Goal: Task Accomplishment & Management: Manage account settings

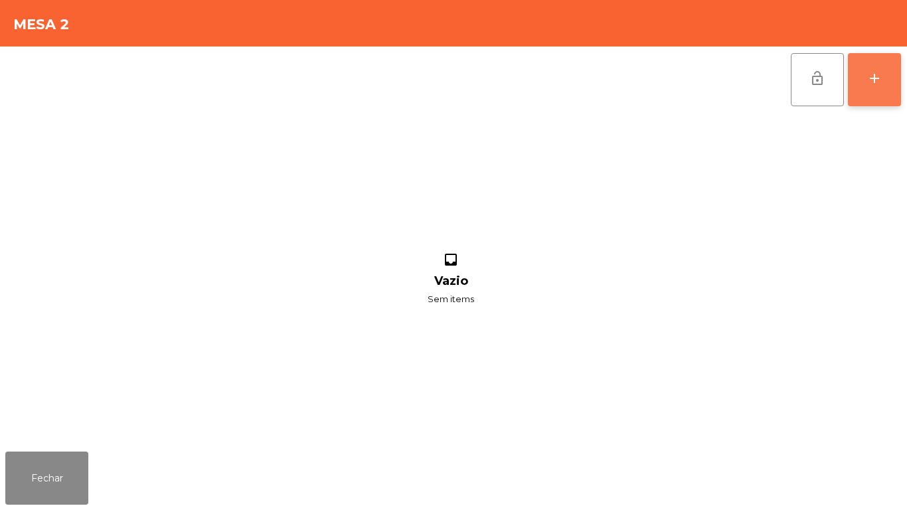
click at [868, 86] on div "add" at bounding box center [874, 78] width 16 height 16
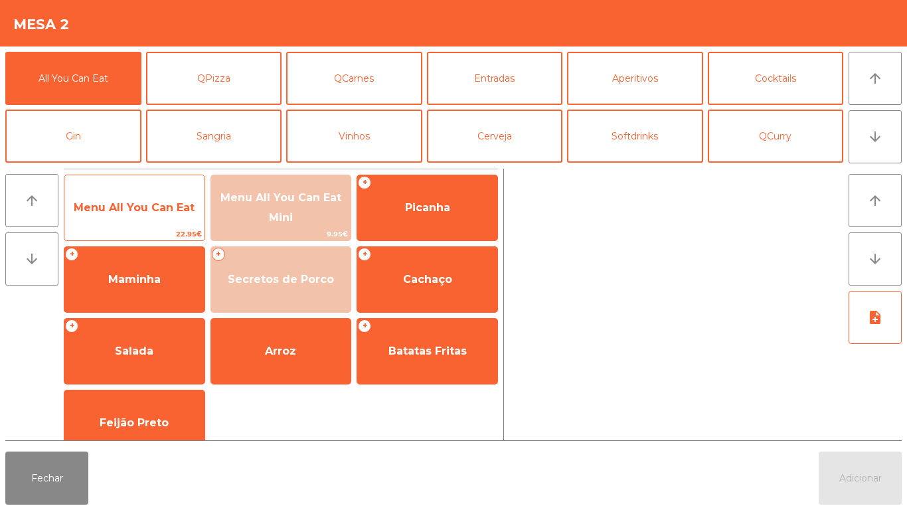
click at [143, 202] on span "Menu All You Can Eat" at bounding box center [134, 207] width 121 height 13
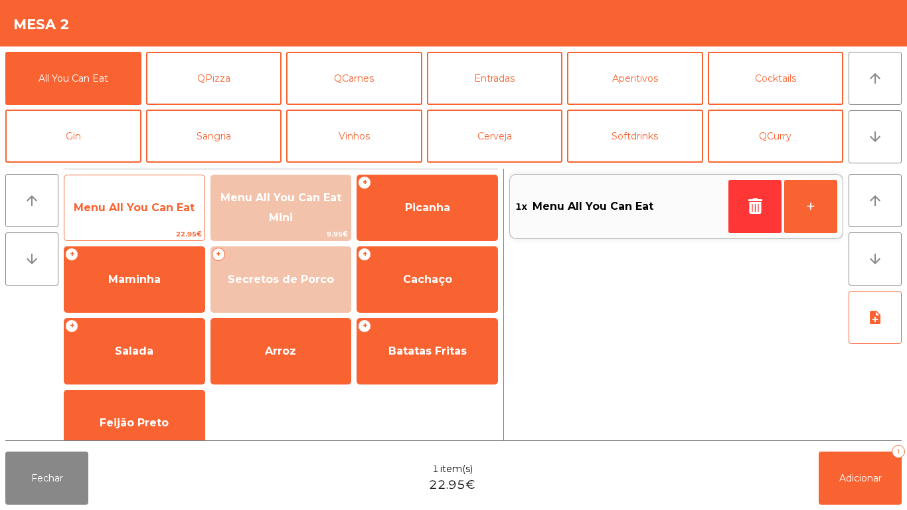
click at [148, 203] on span "Menu All You Can Eat" at bounding box center [134, 207] width 121 height 13
click at [147, 200] on span "Menu All You Can Eat" at bounding box center [134, 208] width 140 height 36
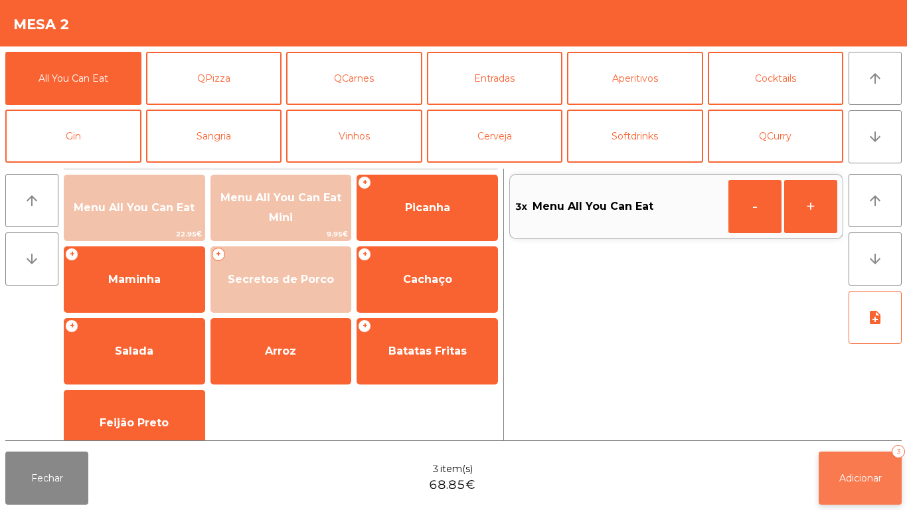
click at [861, 472] on span "Adicionar" at bounding box center [860, 478] width 42 height 12
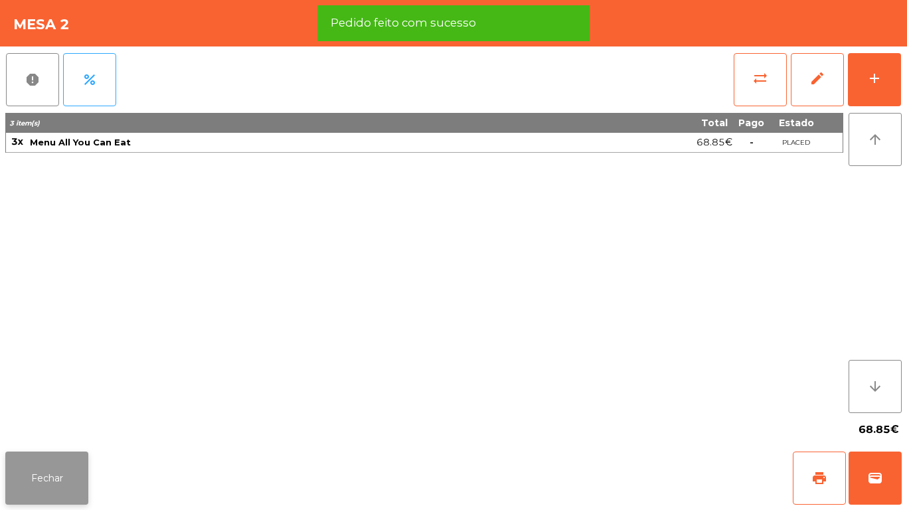
click at [57, 482] on button "Fechar" at bounding box center [46, 477] width 83 height 53
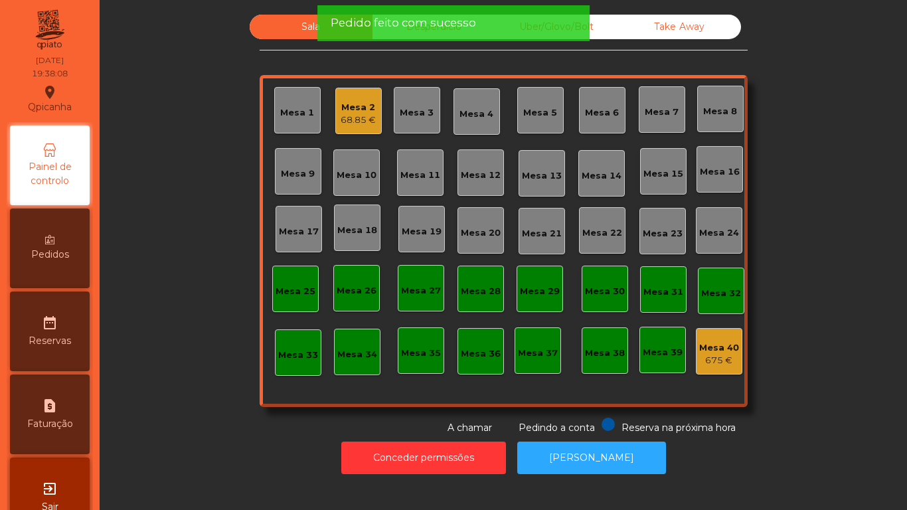
click at [410, 105] on div "Mesa 3" at bounding box center [416, 110] width 34 height 19
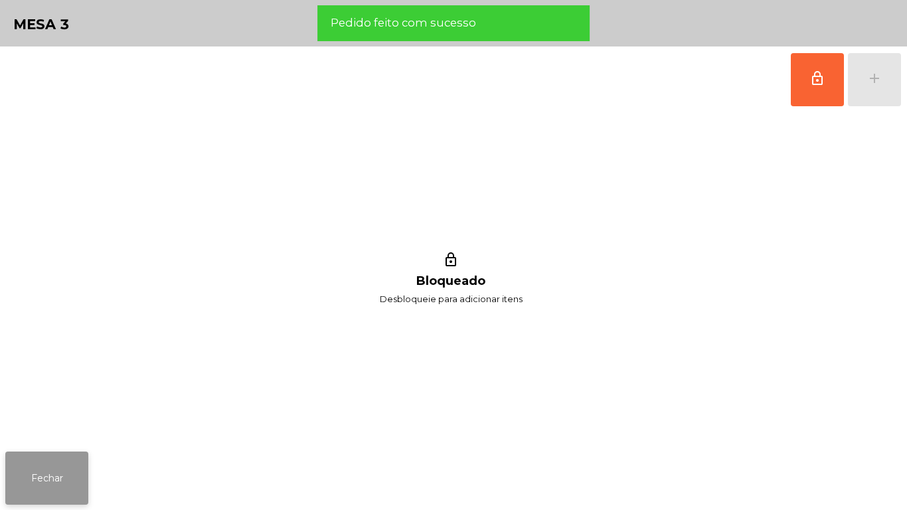
click at [84, 461] on button "Fechar" at bounding box center [46, 477] width 83 height 53
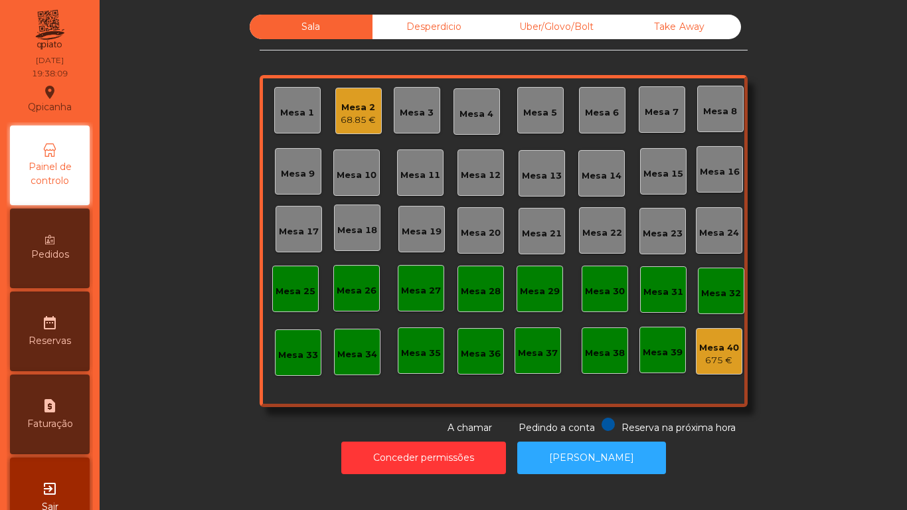
click at [526, 120] on div "Mesa 5" at bounding box center [540, 110] width 46 height 46
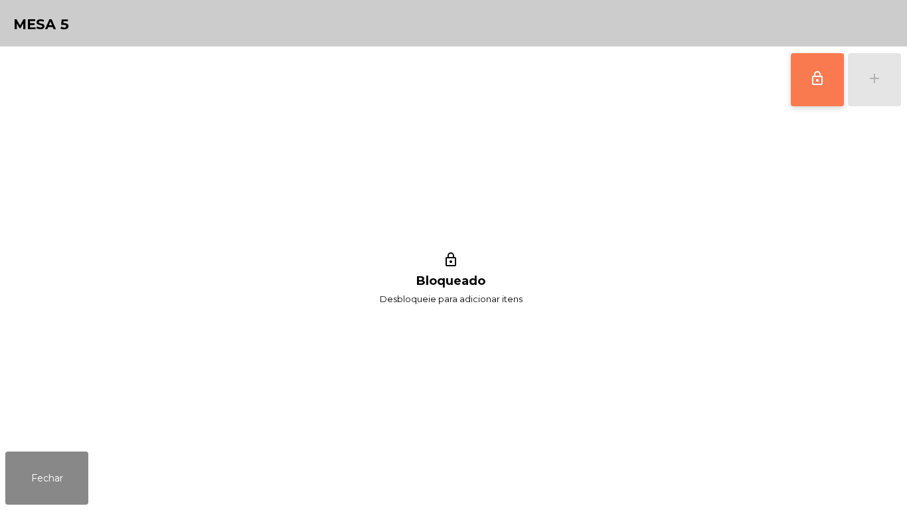
click at [821, 80] on span "lock_outline" at bounding box center [817, 78] width 16 height 16
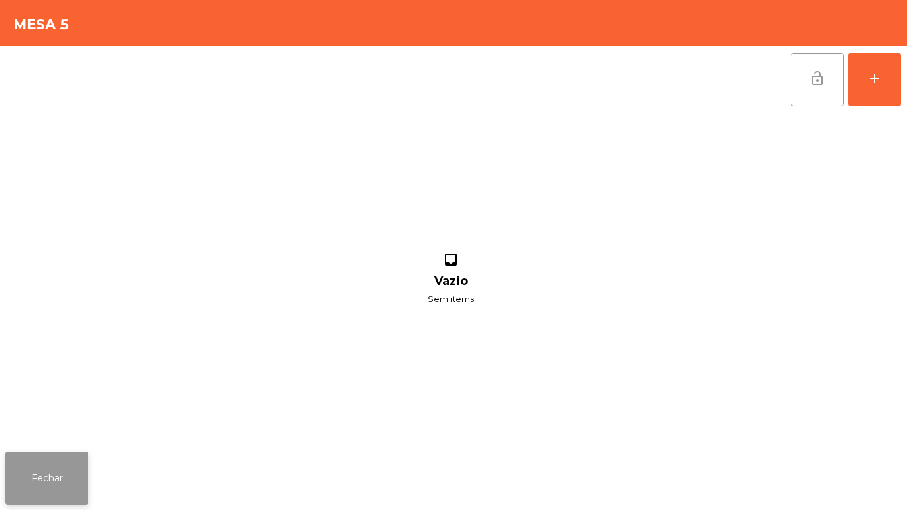
click at [46, 462] on button "Fechar" at bounding box center [46, 477] width 83 height 53
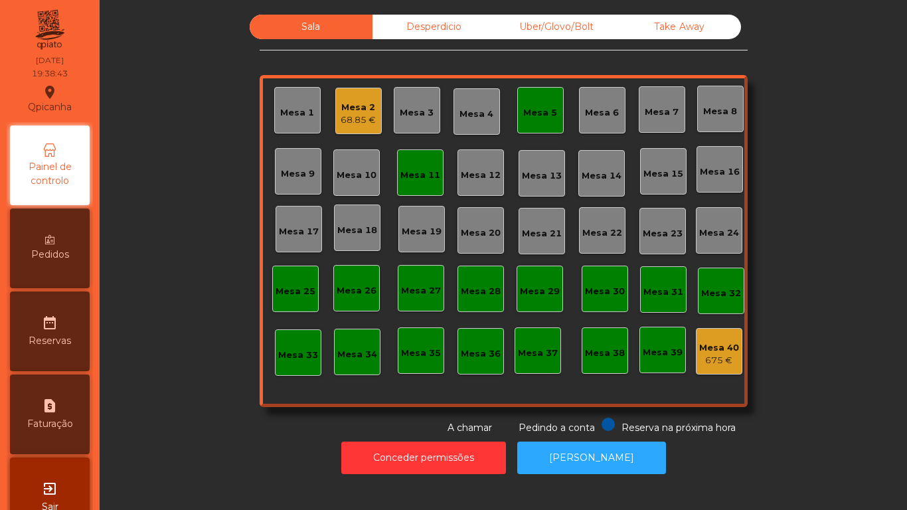
click at [348, 123] on div "68.85 €" at bounding box center [357, 119] width 35 height 13
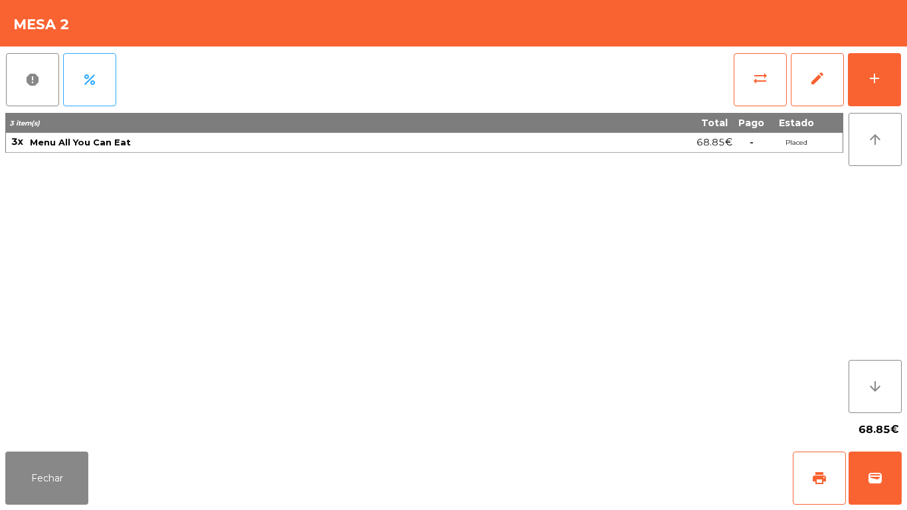
click at [906, 88] on div "report percent sync_alt edit add 3 item(s) Total Pago Estado 3x Menu All You Ca…" at bounding box center [453, 245] width 907 height 399
click at [881, 92] on button "add" at bounding box center [873, 79] width 53 height 53
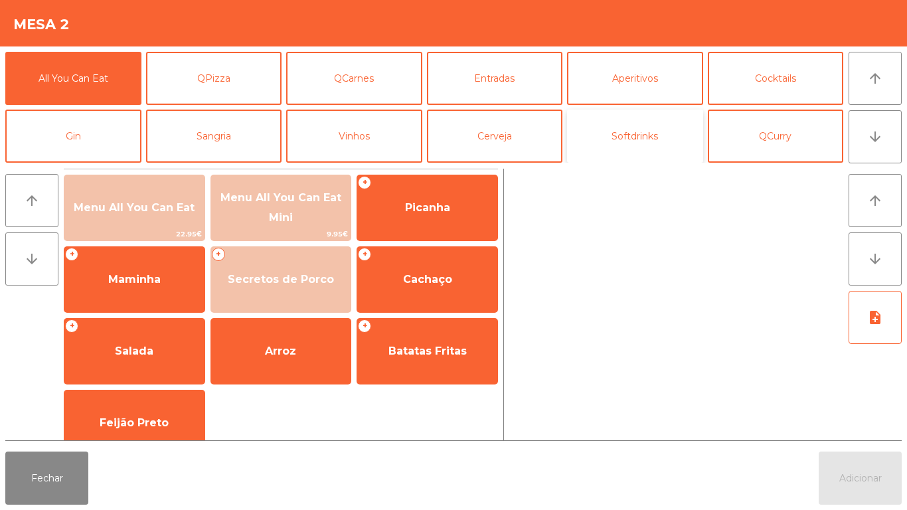
click at [624, 141] on button "Softdrinks" at bounding box center [635, 135] width 136 height 53
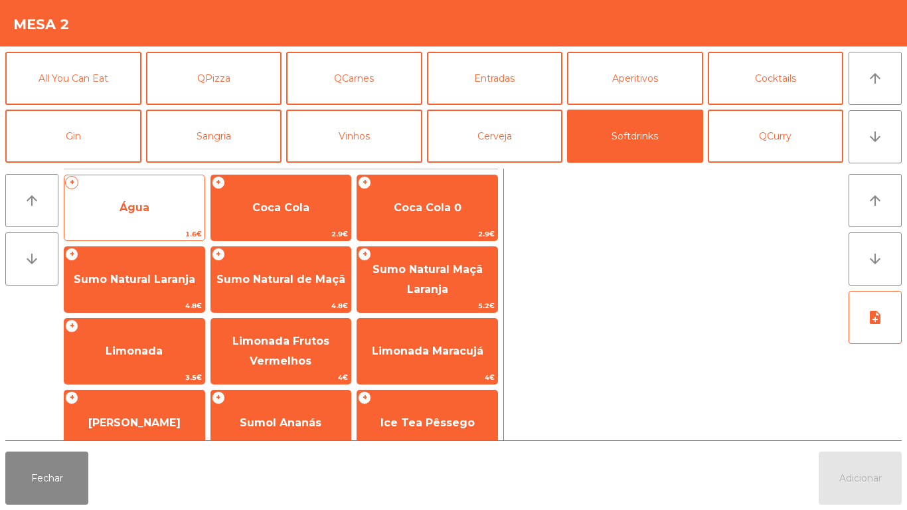
click at [165, 218] on span "Água" at bounding box center [134, 208] width 140 height 36
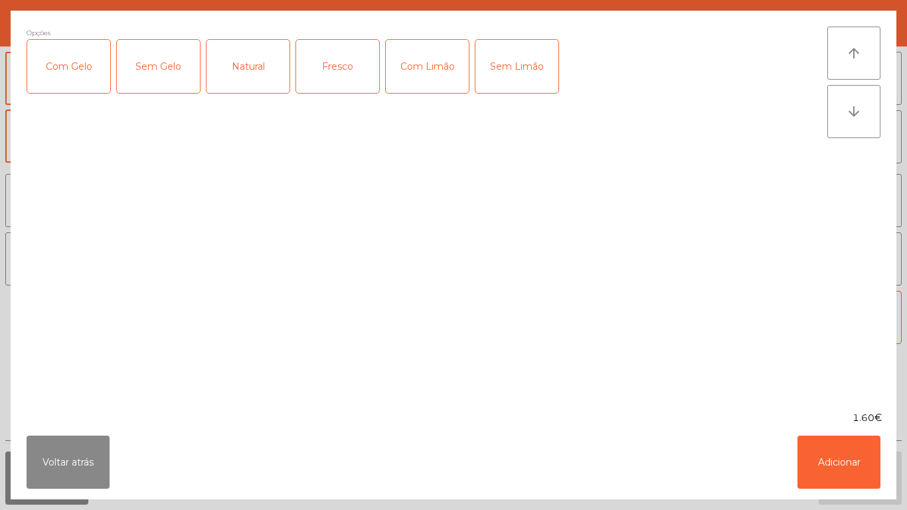
click at [265, 72] on div "Natural" at bounding box center [247, 66] width 83 height 53
click at [837, 458] on button "Adicionar" at bounding box center [838, 461] width 83 height 53
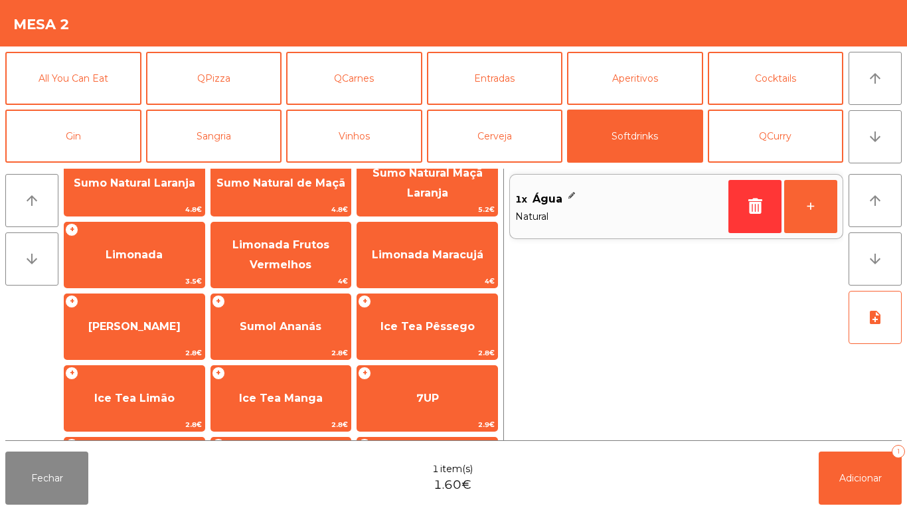
scroll to position [236, 0]
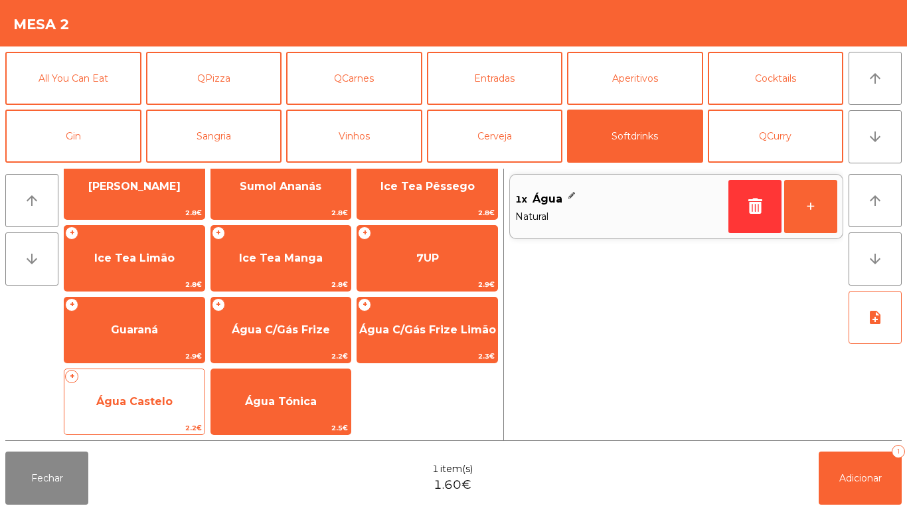
click at [168, 391] on span "Água Castelo" at bounding box center [134, 402] width 140 height 36
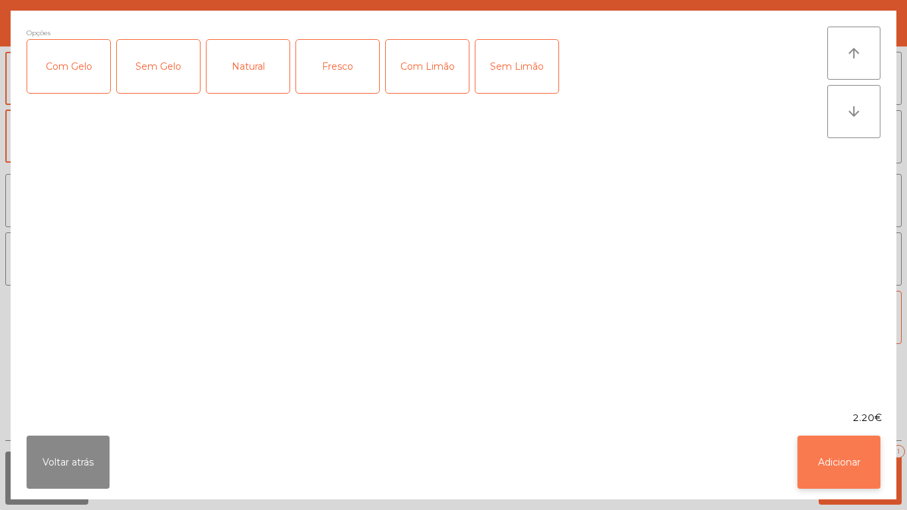
click at [836, 457] on button "Adicionar" at bounding box center [838, 461] width 83 height 53
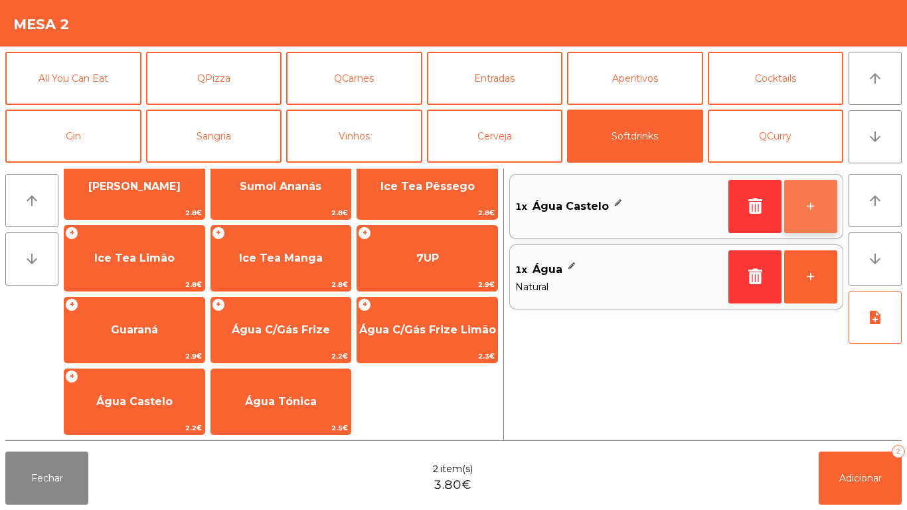
click at [803, 211] on button "+" at bounding box center [810, 206] width 53 height 53
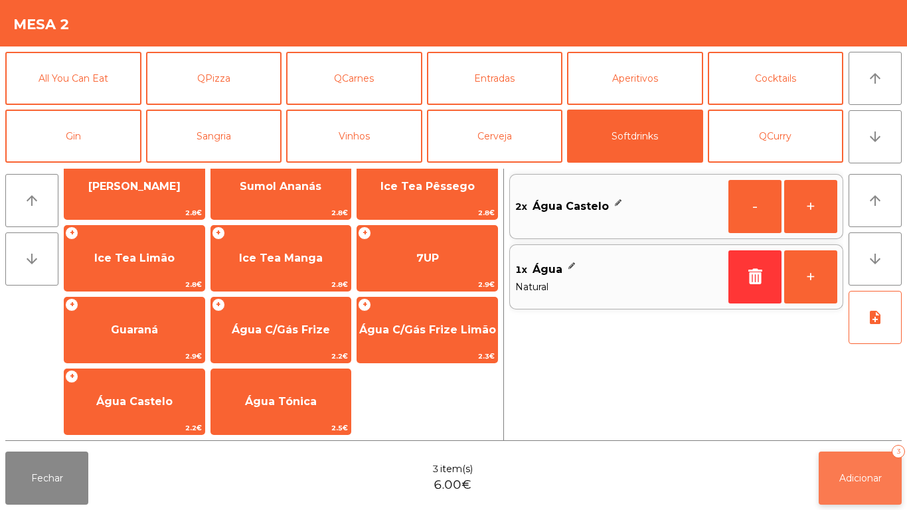
click at [840, 482] on span "Adicionar" at bounding box center [860, 478] width 42 height 12
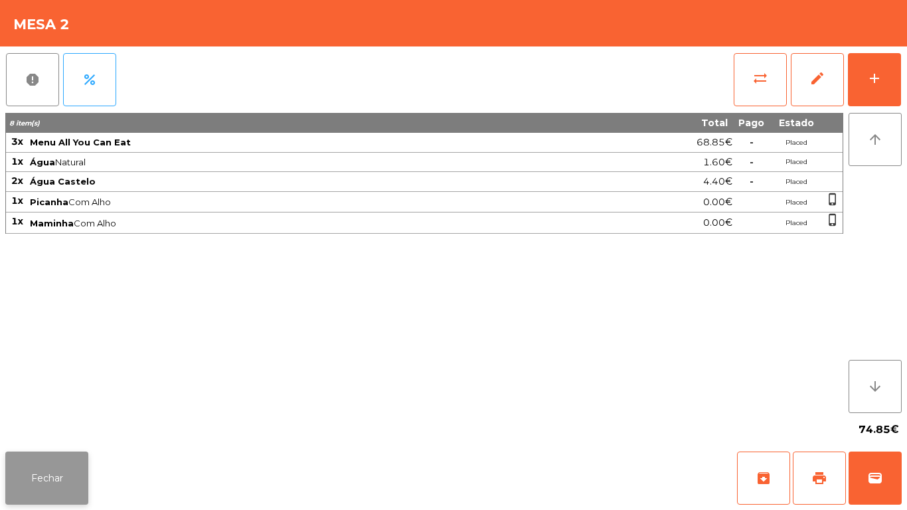
click at [49, 495] on button "Fechar" at bounding box center [46, 477] width 83 height 53
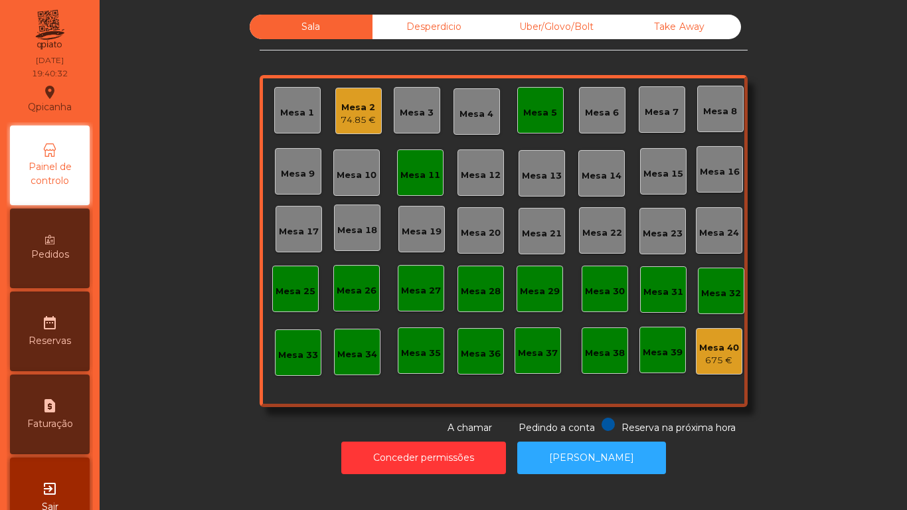
click at [542, 111] on div "Mesa 5" at bounding box center [540, 112] width 34 height 13
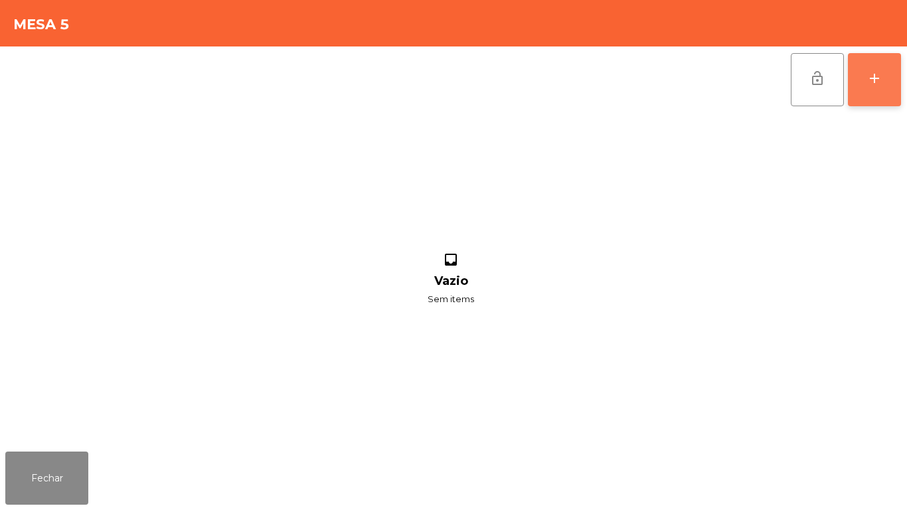
click at [860, 87] on button "add" at bounding box center [873, 79] width 53 height 53
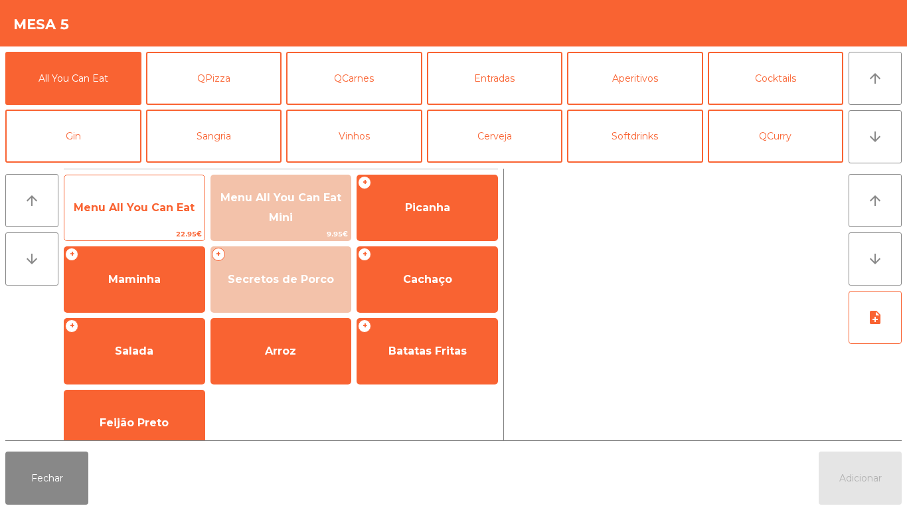
click at [157, 214] on span "Menu All You Can Eat" at bounding box center [134, 208] width 140 height 36
click at [150, 202] on span "Menu All You Can Eat" at bounding box center [134, 207] width 121 height 13
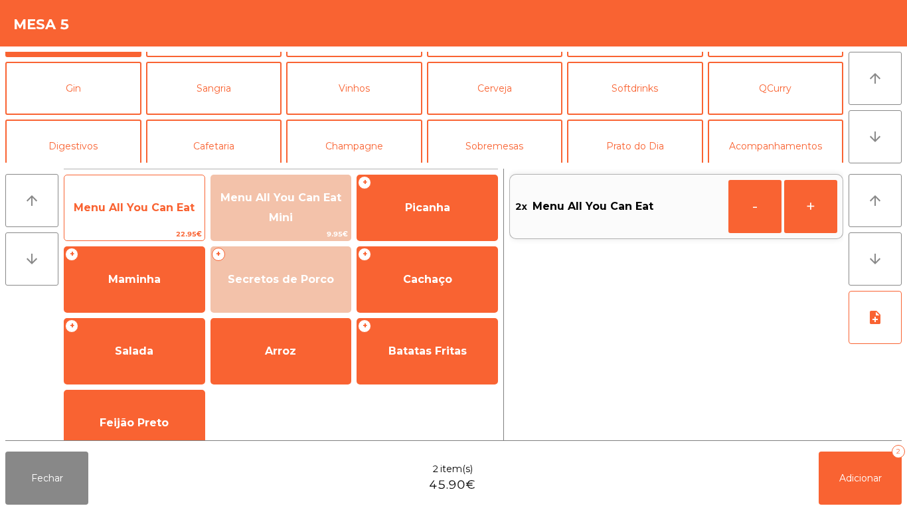
scroll to position [60, 0]
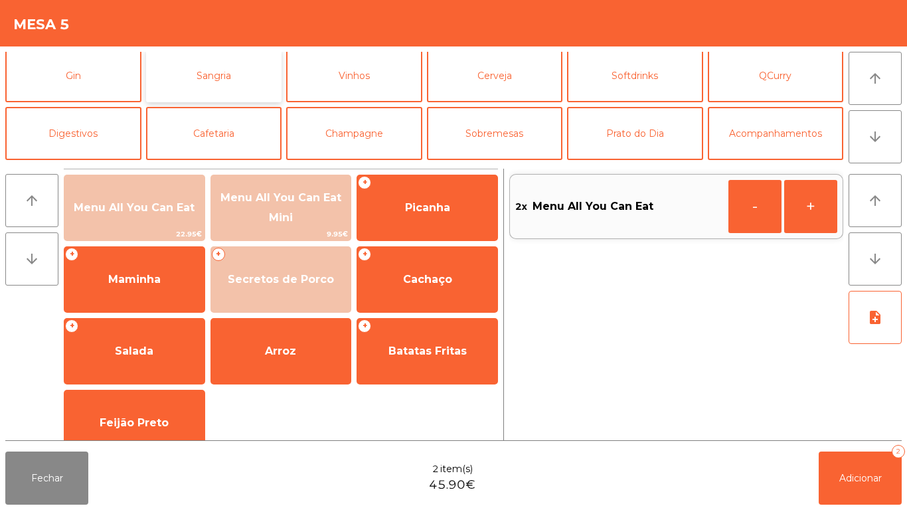
click at [242, 86] on button "Sangria" at bounding box center [214, 75] width 136 height 53
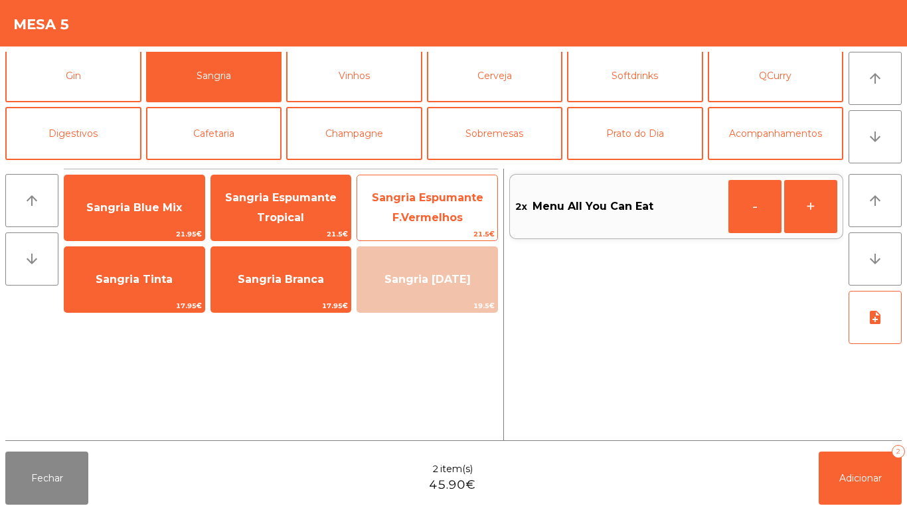
click at [441, 210] on span "Sangria Espumante F.Vermelhos" at bounding box center [427, 208] width 140 height 56
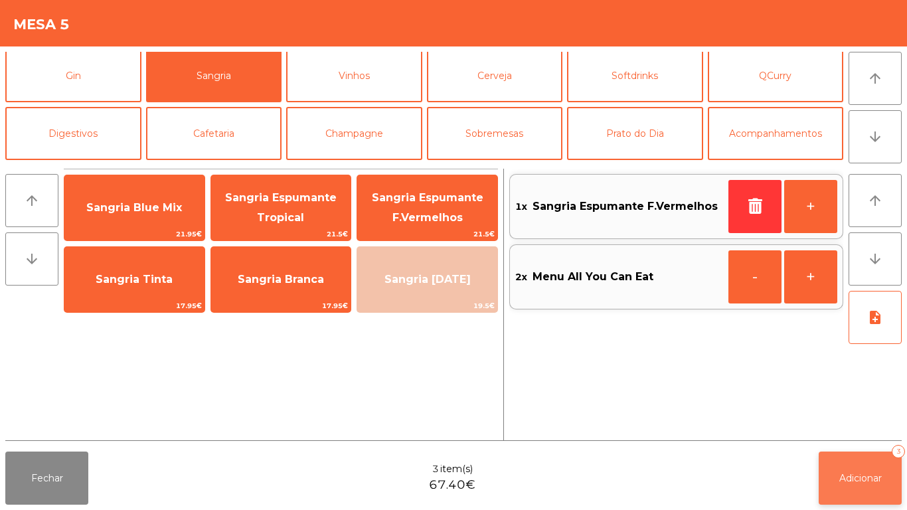
click at [868, 496] on button "Adicionar 3" at bounding box center [859, 477] width 83 height 53
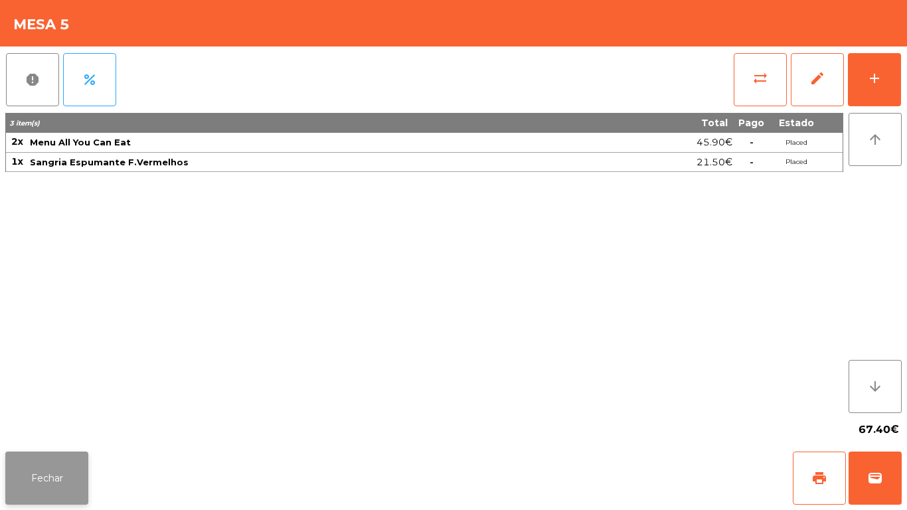
click at [70, 466] on button "Fechar" at bounding box center [46, 477] width 83 height 53
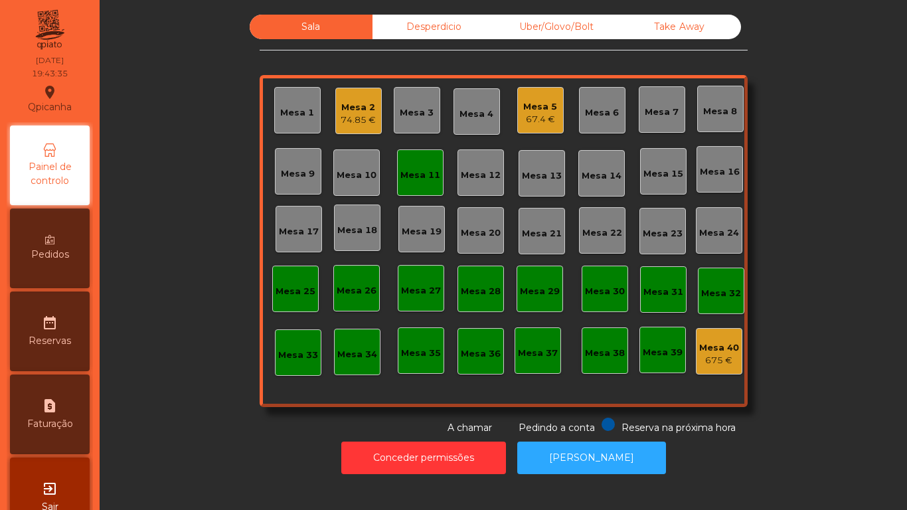
click at [425, 178] on div "Mesa 11" at bounding box center [420, 175] width 40 height 13
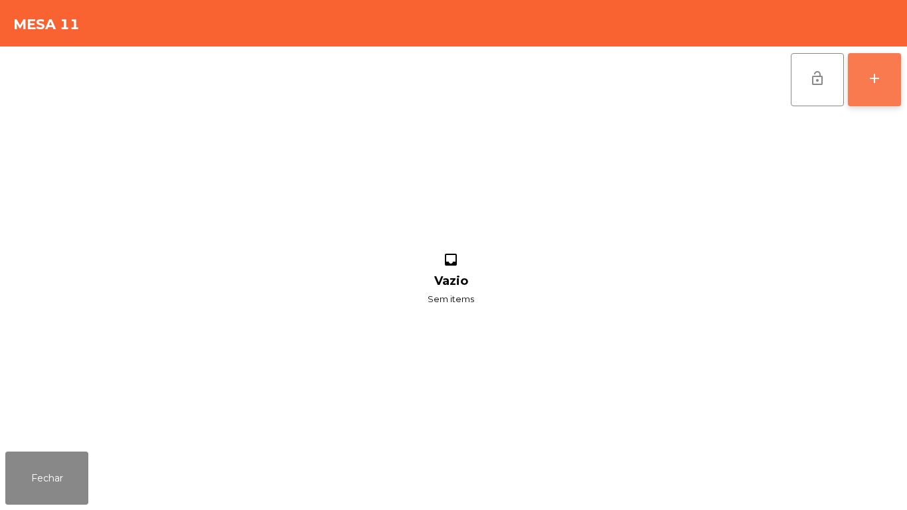
click at [857, 88] on button "add" at bounding box center [873, 79] width 53 height 53
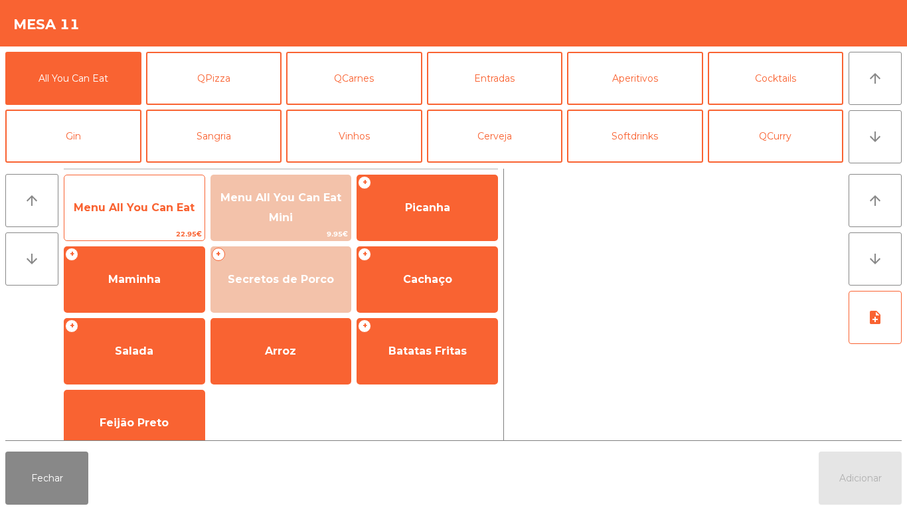
click at [178, 224] on span "Menu All You Can Eat" at bounding box center [134, 208] width 140 height 36
click at [173, 216] on span "Menu All You Can Eat" at bounding box center [134, 208] width 140 height 36
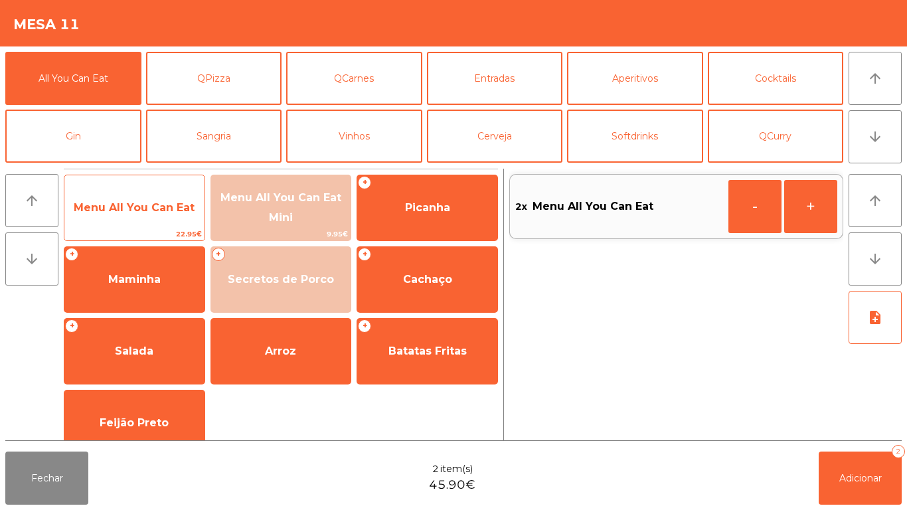
click at [172, 212] on span "Menu All You Can Eat" at bounding box center [134, 207] width 121 height 13
click at [181, 210] on span "Menu All You Can Eat" at bounding box center [134, 207] width 121 height 13
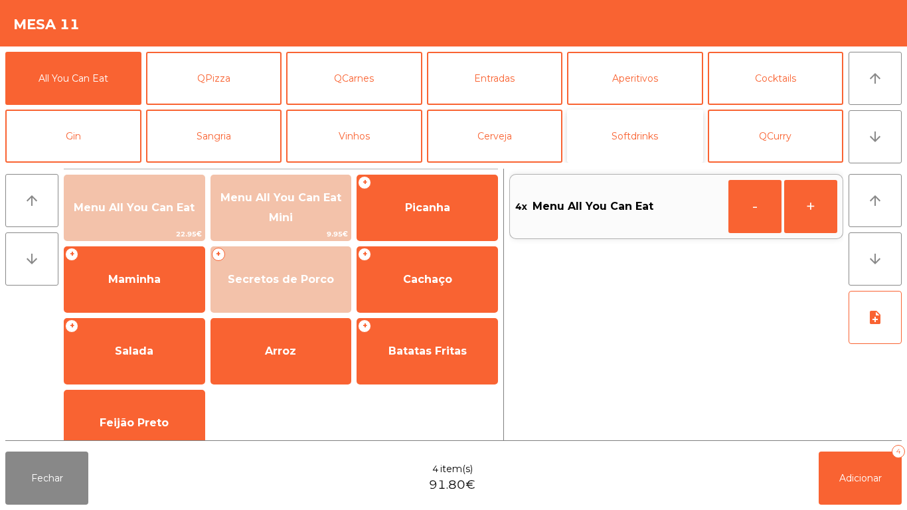
click at [636, 137] on button "Softdrinks" at bounding box center [635, 135] width 136 height 53
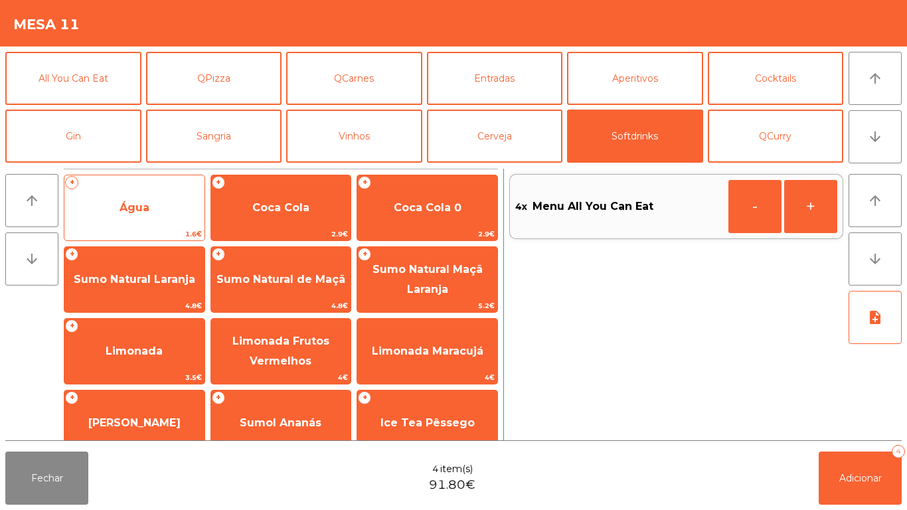
click at [162, 214] on span "Água" at bounding box center [134, 208] width 140 height 36
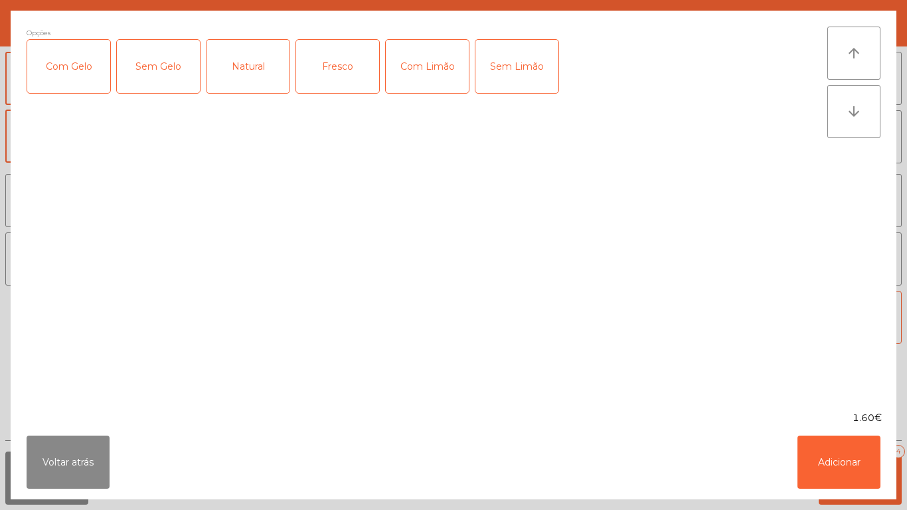
click at [255, 68] on div "Natural" at bounding box center [247, 66] width 83 height 53
click at [840, 457] on button "Adicionar" at bounding box center [838, 461] width 83 height 53
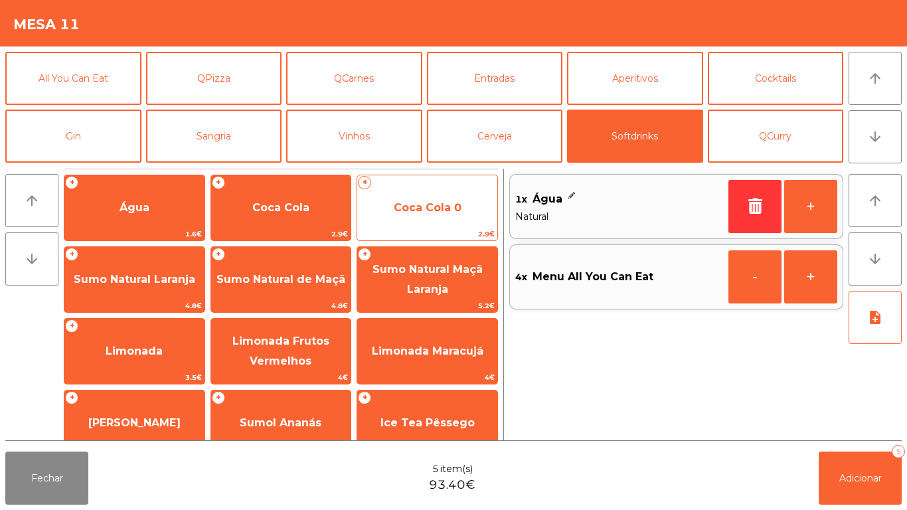
click at [441, 210] on span "Coca Cola 0" at bounding box center [428, 207] width 68 height 13
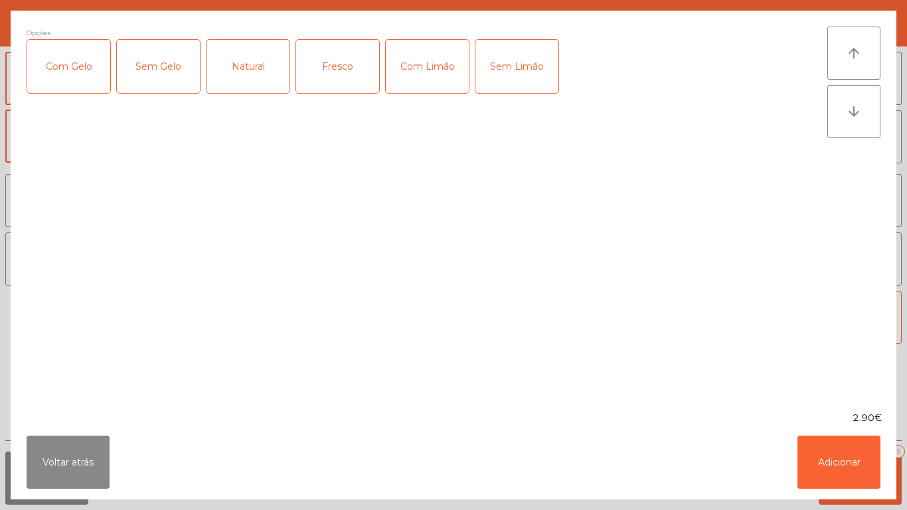
click at [99, 71] on div "Com Gelo" at bounding box center [68, 66] width 83 height 53
click at [451, 77] on div "Com Limão" at bounding box center [427, 66] width 83 height 53
click at [828, 443] on button "Adicionar" at bounding box center [838, 461] width 83 height 53
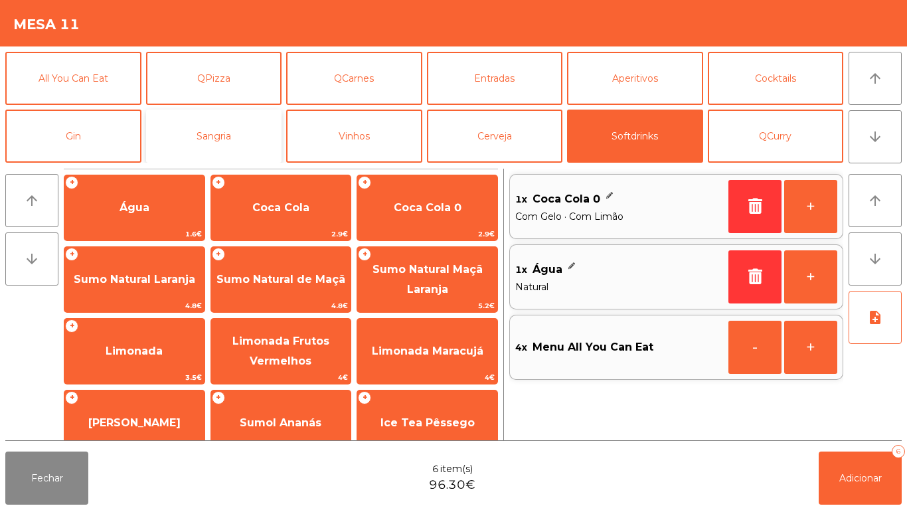
click at [237, 136] on button "Sangria" at bounding box center [214, 135] width 136 height 53
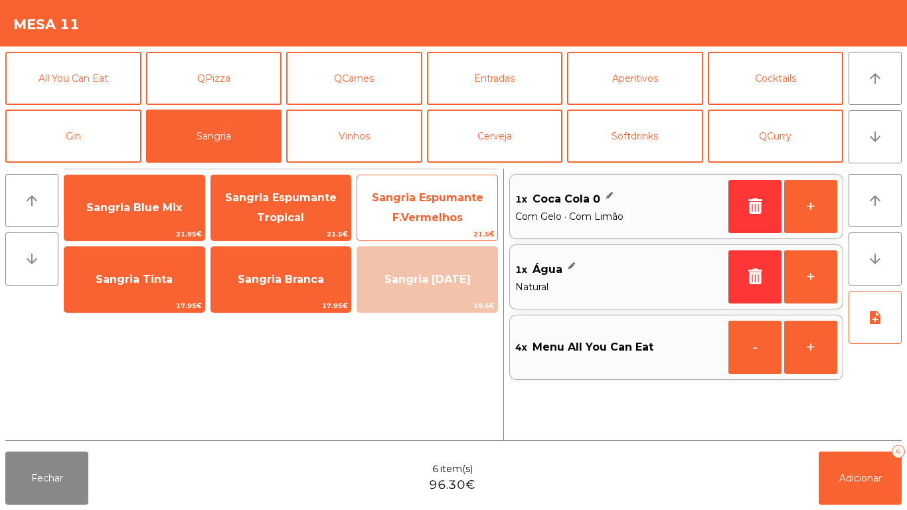
click at [417, 220] on span "Sangria Espumante F.Vermelhos" at bounding box center [427, 207] width 111 height 33
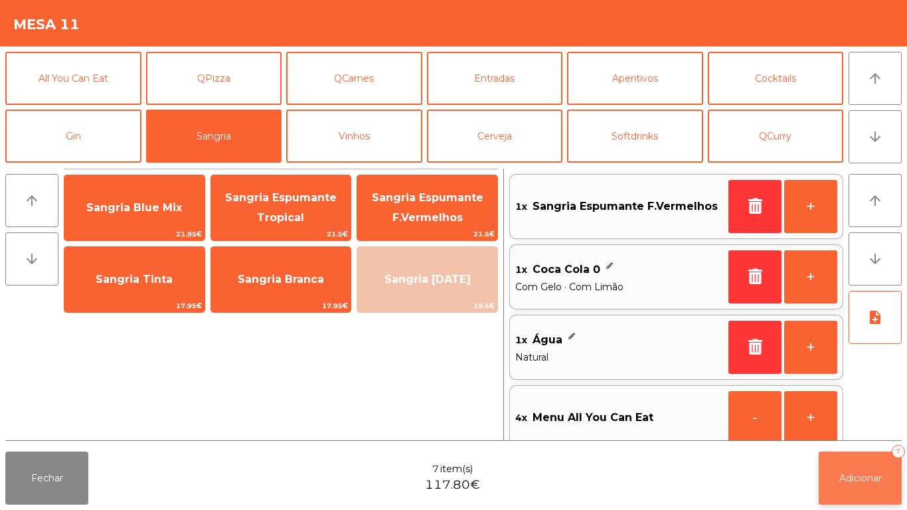
click at [859, 466] on button "Adicionar 7" at bounding box center [859, 477] width 83 height 53
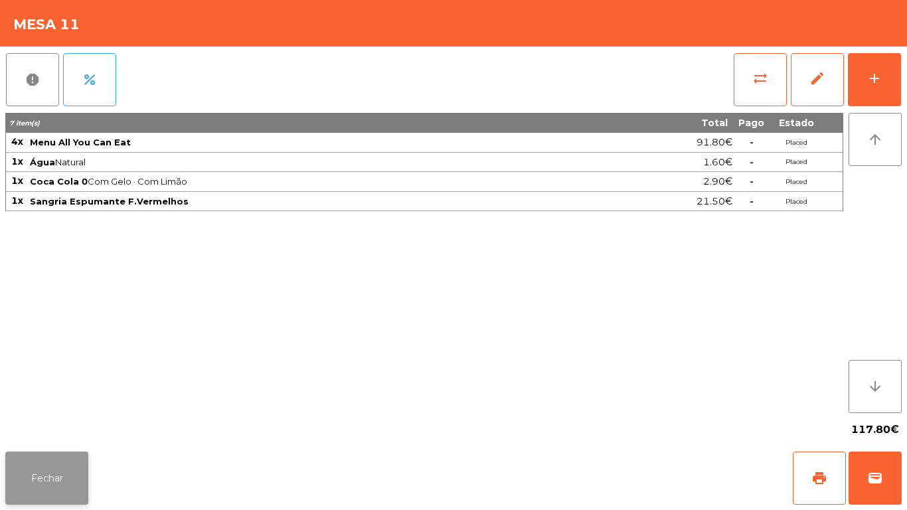
click at [35, 481] on button "Fechar" at bounding box center [46, 477] width 83 height 53
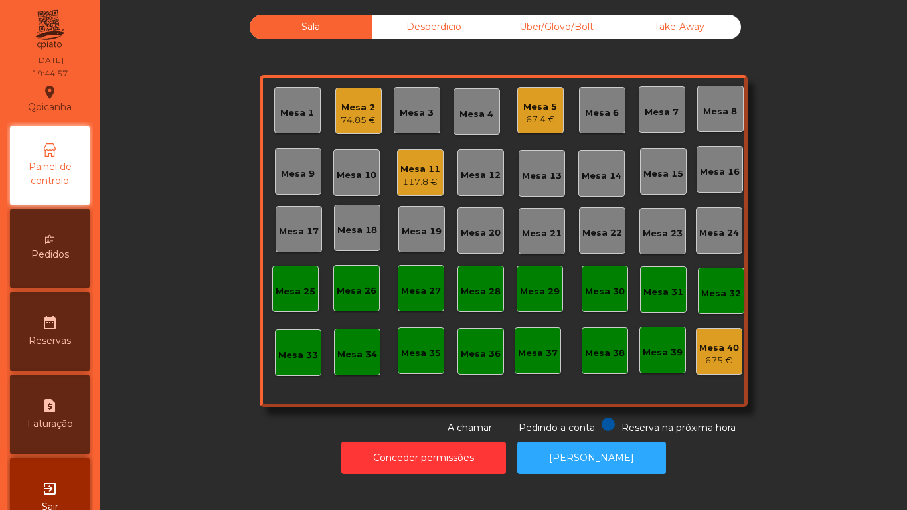
click at [353, 121] on div "74.85 €" at bounding box center [357, 119] width 35 height 13
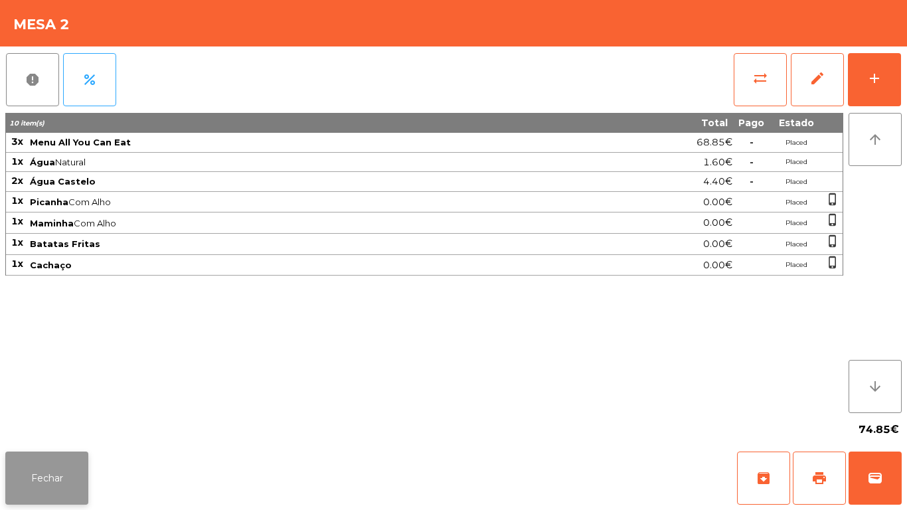
click at [63, 464] on button "Fechar" at bounding box center [46, 477] width 83 height 53
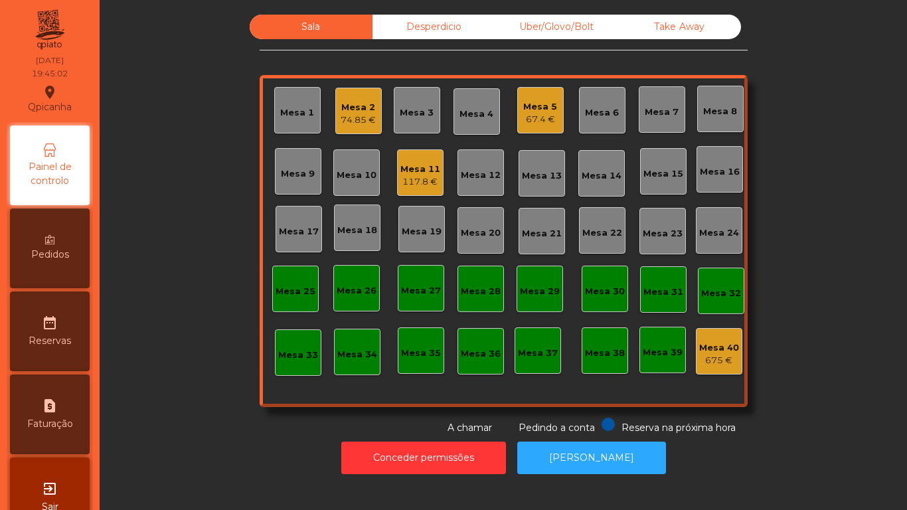
click at [542, 120] on div "67.4 €" at bounding box center [540, 119] width 34 height 13
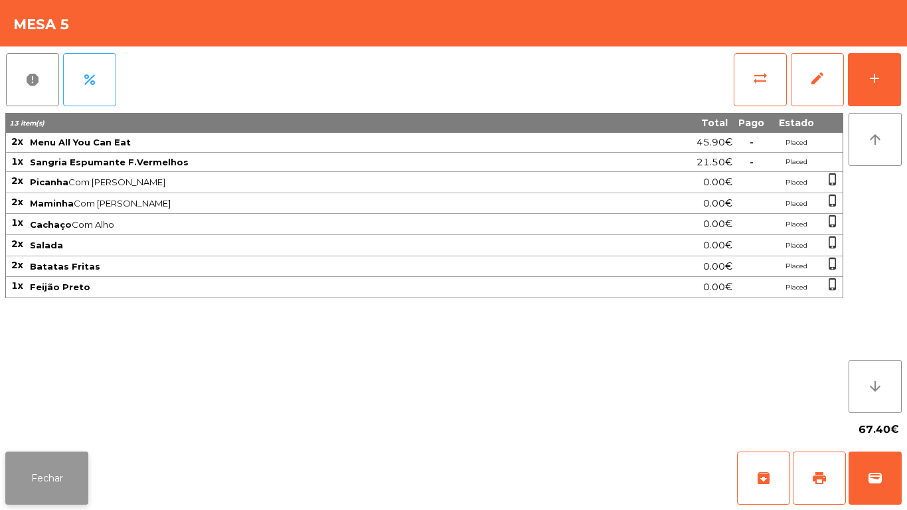
click at [80, 472] on button "Fechar" at bounding box center [46, 477] width 83 height 53
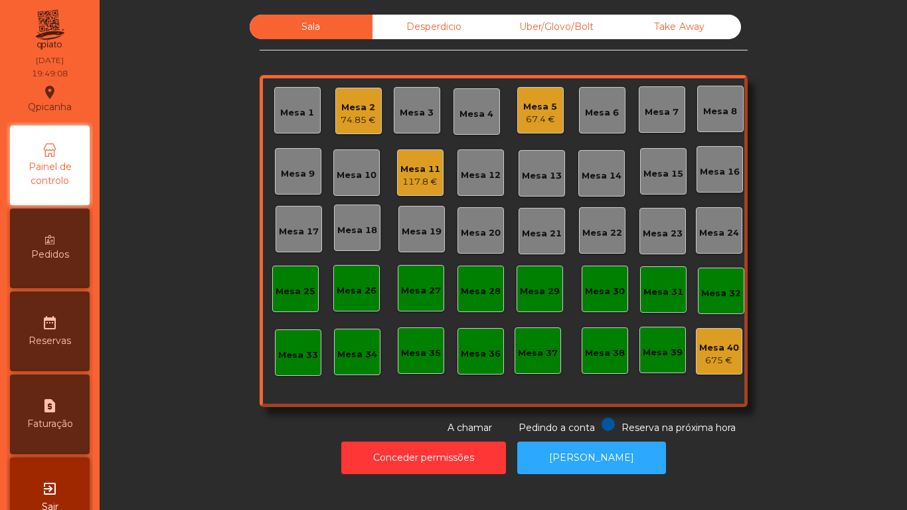
click at [48, 232] on div "Pedidos" at bounding box center [50, 248] width 80 height 80
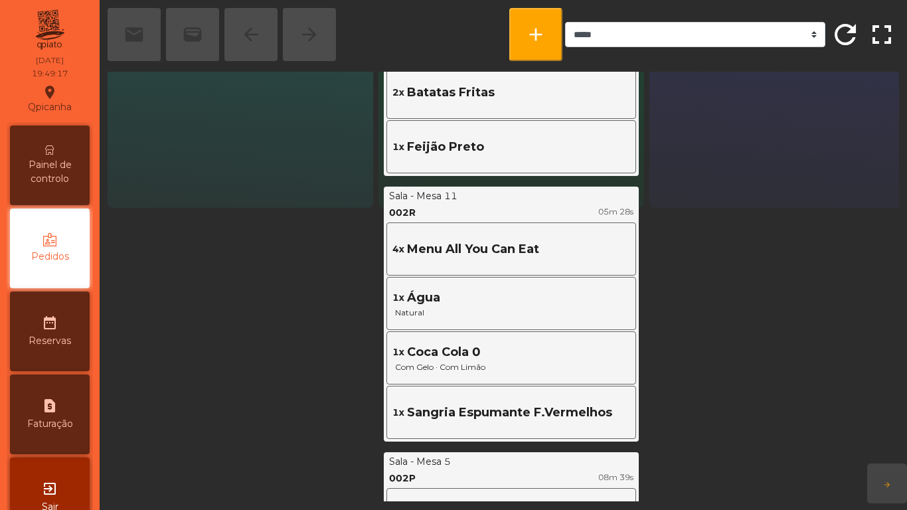
scroll to position [296, 0]
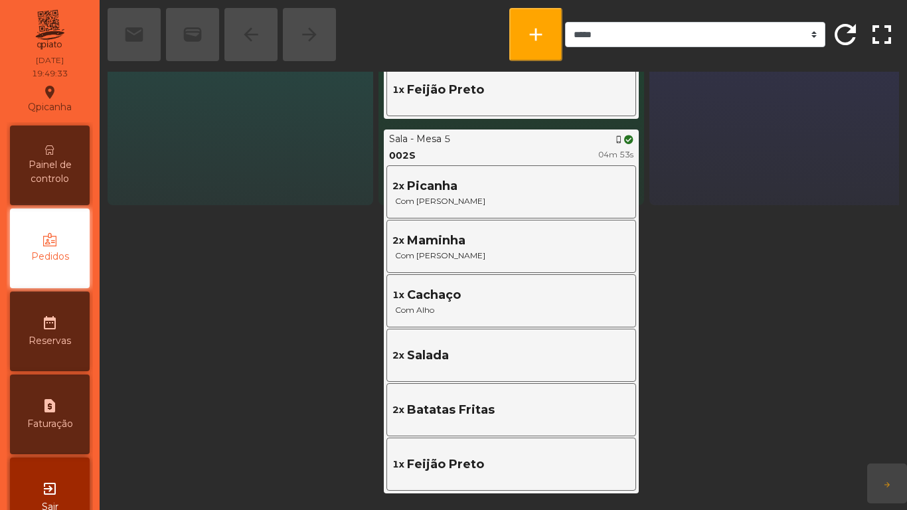
click at [84, 171] on span "Painel de controlo" at bounding box center [49, 172] width 73 height 28
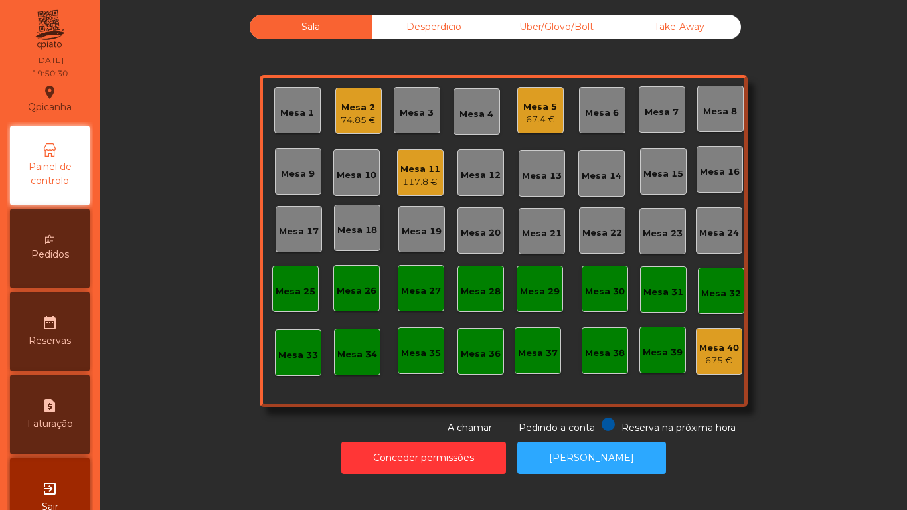
click at [420, 178] on div "117.8 €" at bounding box center [420, 181] width 40 height 13
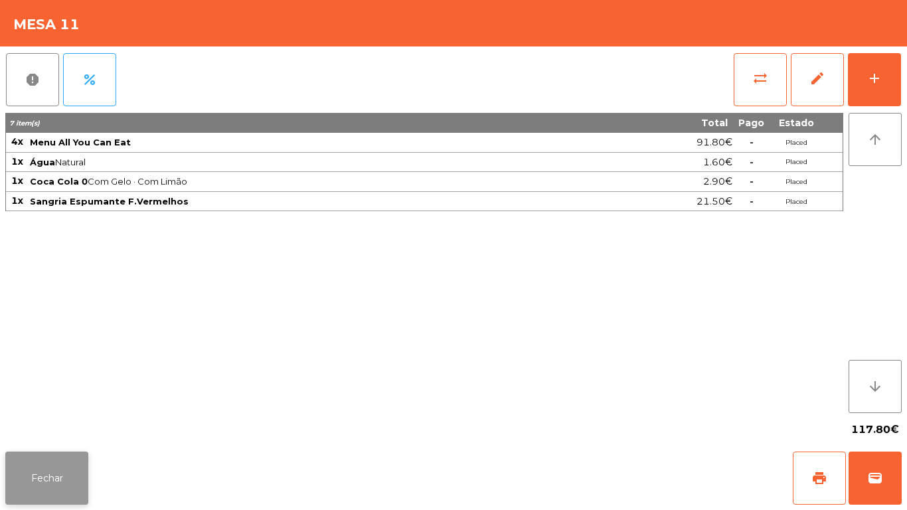
click at [62, 457] on button "Fechar" at bounding box center [46, 477] width 83 height 53
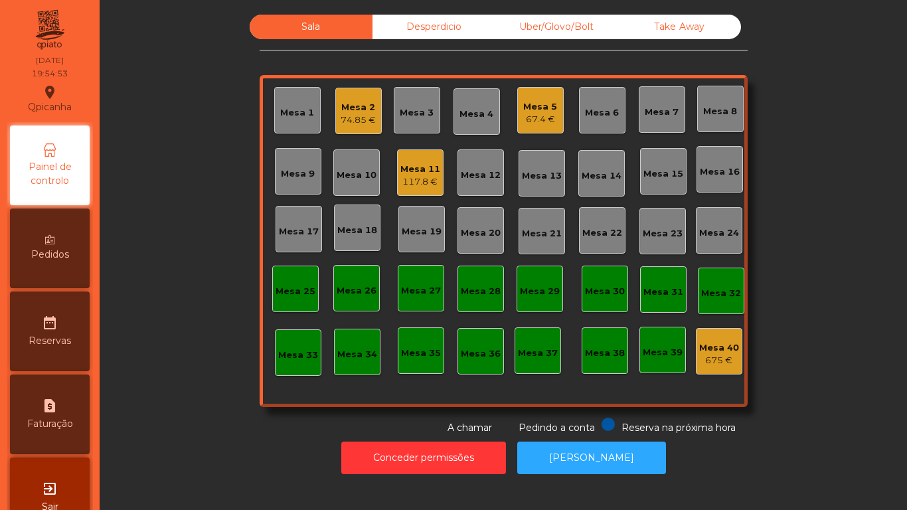
click at [420, 173] on div "Mesa 11" at bounding box center [420, 169] width 40 height 13
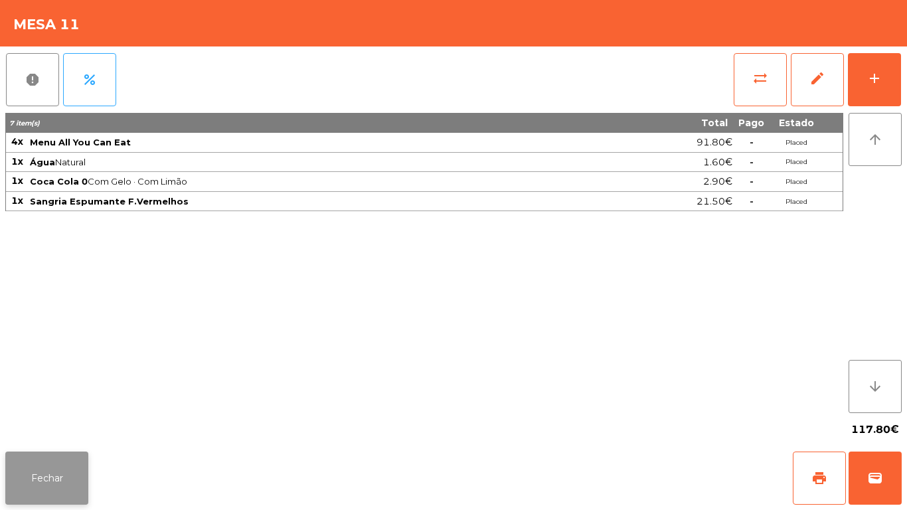
click at [64, 478] on button "Fechar" at bounding box center [46, 477] width 83 height 53
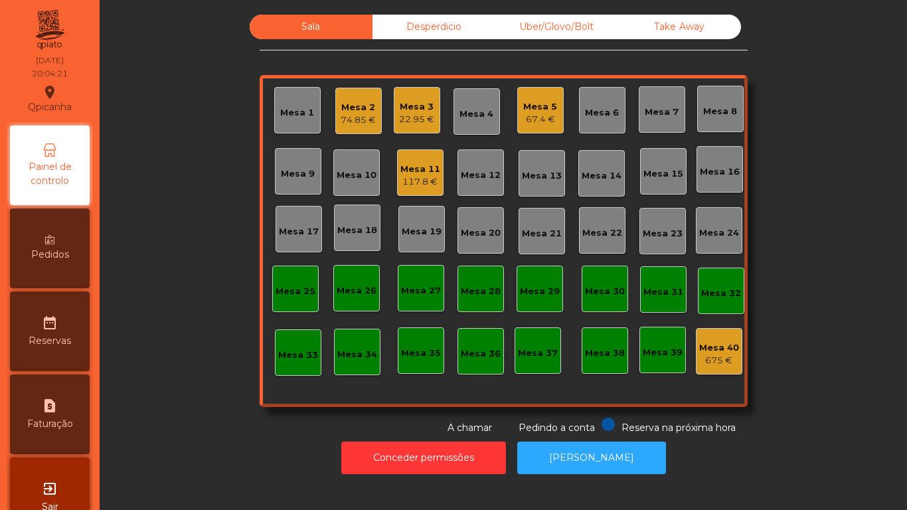
click at [349, 117] on div "74.85 €" at bounding box center [357, 119] width 35 height 13
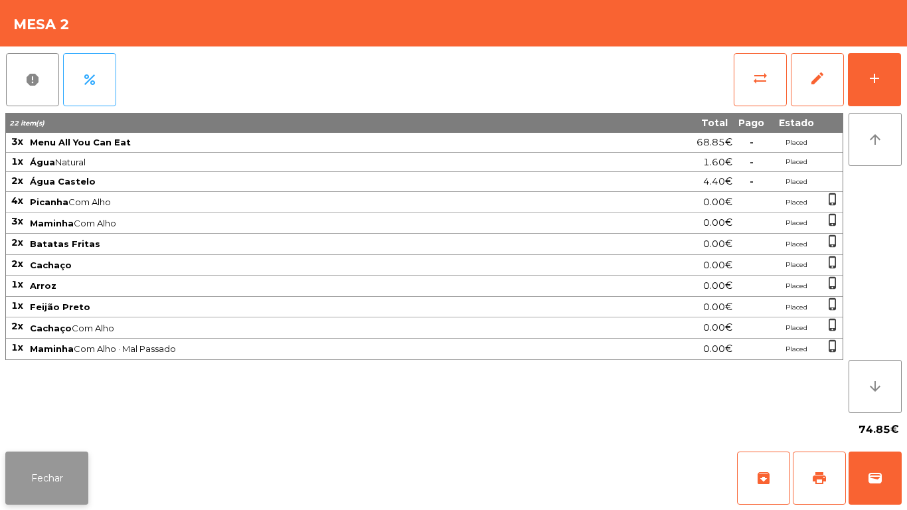
click at [60, 455] on button "Fechar" at bounding box center [46, 477] width 83 height 53
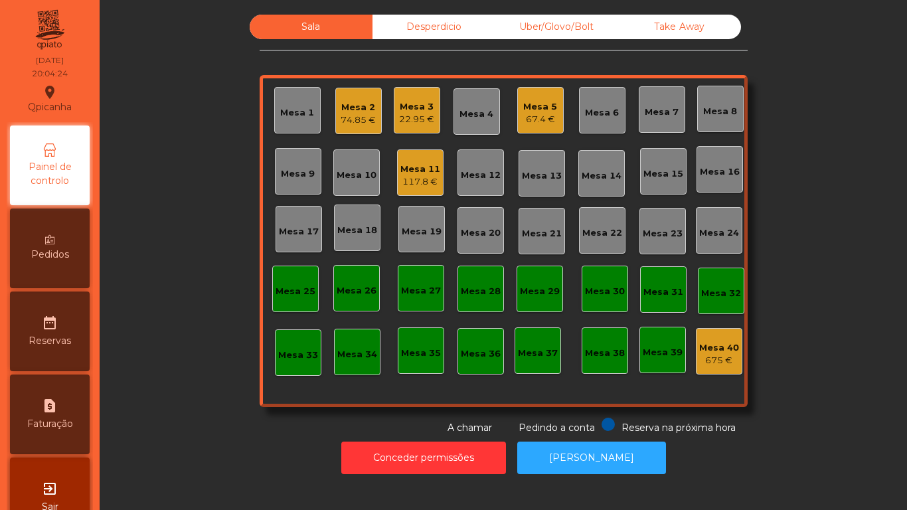
click at [530, 103] on div "Mesa 5" at bounding box center [540, 106] width 34 height 13
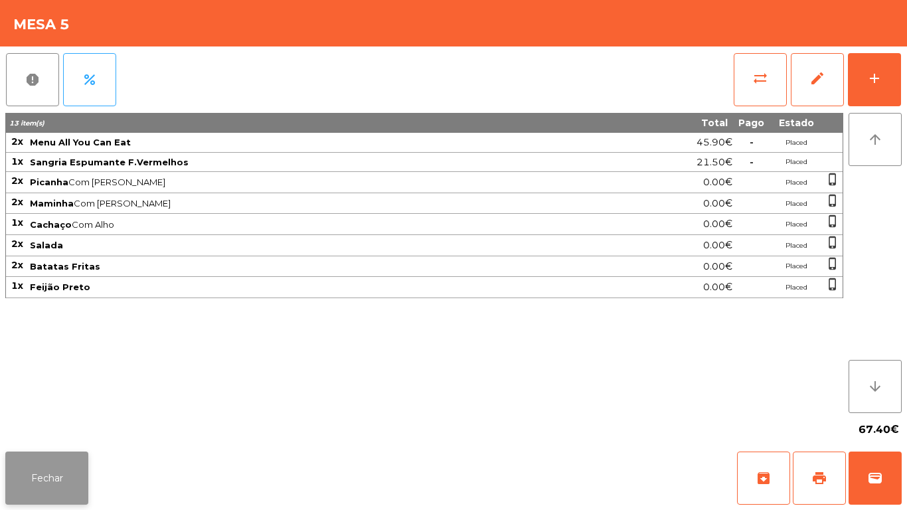
click at [58, 455] on button "Fechar" at bounding box center [46, 477] width 83 height 53
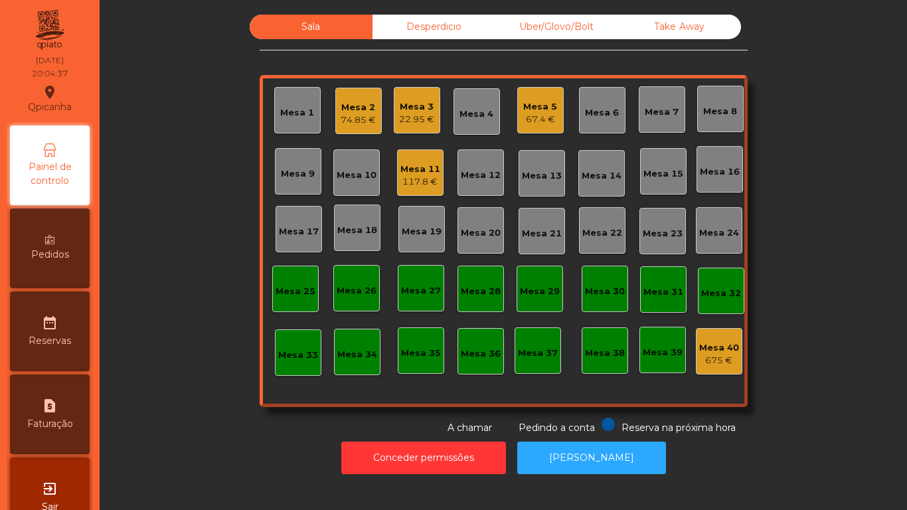
click at [427, 172] on div "Mesa 11" at bounding box center [420, 169] width 40 height 13
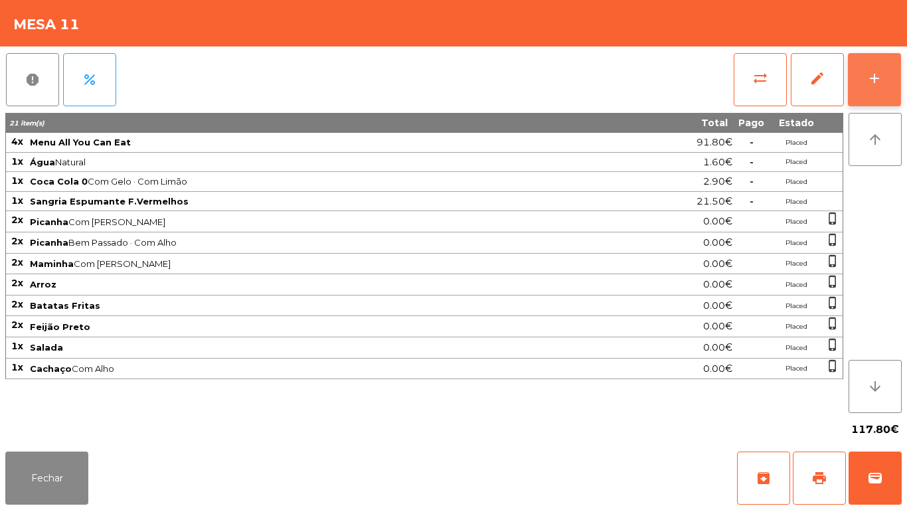
click at [889, 70] on button "add" at bounding box center [873, 79] width 53 height 53
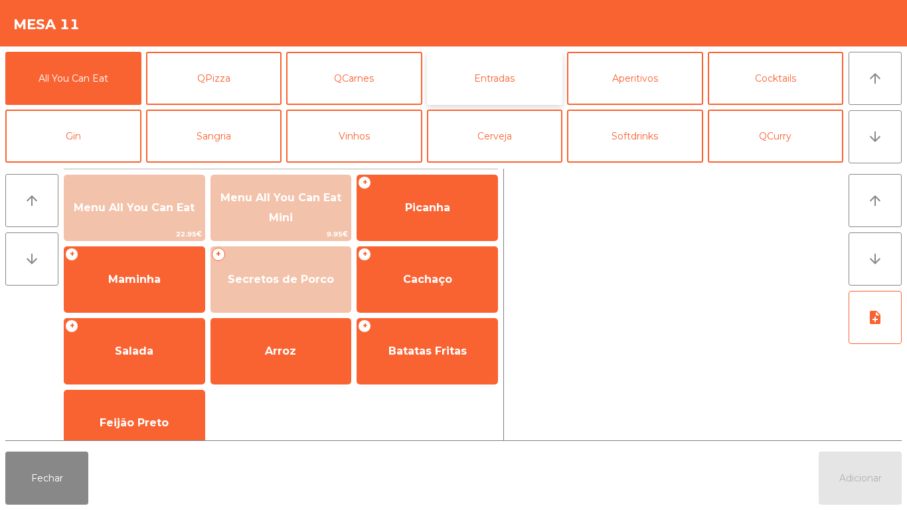
click at [503, 58] on button "Entradas" at bounding box center [495, 78] width 136 height 53
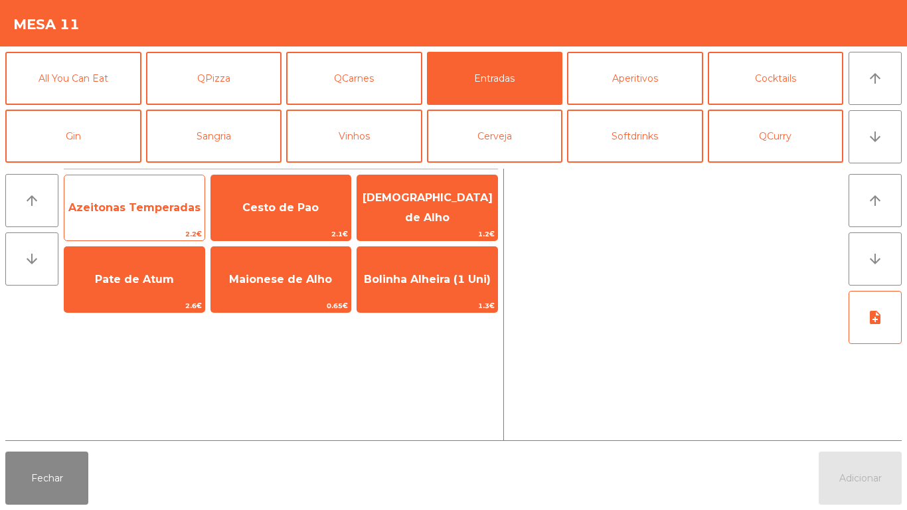
click at [144, 205] on span "Azeitonas Temperadas" at bounding box center [134, 207] width 132 height 13
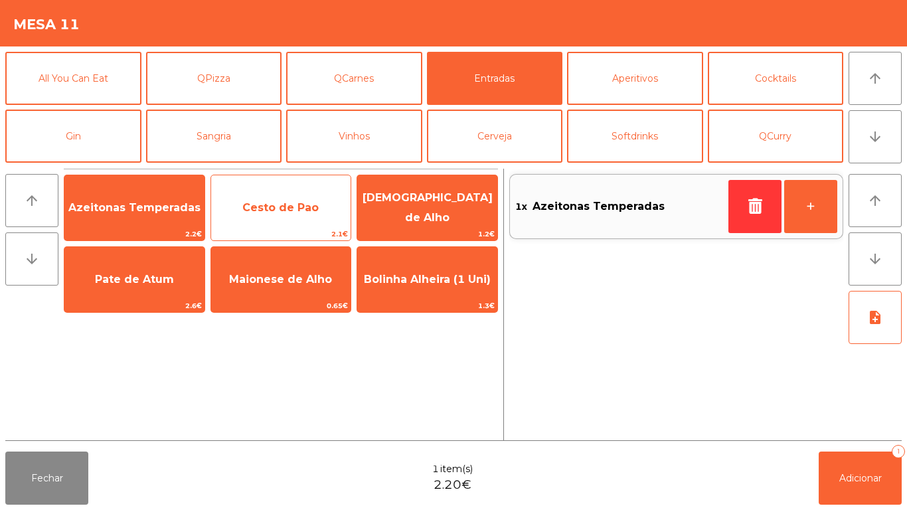
click at [278, 201] on span "Cesto de Pao" at bounding box center [280, 207] width 76 height 13
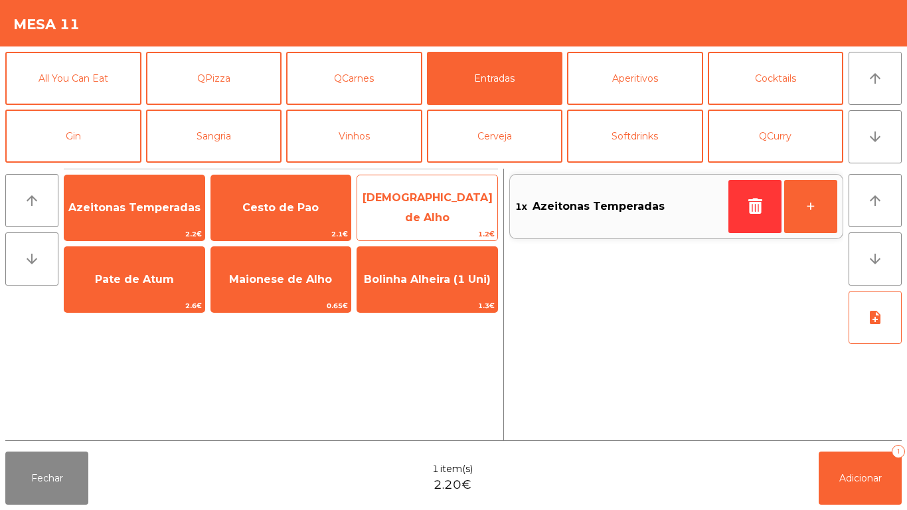
click at [421, 201] on span "[DEMOGRAPHIC_DATA] de Alho" at bounding box center [427, 207] width 130 height 33
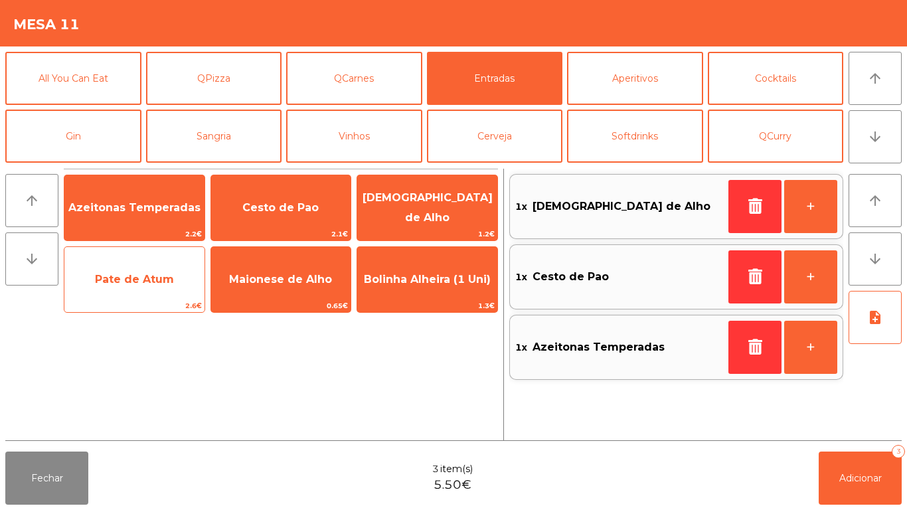
click at [123, 292] on span "Pate de Atum" at bounding box center [134, 279] width 140 height 36
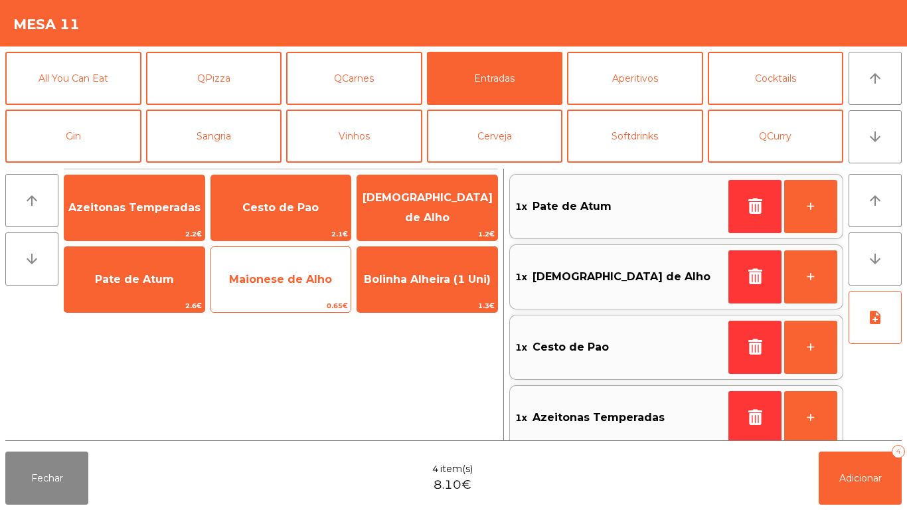
click at [293, 281] on span "Maionese de Alho" at bounding box center [280, 279] width 103 height 13
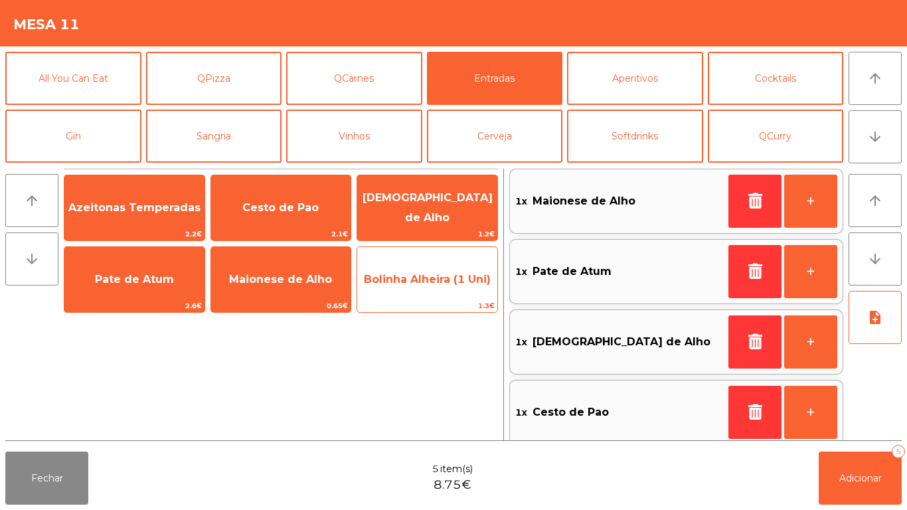
click at [433, 291] on span "Bolinha Alheira (1 Uni)" at bounding box center [427, 279] width 140 height 36
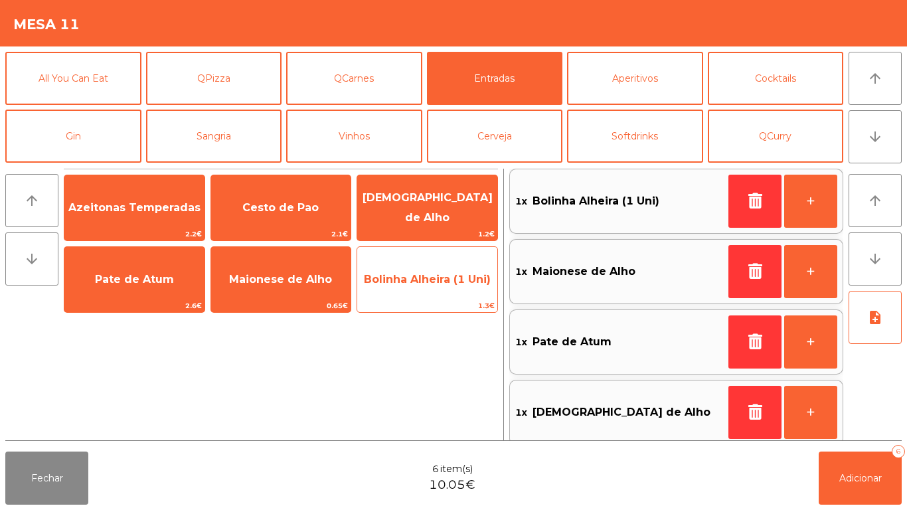
click at [441, 291] on span "Bolinha Alheira (1 Uni)" at bounding box center [427, 279] width 140 height 36
click at [446, 293] on span "Bolinha Alheira (1 Uni)" at bounding box center [427, 279] width 140 height 36
click at [445, 291] on span "Bolinha Alheira (1 Uni)" at bounding box center [427, 279] width 140 height 36
click at [426, 280] on span "Bolinha Alheira (1 Uni)" at bounding box center [427, 279] width 127 height 13
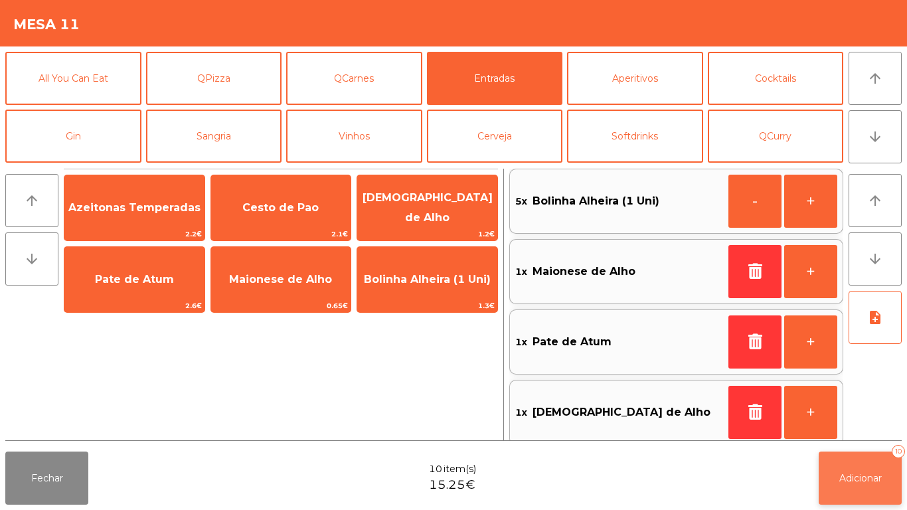
click at [871, 476] on span "Adicionar" at bounding box center [860, 478] width 42 height 12
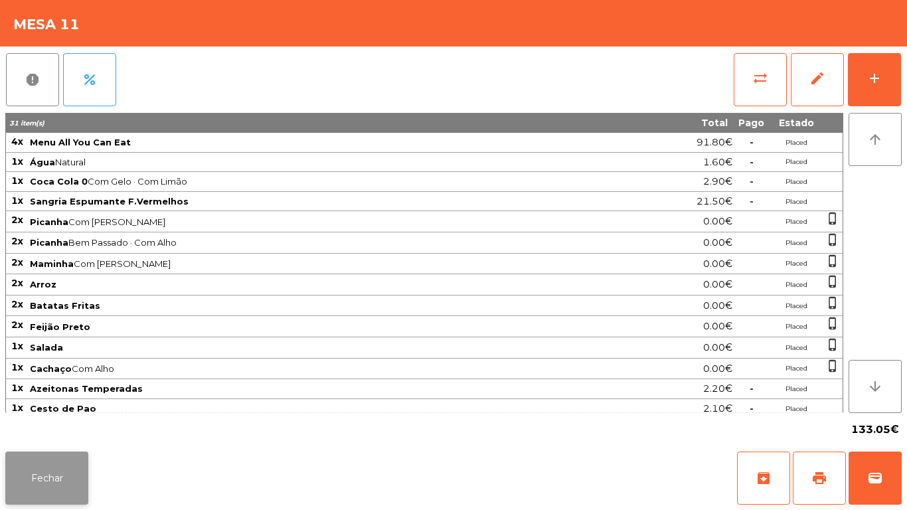
click at [44, 467] on button "Fechar" at bounding box center [46, 477] width 83 height 53
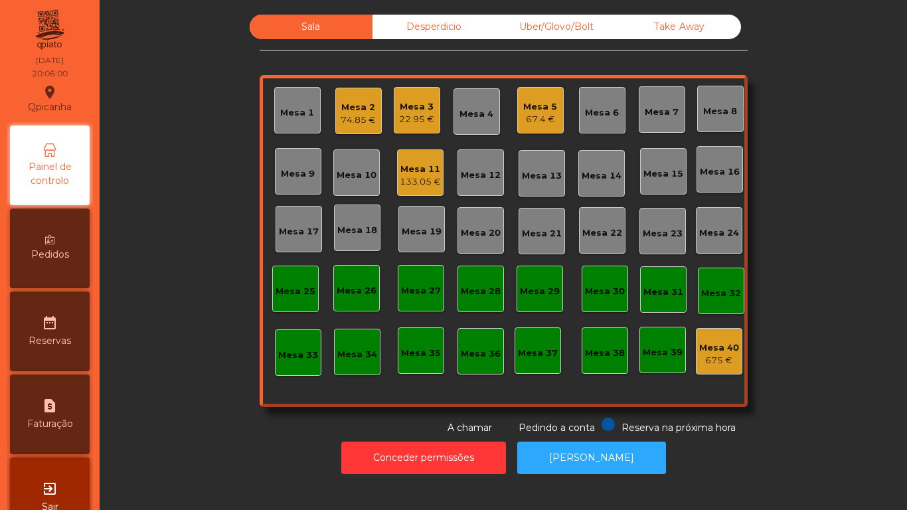
click at [413, 119] on div "22.95 €" at bounding box center [416, 119] width 35 height 13
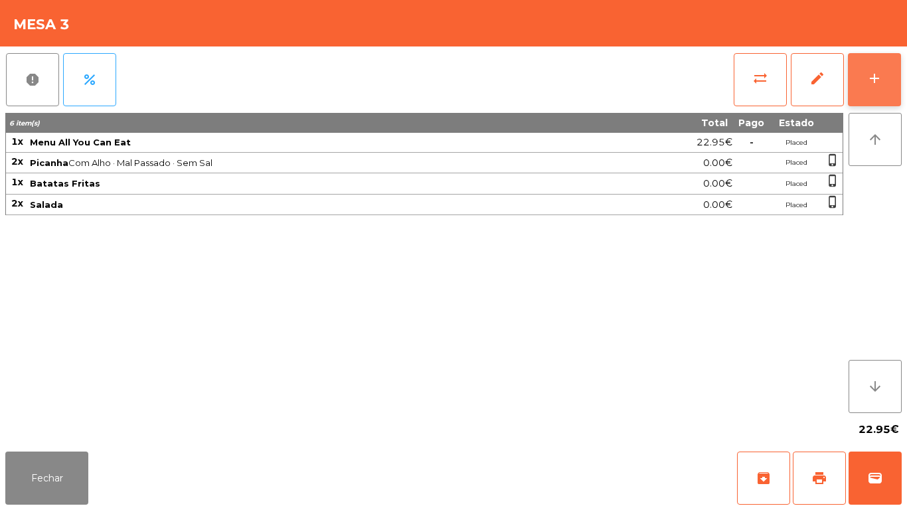
click at [885, 89] on button "add" at bounding box center [873, 79] width 53 height 53
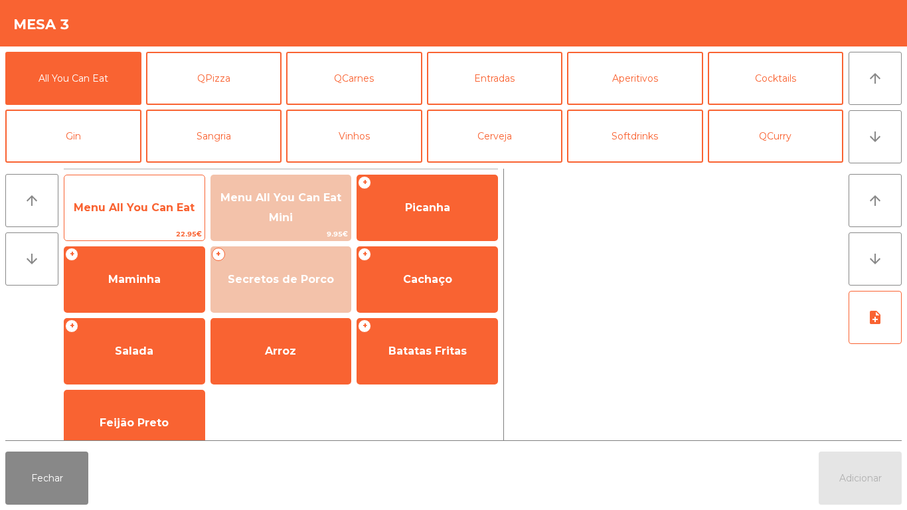
click at [154, 198] on span "Menu All You Can Eat" at bounding box center [134, 208] width 140 height 36
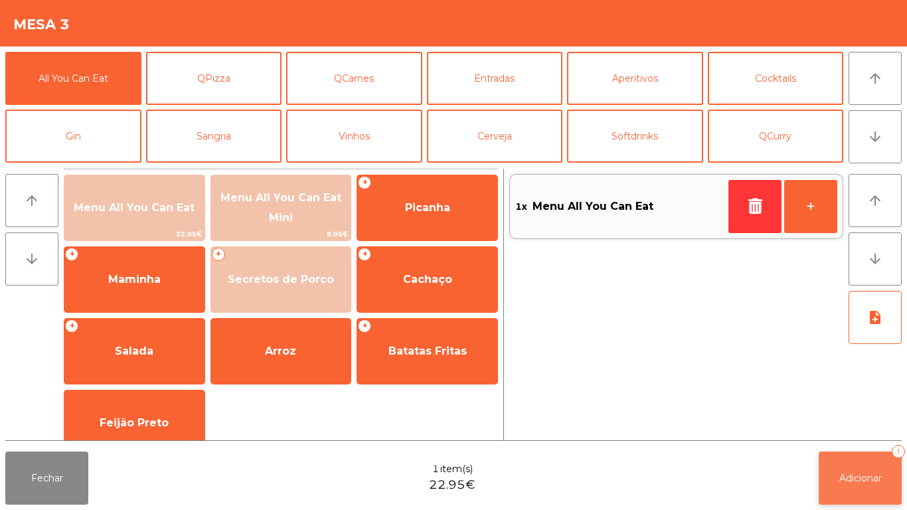
click at [862, 465] on button "Adicionar 1" at bounding box center [859, 477] width 83 height 53
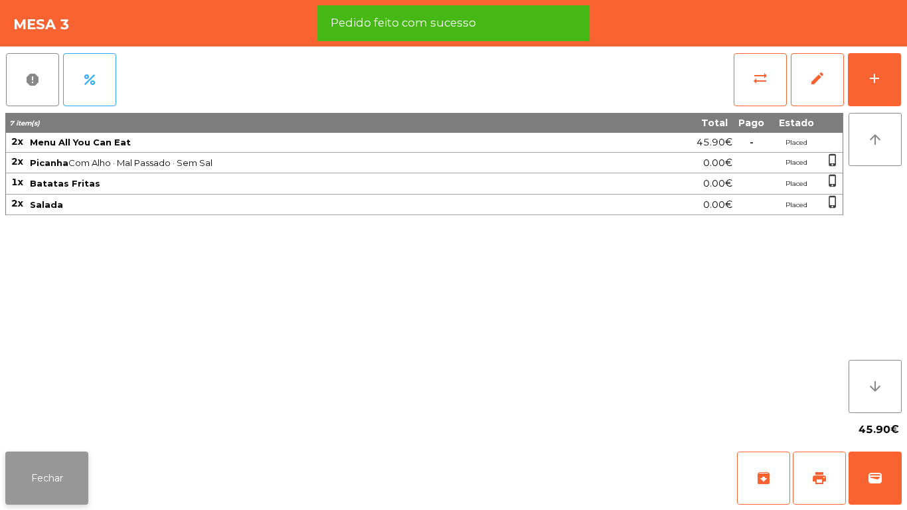
click at [86, 480] on button "Fechar" at bounding box center [46, 477] width 83 height 53
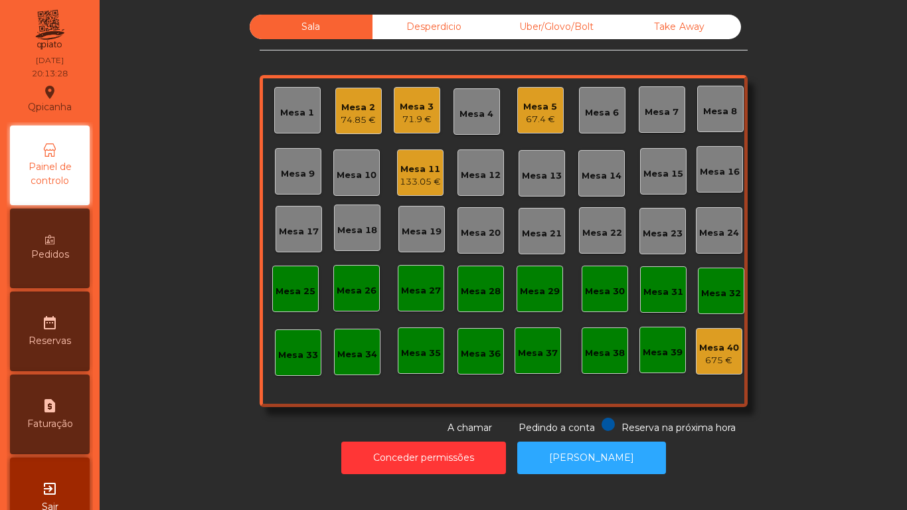
click at [291, 119] on div "Mesa 1" at bounding box center [297, 112] width 34 height 13
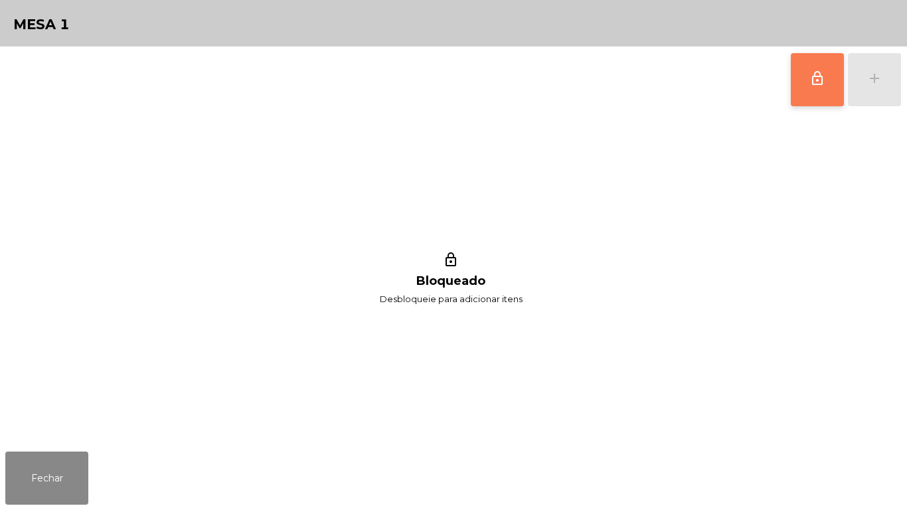
click at [819, 84] on span "lock_outline" at bounding box center [817, 78] width 16 height 16
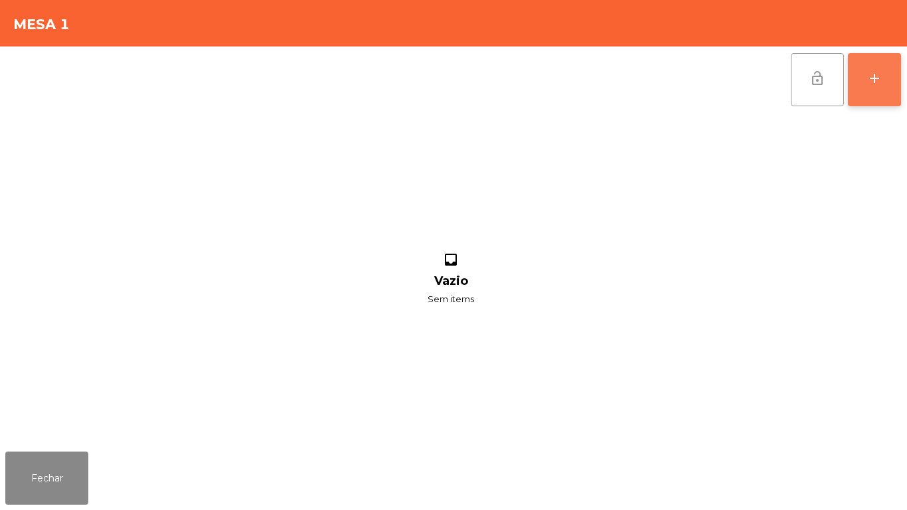
click at [863, 82] on button "add" at bounding box center [873, 79] width 53 height 53
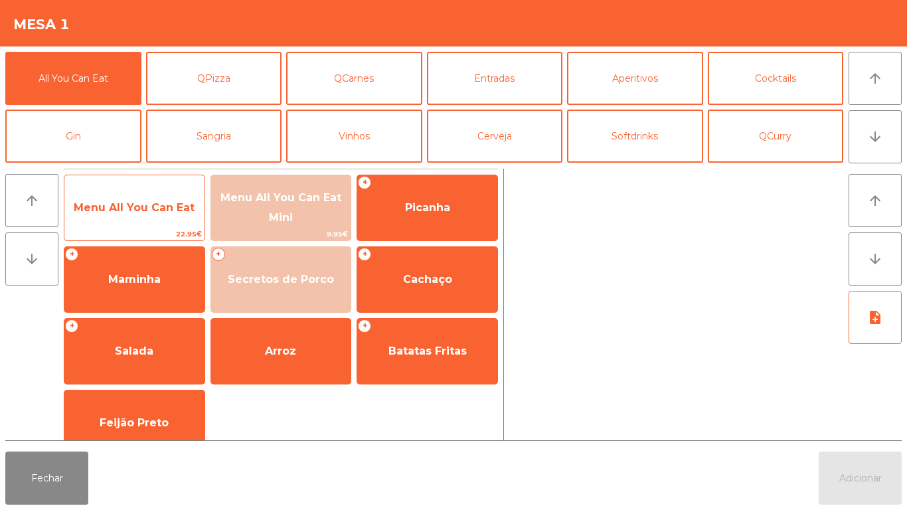
click at [169, 218] on span "Menu All You Can Eat" at bounding box center [134, 208] width 140 height 36
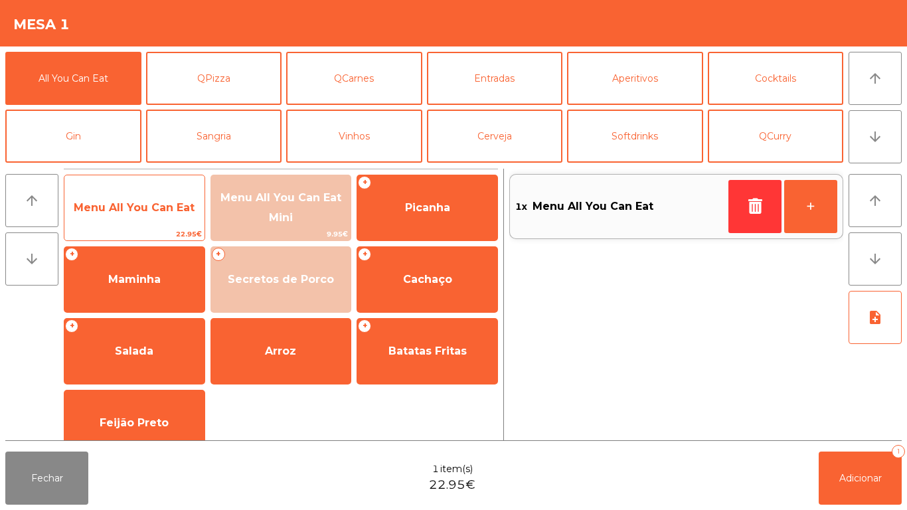
click at [164, 216] on span "Menu All You Can Eat" at bounding box center [134, 208] width 140 height 36
click at [162, 213] on span "Menu All You Can Eat" at bounding box center [134, 207] width 121 height 13
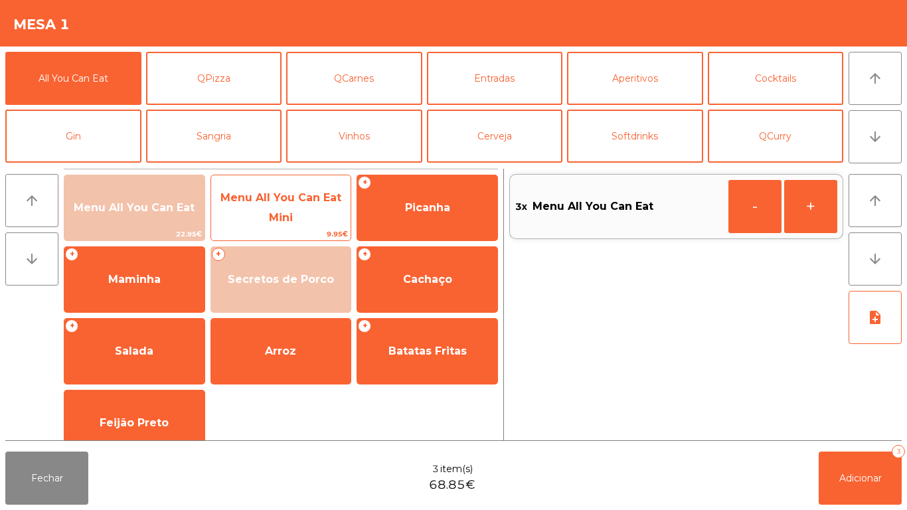
click at [308, 202] on span "Menu All You Can Eat Mini" at bounding box center [280, 207] width 121 height 33
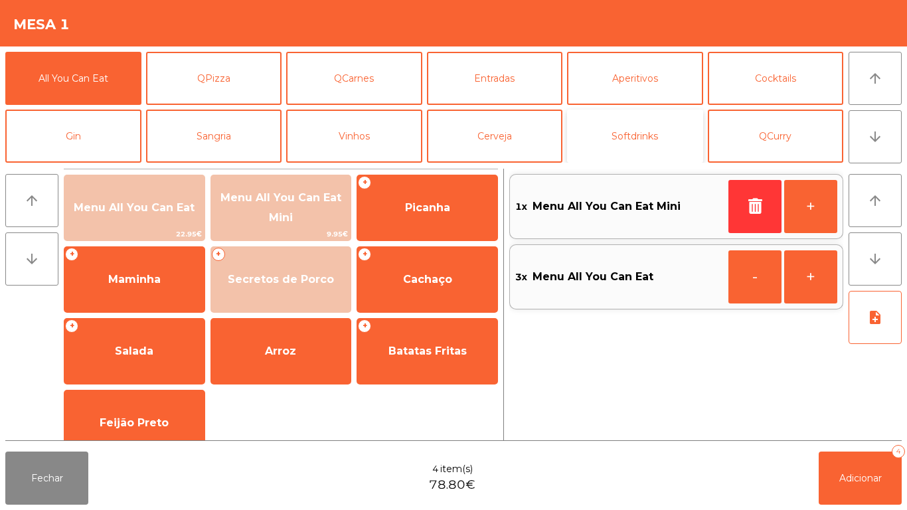
click at [631, 137] on button "Softdrinks" at bounding box center [635, 135] width 136 height 53
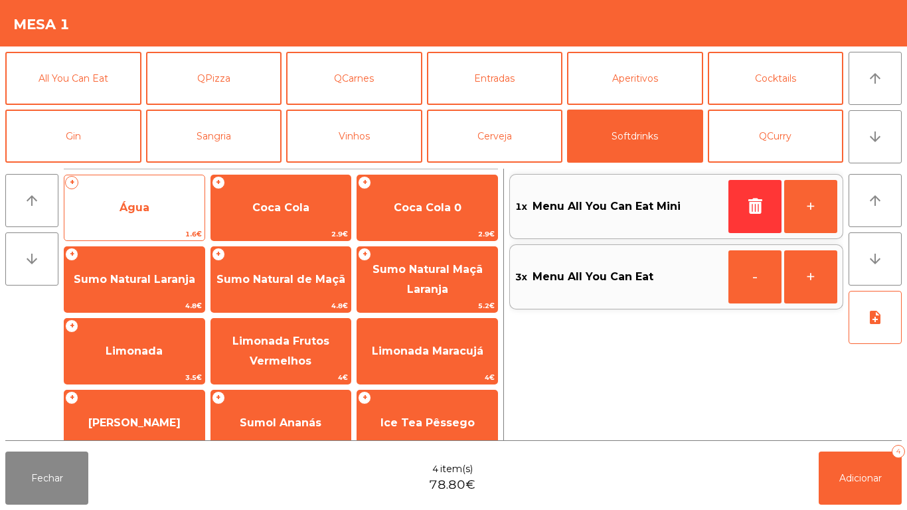
click at [149, 224] on span "Água" at bounding box center [134, 208] width 140 height 36
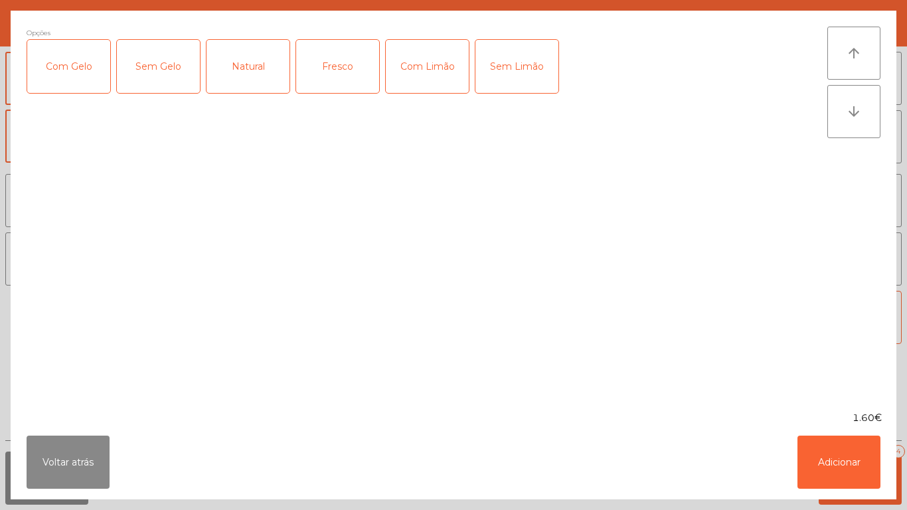
click at [240, 84] on div "Natural" at bounding box center [247, 66] width 83 height 53
click at [826, 453] on button "Adicionar" at bounding box center [838, 461] width 83 height 53
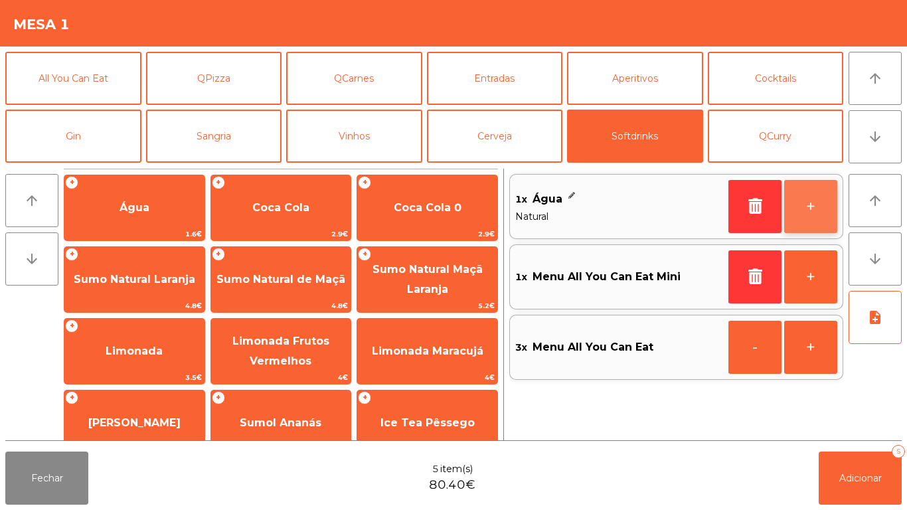
click at [813, 211] on button "+" at bounding box center [810, 206] width 53 height 53
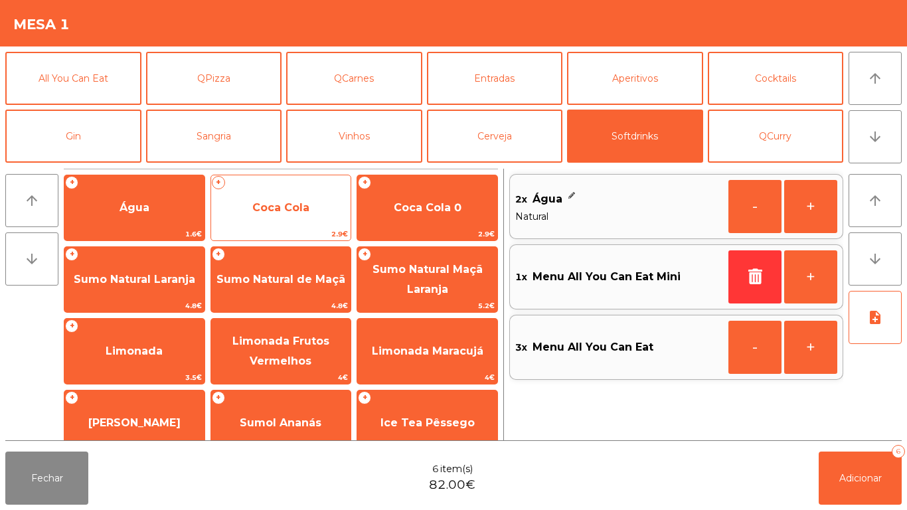
click at [275, 205] on span "Coca Cola" at bounding box center [280, 207] width 57 height 13
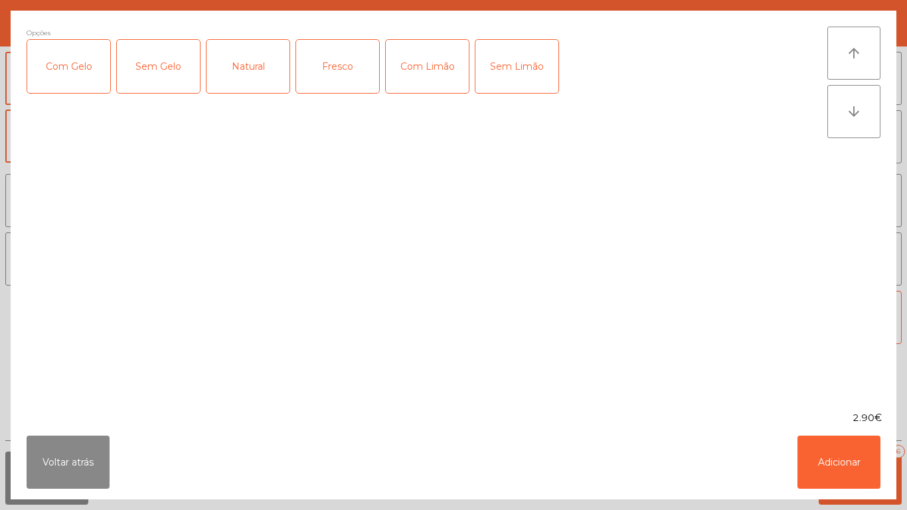
click at [99, 78] on div "Com Gelo" at bounding box center [68, 66] width 83 height 53
click at [415, 66] on div "Com Limão" at bounding box center [427, 66] width 83 height 53
click at [828, 464] on button "Adicionar" at bounding box center [838, 461] width 83 height 53
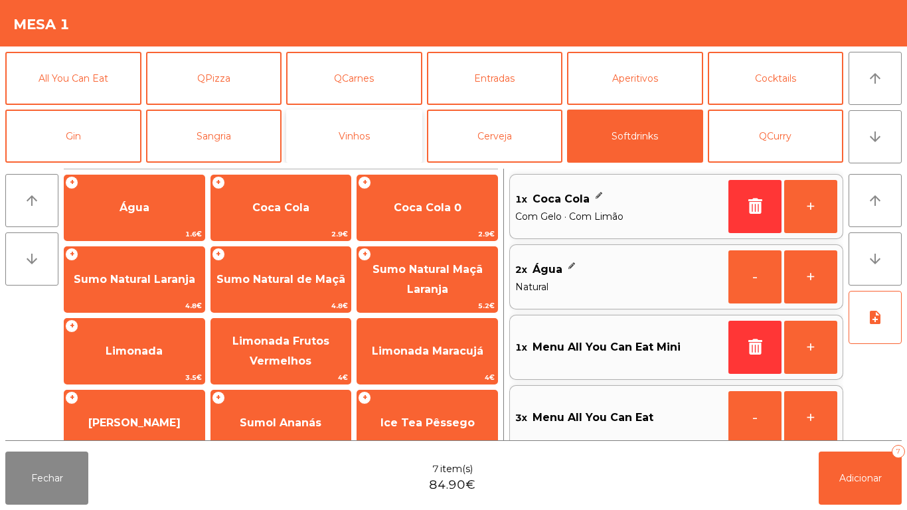
click at [372, 136] on button "Vinhos" at bounding box center [354, 135] width 136 height 53
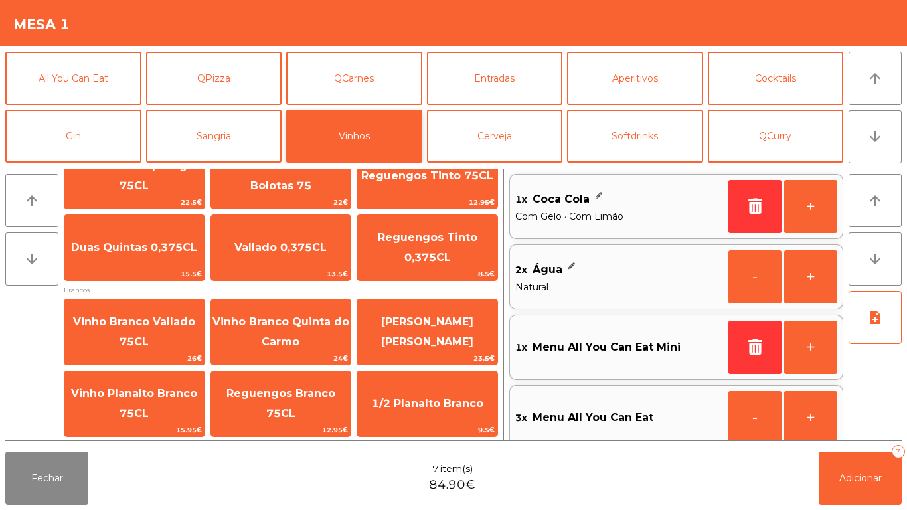
scroll to position [215, 0]
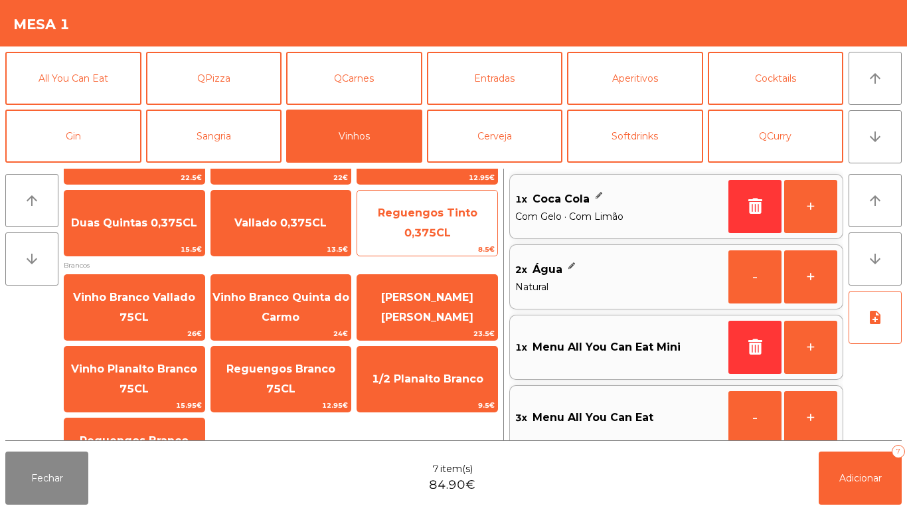
click at [443, 222] on span "Reguengos Tinto 0,375CL" at bounding box center [427, 223] width 140 height 56
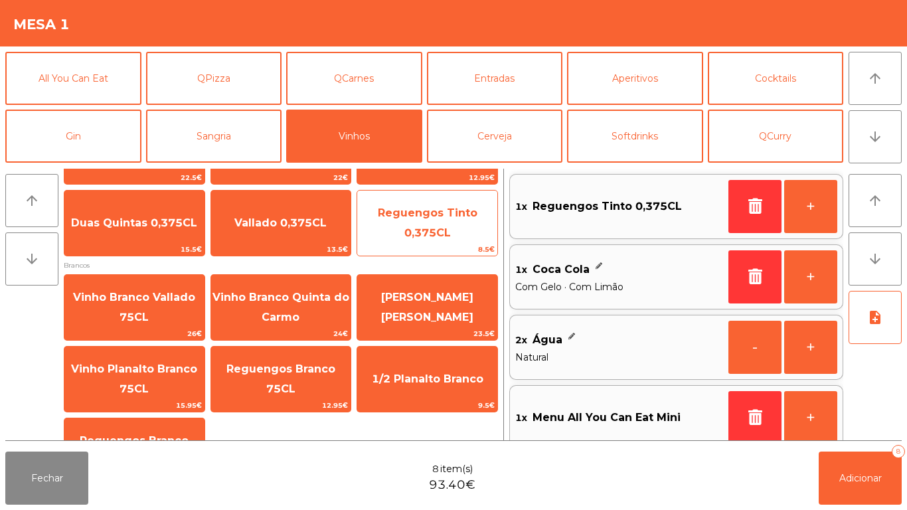
scroll to position [5, 0]
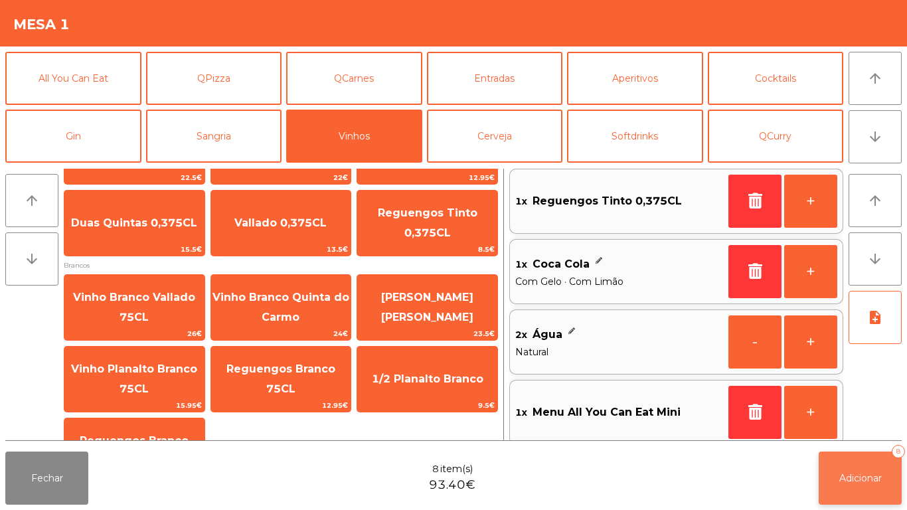
click at [868, 461] on button "Adicionar 8" at bounding box center [859, 477] width 83 height 53
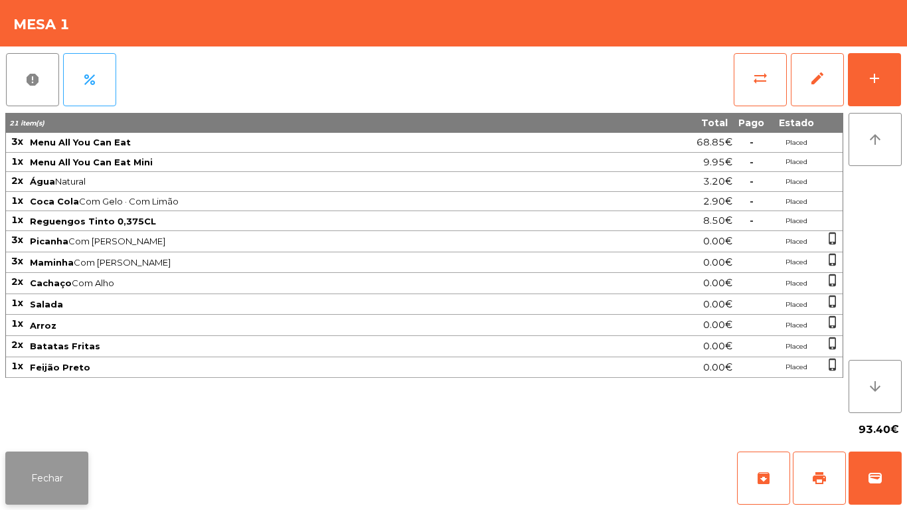
click at [64, 486] on button "Fechar" at bounding box center [46, 477] width 83 height 53
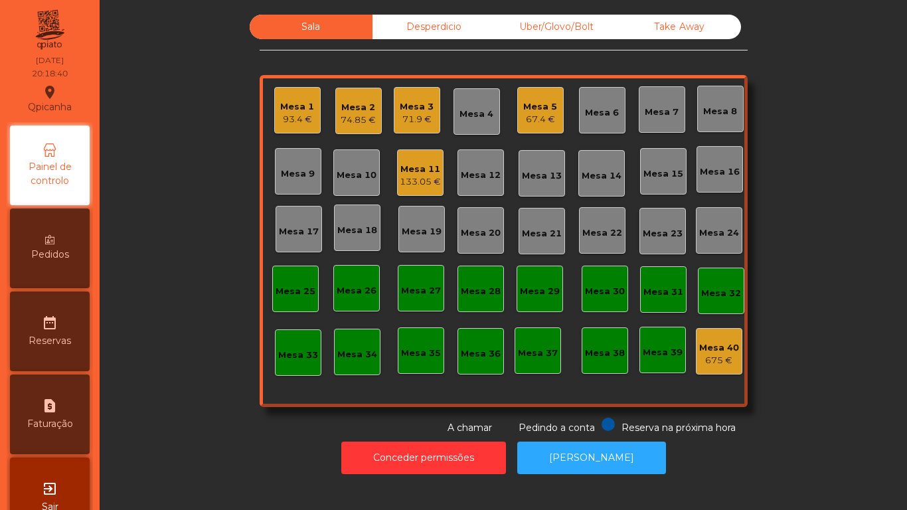
click at [372, 173] on div "Mesa 10" at bounding box center [356, 172] width 46 height 46
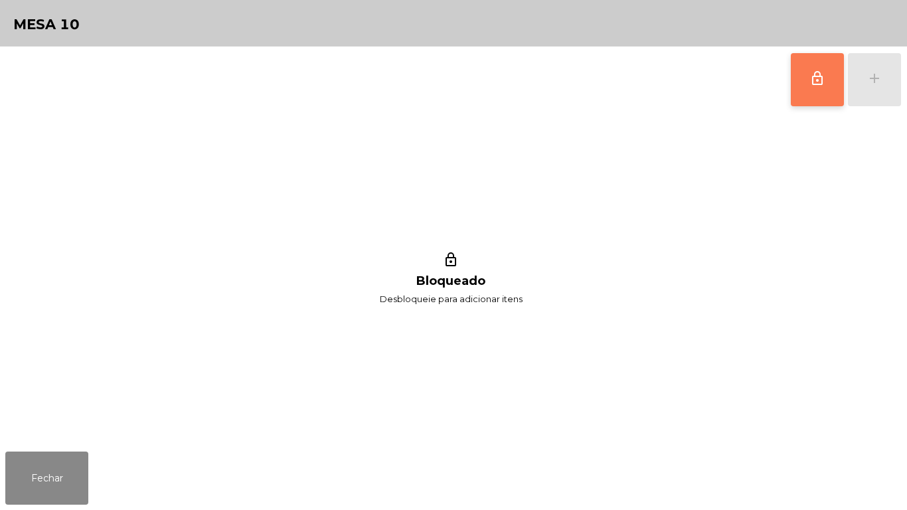
click at [811, 91] on button "lock_outline" at bounding box center [816, 79] width 53 height 53
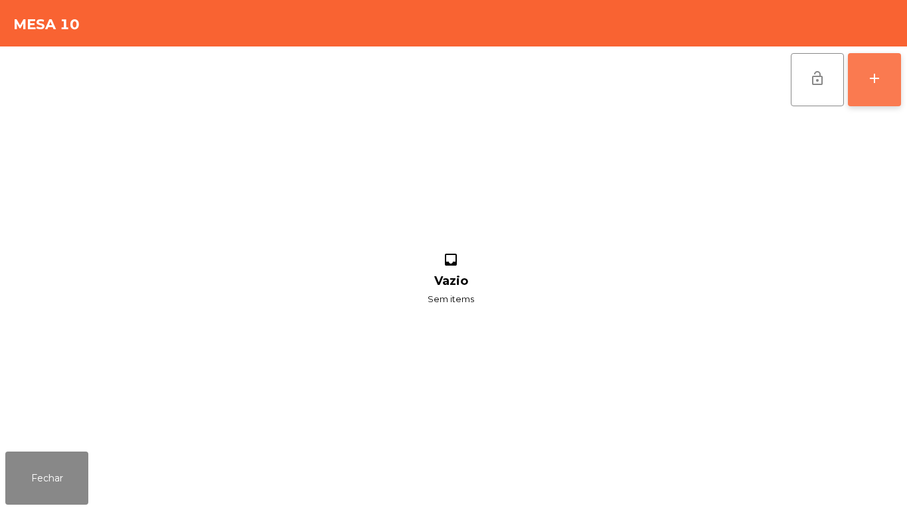
click at [870, 93] on button "add" at bounding box center [873, 79] width 53 height 53
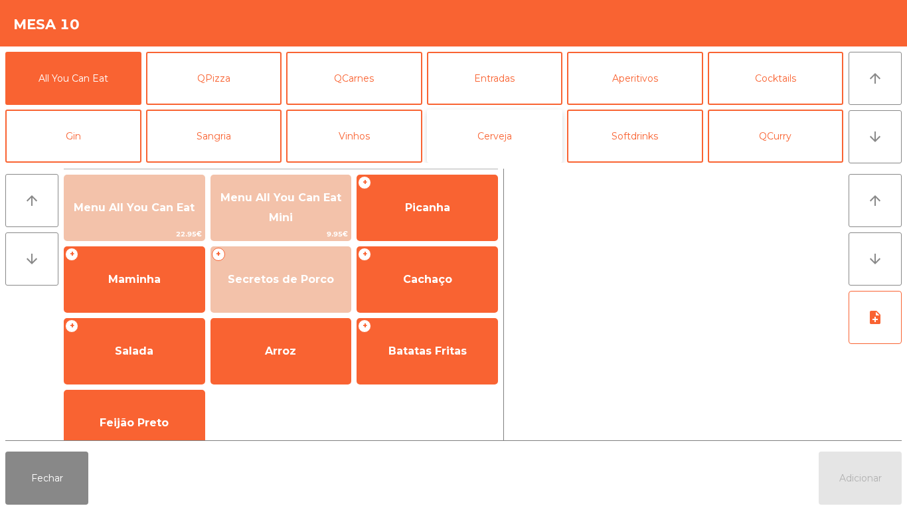
click at [508, 141] on button "Cerveja" at bounding box center [495, 135] width 136 height 53
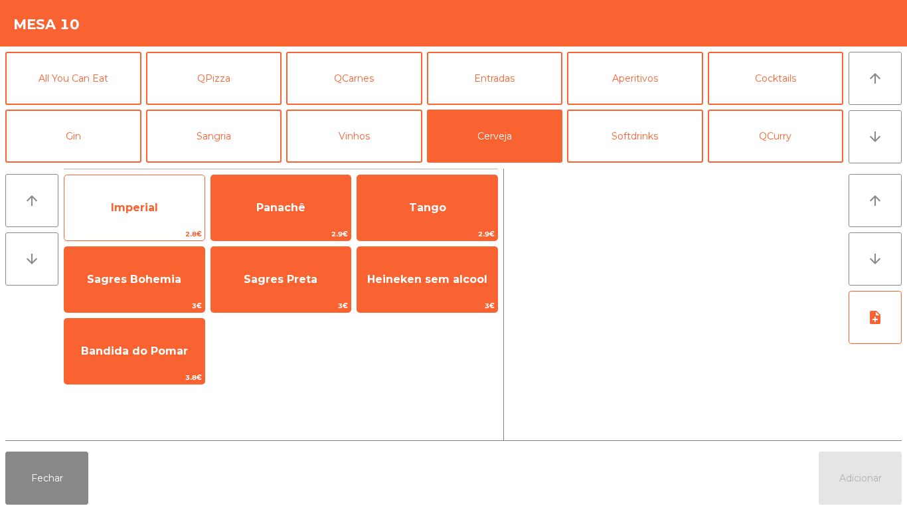
click at [133, 208] on span "Imperial" at bounding box center [134, 207] width 47 height 13
click at [128, 214] on span "Imperial" at bounding box center [134, 208] width 140 height 36
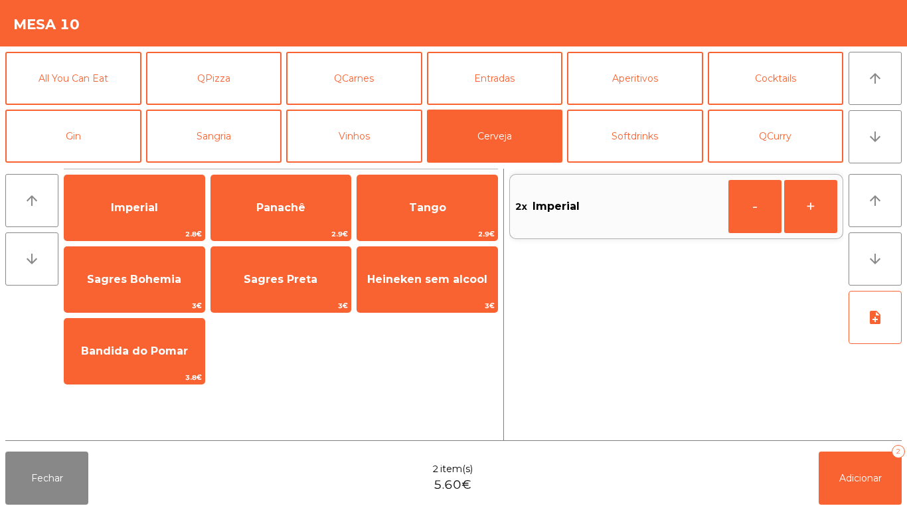
click at [840, 509] on div "Fechar 2 item(s) 5.60€ Adicionar 2" at bounding box center [453, 478] width 907 height 64
click at [840, 474] on span "Adicionar" at bounding box center [860, 478] width 42 height 12
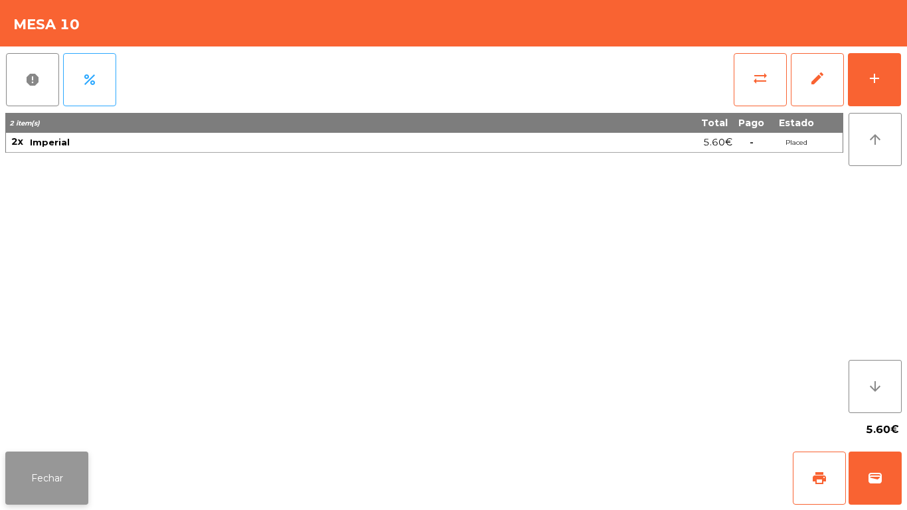
click at [41, 459] on button "Fechar" at bounding box center [46, 477] width 83 height 53
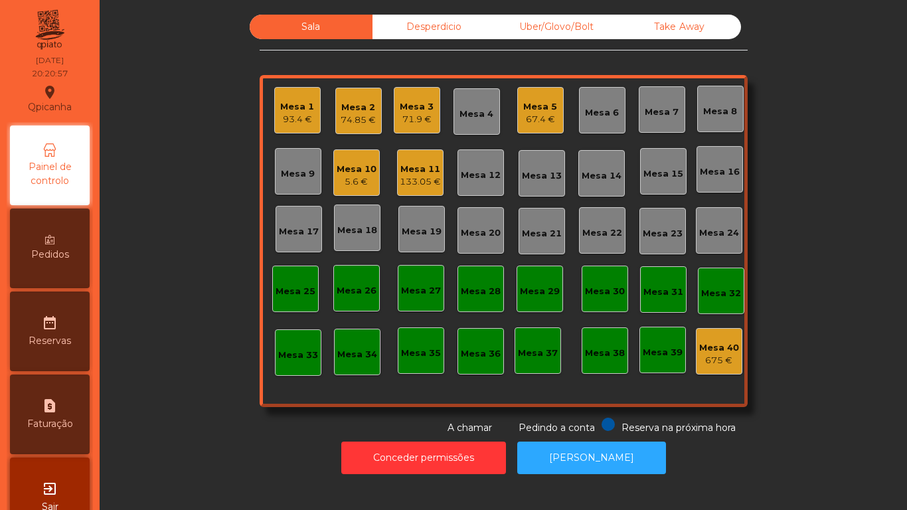
click at [51, 255] on span "Pedidos" at bounding box center [50, 255] width 38 height 14
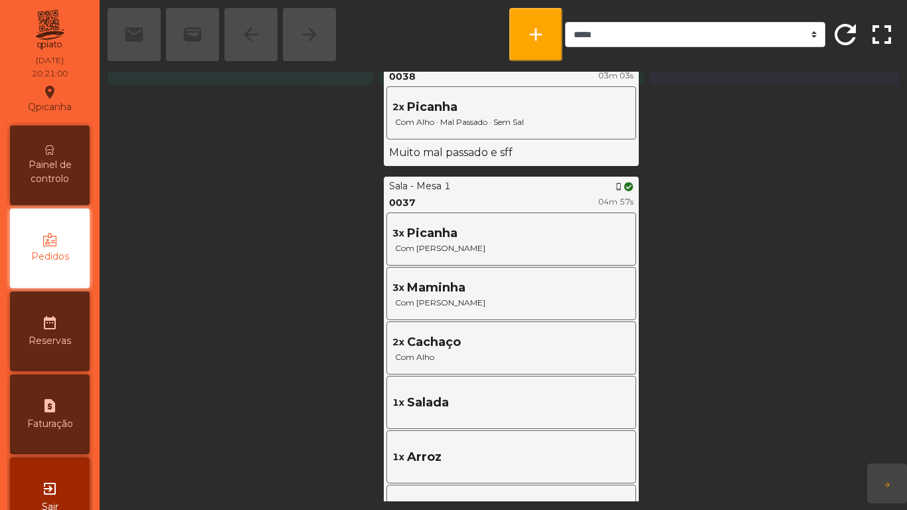
scroll to position [423, 0]
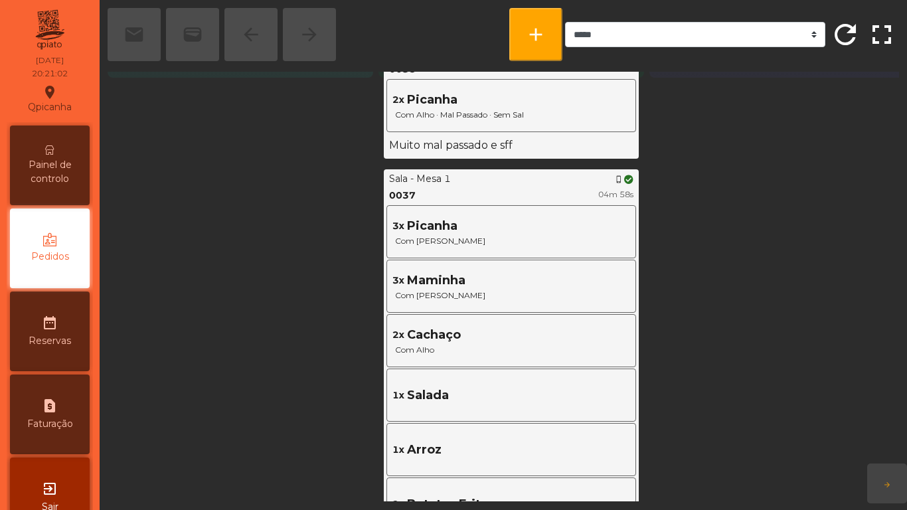
click at [66, 155] on div "Painel de controlo" at bounding box center [50, 165] width 80 height 80
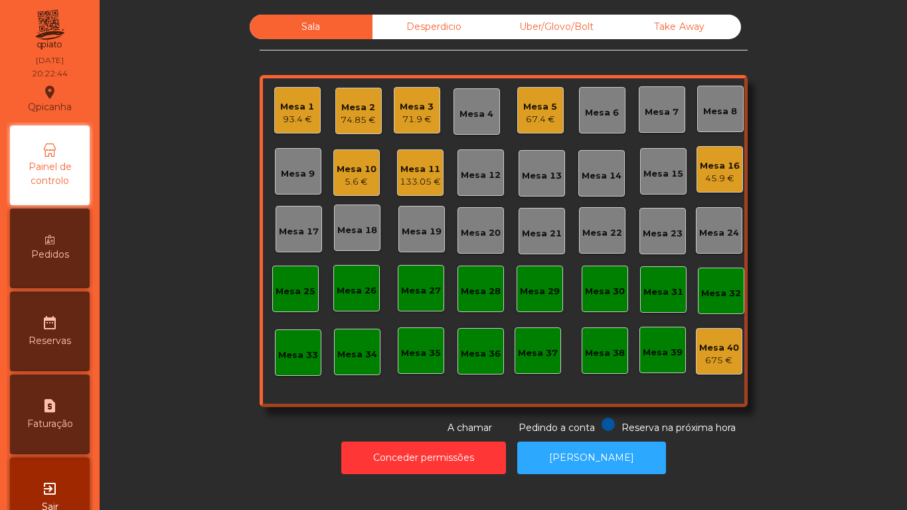
click at [58, 245] on div "Pedidos" at bounding box center [50, 248] width 80 height 80
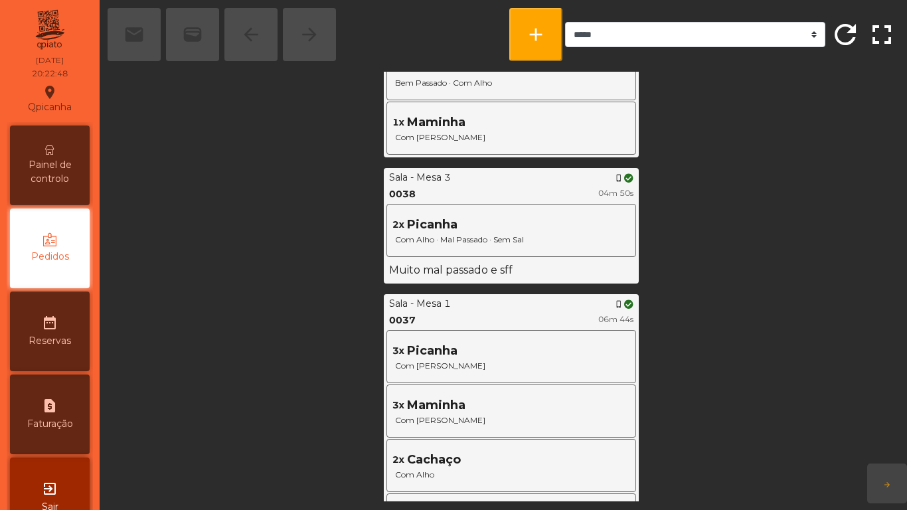
scroll to position [571, 0]
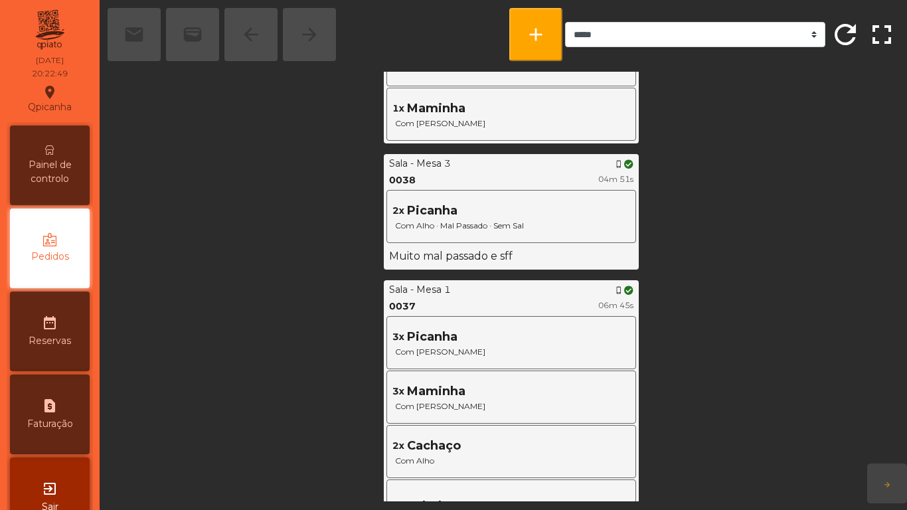
click at [54, 154] on icon at bounding box center [49, 149] width 9 height 9
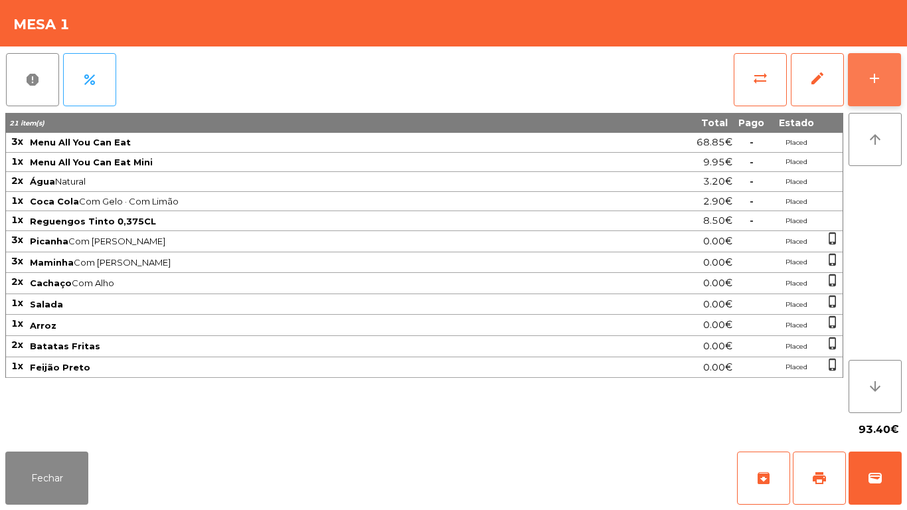
click at [881, 89] on button "add" at bounding box center [873, 79] width 53 height 53
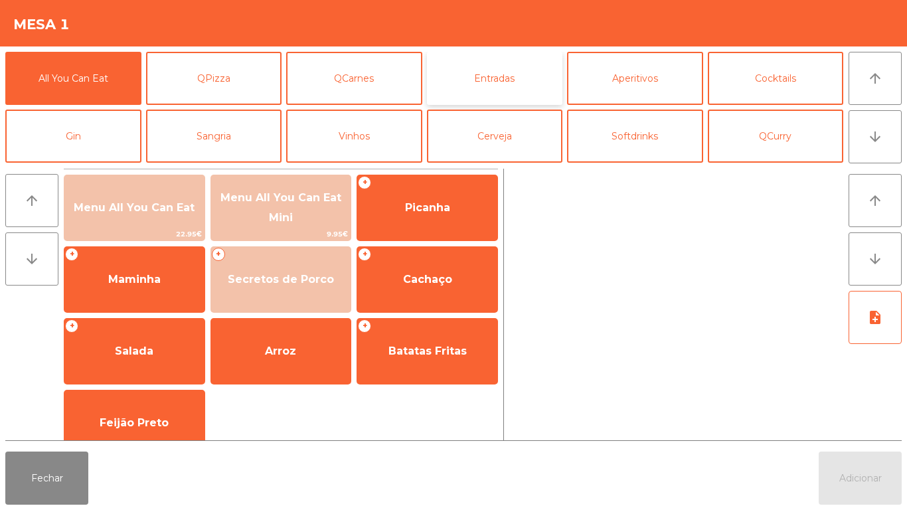
click at [494, 88] on button "Entradas" at bounding box center [495, 78] width 136 height 53
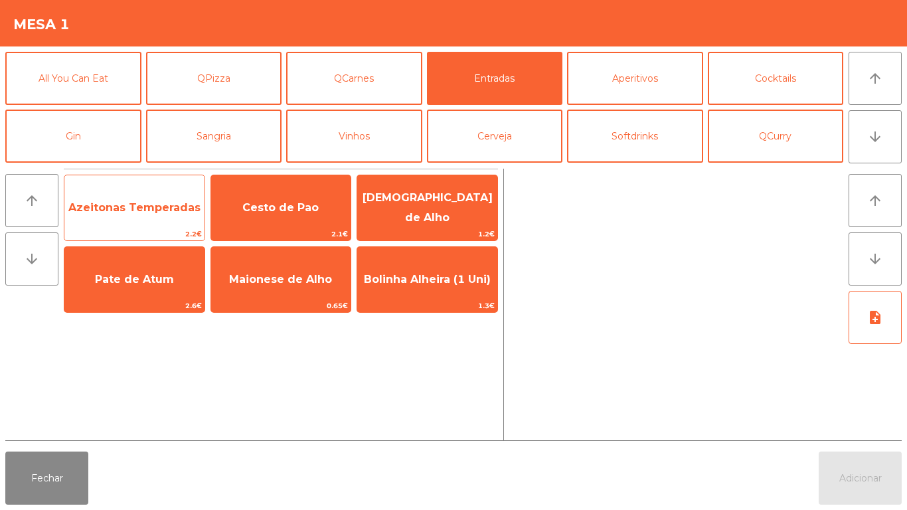
click at [144, 214] on span "Azeitonas Temperadas" at bounding box center [134, 208] width 140 height 36
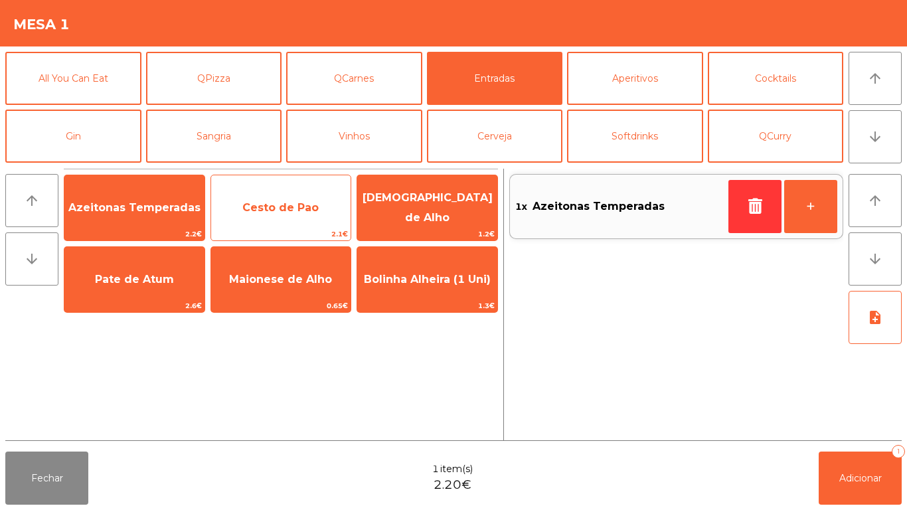
click at [281, 211] on span "Cesto de Pao" at bounding box center [280, 207] width 76 height 13
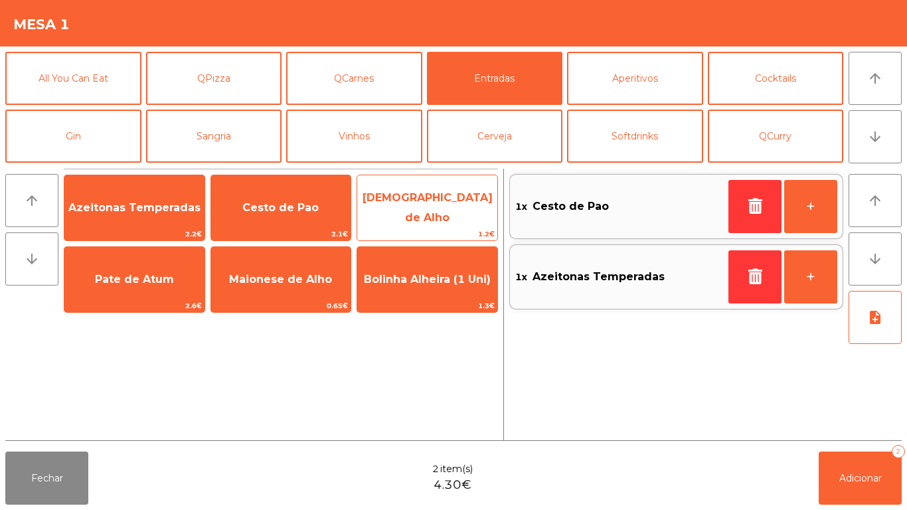
click at [429, 218] on span "[DEMOGRAPHIC_DATA] de Alho" at bounding box center [427, 208] width 140 height 56
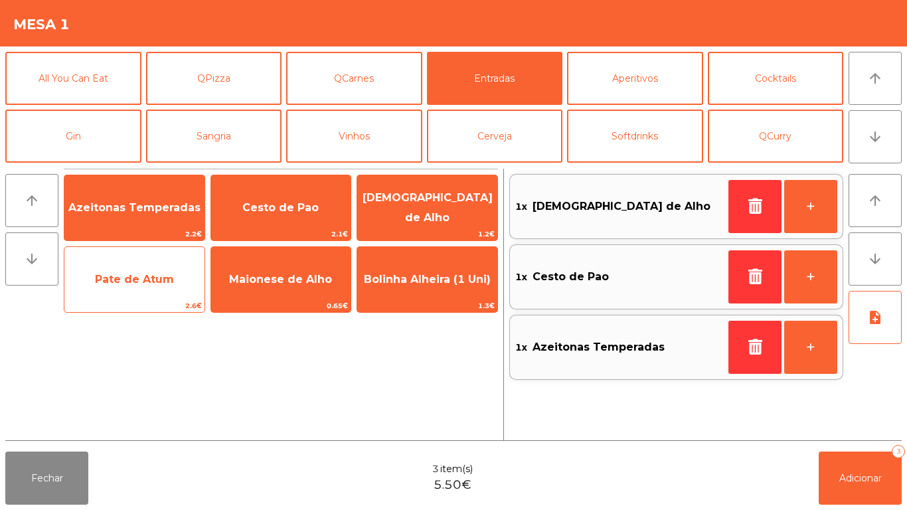
click at [125, 285] on span "Pate de Atum" at bounding box center [134, 279] width 140 height 36
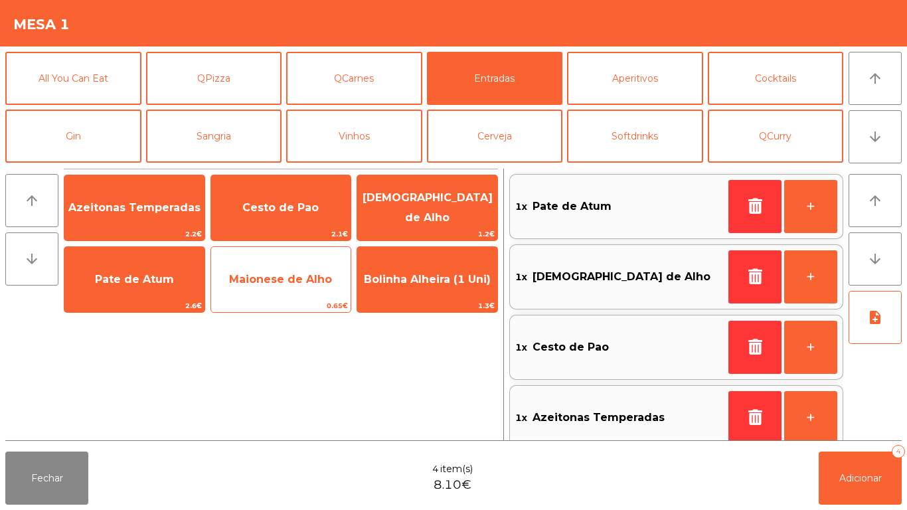
click at [283, 286] on span "Maionese de Alho" at bounding box center [281, 279] width 140 height 36
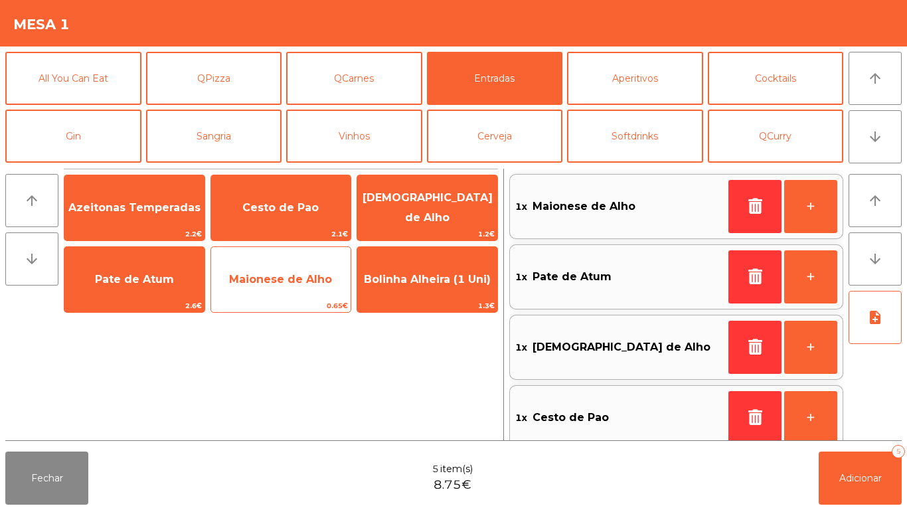
scroll to position [5, 0]
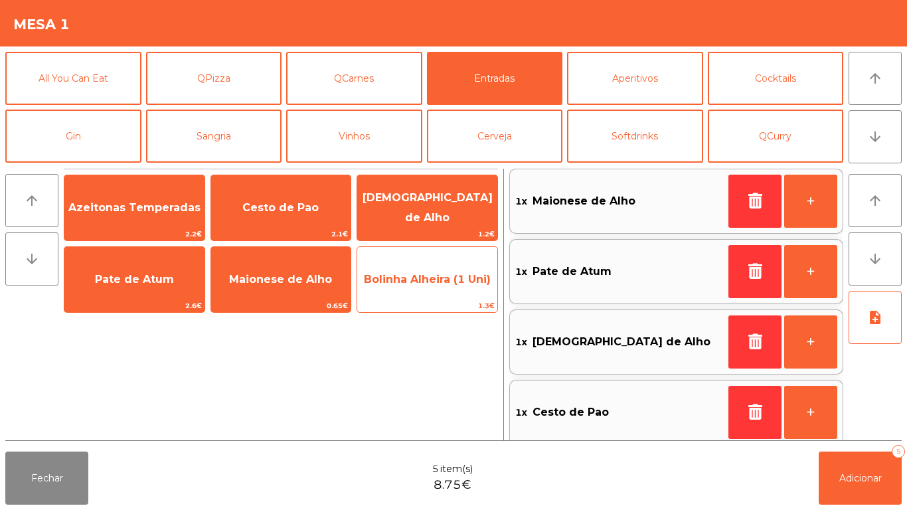
click at [419, 299] on div "Bolinha Alheira (1 Uni) 1.3€" at bounding box center [426, 279] width 141 height 66
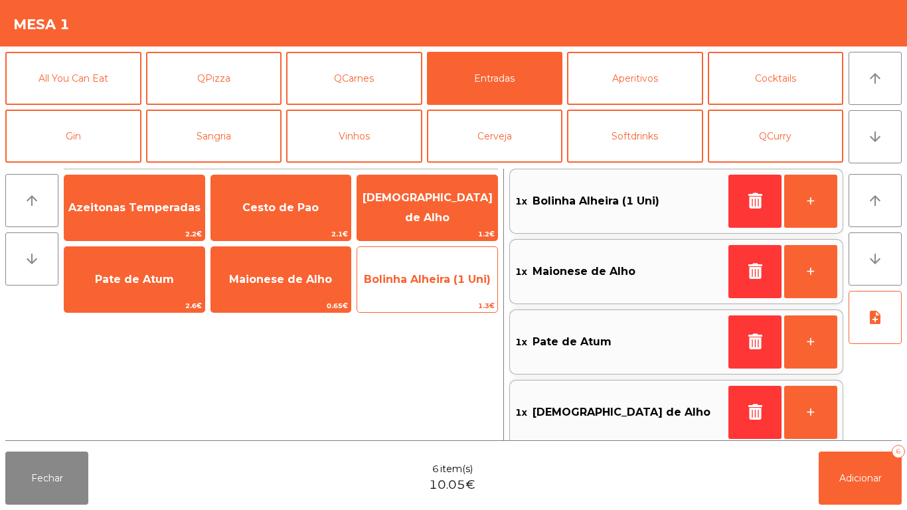
click at [425, 301] on span "1.3€" at bounding box center [427, 305] width 140 height 13
click at [429, 294] on span "Bolinha Alheira (1 Uni)" at bounding box center [427, 279] width 140 height 36
click at [428, 290] on span "Bolinha Alheira (1 Uni)" at bounding box center [427, 279] width 140 height 36
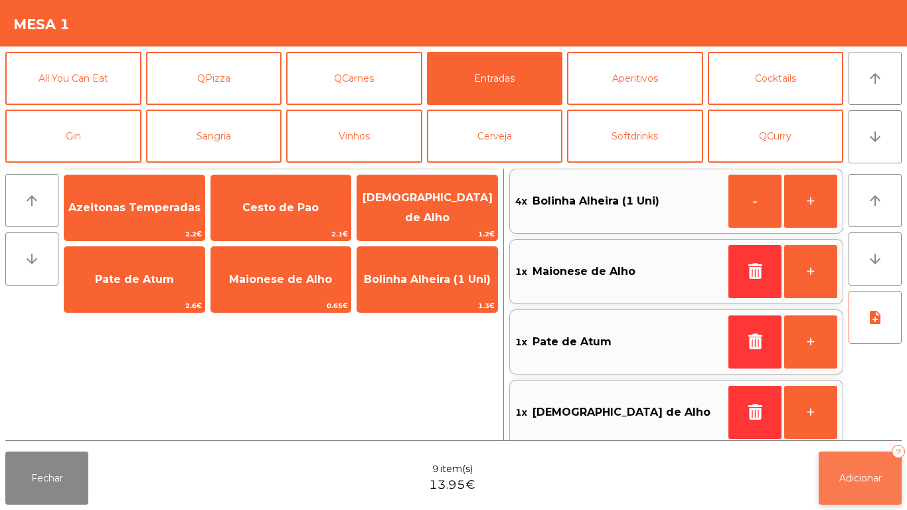
click at [850, 500] on button "Adicionar 9" at bounding box center [859, 477] width 83 height 53
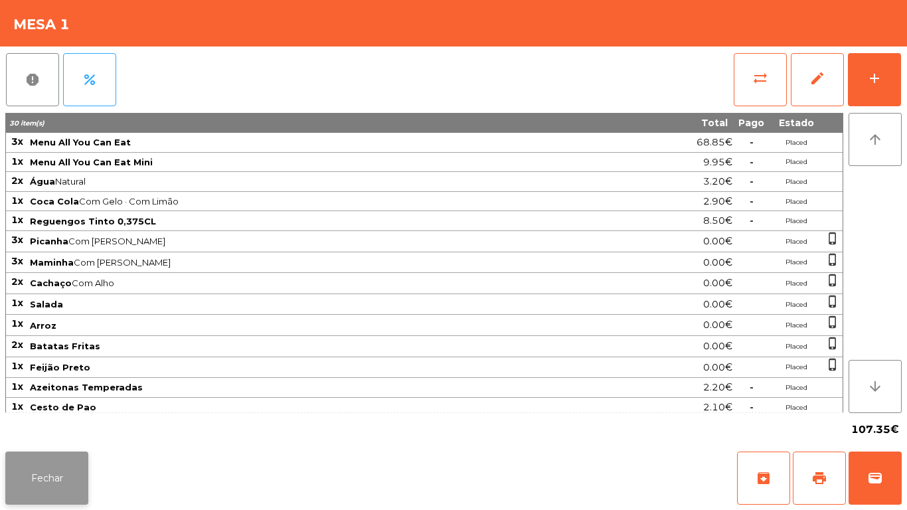
click at [70, 461] on button "Fechar" at bounding box center [46, 477] width 83 height 53
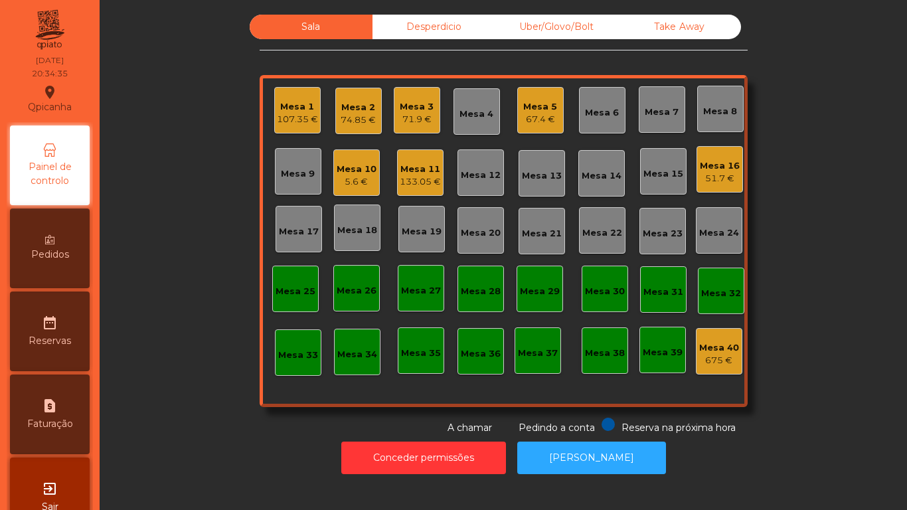
click at [350, 121] on div "74.85 €" at bounding box center [357, 119] width 35 height 13
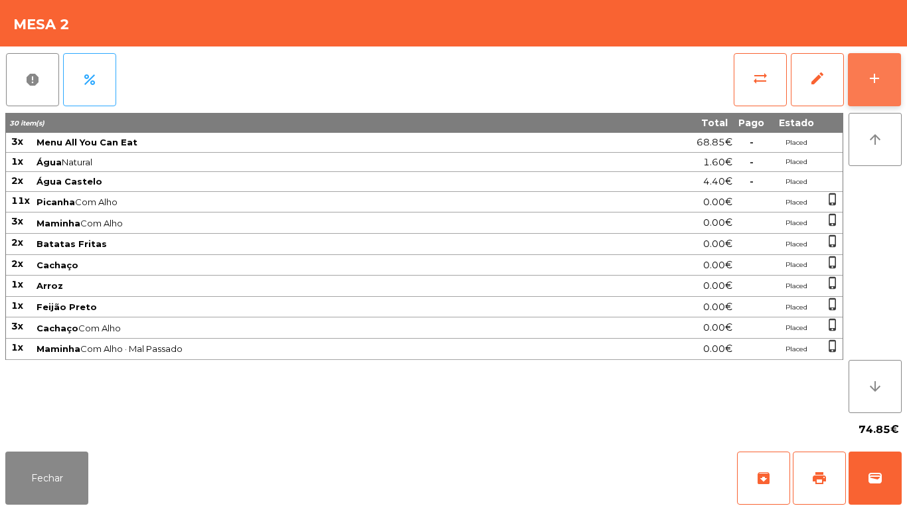
click at [894, 76] on button "add" at bounding box center [873, 79] width 53 height 53
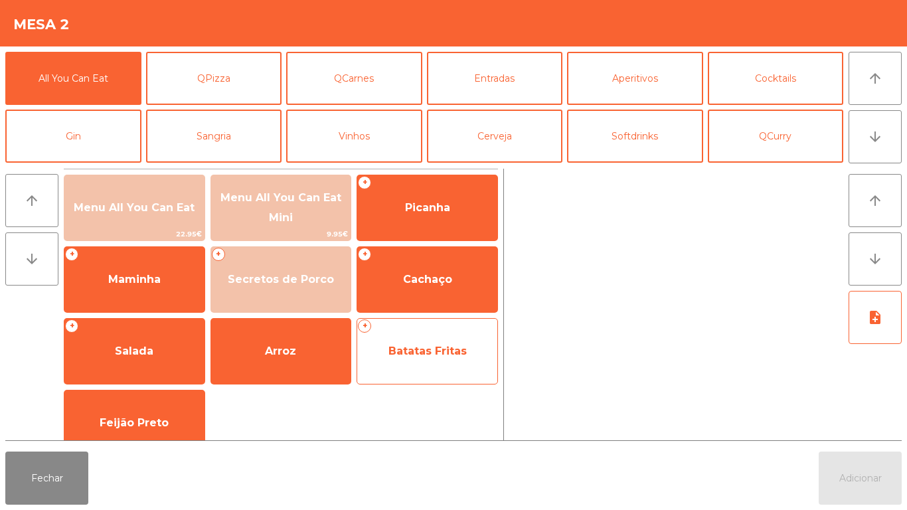
click at [423, 354] on span "Batatas Fritas" at bounding box center [427, 350] width 78 height 13
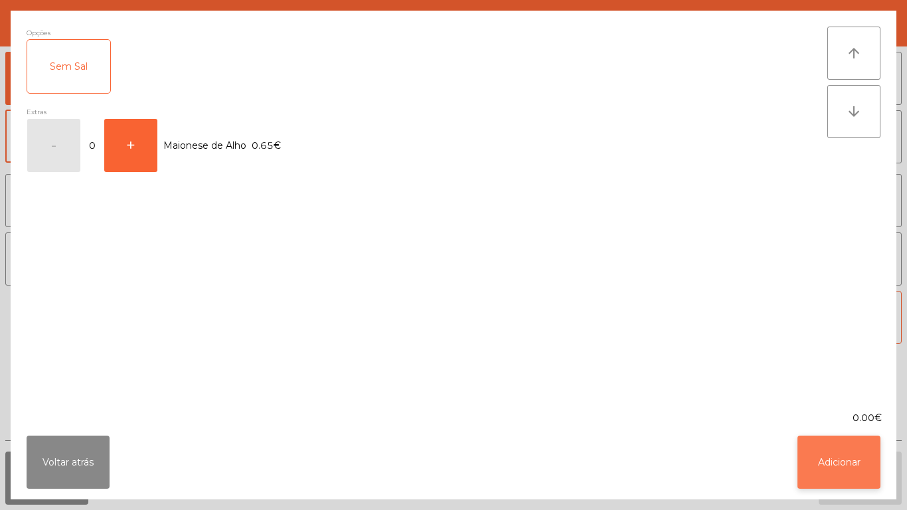
click at [822, 450] on button "Adicionar" at bounding box center [838, 461] width 83 height 53
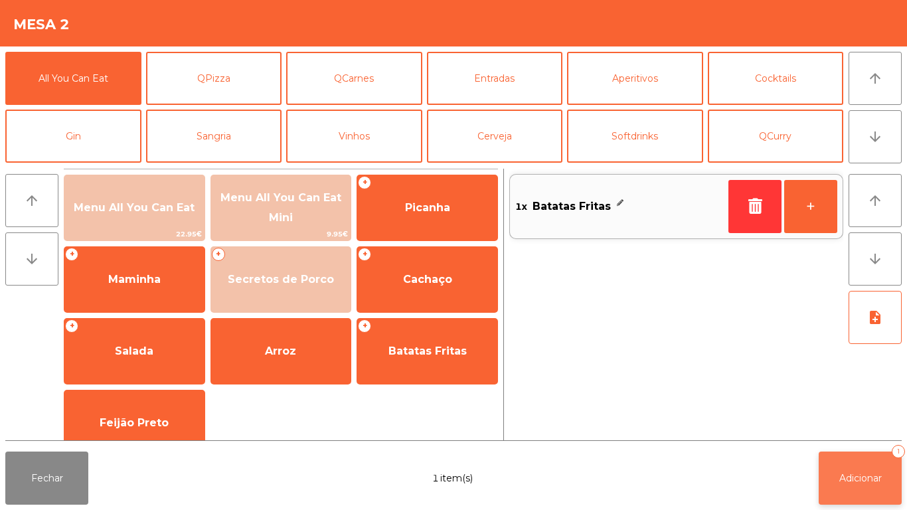
click at [860, 475] on span "Adicionar" at bounding box center [860, 478] width 42 height 12
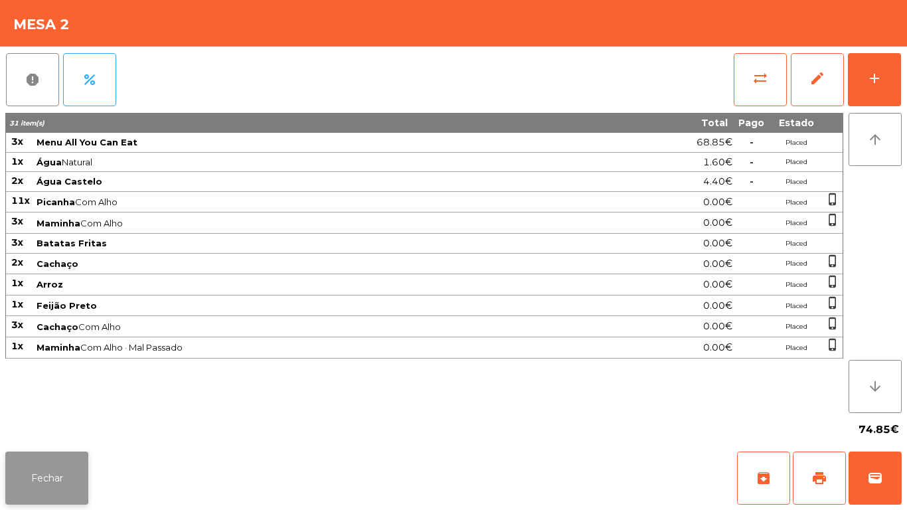
click at [58, 465] on button "Fechar" at bounding box center [46, 477] width 83 height 53
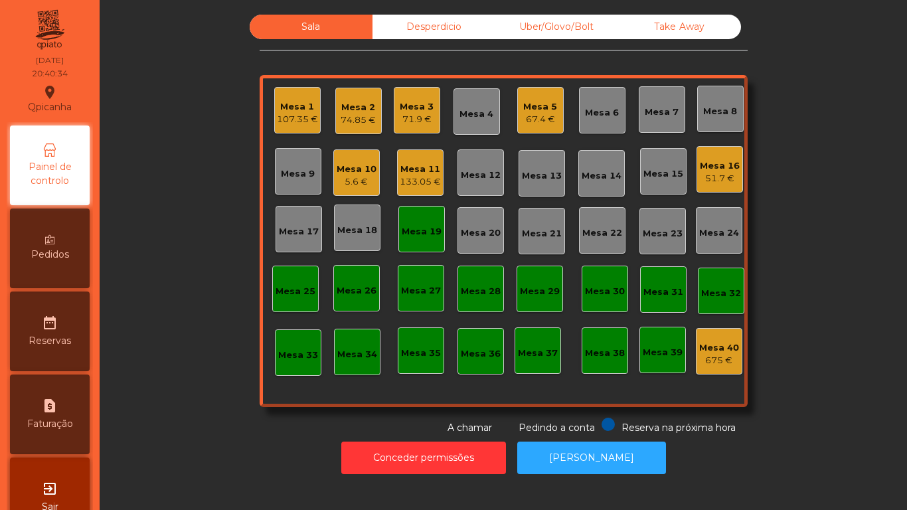
click at [409, 245] on div "Mesa 19" at bounding box center [421, 229] width 46 height 46
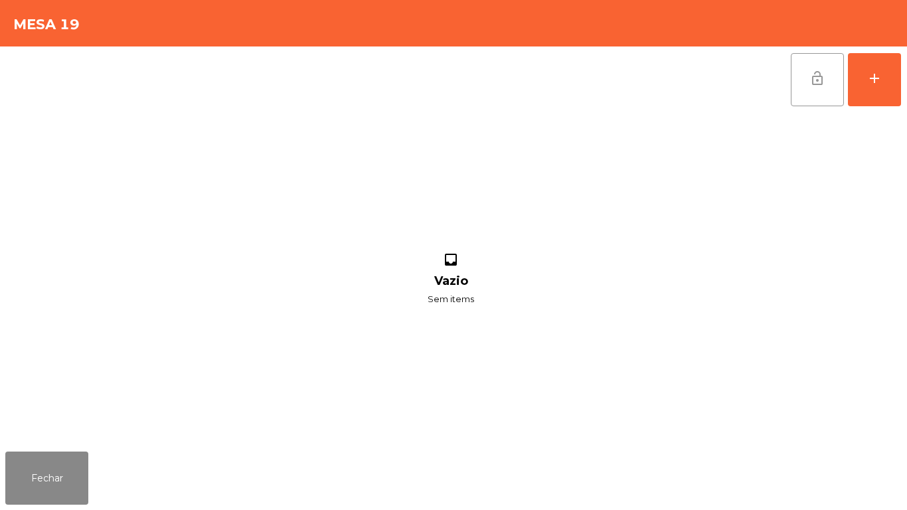
click at [804, 90] on button "lock_open" at bounding box center [816, 79] width 53 height 53
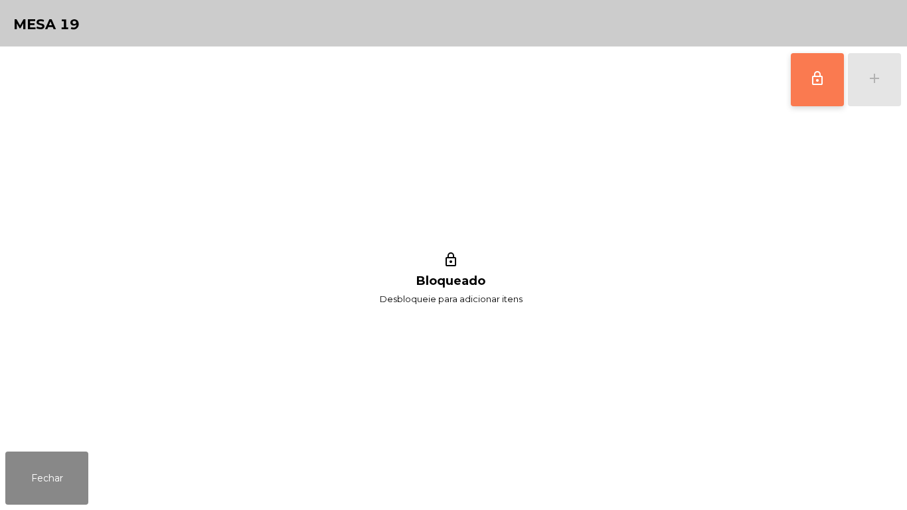
click at [817, 96] on button "lock_outline" at bounding box center [816, 79] width 53 height 53
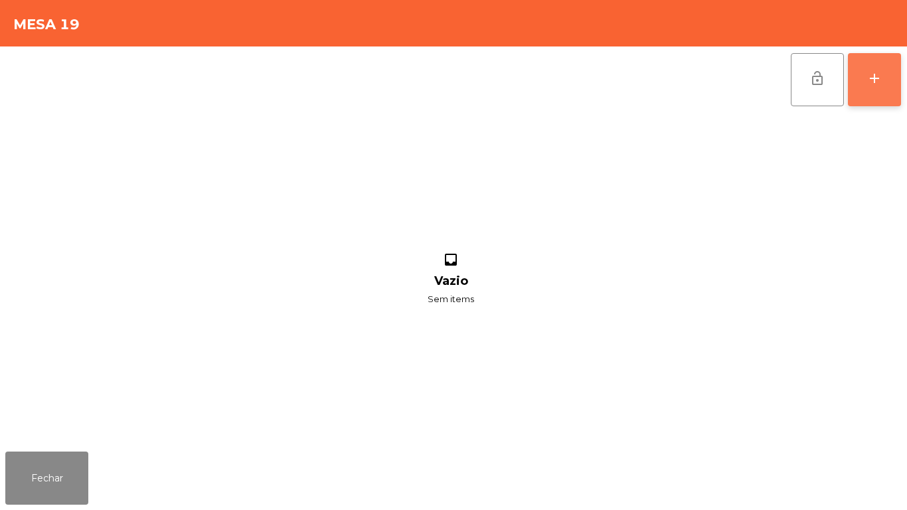
click at [877, 90] on button "add" at bounding box center [873, 79] width 53 height 53
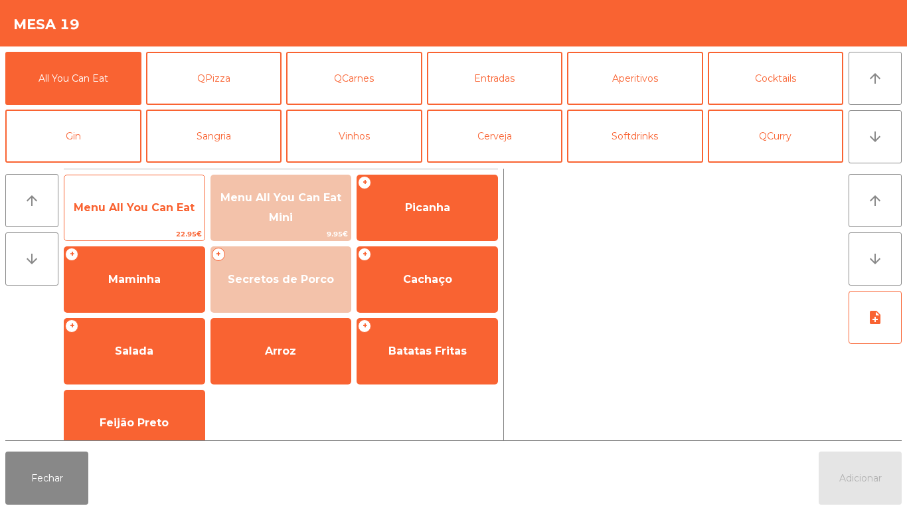
click at [125, 203] on span "Menu All You Can Eat" at bounding box center [134, 207] width 121 height 13
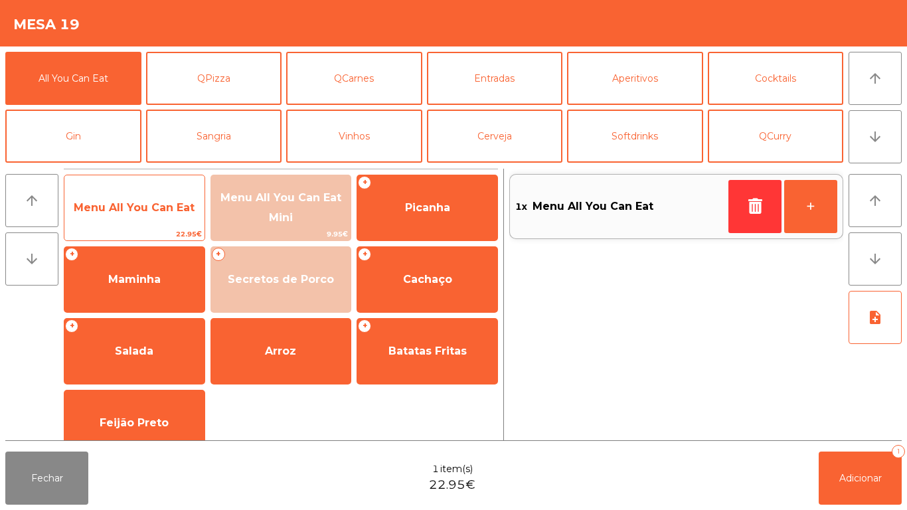
click at [125, 206] on span "Menu All You Can Eat" at bounding box center [134, 207] width 121 height 13
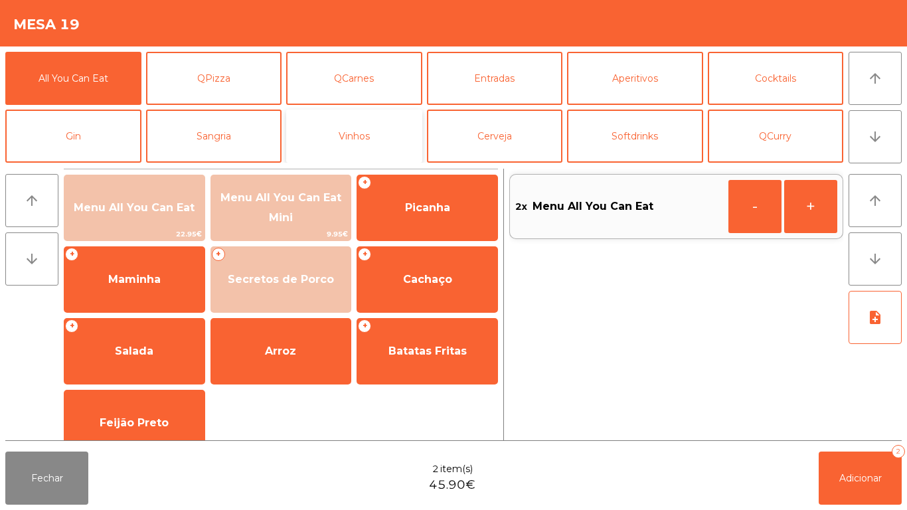
click at [350, 159] on button "Vinhos" at bounding box center [354, 135] width 136 height 53
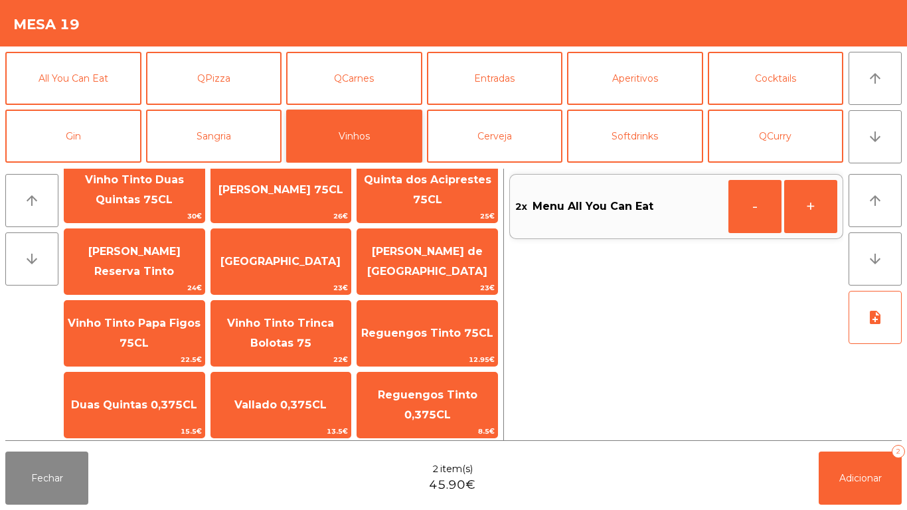
scroll to position [42, 0]
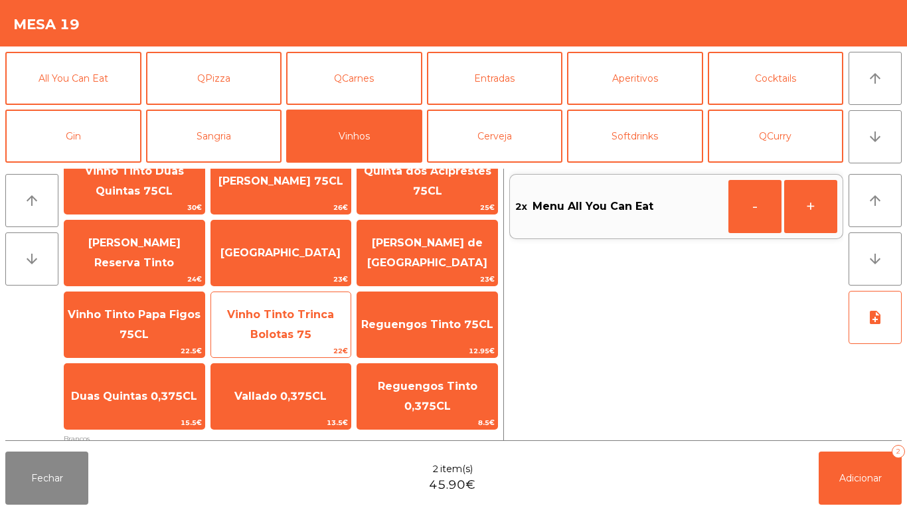
click at [299, 321] on span "Vinho Tinto Trinca Bolotas 75" at bounding box center [281, 325] width 140 height 56
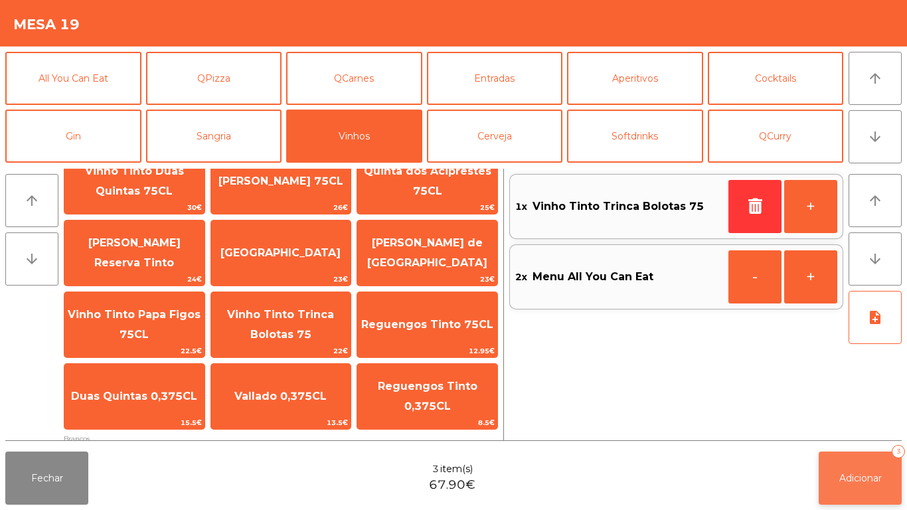
click at [839, 490] on button "Adicionar 3" at bounding box center [859, 477] width 83 height 53
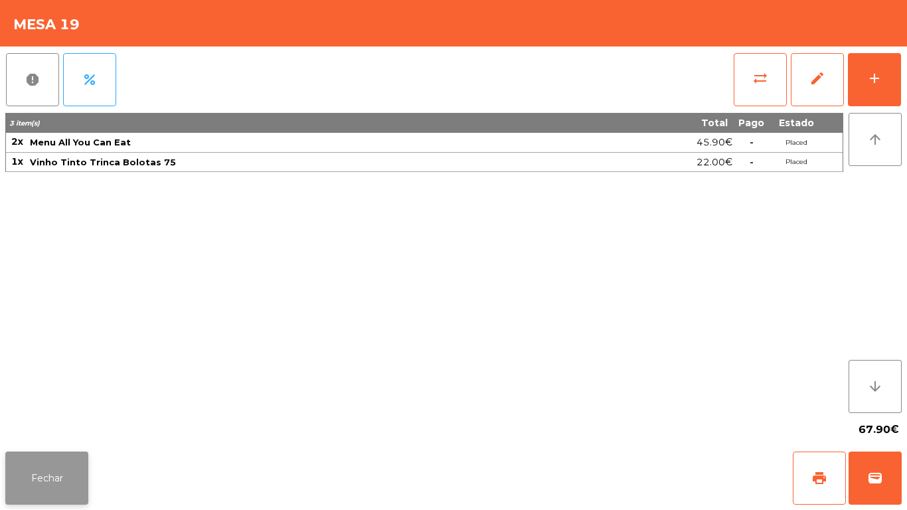
click at [57, 461] on button "Fechar" at bounding box center [46, 477] width 83 height 53
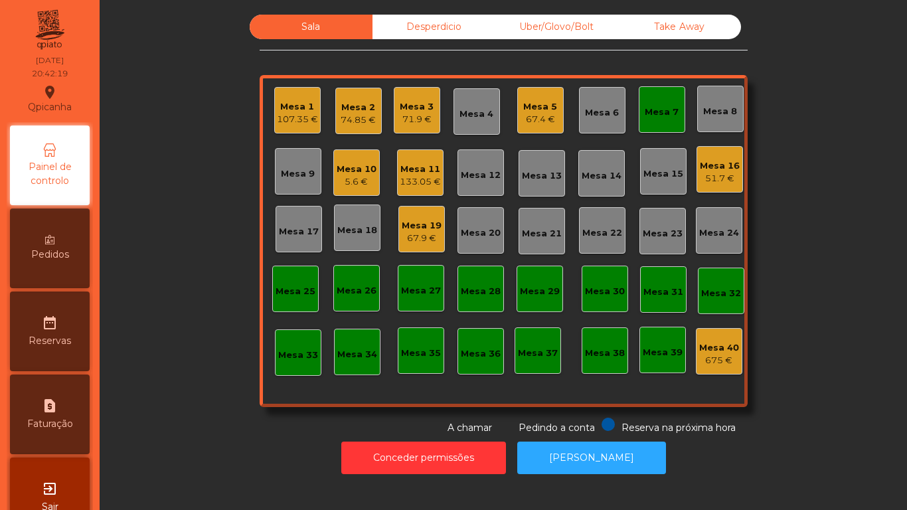
click at [348, 240] on div "Mesa 18" at bounding box center [357, 227] width 46 height 46
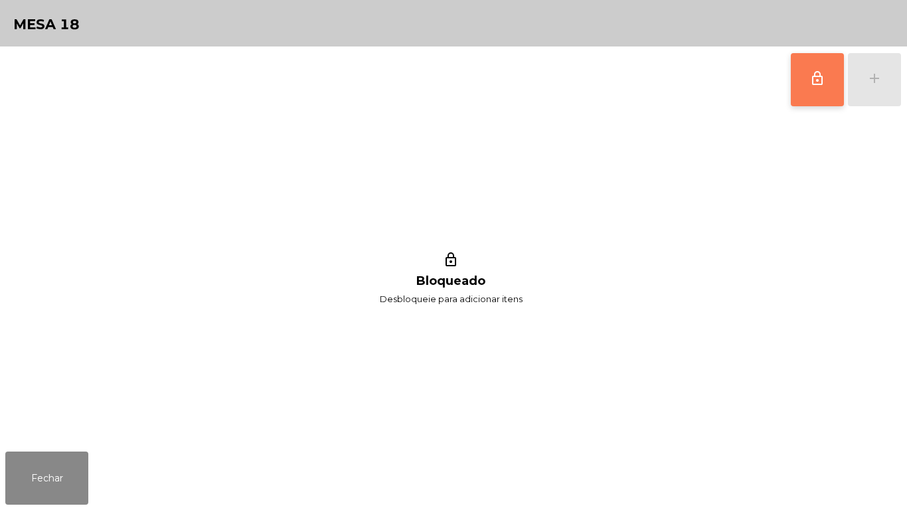
click at [829, 84] on button "lock_outline" at bounding box center [816, 79] width 53 height 53
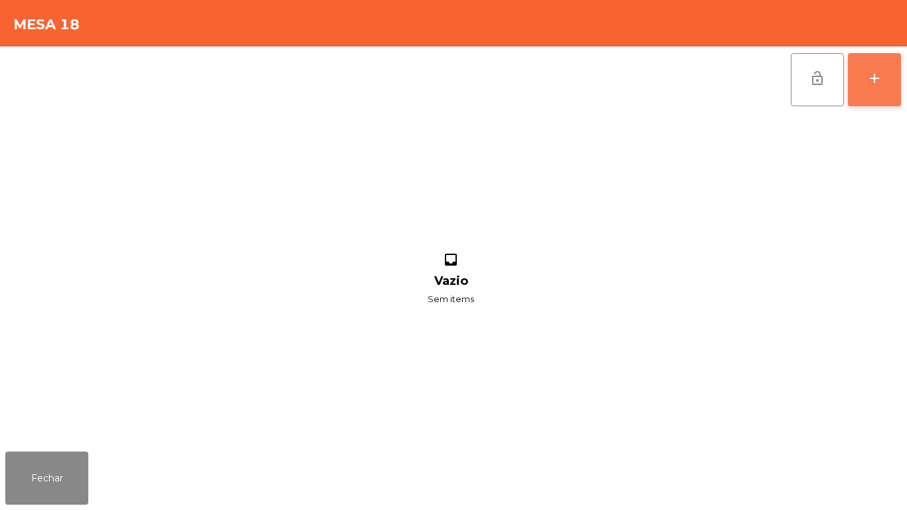
click at [875, 85] on div "add" at bounding box center [874, 78] width 16 height 16
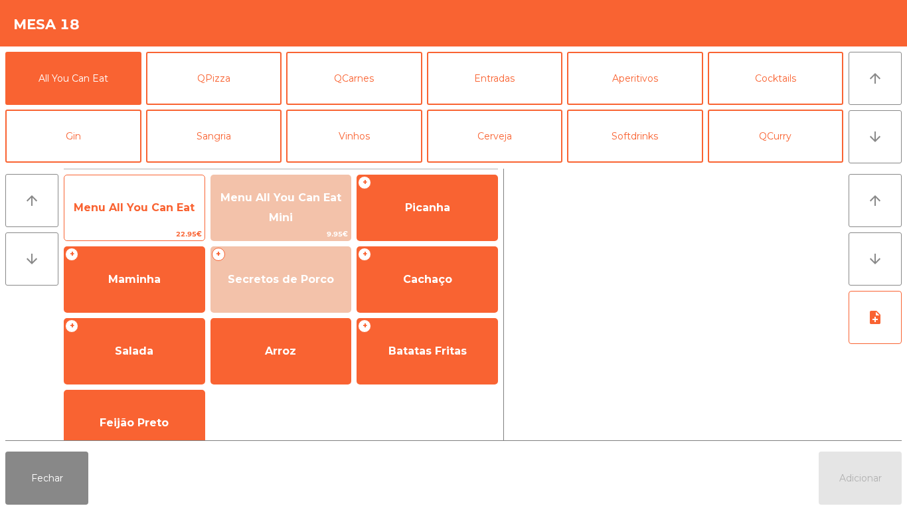
click at [179, 206] on span "Menu All You Can Eat" at bounding box center [134, 207] width 121 height 13
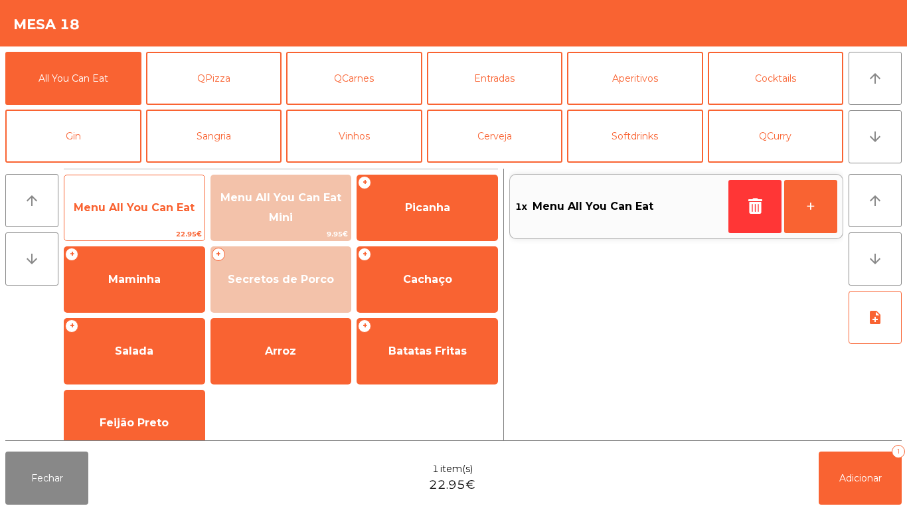
click at [173, 210] on span "Menu All You Can Eat" at bounding box center [134, 207] width 121 height 13
click at [174, 203] on span "Menu All You Can Eat" at bounding box center [134, 207] width 121 height 13
click at [188, 192] on span "Menu All You Can Eat" at bounding box center [134, 208] width 140 height 36
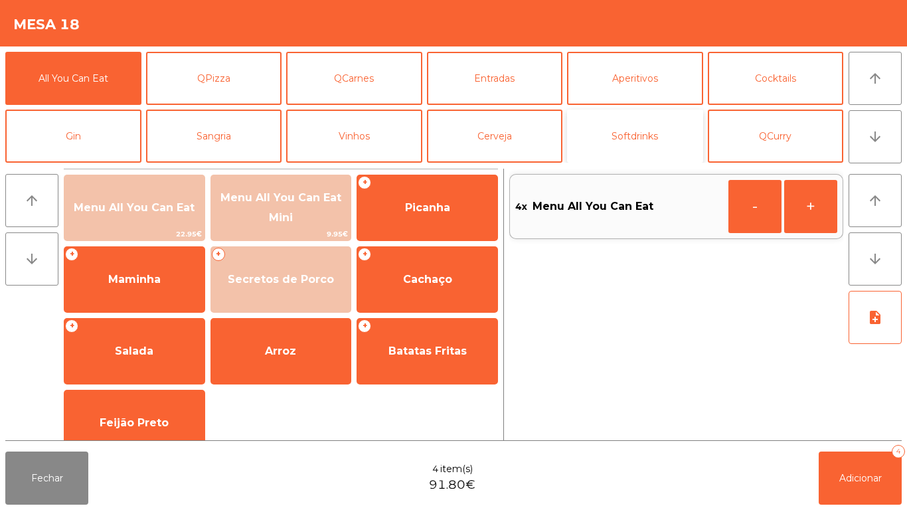
click at [640, 117] on button "Softdrinks" at bounding box center [635, 135] width 136 height 53
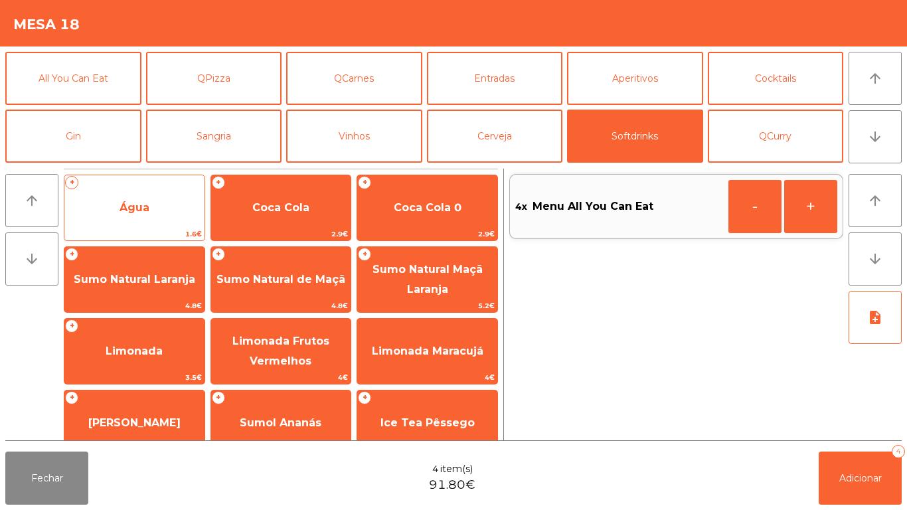
click at [169, 208] on span "Água" at bounding box center [134, 208] width 140 height 36
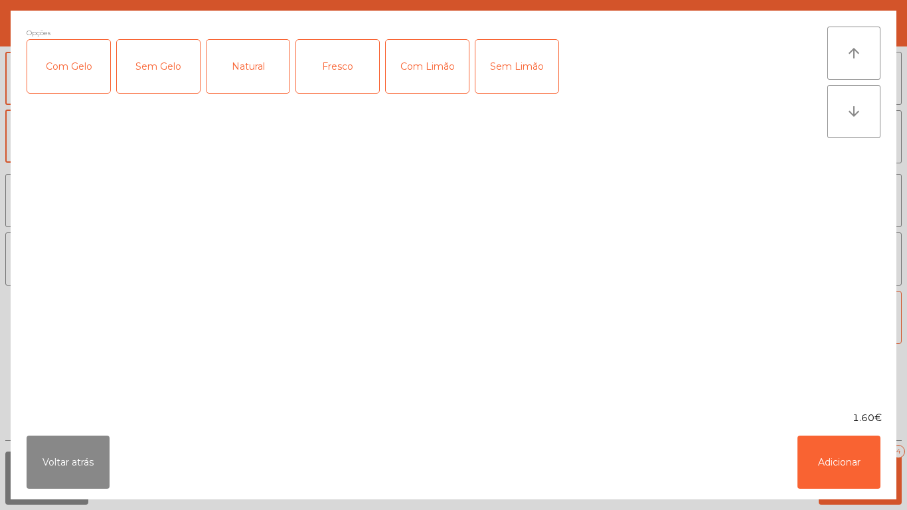
click at [344, 69] on div "Fresco" at bounding box center [337, 66] width 83 height 53
click at [868, 466] on button "Adicionar" at bounding box center [838, 461] width 83 height 53
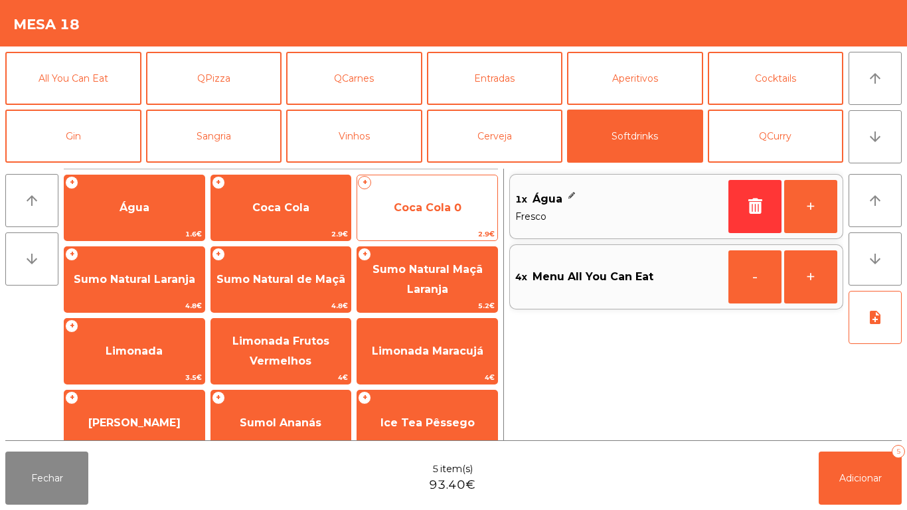
click at [443, 201] on span "Coca Cola 0" at bounding box center [428, 207] width 68 height 13
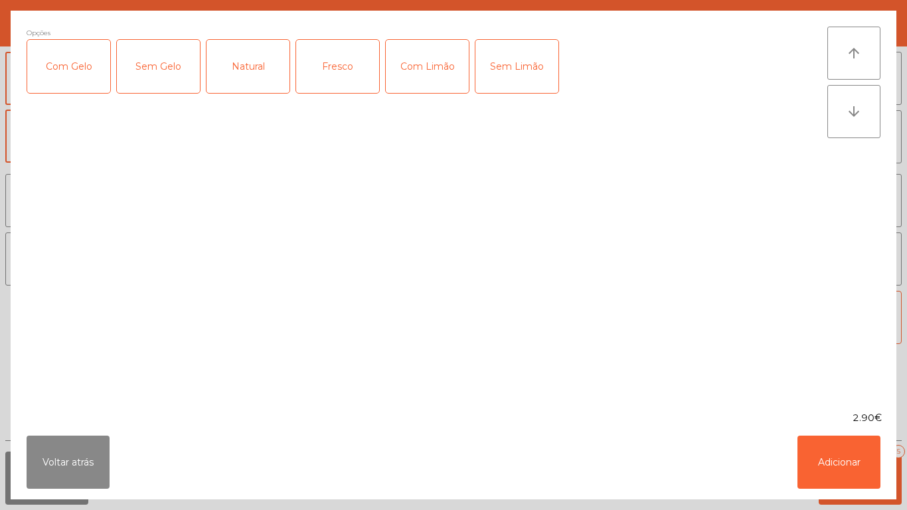
click at [78, 74] on div "Com Gelo" at bounding box center [68, 66] width 83 height 53
click at [421, 69] on div "Com Limão" at bounding box center [427, 66] width 83 height 53
click at [839, 449] on button "Adicionar" at bounding box center [838, 461] width 83 height 53
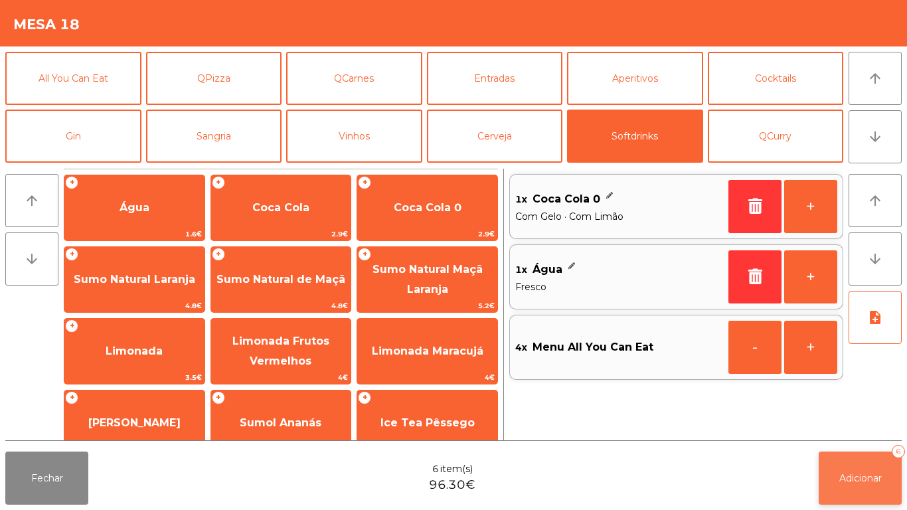
click at [853, 477] on span "Adicionar" at bounding box center [860, 478] width 42 height 12
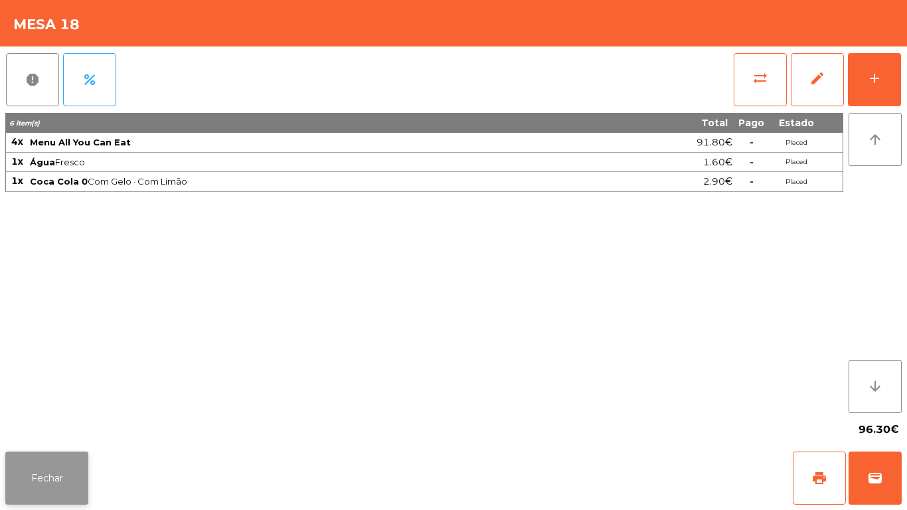
click at [54, 451] on button "Fechar" at bounding box center [46, 477] width 83 height 53
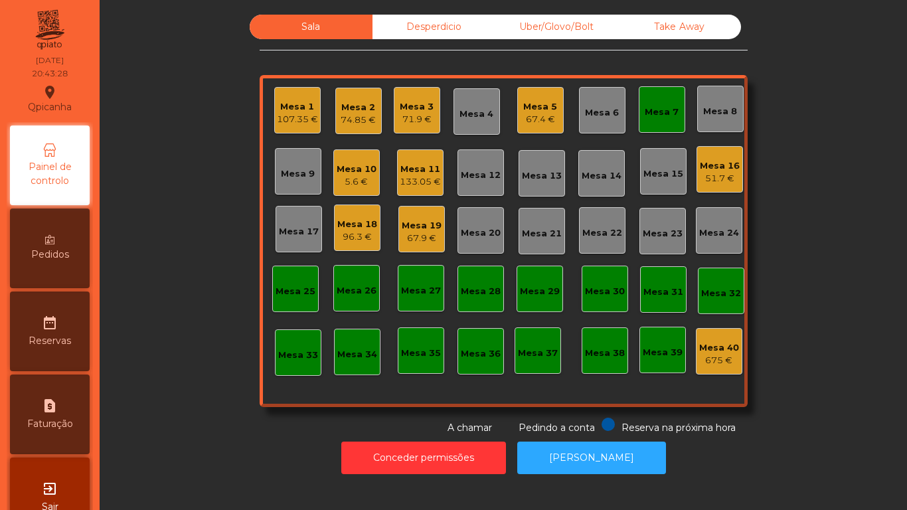
click at [644, 102] on div "Mesa 7" at bounding box center [661, 109] width 34 height 19
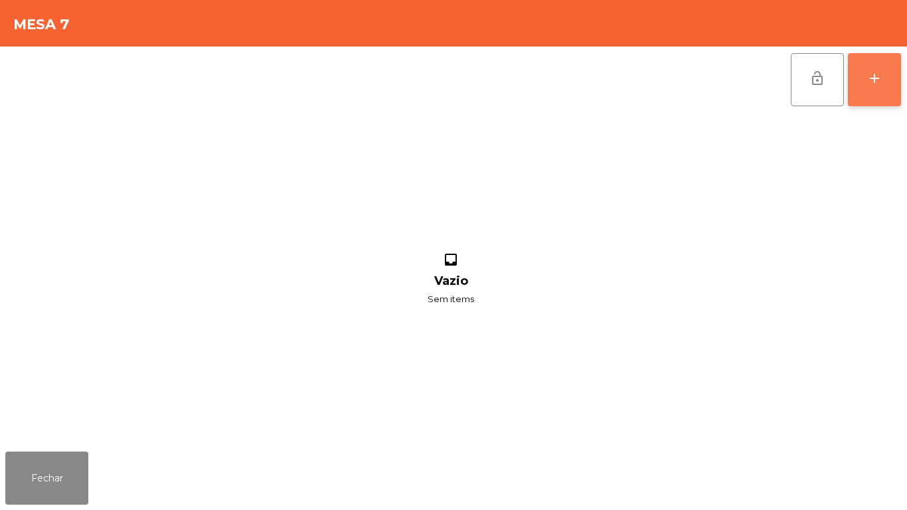
click at [865, 86] on button "add" at bounding box center [873, 79] width 53 height 53
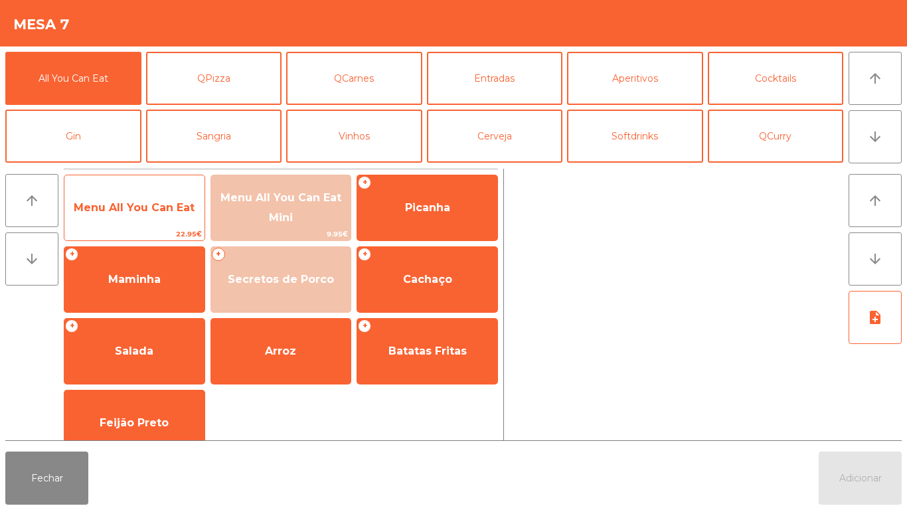
click at [157, 198] on span "Menu All You Can Eat" at bounding box center [134, 208] width 140 height 36
click at [152, 203] on span "Menu All You Can Eat" at bounding box center [134, 207] width 121 height 13
click at [160, 197] on span "Menu All You Can Eat" at bounding box center [134, 208] width 140 height 36
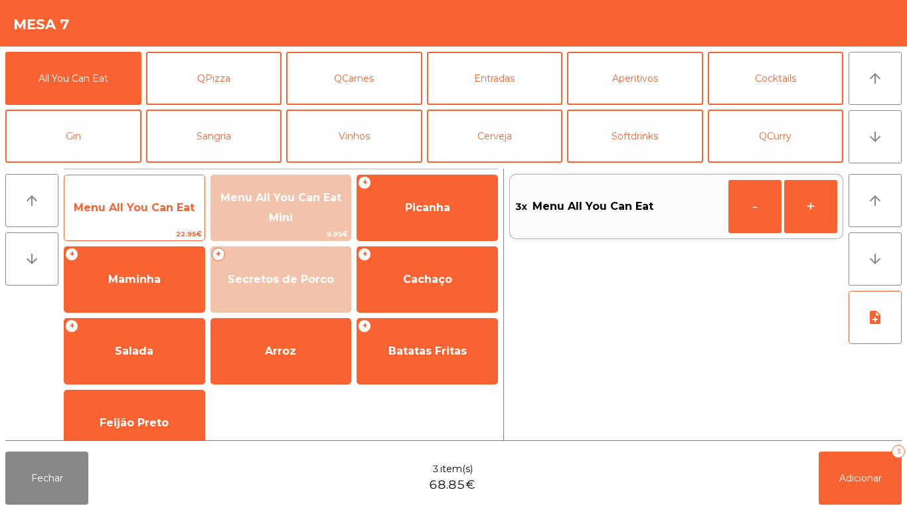
click at [167, 199] on span "Menu All You Can Eat" at bounding box center [134, 208] width 140 height 36
click at [174, 188] on div "Menu All You Can Eat 22.95€" at bounding box center [134, 208] width 141 height 66
click at [177, 179] on div "Menu All You Can Eat 22.95€" at bounding box center [134, 208] width 141 height 66
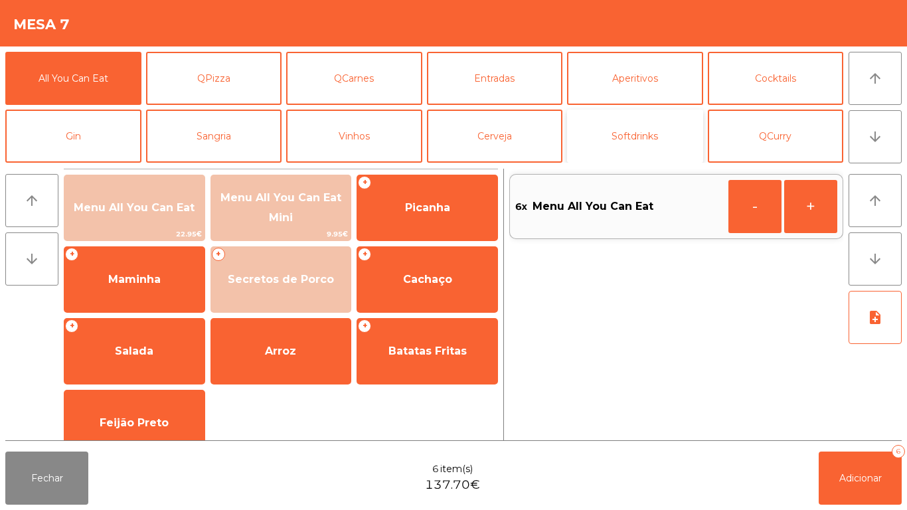
click at [641, 124] on button "Softdrinks" at bounding box center [635, 135] width 136 height 53
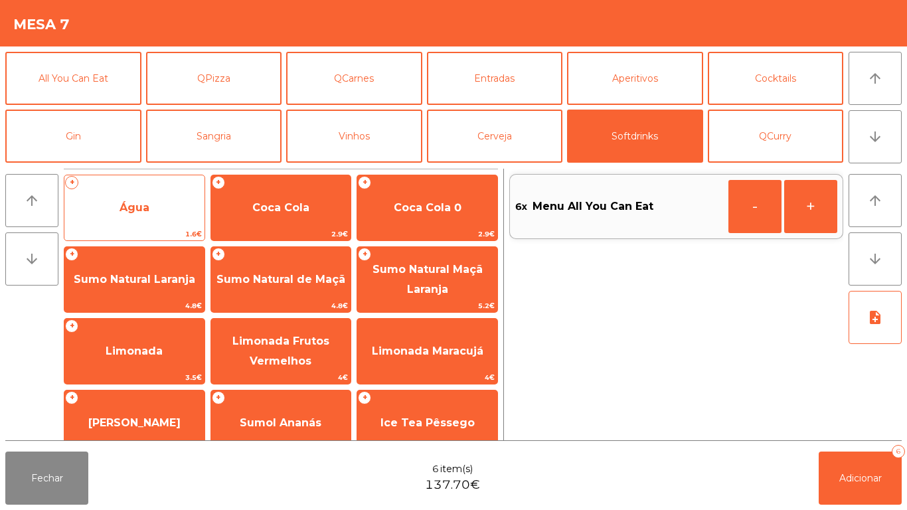
click at [162, 211] on span "Água" at bounding box center [134, 208] width 140 height 36
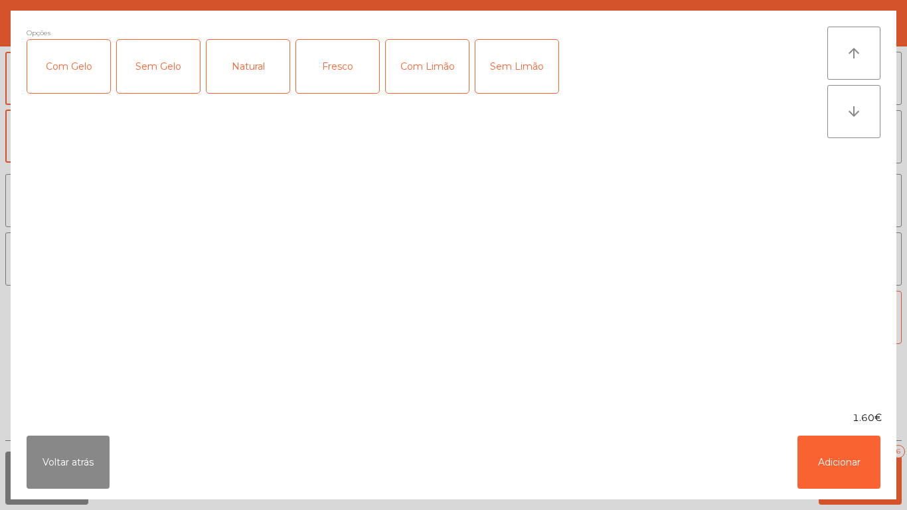
click at [348, 78] on div "Fresco" at bounding box center [337, 66] width 83 height 53
click at [862, 474] on button "Adicionar" at bounding box center [838, 461] width 83 height 53
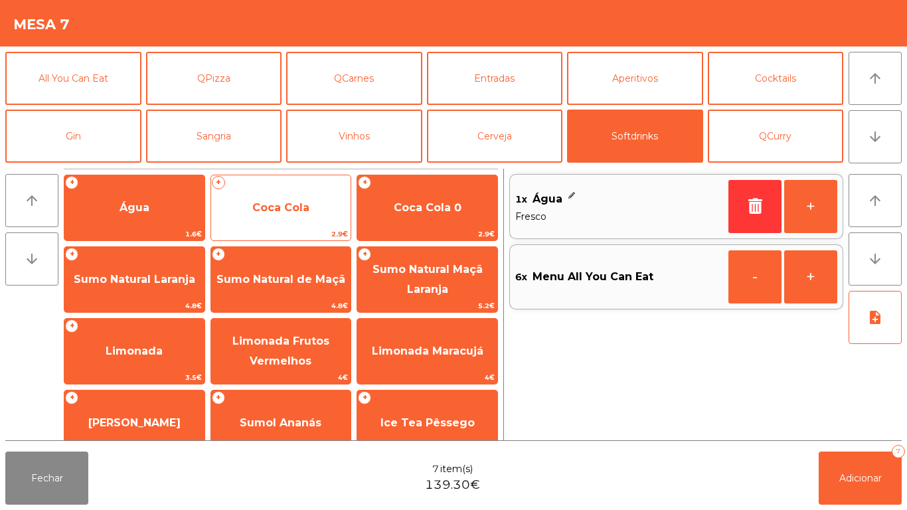
click at [295, 214] on span "Coca Cola" at bounding box center [281, 208] width 140 height 36
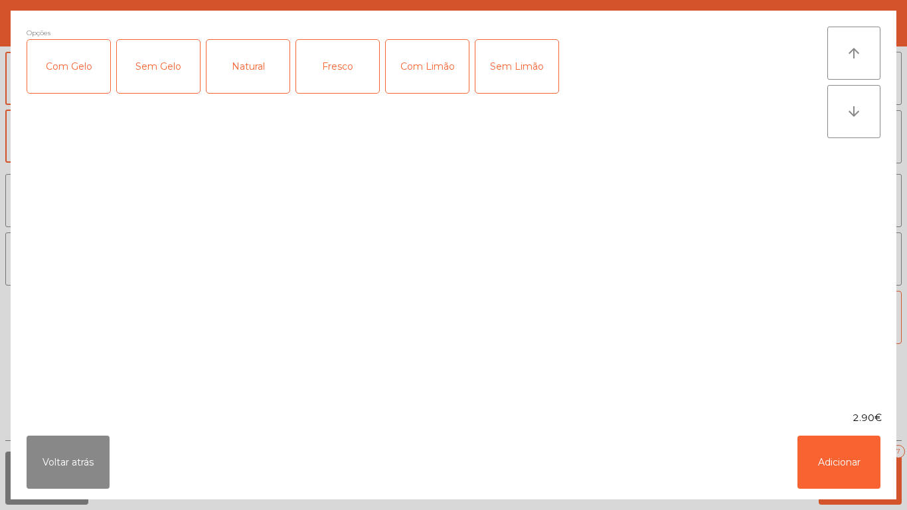
click at [73, 65] on div "Com Gelo" at bounding box center [68, 66] width 83 height 53
click at [418, 63] on div "Com Limão" at bounding box center [427, 66] width 83 height 53
click at [857, 474] on button "Adicionar" at bounding box center [838, 461] width 83 height 53
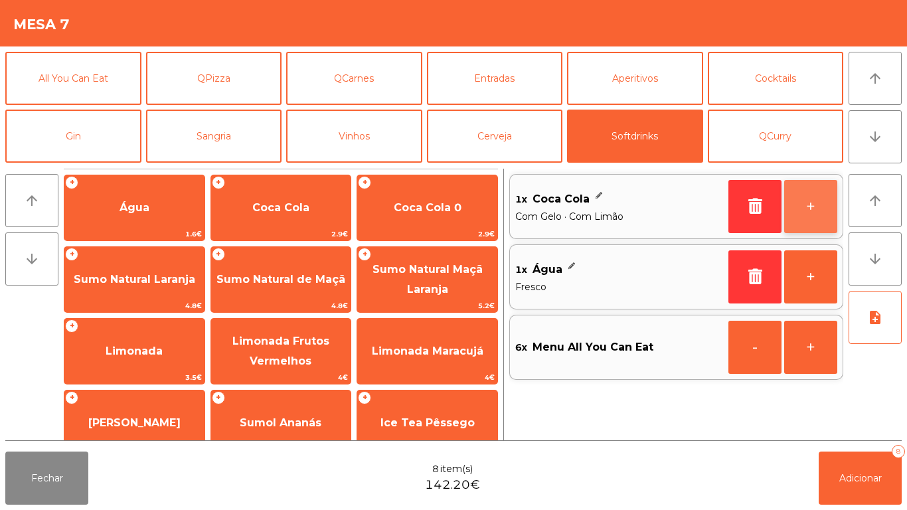
click at [808, 204] on button "+" at bounding box center [810, 206] width 53 height 53
click at [818, 195] on button "+" at bounding box center [810, 206] width 53 height 53
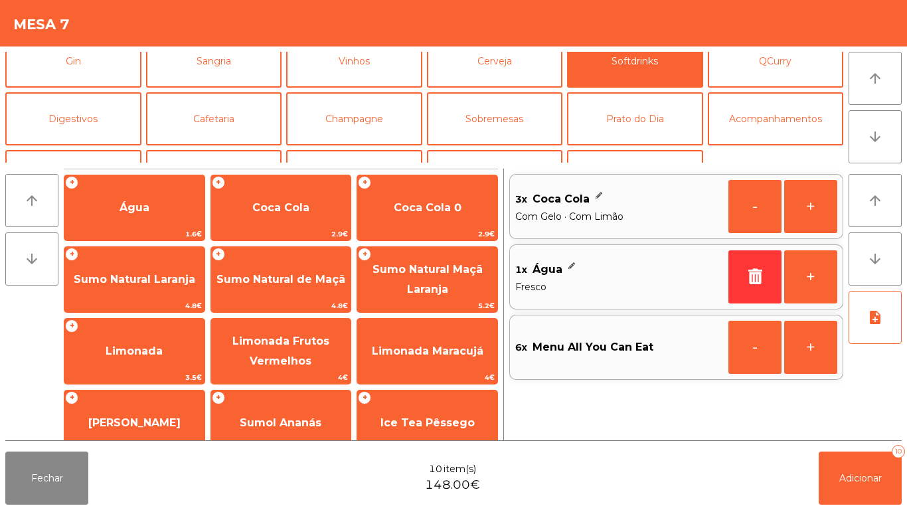
scroll to position [70, 0]
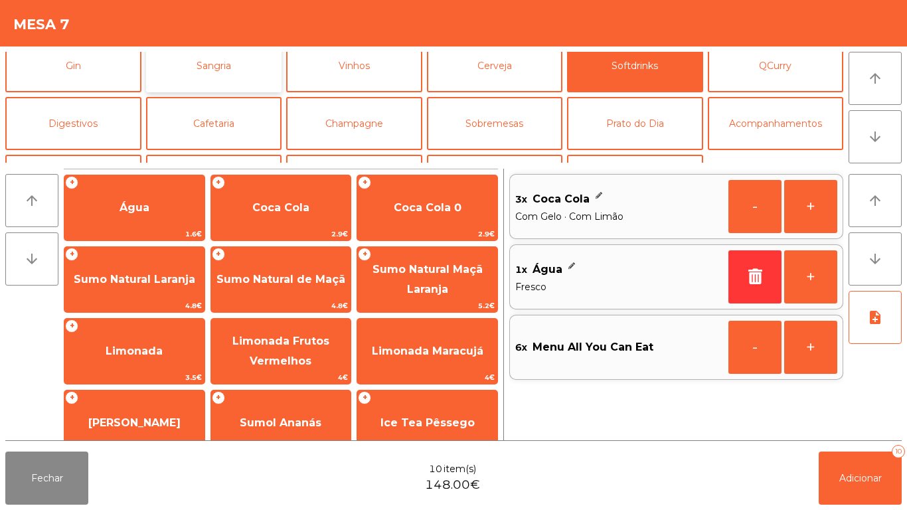
click at [234, 66] on button "Sangria" at bounding box center [214, 65] width 136 height 53
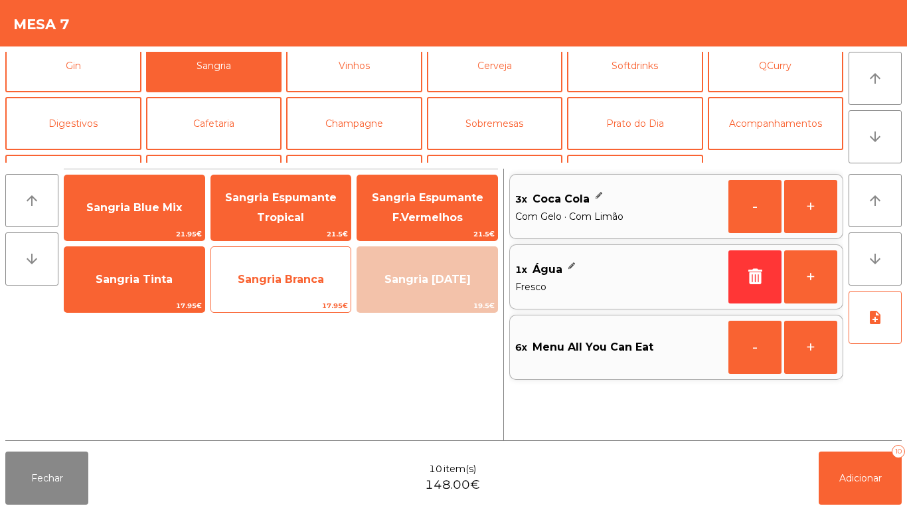
click at [293, 270] on span "Sangria Branca" at bounding box center [281, 279] width 140 height 36
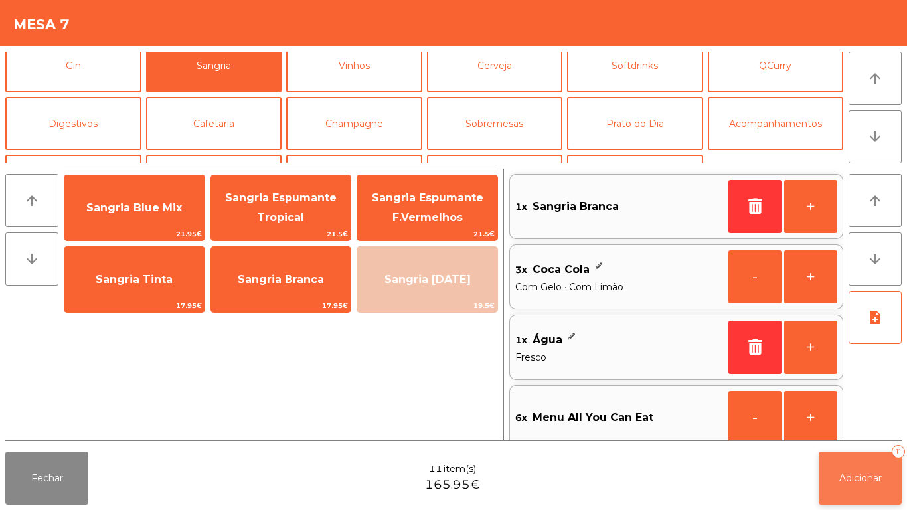
click at [883, 488] on button "Adicionar 11" at bounding box center [859, 477] width 83 height 53
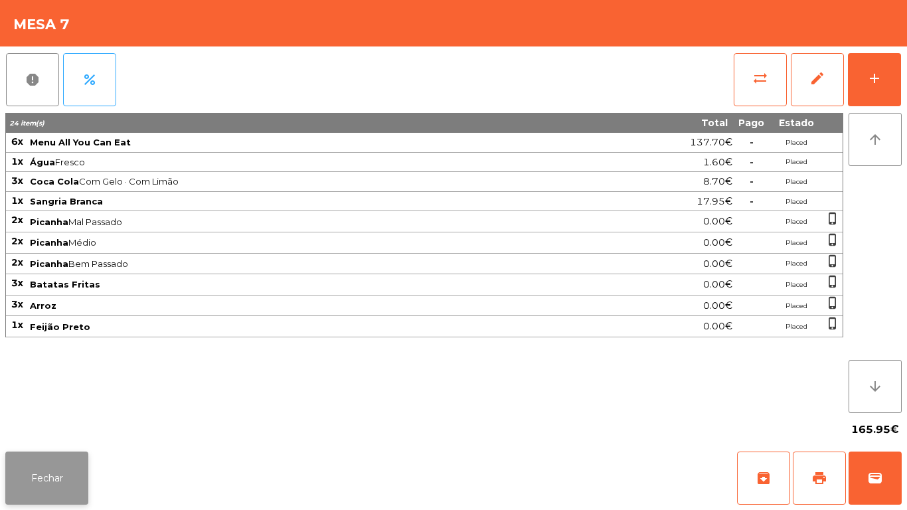
click at [56, 455] on button "Fechar" at bounding box center [46, 477] width 83 height 53
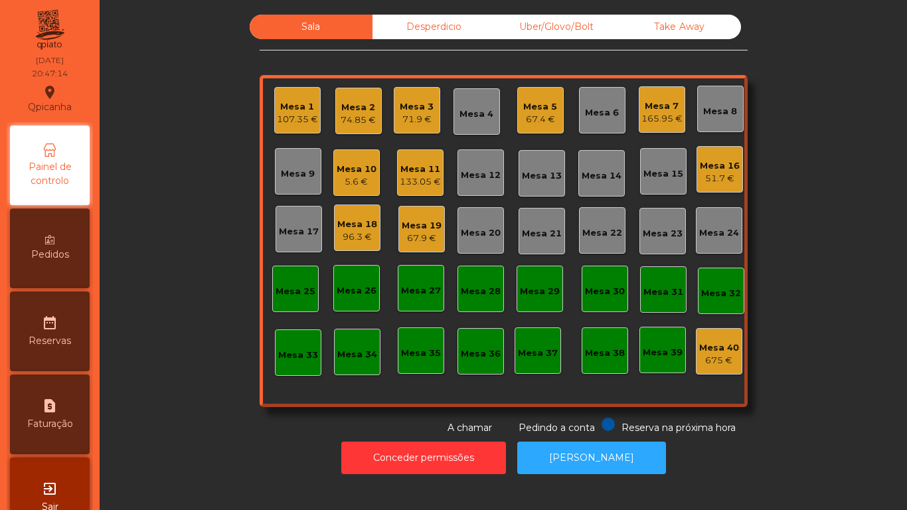
click at [337, 223] on div "Mesa 18" at bounding box center [357, 224] width 40 height 13
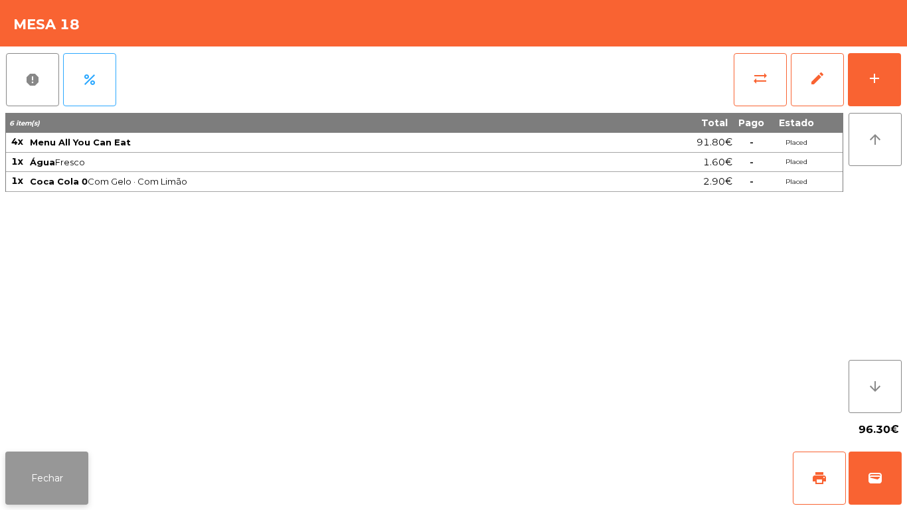
click at [66, 458] on button "Fechar" at bounding box center [46, 477] width 83 height 53
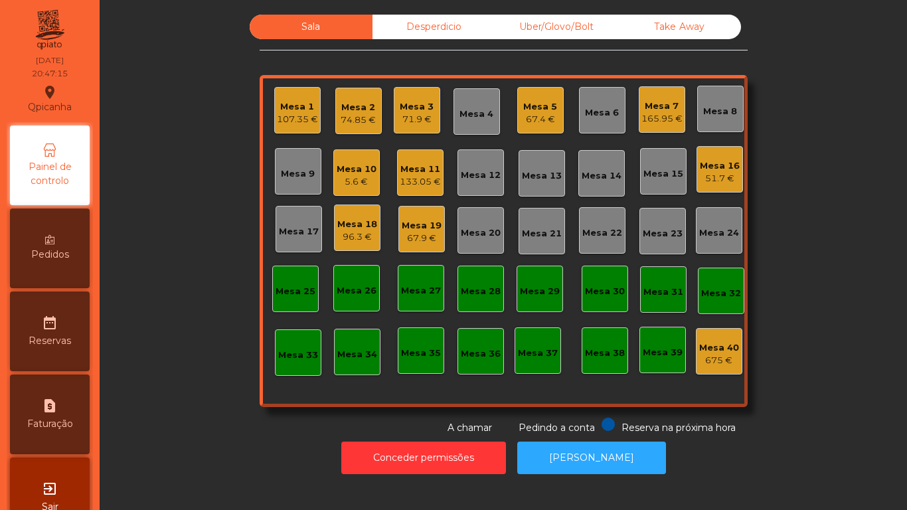
click at [417, 241] on div "67.9 €" at bounding box center [421, 238] width 40 height 13
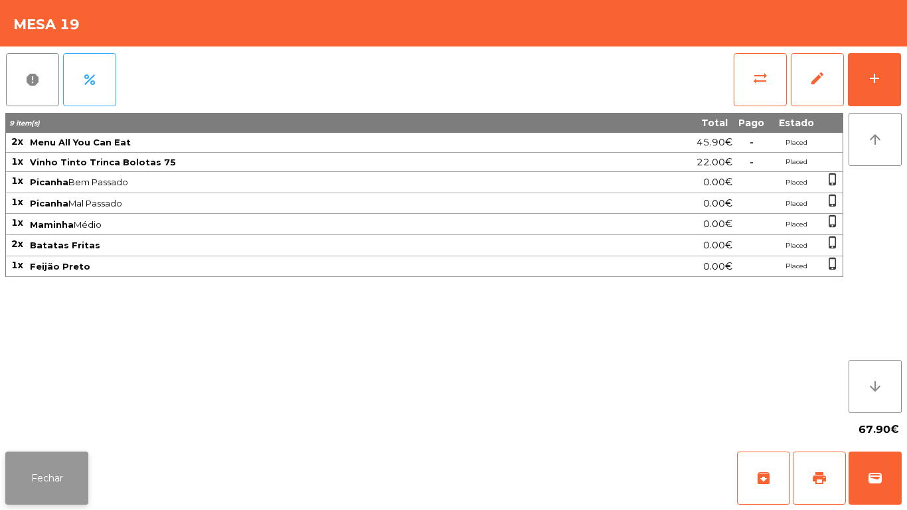
click at [82, 476] on button "Fechar" at bounding box center [46, 477] width 83 height 53
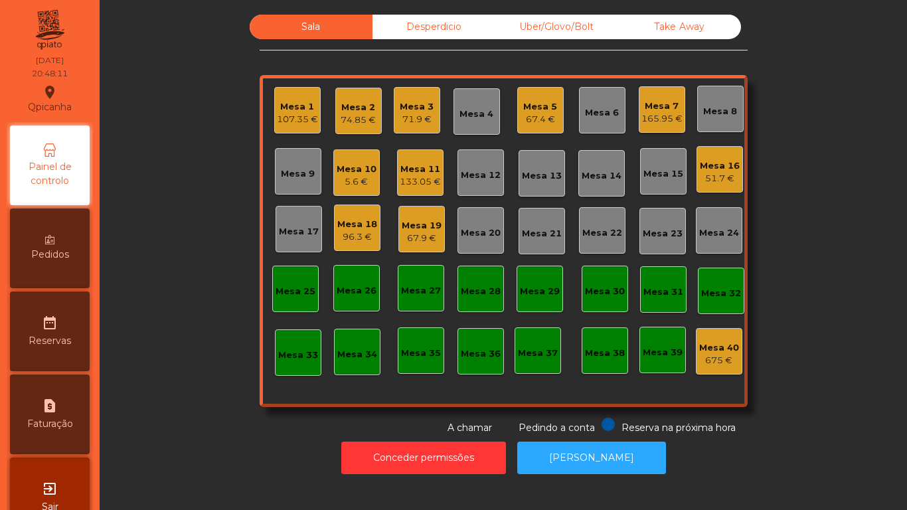
click at [544, 122] on div "67.4 €" at bounding box center [540, 119] width 34 height 13
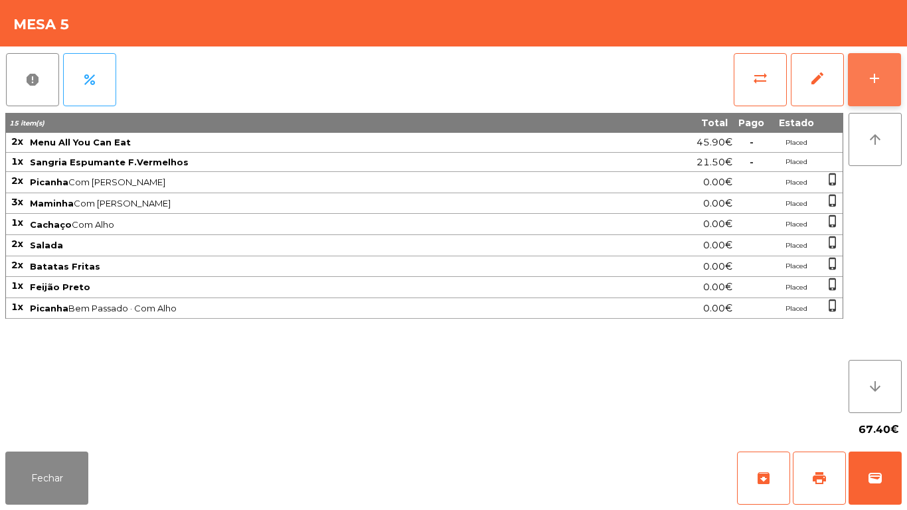
click at [890, 87] on button "add" at bounding box center [873, 79] width 53 height 53
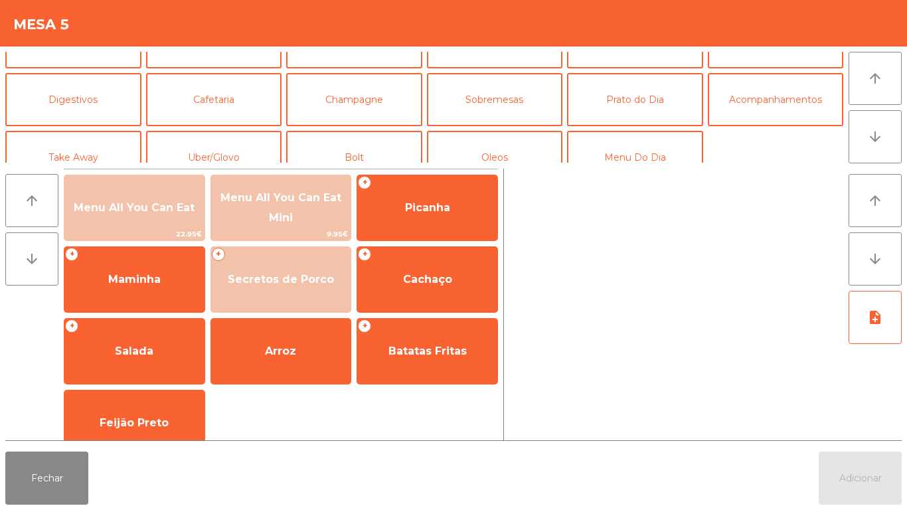
scroll to position [100, 0]
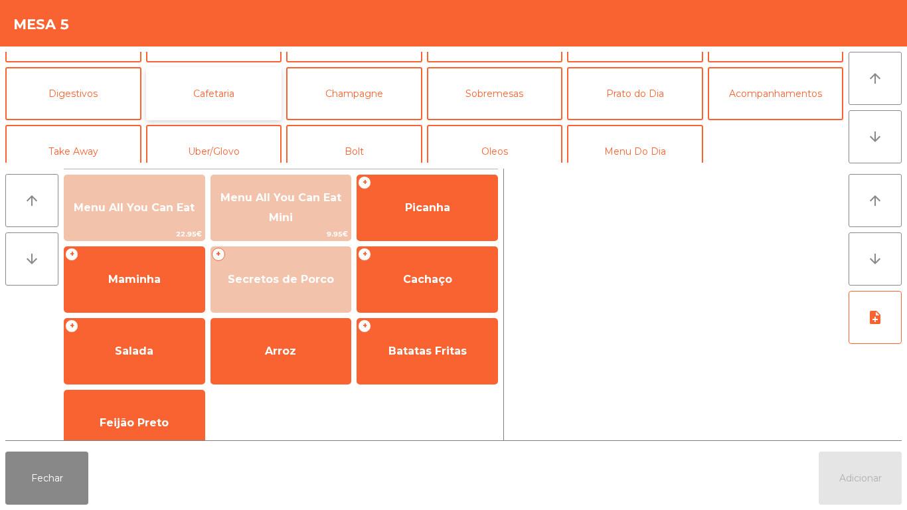
click at [208, 91] on button "Cafetaria" at bounding box center [214, 93] width 136 height 53
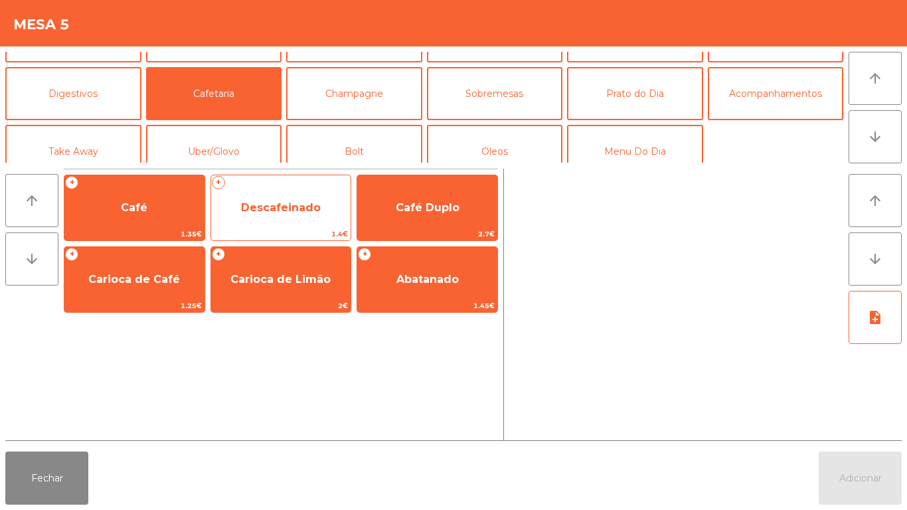
click at [267, 214] on span "Descafeinado" at bounding box center [281, 208] width 140 height 36
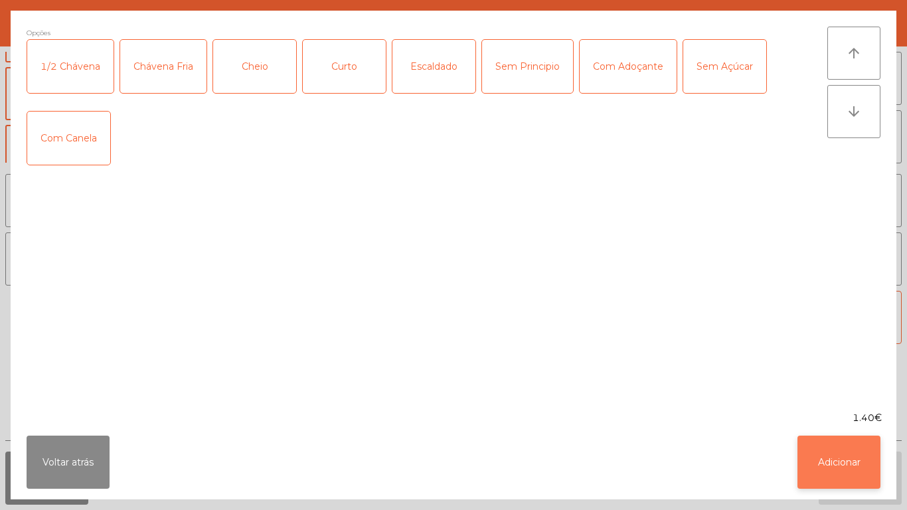
click at [850, 467] on button "Adicionar" at bounding box center [838, 461] width 83 height 53
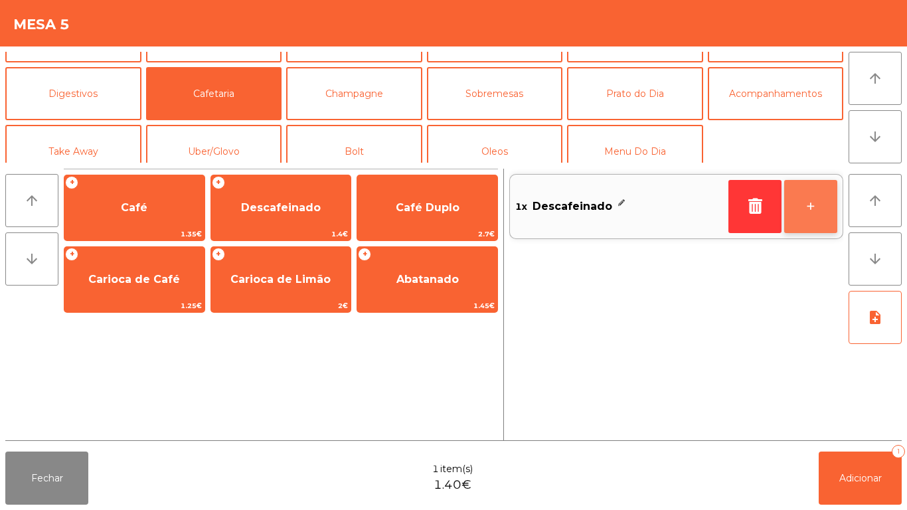
click at [816, 206] on button "+" at bounding box center [810, 206] width 53 height 53
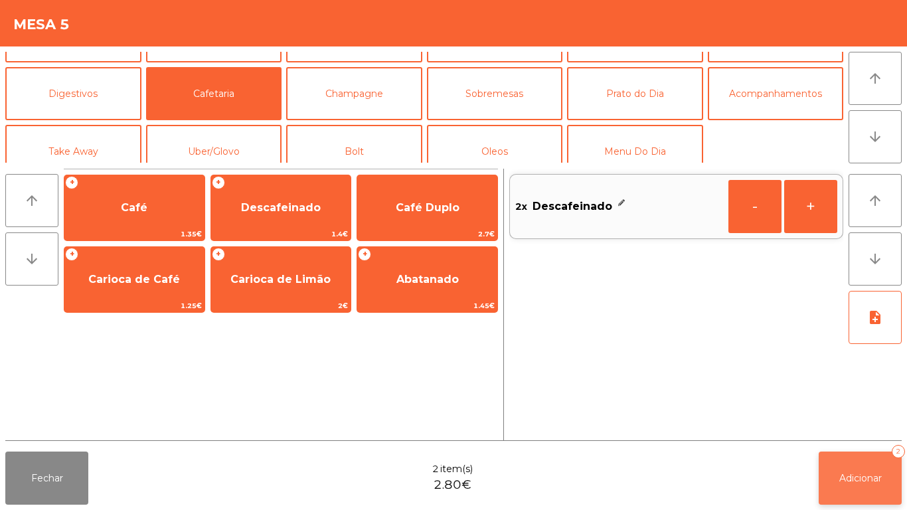
click at [843, 477] on span "Adicionar" at bounding box center [860, 478] width 42 height 12
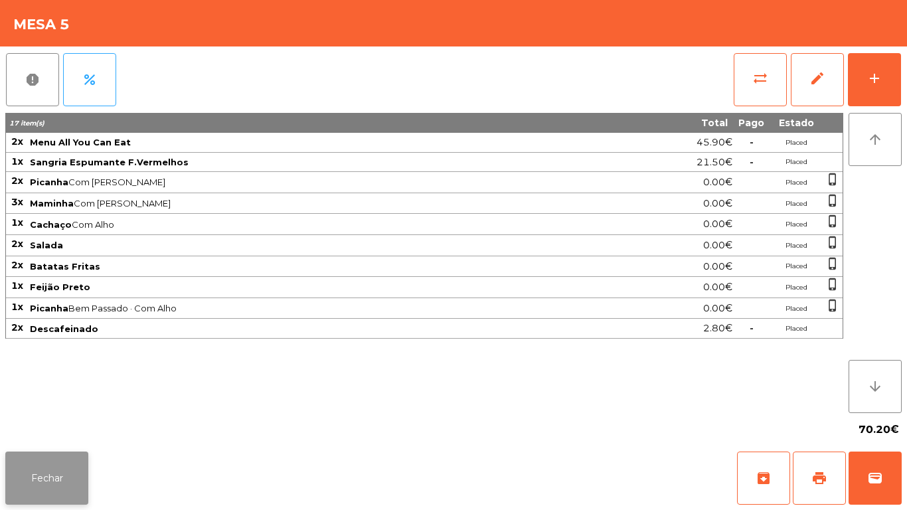
click at [54, 459] on button "Fechar" at bounding box center [46, 477] width 83 height 53
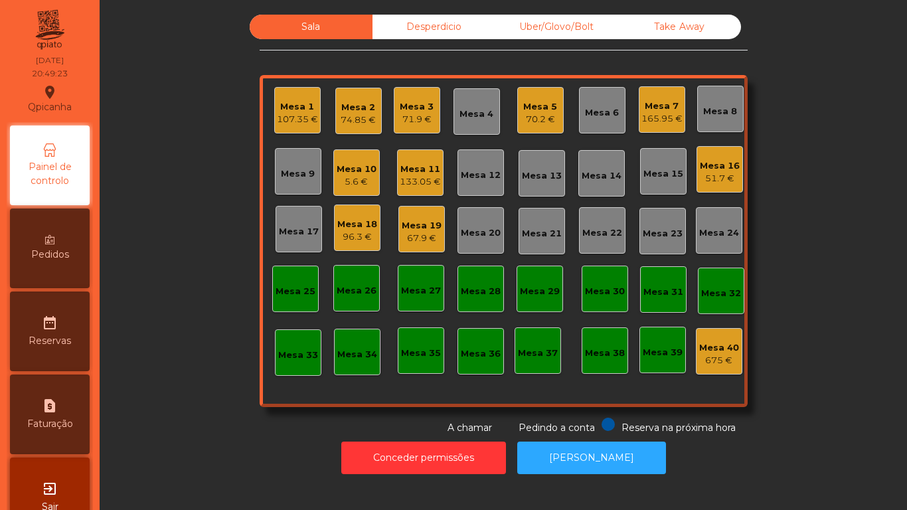
click at [355, 181] on div "5.6 €" at bounding box center [356, 181] width 40 height 13
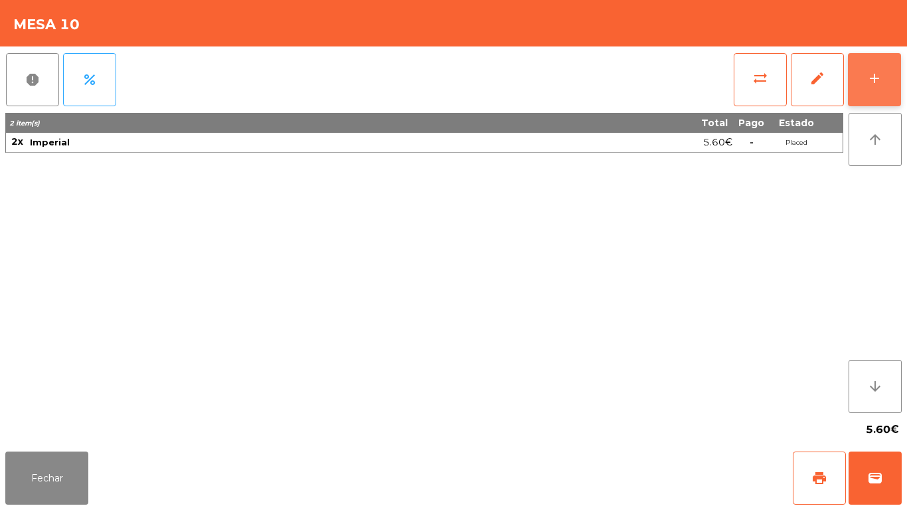
click at [853, 98] on button "add" at bounding box center [873, 79] width 53 height 53
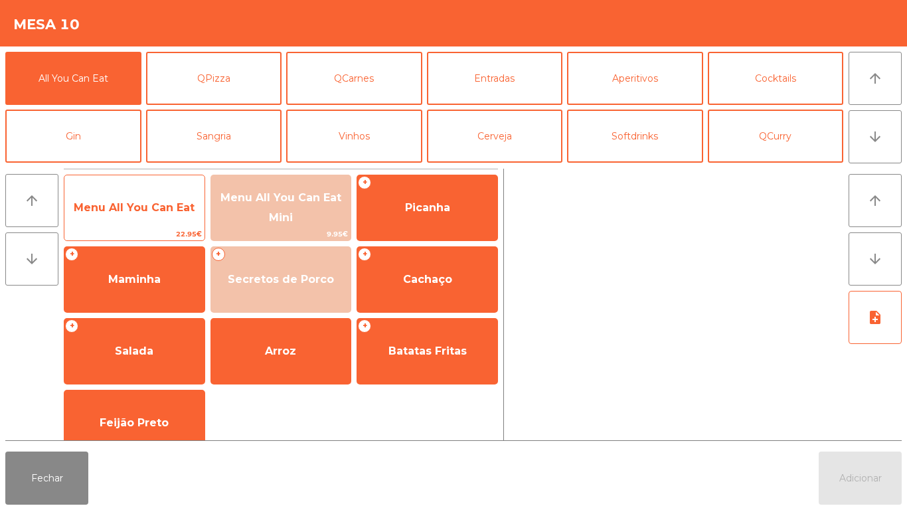
click at [143, 197] on span "Menu All You Can Eat" at bounding box center [134, 208] width 140 height 36
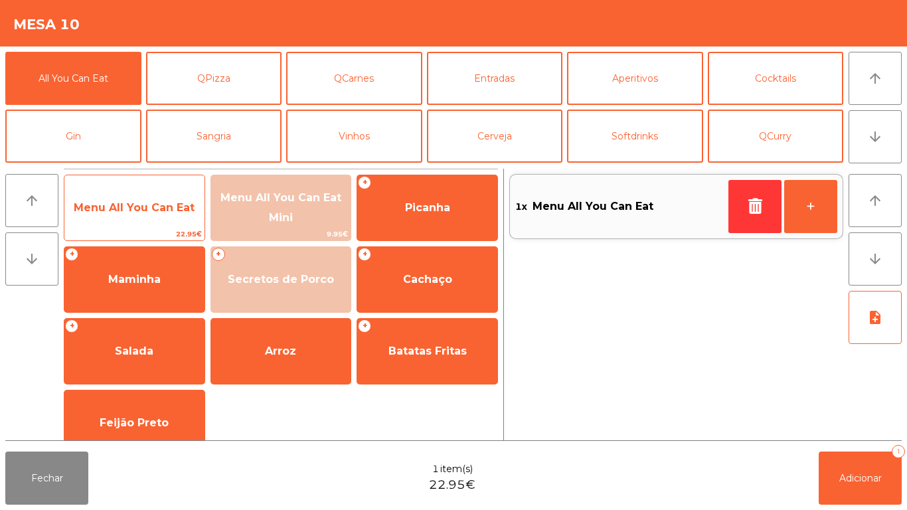
click at [143, 207] on span "Menu All You Can Eat" at bounding box center [134, 207] width 121 height 13
click at [149, 208] on span "Menu All You Can Eat" at bounding box center [134, 207] width 121 height 13
click at [158, 211] on span "Menu All You Can Eat" at bounding box center [134, 207] width 121 height 13
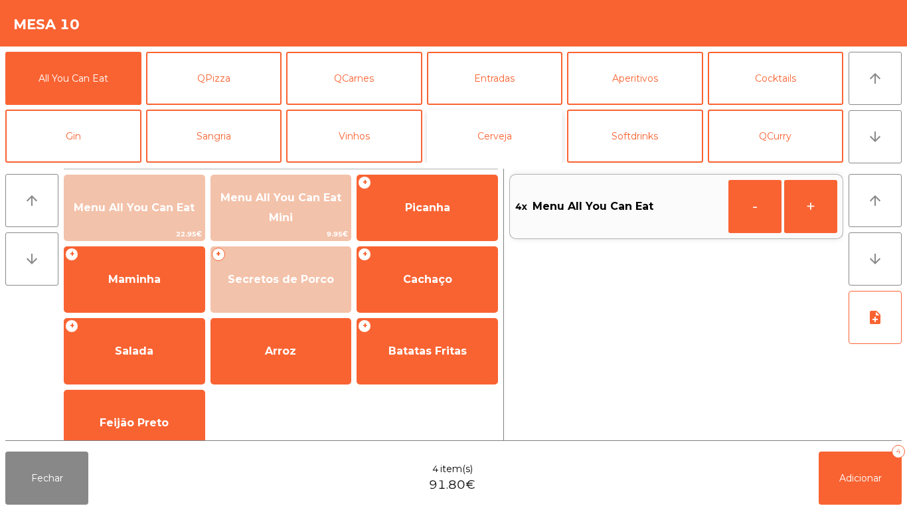
click at [500, 131] on button "Cerveja" at bounding box center [495, 135] width 136 height 53
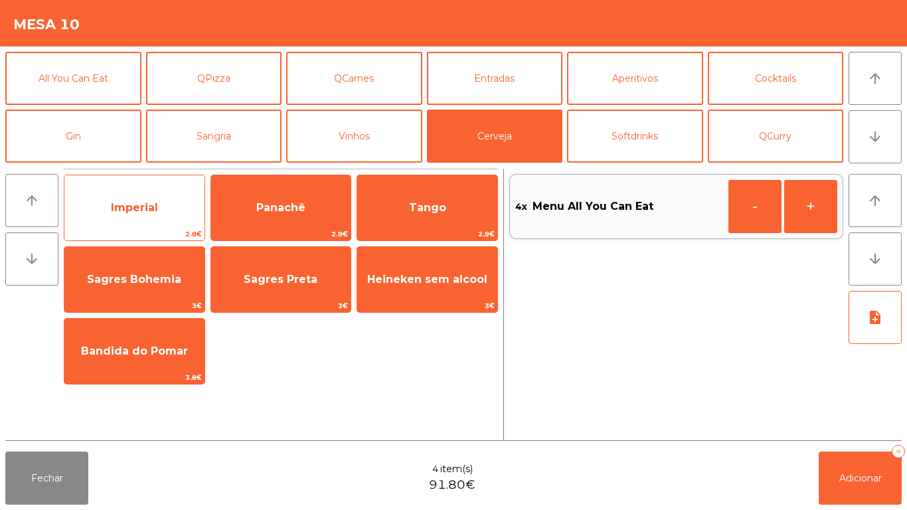
click at [148, 216] on span "Imperial" at bounding box center [134, 208] width 140 height 36
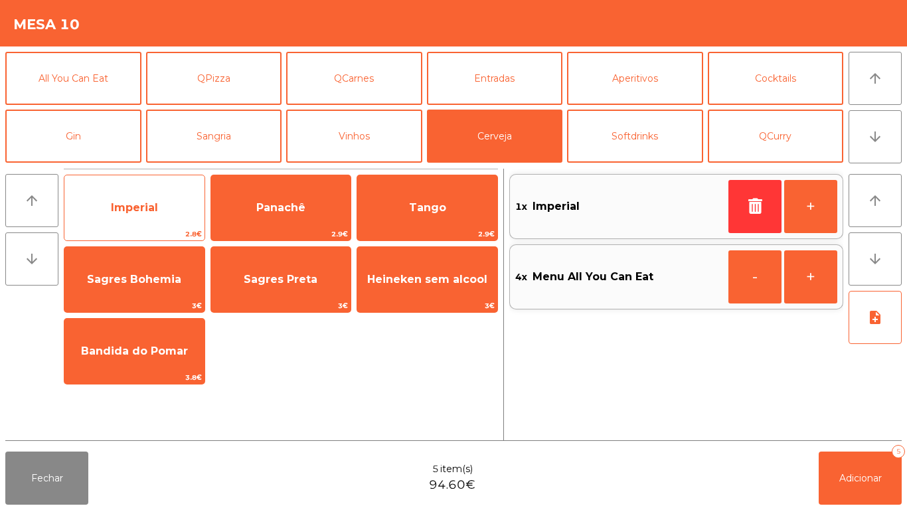
click at [154, 216] on span "Imperial" at bounding box center [134, 208] width 140 height 36
click at [162, 231] on span "2.8€" at bounding box center [134, 234] width 140 height 13
click at [157, 227] on div "Imperial 2.8€" at bounding box center [134, 208] width 141 height 66
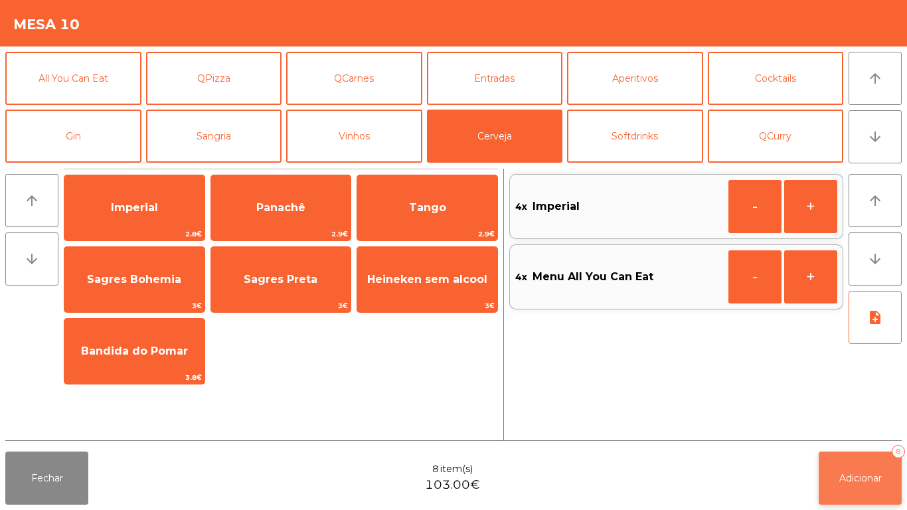
click at [865, 464] on button "Adicionar 8" at bounding box center [859, 477] width 83 height 53
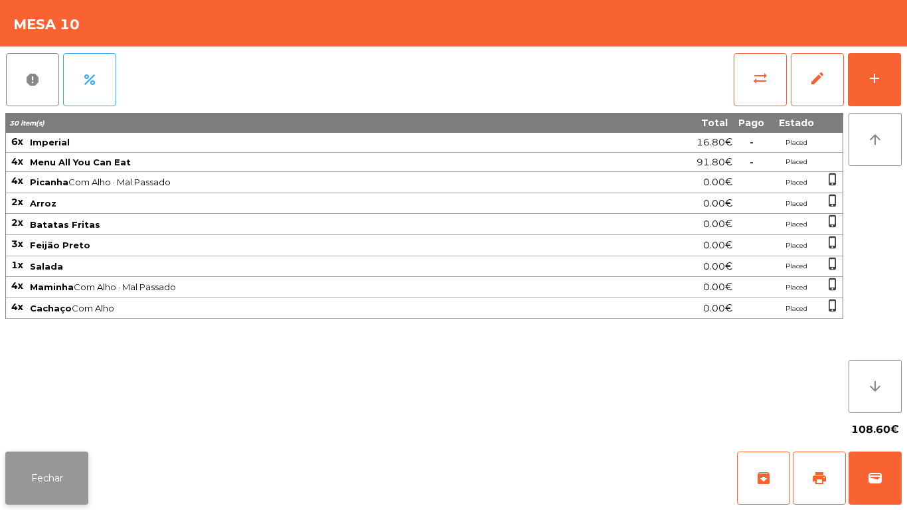
click at [54, 454] on button "Fechar" at bounding box center [46, 477] width 83 height 53
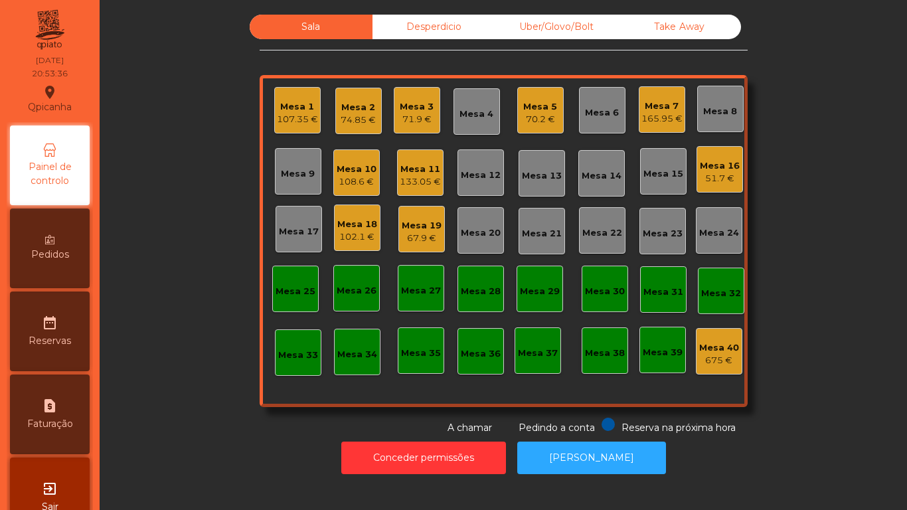
click at [429, 236] on div "67.9 €" at bounding box center [421, 238] width 40 height 13
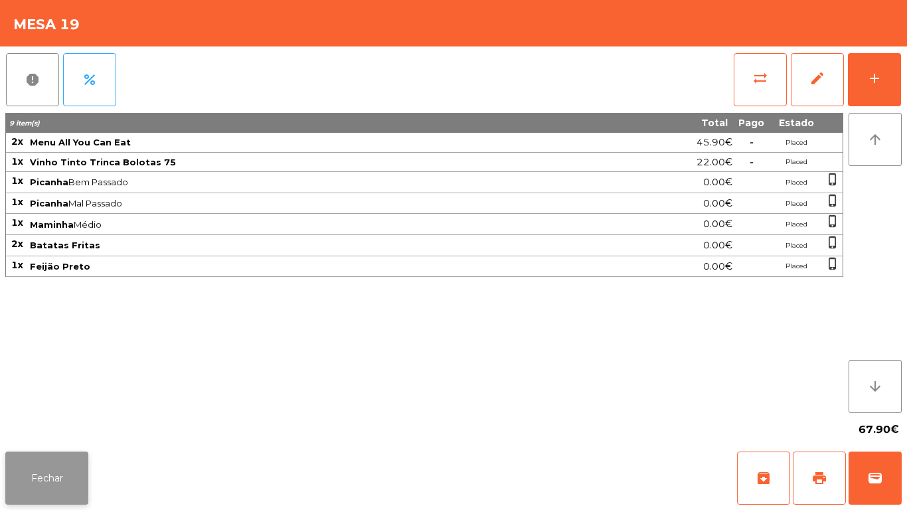
click at [76, 470] on button "Fechar" at bounding box center [46, 477] width 83 height 53
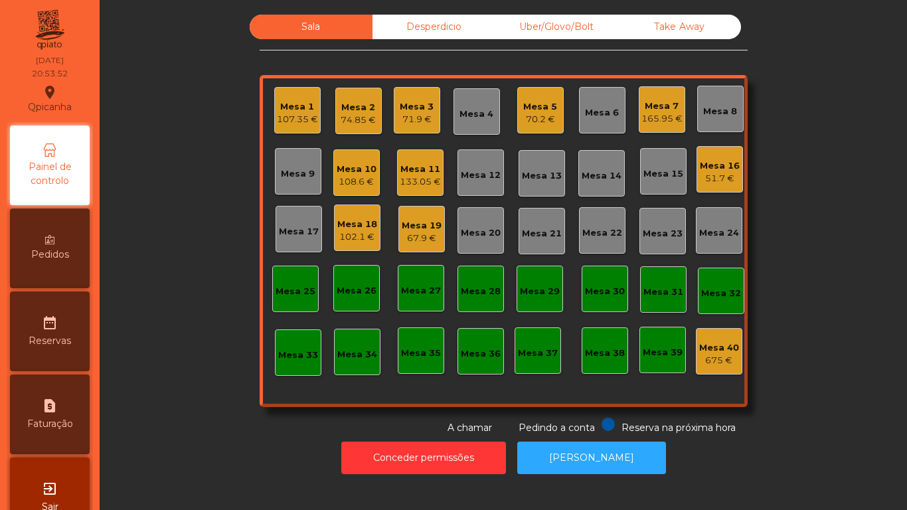
click at [416, 237] on div "67.9 €" at bounding box center [421, 238] width 40 height 13
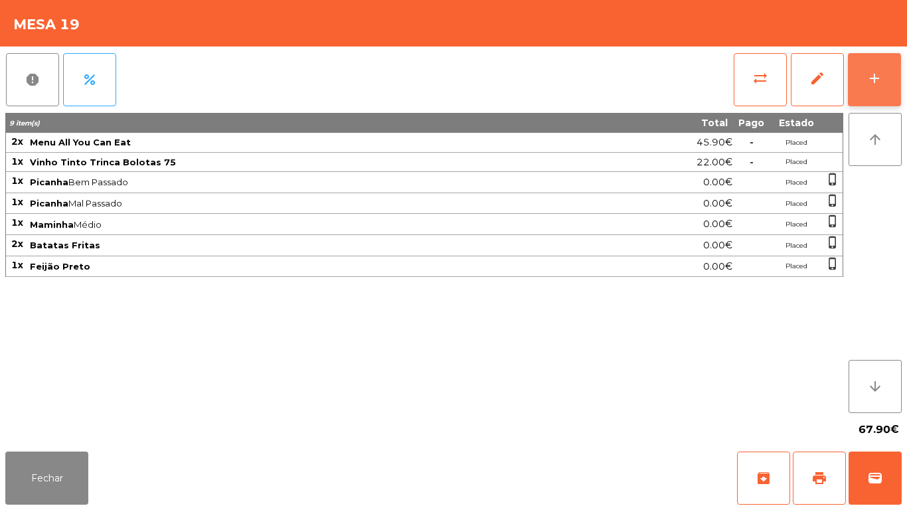
click at [867, 73] on div "add" at bounding box center [874, 78] width 16 height 16
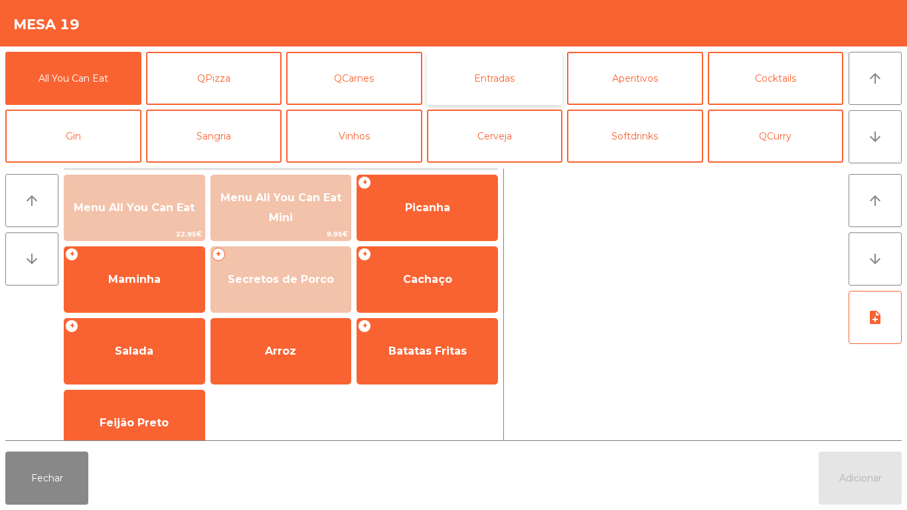
click at [524, 84] on button "Entradas" at bounding box center [495, 78] width 136 height 53
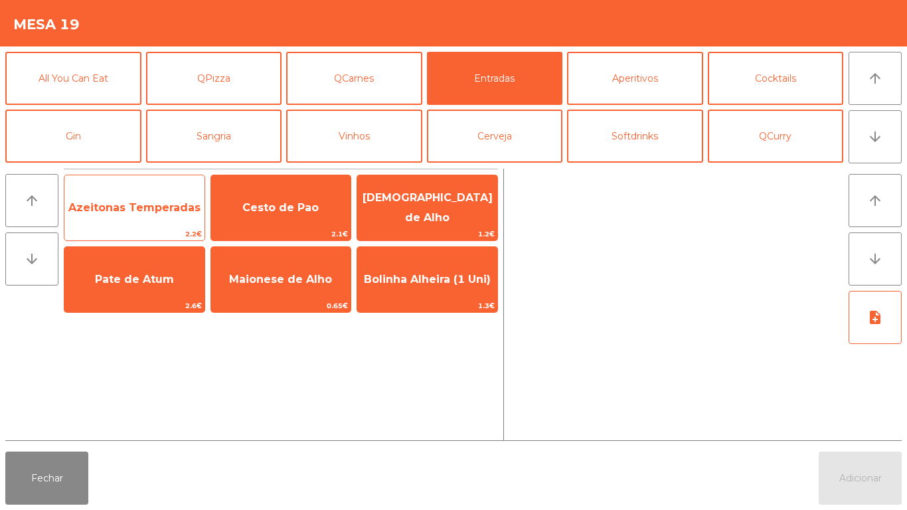
click at [153, 222] on span "Azeitonas Temperadas" at bounding box center [134, 208] width 140 height 36
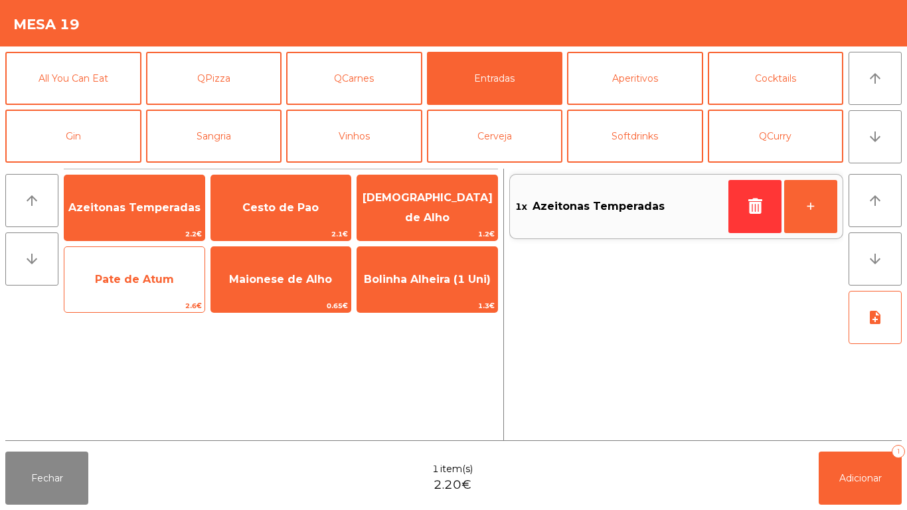
click at [152, 311] on span "2.6€" at bounding box center [134, 305] width 140 height 13
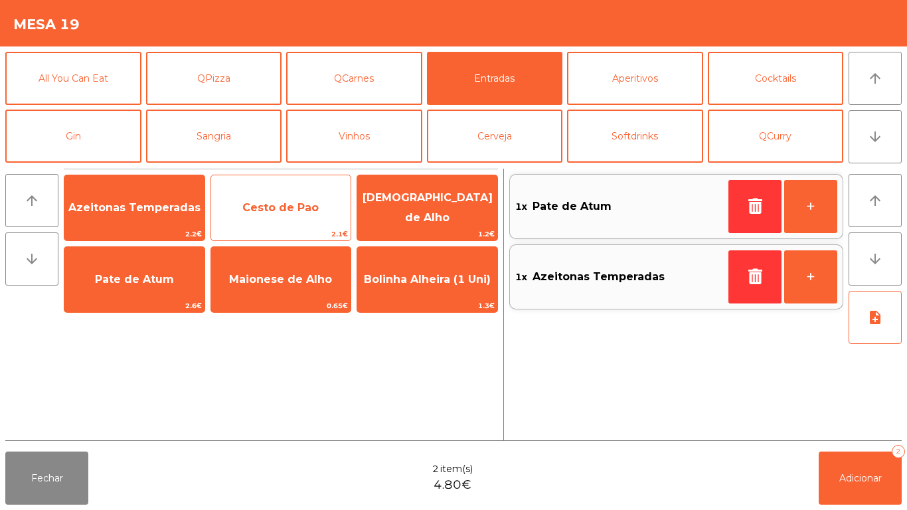
click at [294, 198] on span "Cesto de Pao" at bounding box center [281, 208] width 140 height 36
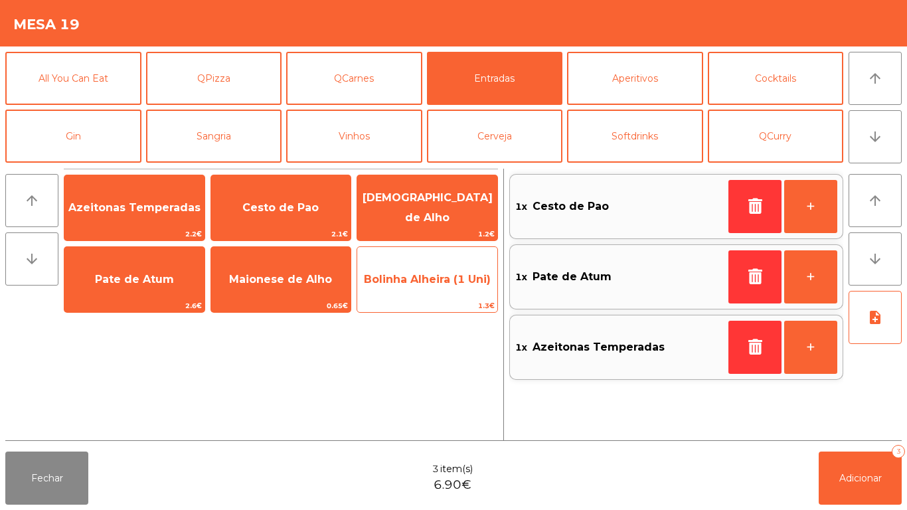
click at [431, 283] on span "Bolinha Alheira (1 Uni)" at bounding box center [427, 279] width 127 height 13
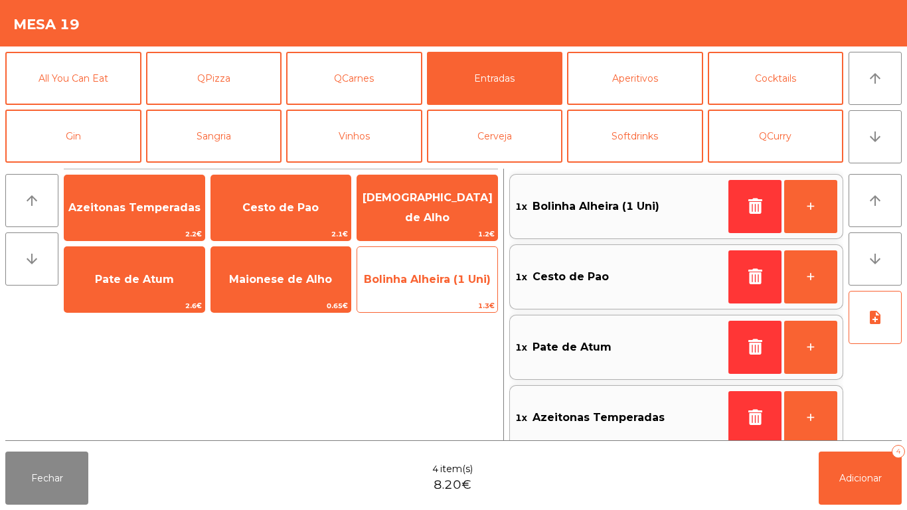
click at [443, 285] on span "Bolinha Alheira (1 Uni)" at bounding box center [427, 279] width 140 height 36
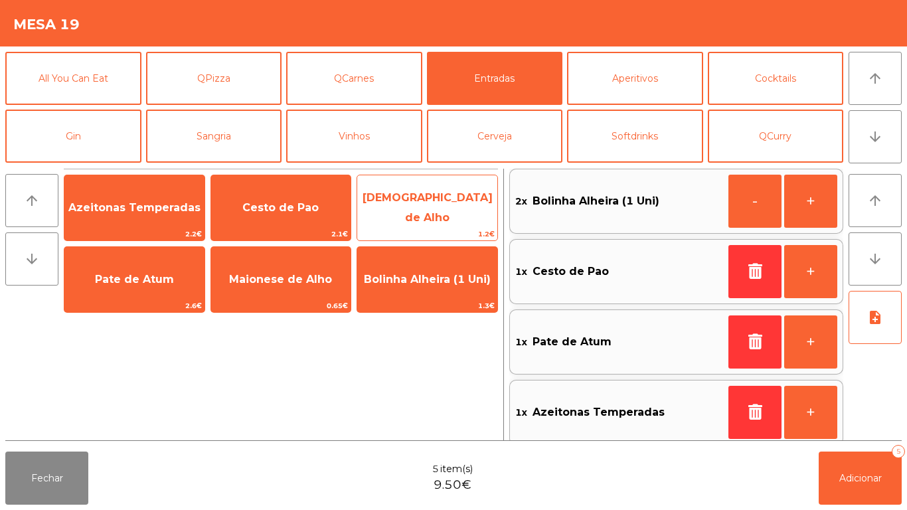
click at [445, 185] on div "Manteiga de Alho 1.2€" at bounding box center [426, 208] width 141 height 66
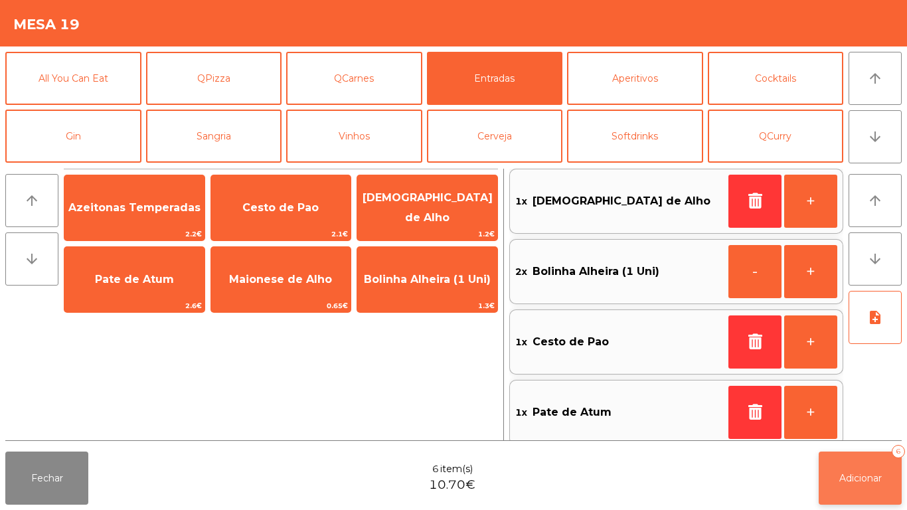
click at [857, 465] on button "Adicionar 6" at bounding box center [859, 477] width 83 height 53
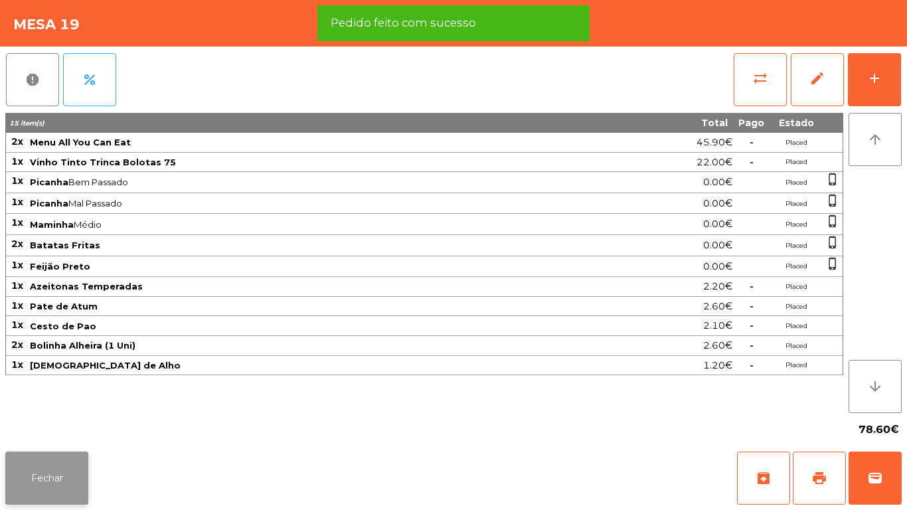
click at [35, 455] on button "Fechar" at bounding box center [46, 477] width 83 height 53
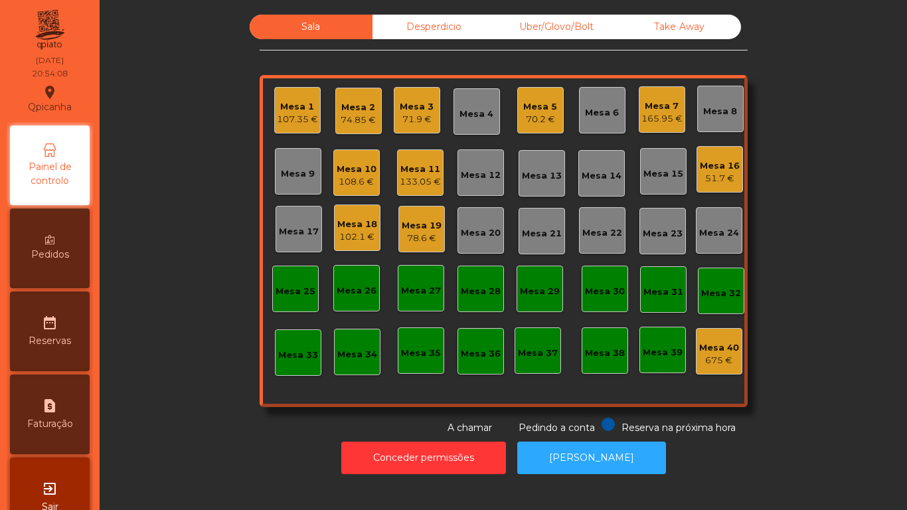
click at [651, 125] on div "165.95 €" at bounding box center [661, 118] width 41 height 13
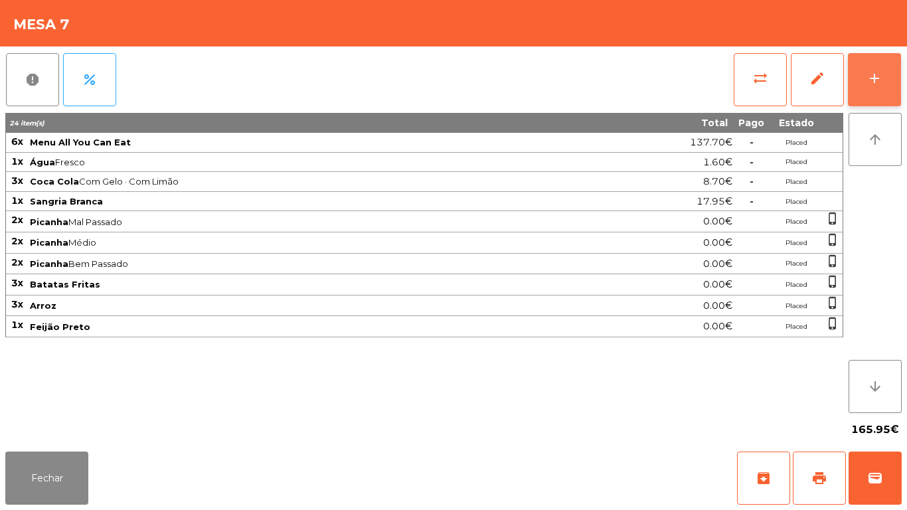
click at [871, 89] on button "add" at bounding box center [873, 79] width 53 height 53
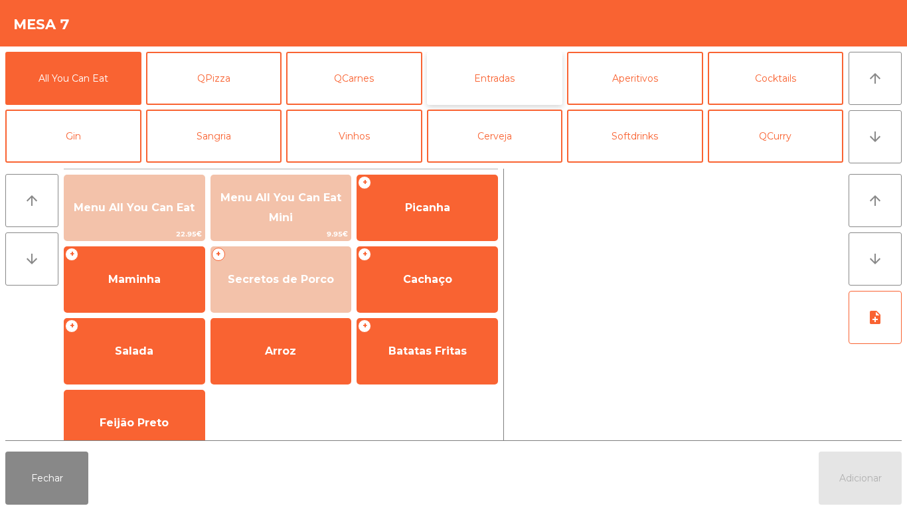
click at [513, 77] on button "Entradas" at bounding box center [495, 78] width 136 height 53
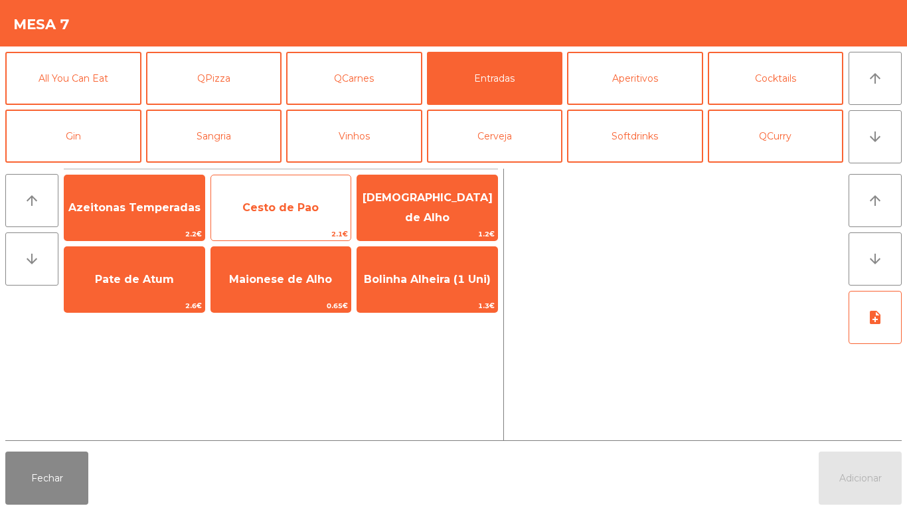
click at [281, 216] on span "Cesto de Pao" at bounding box center [281, 208] width 140 height 36
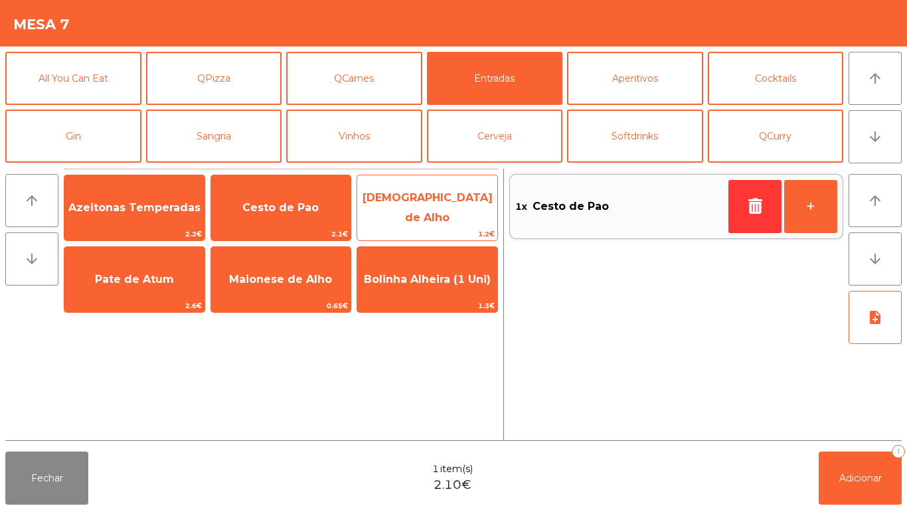
click at [447, 197] on span "[DEMOGRAPHIC_DATA] de Alho" at bounding box center [427, 208] width 140 height 56
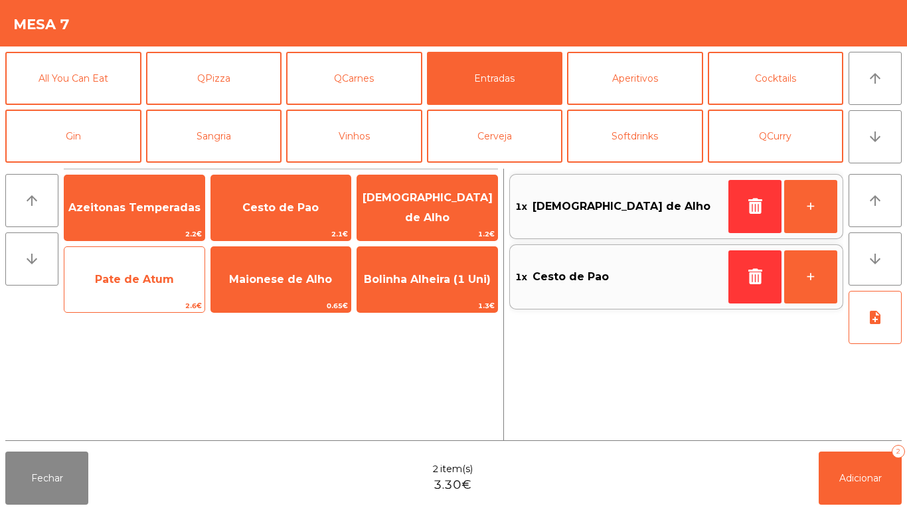
click at [124, 271] on span "Pate de Atum" at bounding box center [134, 279] width 140 height 36
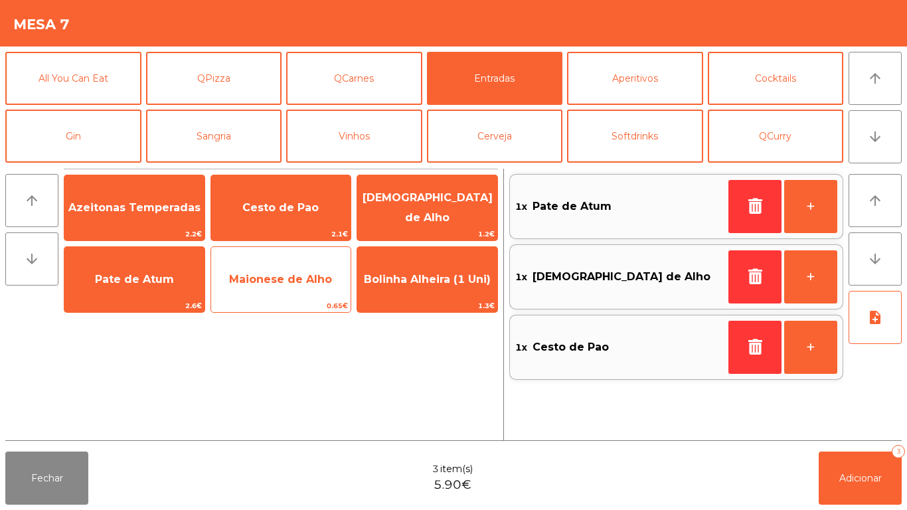
click at [293, 282] on span "Maionese de Alho" at bounding box center [280, 279] width 103 height 13
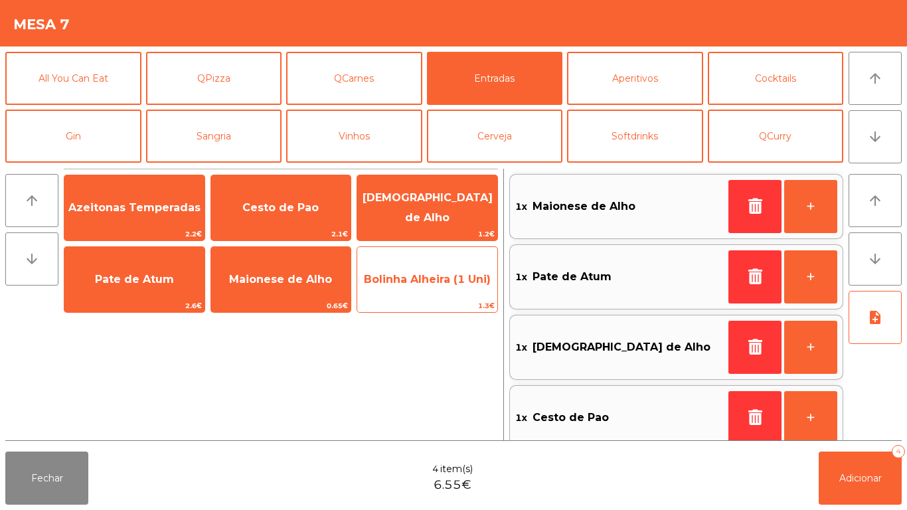
click at [442, 304] on span "1.3€" at bounding box center [427, 305] width 140 height 13
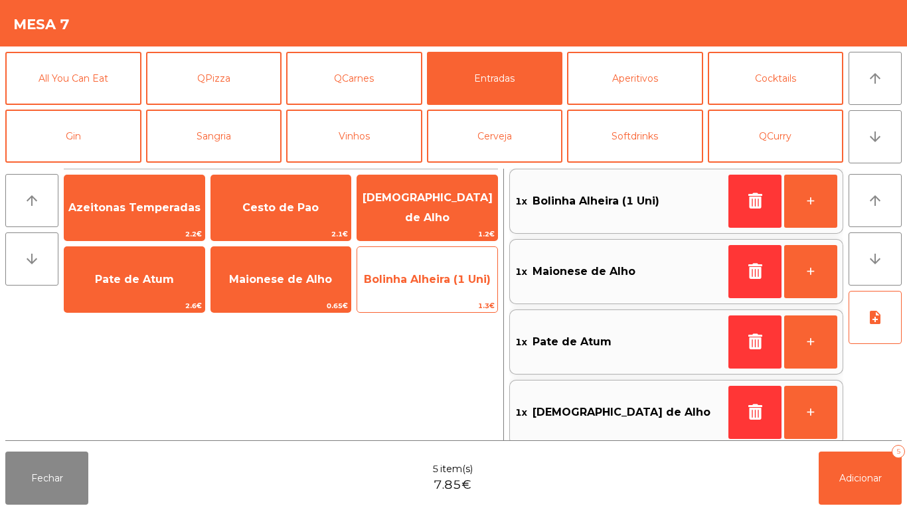
click at [443, 300] on span "1.3€" at bounding box center [427, 305] width 140 height 13
click at [430, 295] on span "Bolinha Alheira (1 Uni)" at bounding box center [427, 279] width 140 height 36
click at [432, 291] on span "Bolinha Alheira (1 Uni)" at bounding box center [427, 279] width 140 height 36
click at [448, 285] on span "Bolinha Alheira (1 Uni)" at bounding box center [427, 279] width 140 height 36
click at [429, 287] on span "Bolinha Alheira (1 Uni)" at bounding box center [427, 279] width 140 height 36
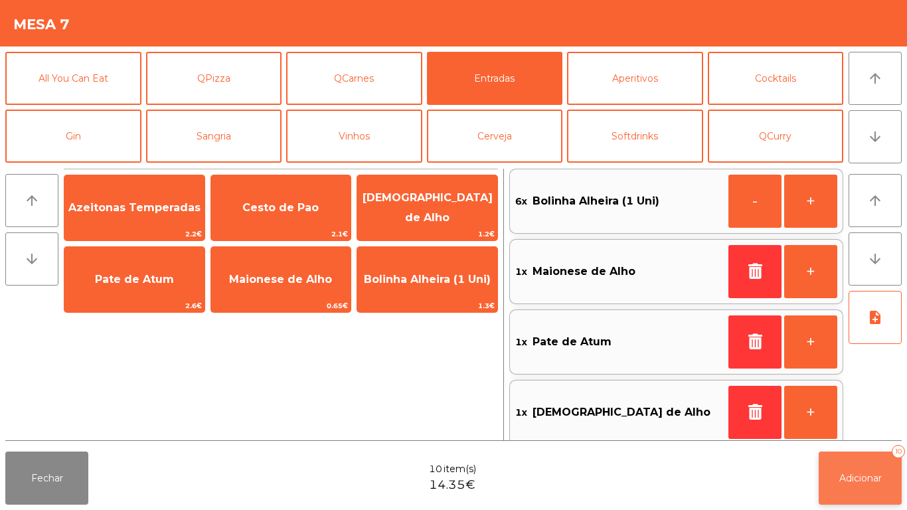
click at [855, 476] on span "Adicionar" at bounding box center [860, 478] width 42 height 12
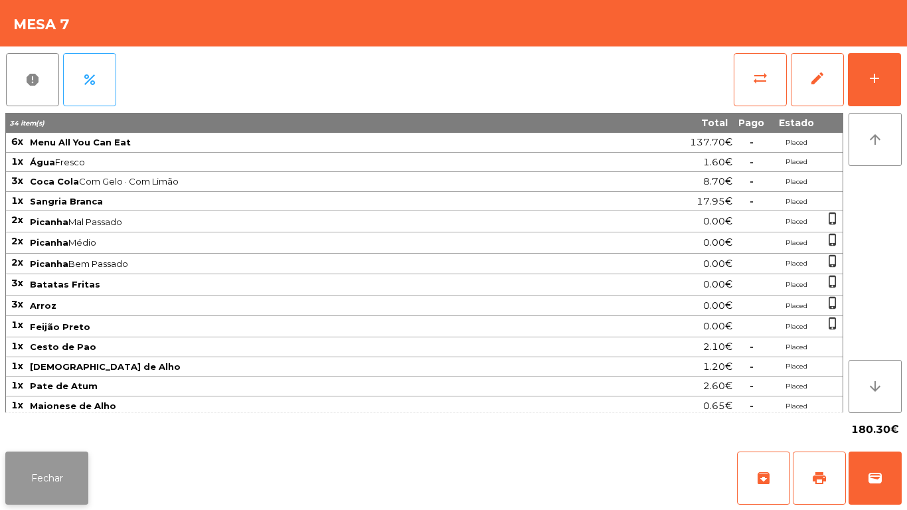
click at [75, 476] on button "Fechar" at bounding box center [46, 477] width 83 height 53
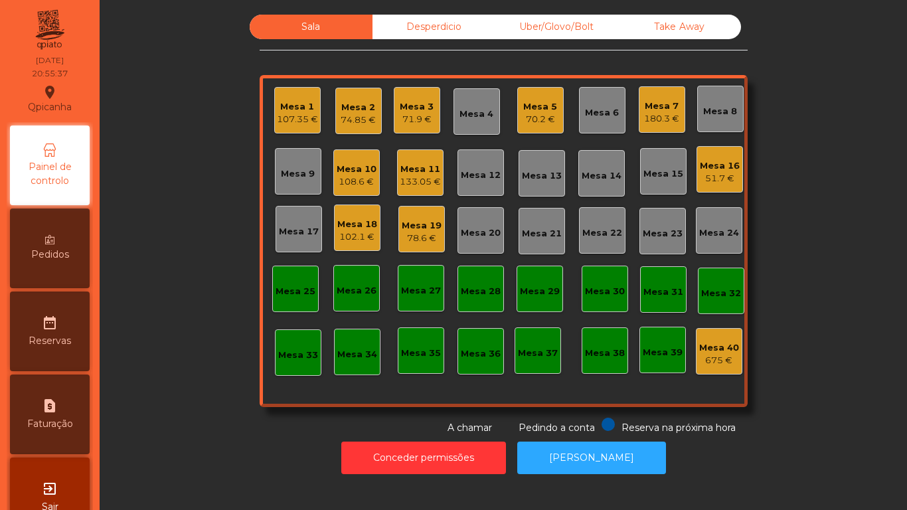
click at [360, 171] on div "Mesa 10" at bounding box center [356, 169] width 40 height 13
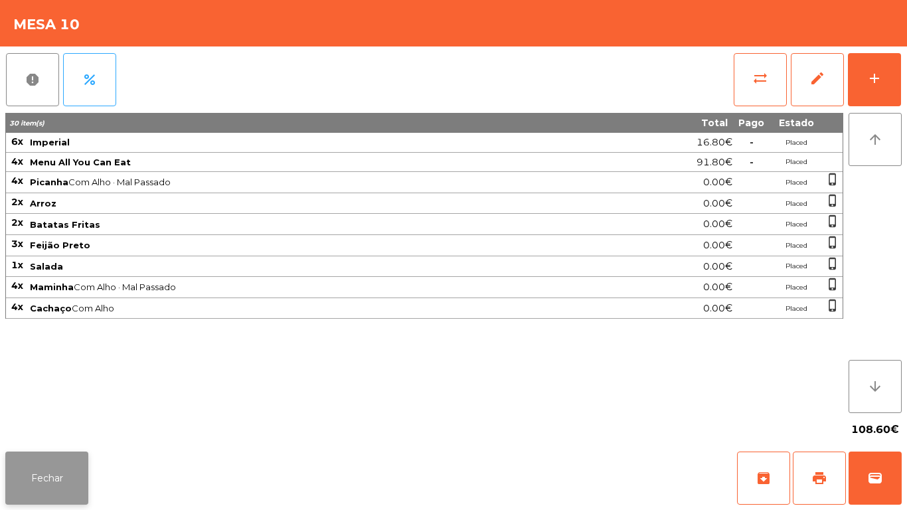
click at [77, 476] on button "Fechar" at bounding box center [46, 477] width 83 height 53
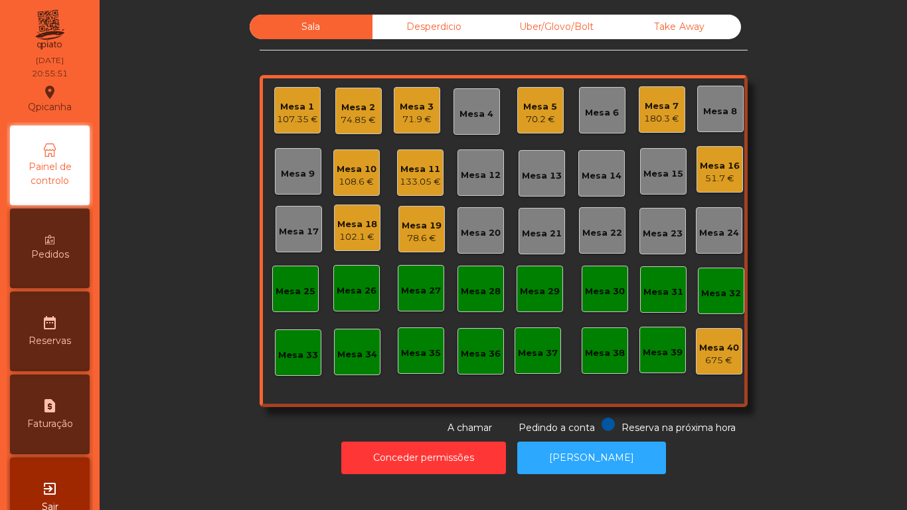
click at [339, 247] on div "Mesa 18 102.1 €" at bounding box center [357, 227] width 46 height 46
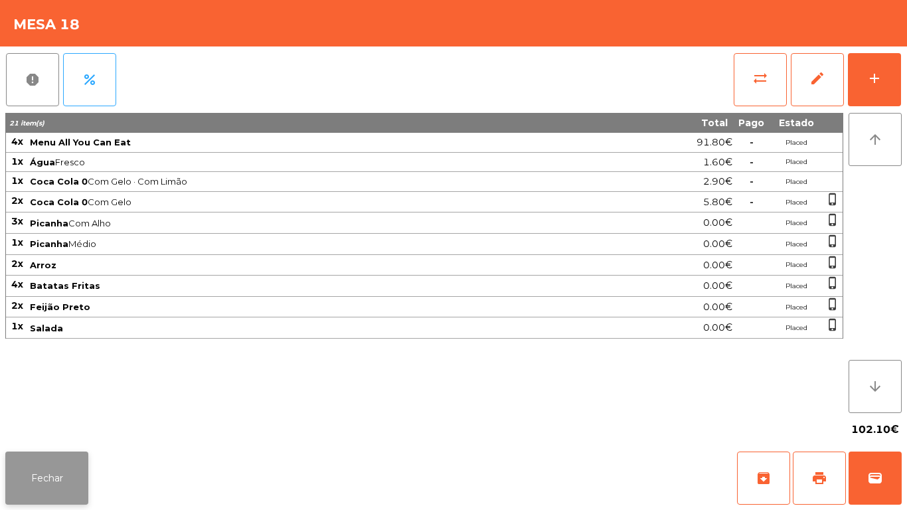
click at [65, 453] on button "Fechar" at bounding box center [46, 477] width 83 height 53
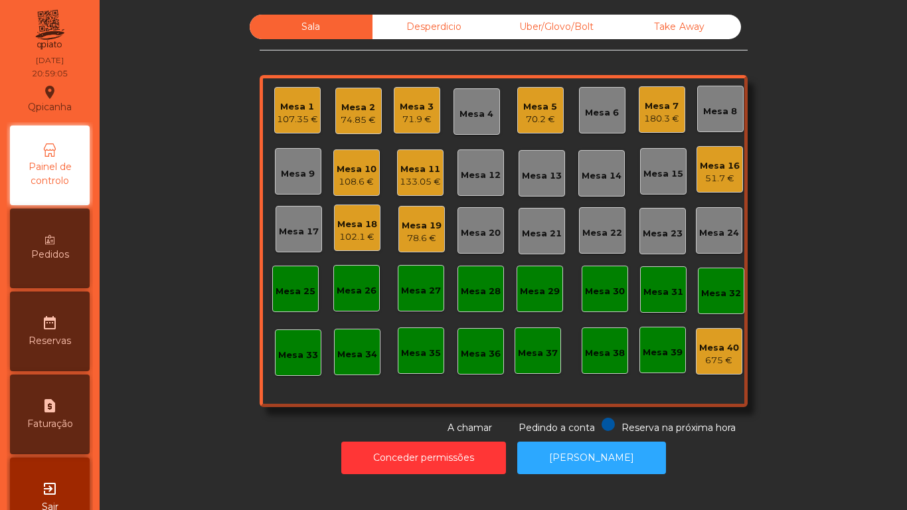
click at [365, 128] on div "Mesa 2 74.85 €" at bounding box center [358, 111] width 46 height 46
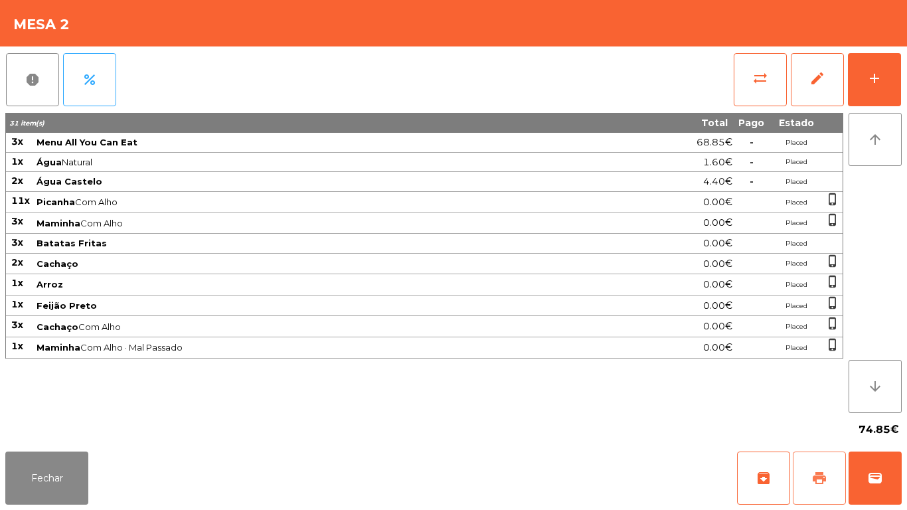
click at [825, 469] on button "print" at bounding box center [818, 477] width 53 height 53
click at [76, 466] on button "Fechar" at bounding box center [46, 477] width 83 height 53
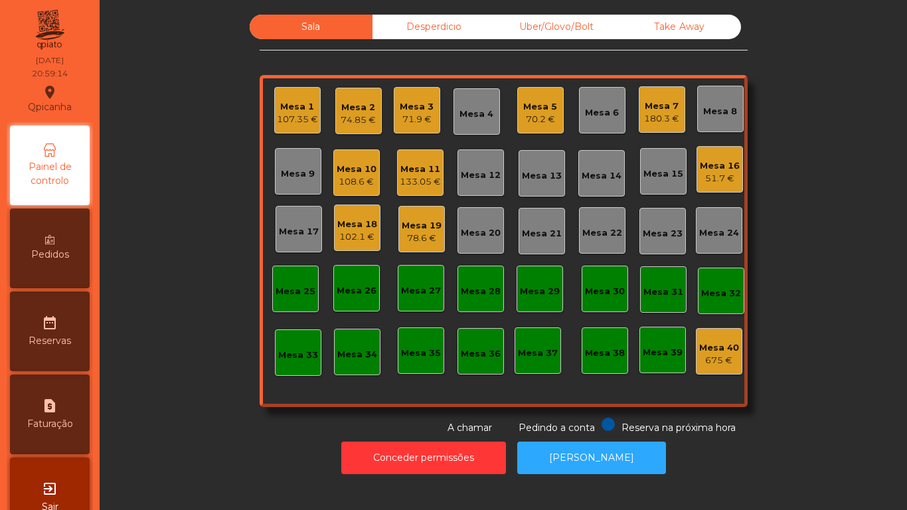
click at [342, 171] on div "Mesa 10" at bounding box center [356, 169] width 40 height 13
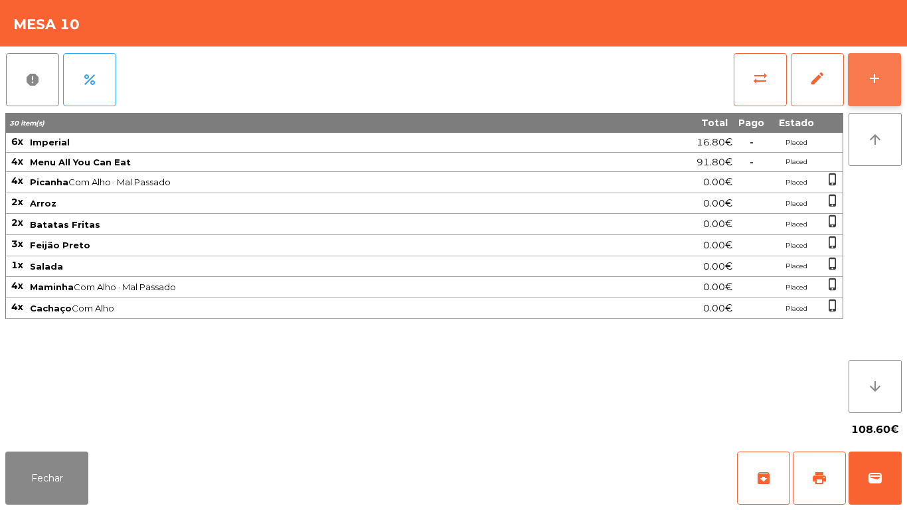
click at [883, 76] on button "add" at bounding box center [873, 79] width 53 height 53
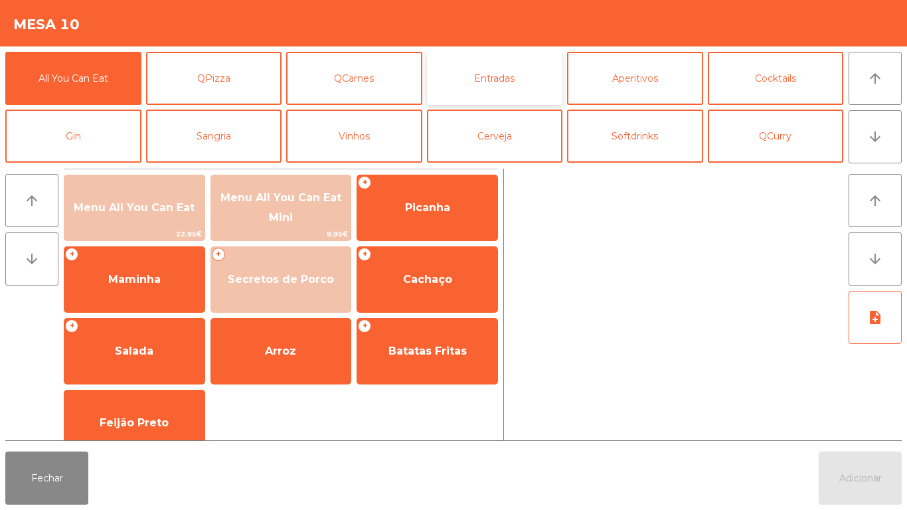
click at [492, 70] on button "Entradas" at bounding box center [495, 78] width 136 height 53
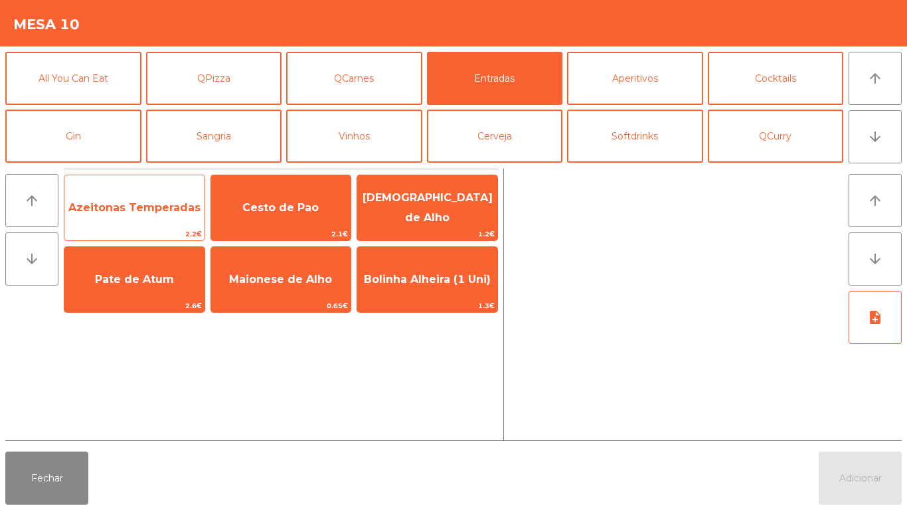
click at [169, 196] on span "Azeitonas Temperadas" at bounding box center [134, 208] width 140 height 36
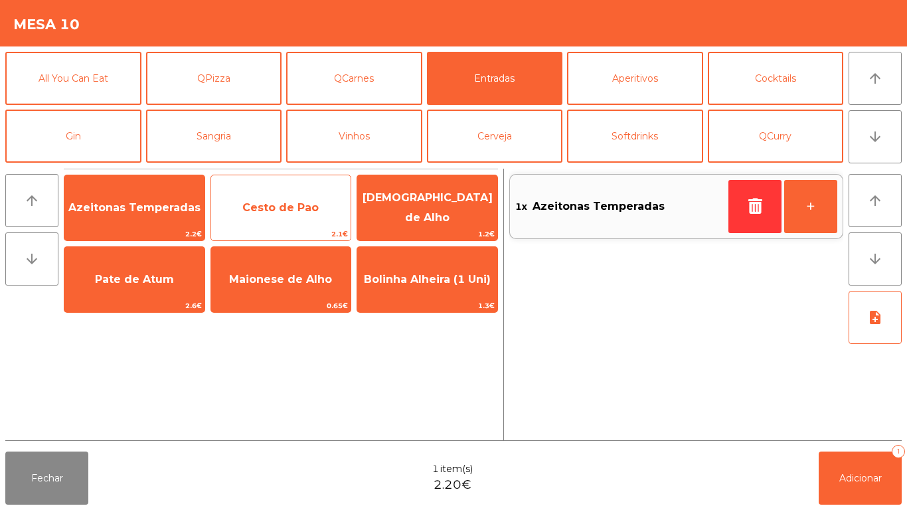
click at [301, 202] on span "Cesto de Pao" at bounding box center [280, 207] width 76 height 13
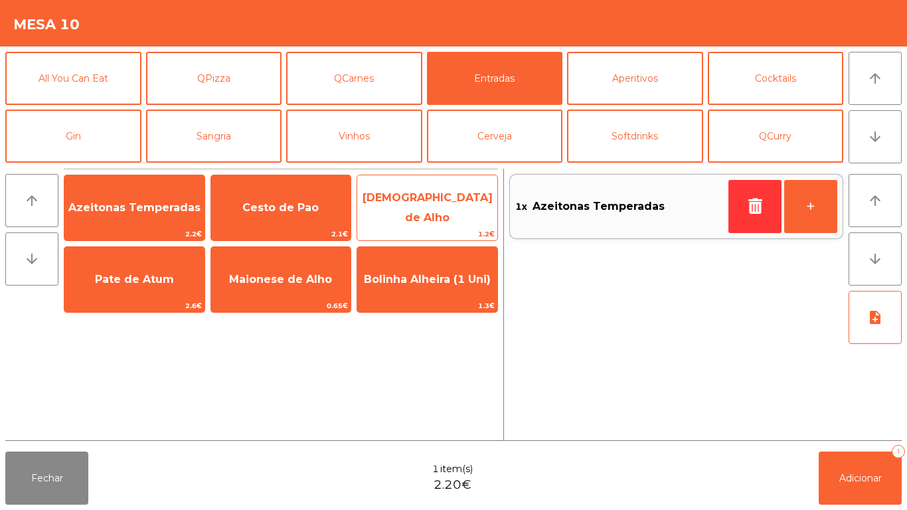
click at [430, 201] on span "[DEMOGRAPHIC_DATA] de Alho" at bounding box center [427, 207] width 130 height 33
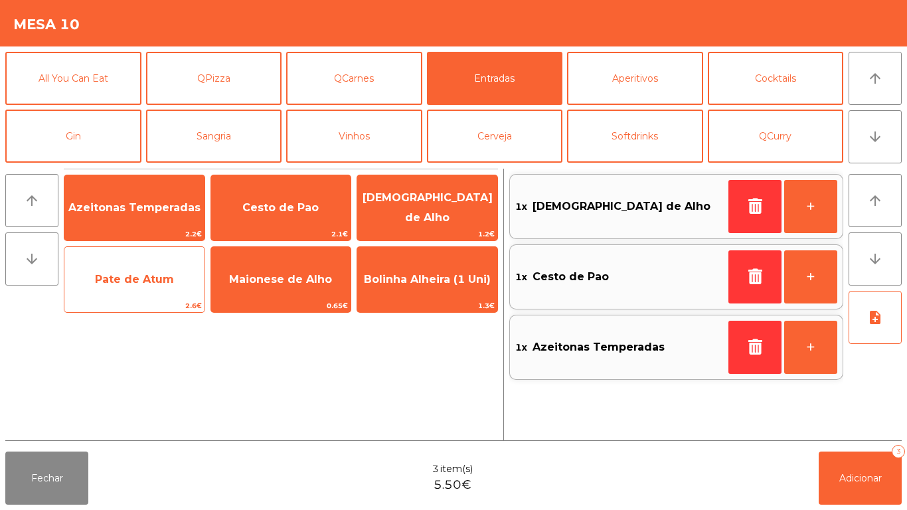
click at [137, 281] on span "Pate de Atum" at bounding box center [134, 279] width 79 height 13
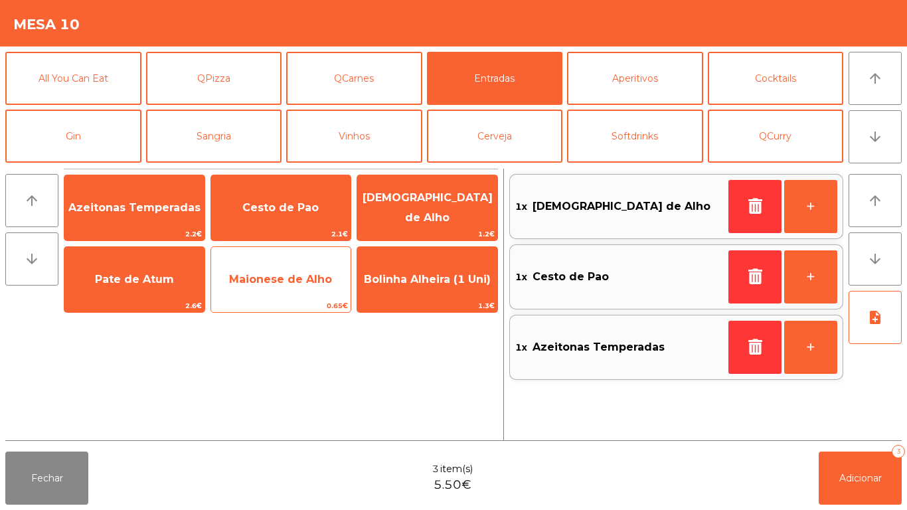
click at [275, 282] on span "Maionese de Alho" at bounding box center [280, 279] width 103 height 13
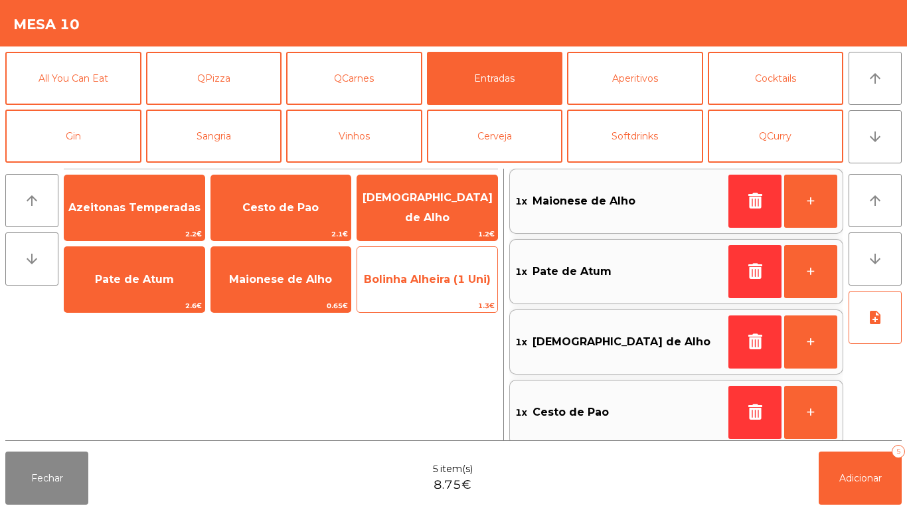
click at [442, 286] on span "Bolinha Alheira (1 Uni)" at bounding box center [427, 279] width 140 height 36
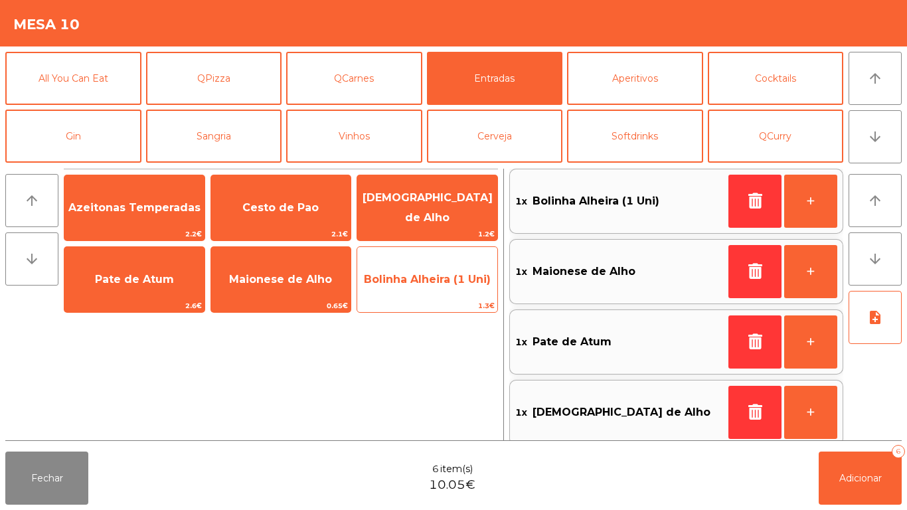
click at [435, 289] on span "Bolinha Alheira (1 Uni)" at bounding box center [427, 279] width 140 height 36
click at [430, 290] on span "Bolinha Alheira (1 Uni)" at bounding box center [427, 279] width 140 height 36
click at [432, 275] on span "Bolinha Alheira (1 Uni)" at bounding box center [427, 279] width 127 height 13
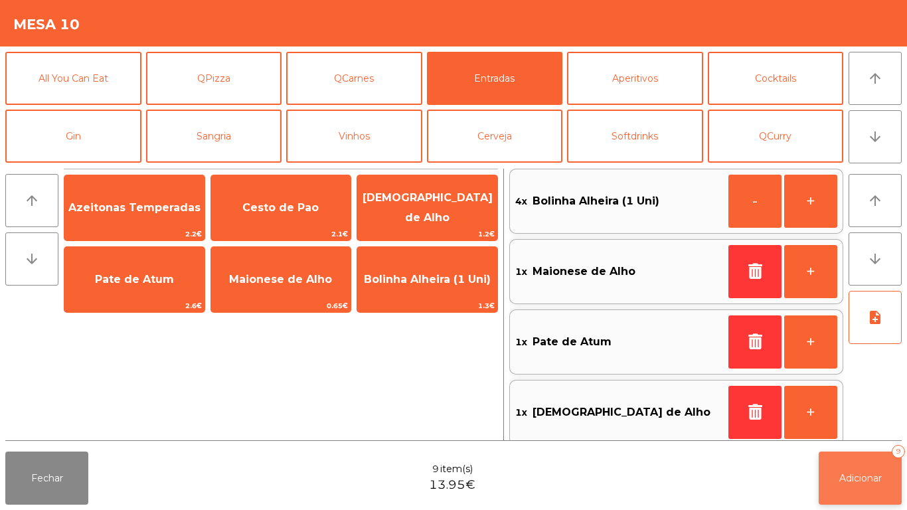
click at [848, 459] on button "Adicionar 9" at bounding box center [859, 477] width 83 height 53
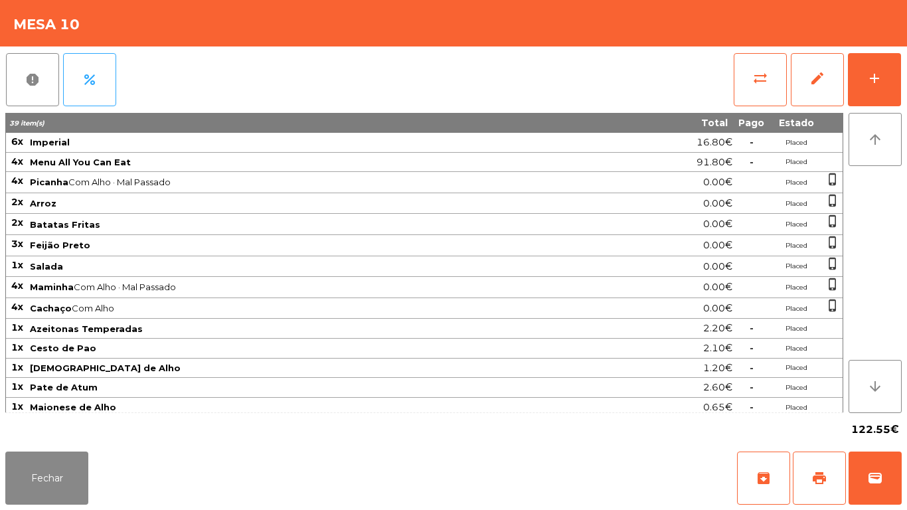
click at [39, 439] on div "122.55€" at bounding box center [453, 429] width 896 height 33
click at [59, 498] on button "Fechar" at bounding box center [46, 477] width 83 height 53
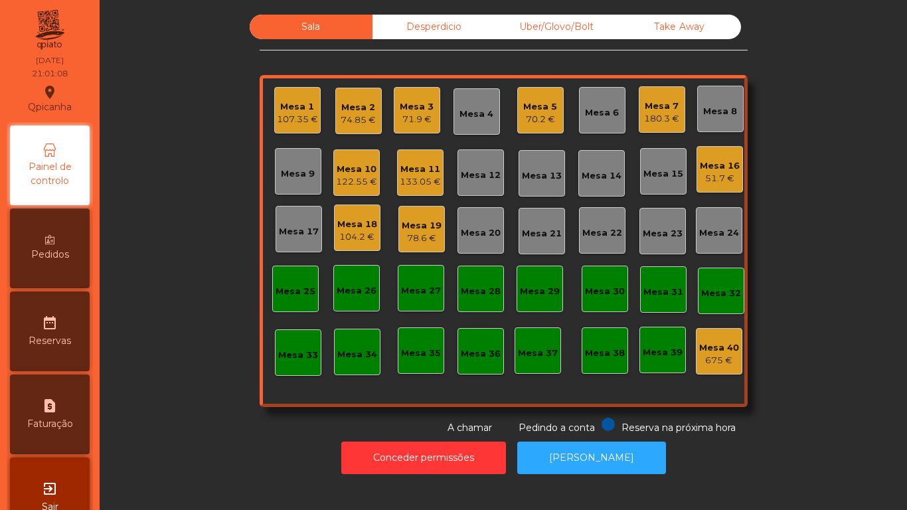
click at [344, 122] on div "74.85 €" at bounding box center [357, 119] width 35 height 13
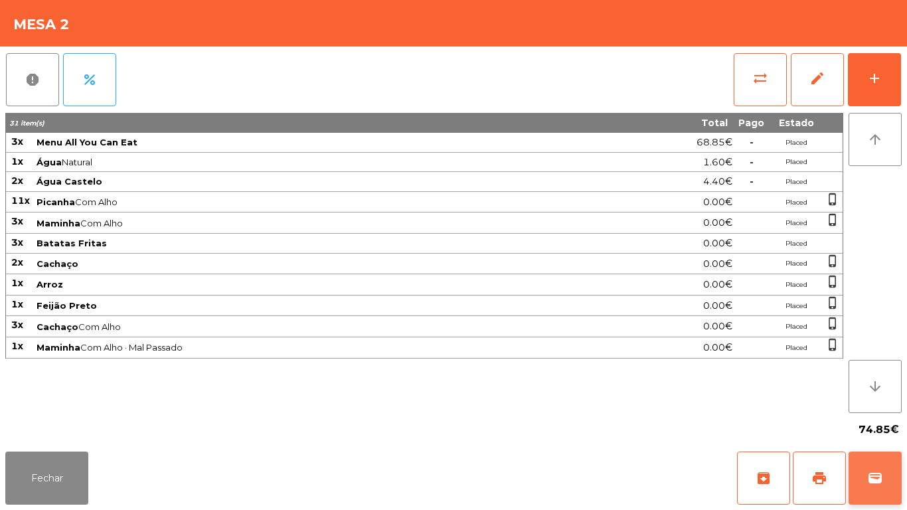
click at [873, 471] on span "wallet" at bounding box center [875, 478] width 16 height 16
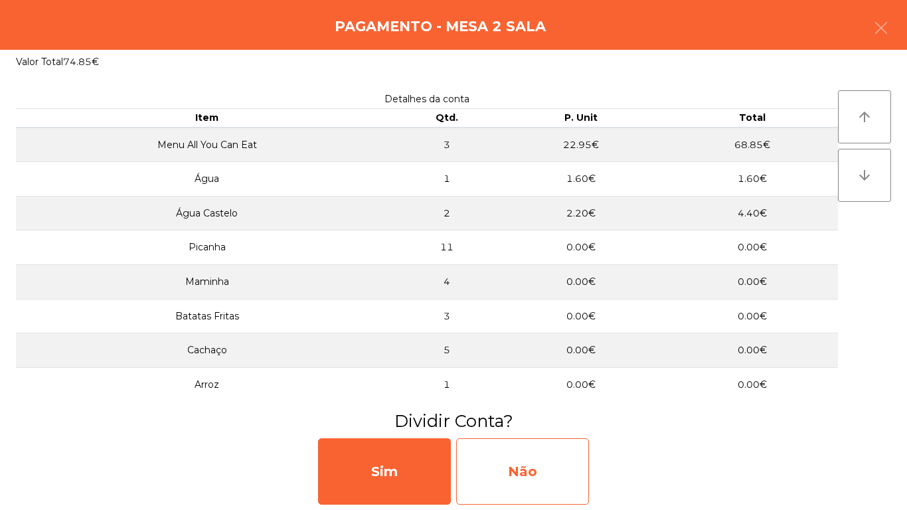
click at [545, 465] on div "Não" at bounding box center [522, 471] width 133 height 66
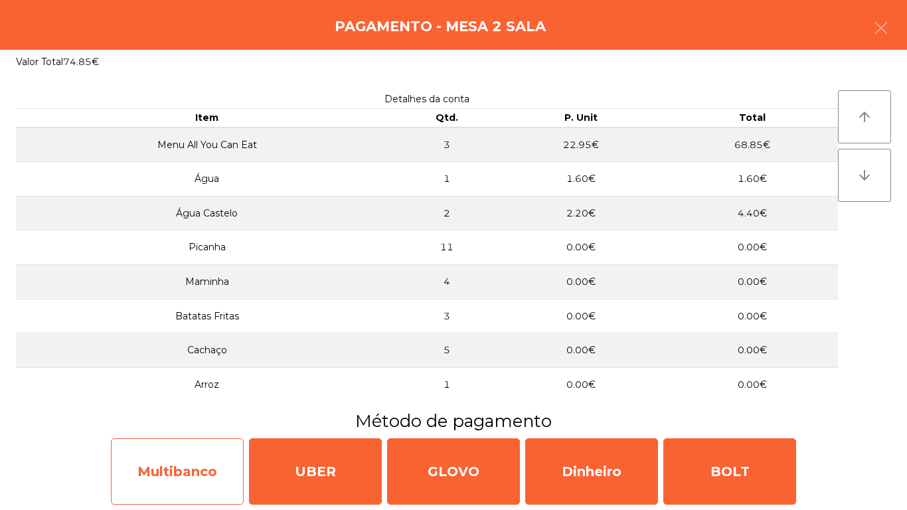
click at [173, 469] on div "Multibanco" at bounding box center [177, 471] width 133 height 66
select select "**"
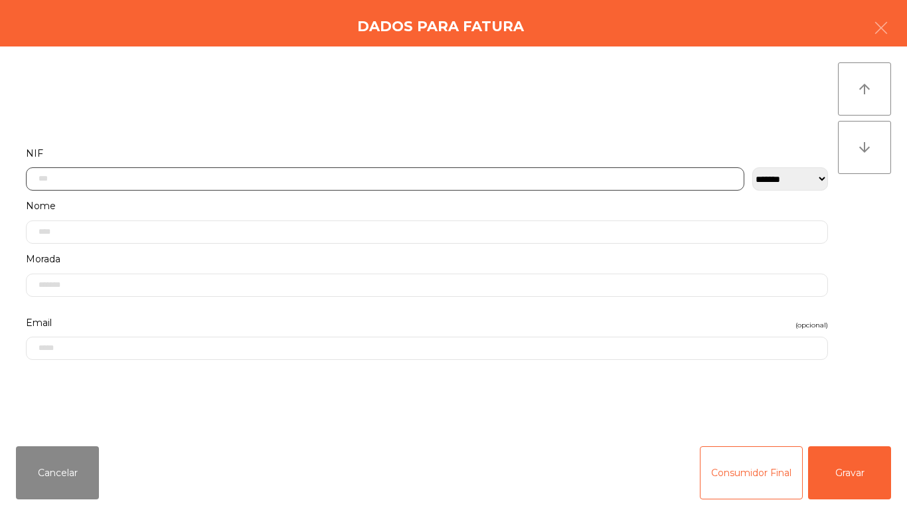
click at [96, 178] on input "text" at bounding box center [385, 178] width 718 height 23
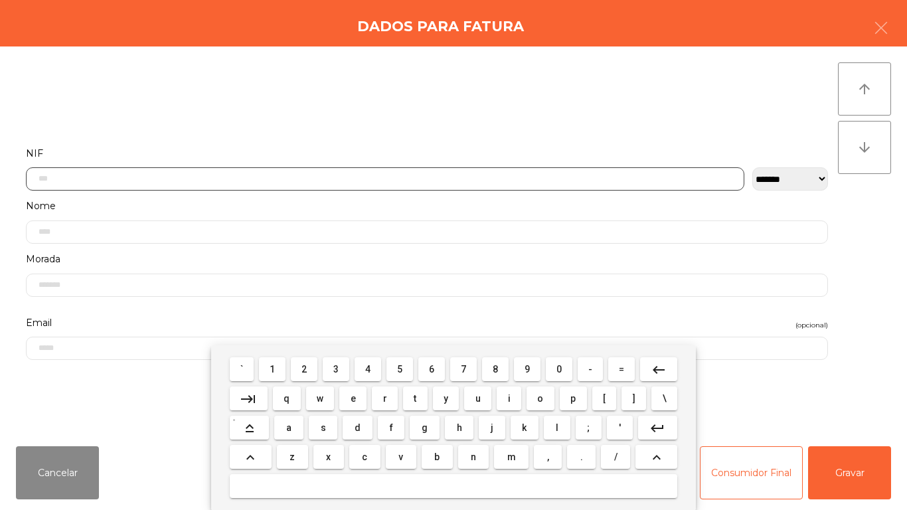
scroll to position [81, 0]
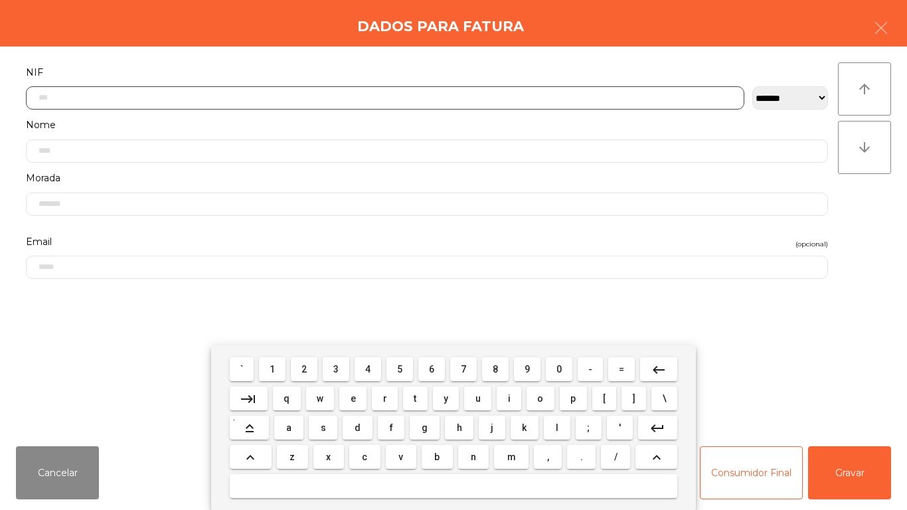
click at [305, 368] on span "2" at bounding box center [303, 369] width 5 height 11
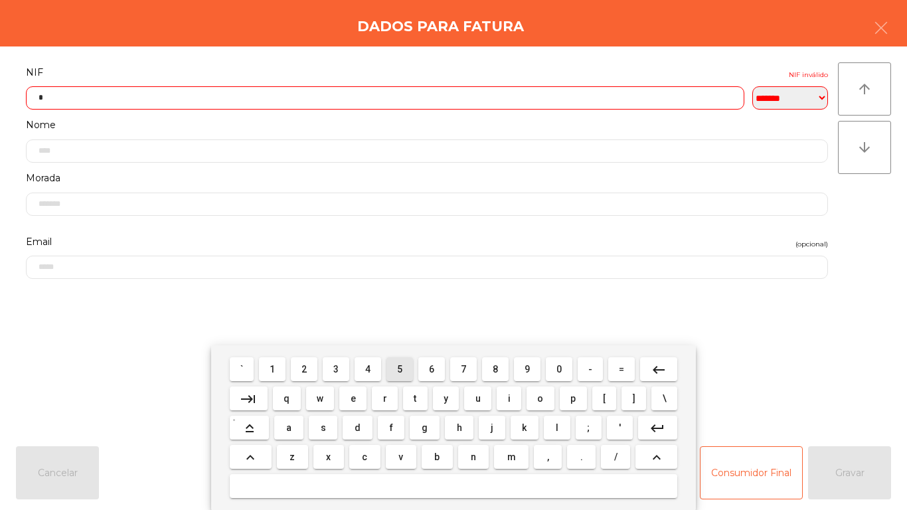
click at [399, 368] on span "5" at bounding box center [399, 369] width 5 height 11
click at [527, 368] on span "9" at bounding box center [526, 369] width 5 height 11
click at [559, 368] on span "0" at bounding box center [558, 369] width 5 height 11
click at [273, 369] on span "1" at bounding box center [271, 369] width 5 height 11
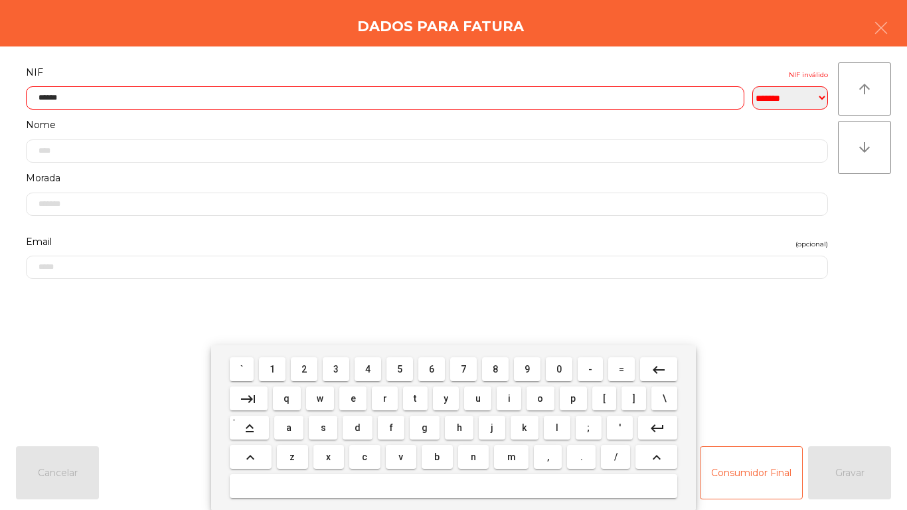
click at [549, 366] on button "0" at bounding box center [558, 369] width 27 height 24
click at [399, 368] on span "5" at bounding box center [399, 369] width 5 height 11
click at [368, 368] on span "4" at bounding box center [367, 369] width 5 height 11
type input "*********"
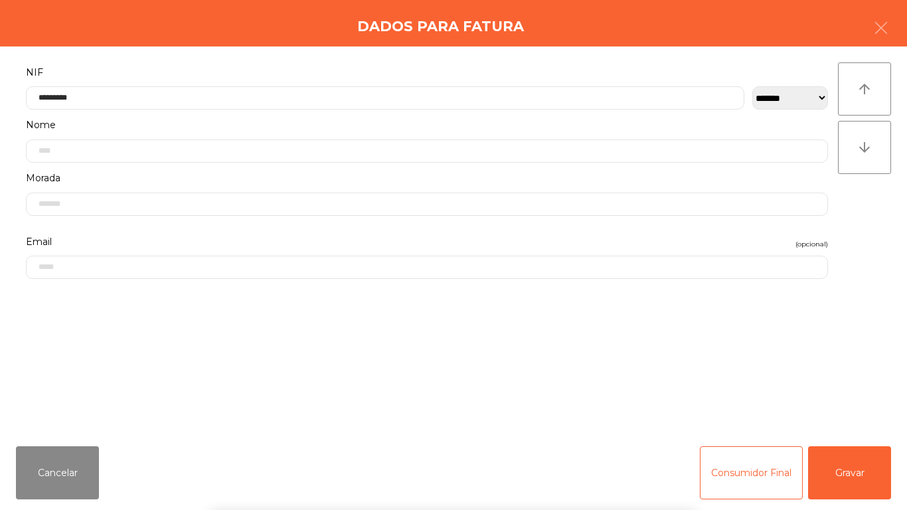
click at [841, 476] on div "` 1 2 3 4 5 6 7 8 9 0 - = keyboard_backspace keyboard_tab q w e r t y u i o p […" at bounding box center [453, 427] width 907 height 165
click at [841, 471] on button "Gravar" at bounding box center [849, 472] width 83 height 53
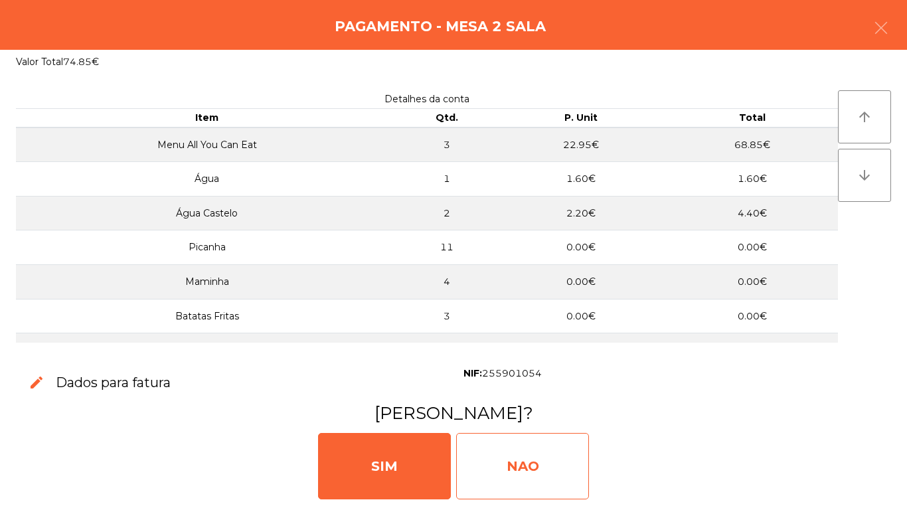
click at [547, 472] on div "NAO" at bounding box center [522, 466] width 133 height 66
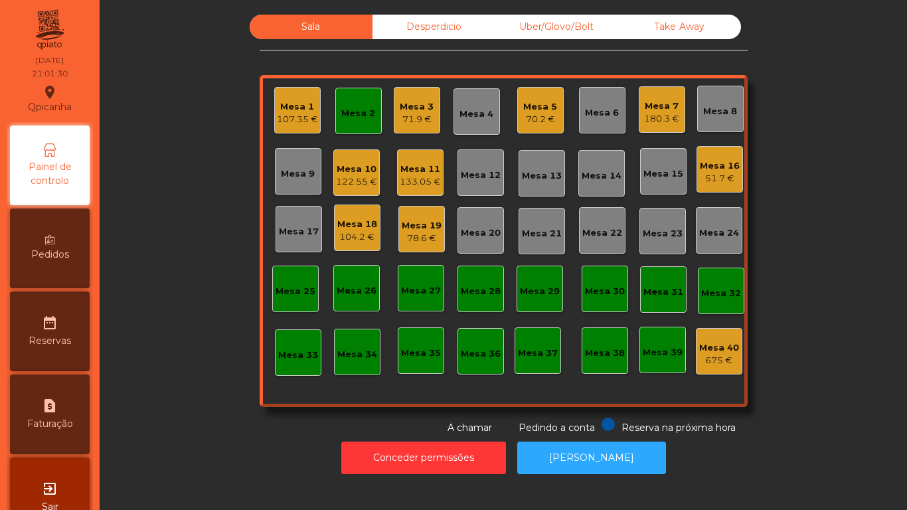
click at [417, 178] on div "133.05 €" at bounding box center [419, 181] width 41 height 13
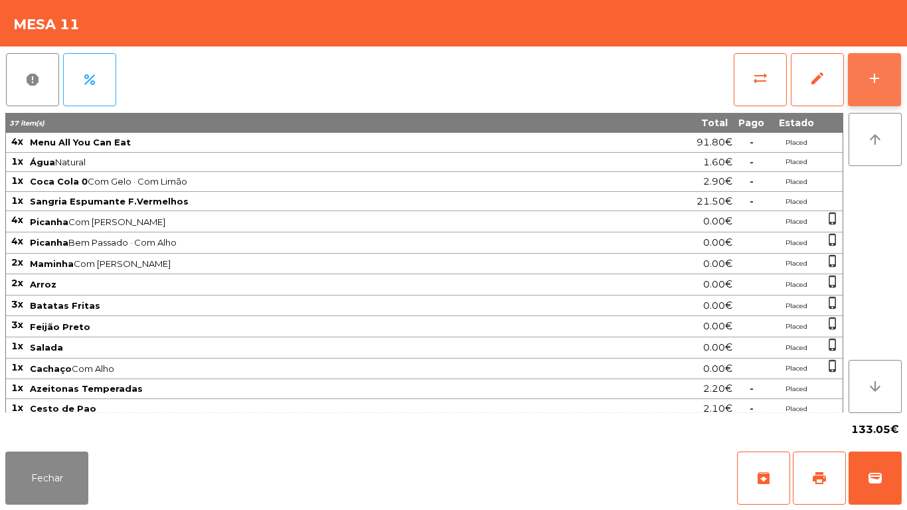
click at [873, 72] on div "add" at bounding box center [874, 78] width 16 height 16
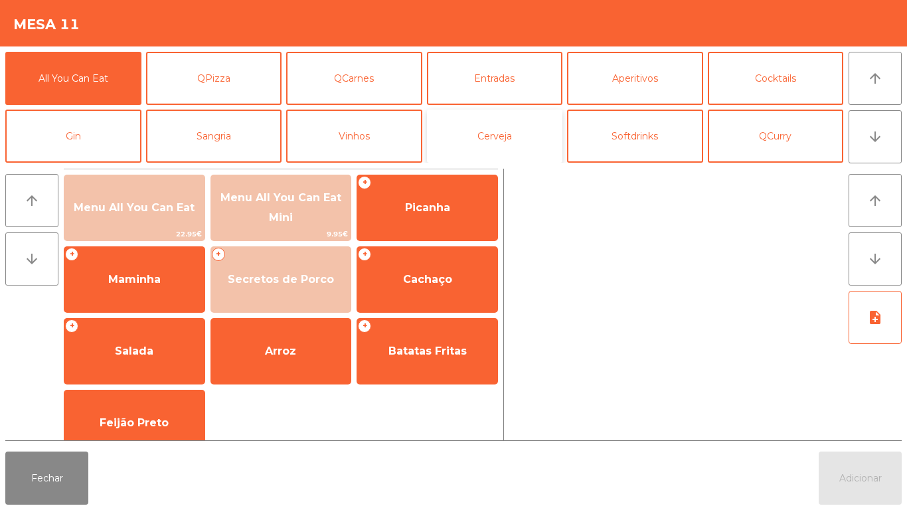
click at [508, 131] on button "Cerveja" at bounding box center [495, 135] width 136 height 53
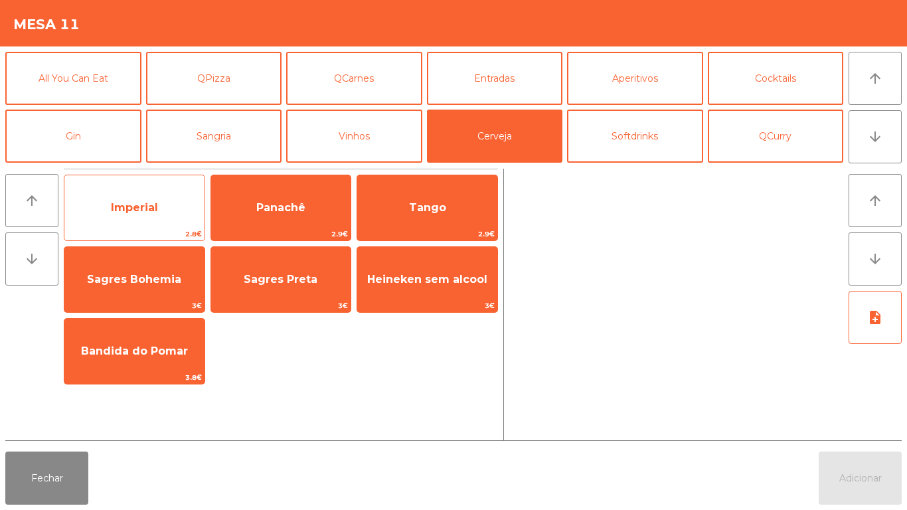
click at [153, 220] on span "Imperial" at bounding box center [134, 208] width 140 height 36
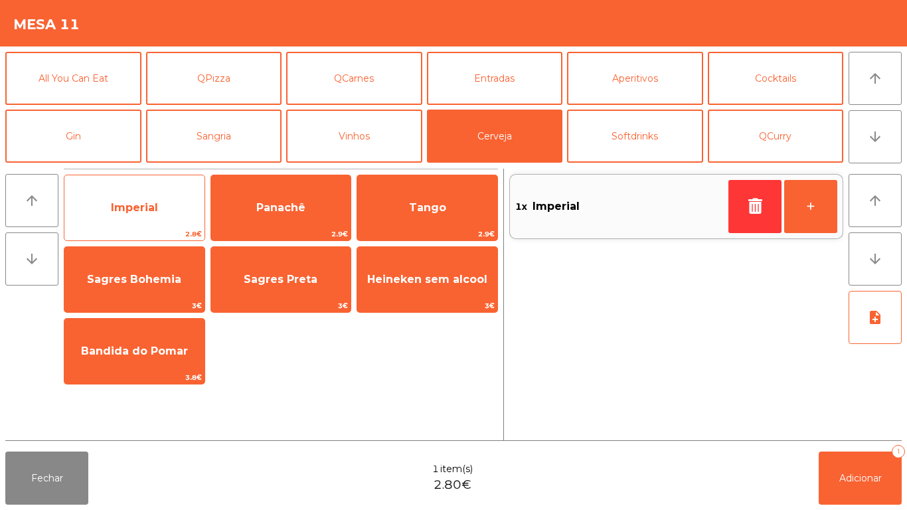
click at [139, 218] on span "Imperial" at bounding box center [134, 208] width 140 height 36
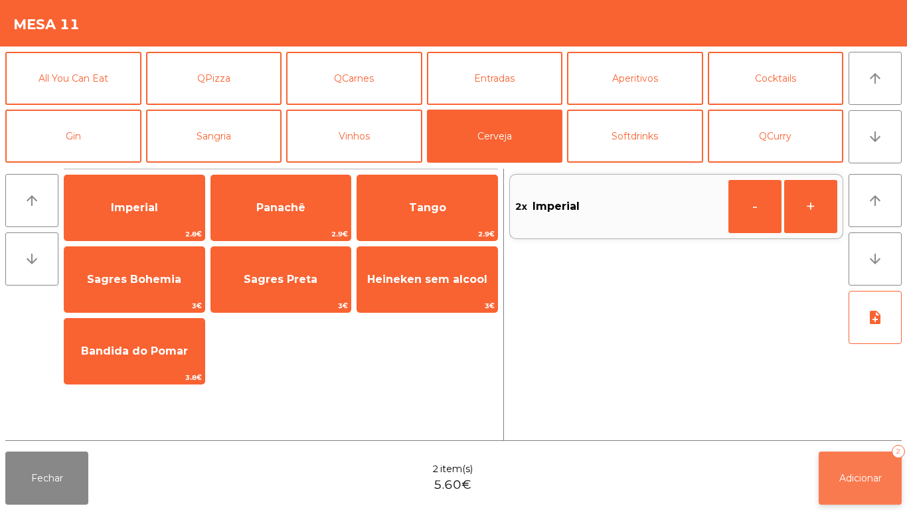
click at [848, 464] on button "Adicionar 2" at bounding box center [859, 477] width 83 height 53
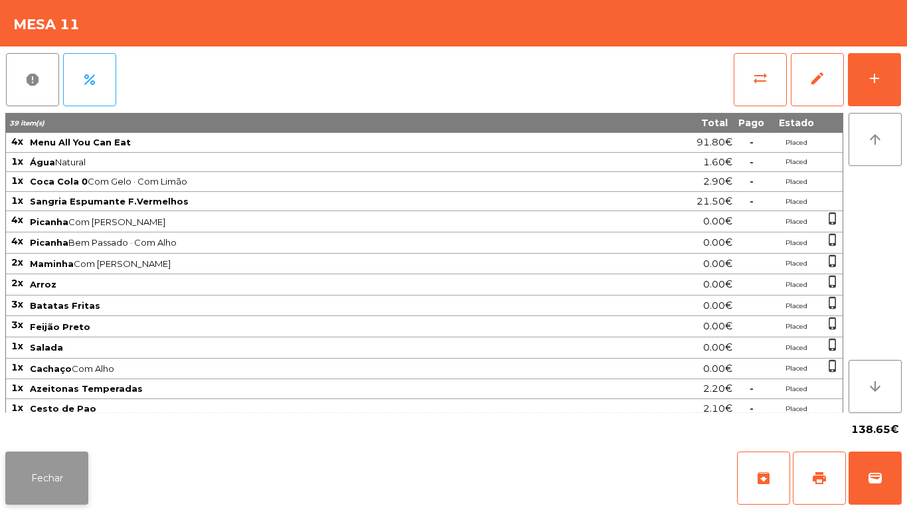
click at [60, 488] on button "Fechar" at bounding box center [46, 477] width 83 height 53
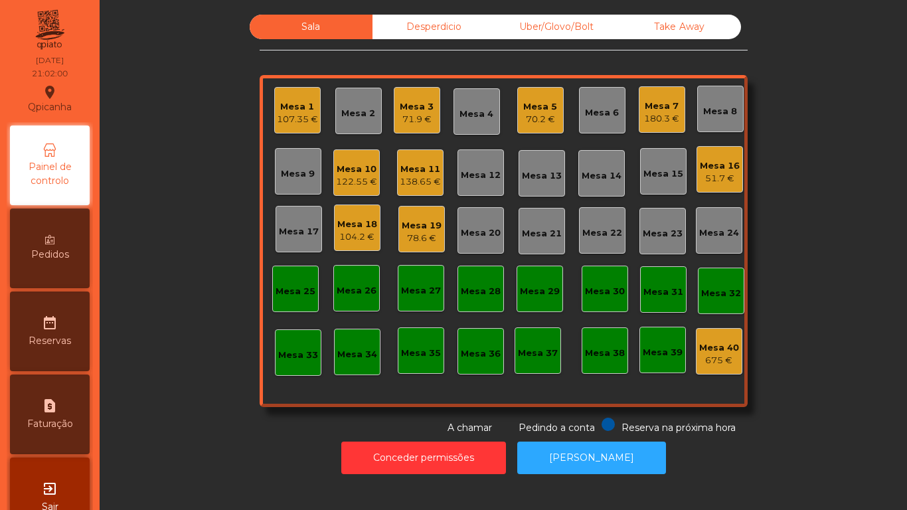
click at [368, 232] on div "104.2 €" at bounding box center [357, 236] width 40 height 13
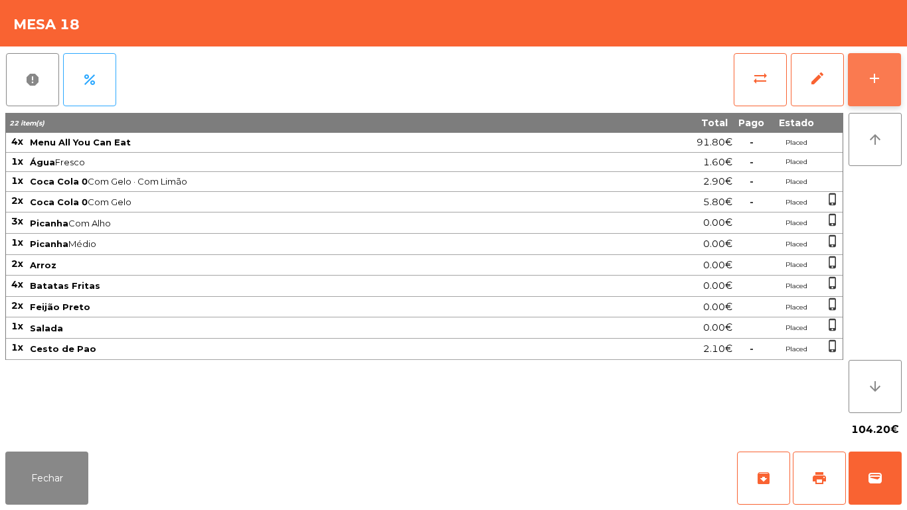
click at [881, 86] on button "add" at bounding box center [873, 79] width 53 height 53
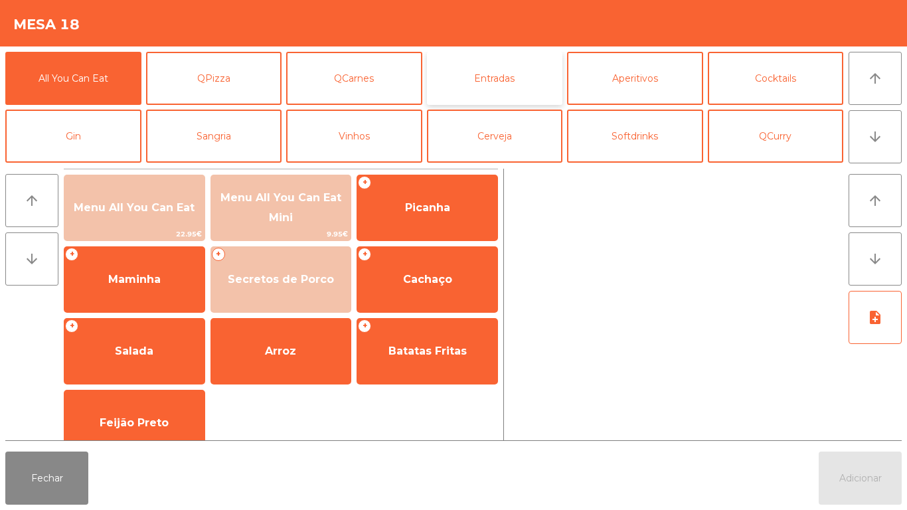
click at [487, 78] on button "Entradas" at bounding box center [495, 78] width 136 height 53
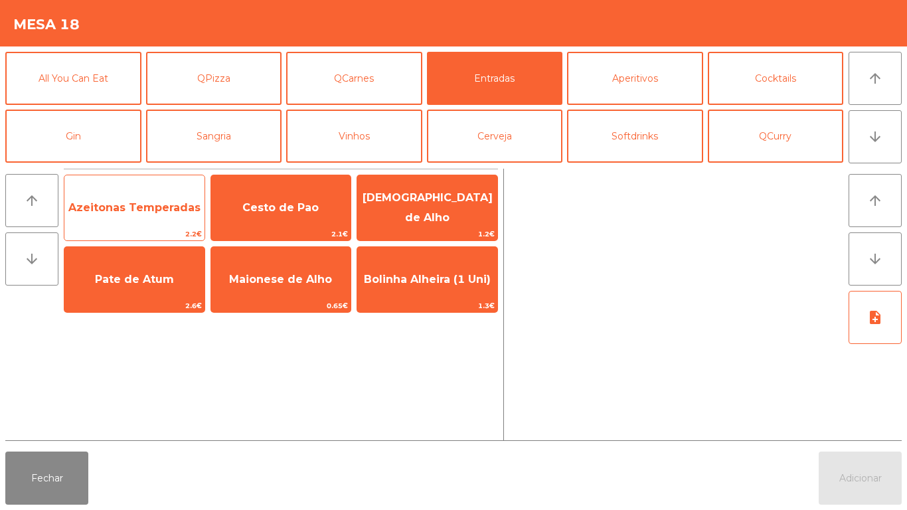
click at [129, 214] on span "Azeitonas Temperadas" at bounding box center [134, 208] width 140 height 36
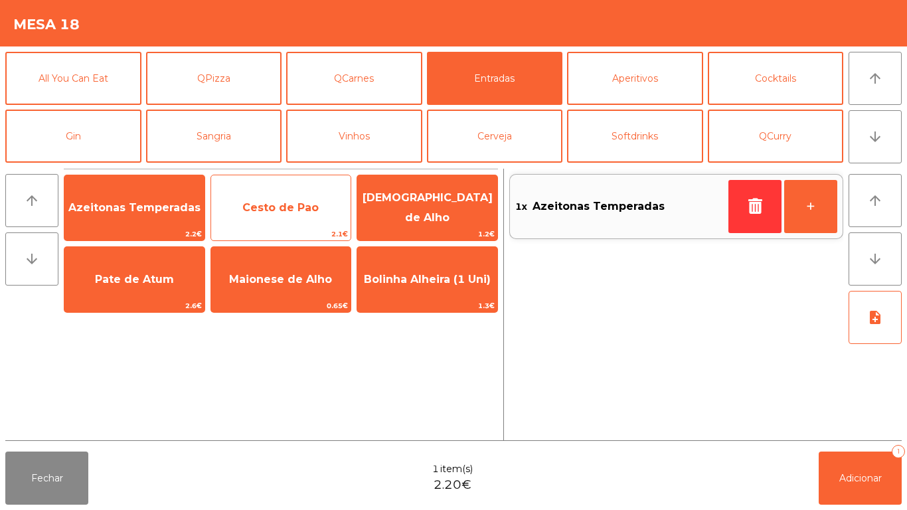
click at [294, 210] on span "Cesto de Pao" at bounding box center [280, 207] width 76 height 13
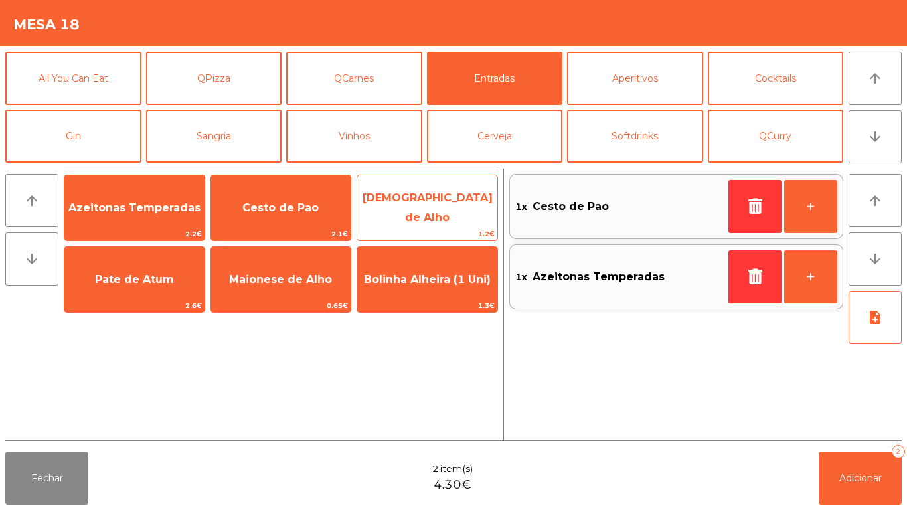
click at [431, 210] on span "[DEMOGRAPHIC_DATA] de Alho" at bounding box center [427, 207] width 130 height 33
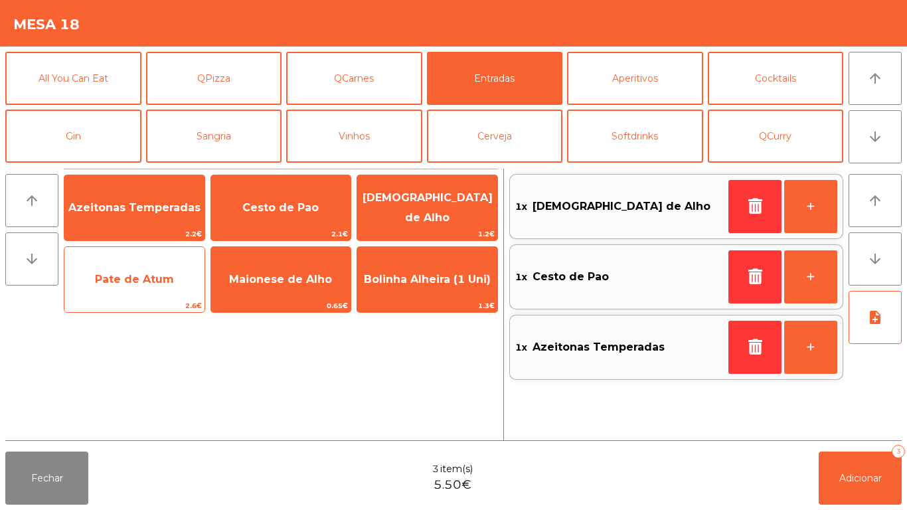
click at [129, 288] on span "Pate de Atum" at bounding box center [134, 279] width 140 height 36
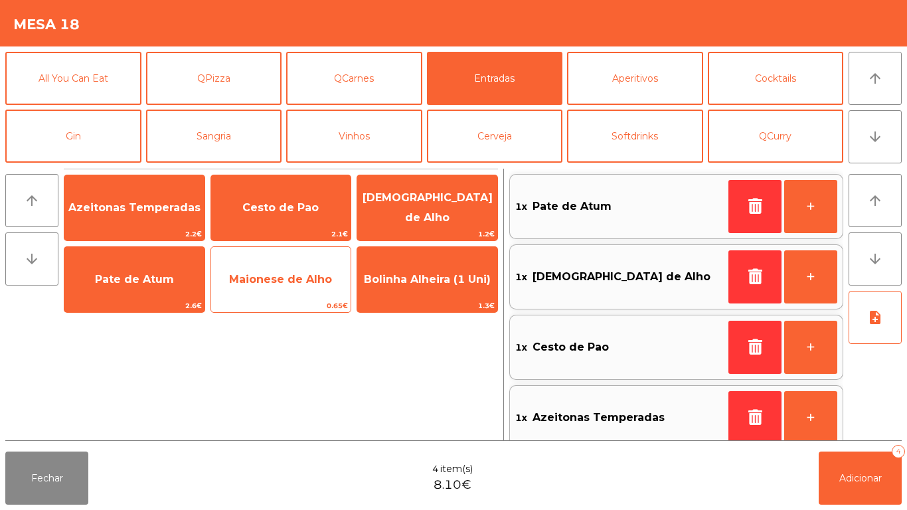
click at [279, 279] on span "Maionese de Alho" at bounding box center [280, 279] width 103 height 13
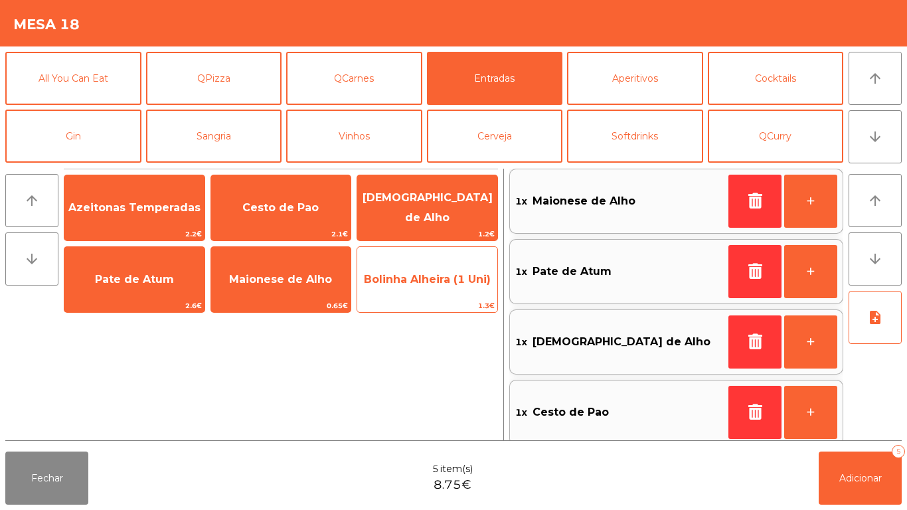
click at [413, 285] on span "Bolinha Alheira (1 Uni)" at bounding box center [427, 279] width 140 height 36
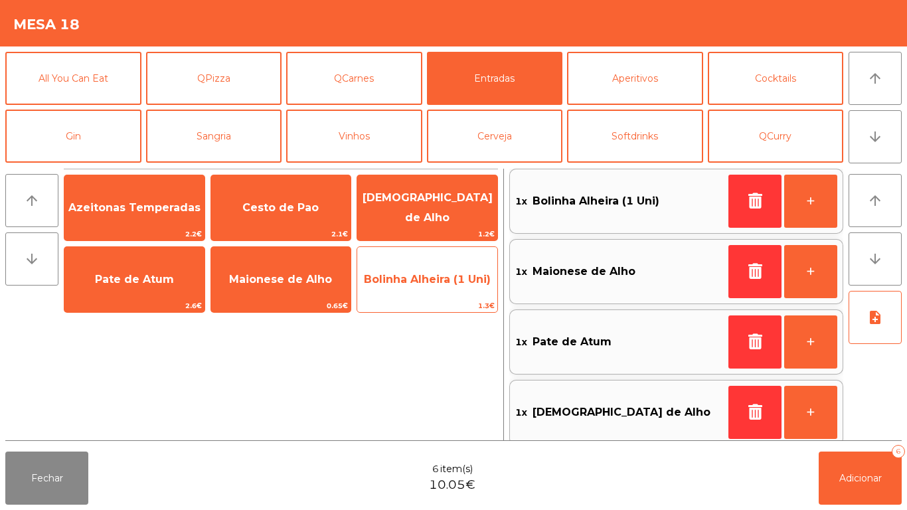
click at [418, 285] on span "Bolinha Alheira (1 Uni)" at bounding box center [427, 279] width 127 height 13
click at [419, 287] on span "Bolinha Alheira (1 Uni)" at bounding box center [427, 279] width 140 height 36
click at [418, 287] on span "Bolinha Alheira (1 Uni)" at bounding box center [427, 279] width 140 height 36
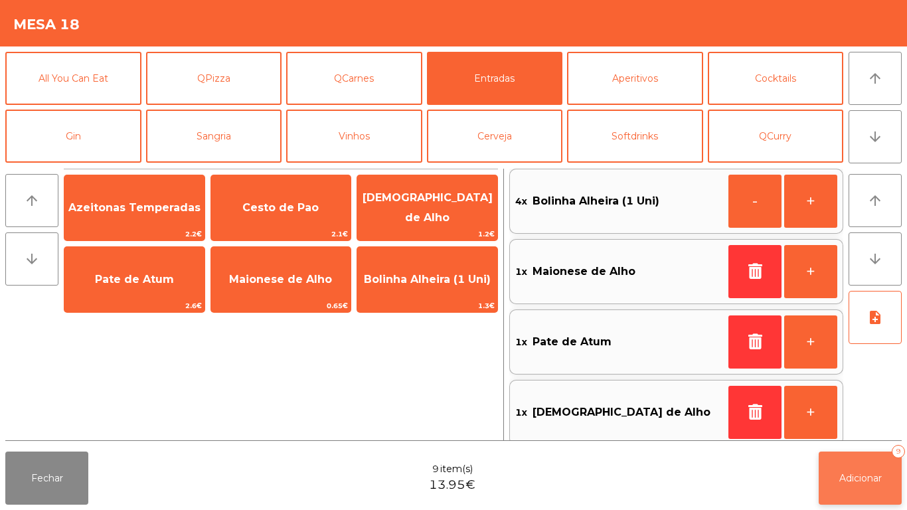
click at [849, 476] on span "Adicionar" at bounding box center [860, 478] width 42 height 12
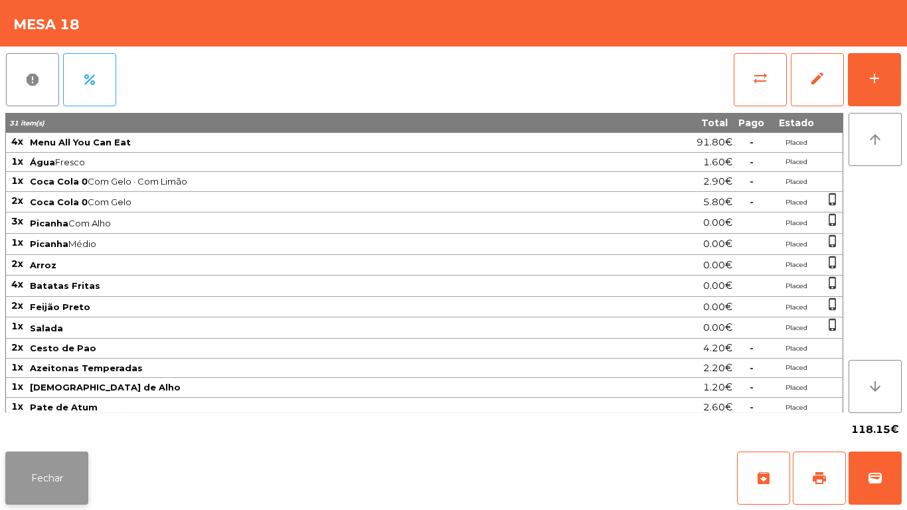
click at [66, 476] on button "Fechar" at bounding box center [46, 477] width 83 height 53
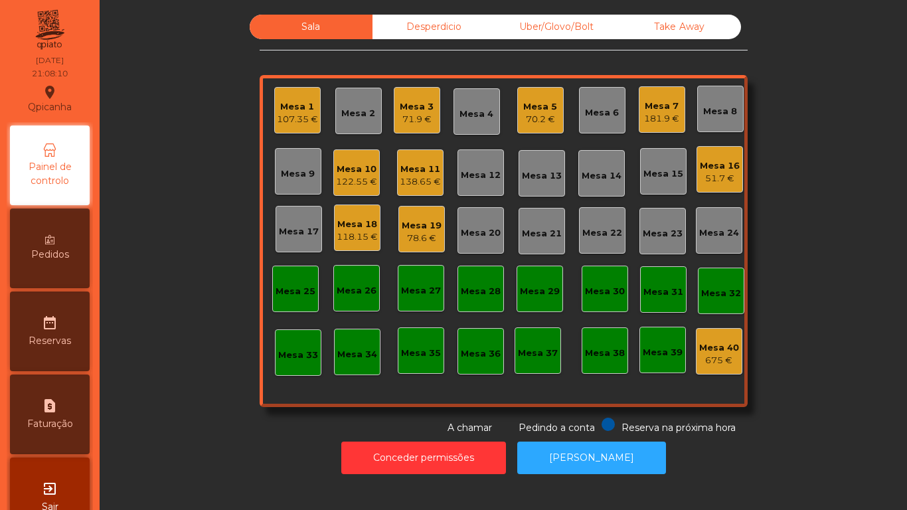
click at [429, 188] on div "138.65 €" at bounding box center [419, 181] width 41 height 13
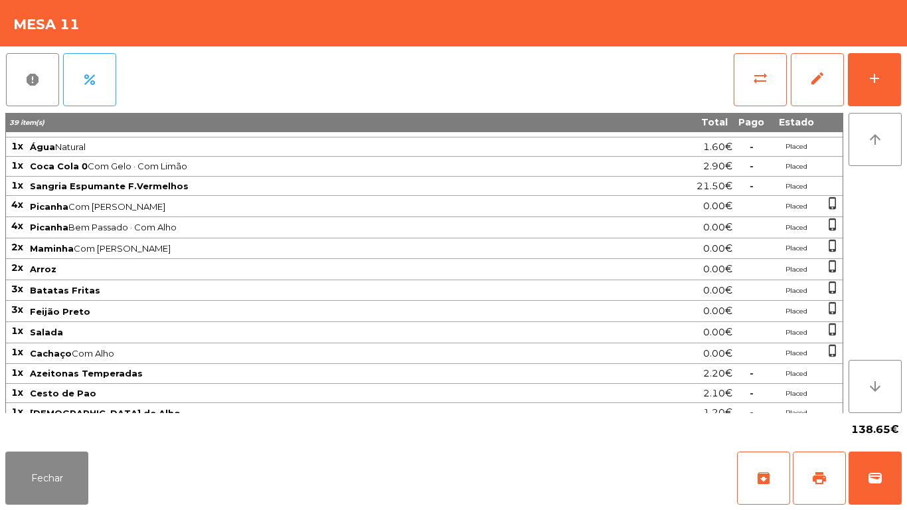
scroll to position [0, 0]
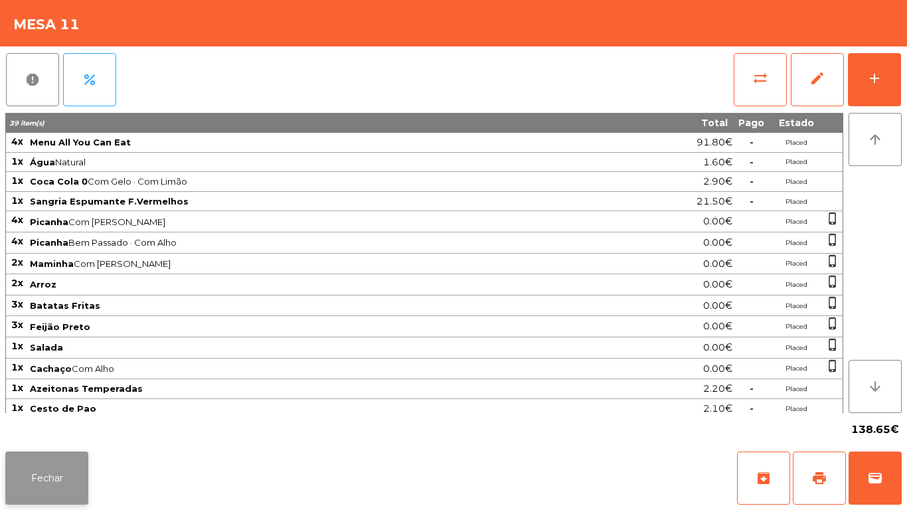
click at [48, 478] on button "Fechar" at bounding box center [46, 477] width 83 height 53
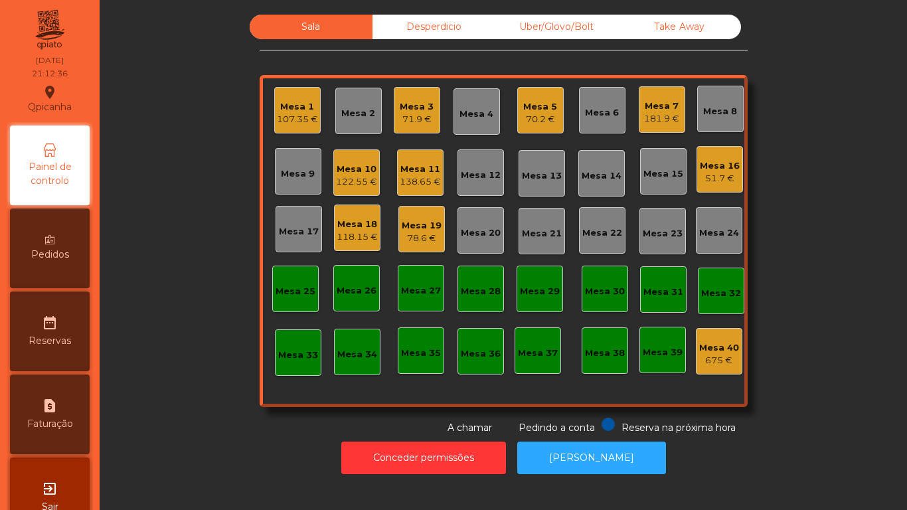
click at [681, 36] on div "Take Away" at bounding box center [679, 27] width 123 height 25
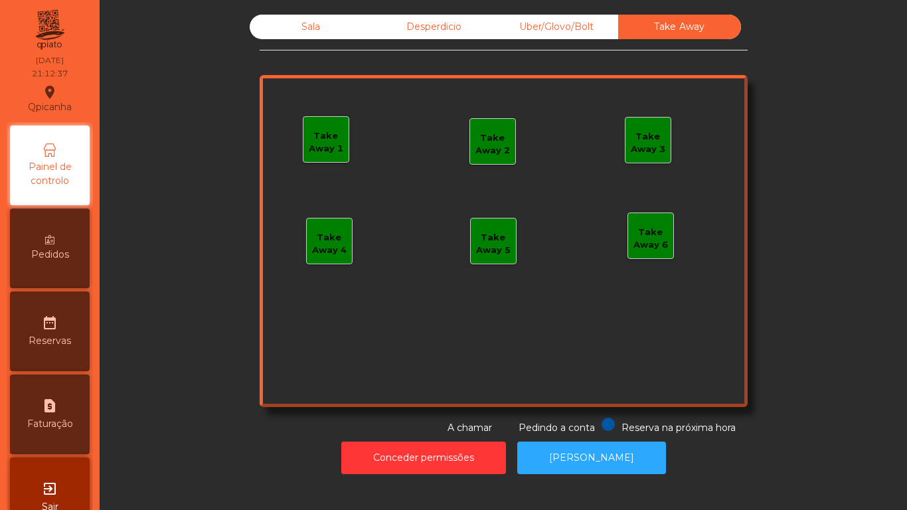
click at [339, 145] on div "Take Away 1" at bounding box center [325, 142] width 45 height 26
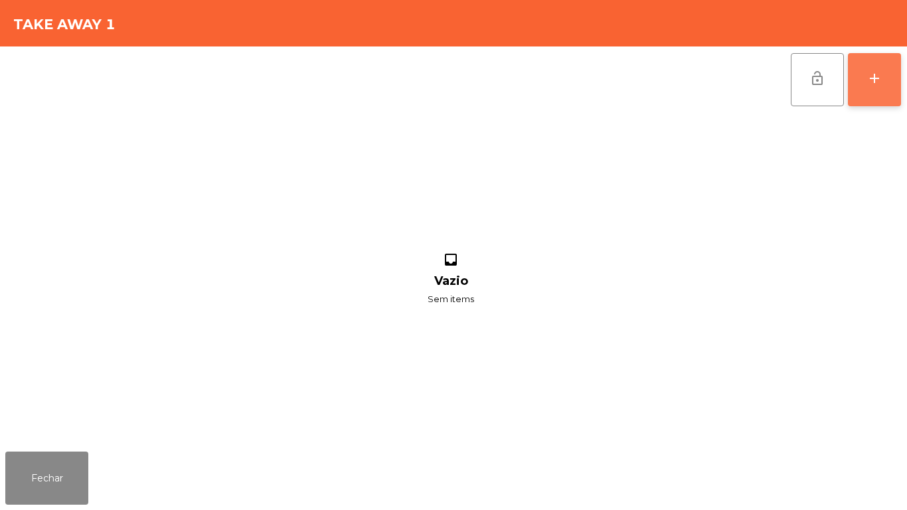
click at [872, 90] on button "add" at bounding box center [873, 79] width 53 height 53
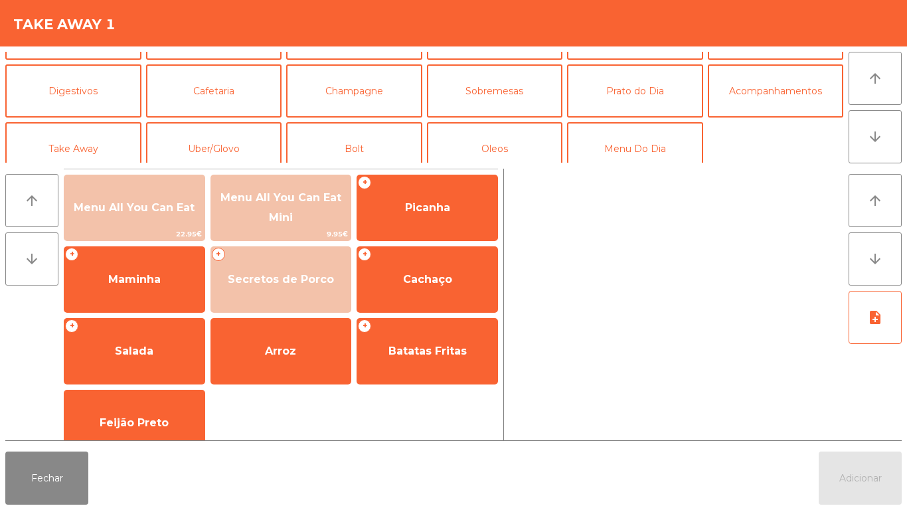
scroll to position [115, 0]
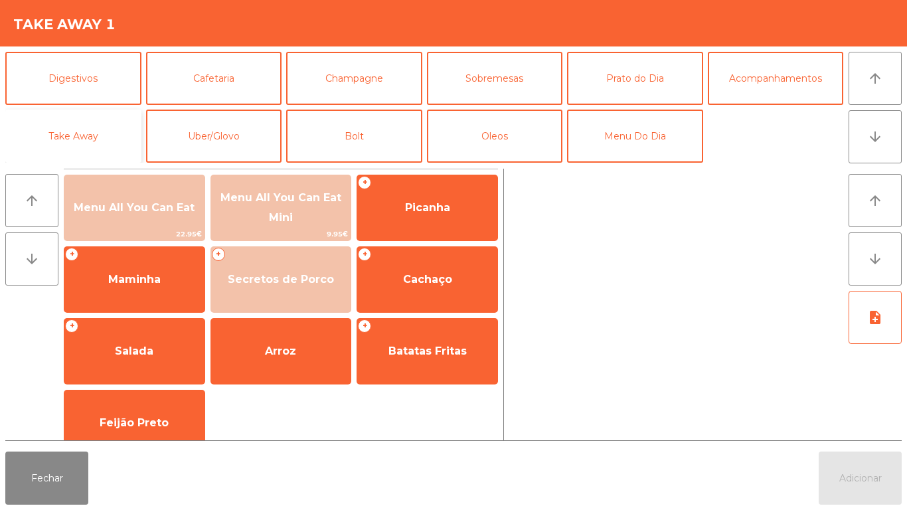
click at [81, 133] on button "Take Away" at bounding box center [73, 135] width 136 height 53
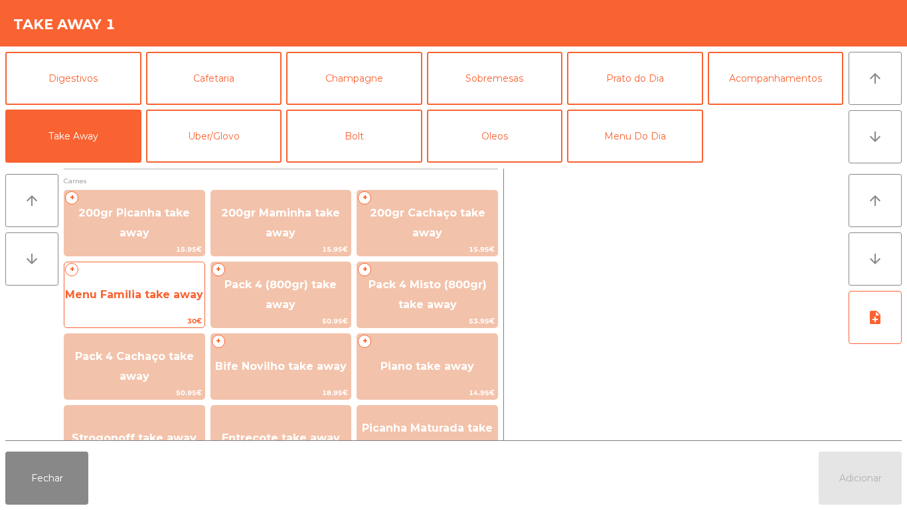
click at [137, 281] on span "Menu Familia take away" at bounding box center [134, 295] width 140 height 36
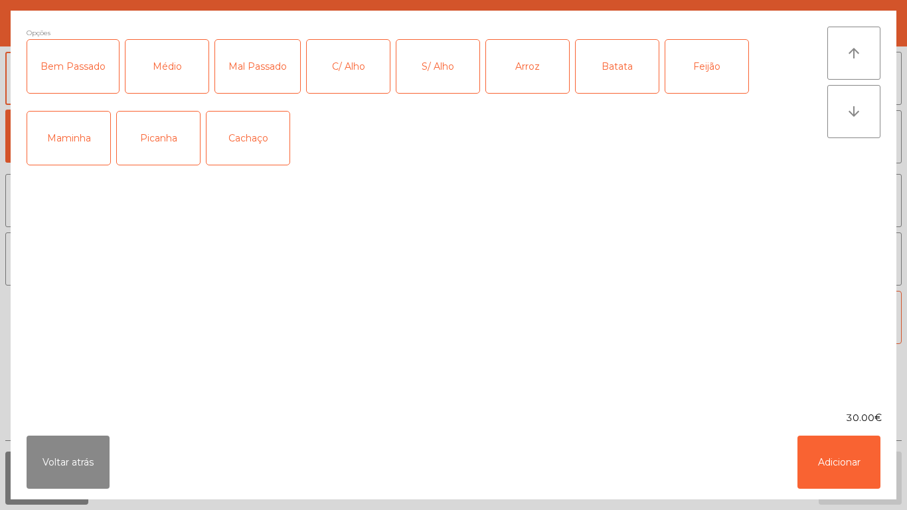
click at [163, 78] on div "Médio" at bounding box center [166, 66] width 83 height 53
click at [246, 67] on div "Mal Passado" at bounding box center [257, 66] width 85 height 53
click at [342, 68] on div "C/ Alho" at bounding box center [348, 66] width 83 height 53
click at [515, 77] on div "Arroz" at bounding box center [527, 66] width 83 height 53
click at [593, 51] on div "Batata" at bounding box center [616, 66] width 83 height 53
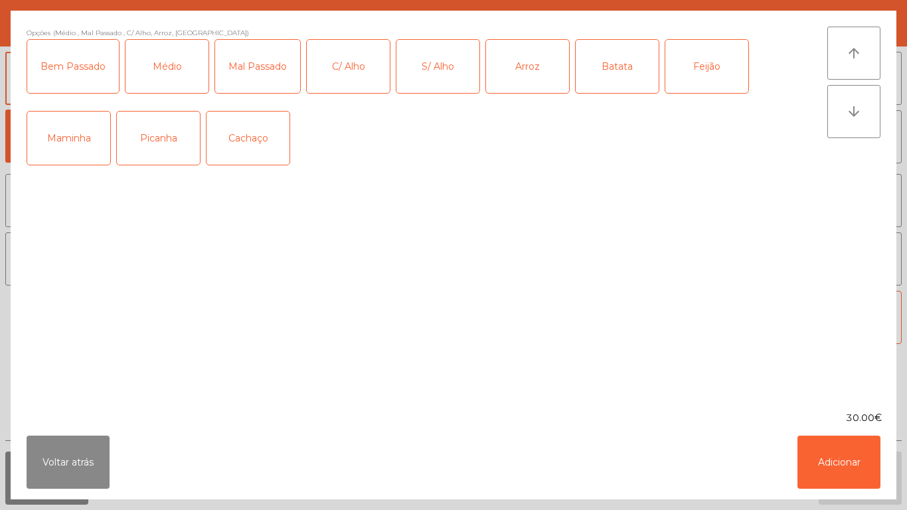
click at [680, 62] on div "Feijão" at bounding box center [706, 66] width 83 height 53
click at [149, 143] on div "Picanha" at bounding box center [158, 137] width 83 height 53
click at [824, 454] on button "Adicionar" at bounding box center [838, 461] width 83 height 53
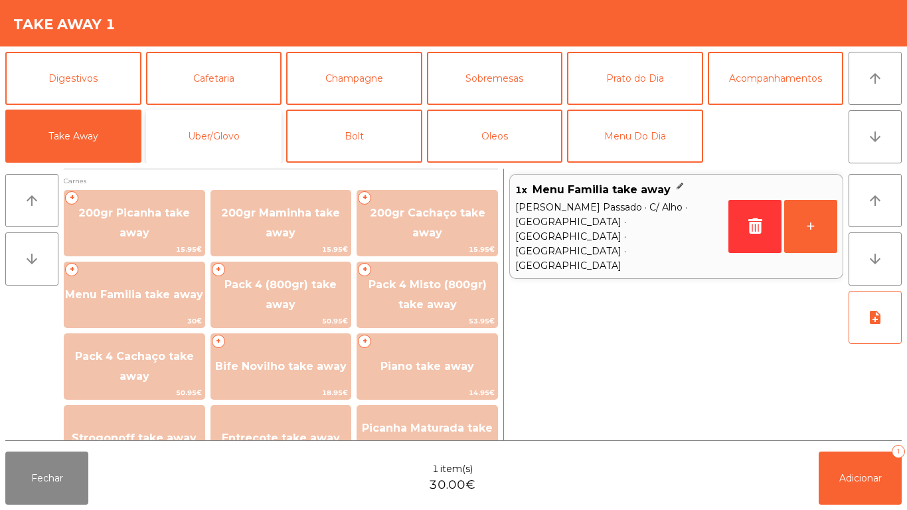
click at [250, 138] on button "Uber/Glovo" at bounding box center [214, 135] width 136 height 53
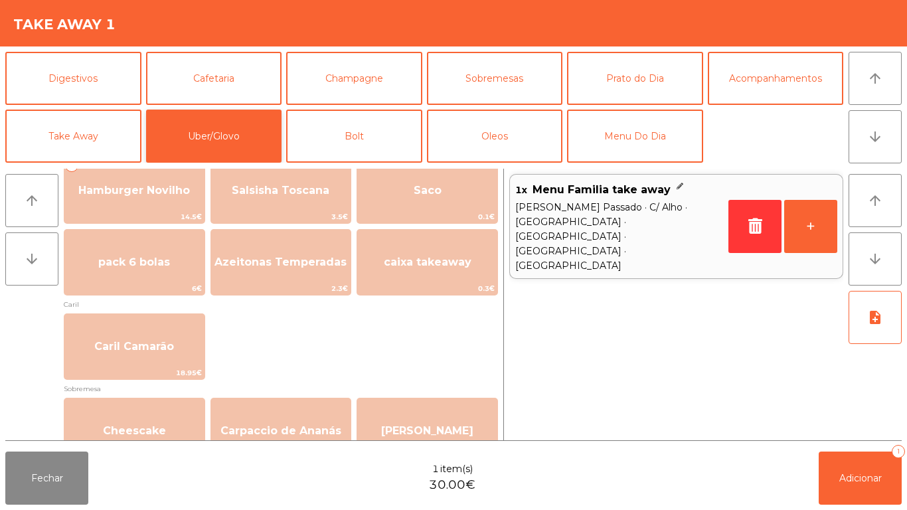
scroll to position [318, 0]
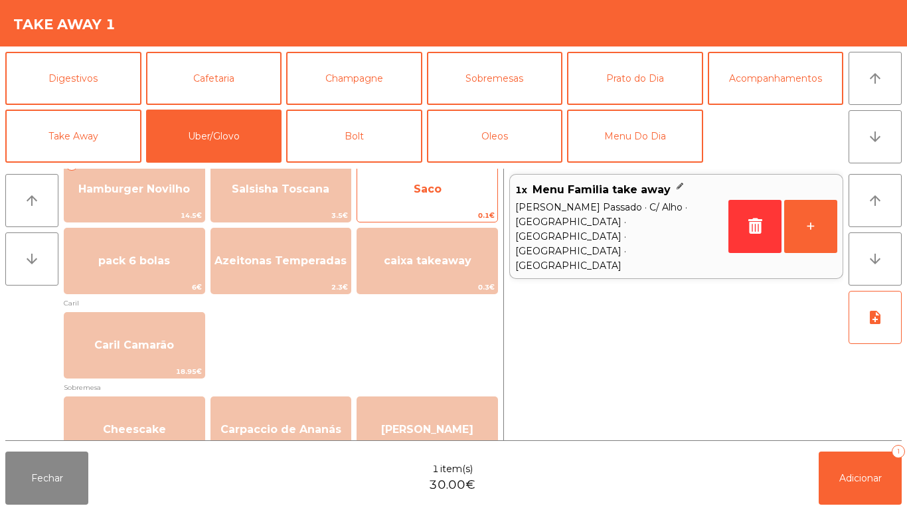
click at [461, 188] on span "Saco" at bounding box center [427, 189] width 140 height 36
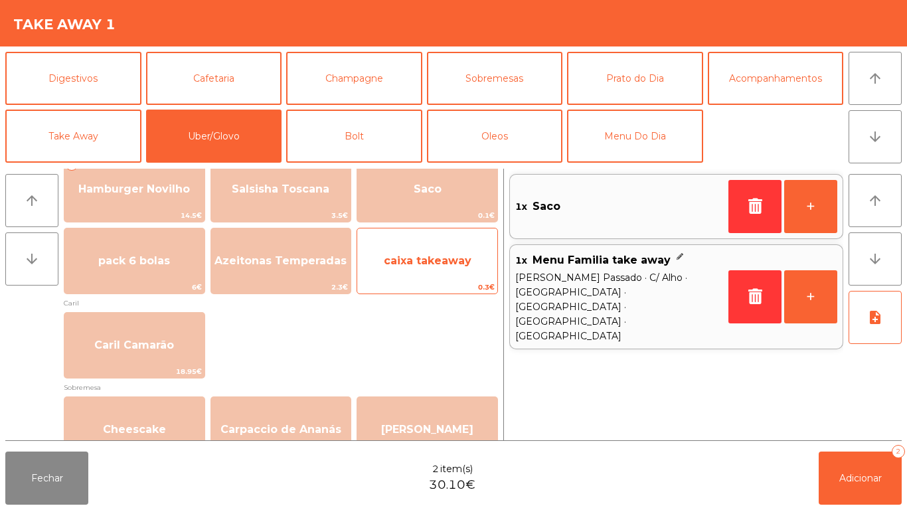
click at [454, 257] on span "caixa takeaway" at bounding box center [428, 260] width 88 height 13
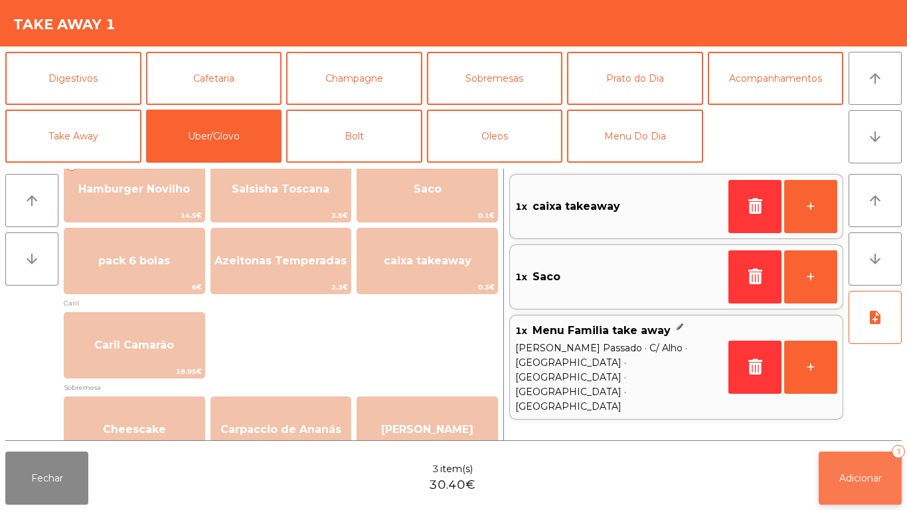
click at [855, 477] on span "Adicionar" at bounding box center [860, 478] width 42 height 12
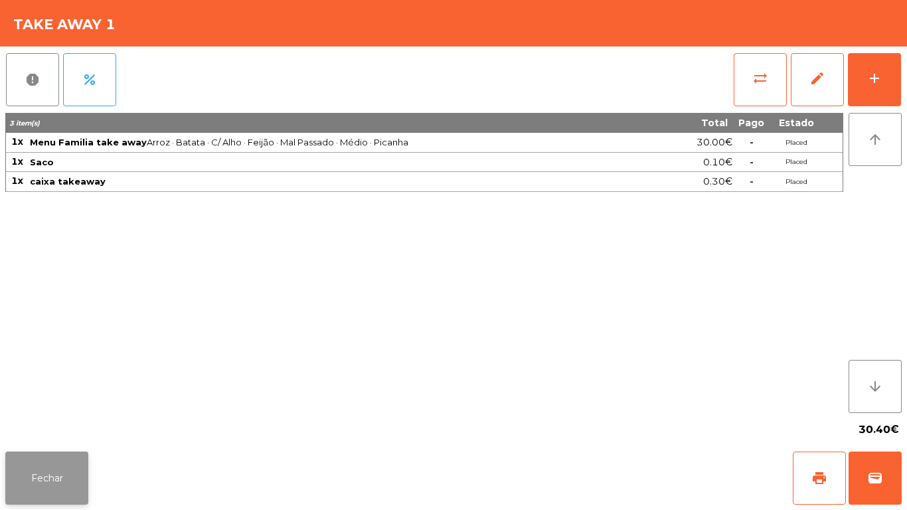
click at [71, 457] on button "Fechar" at bounding box center [46, 477] width 83 height 53
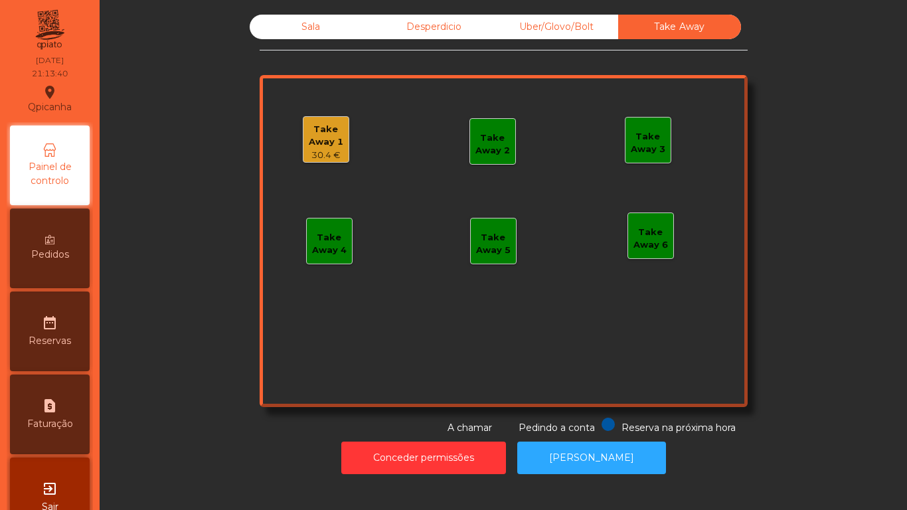
click at [302, 38] on div "Sala" at bounding box center [311, 27] width 123 height 25
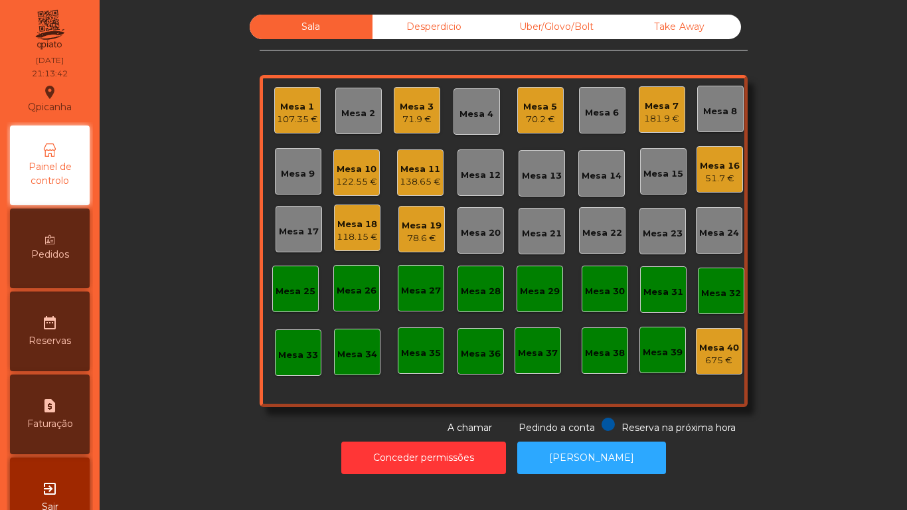
click at [533, 117] on div "70.2 €" at bounding box center [540, 119] width 34 height 13
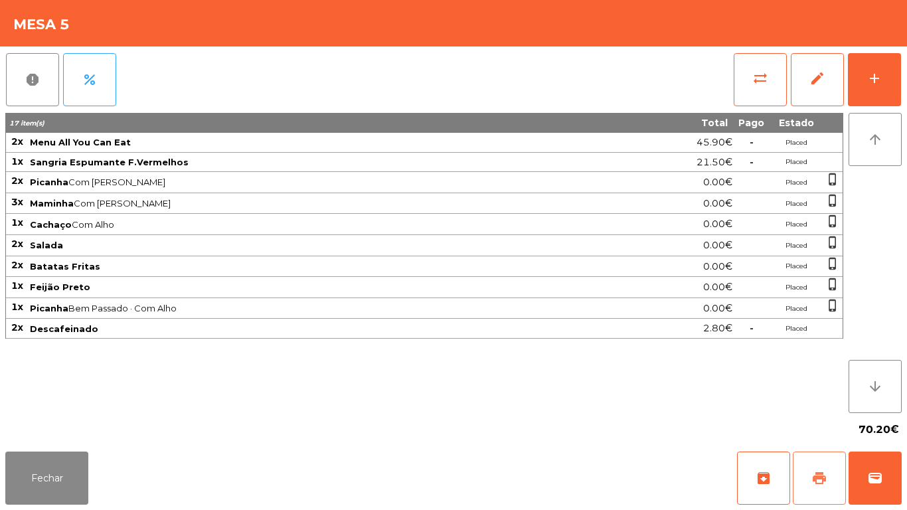
click at [814, 474] on span "print" at bounding box center [819, 478] width 16 height 16
click at [44, 469] on button "Fechar" at bounding box center [46, 477] width 83 height 53
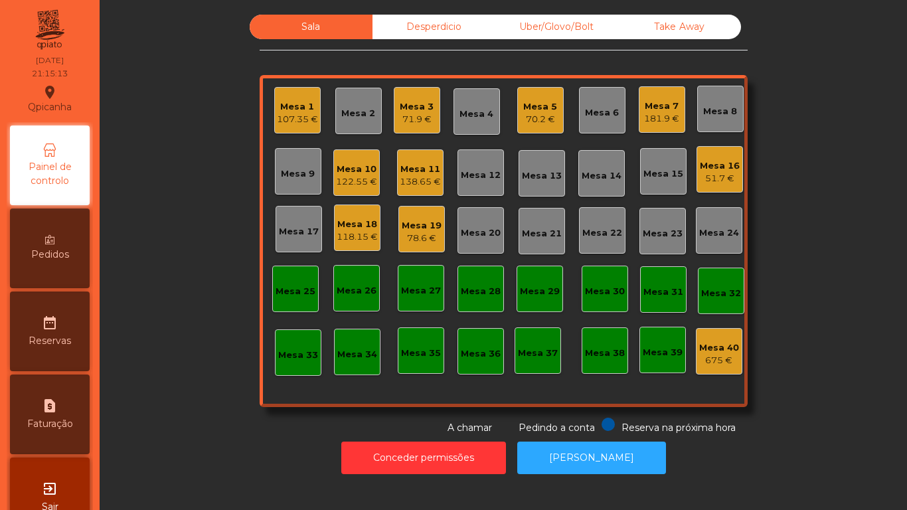
click at [523, 111] on div "Mesa 5" at bounding box center [540, 106] width 34 height 13
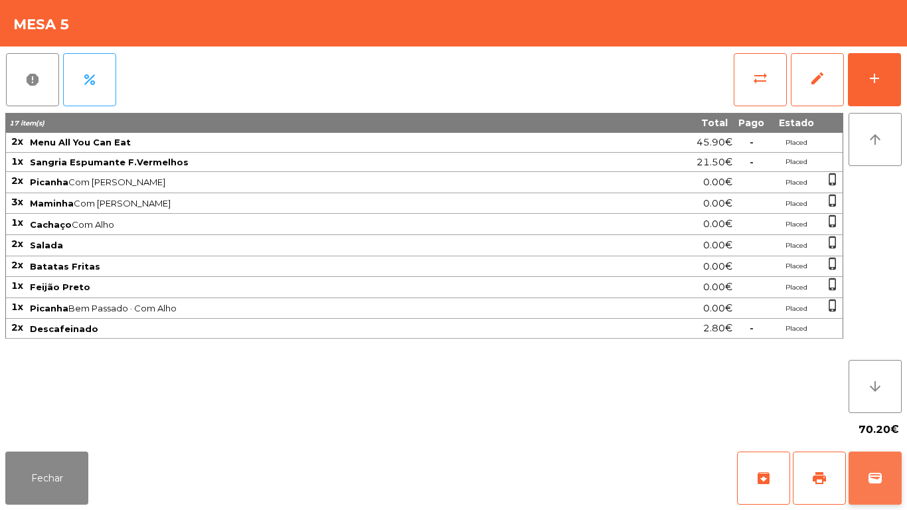
click at [863, 461] on button "wallet" at bounding box center [874, 477] width 53 height 53
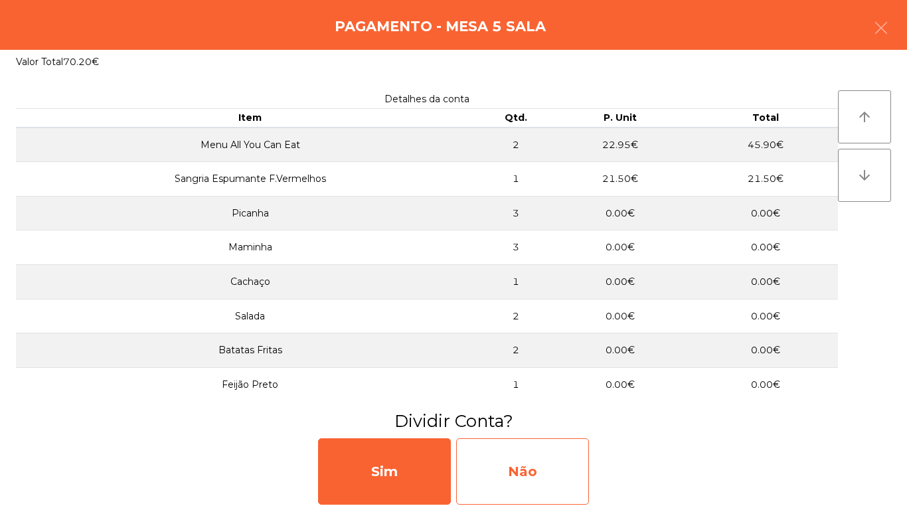
click at [533, 460] on div "Não" at bounding box center [522, 471] width 133 height 66
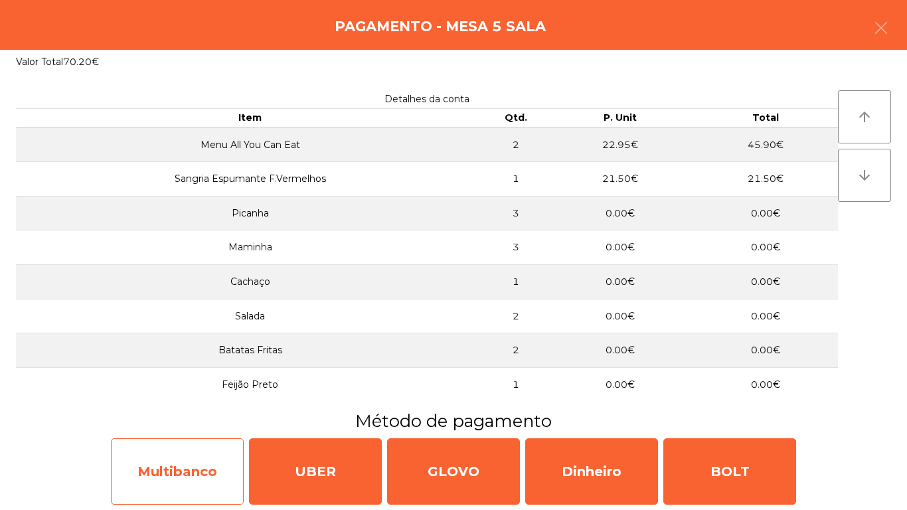
click at [203, 458] on div "Multibanco" at bounding box center [177, 471] width 133 height 66
select select "**"
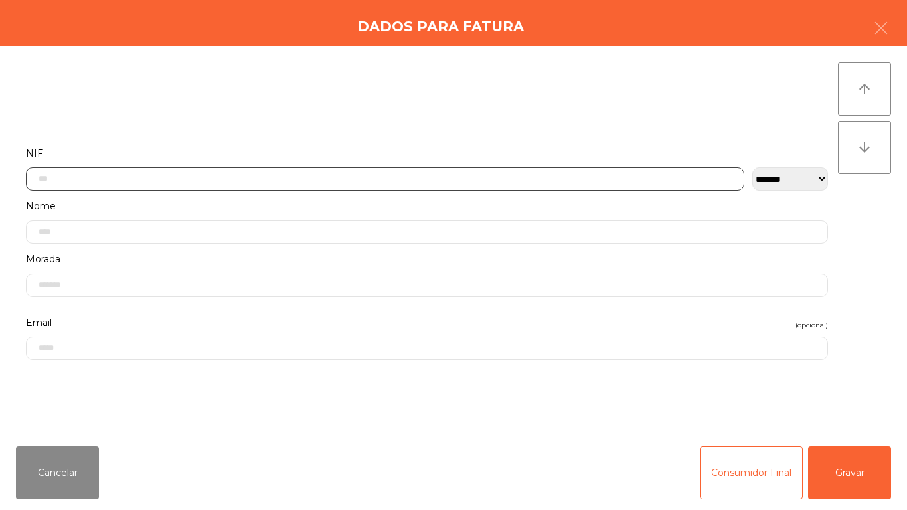
click at [253, 181] on input "text" at bounding box center [385, 178] width 718 height 23
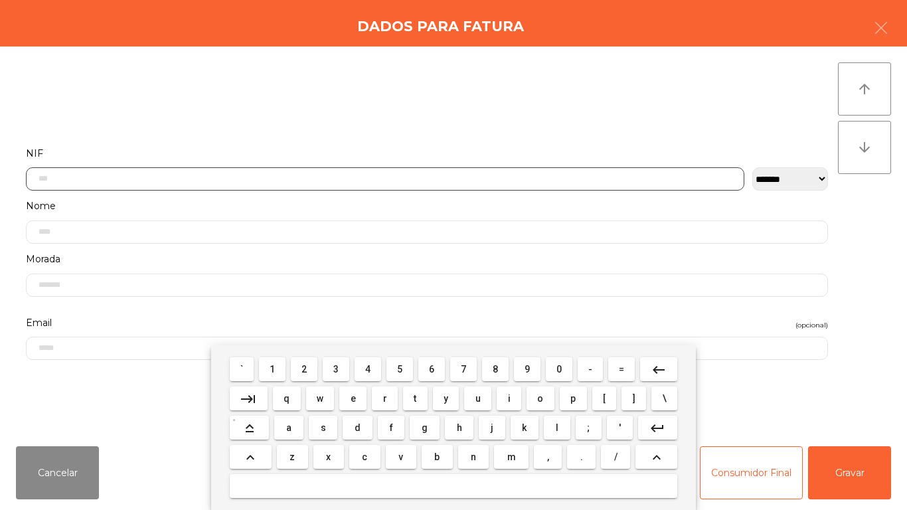
scroll to position [81, 0]
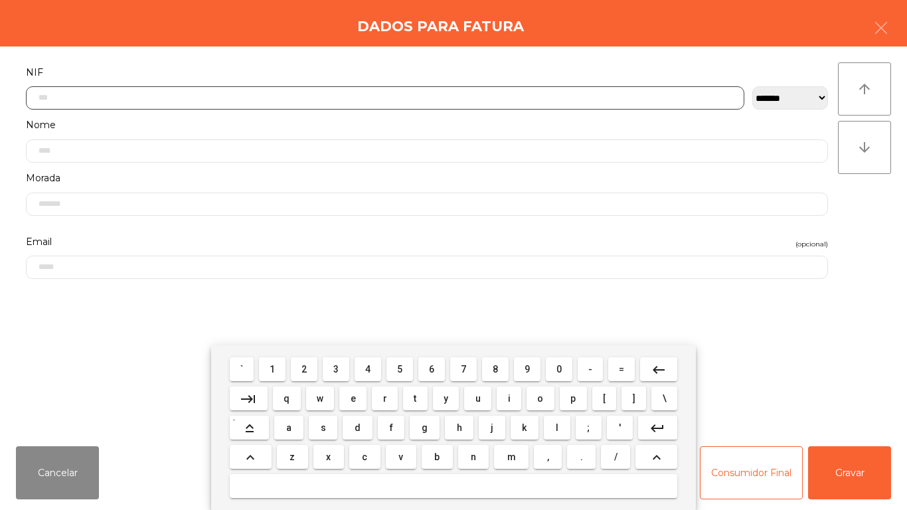
click at [313, 358] on button "2" at bounding box center [304, 369] width 27 height 24
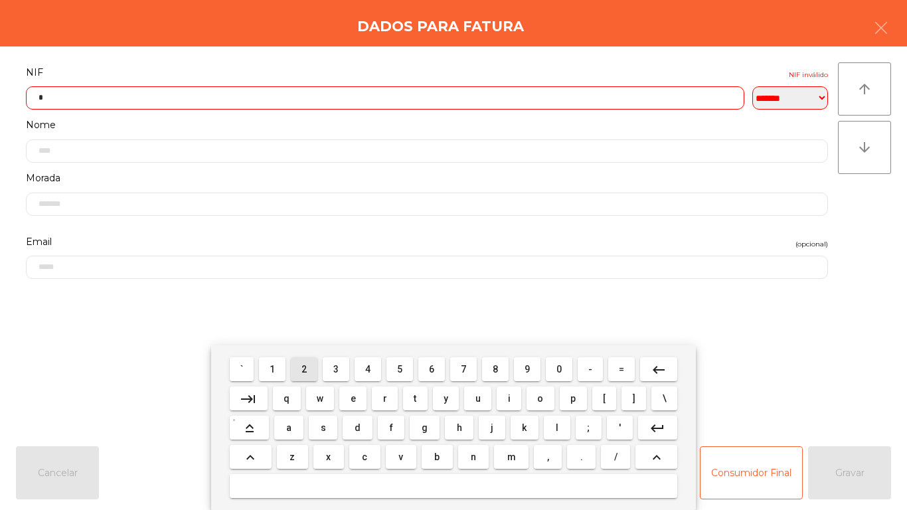
click at [336, 368] on span "3" at bounding box center [335, 369] width 5 height 11
click at [527, 368] on span "9" at bounding box center [526, 369] width 5 height 11
click at [398, 362] on button "5" at bounding box center [399, 369] width 27 height 24
click at [277, 359] on button "1" at bounding box center [272, 369] width 27 height 24
click at [495, 368] on span "8" at bounding box center [494, 369] width 5 height 11
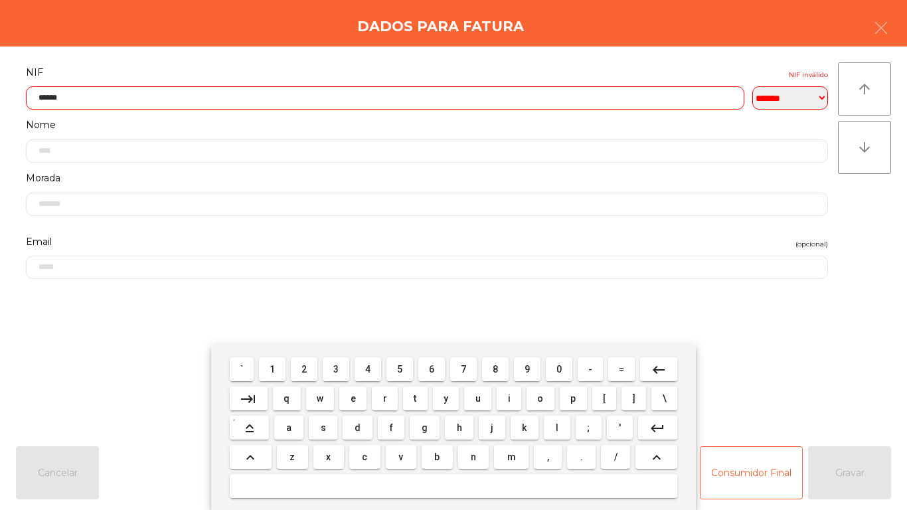
click at [396, 358] on button "5" at bounding box center [399, 369] width 27 height 24
click at [338, 366] on span "3" at bounding box center [335, 369] width 5 height 11
click at [399, 367] on span "5" at bounding box center [399, 369] width 5 height 11
type input "*********"
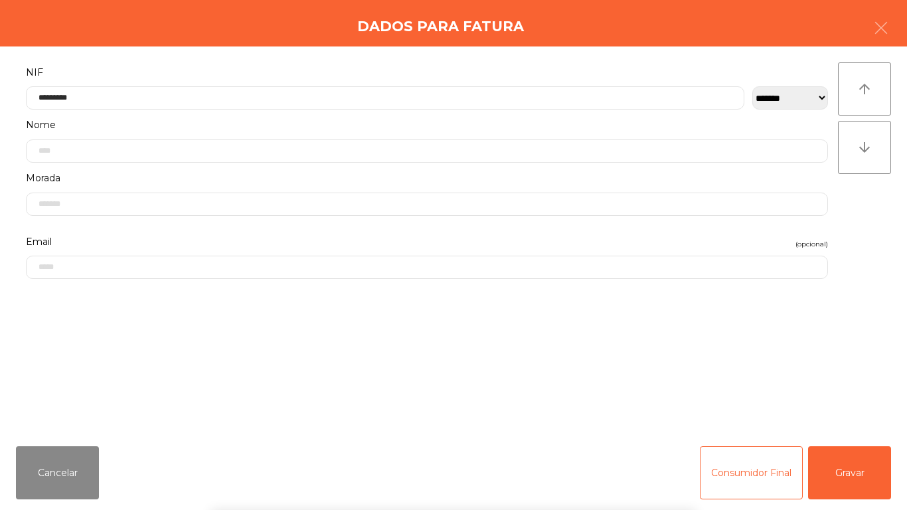
click at [861, 473] on div "` 1 2 3 4 5 6 7 8 9 0 - = keyboard_backspace keyboard_tab q w e r t y u i o p […" at bounding box center [453, 427] width 907 height 165
click at [866, 472] on button "Gravar" at bounding box center [849, 472] width 83 height 53
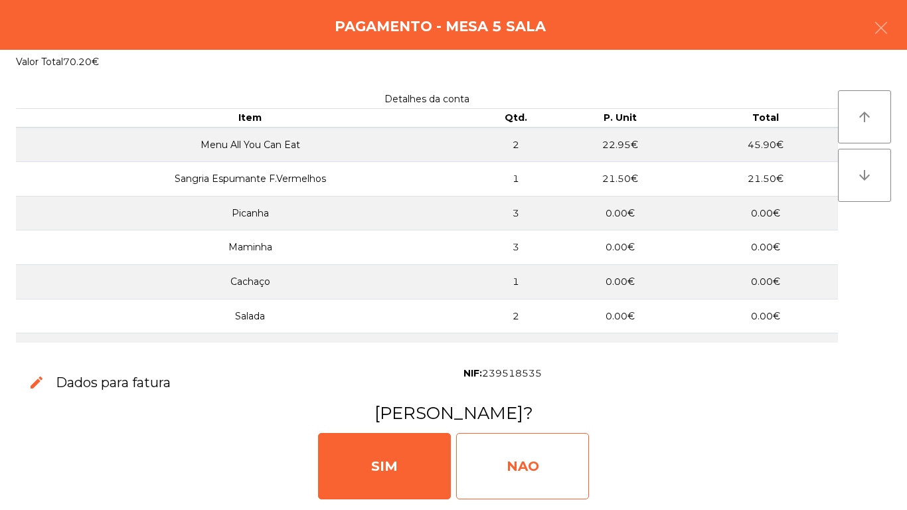
click at [540, 458] on div "NAO" at bounding box center [522, 466] width 133 height 66
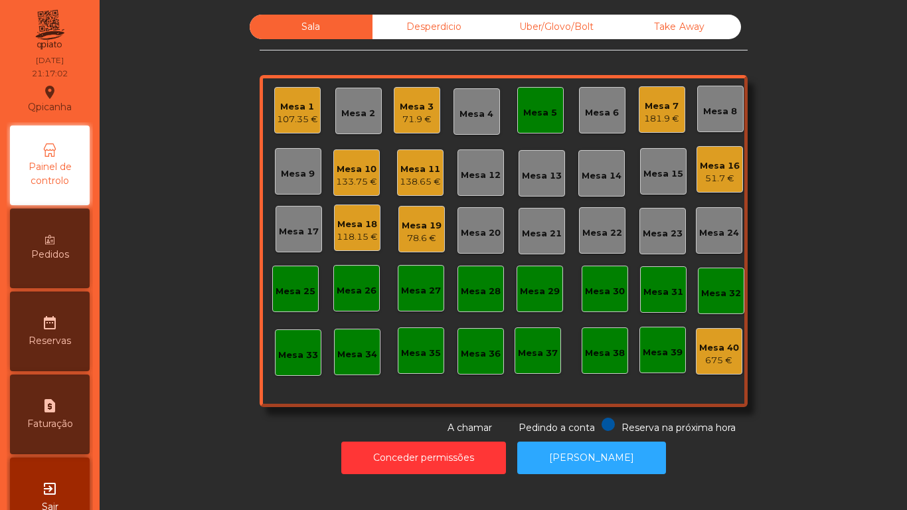
click at [538, 100] on div "Mesa 5" at bounding box center [540, 110] width 46 height 46
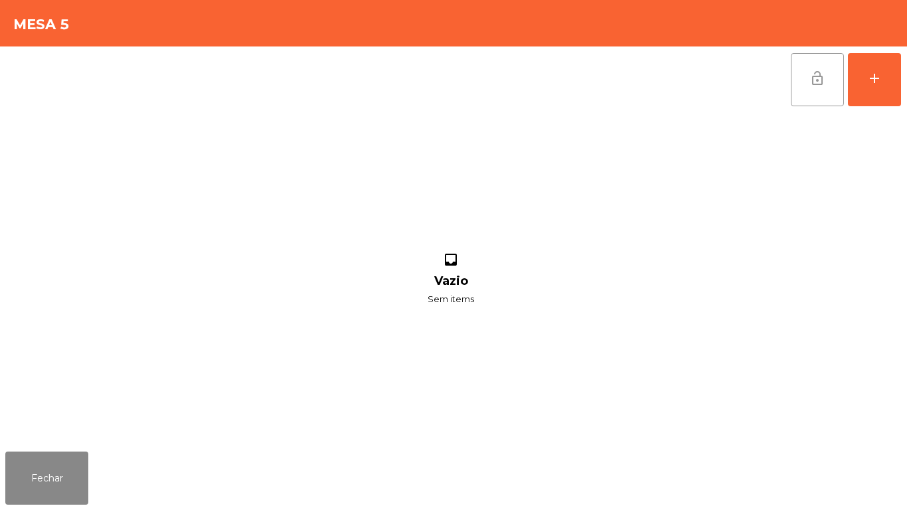
click at [814, 56] on button "lock_open" at bounding box center [816, 79] width 53 height 53
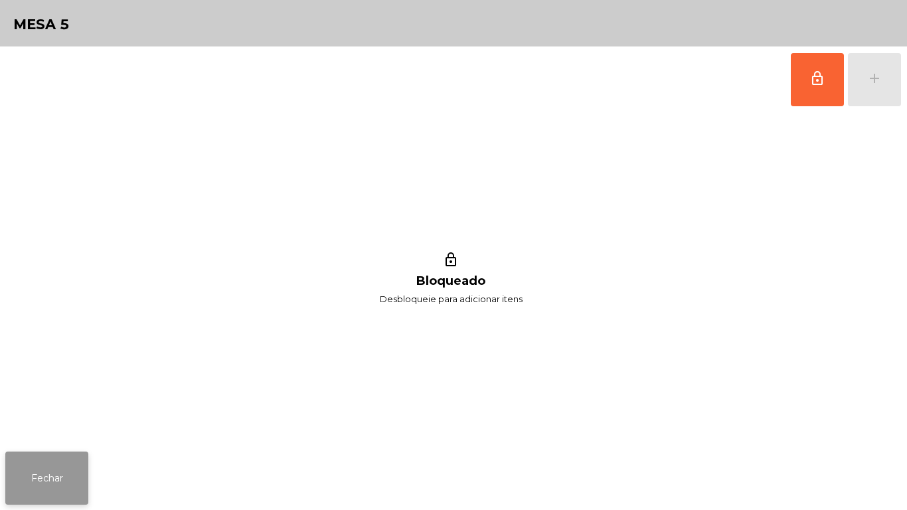
click at [76, 467] on button "Fechar" at bounding box center [46, 477] width 83 height 53
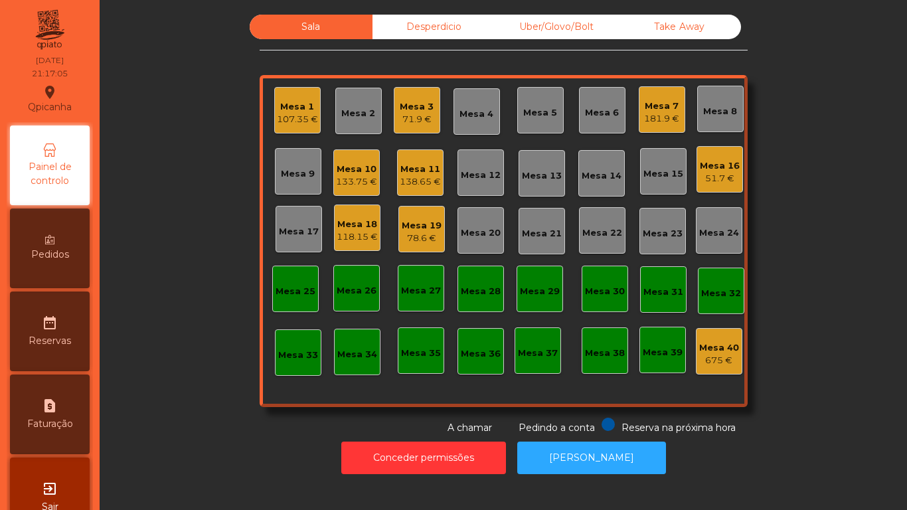
click at [554, 176] on div "Mesa 13" at bounding box center [542, 175] width 40 height 13
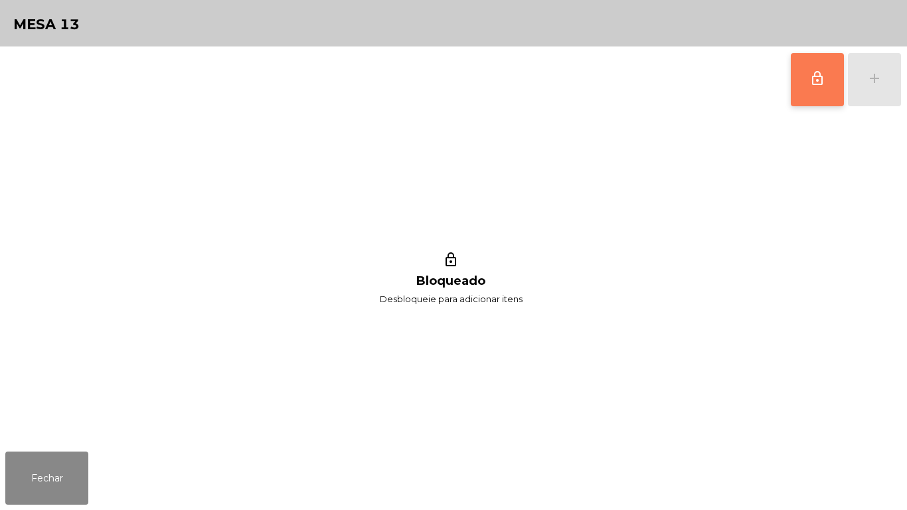
click at [797, 92] on button "lock_outline" at bounding box center [816, 79] width 53 height 53
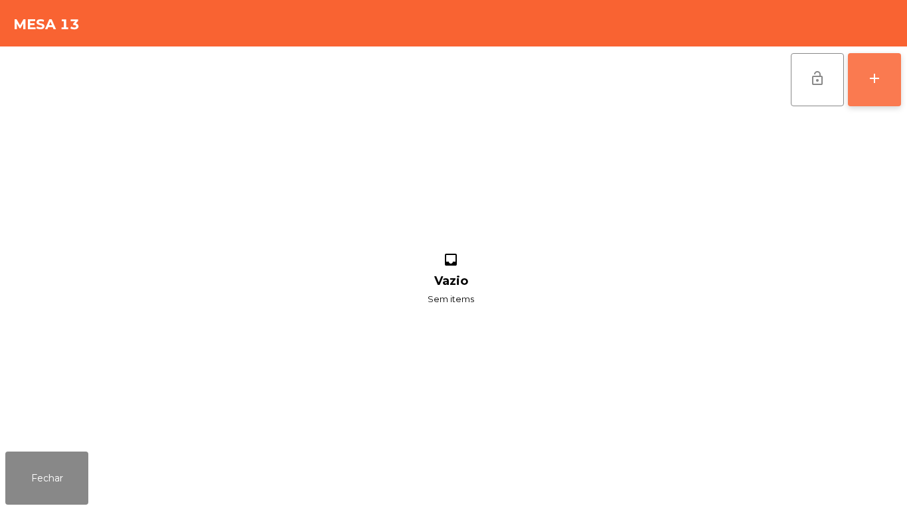
click at [883, 71] on button "add" at bounding box center [873, 79] width 53 height 53
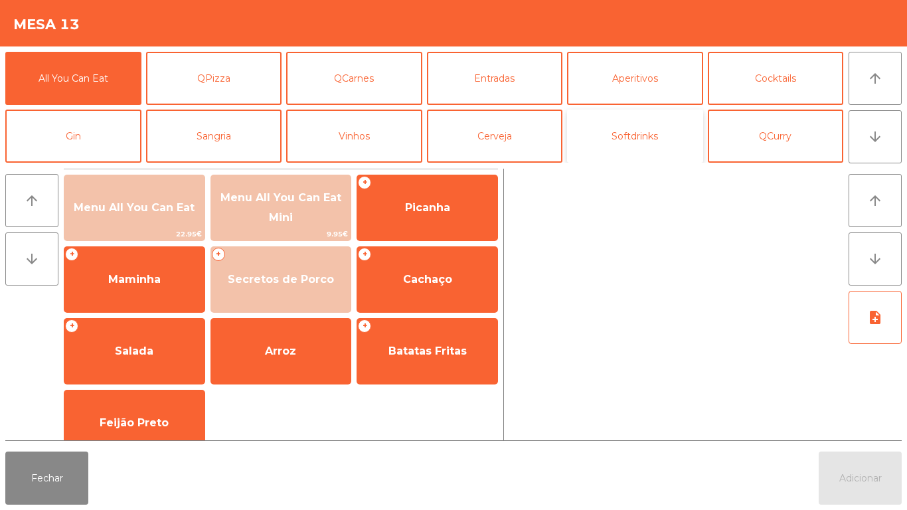
click at [658, 127] on button "Softdrinks" at bounding box center [635, 135] width 136 height 53
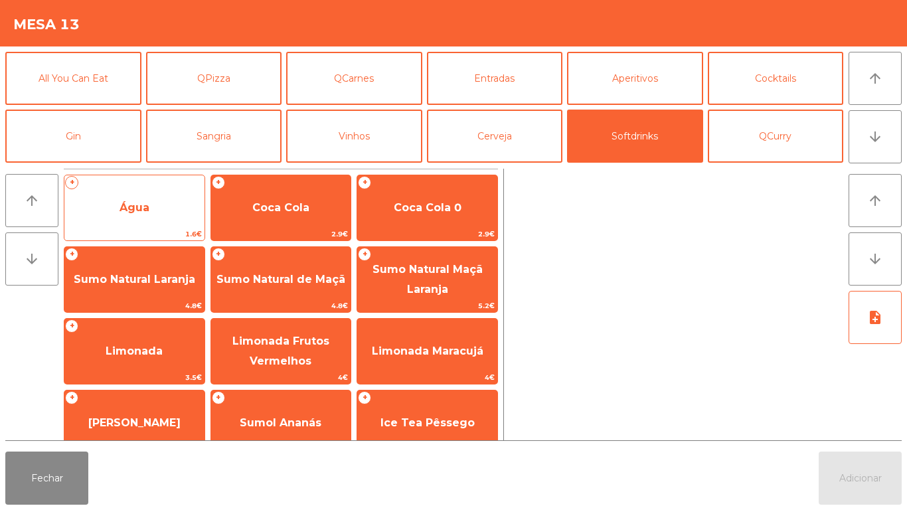
click at [173, 203] on span "Água" at bounding box center [134, 208] width 140 height 36
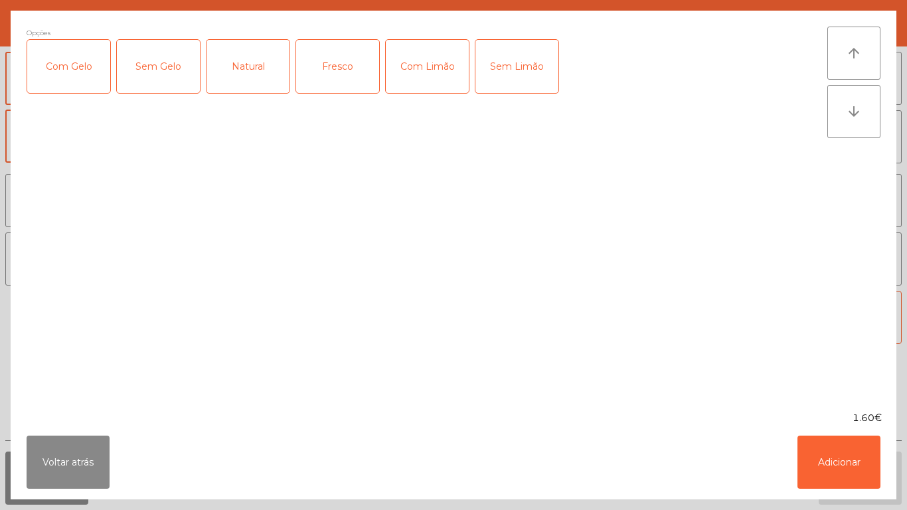
click at [340, 62] on div "Fresco" at bounding box center [337, 66] width 83 height 53
click at [828, 457] on button "Adicionar" at bounding box center [838, 461] width 83 height 53
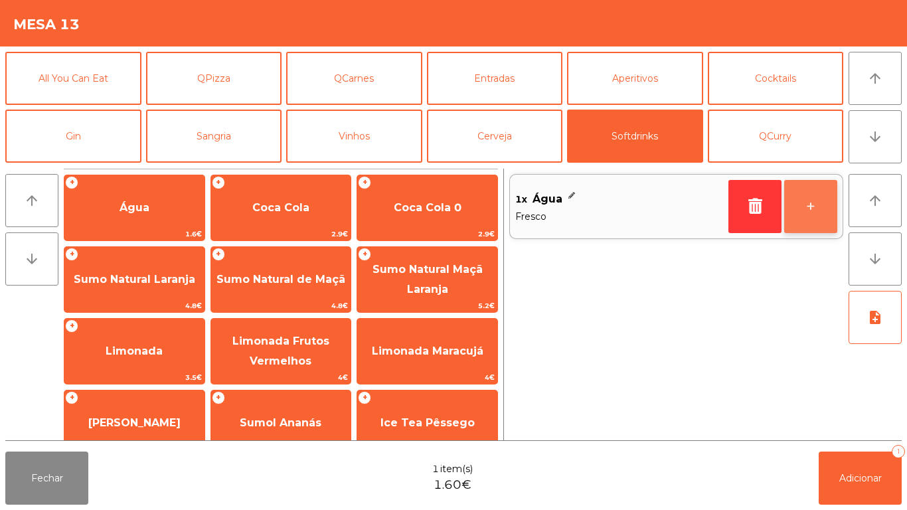
click at [817, 206] on button "+" at bounding box center [810, 206] width 53 height 53
click at [802, 212] on button "+" at bounding box center [810, 206] width 53 height 53
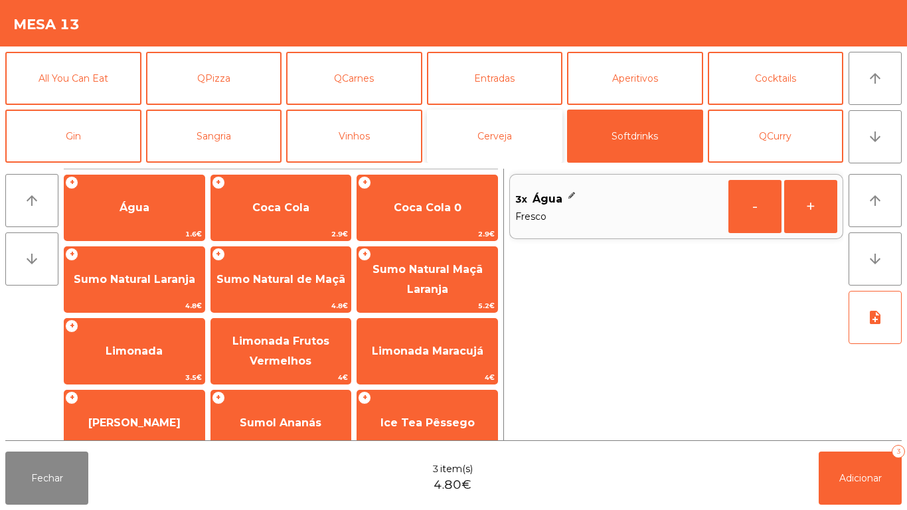
click at [478, 145] on button "Cerveja" at bounding box center [495, 135] width 136 height 53
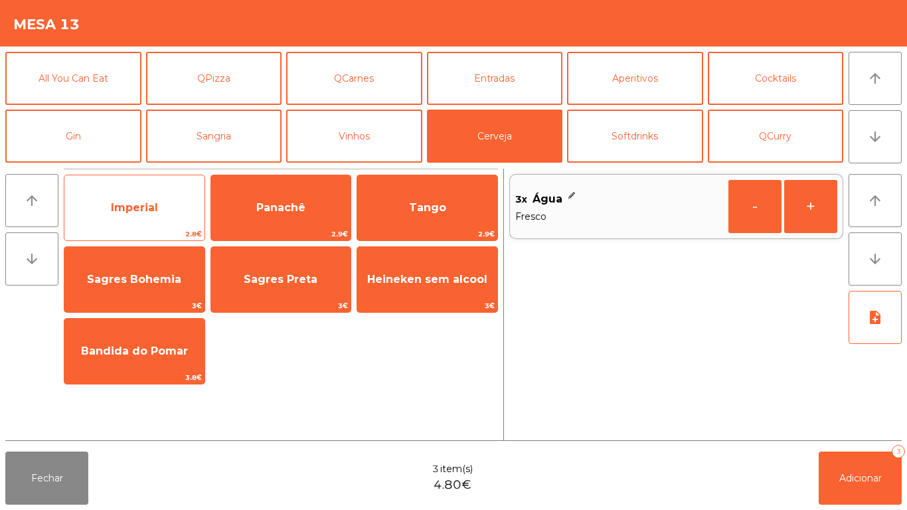
click at [157, 204] on span "Imperial" at bounding box center [134, 207] width 47 height 13
click at [160, 199] on span "Imperial" at bounding box center [134, 208] width 140 height 36
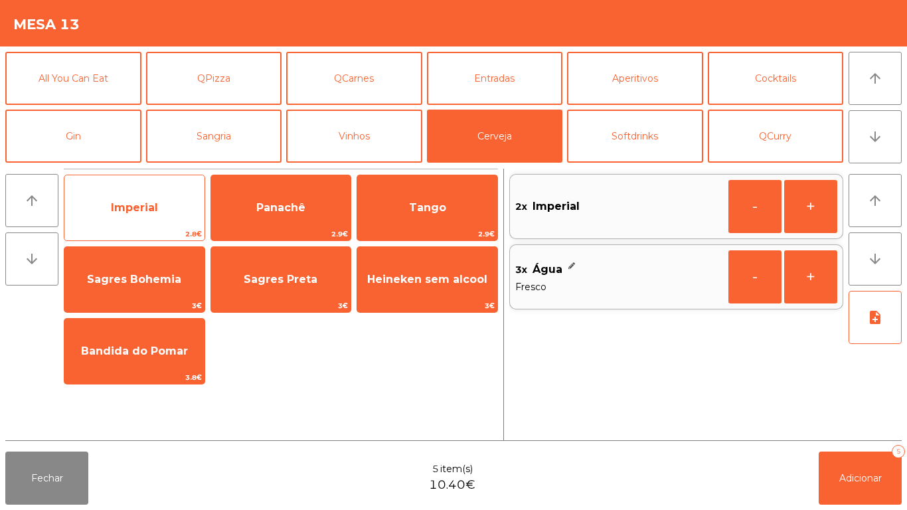
click at [177, 200] on span "Imperial" at bounding box center [134, 208] width 140 height 36
click at [186, 190] on span "Imperial" at bounding box center [134, 208] width 140 height 36
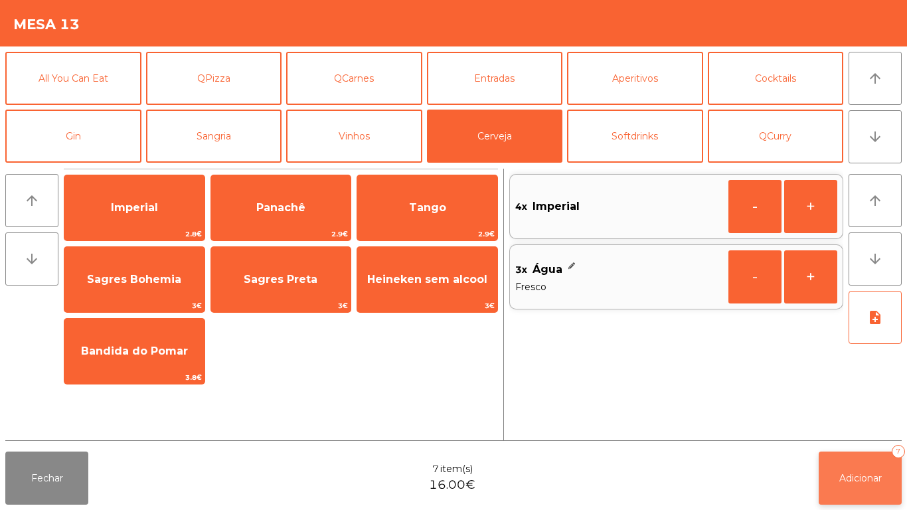
click at [849, 454] on button "Adicionar 7" at bounding box center [859, 477] width 83 height 53
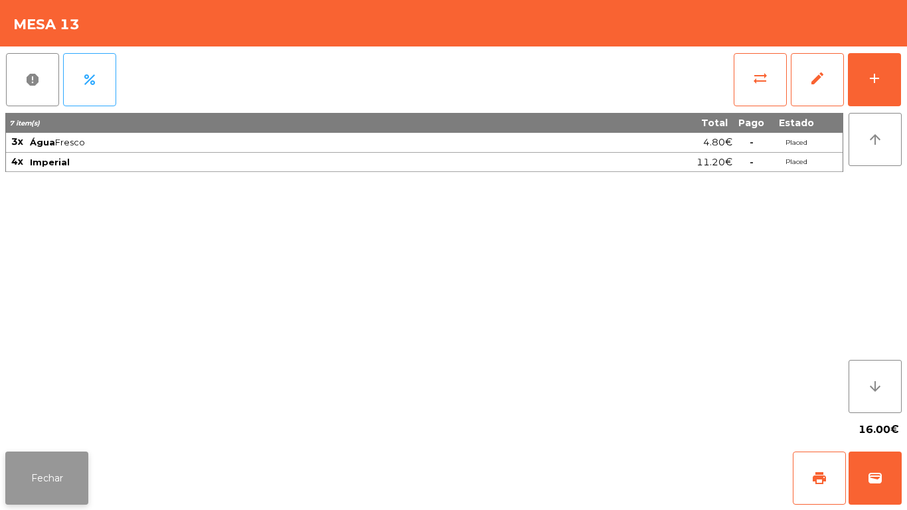
click at [86, 453] on button "Fechar" at bounding box center [46, 477] width 83 height 53
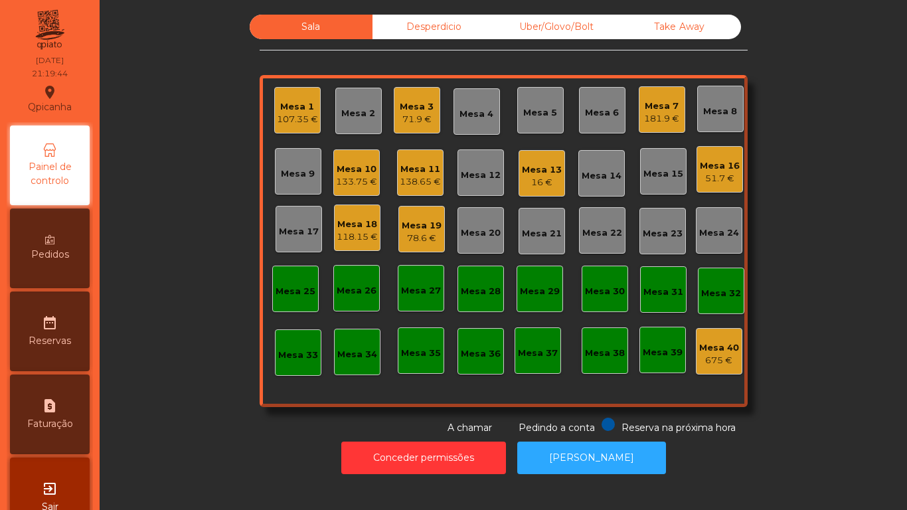
click at [299, 117] on div "107.35 €" at bounding box center [297, 119] width 41 height 13
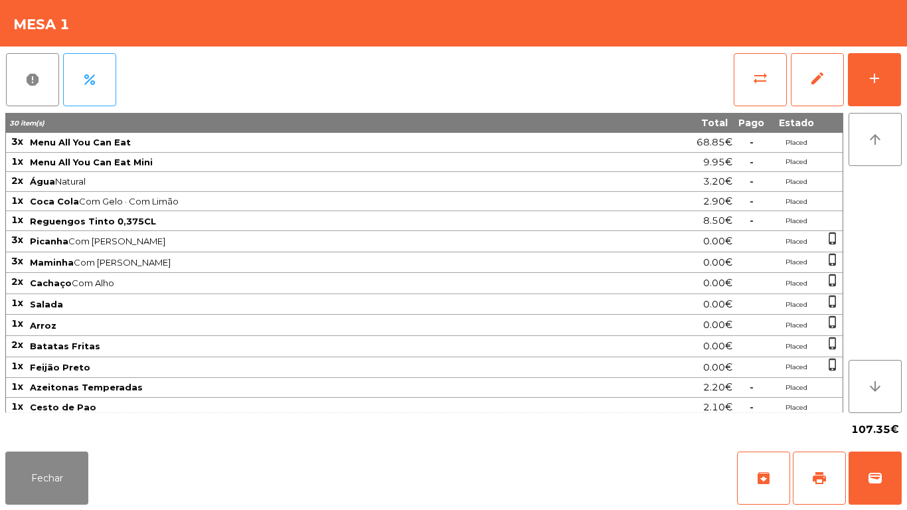
scroll to position [84, 0]
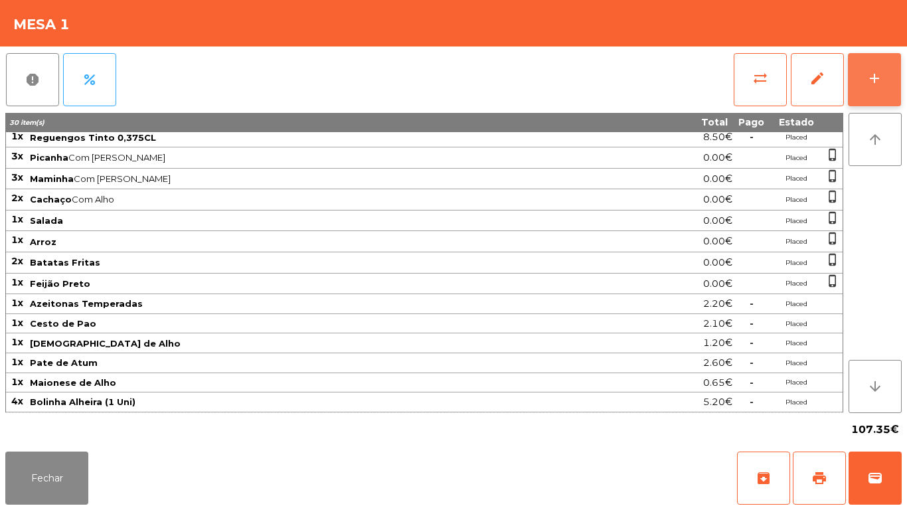
click at [871, 86] on div "add" at bounding box center [874, 78] width 16 height 16
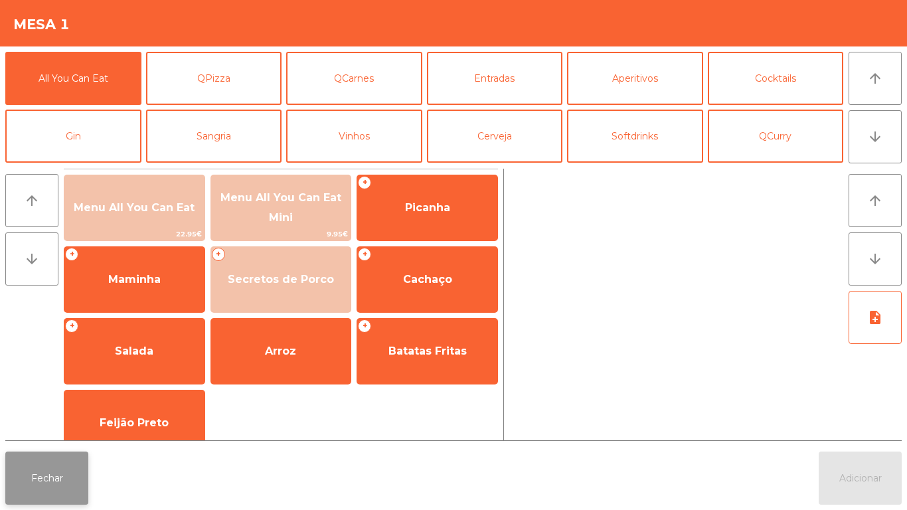
click at [46, 466] on button "Fechar" at bounding box center [46, 477] width 83 height 53
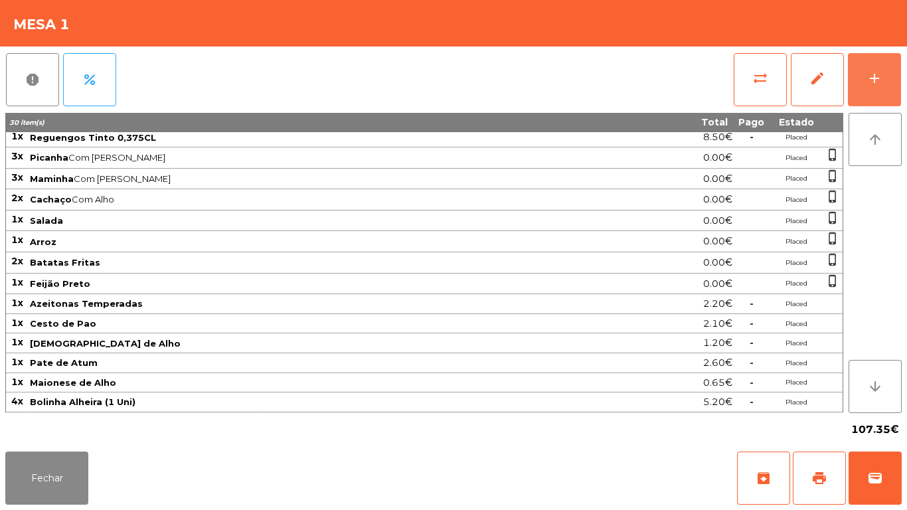
scroll to position [0, 0]
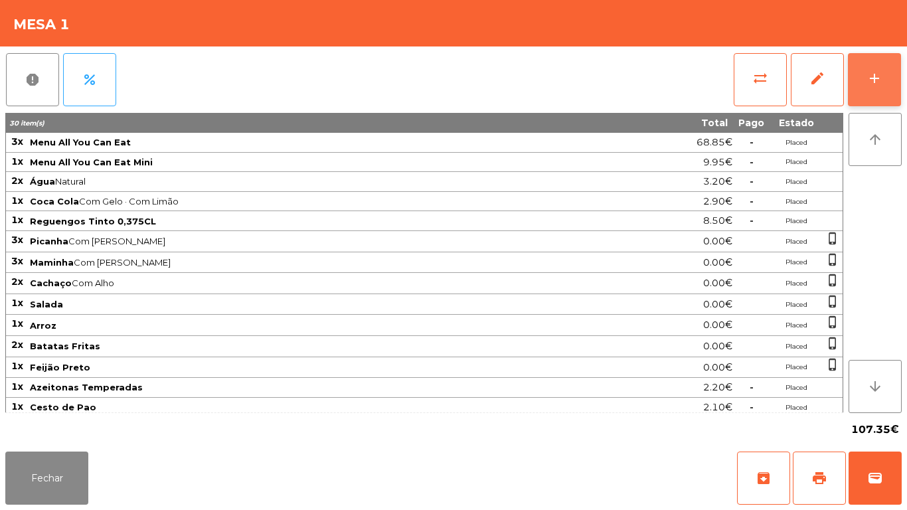
click at [863, 95] on button "add" at bounding box center [873, 79] width 53 height 53
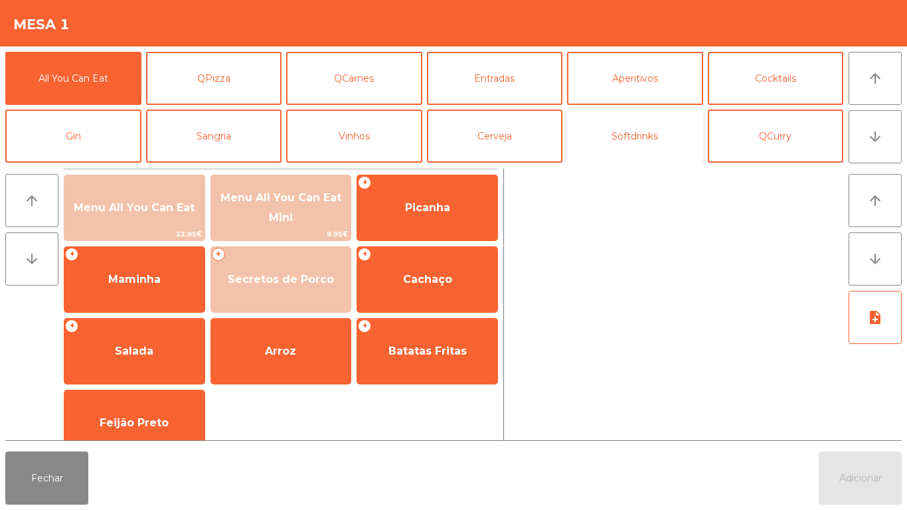
click at [645, 137] on button "Softdrinks" at bounding box center [635, 135] width 136 height 53
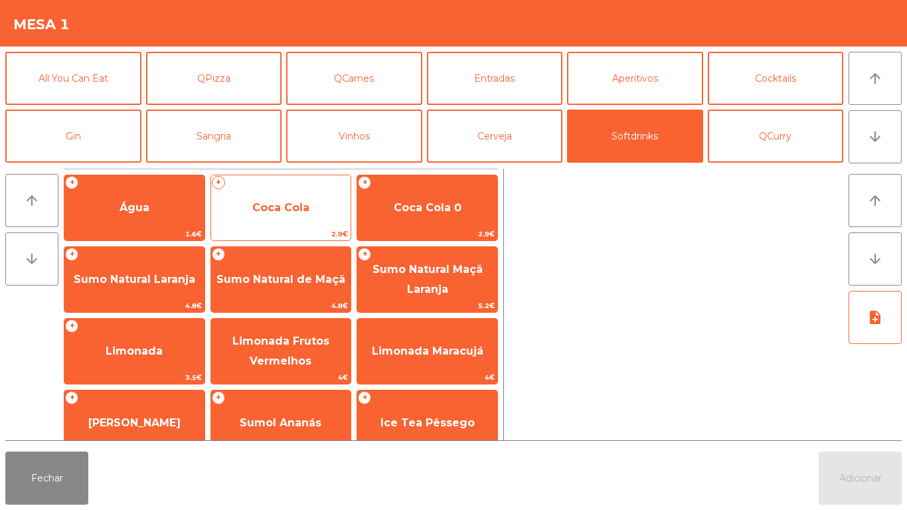
click at [292, 213] on span "Coca Cola" at bounding box center [280, 207] width 57 height 13
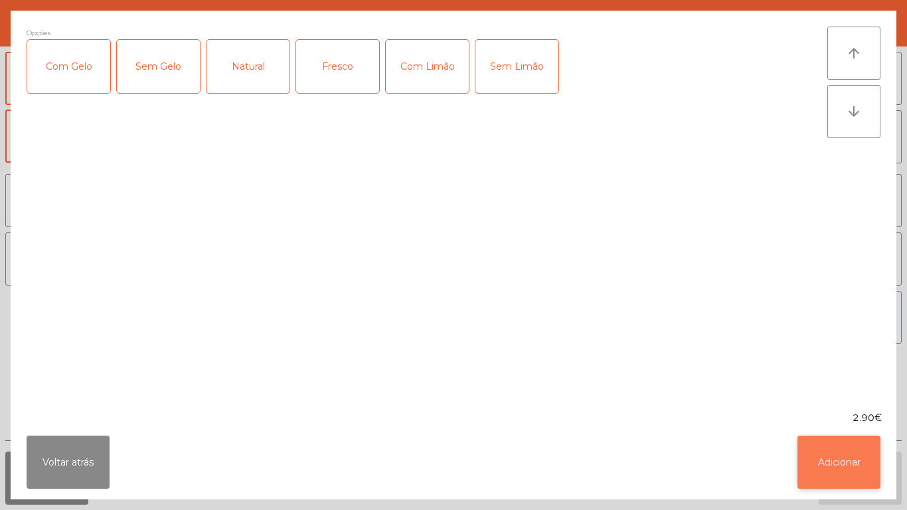
click at [823, 475] on button "Adicionar" at bounding box center [838, 461] width 83 height 53
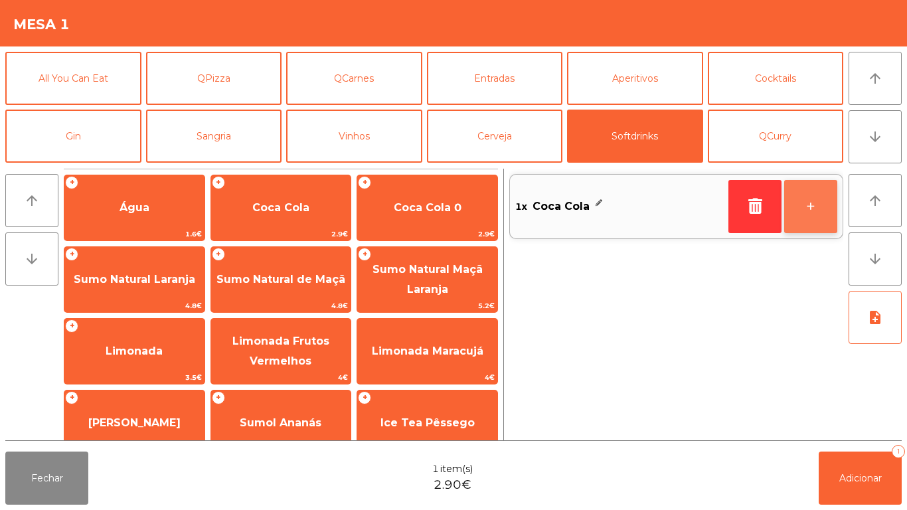
click at [806, 201] on button "+" at bounding box center [810, 206] width 53 height 53
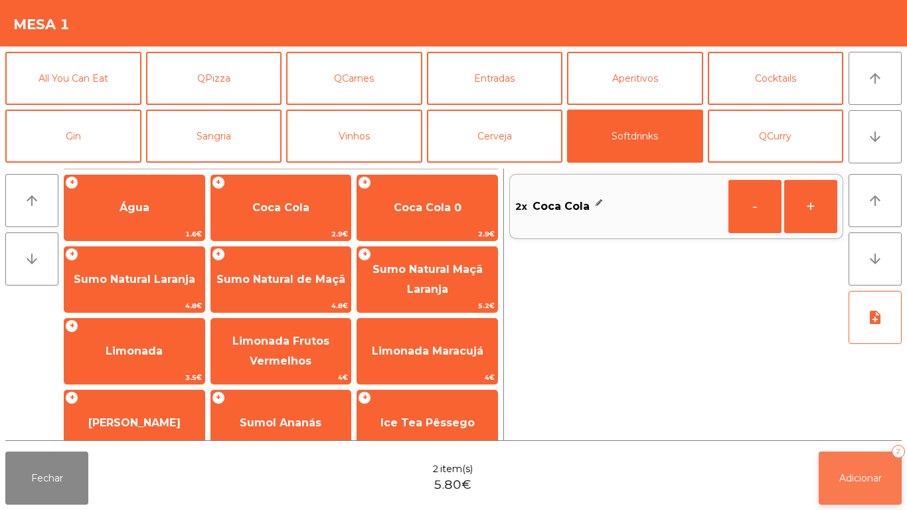
click at [851, 484] on button "Adicionar 2" at bounding box center [859, 477] width 83 height 53
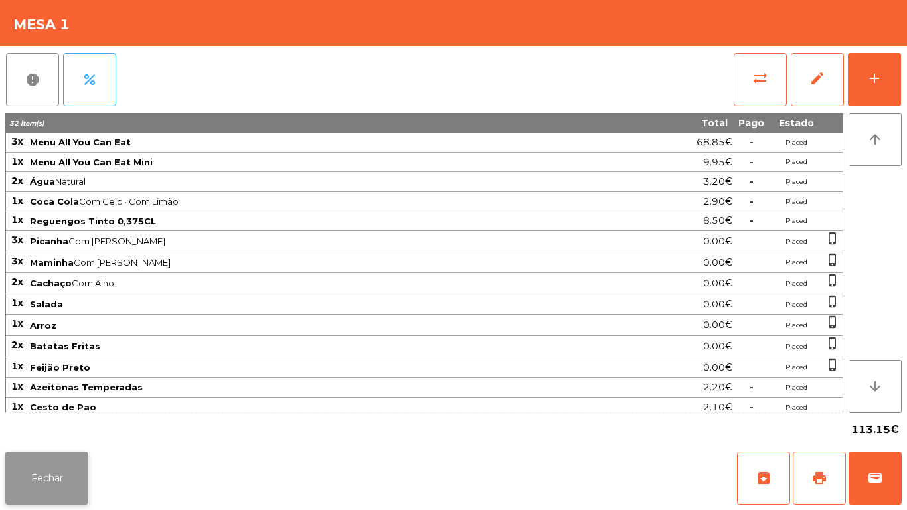
click at [84, 459] on button "Fechar" at bounding box center [46, 477] width 83 height 53
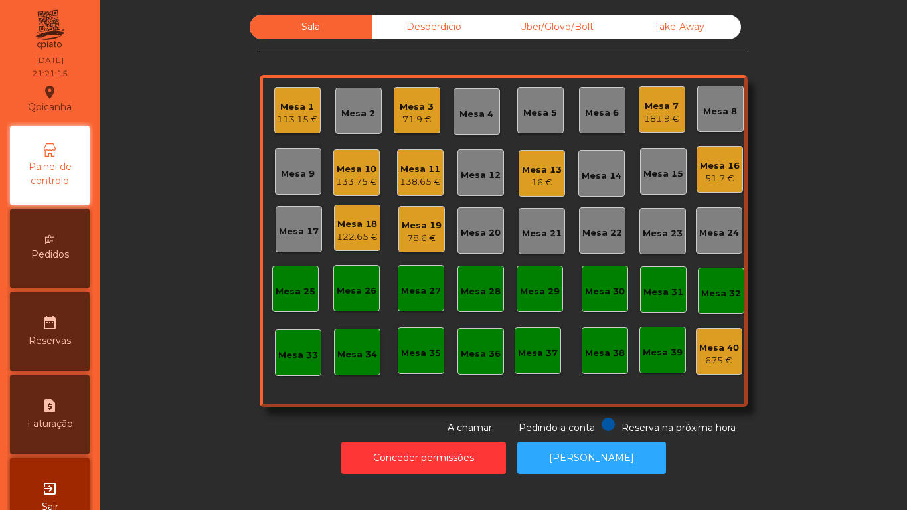
click at [535, 167] on div "Mesa 13" at bounding box center [542, 169] width 40 height 13
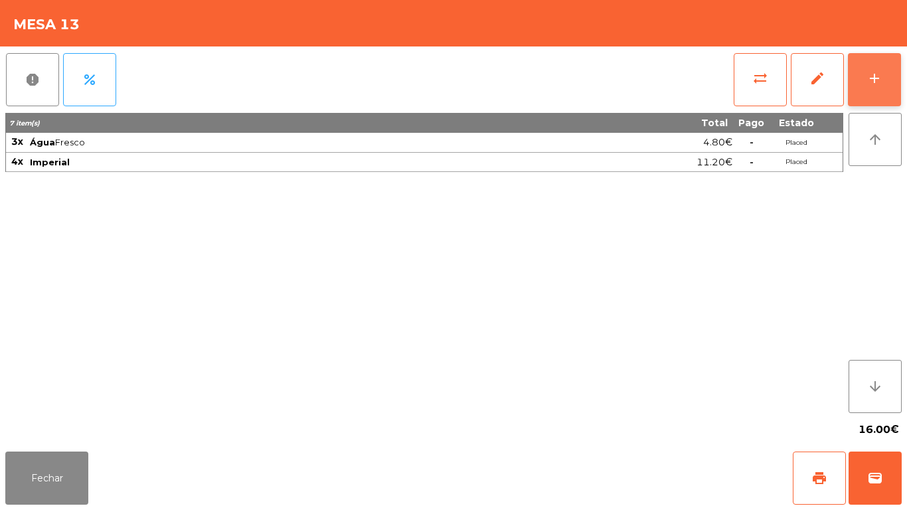
click at [863, 70] on button "add" at bounding box center [873, 79] width 53 height 53
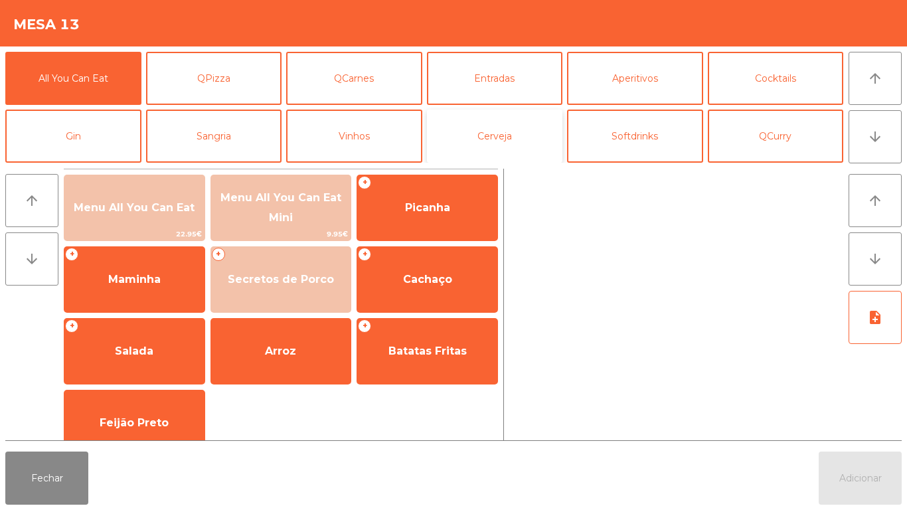
click at [518, 138] on button "Cerveja" at bounding box center [495, 135] width 136 height 53
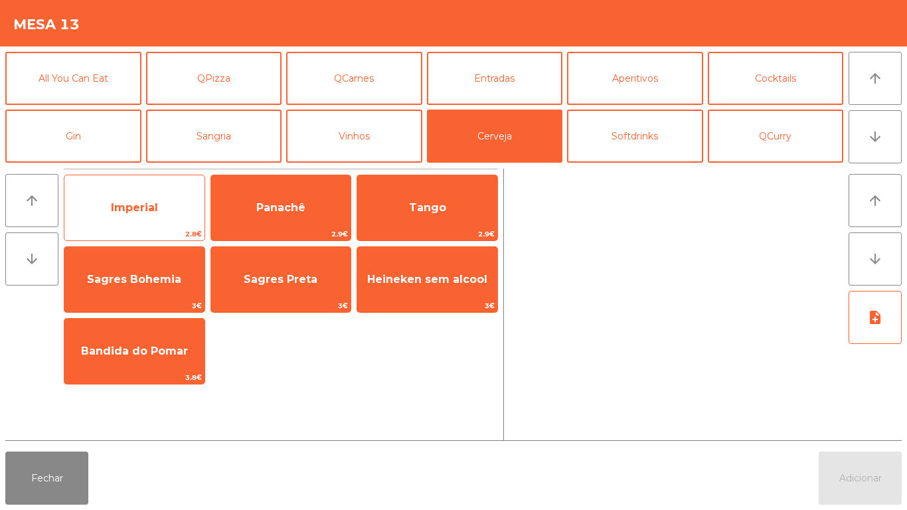
click at [168, 220] on span "Imperial" at bounding box center [134, 208] width 140 height 36
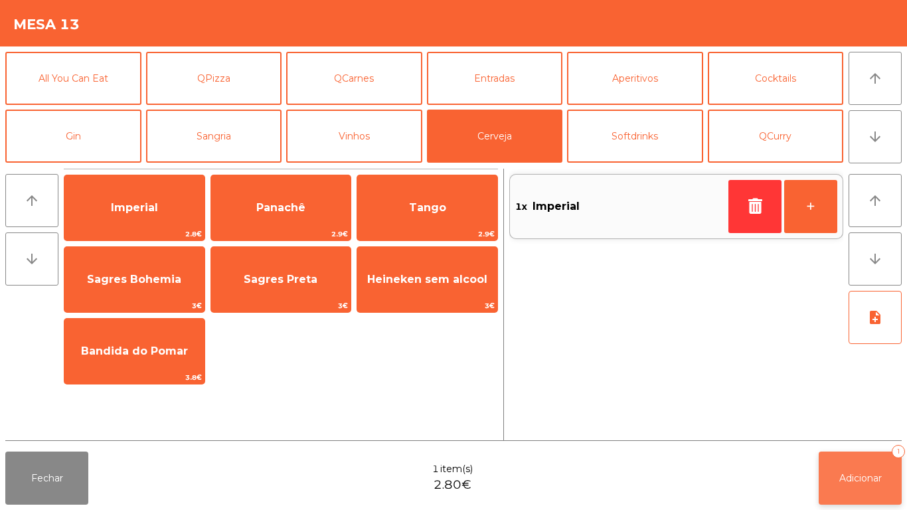
click at [847, 477] on span "Adicionar" at bounding box center [860, 478] width 42 height 12
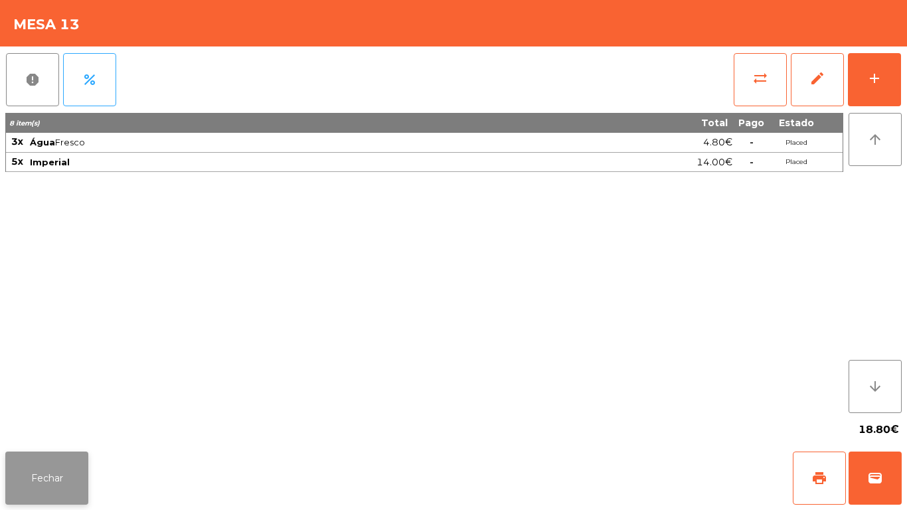
click at [78, 461] on button "Fechar" at bounding box center [46, 477] width 83 height 53
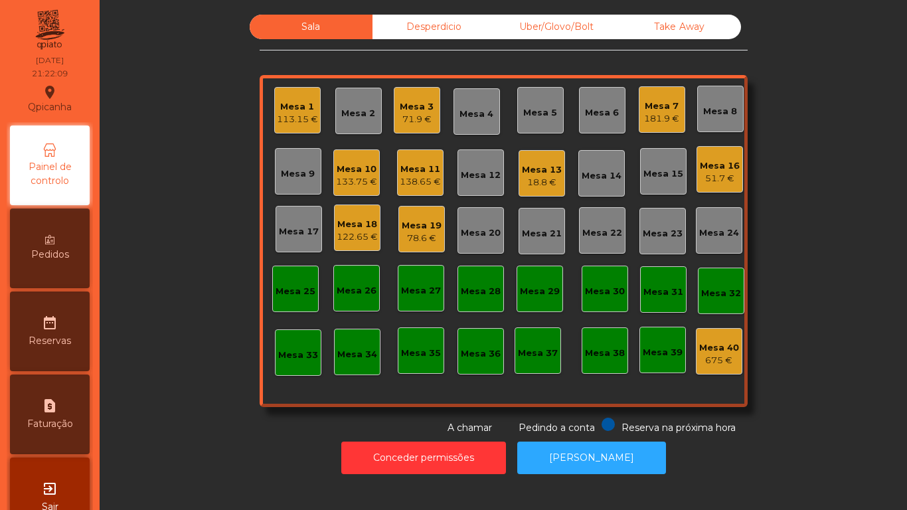
click at [658, 178] on div "Mesa 15" at bounding box center [663, 173] width 40 height 13
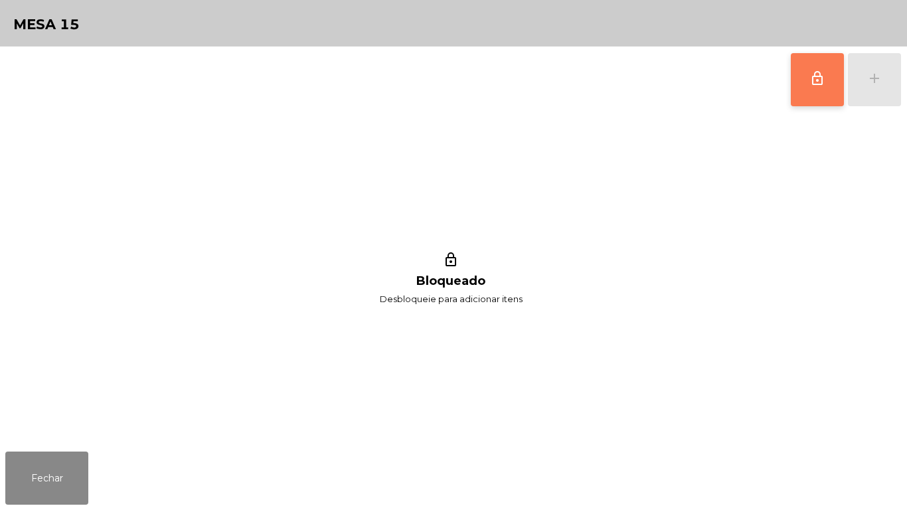
click at [806, 65] on button "lock_outline" at bounding box center [816, 79] width 53 height 53
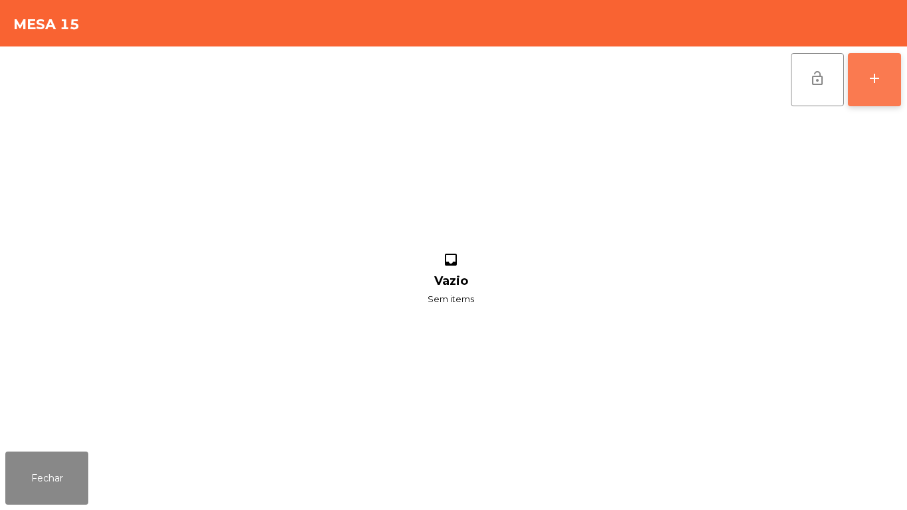
click at [875, 90] on button "add" at bounding box center [873, 79] width 53 height 53
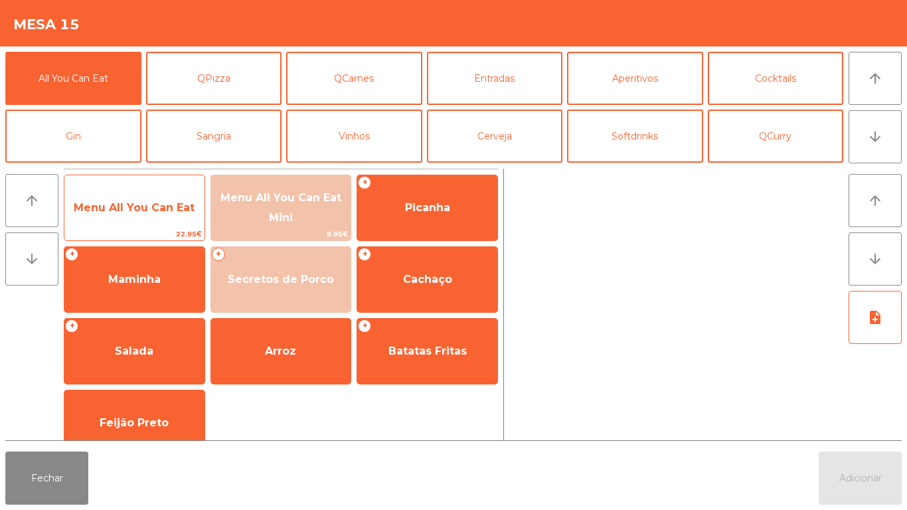
click at [171, 204] on span "Menu All You Can Eat" at bounding box center [134, 207] width 121 height 13
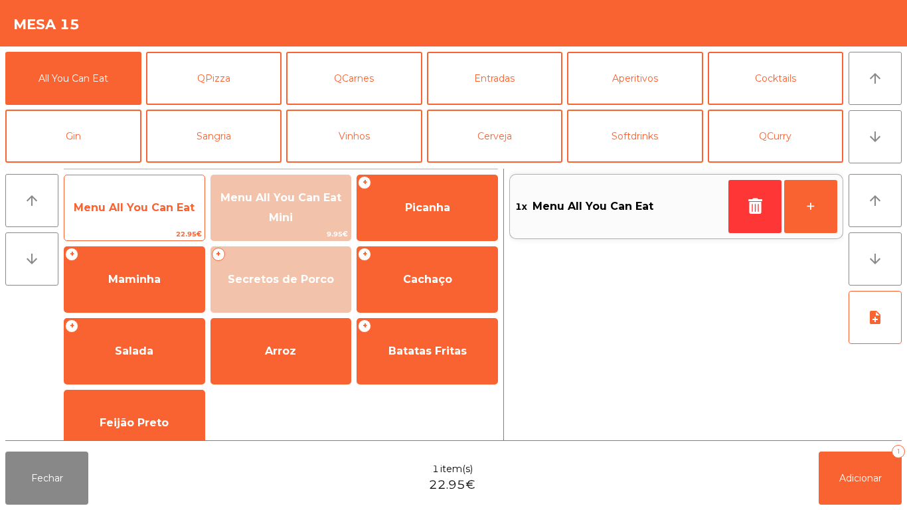
click at [171, 209] on span "Menu All You Can Eat" at bounding box center [134, 207] width 121 height 13
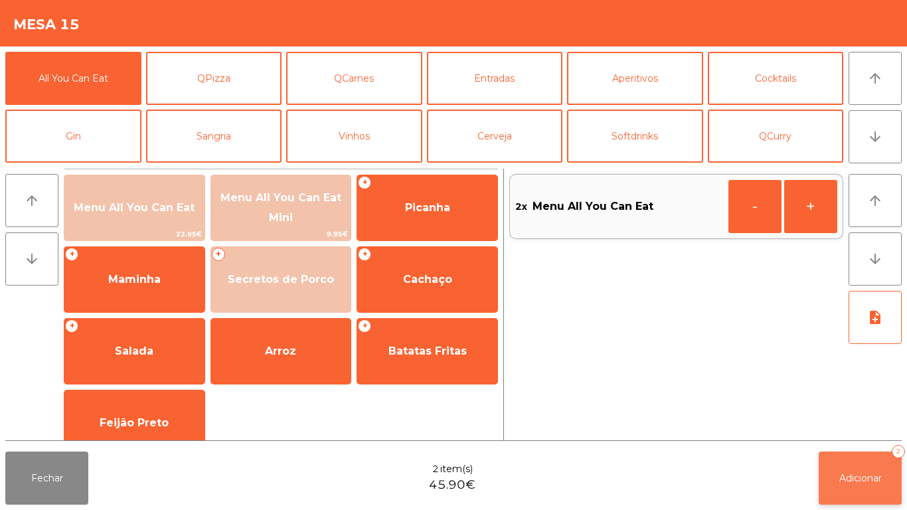
click at [861, 458] on button "Adicionar 2" at bounding box center [859, 477] width 83 height 53
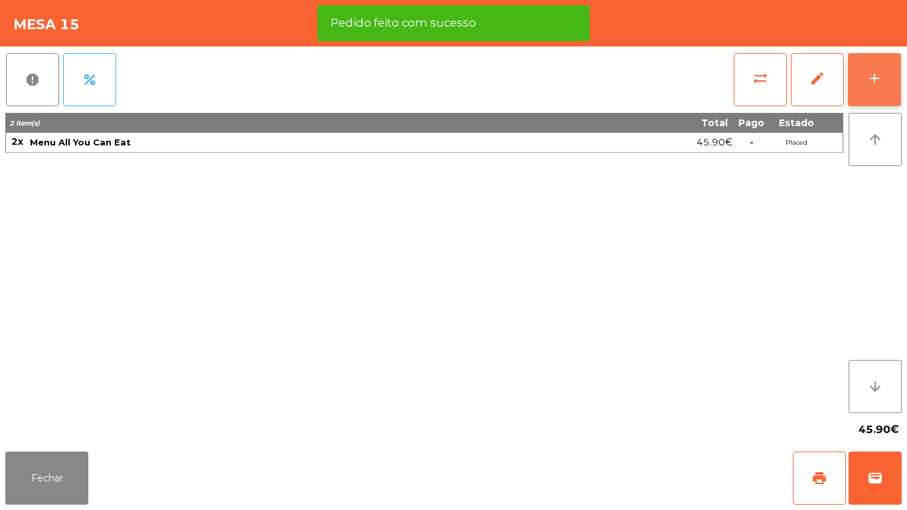
click at [881, 82] on div "add" at bounding box center [874, 78] width 16 height 16
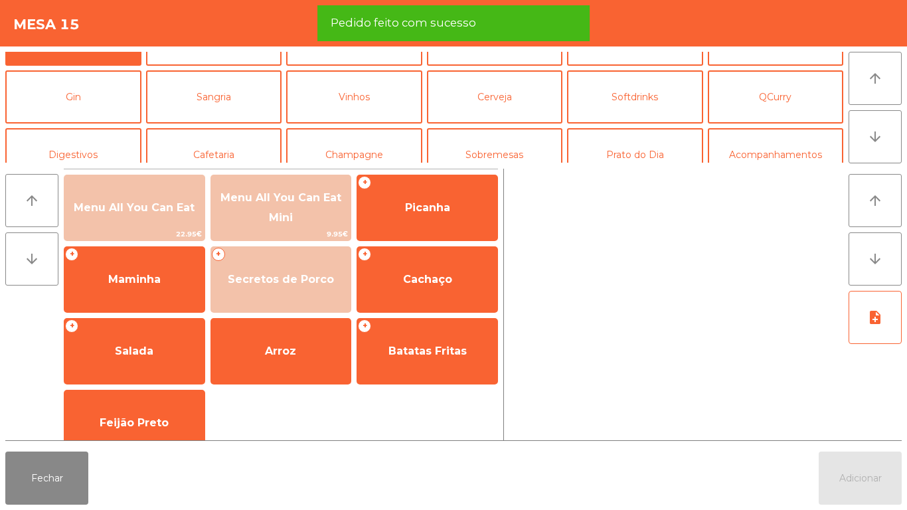
scroll to position [45, 0]
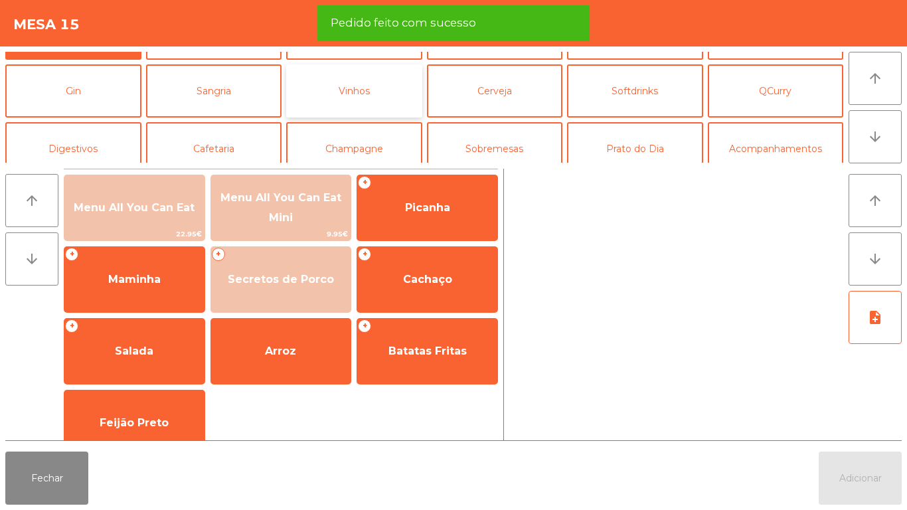
click at [364, 96] on button "Vinhos" at bounding box center [354, 90] width 136 height 53
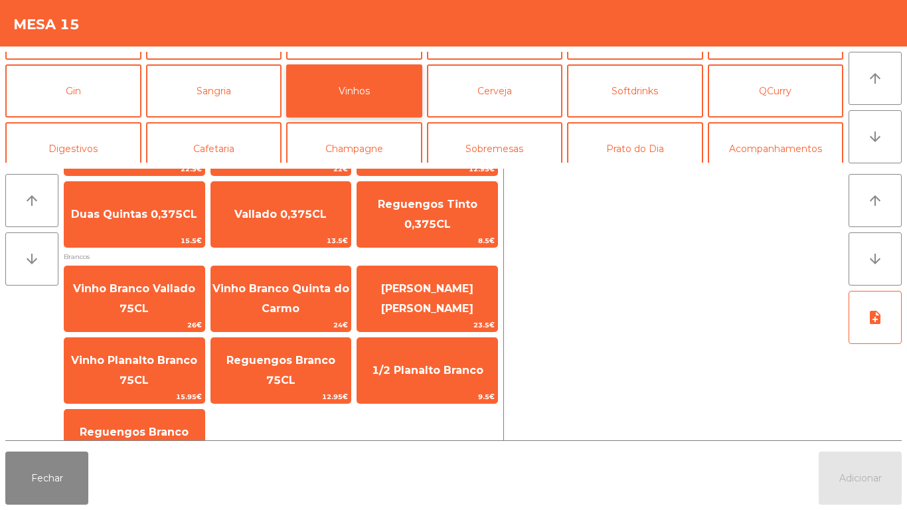
scroll to position [286, 0]
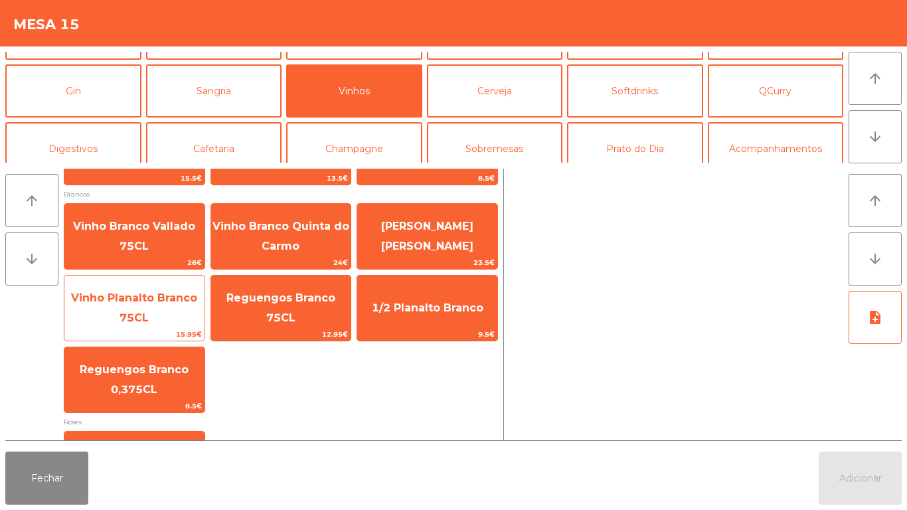
click at [151, 308] on span "Vinho Planalto Branco 75CL" at bounding box center [134, 308] width 140 height 56
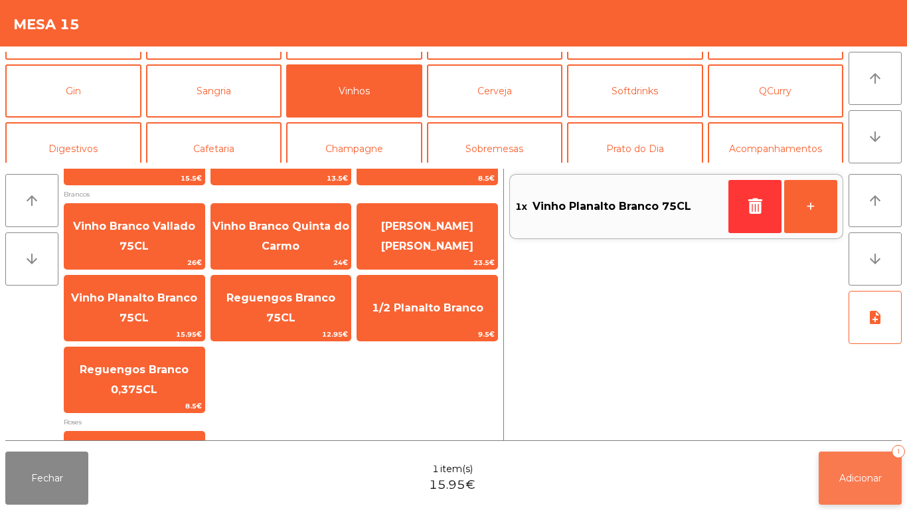
click at [859, 479] on span "Adicionar" at bounding box center [860, 478] width 42 height 12
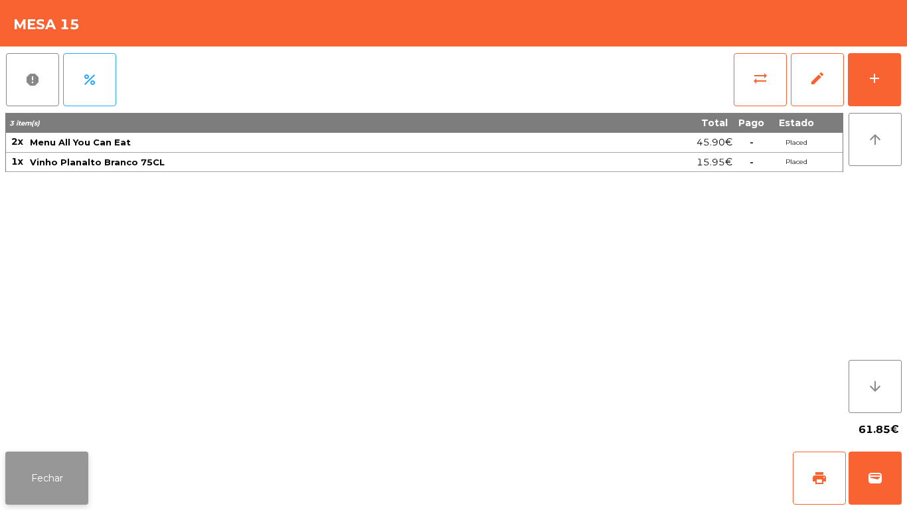
click at [68, 465] on button "Fechar" at bounding box center [46, 477] width 83 height 53
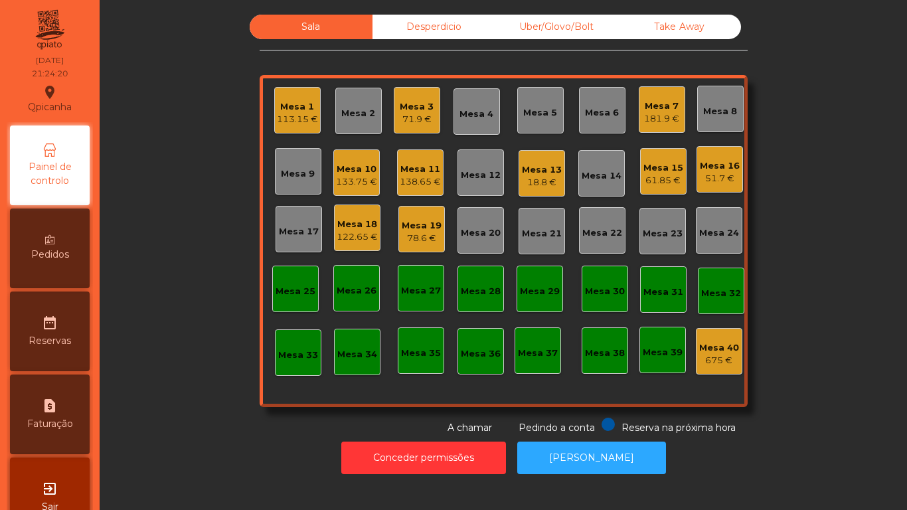
click at [480, 176] on div "Mesa 12" at bounding box center [481, 175] width 40 height 13
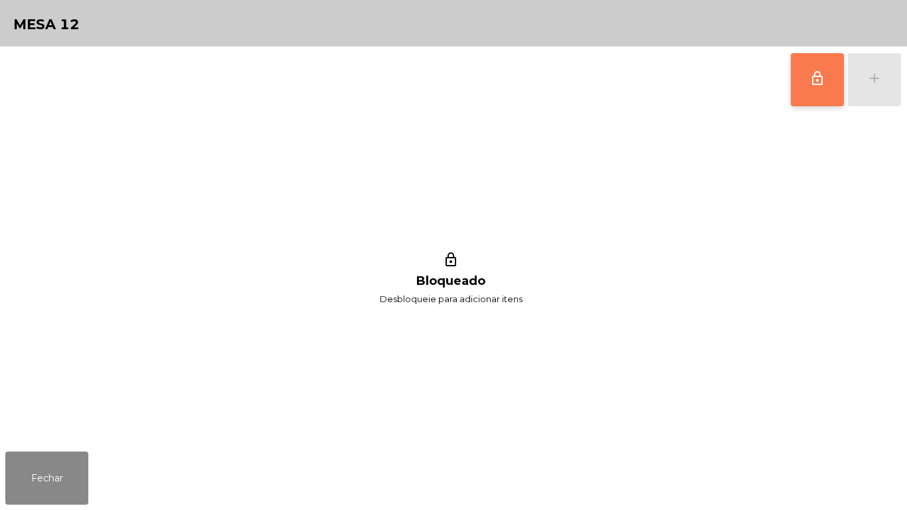
click at [815, 84] on span "lock_outline" at bounding box center [817, 78] width 16 height 16
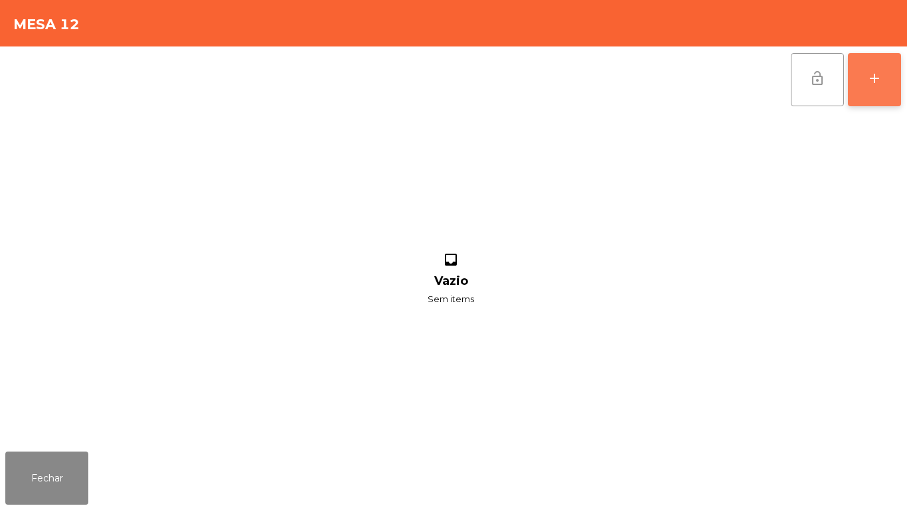
click at [883, 77] on button "add" at bounding box center [873, 79] width 53 height 53
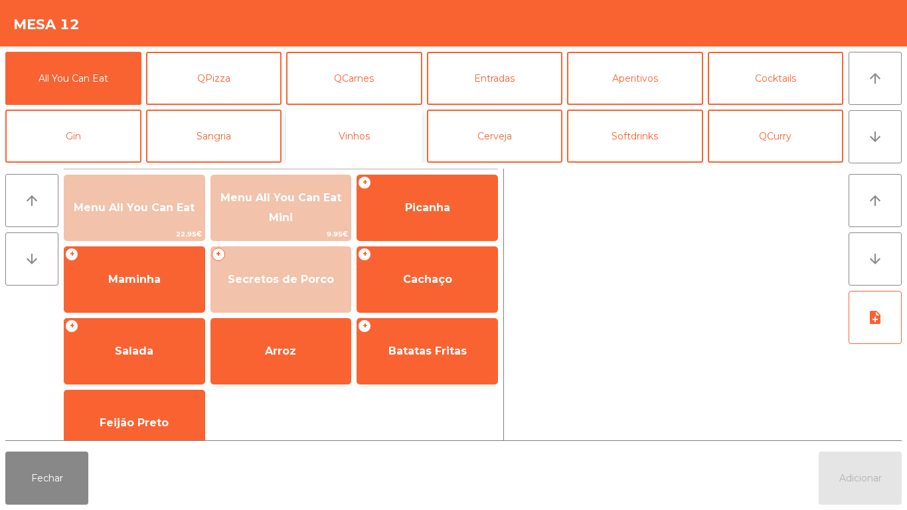
click at [362, 141] on button "Vinhos" at bounding box center [354, 135] width 136 height 53
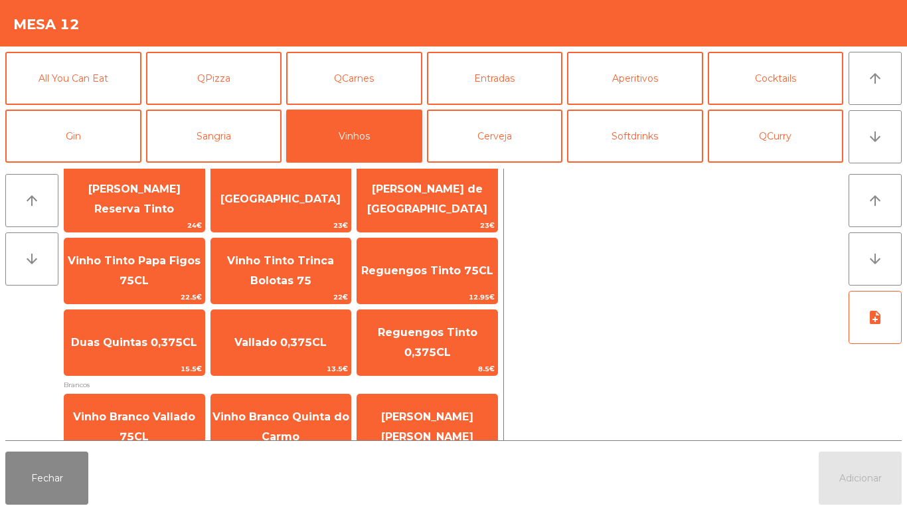
scroll to position [96, 0]
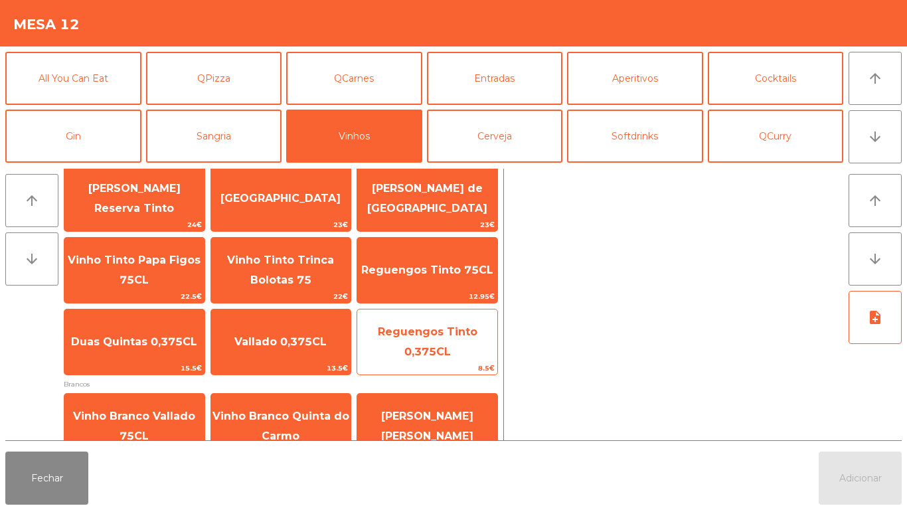
click at [423, 338] on span "Reguengos Tinto 0,375CL" at bounding box center [427, 342] width 140 height 56
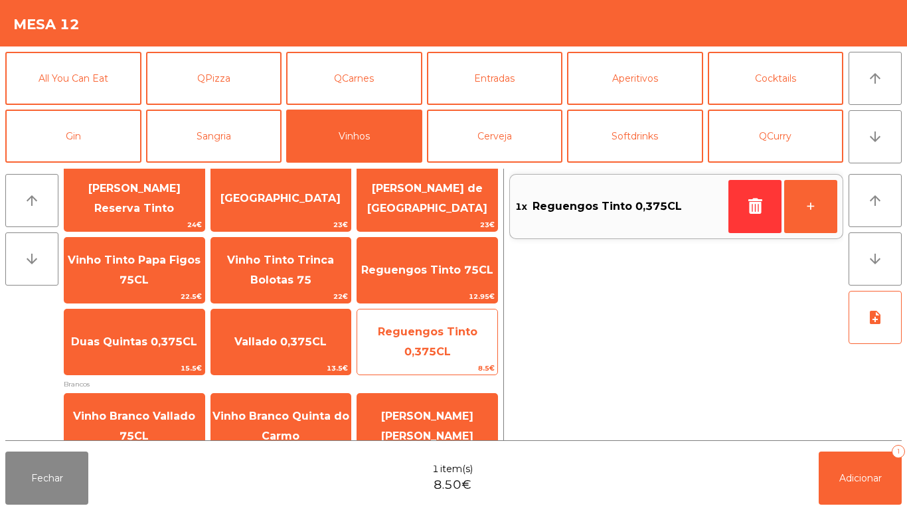
click at [394, 338] on span "Reguengos Tinto 0,375CL" at bounding box center [427, 342] width 140 height 56
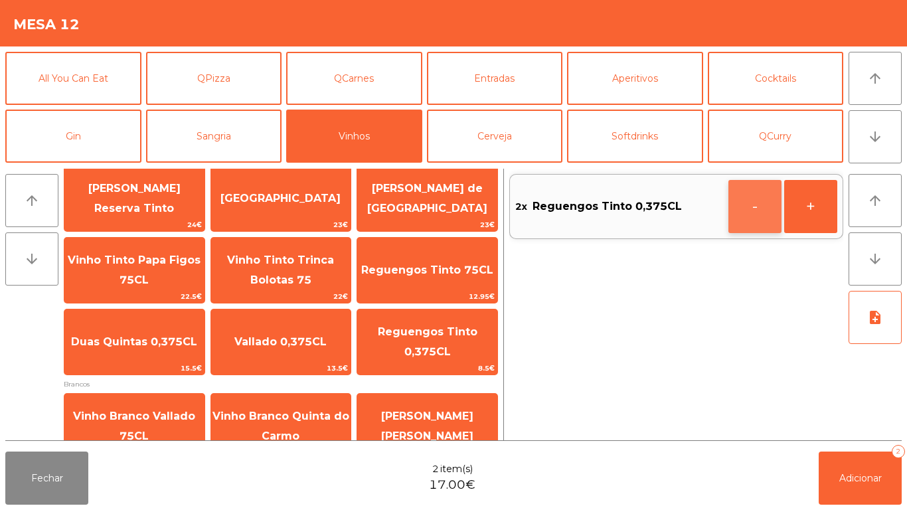
click at [747, 218] on button "-" at bounding box center [754, 206] width 53 height 53
click at [746, 211] on icon "button" at bounding box center [755, 206] width 20 height 16
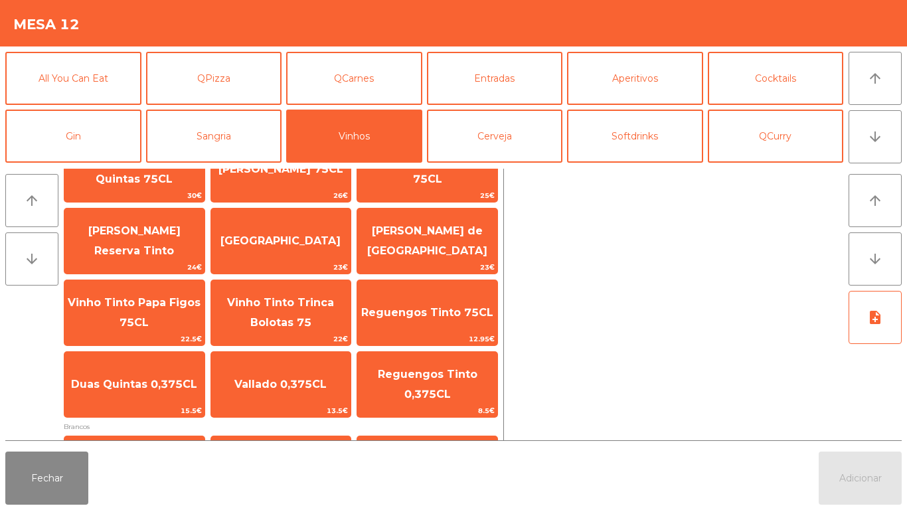
scroll to position [56, 0]
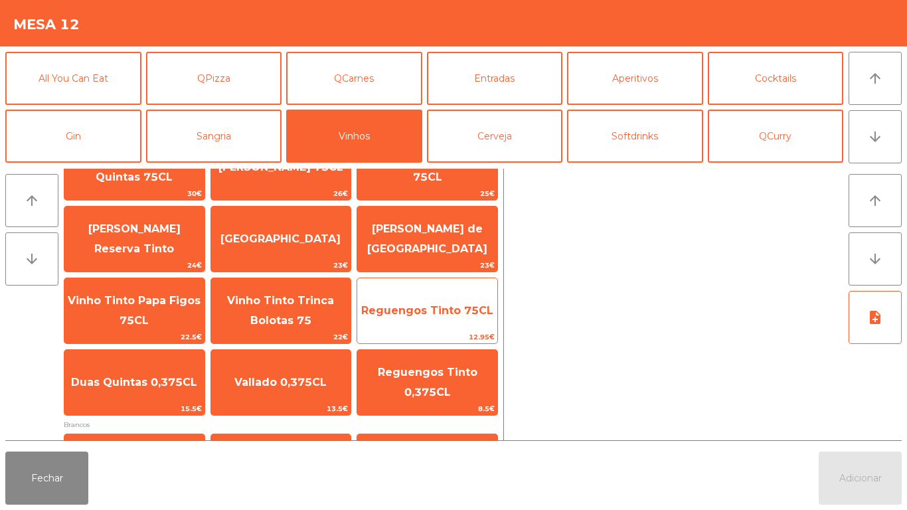
click at [415, 305] on span "Reguengos Tinto 75CL" at bounding box center [427, 310] width 132 height 13
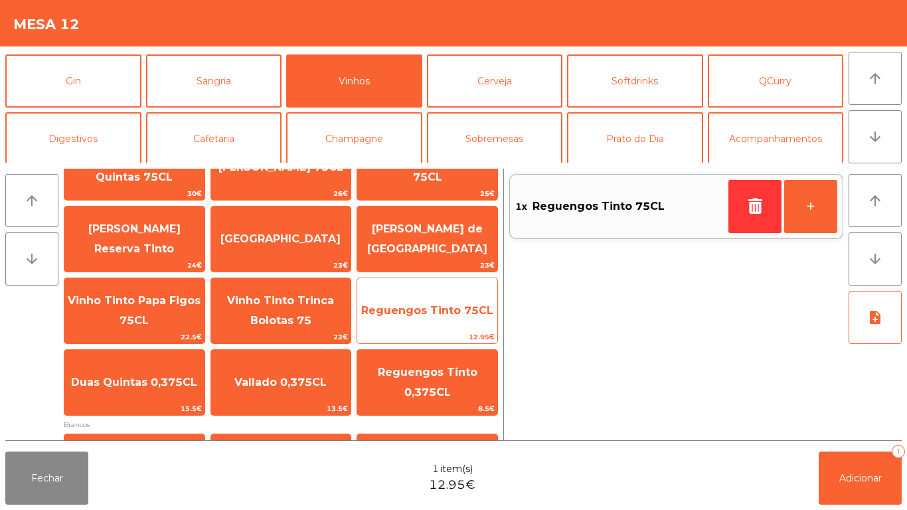
scroll to position [0, 0]
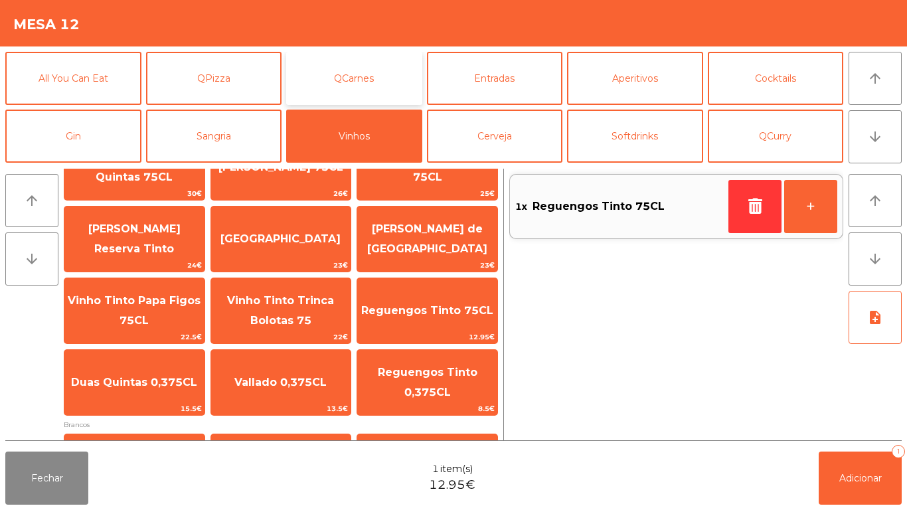
click at [375, 78] on button "QCarnes" at bounding box center [354, 78] width 136 height 53
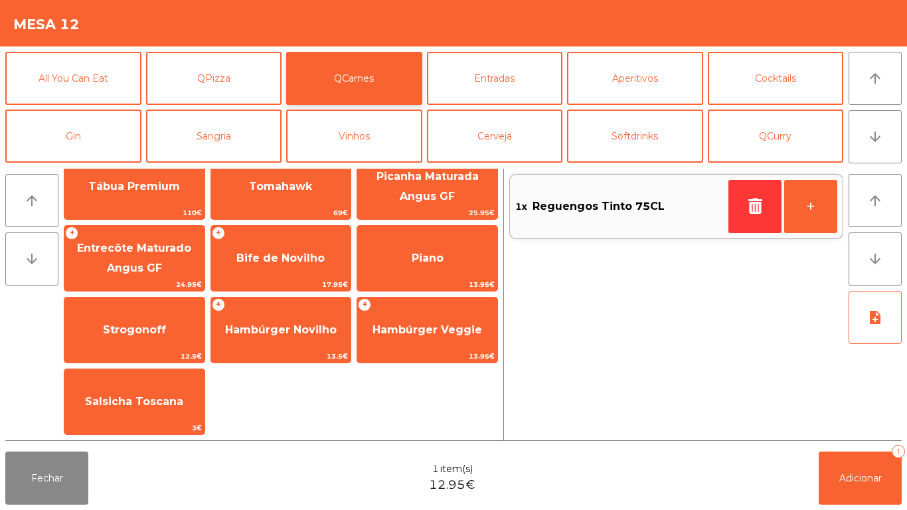
scroll to position [21, 0]
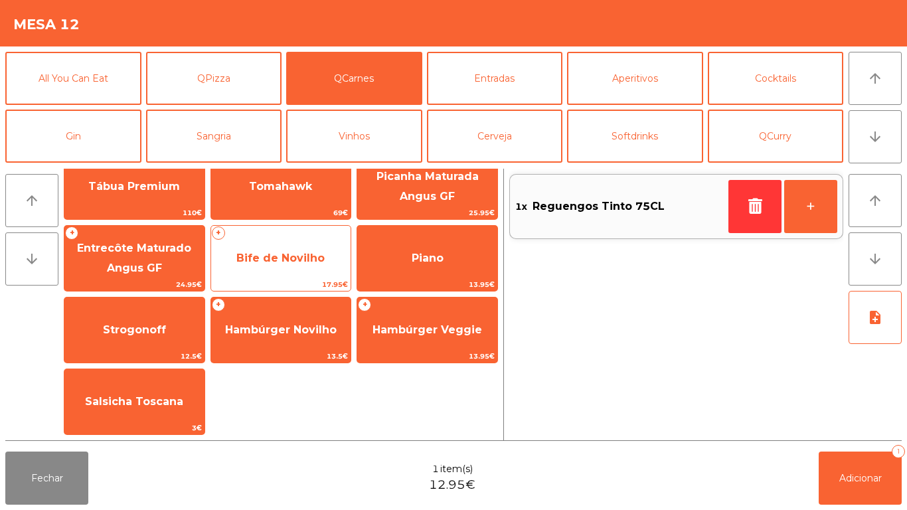
click at [273, 257] on span "Bife de Novilho" at bounding box center [280, 258] width 88 height 13
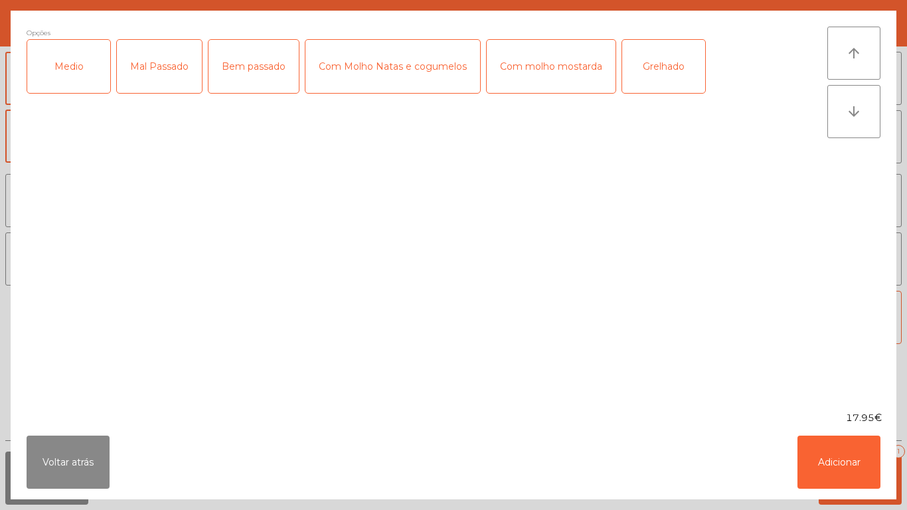
click at [87, 72] on div "Medio" at bounding box center [68, 66] width 83 height 53
click at [278, 78] on div "Bem passado" at bounding box center [253, 66] width 90 height 53
click at [410, 70] on div "Com Molho Natas e cogumelos" at bounding box center [392, 66] width 175 height 53
click at [816, 469] on button "Adicionar" at bounding box center [838, 461] width 83 height 53
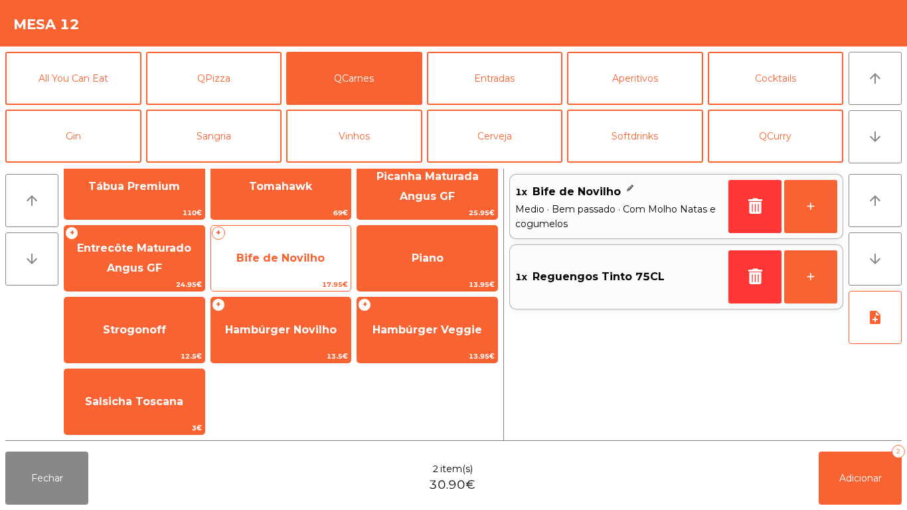
click at [281, 252] on span "Bife de Novilho" at bounding box center [280, 258] width 88 height 13
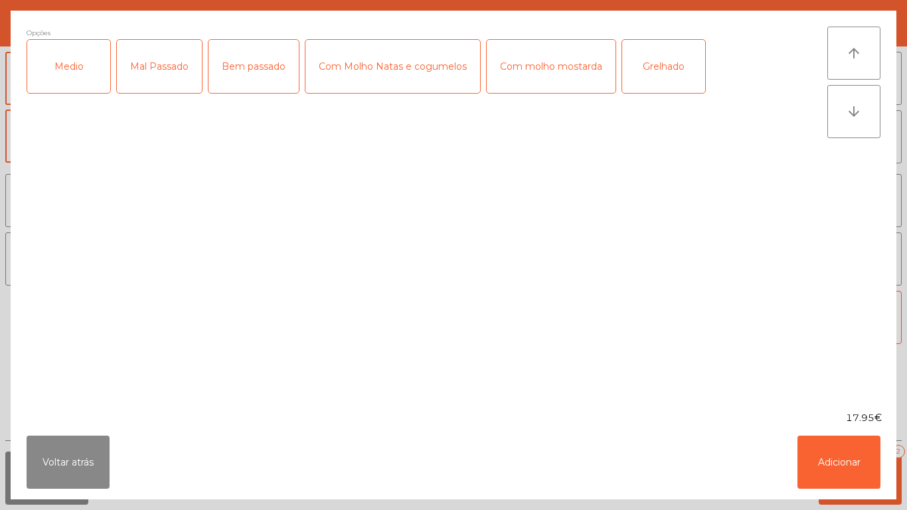
click at [81, 70] on div "Medio" at bounding box center [68, 66] width 83 height 53
click at [543, 78] on div "Com molho mostarda" at bounding box center [550, 66] width 129 height 53
click at [823, 468] on button "Adicionar" at bounding box center [838, 461] width 83 height 53
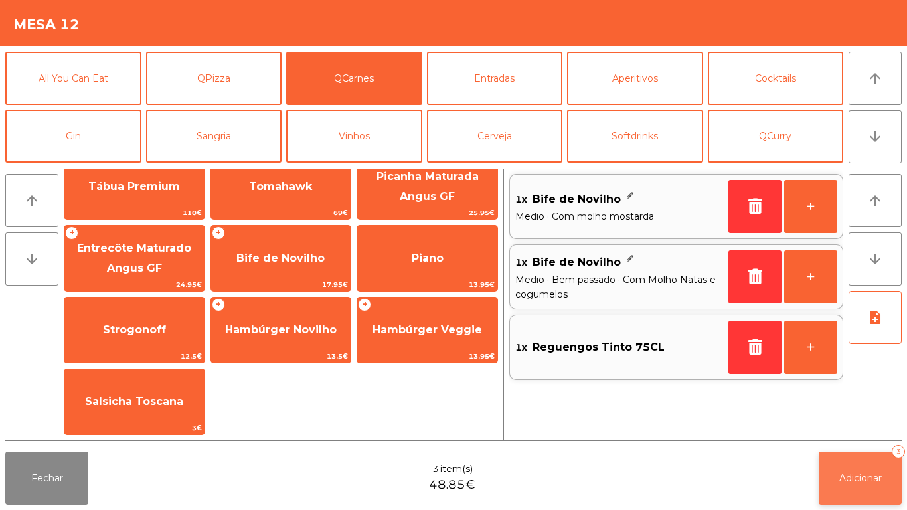
click at [835, 487] on button "Adicionar 3" at bounding box center [859, 477] width 83 height 53
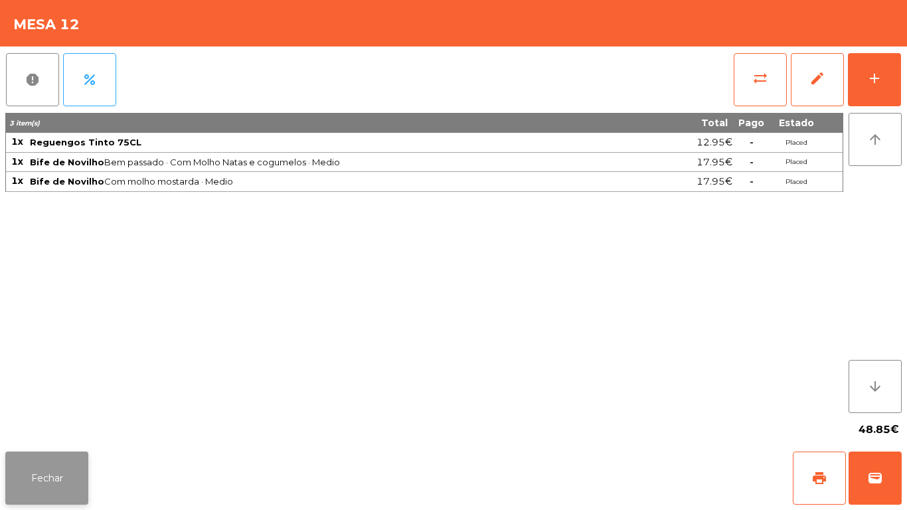
click at [71, 467] on button "Fechar" at bounding box center [46, 477] width 83 height 53
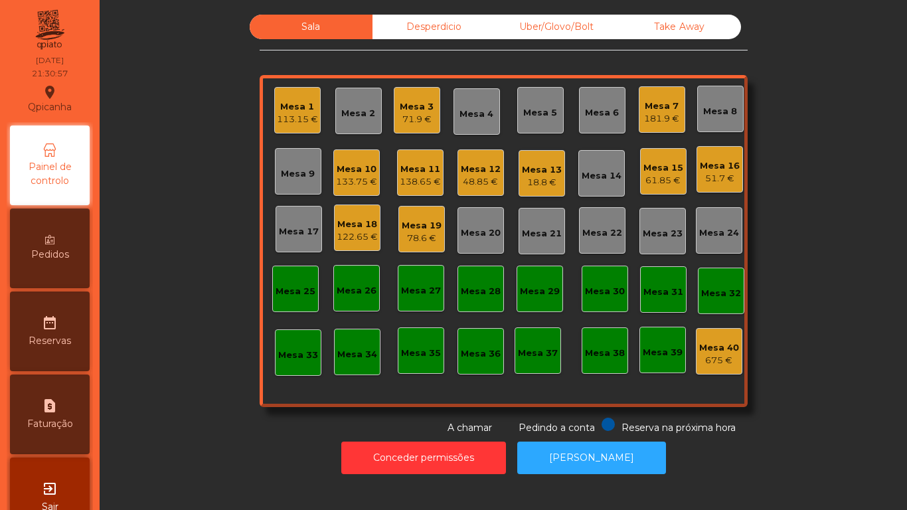
click at [543, 194] on div "Mesa 13 18.8 €" at bounding box center [541, 173] width 46 height 46
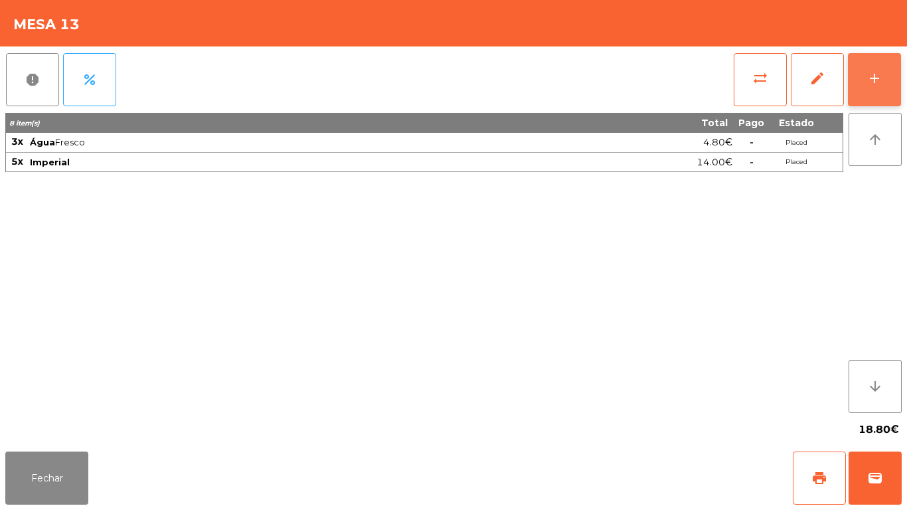
click at [866, 75] on div "add" at bounding box center [874, 78] width 16 height 16
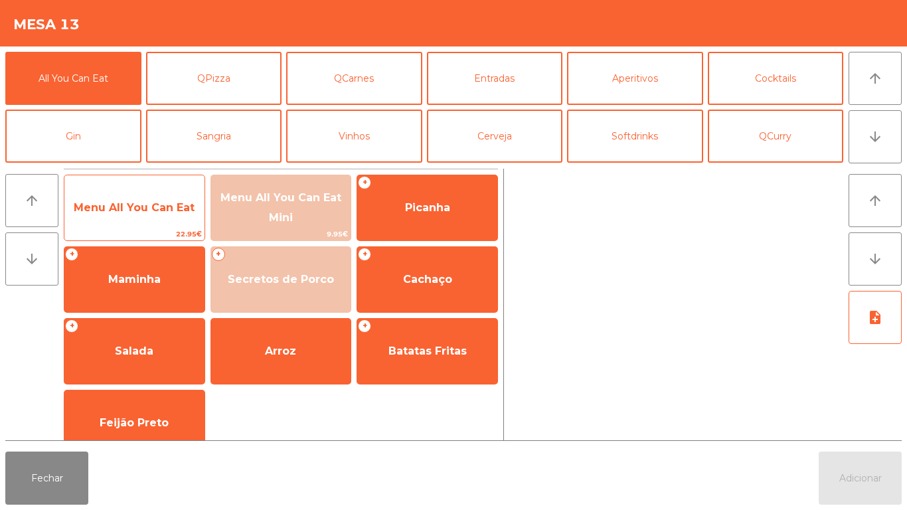
click at [162, 214] on span "Menu All You Can Eat" at bounding box center [134, 208] width 140 height 36
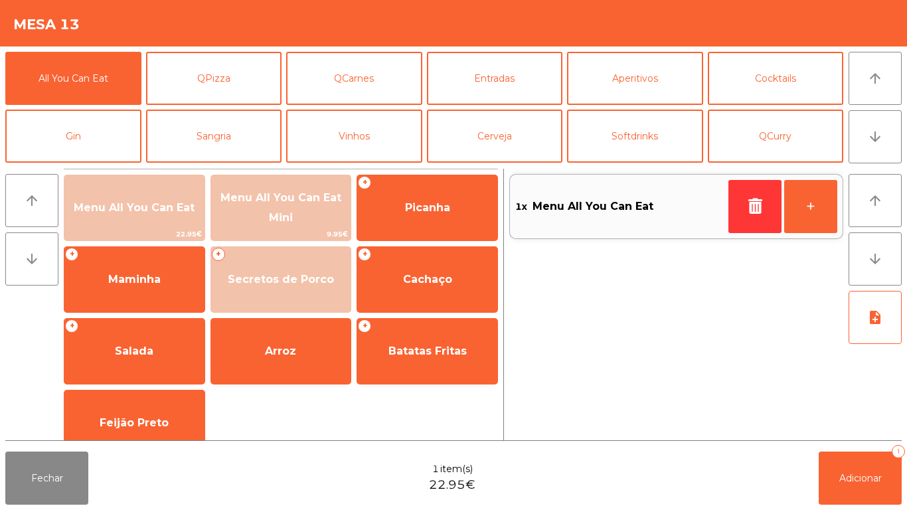
click at [869, 509] on div "Fechar 1 item(s) 22.95€ Adicionar 1" at bounding box center [453, 478] width 907 height 64
click at [859, 478] on span "Adicionar" at bounding box center [860, 478] width 42 height 12
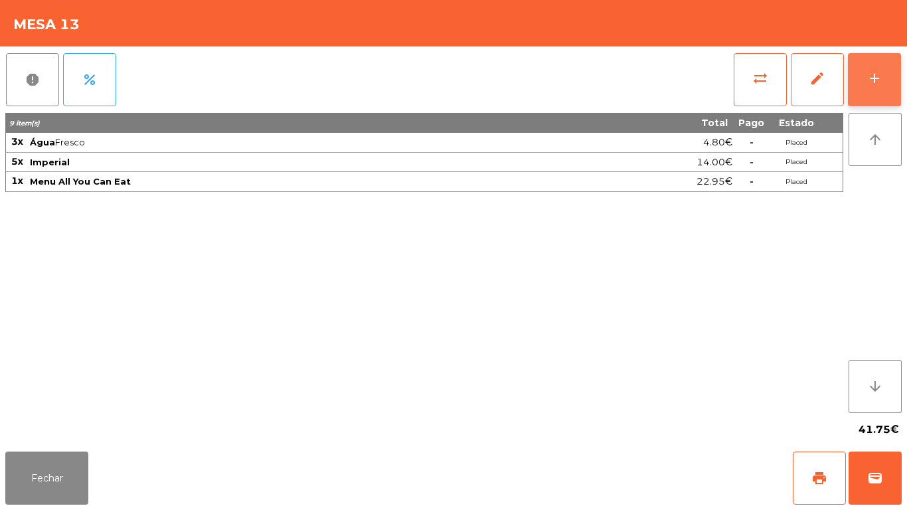
click at [875, 79] on div "add" at bounding box center [874, 78] width 16 height 16
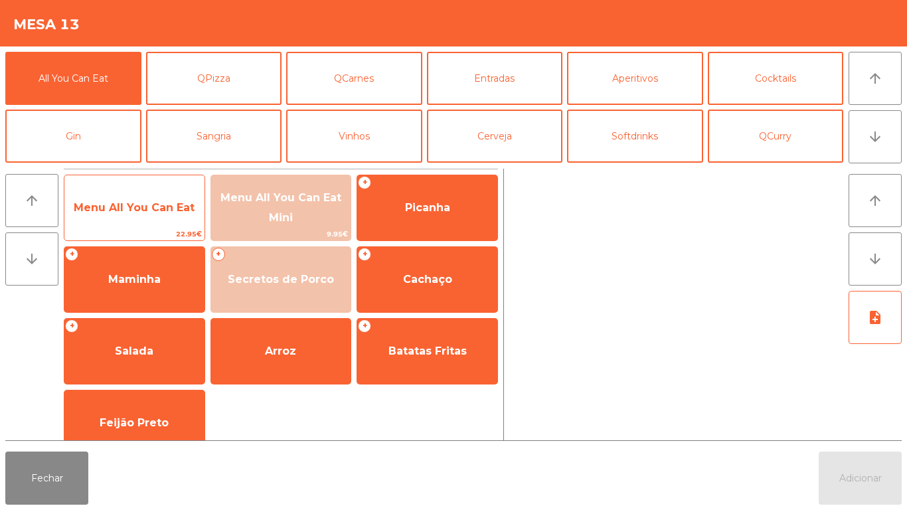
click at [162, 206] on span "Menu All You Can Eat" at bounding box center [134, 207] width 121 height 13
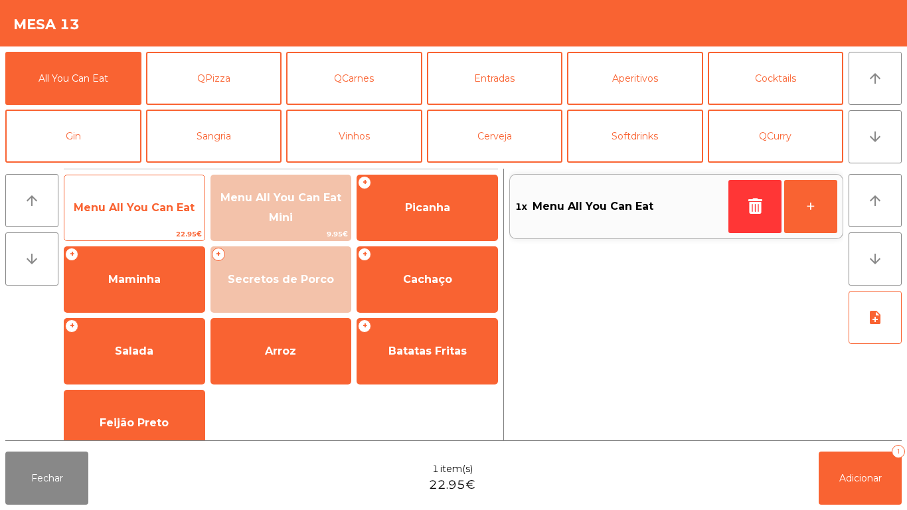
click at [165, 203] on span "Menu All You Can Eat" at bounding box center [134, 207] width 121 height 13
click at [170, 201] on span "Menu All You Can Eat" at bounding box center [134, 207] width 121 height 13
click at [173, 199] on span "Menu All You Can Eat" at bounding box center [134, 208] width 140 height 36
click at [184, 188] on div "Menu All You Can Eat 22.95€" at bounding box center [134, 208] width 141 height 66
click at [166, 197] on span "Menu All You Can Eat" at bounding box center [134, 208] width 140 height 36
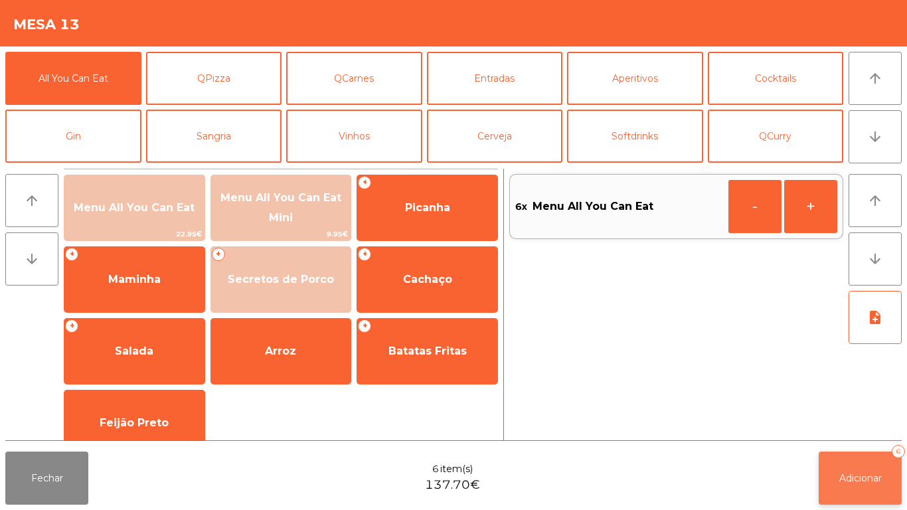
click at [848, 453] on button "Adicionar 6" at bounding box center [859, 477] width 83 height 53
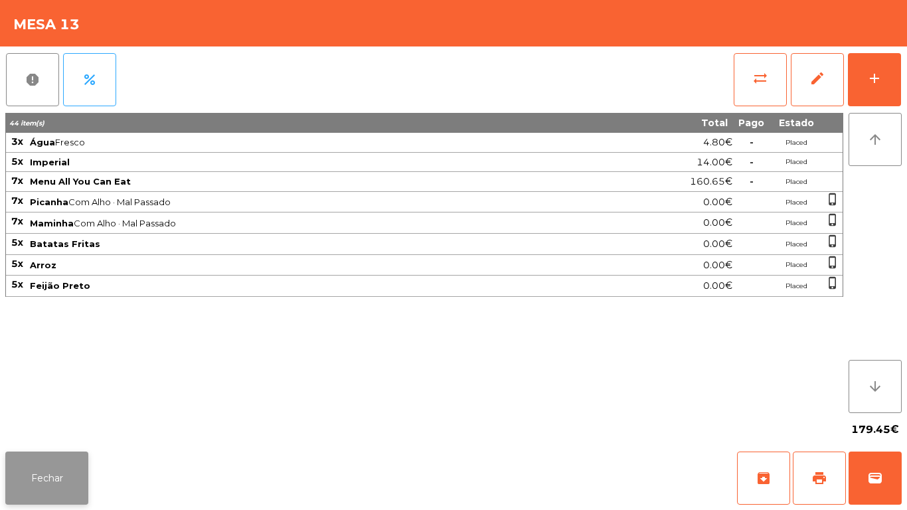
click at [44, 476] on button "Fechar" at bounding box center [46, 477] width 83 height 53
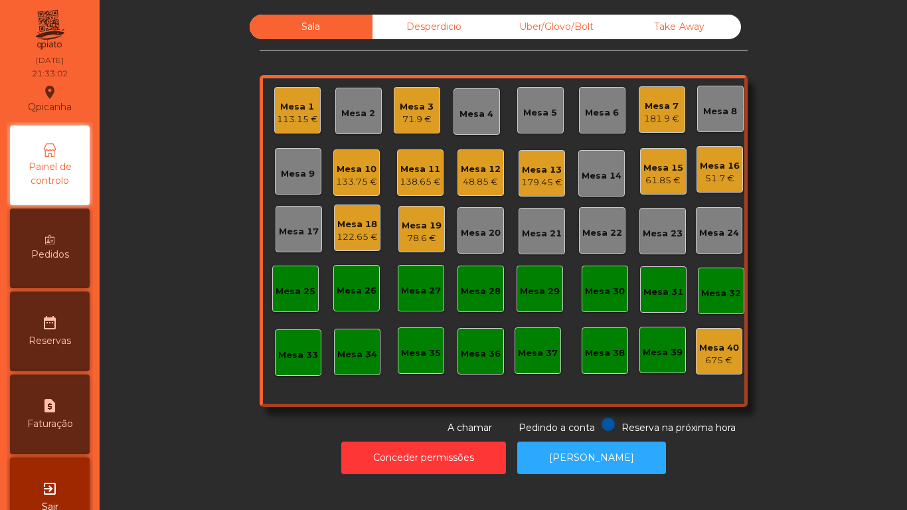
click at [424, 124] on div "71.9 €" at bounding box center [416, 119] width 34 height 13
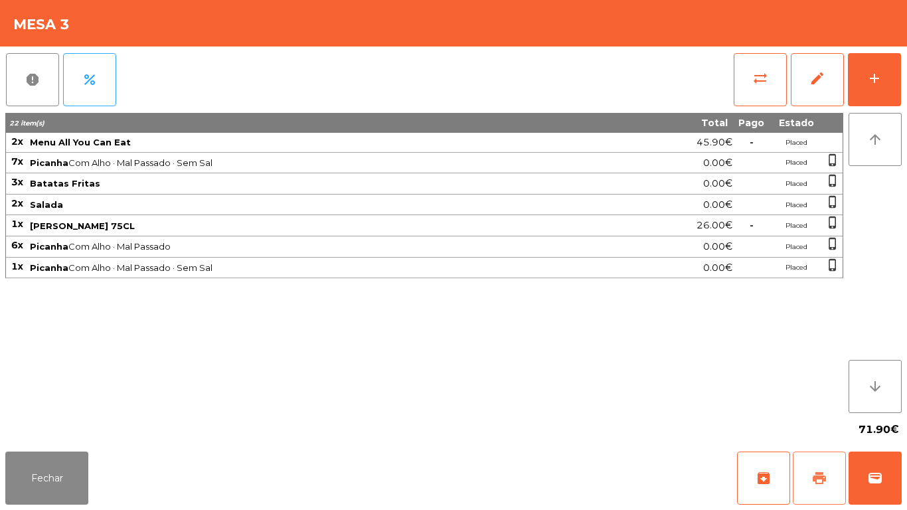
click at [805, 474] on button "print" at bounding box center [818, 477] width 53 height 53
click at [49, 475] on button "Fechar" at bounding box center [46, 477] width 83 height 53
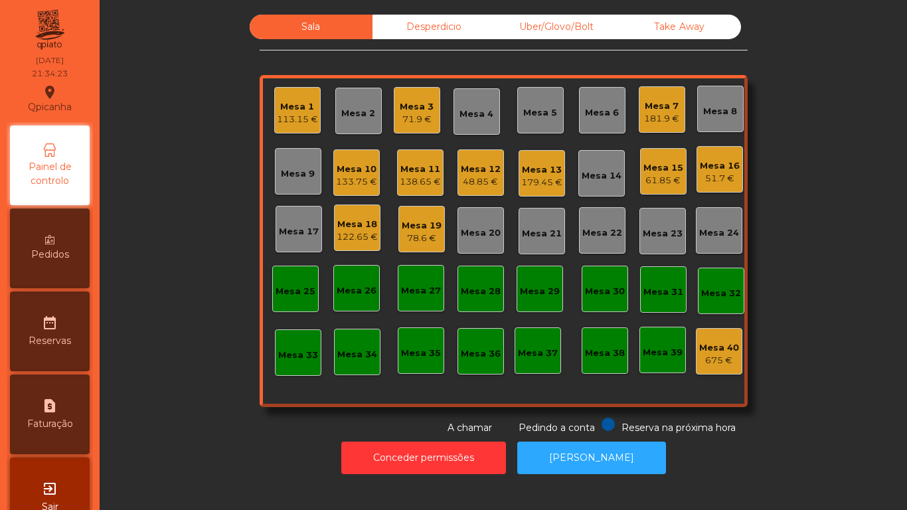
click at [431, 111] on div "Mesa 3 71.9 €" at bounding box center [417, 110] width 46 height 46
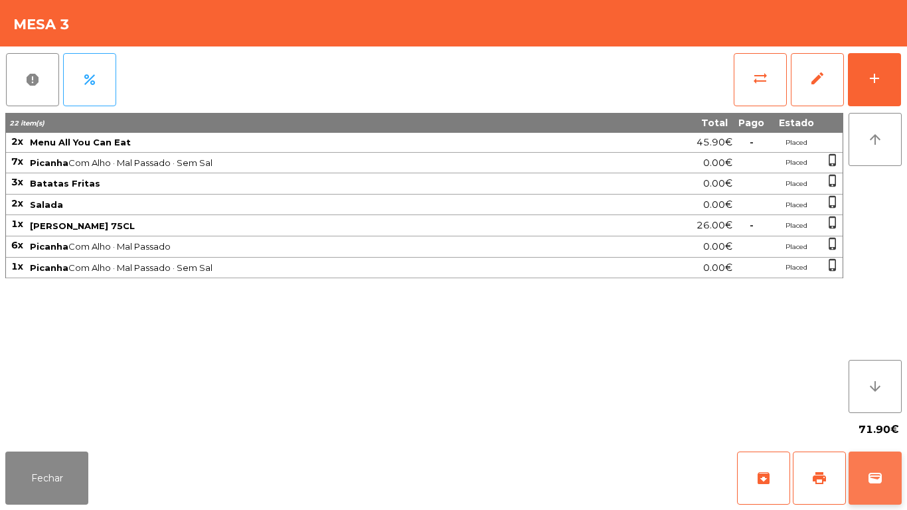
click at [881, 463] on button "wallet" at bounding box center [874, 477] width 53 height 53
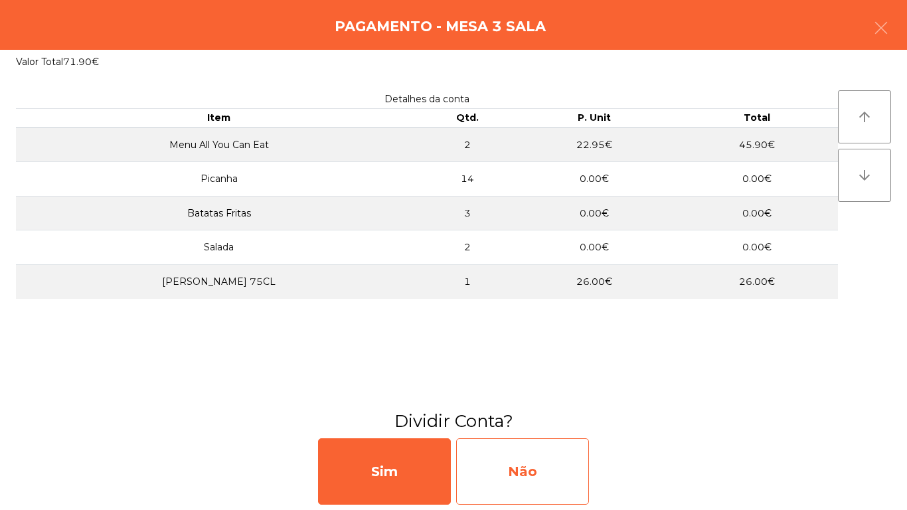
click at [545, 449] on div "Não" at bounding box center [522, 471] width 133 height 66
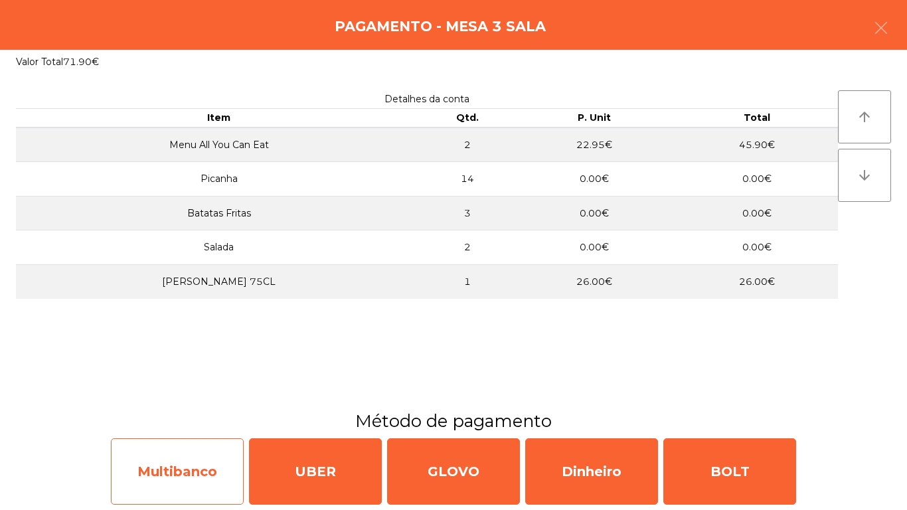
click at [189, 448] on div "Multibanco" at bounding box center [177, 471] width 133 height 66
select select "**"
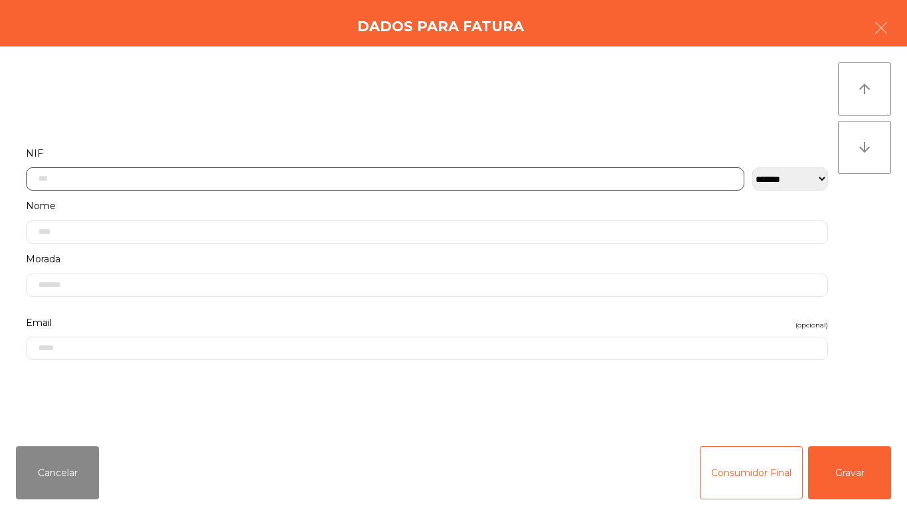
click at [271, 182] on input "text" at bounding box center [385, 178] width 718 height 23
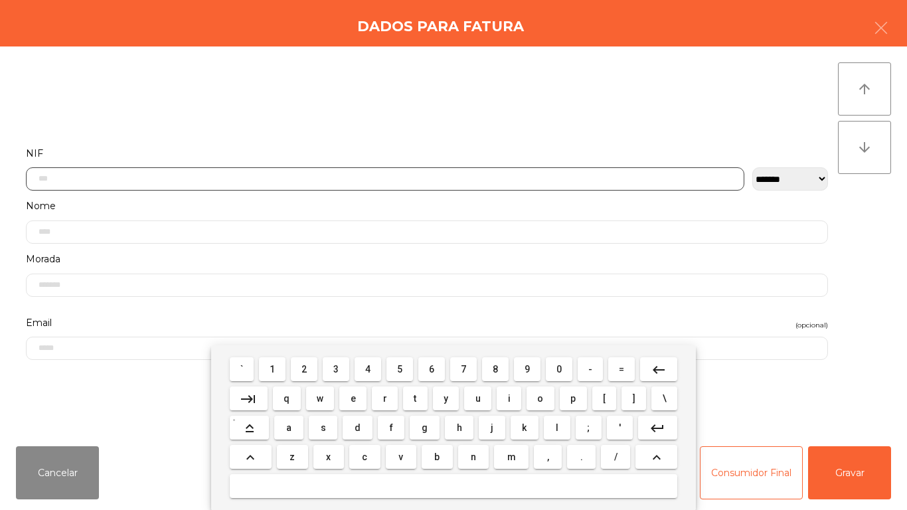
scroll to position [81, 0]
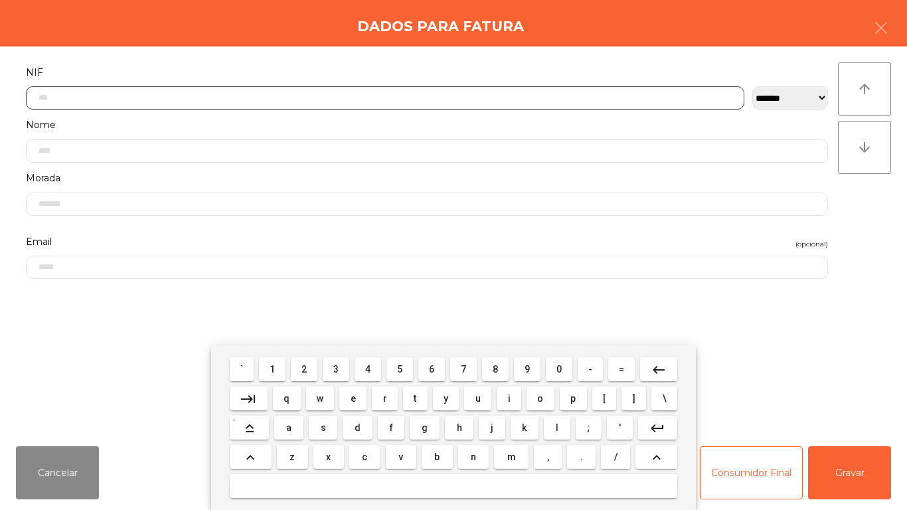
click at [282, 370] on button "1" at bounding box center [272, 369] width 27 height 24
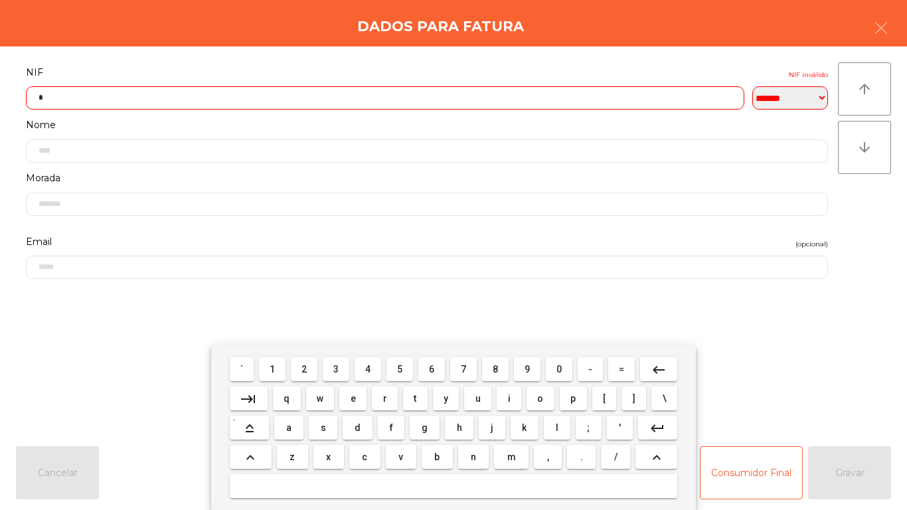
click at [466, 367] on span "7" at bounding box center [463, 369] width 5 height 11
click at [495, 370] on span "8" at bounding box center [494, 369] width 5 height 11
click at [368, 368] on span "4" at bounding box center [367, 369] width 5 height 11
click at [475, 363] on button "7" at bounding box center [463, 369] width 27 height 24
click at [402, 370] on span "5" at bounding box center [399, 369] width 5 height 11
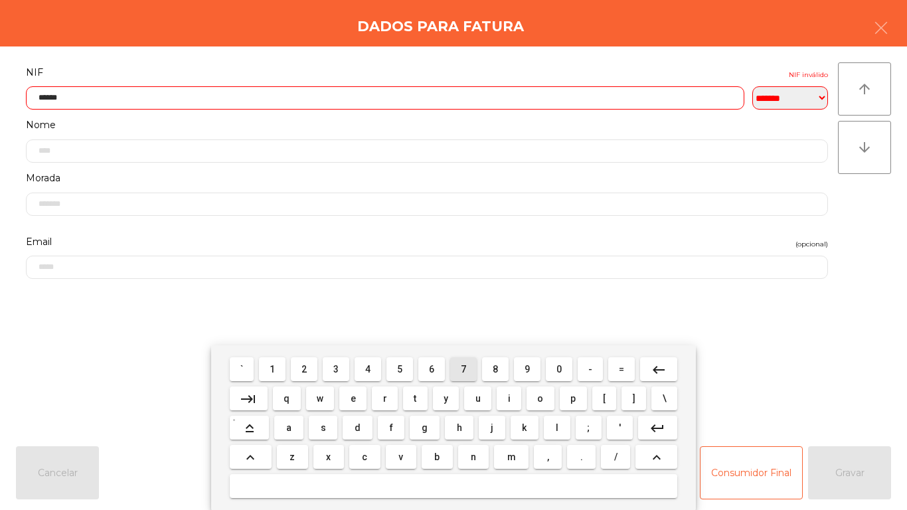
click at [474, 360] on button "7" at bounding box center [463, 369] width 27 height 24
click at [335, 366] on span "3" at bounding box center [335, 369] width 5 height 11
click at [379, 368] on button "4" at bounding box center [367, 369] width 27 height 24
type input "*********"
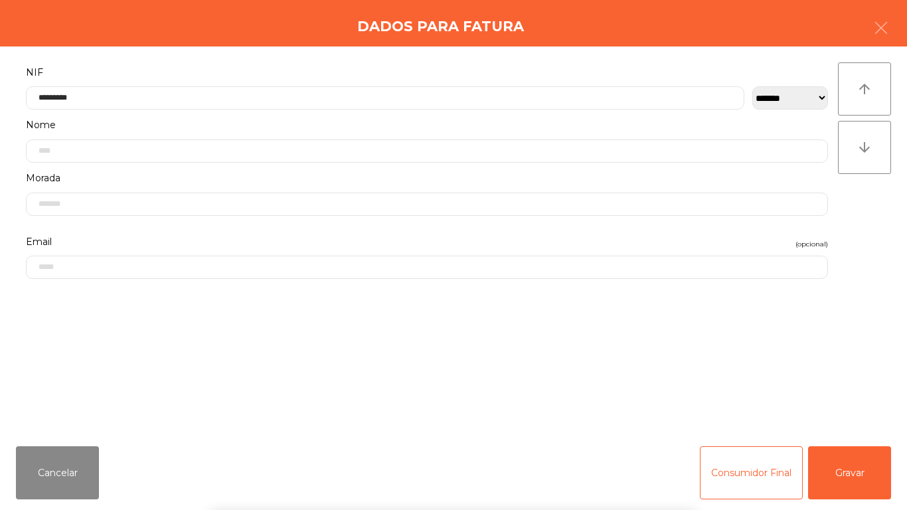
click at [852, 472] on div "` 1 2 3 4 5 6 7 8 9 0 - = keyboard_backspace keyboard_tab q w e r t y u i o p […" at bounding box center [453, 427] width 907 height 165
click at [851, 468] on button "Gravar" at bounding box center [849, 472] width 83 height 53
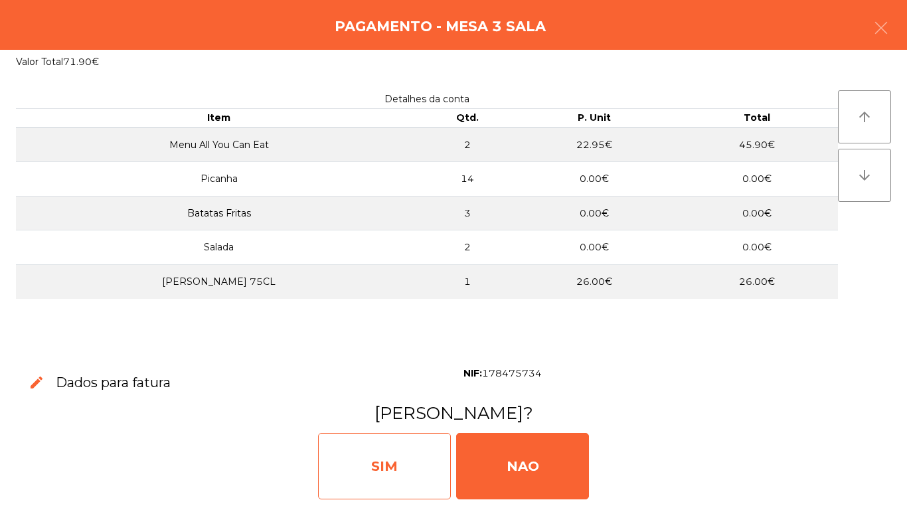
click at [360, 444] on div "SIM" at bounding box center [384, 466] width 133 height 66
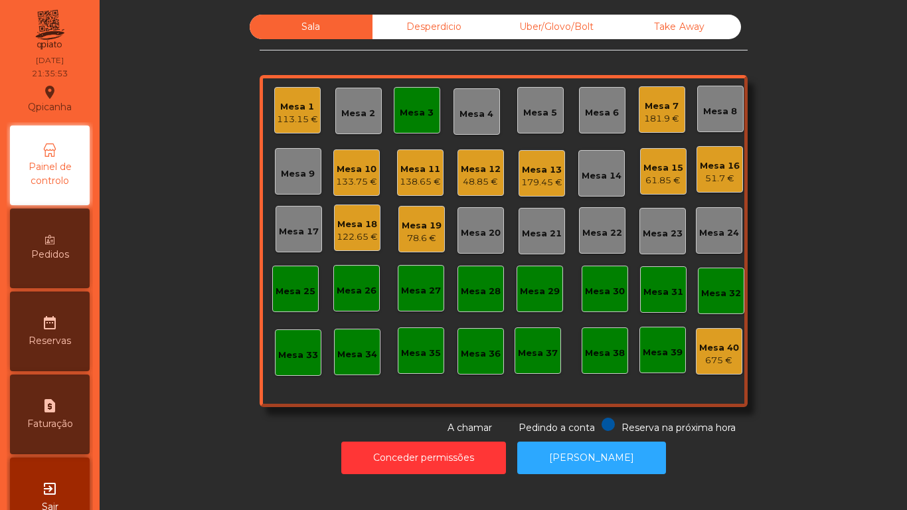
click at [701, 182] on div "51.7 €" at bounding box center [719, 178] width 40 height 13
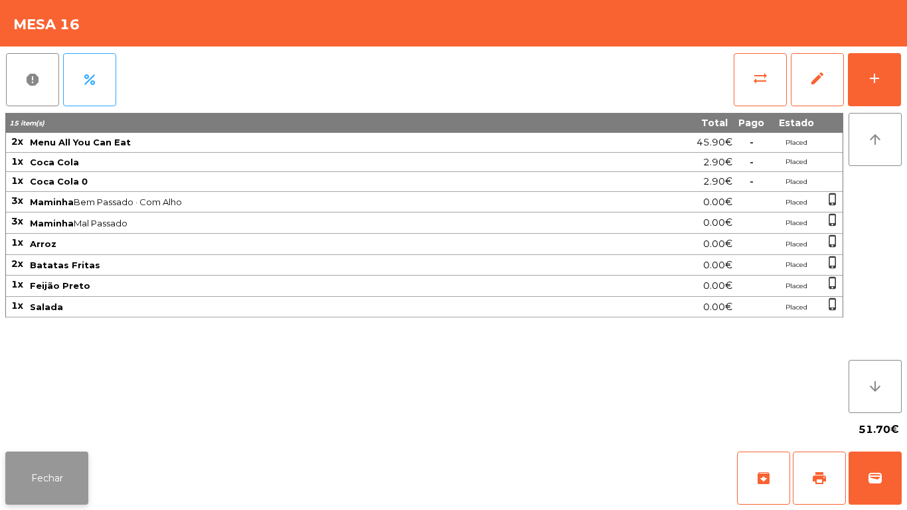
click at [66, 467] on button "Fechar" at bounding box center [46, 477] width 83 height 53
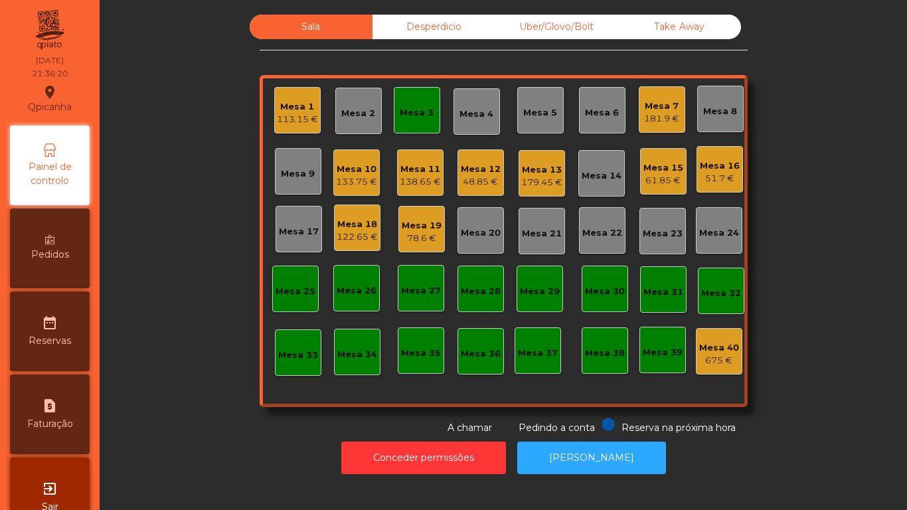
click at [405, 113] on div "Mesa 3" at bounding box center [416, 112] width 34 height 13
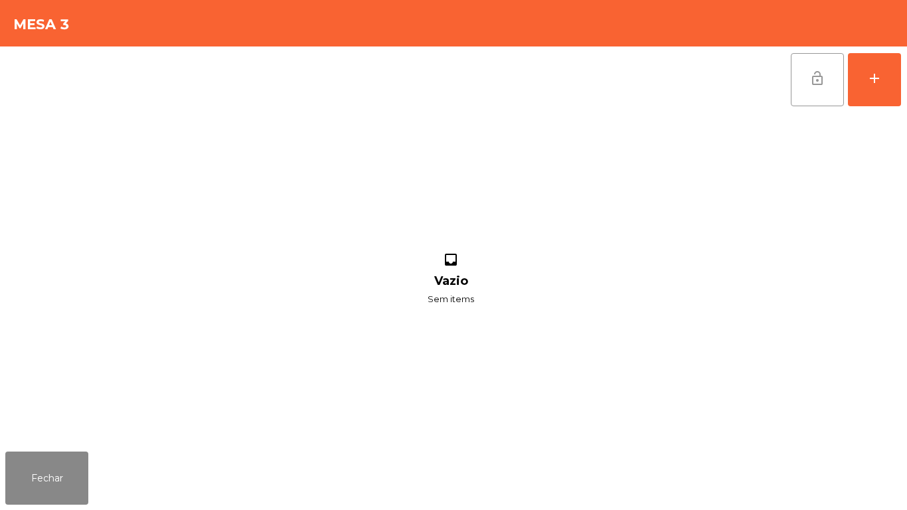
click at [823, 90] on button "lock_open" at bounding box center [816, 79] width 53 height 53
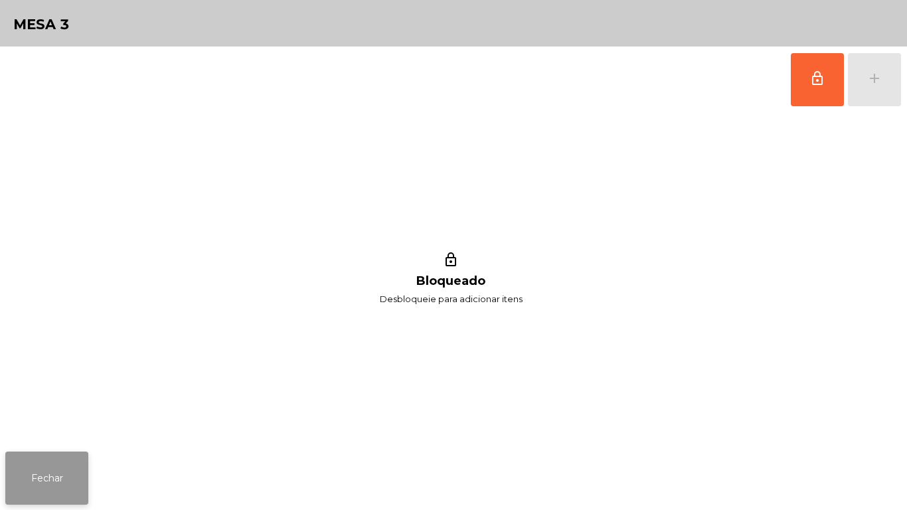
click at [47, 465] on button "Fechar" at bounding box center [46, 477] width 83 height 53
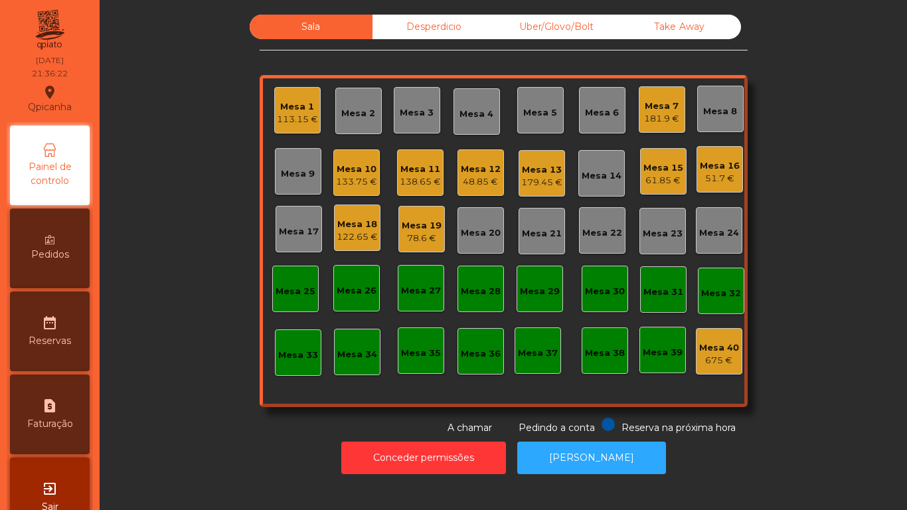
click at [711, 168] on div "Mesa 16" at bounding box center [719, 165] width 40 height 13
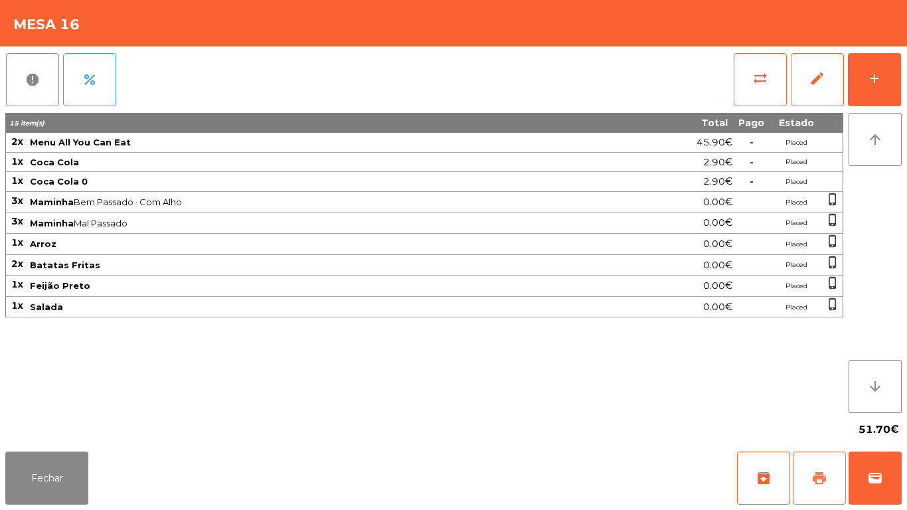
click at [807, 461] on button "print" at bounding box center [818, 477] width 53 height 53
click at [64, 474] on button "Fechar" at bounding box center [46, 477] width 83 height 53
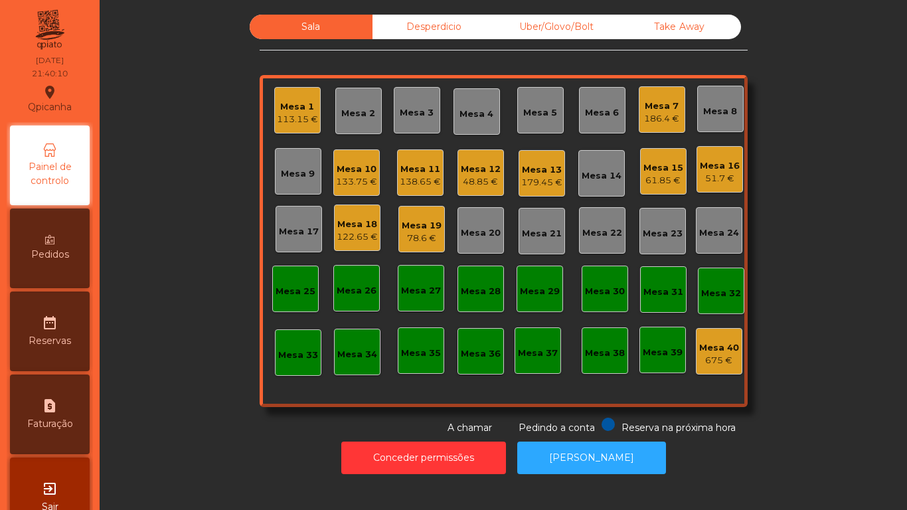
click at [480, 182] on div "48.85 €" at bounding box center [481, 181] width 40 height 13
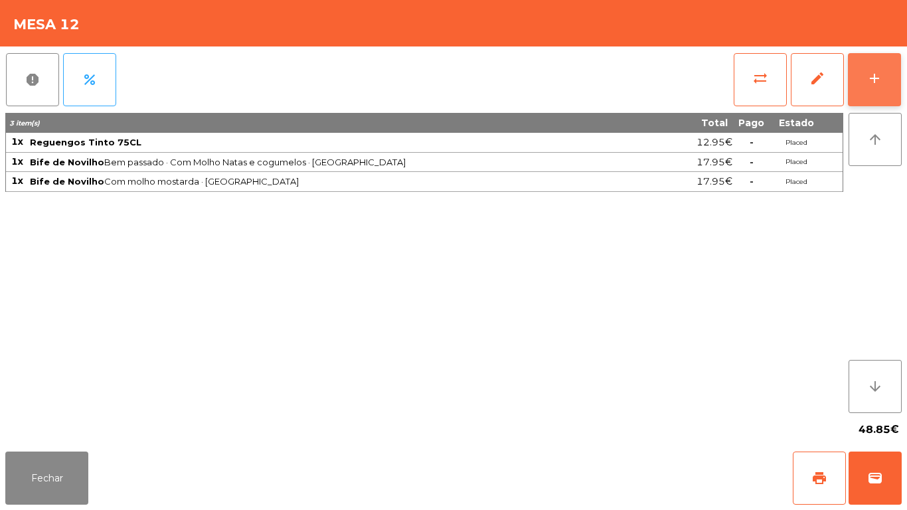
click at [874, 88] on button "add" at bounding box center [873, 79] width 53 height 53
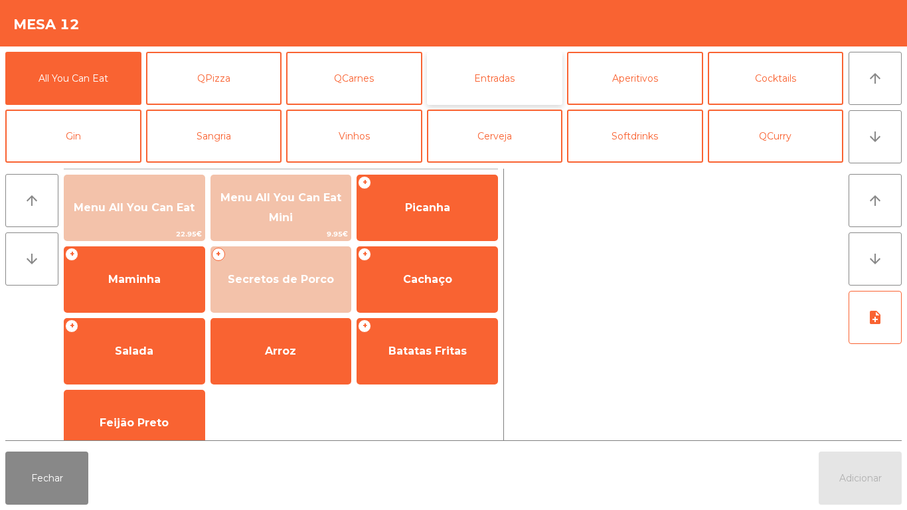
click at [505, 93] on button "Entradas" at bounding box center [495, 78] width 136 height 53
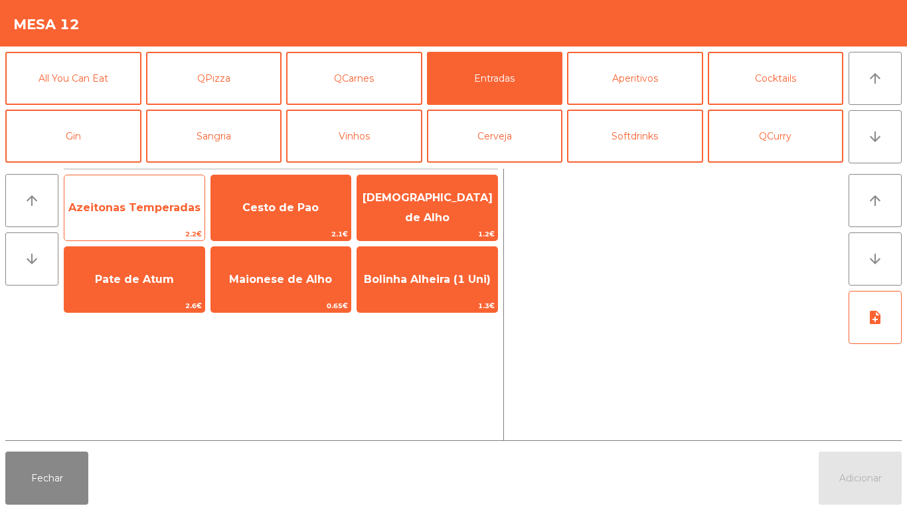
click at [133, 205] on span "Azeitonas Temperadas" at bounding box center [134, 207] width 132 height 13
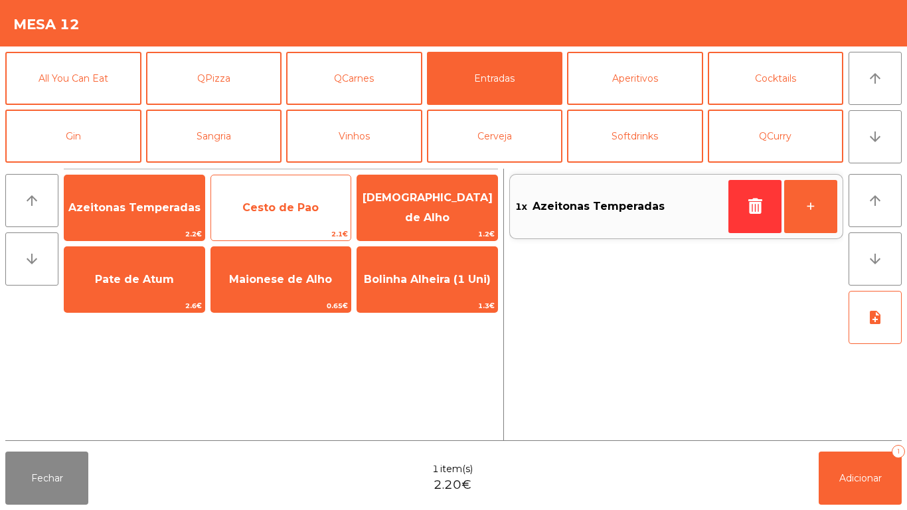
click at [271, 201] on span "Cesto de Pao" at bounding box center [280, 207] width 76 height 13
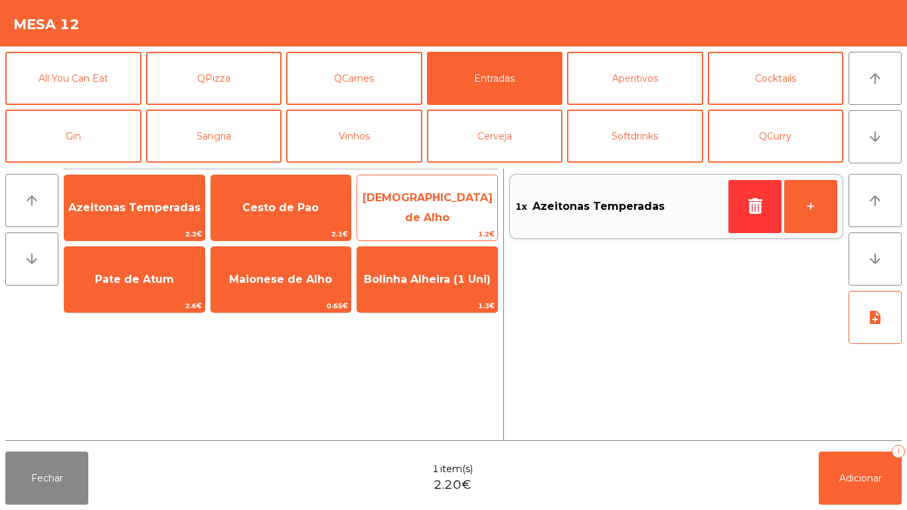
click at [441, 198] on span "[DEMOGRAPHIC_DATA] de Alho" at bounding box center [427, 208] width 140 height 56
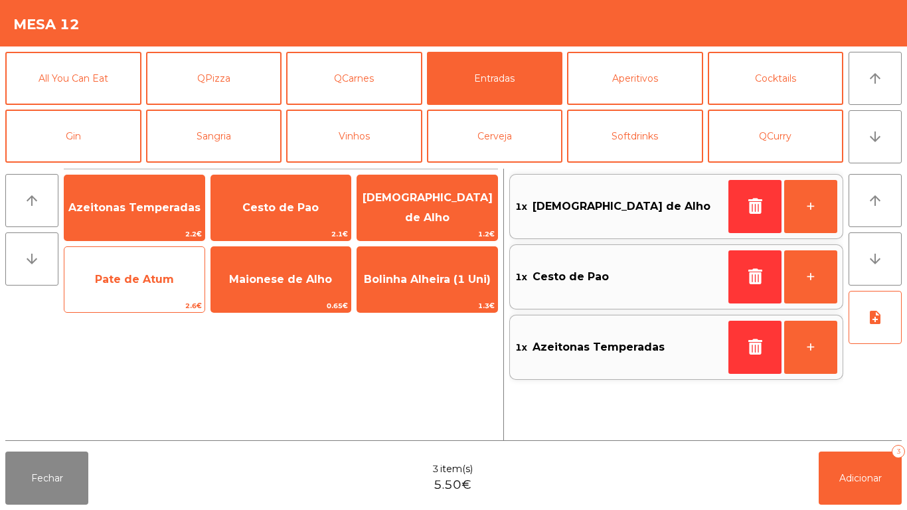
click at [137, 270] on span "Pate de Atum" at bounding box center [134, 279] width 140 height 36
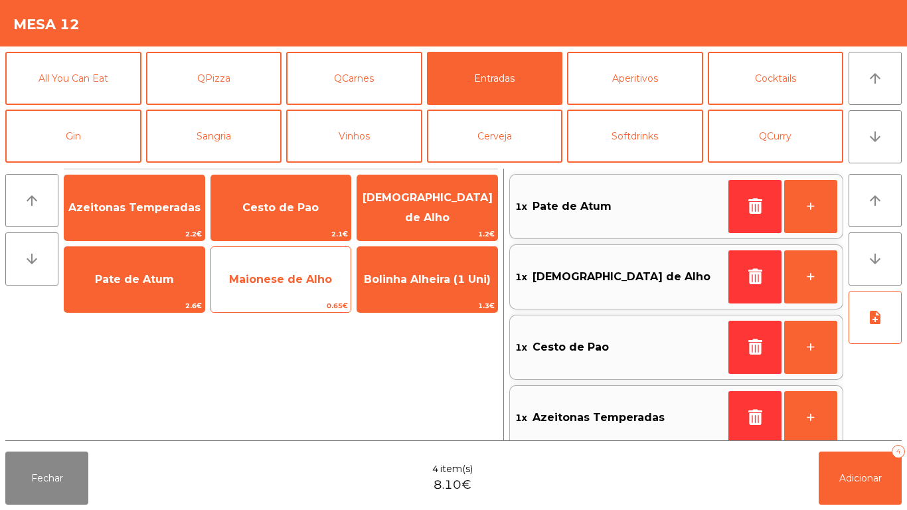
click at [285, 265] on span "Maionese de Alho" at bounding box center [281, 279] width 140 height 36
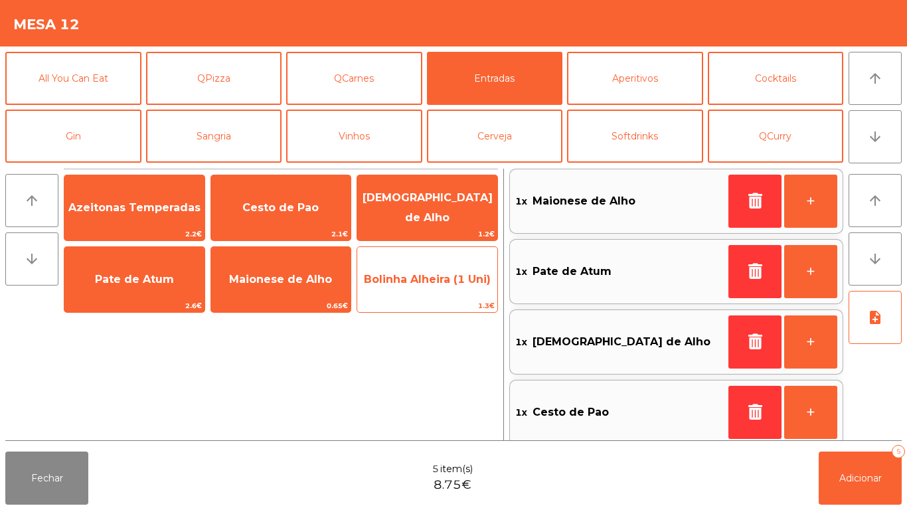
click at [444, 273] on span "Bolinha Alheira (1 Uni)" at bounding box center [427, 279] width 127 height 13
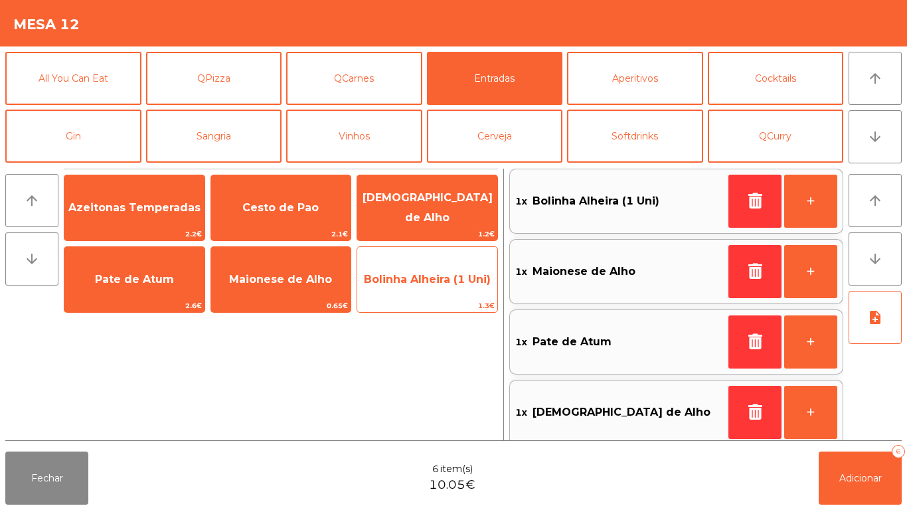
click at [431, 275] on span "Bolinha Alheira (1 Uni)" at bounding box center [427, 279] width 127 height 13
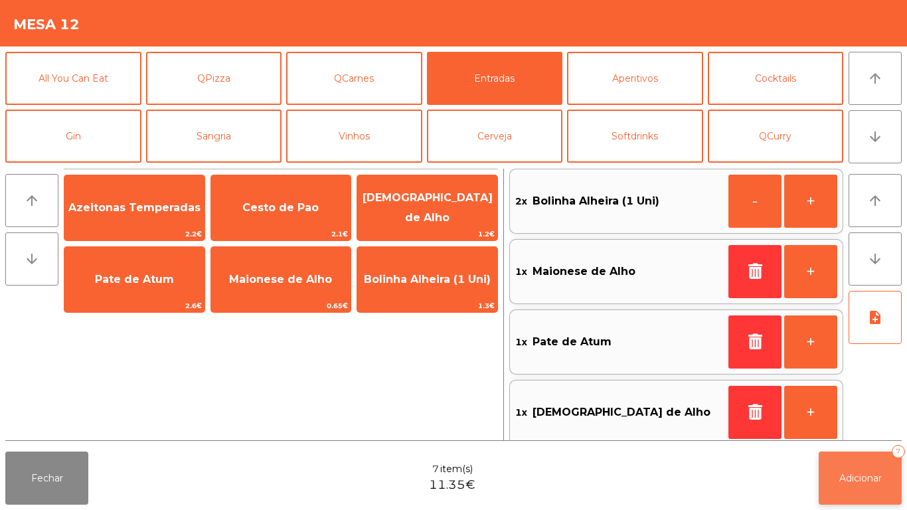
click at [879, 470] on button "Adicionar 7" at bounding box center [859, 477] width 83 height 53
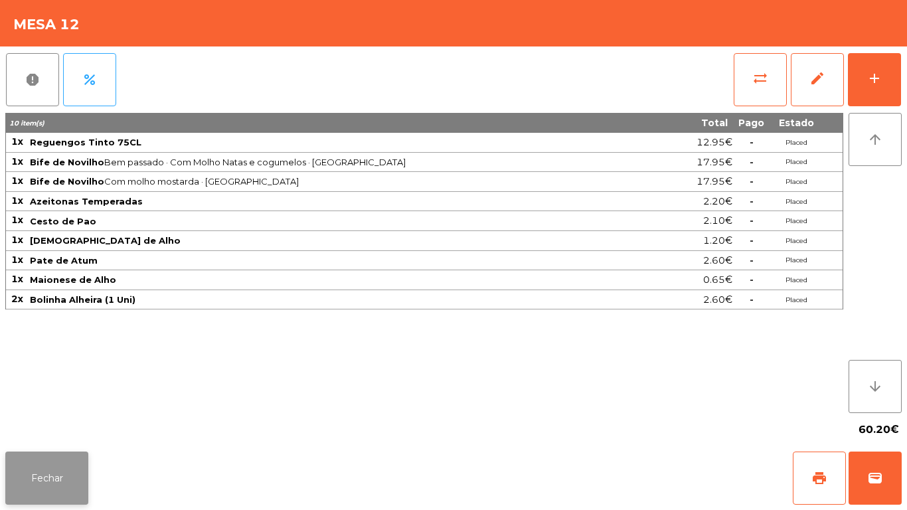
click at [42, 492] on button "Fechar" at bounding box center [46, 477] width 83 height 53
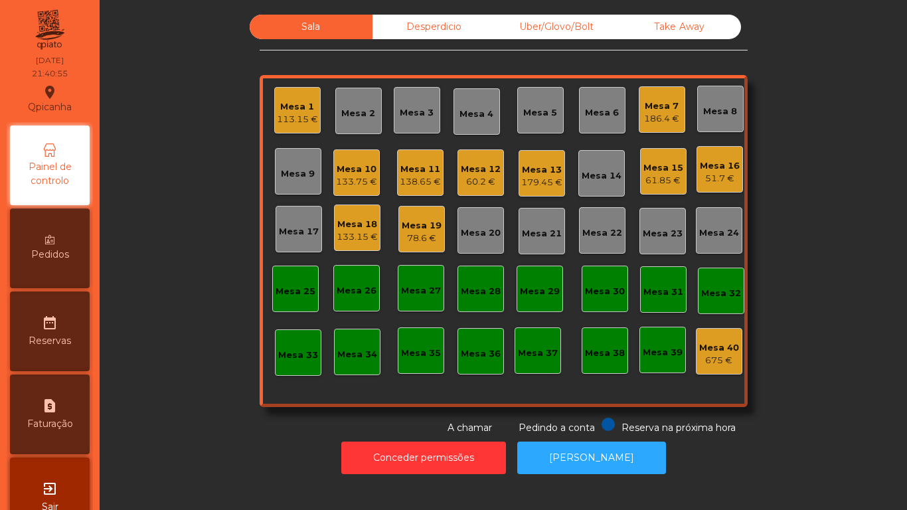
click at [644, 184] on div "61.85 €" at bounding box center [663, 180] width 40 height 13
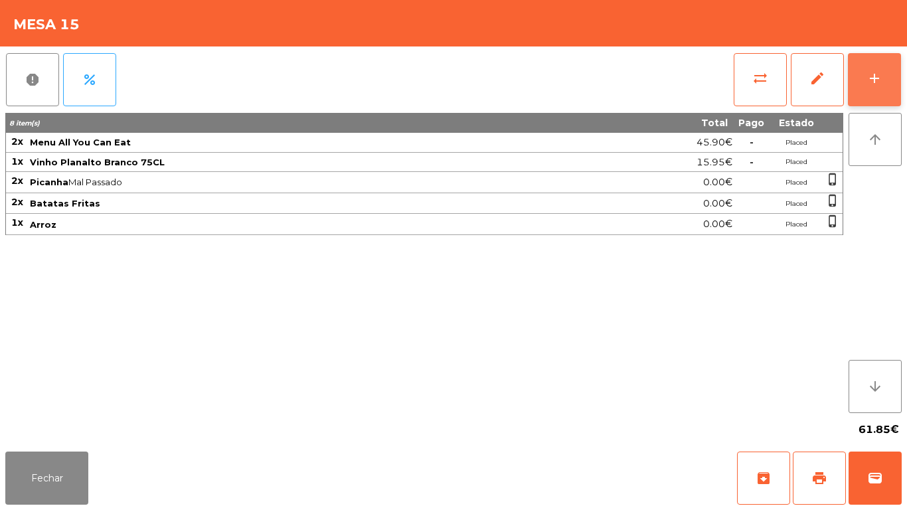
click at [869, 71] on div "add" at bounding box center [874, 78] width 16 height 16
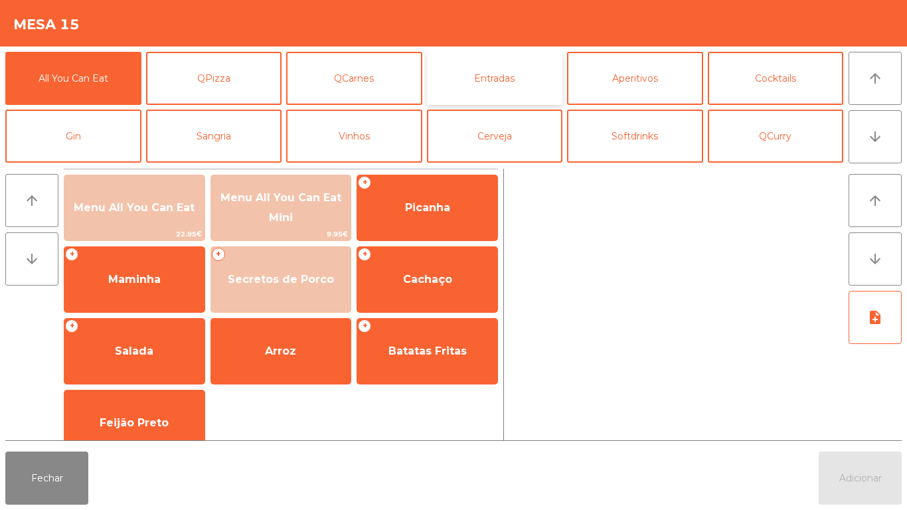
click at [510, 90] on button "Entradas" at bounding box center [495, 78] width 136 height 53
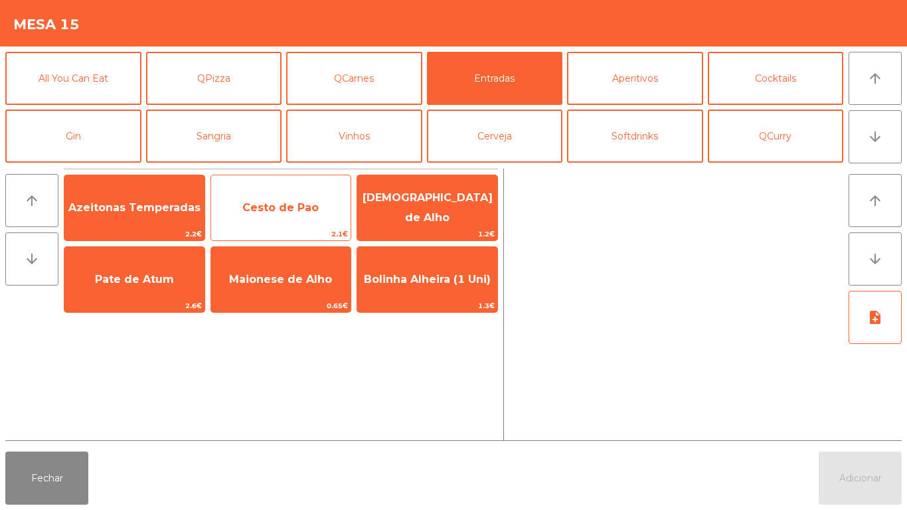
click at [283, 196] on span "Cesto de Pao" at bounding box center [281, 208] width 140 height 36
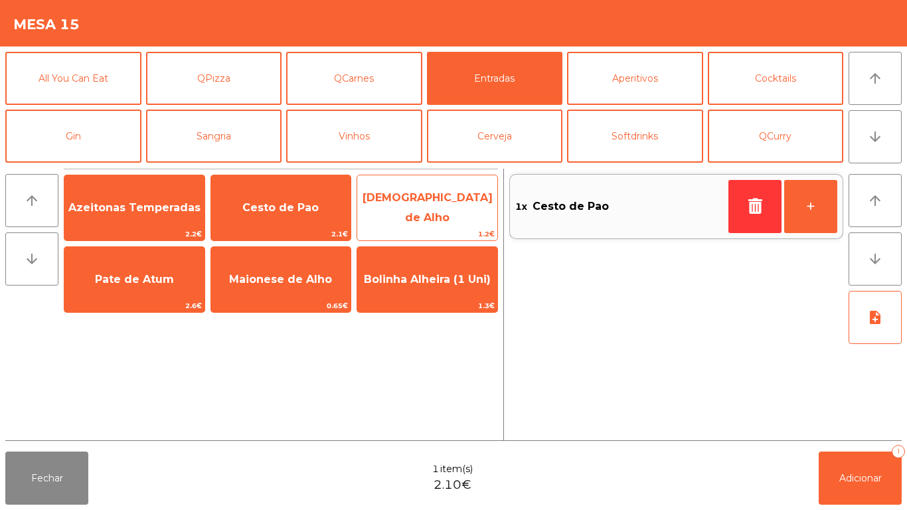
click at [437, 200] on span "[DEMOGRAPHIC_DATA] de Alho" at bounding box center [427, 208] width 140 height 56
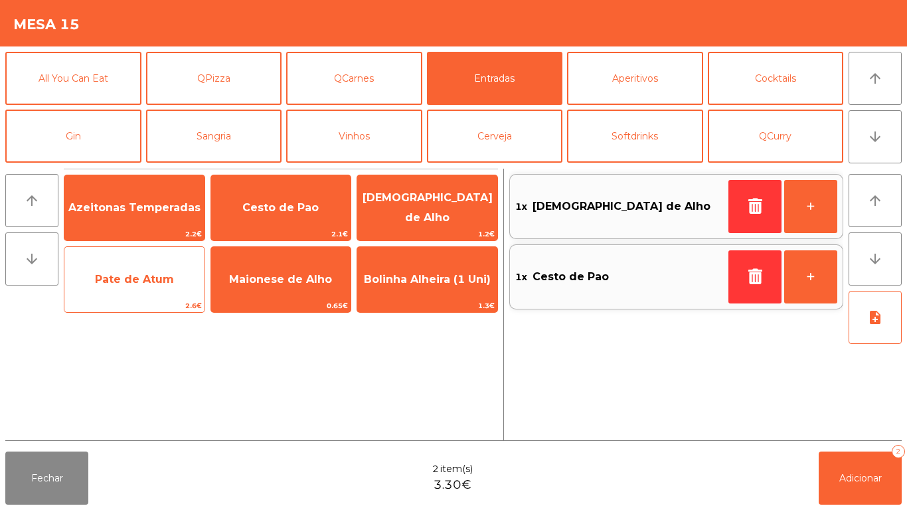
click at [132, 289] on span "Pate de Atum" at bounding box center [134, 279] width 140 height 36
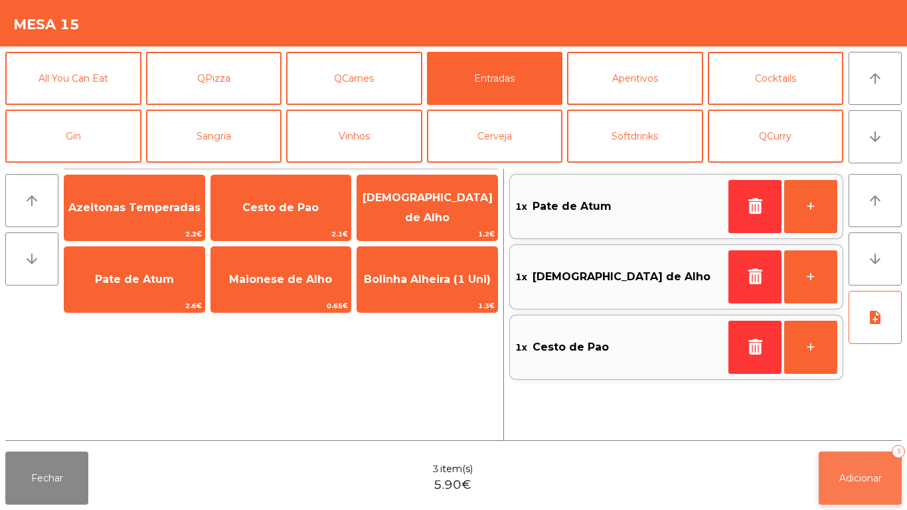
click at [865, 468] on button "Adicionar 3" at bounding box center [859, 477] width 83 height 53
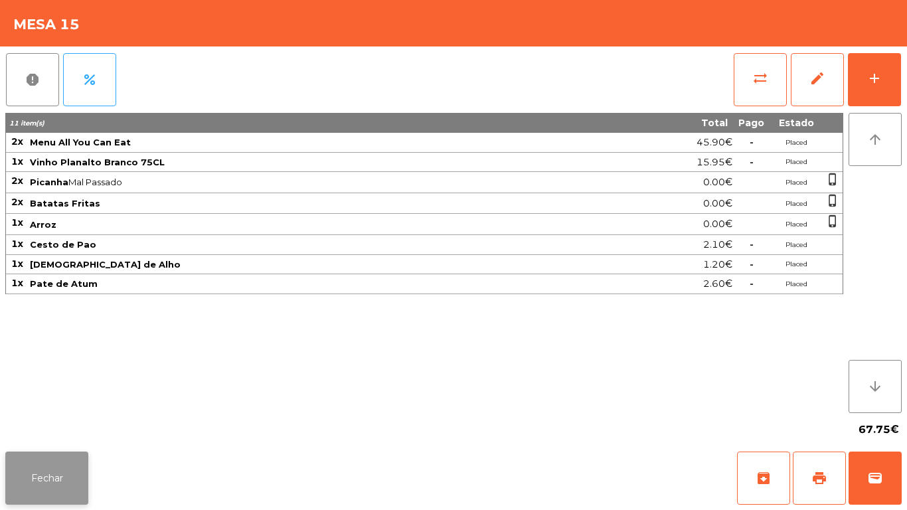
click at [71, 464] on button "Fechar" at bounding box center [46, 477] width 83 height 53
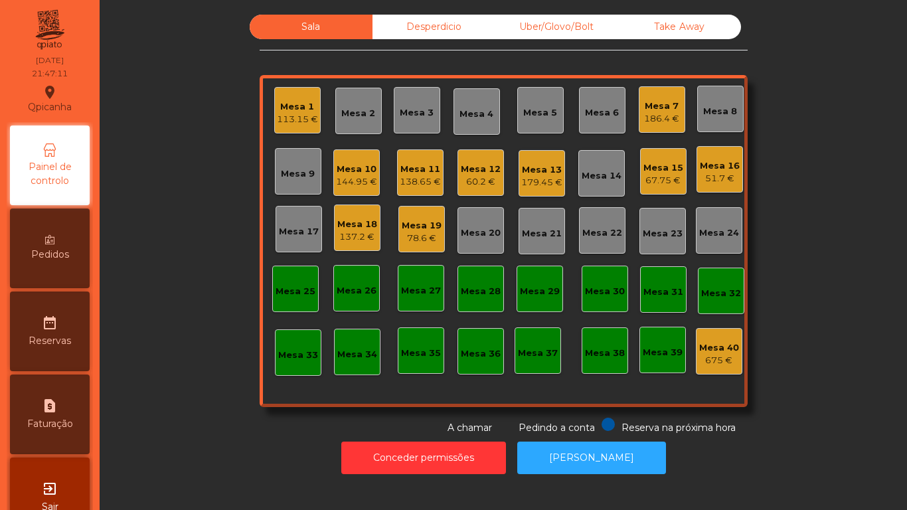
click at [644, 114] on div "186.4 €" at bounding box center [661, 118] width 35 height 13
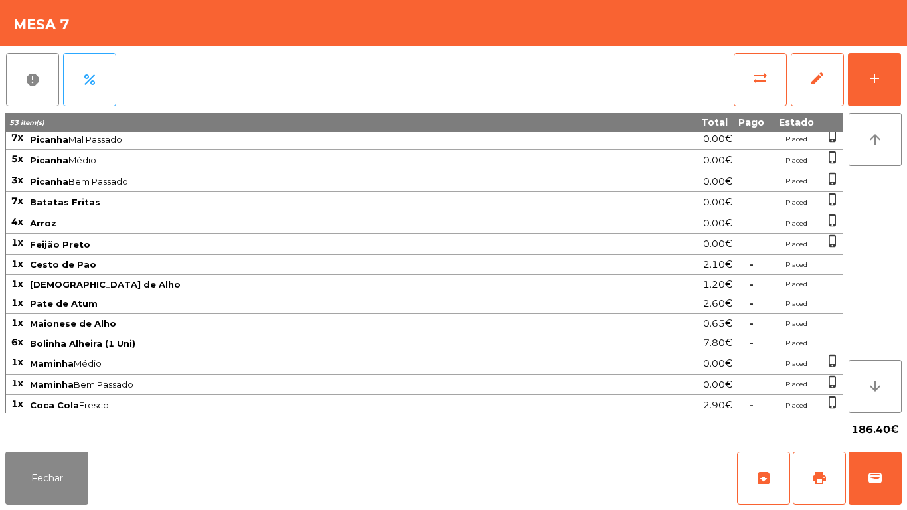
scroll to position [87, 0]
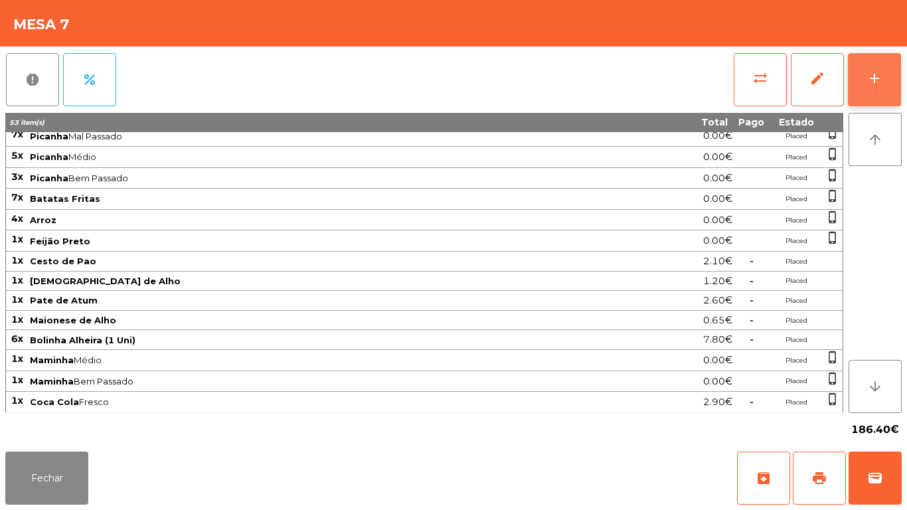
click at [862, 98] on button "add" at bounding box center [873, 79] width 53 height 53
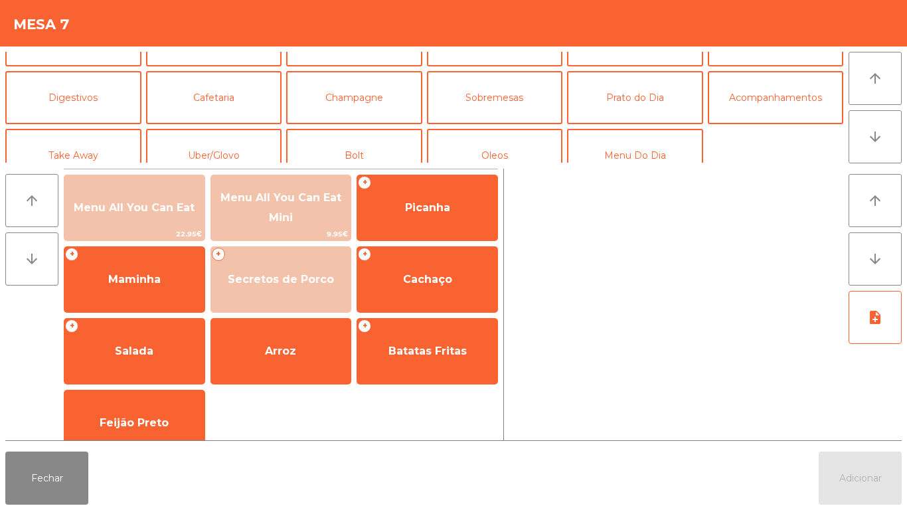
scroll to position [97, 0]
click at [506, 106] on button "Sobremesas" at bounding box center [495, 96] width 136 height 53
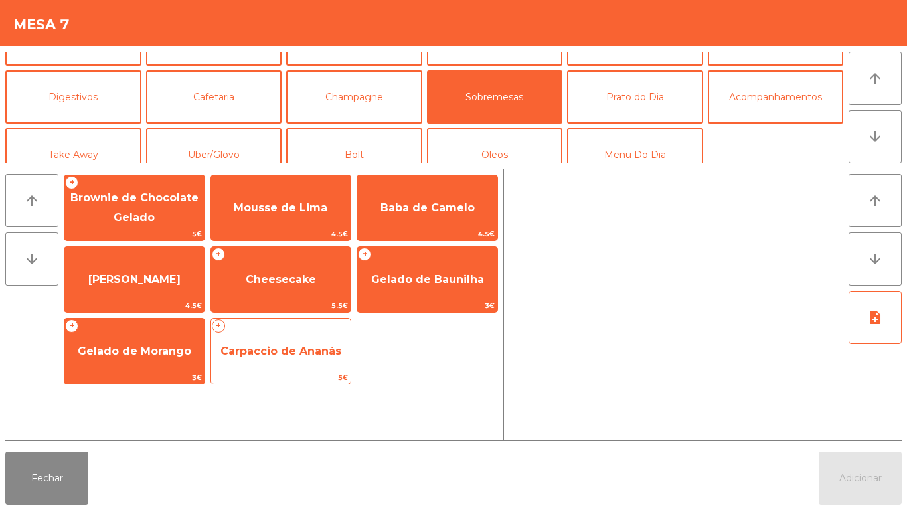
click at [298, 344] on span "Carpaccio de Ananás" at bounding box center [280, 350] width 121 height 13
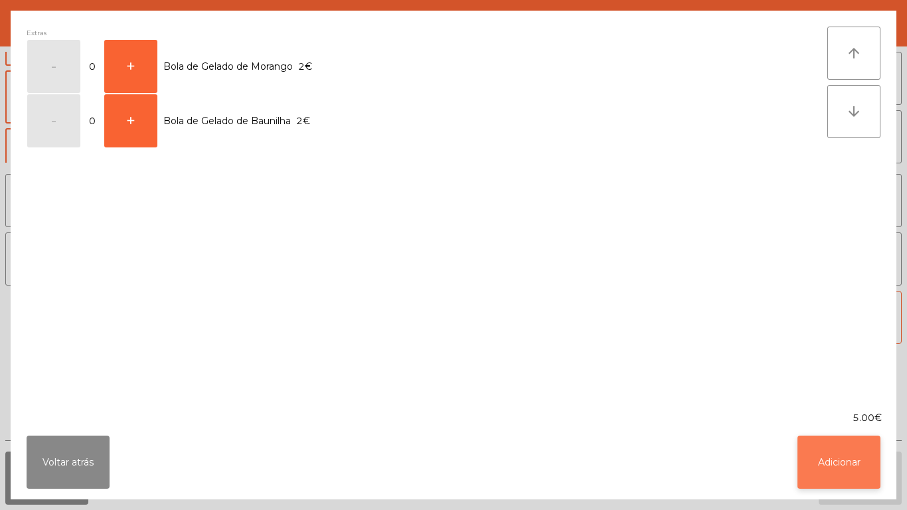
click at [820, 457] on button "Adicionar" at bounding box center [838, 461] width 83 height 53
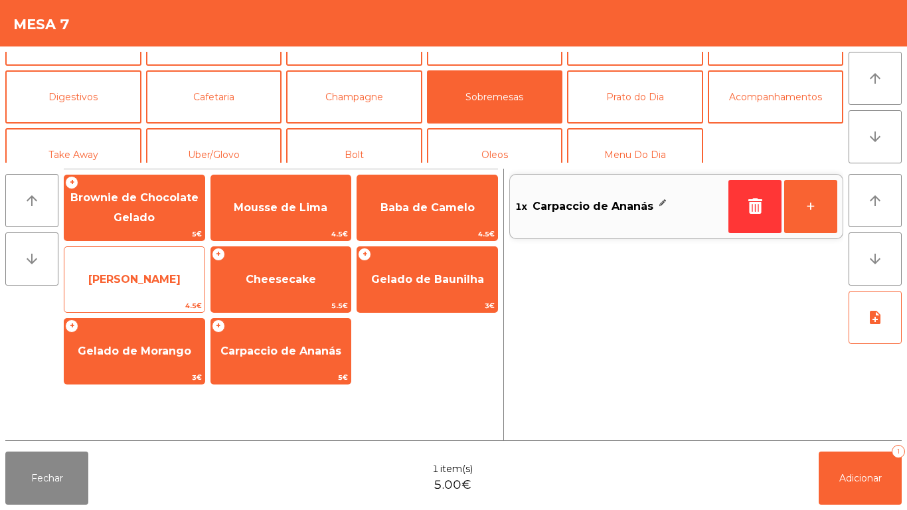
click at [140, 297] on span "Mousse Maracujá" at bounding box center [134, 279] width 140 height 36
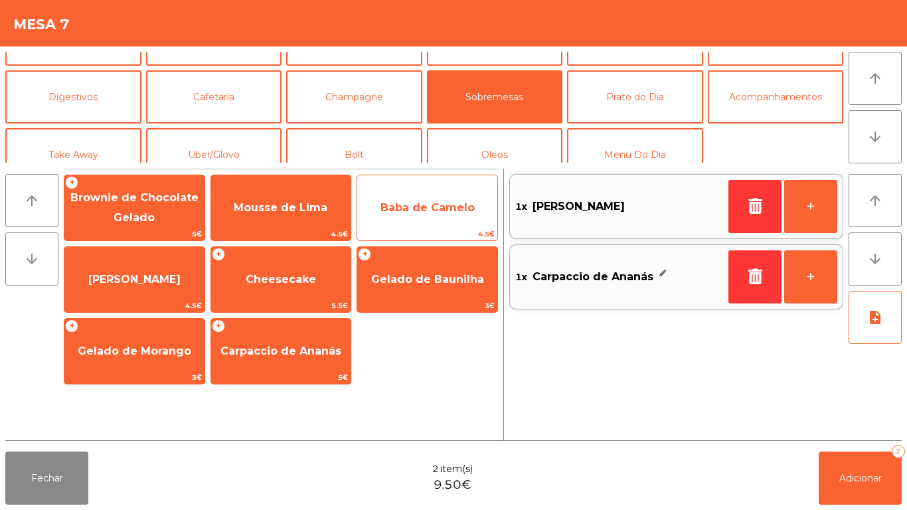
click at [422, 210] on span "Baba de Camelo" at bounding box center [427, 207] width 94 height 13
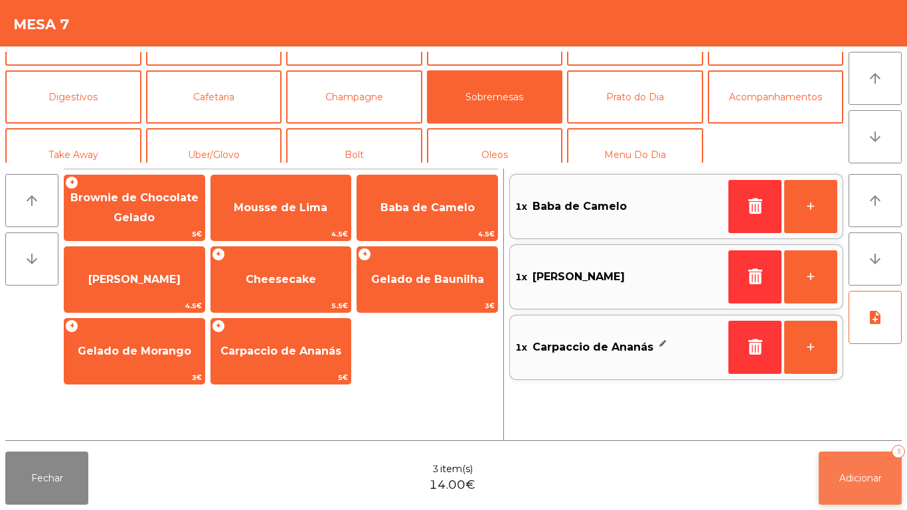
click at [853, 467] on button "Adicionar 3" at bounding box center [859, 477] width 83 height 53
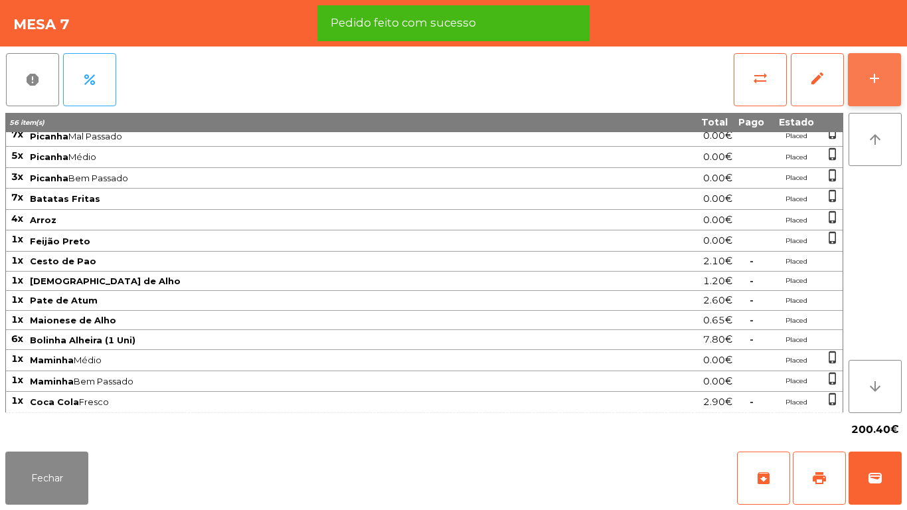
click at [893, 62] on button "add" at bounding box center [873, 79] width 53 height 53
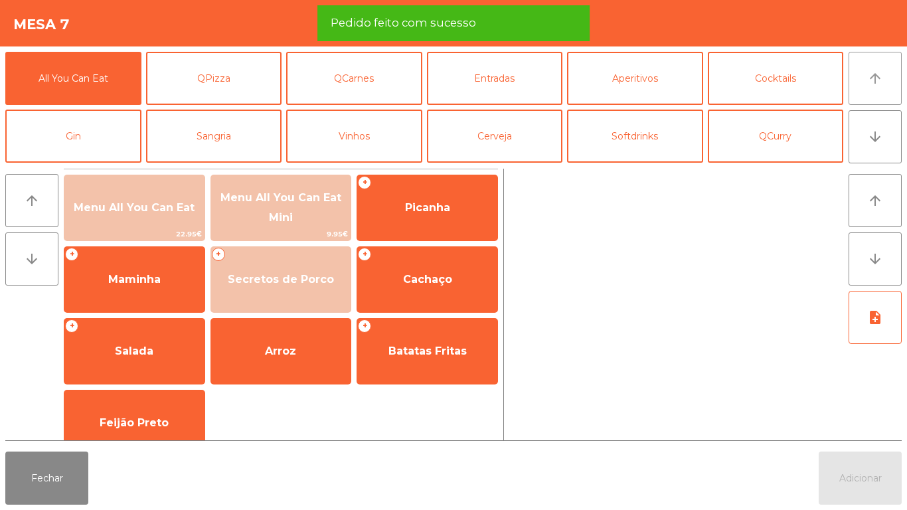
click at [865, 86] on button "arrow_upward" at bounding box center [874, 78] width 53 height 53
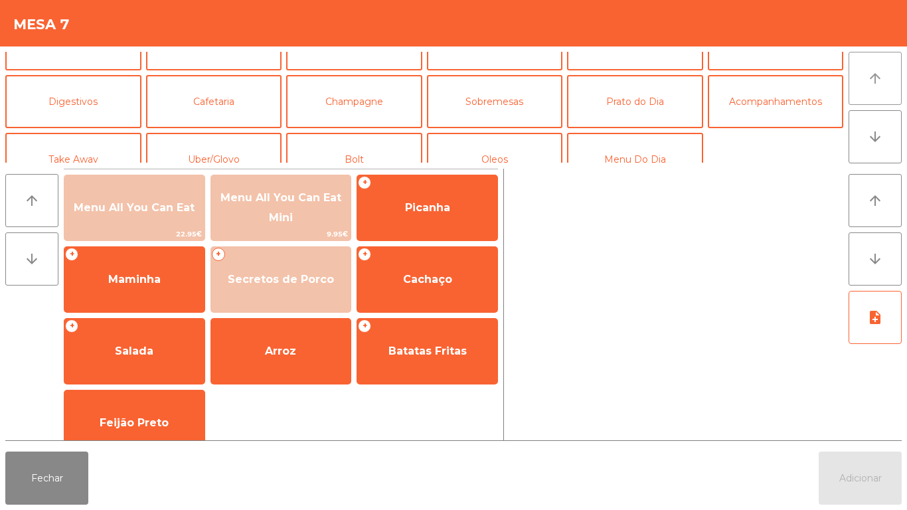
scroll to position [93, 0]
click at [224, 93] on button "Cafetaria" at bounding box center [214, 100] width 136 height 53
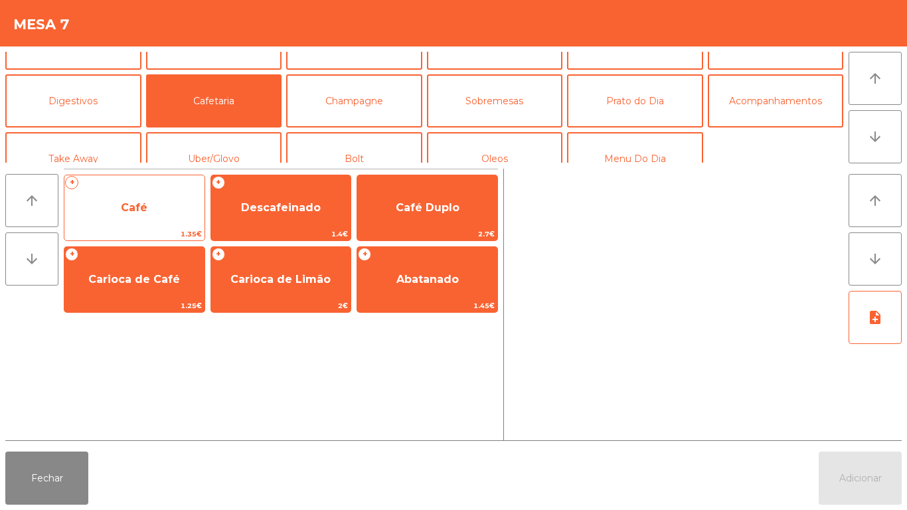
click at [168, 227] on div "+ Café 1.35€" at bounding box center [134, 208] width 141 height 66
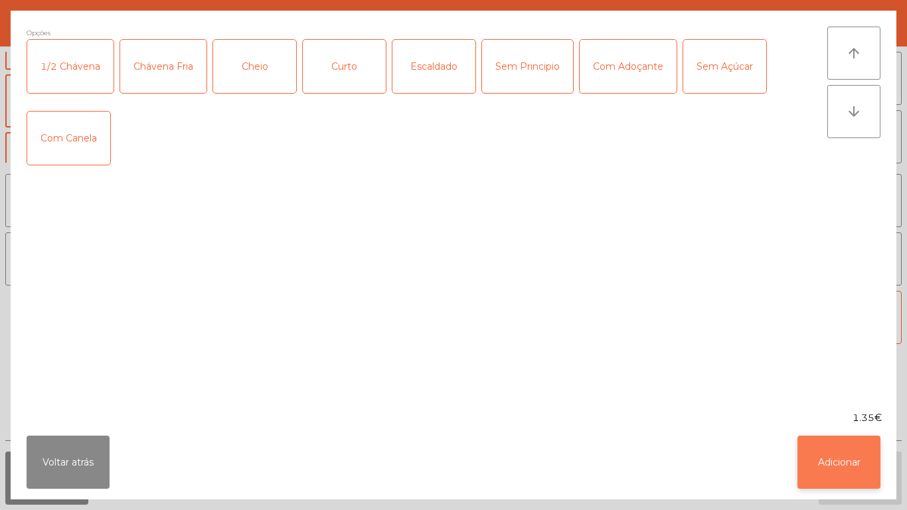
click at [848, 453] on button "Adicionar" at bounding box center [838, 461] width 83 height 53
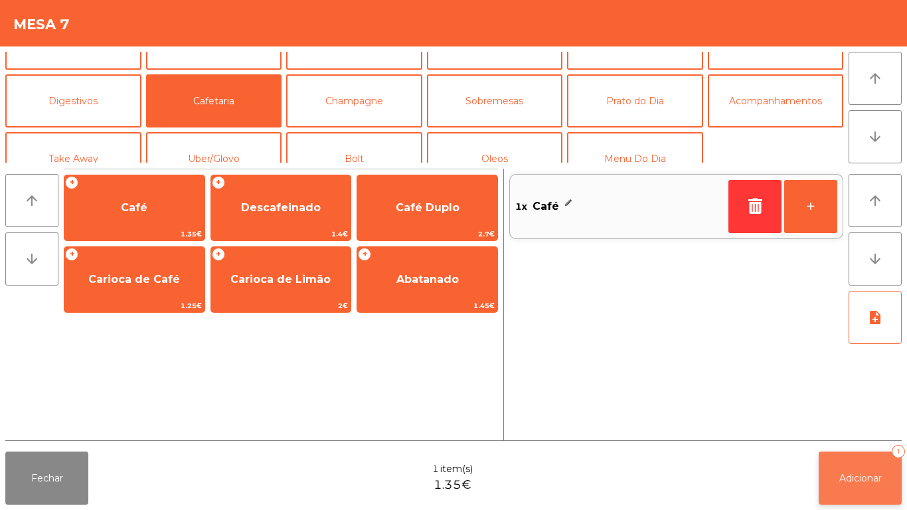
click at [861, 465] on button "Adicionar 1" at bounding box center [859, 477] width 83 height 53
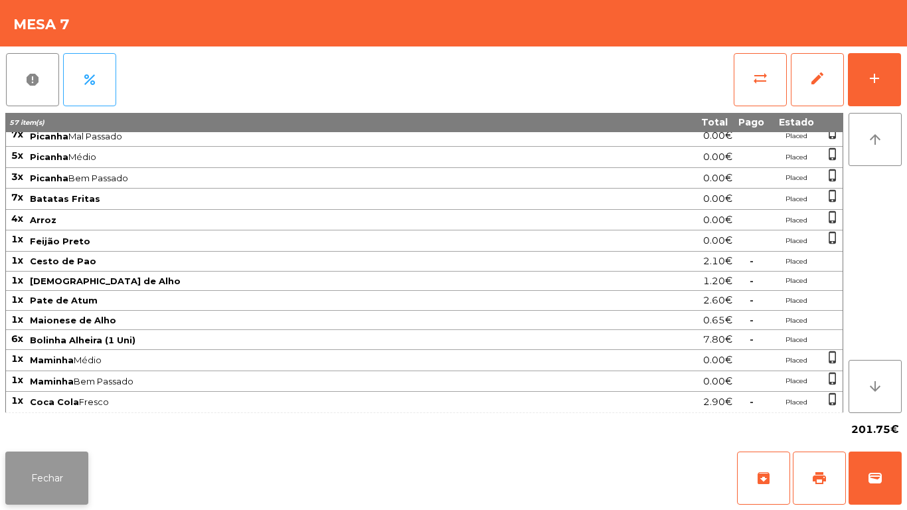
click at [65, 476] on button "Fechar" at bounding box center [46, 477] width 83 height 53
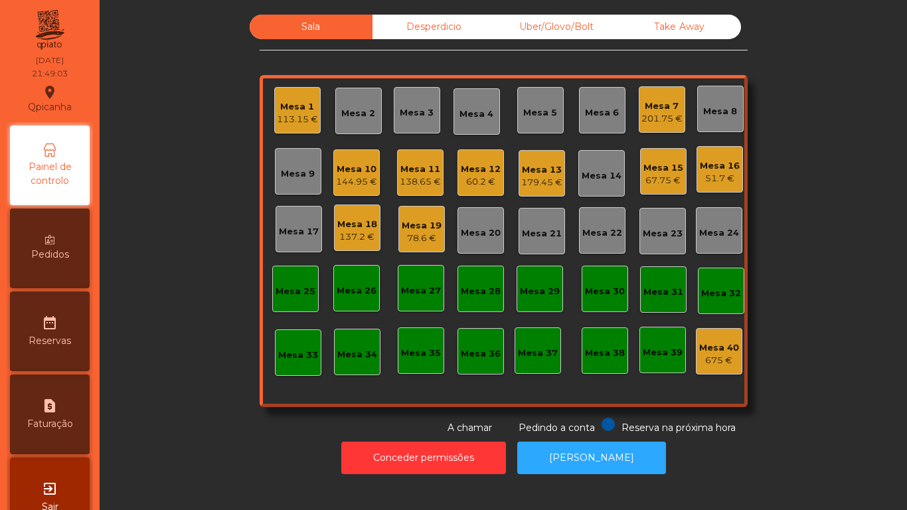
click at [416, 108] on div "Mesa 3" at bounding box center [416, 112] width 34 height 13
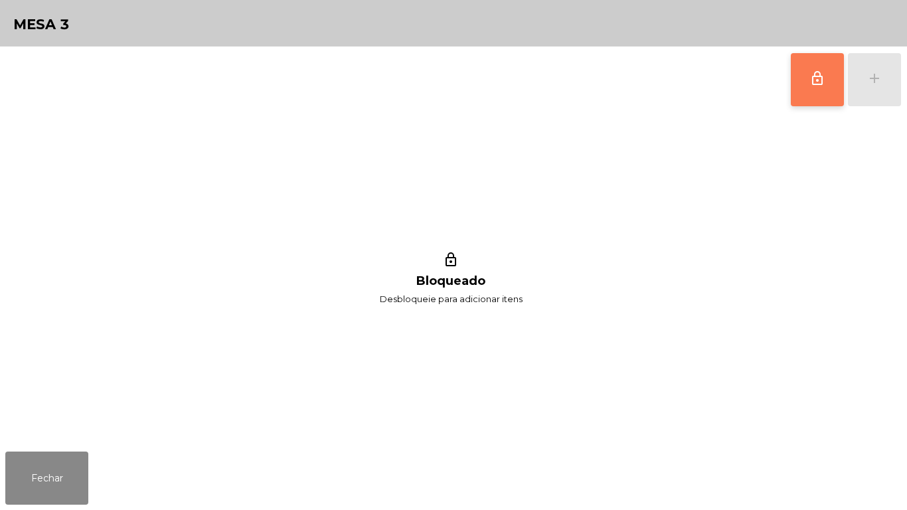
click at [824, 84] on span "lock_outline" at bounding box center [817, 78] width 16 height 16
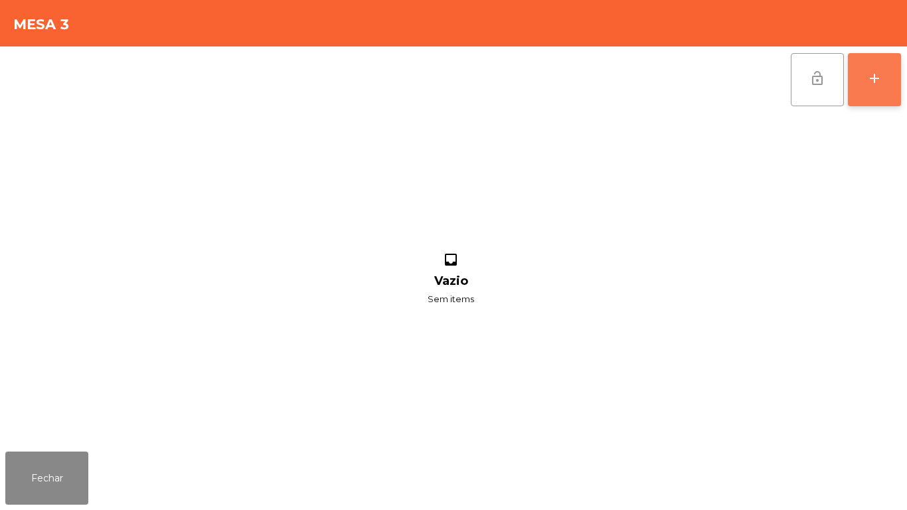
click at [888, 86] on button "add" at bounding box center [873, 79] width 53 height 53
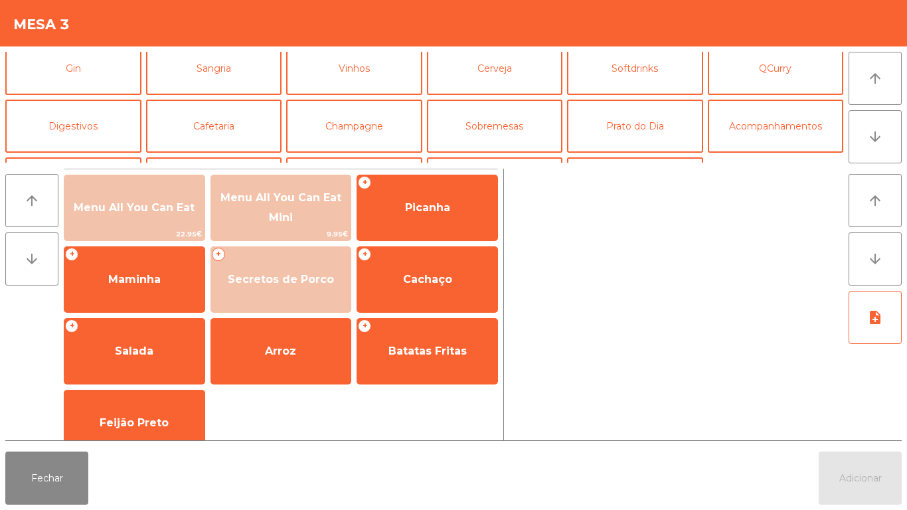
scroll to position [66, 0]
click at [225, 70] on button "Sangria" at bounding box center [214, 69] width 136 height 53
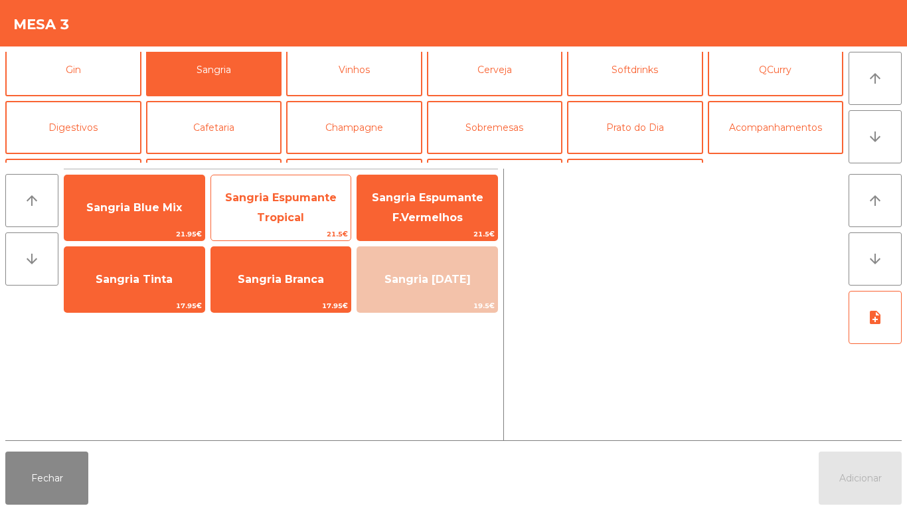
click at [290, 198] on span "Sangria Espumante Tropical" at bounding box center [280, 207] width 111 height 33
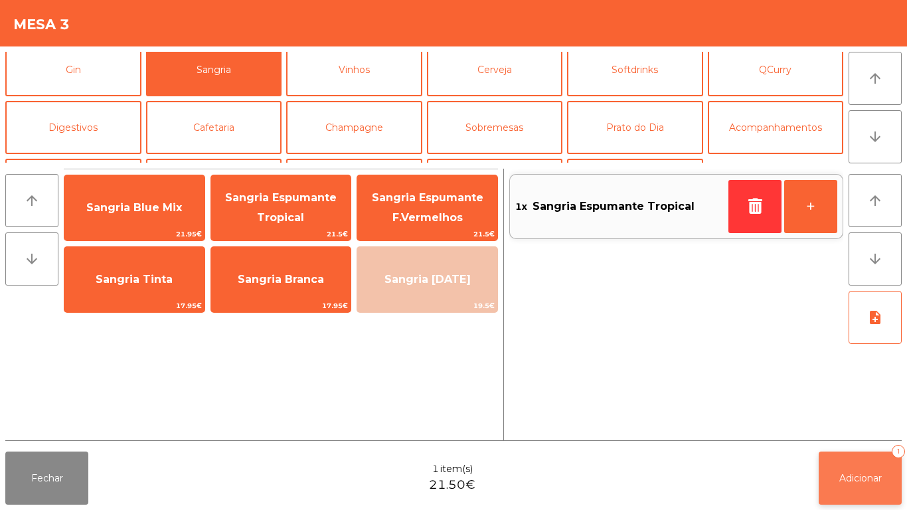
click at [853, 475] on span "Adicionar" at bounding box center [860, 478] width 42 height 12
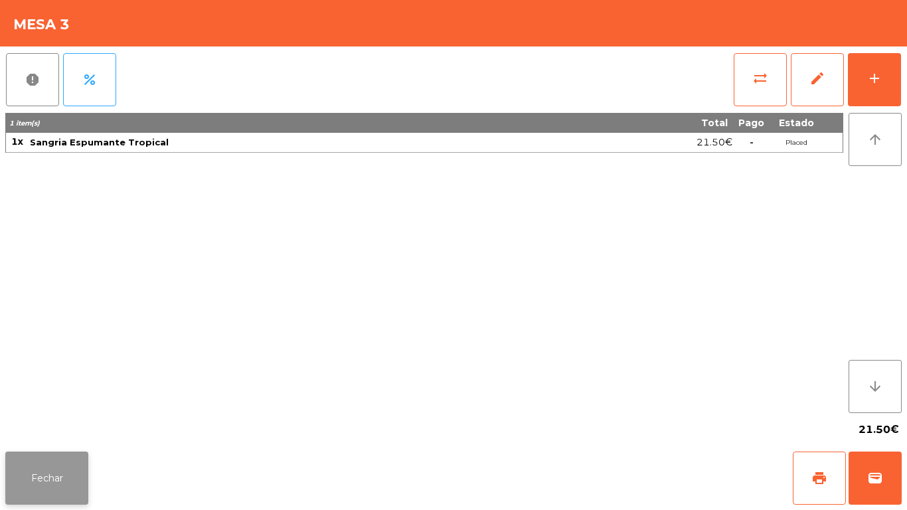
click at [23, 466] on button "Fechar" at bounding box center [46, 477] width 83 height 53
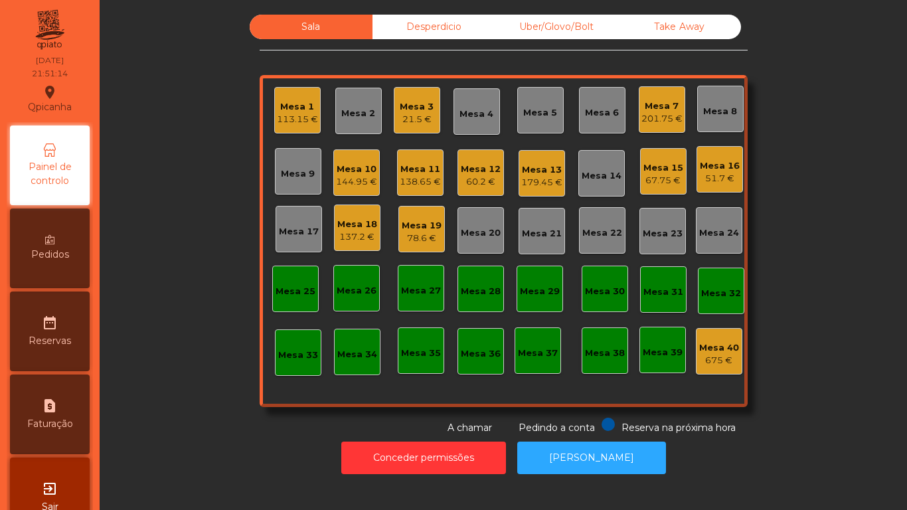
click at [420, 242] on div "78.6 €" at bounding box center [421, 238] width 40 height 13
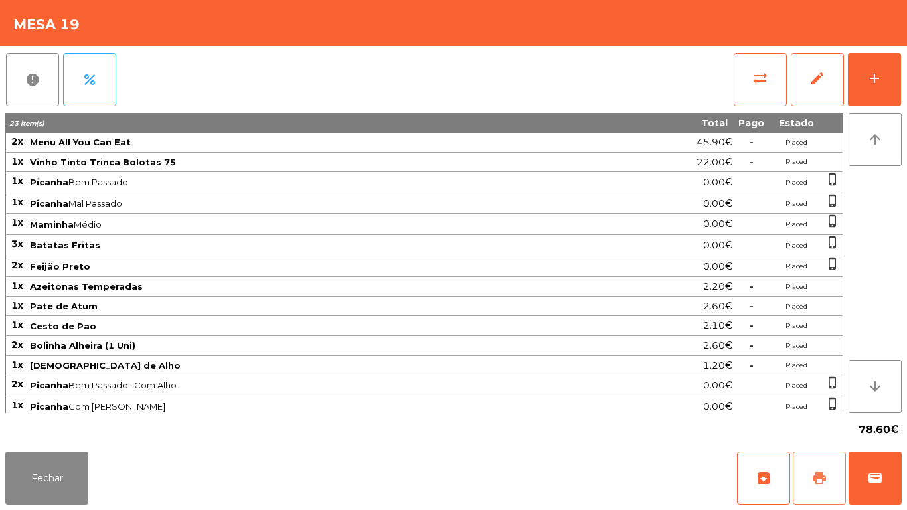
click at [806, 461] on button "print" at bounding box center [818, 477] width 53 height 53
click at [64, 459] on button "Fechar" at bounding box center [46, 477] width 83 height 53
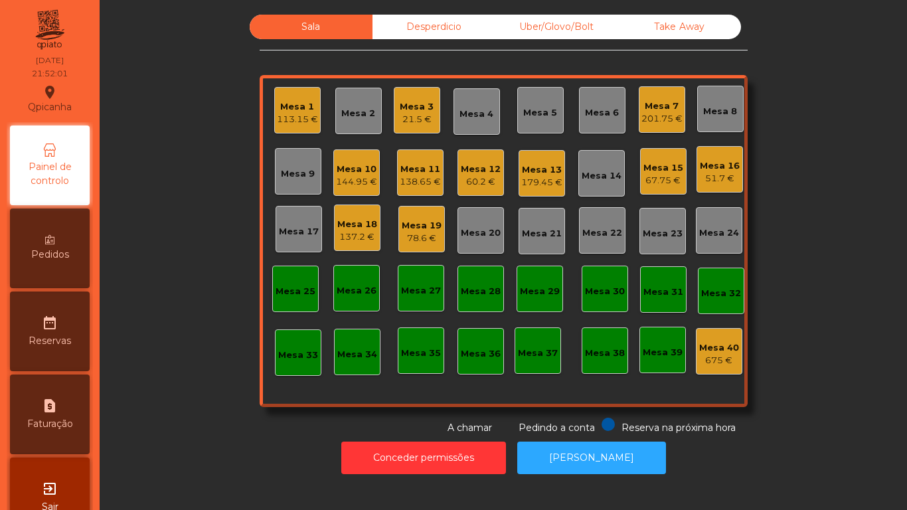
click at [556, 173] on div "Mesa 13" at bounding box center [541, 169] width 41 height 13
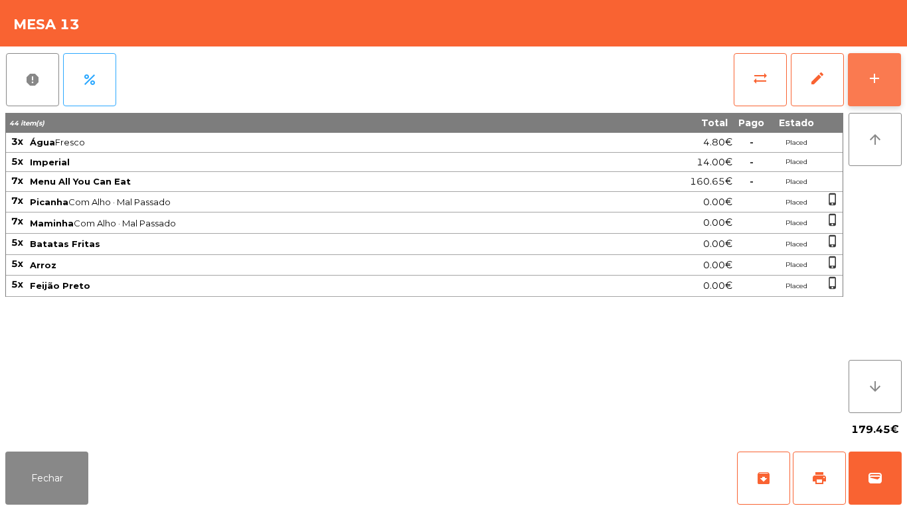
click at [872, 88] on button "add" at bounding box center [873, 79] width 53 height 53
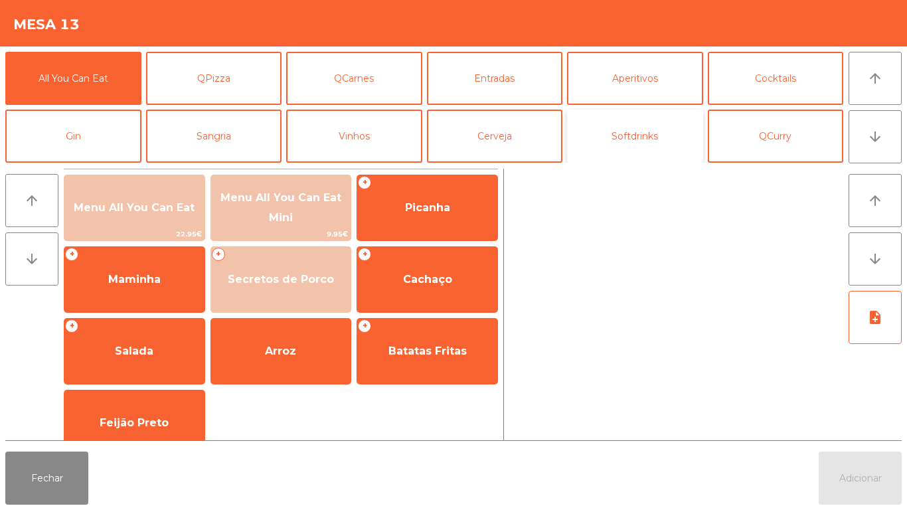
click at [621, 143] on button "Softdrinks" at bounding box center [635, 135] width 136 height 53
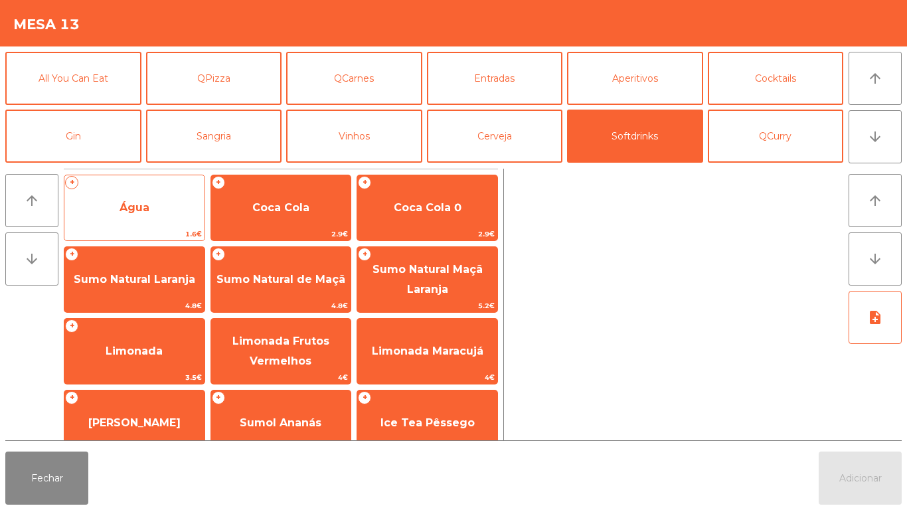
click at [152, 219] on span "Água" at bounding box center [134, 208] width 140 height 36
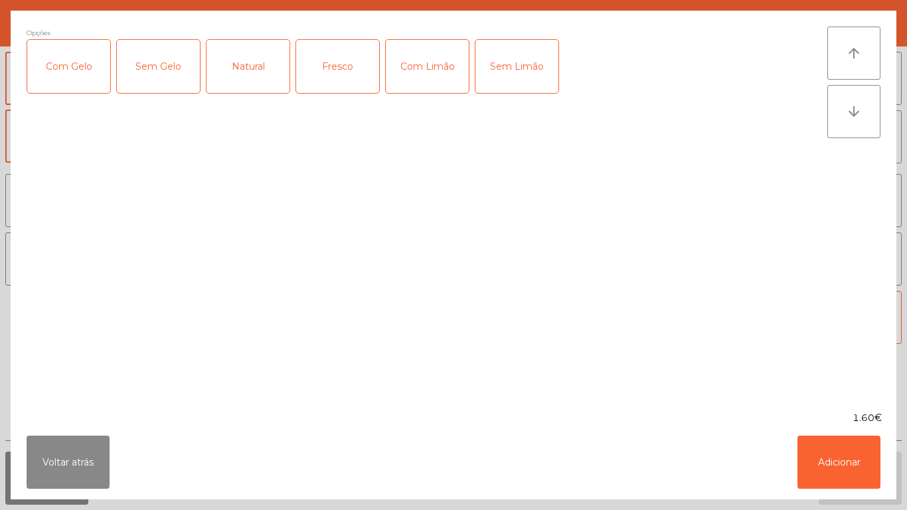
click at [334, 73] on div "Fresco" at bounding box center [337, 66] width 83 height 53
click at [788, 413] on div "1.60€" at bounding box center [453, 418] width 885 height 14
click at [829, 455] on button "Adicionar" at bounding box center [838, 461] width 83 height 53
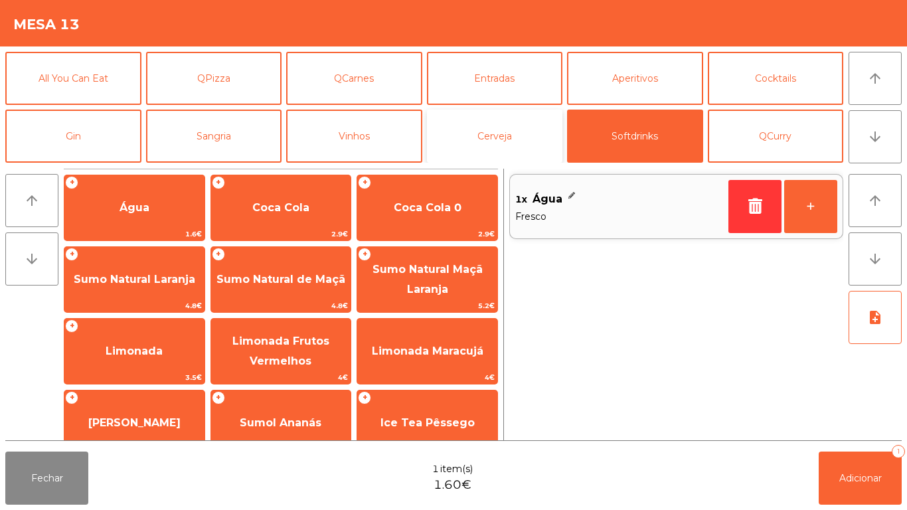
click at [495, 135] on button "Cerveja" at bounding box center [495, 135] width 136 height 53
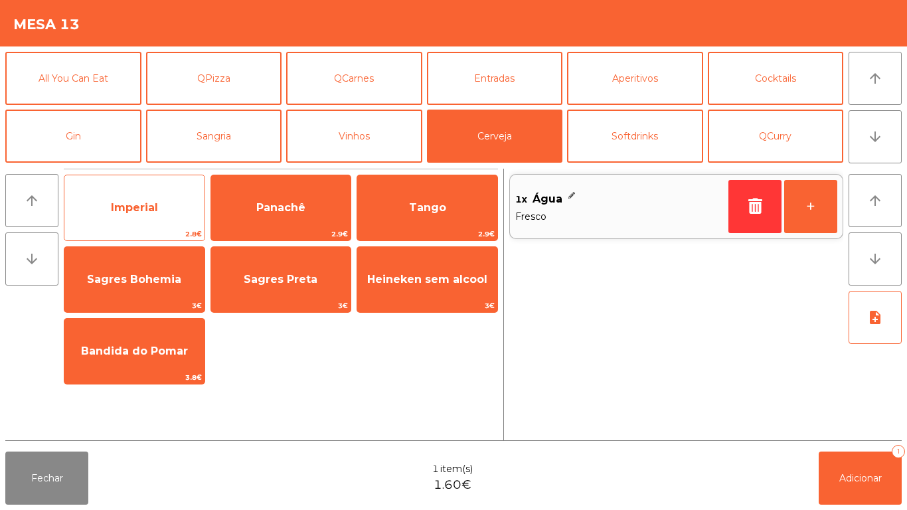
click at [151, 208] on span "Imperial" at bounding box center [134, 207] width 47 height 13
click at [153, 206] on span "Imperial" at bounding box center [134, 207] width 47 height 13
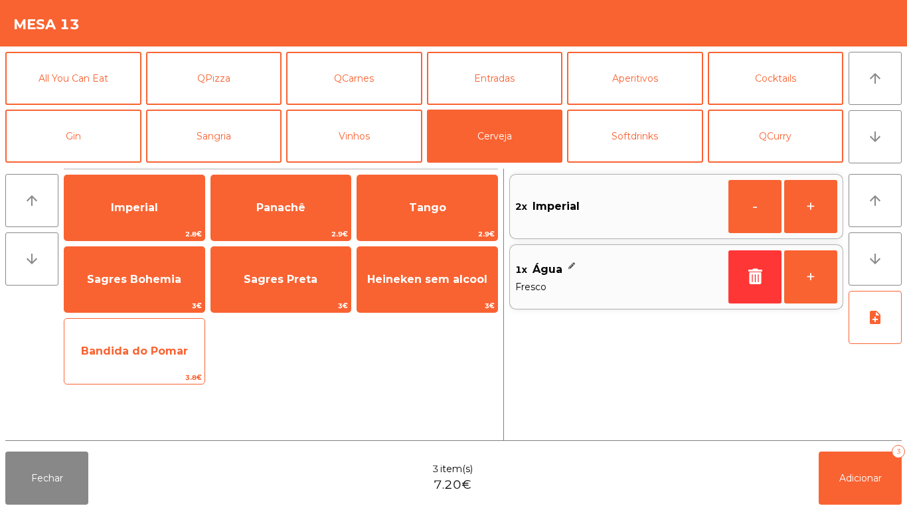
click at [157, 350] on span "Bandida do Pomar" at bounding box center [134, 350] width 107 height 13
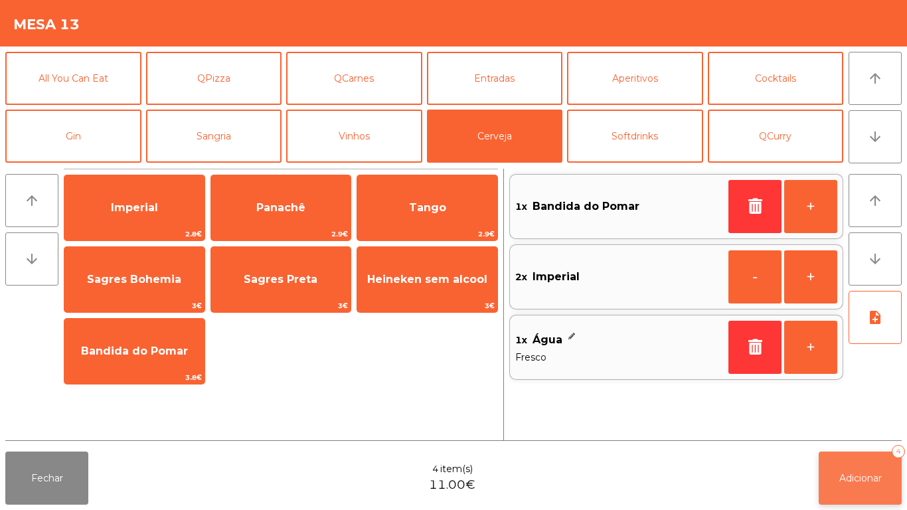
click at [866, 478] on span "Adicionar" at bounding box center [860, 478] width 42 height 12
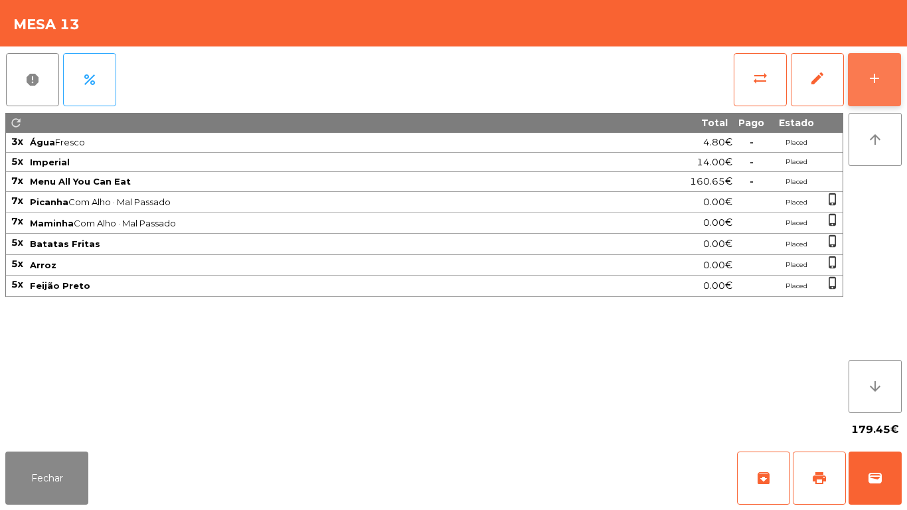
click at [859, 98] on button "add" at bounding box center [873, 79] width 53 height 53
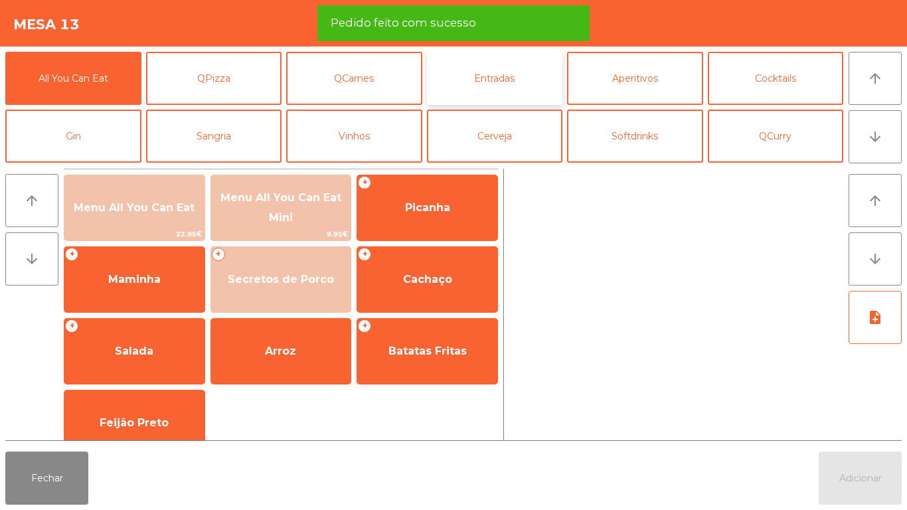
click at [514, 77] on button "Entradas" at bounding box center [495, 78] width 136 height 53
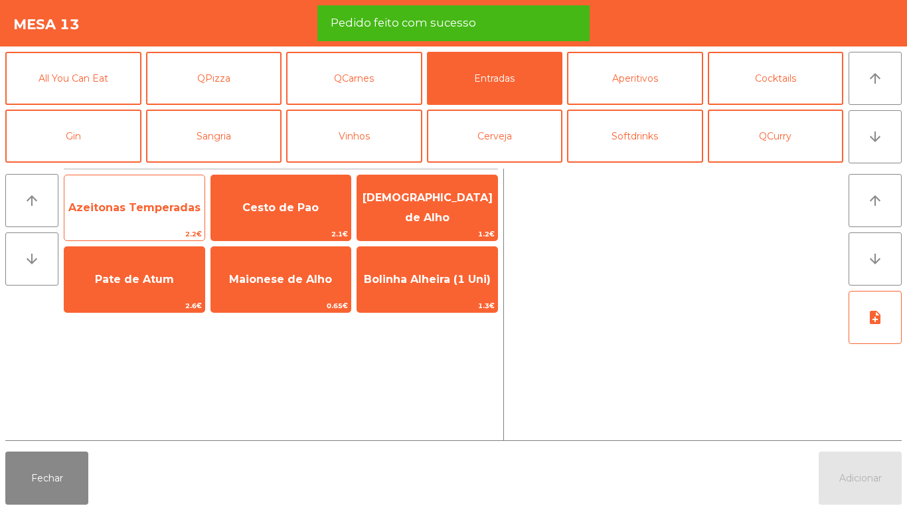
click at [145, 206] on span "Azeitonas Temperadas" at bounding box center [134, 207] width 132 height 13
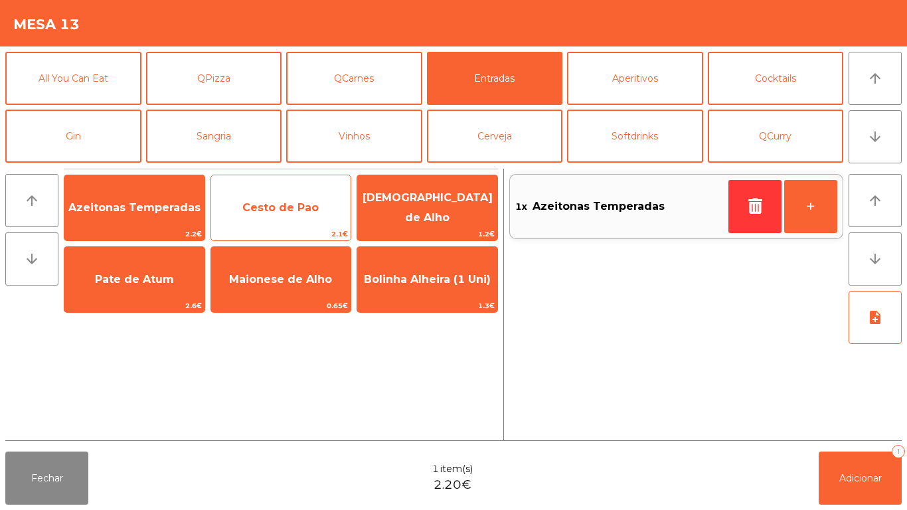
click at [281, 208] on span "Cesto de Pao" at bounding box center [280, 207] width 76 height 13
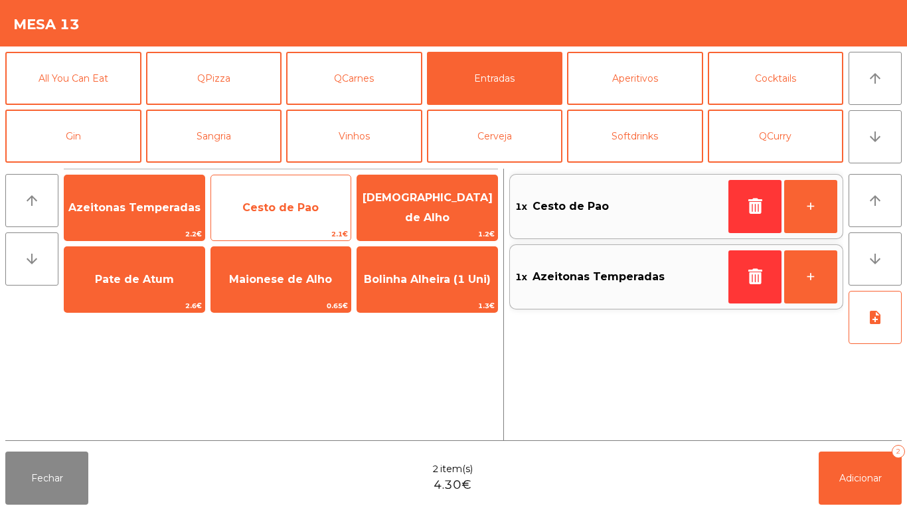
click at [285, 198] on span "Cesto de Pao" at bounding box center [281, 208] width 140 height 36
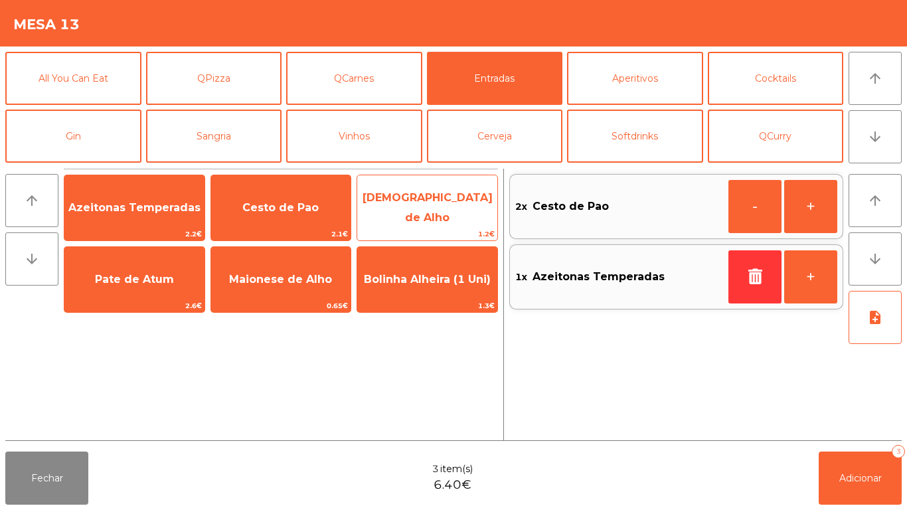
click at [409, 205] on span "[DEMOGRAPHIC_DATA] de Alho" at bounding box center [427, 207] width 130 height 33
click at [412, 189] on span "[DEMOGRAPHIC_DATA] de Alho" at bounding box center [427, 208] width 140 height 56
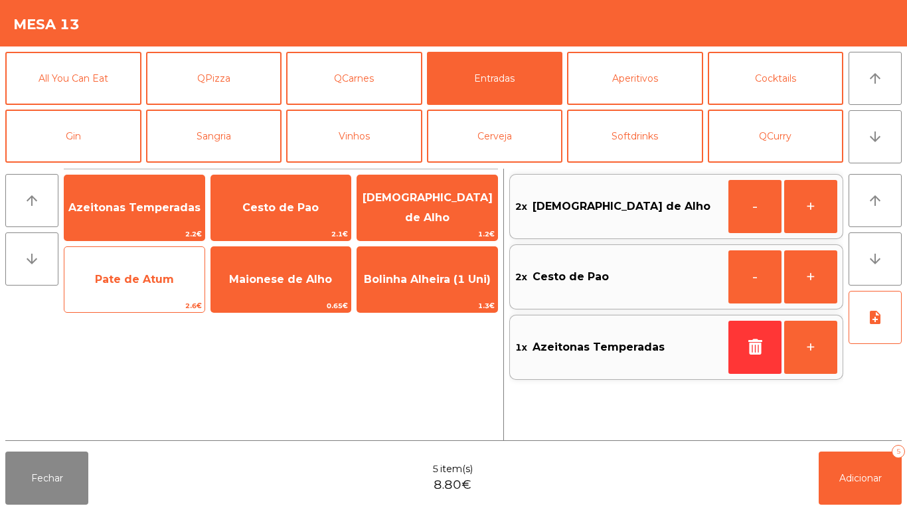
click at [147, 277] on span "Pate de Atum" at bounding box center [134, 279] width 79 height 13
click at [140, 276] on span "Pate de Atum" at bounding box center [134, 279] width 79 height 13
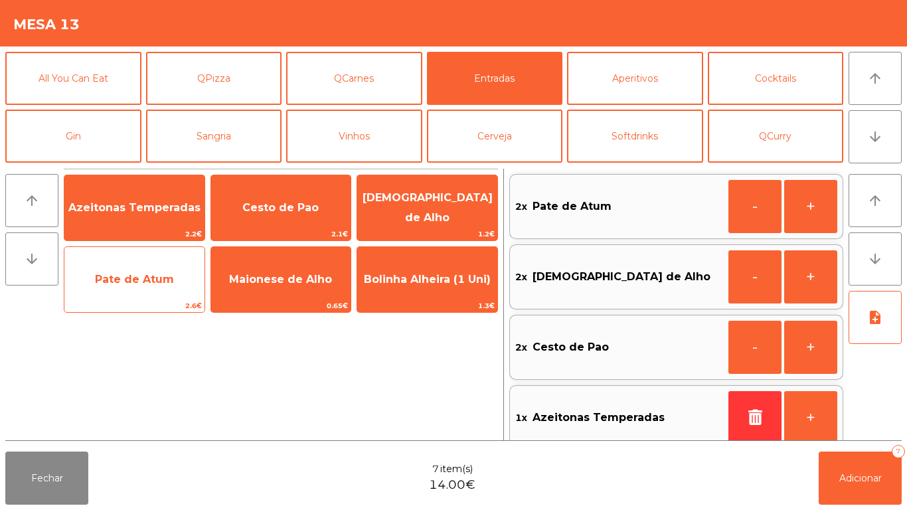
scroll to position [5, 0]
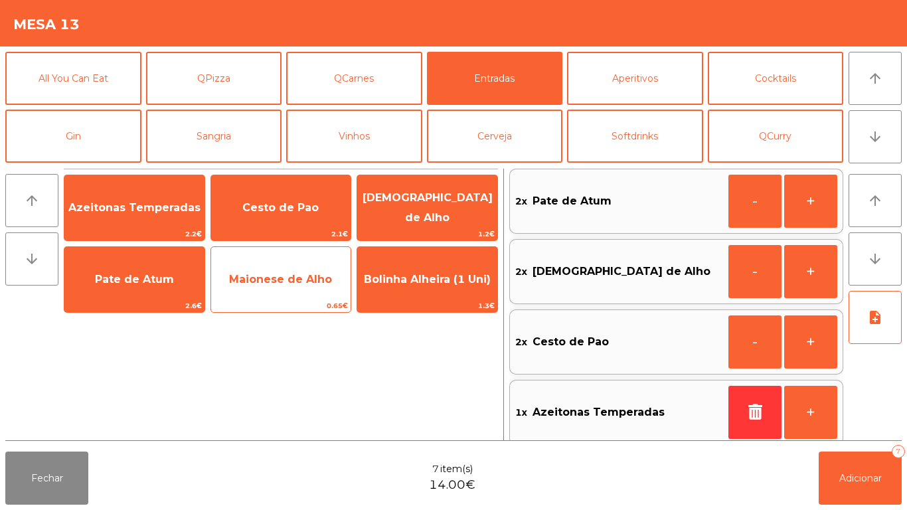
click at [294, 299] on div "Maionese de Alho 0.65€" at bounding box center [280, 279] width 141 height 66
click at [293, 287] on span "Maionese de Alho" at bounding box center [281, 279] width 140 height 36
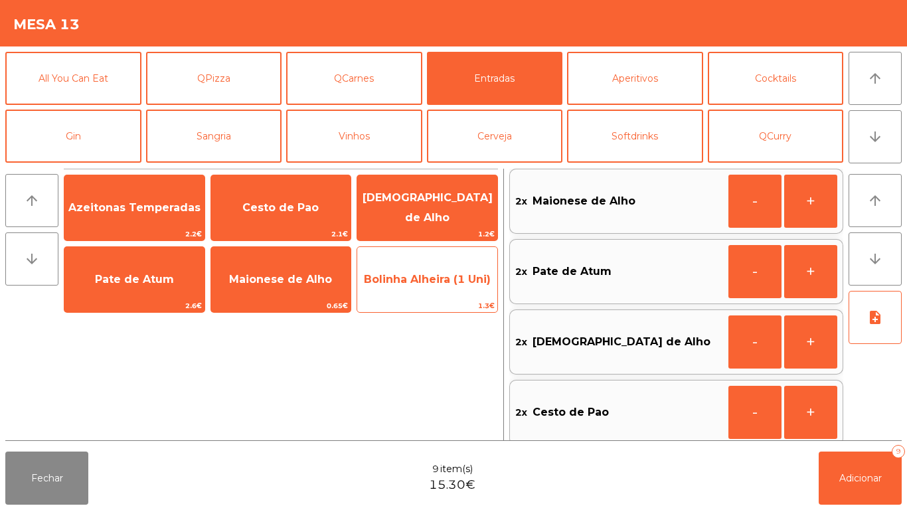
click at [432, 287] on span "Bolinha Alheira (1 Uni)" at bounding box center [427, 279] width 140 height 36
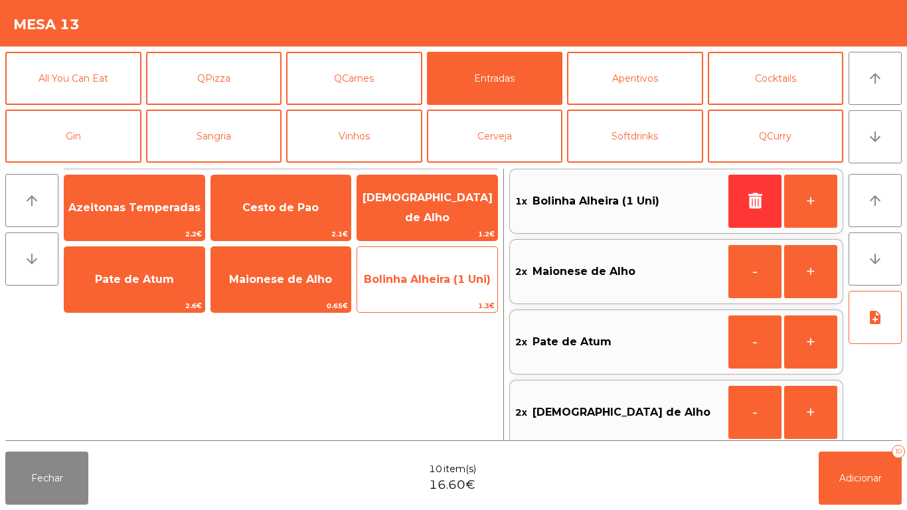
click at [439, 283] on span "Bolinha Alheira (1 Uni)" at bounding box center [427, 279] width 127 height 13
click at [437, 287] on span "Bolinha Alheira (1 Uni)" at bounding box center [427, 279] width 140 height 36
click at [434, 290] on span "Bolinha Alheira (1 Uni)" at bounding box center [427, 279] width 140 height 36
click at [431, 291] on span "Bolinha Alheira (1 Uni)" at bounding box center [427, 279] width 140 height 36
click at [429, 295] on span "Bolinha Alheira (1 Uni)" at bounding box center [427, 279] width 140 height 36
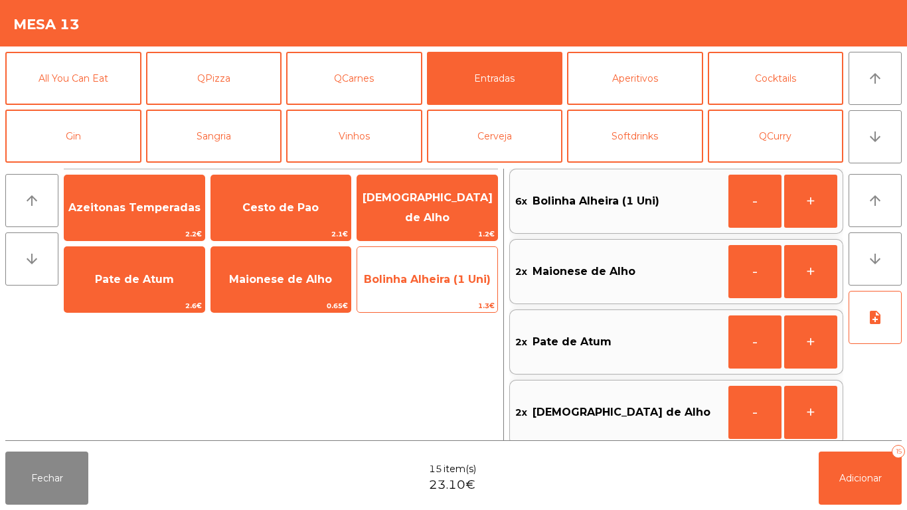
click at [431, 293] on span "Bolinha Alheira (1 Uni)" at bounding box center [427, 279] width 140 height 36
click at [431, 286] on span "Bolinha Alheira (1 Uni)" at bounding box center [427, 279] width 140 height 36
click at [421, 284] on span "Bolinha Alheira (1 Uni)" at bounding box center [427, 279] width 127 height 13
click at [417, 273] on span "Bolinha Alheira (1 Uni)" at bounding box center [427, 279] width 127 height 13
click at [420, 281] on span "Bolinha Alheira (1 Uni)" at bounding box center [427, 279] width 127 height 13
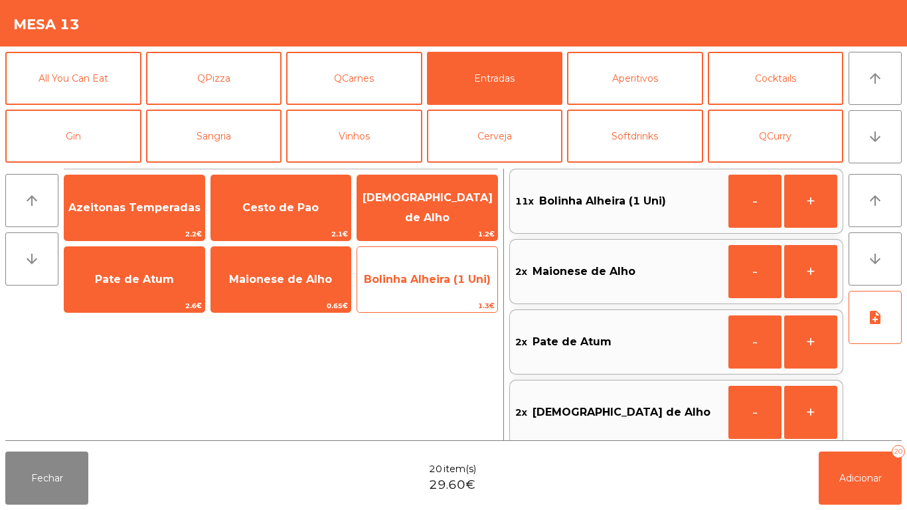
click at [429, 275] on span "Bolinha Alheira (1 Uni)" at bounding box center [427, 279] width 127 height 13
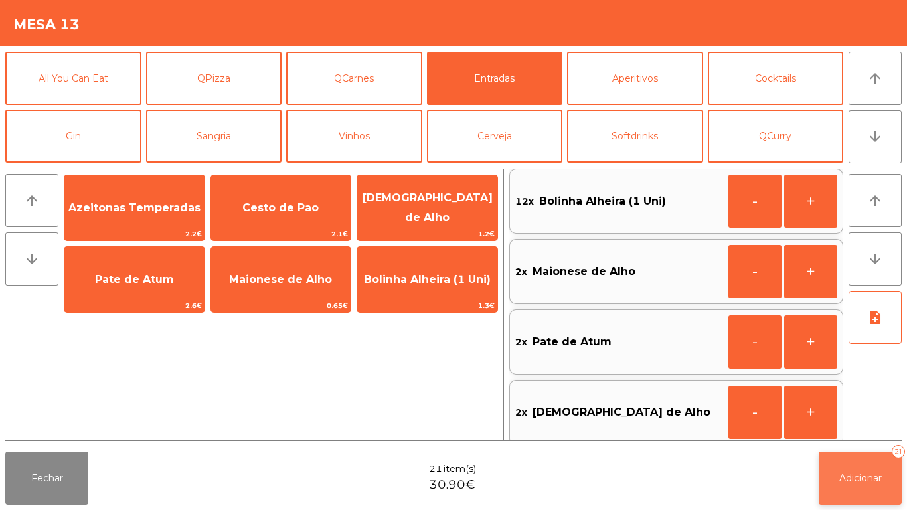
click at [867, 455] on button "Adicionar 21" at bounding box center [859, 477] width 83 height 53
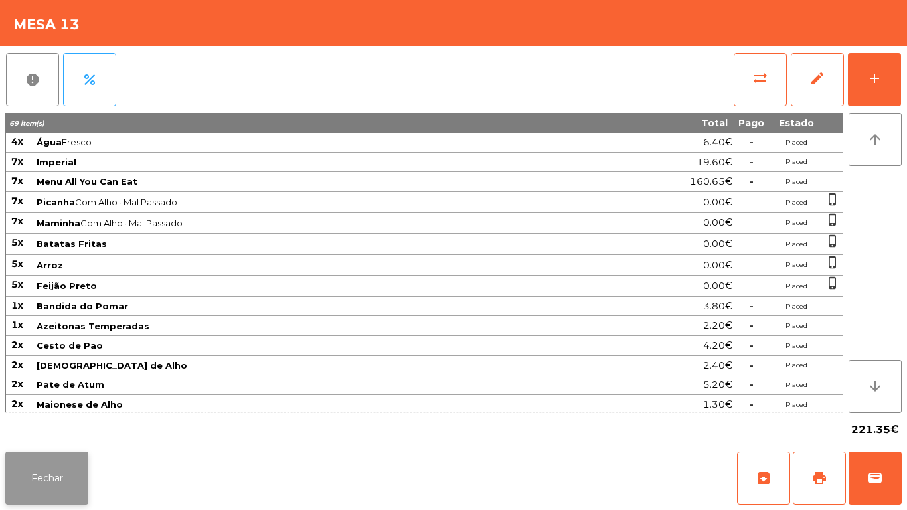
click at [47, 455] on button "Fechar" at bounding box center [46, 477] width 83 height 53
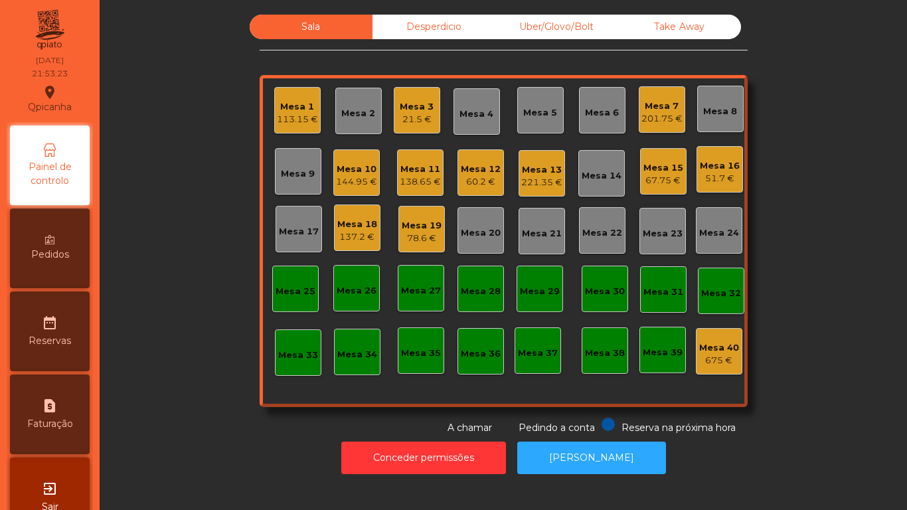
click at [408, 102] on div "Mesa 3" at bounding box center [416, 106] width 34 height 13
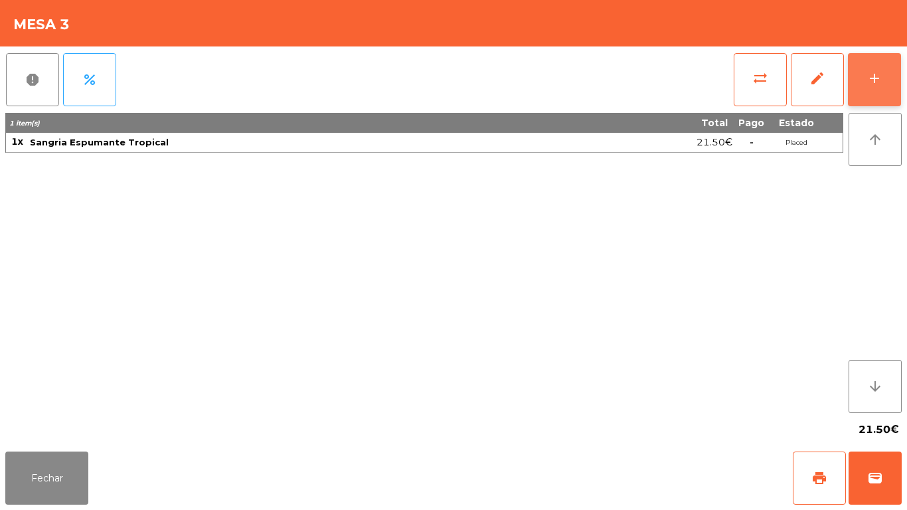
click at [865, 88] on button "add" at bounding box center [873, 79] width 53 height 53
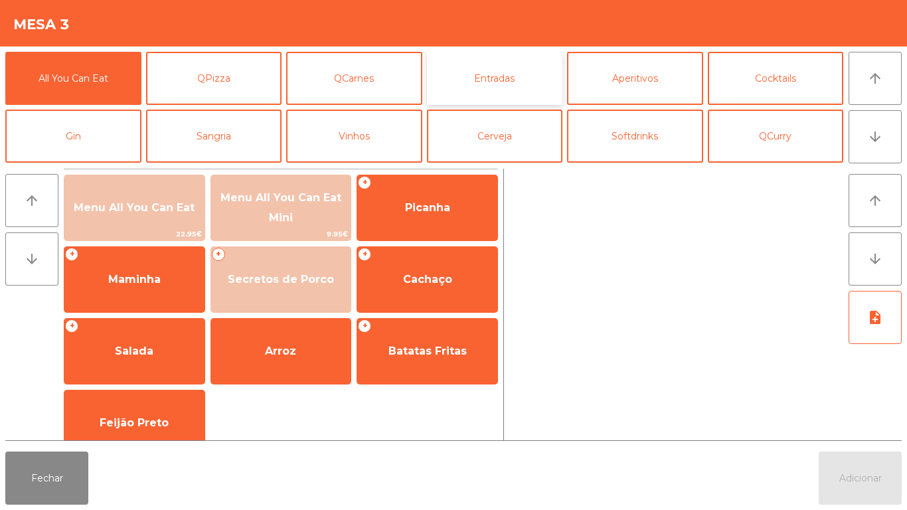
click at [508, 87] on button "Entradas" at bounding box center [495, 78] width 136 height 53
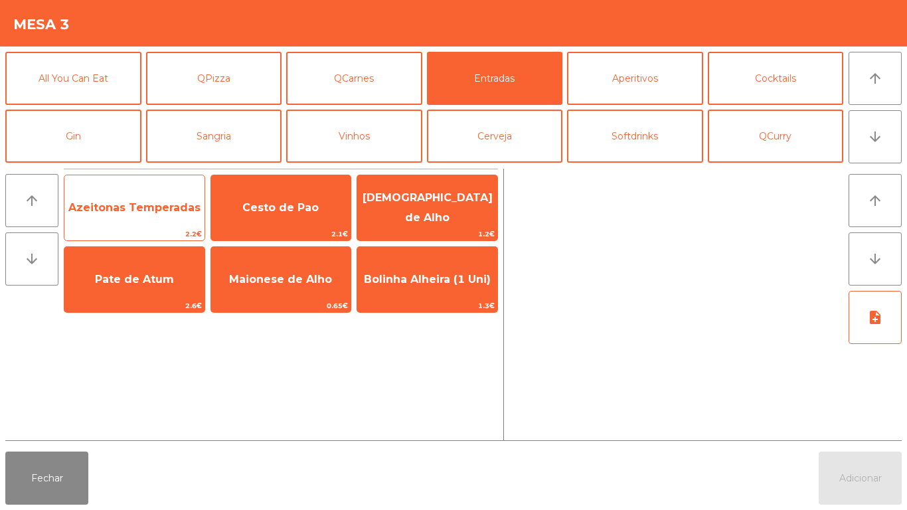
click at [137, 222] on span "Azeitonas Temperadas" at bounding box center [134, 208] width 140 height 36
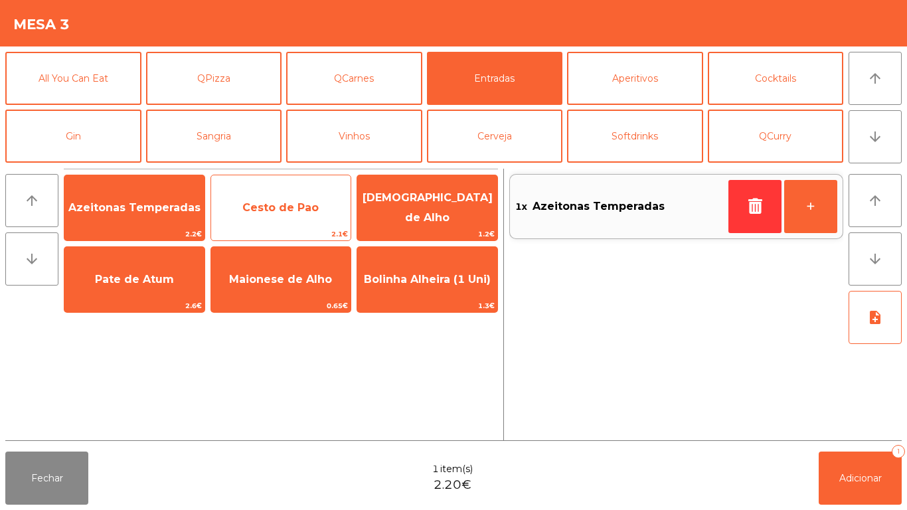
click at [289, 199] on span "Cesto de Pao" at bounding box center [281, 208] width 140 height 36
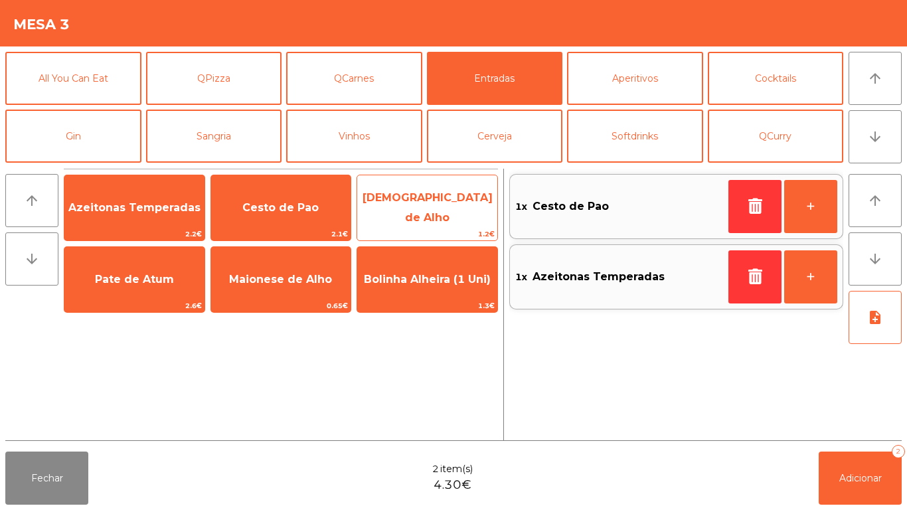
click at [447, 201] on span "[DEMOGRAPHIC_DATA] de Alho" at bounding box center [427, 207] width 130 height 33
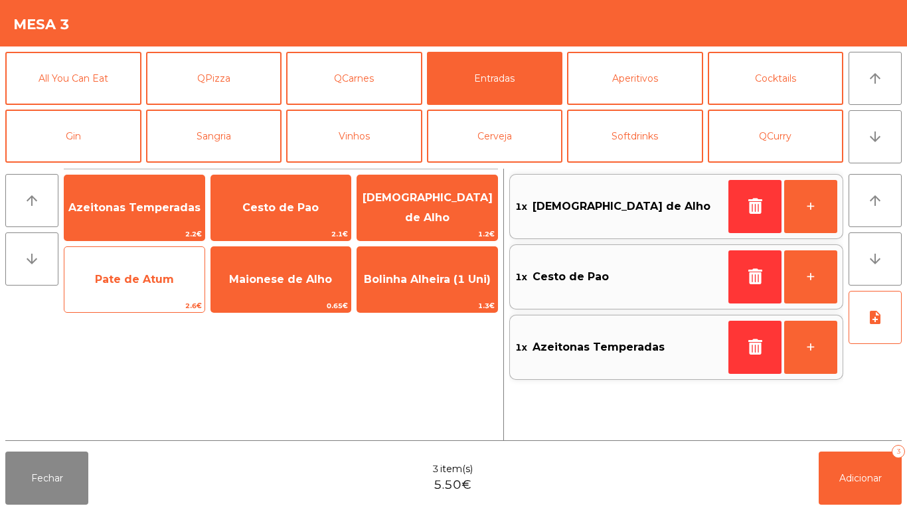
click at [144, 289] on span "Pate de Atum" at bounding box center [134, 279] width 140 height 36
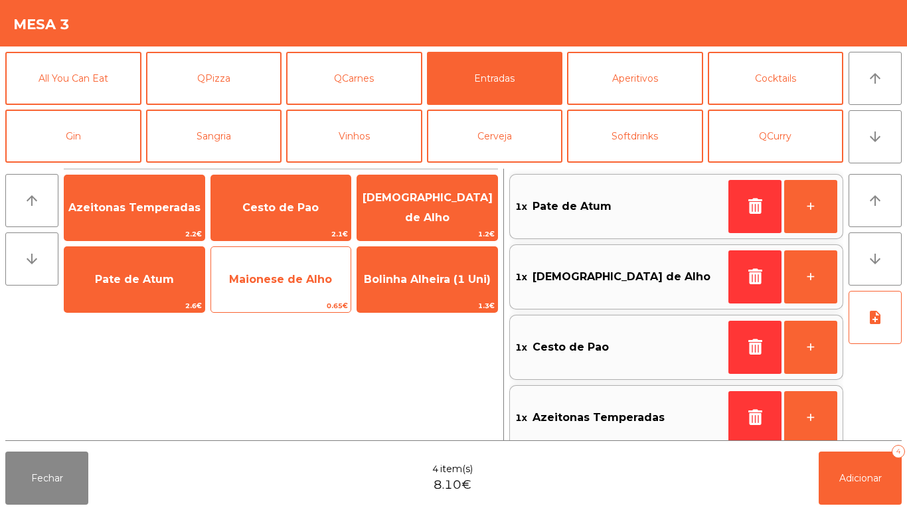
click at [283, 281] on span "Maionese de Alho" at bounding box center [280, 279] width 103 height 13
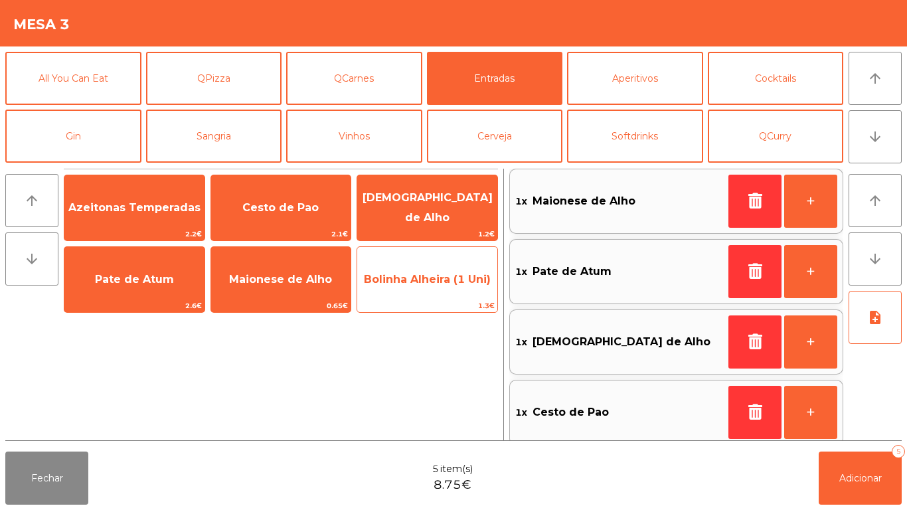
click at [423, 294] on span "Bolinha Alheira (1 Uni)" at bounding box center [427, 279] width 140 height 36
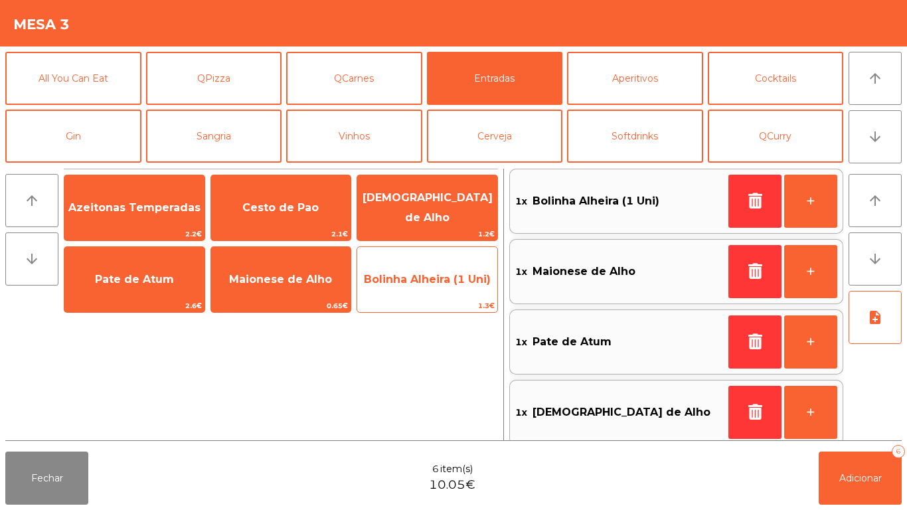
click at [433, 295] on span "Bolinha Alheira (1 Uni)" at bounding box center [427, 279] width 140 height 36
click at [433, 290] on span "Bolinha Alheira (1 Uni)" at bounding box center [427, 279] width 140 height 36
click at [433, 287] on span "Bolinha Alheira (1 Uni)" at bounding box center [427, 279] width 140 height 36
click at [434, 285] on span "Bolinha Alheira (1 Uni)" at bounding box center [427, 279] width 140 height 36
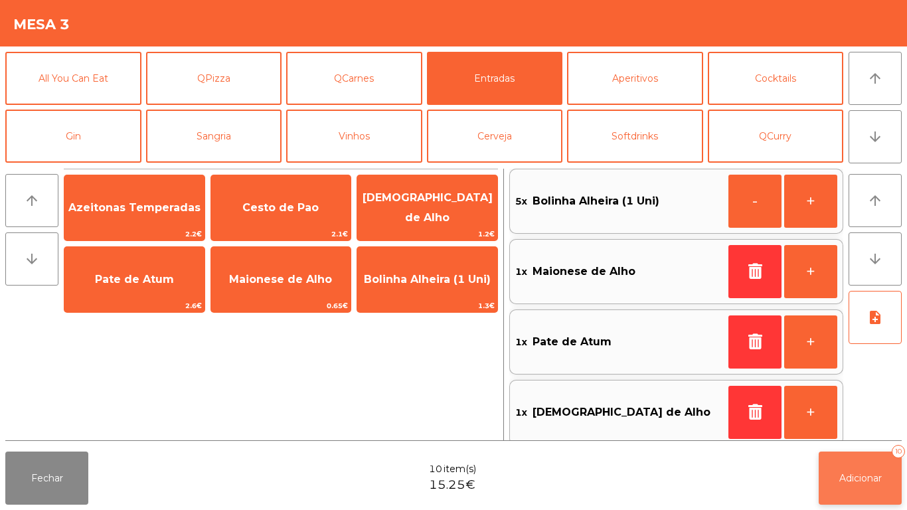
click at [839, 458] on button "Adicionar 10" at bounding box center [859, 477] width 83 height 53
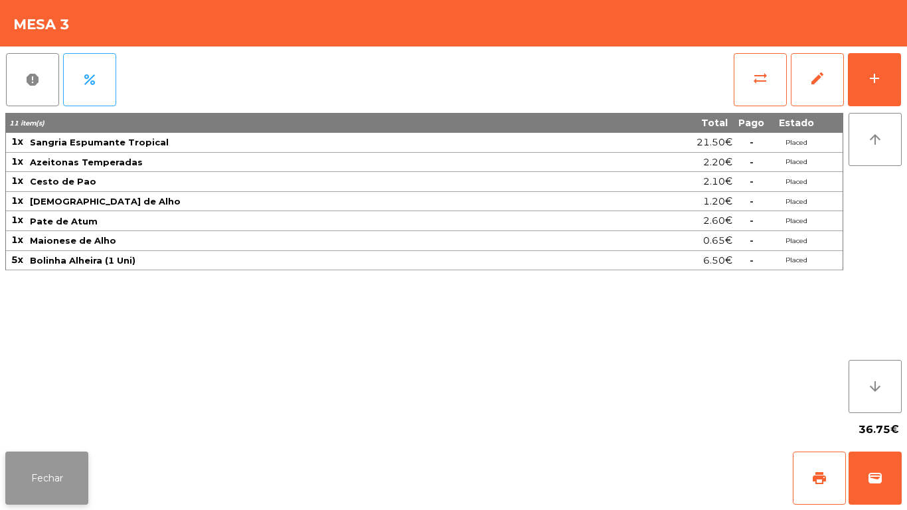
click at [79, 463] on button "Fechar" at bounding box center [46, 477] width 83 height 53
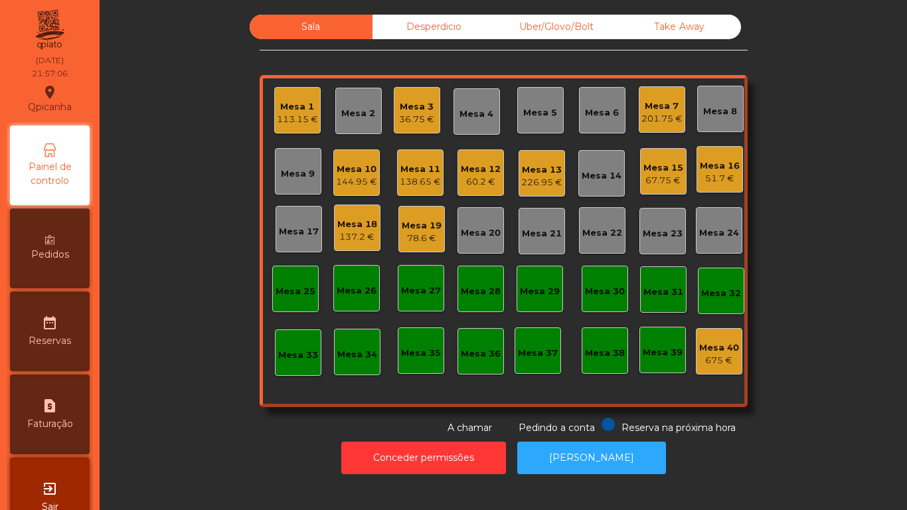
click at [660, 119] on div "201.75 €" at bounding box center [661, 118] width 41 height 13
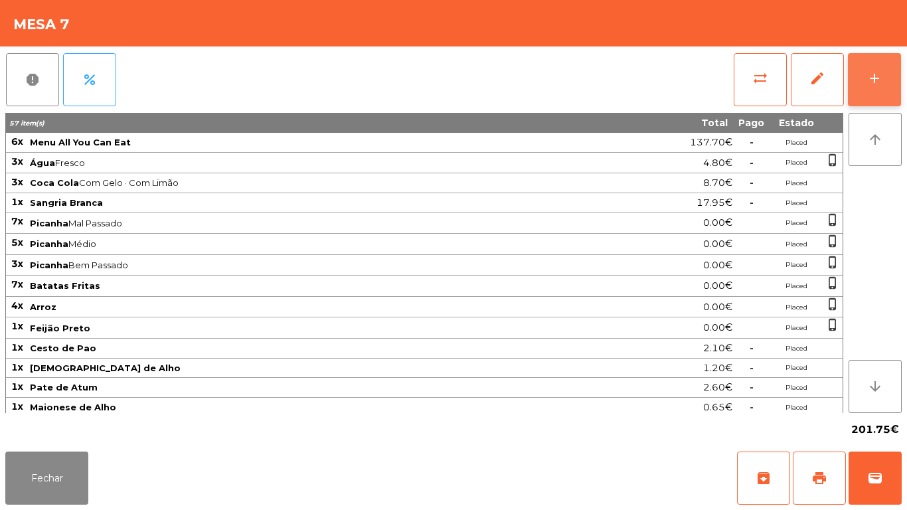
click at [872, 96] on button "add" at bounding box center [873, 79] width 53 height 53
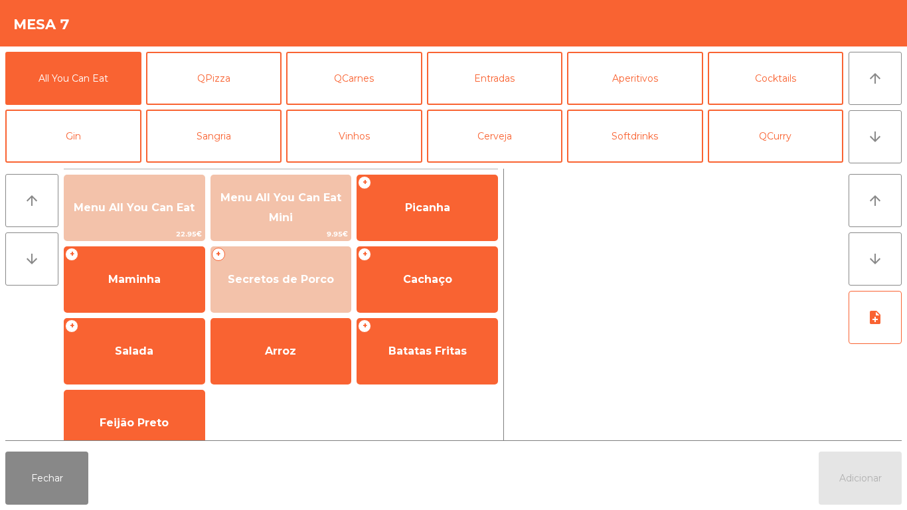
scroll to position [71, 0]
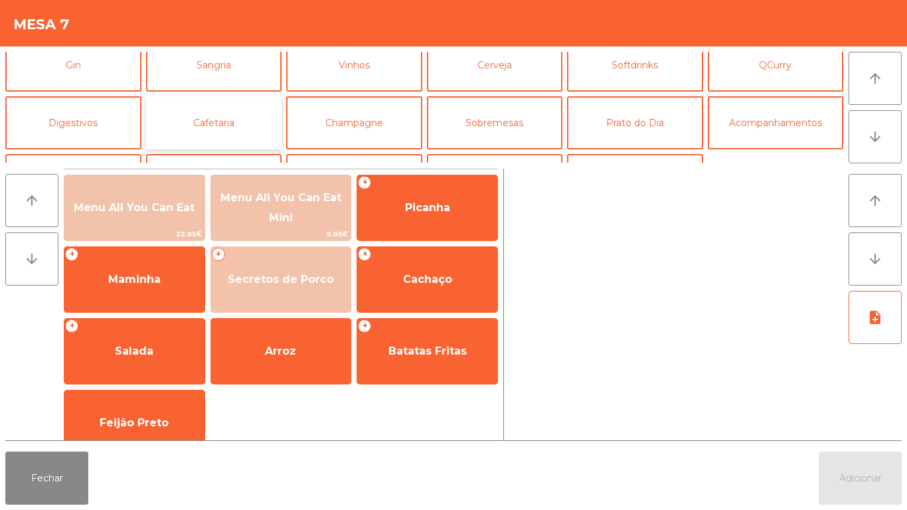
click at [238, 133] on button "Cafetaria" at bounding box center [214, 122] width 136 height 53
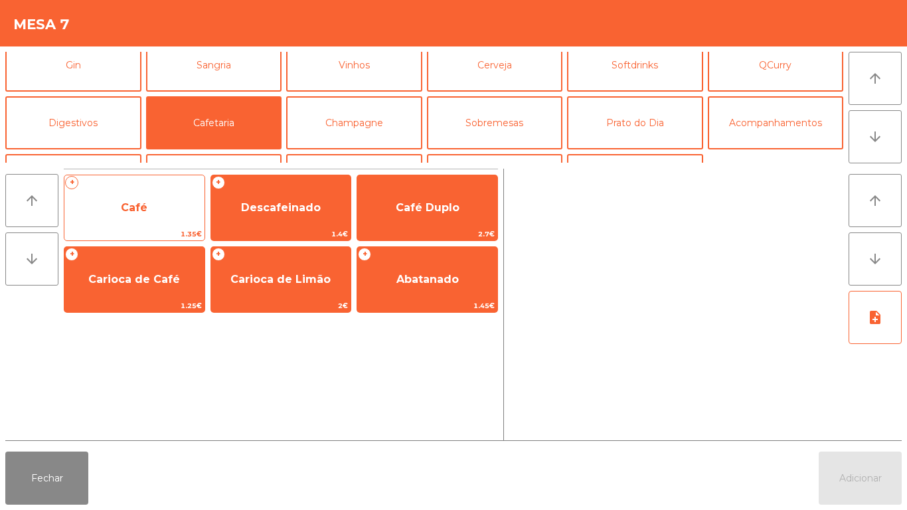
click at [163, 198] on span "Café" at bounding box center [134, 208] width 140 height 36
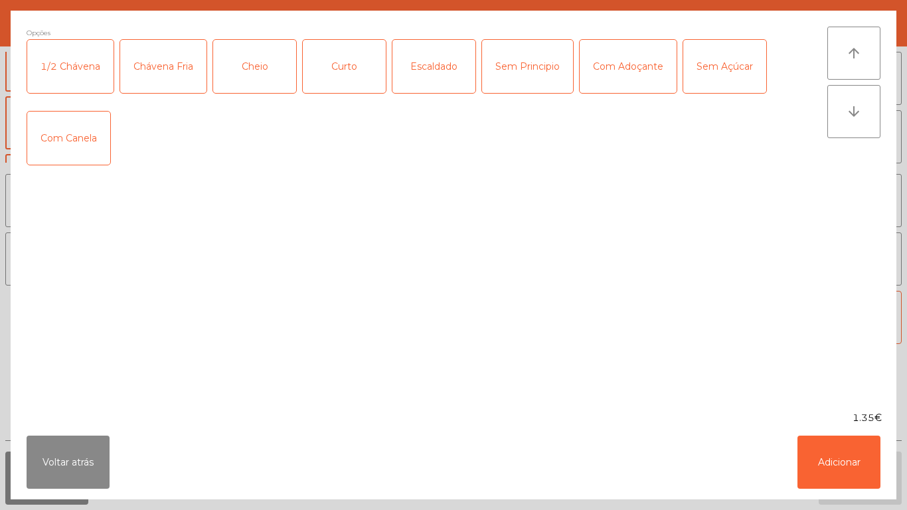
click at [171, 85] on div "Chávena Fria" at bounding box center [163, 66] width 86 height 53
click at [843, 456] on button "Adicionar" at bounding box center [838, 461] width 83 height 53
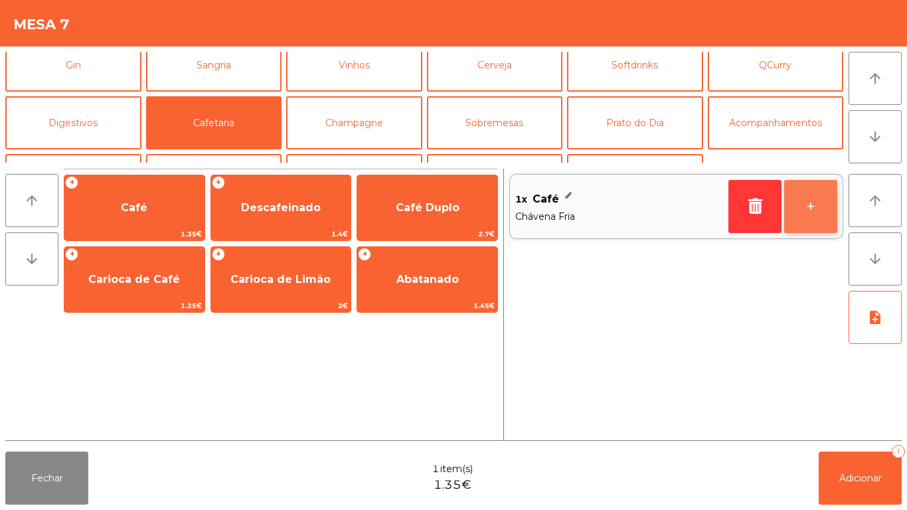
click at [820, 207] on button "+" at bounding box center [810, 206] width 53 height 53
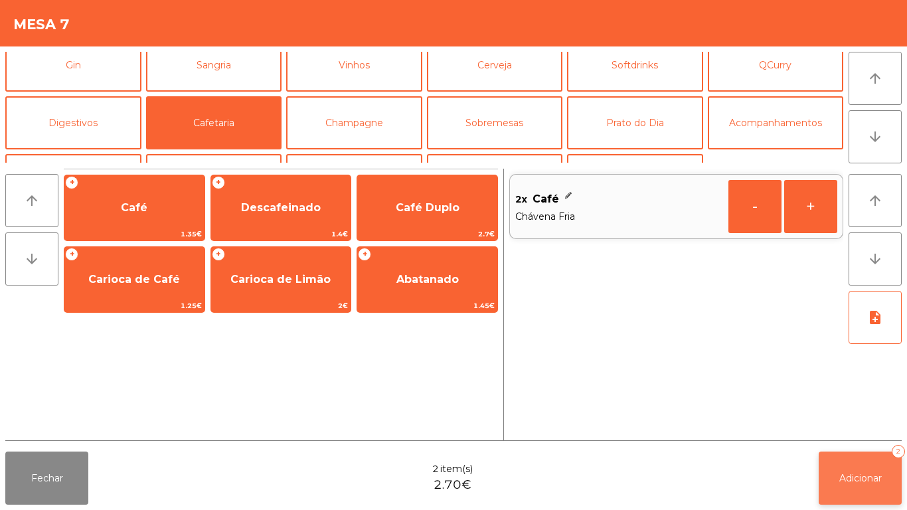
click at [859, 455] on button "Adicionar 2" at bounding box center [859, 477] width 83 height 53
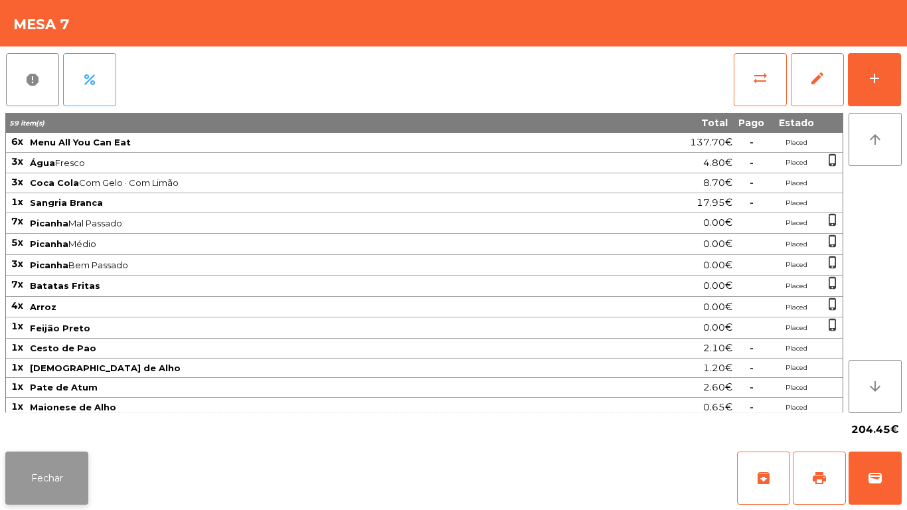
click at [64, 461] on button "Fechar" at bounding box center [46, 477] width 83 height 53
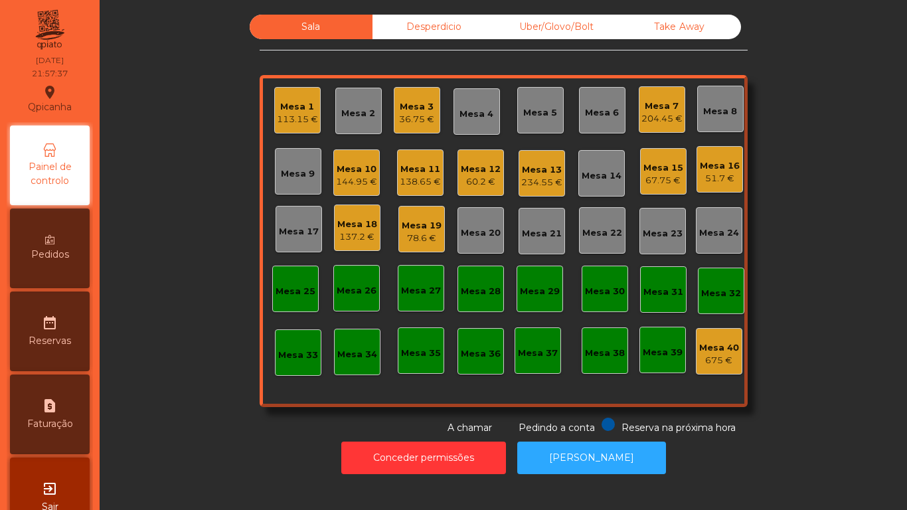
click at [407, 109] on div "Mesa 3" at bounding box center [416, 106] width 35 height 13
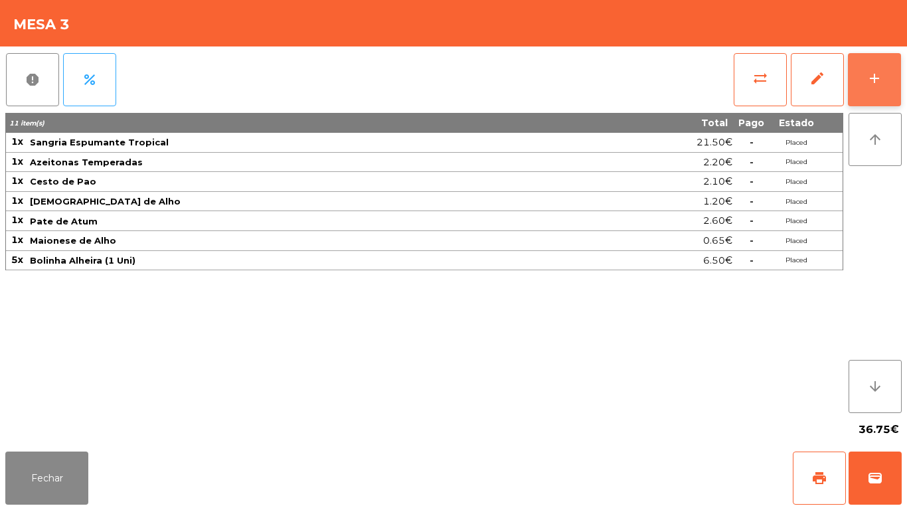
click at [873, 90] on button "add" at bounding box center [873, 79] width 53 height 53
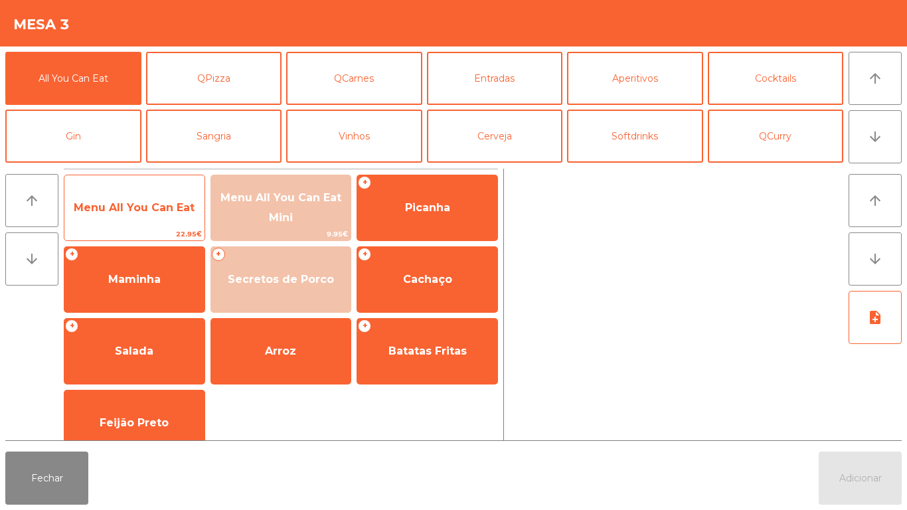
click at [120, 206] on span "Menu All You Can Eat" at bounding box center [134, 207] width 121 height 13
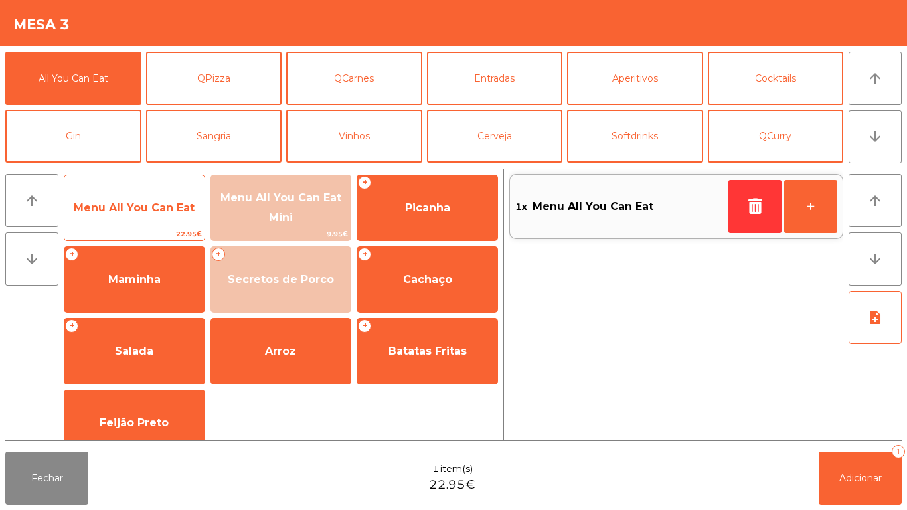
click at [124, 202] on span "Menu All You Can Eat" at bounding box center [134, 207] width 121 height 13
click at [121, 208] on span "Menu All You Can Eat" at bounding box center [134, 207] width 121 height 13
click at [117, 208] on span "Menu All You Can Eat" at bounding box center [134, 207] width 121 height 13
click at [115, 208] on span "Menu All You Can Eat" at bounding box center [134, 207] width 121 height 13
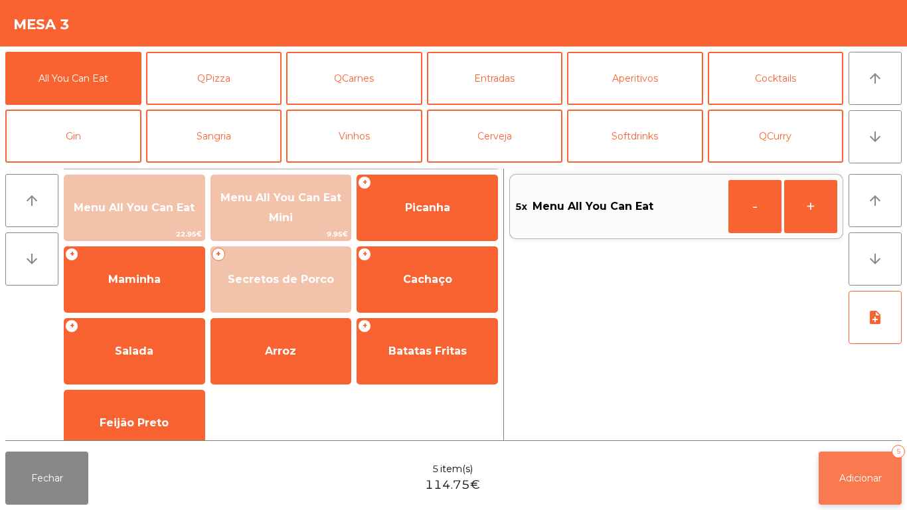
click at [837, 484] on button "Adicionar 5" at bounding box center [859, 477] width 83 height 53
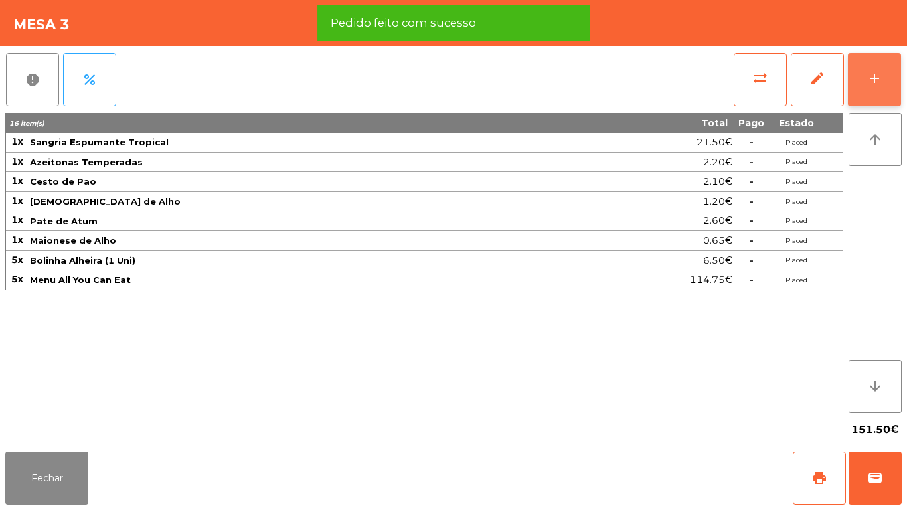
click at [870, 80] on div "add" at bounding box center [874, 78] width 16 height 16
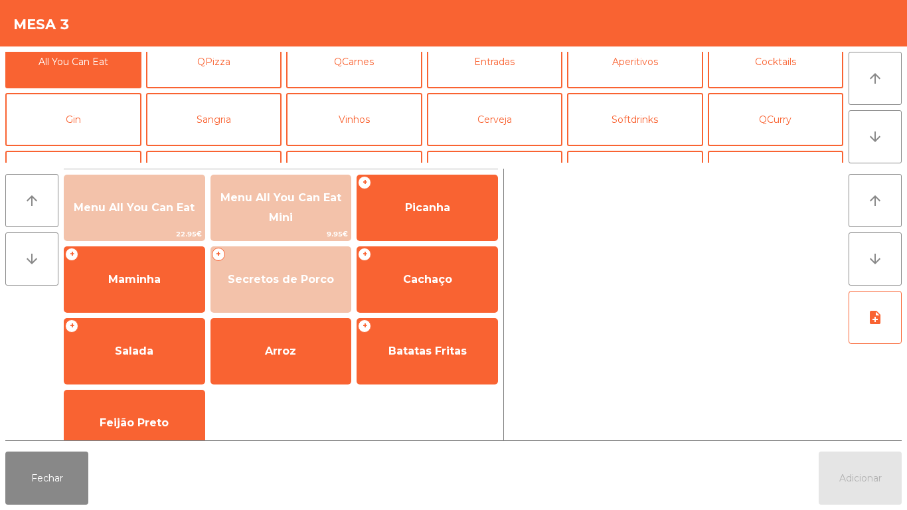
scroll to position [17, 0]
click at [338, 122] on button "Vinhos" at bounding box center [354, 119] width 136 height 53
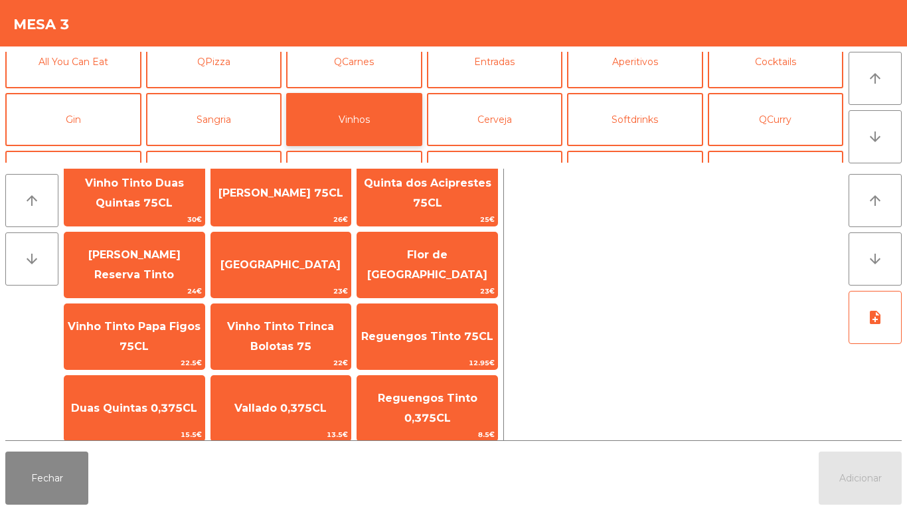
scroll to position [31, 0]
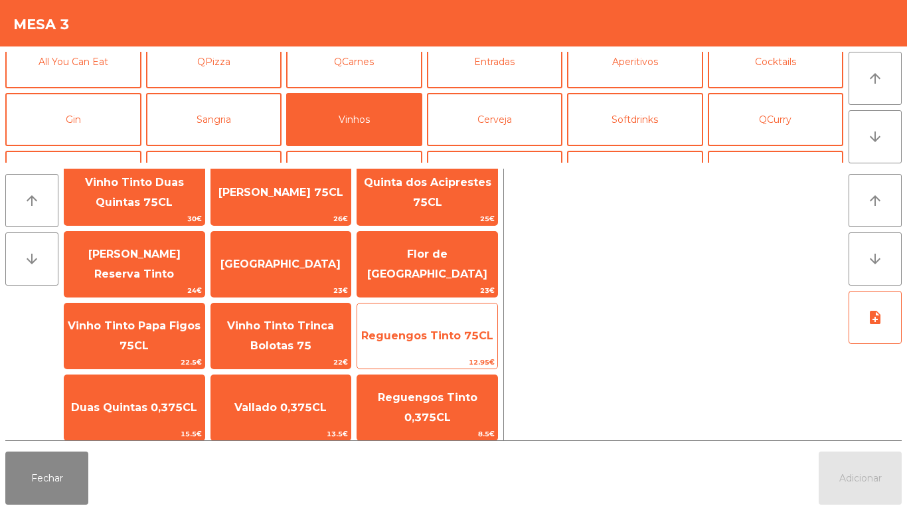
click at [432, 338] on span "Reguengos Tinto 75CL" at bounding box center [427, 335] width 132 height 13
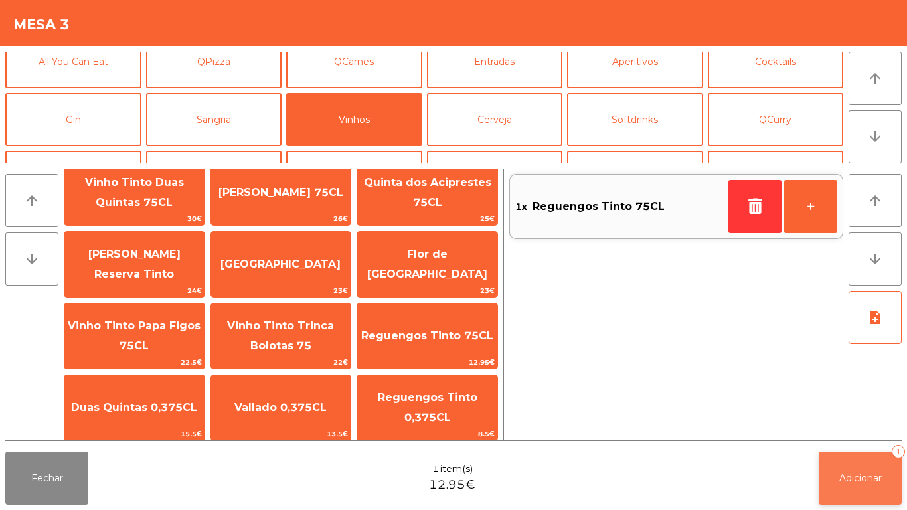
click at [842, 478] on span "Adicionar" at bounding box center [860, 478] width 42 height 12
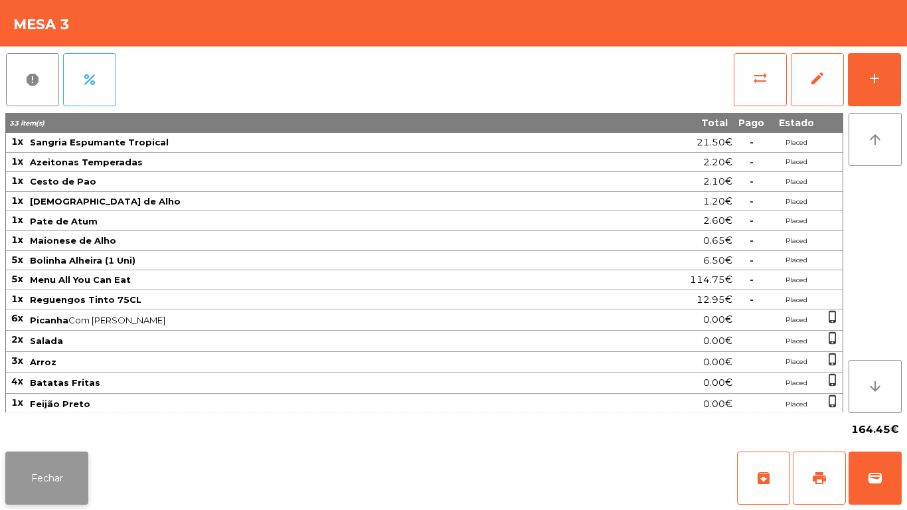
click at [44, 500] on button "Fechar" at bounding box center [46, 477] width 83 height 53
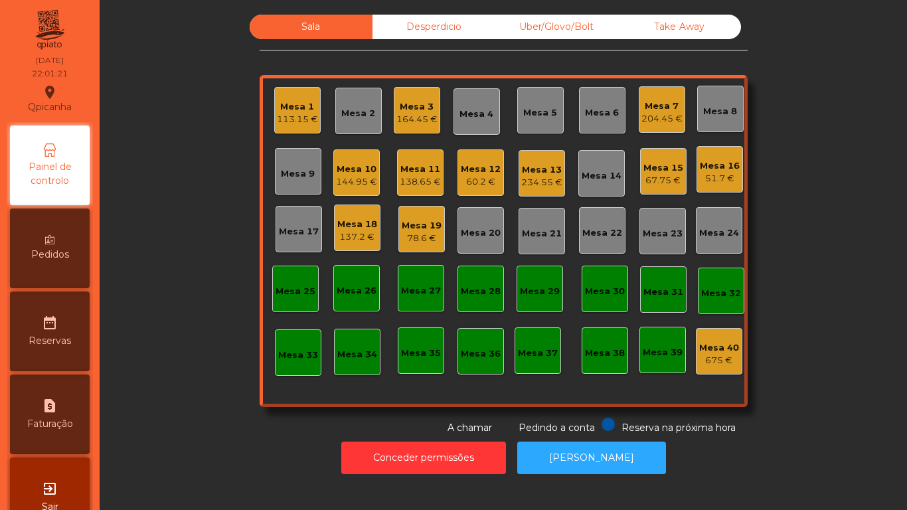
click at [300, 122] on div "113.15 €" at bounding box center [297, 119] width 41 height 13
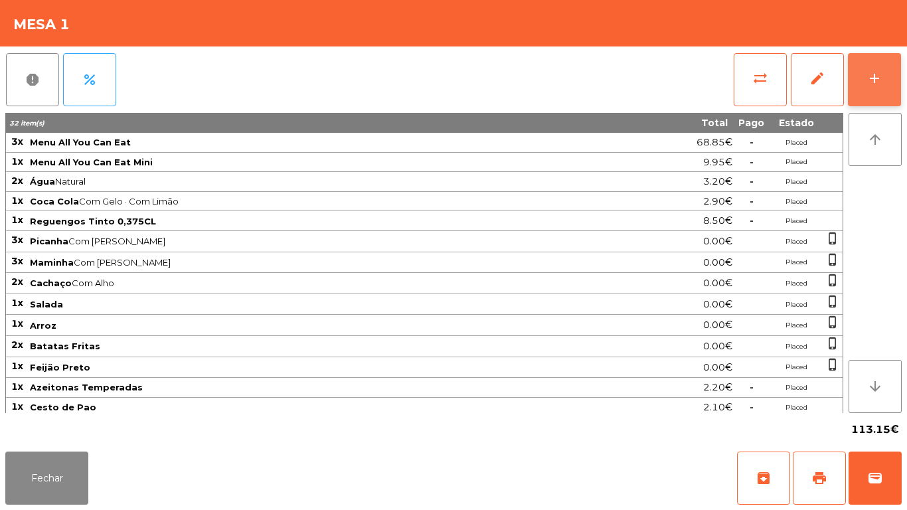
click at [892, 74] on button "add" at bounding box center [873, 79] width 53 height 53
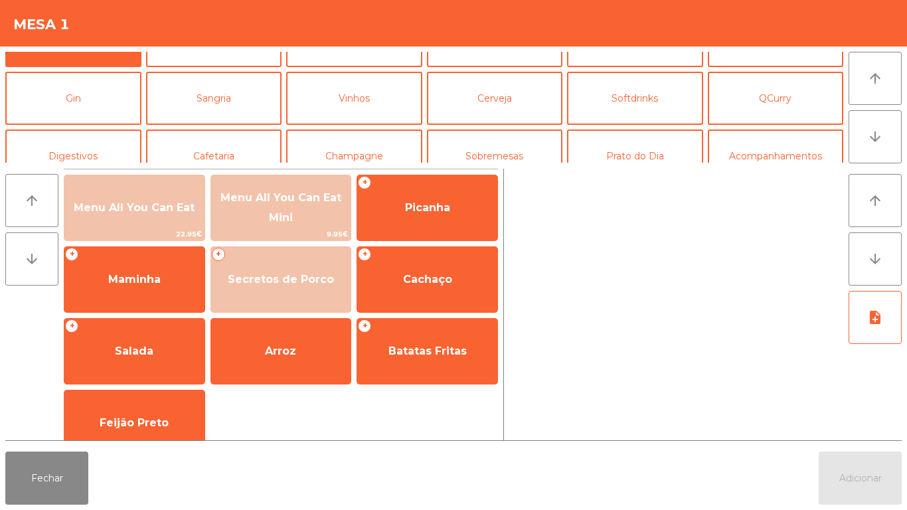
scroll to position [58, 0]
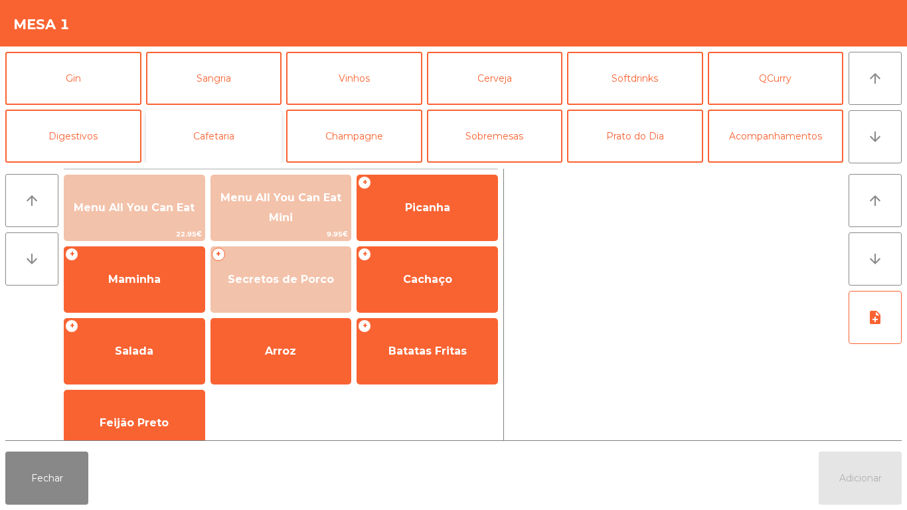
click at [212, 137] on button "Cafetaria" at bounding box center [214, 135] width 136 height 53
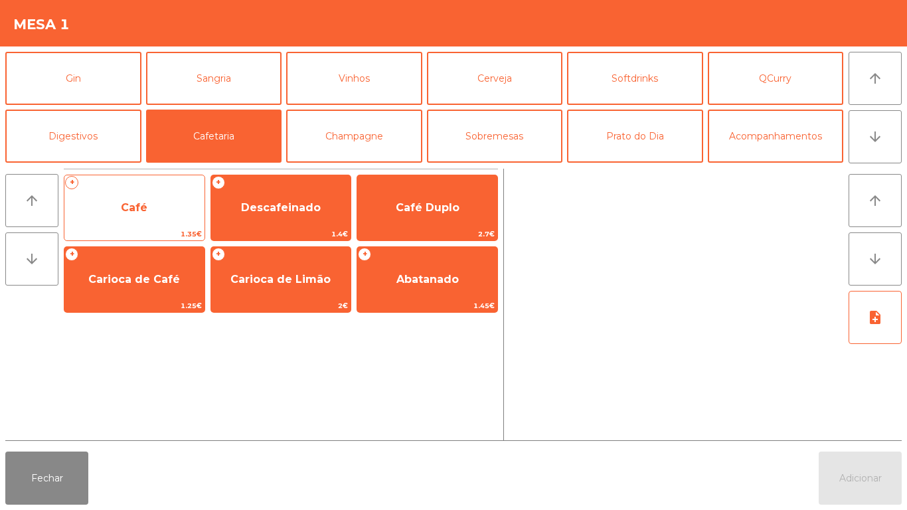
click at [128, 218] on span "Café" at bounding box center [134, 208] width 140 height 36
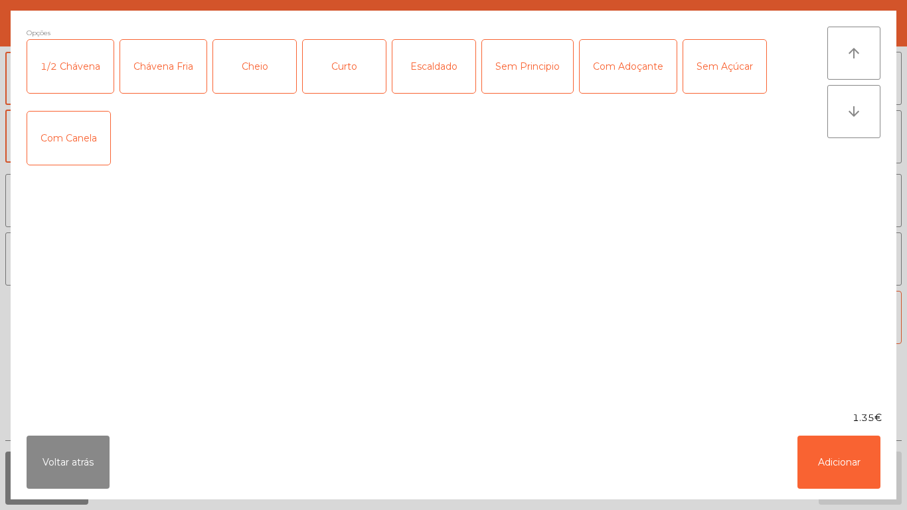
click at [348, 69] on div "Curto" at bounding box center [344, 66] width 83 height 53
click at [821, 457] on button "Adicionar" at bounding box center [838, 461] width 83 height 53
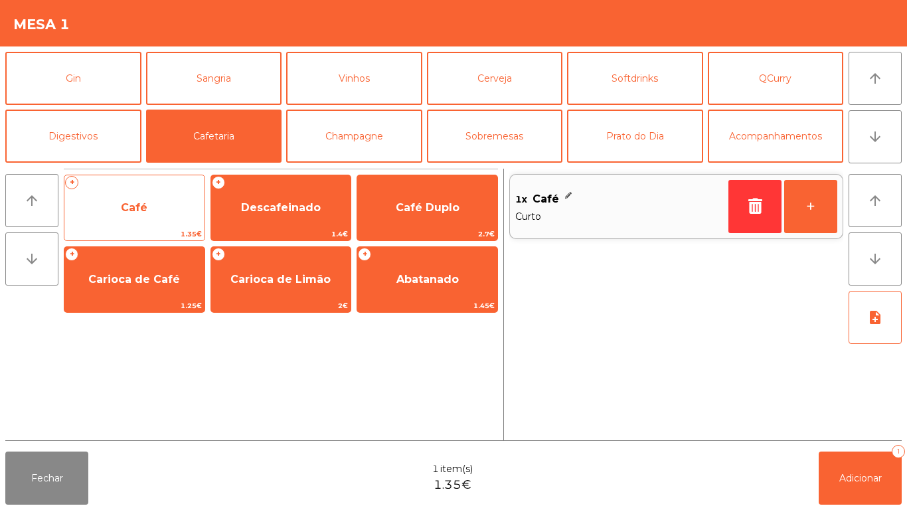
click at [151, 212] on span "Café" at bounding box center [134, 208] width 140 height 36
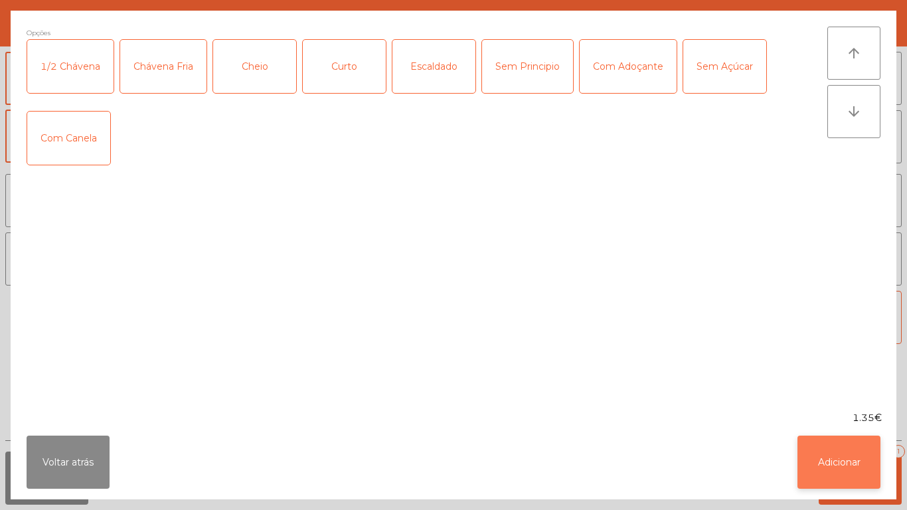
click at [824, 450] on button "Adicionar" at bounding box center [838, 461] width 83 height 53
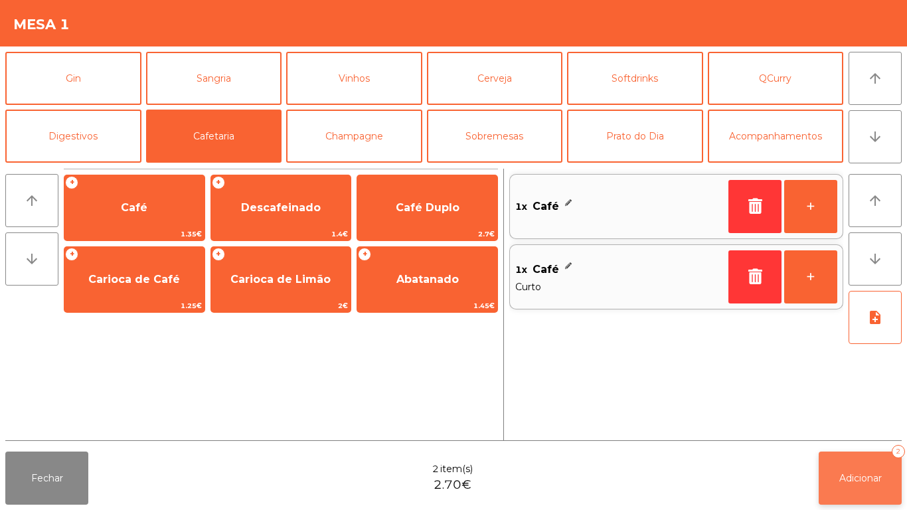
click at [837, 459] on button "Adicionar 2" at bounding box center [859, 477] width 83 height 53
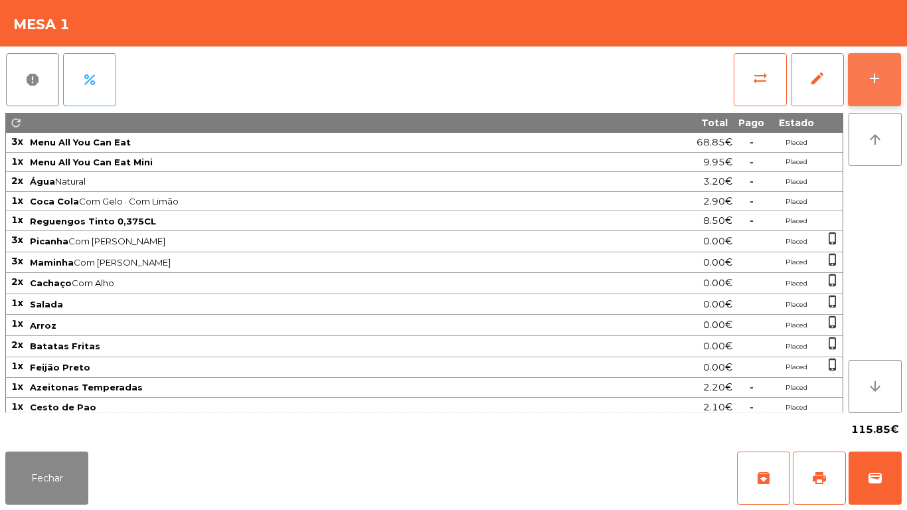
click at [869, 87] on button "add" at bounding box center [873, 79] width 53 height 53
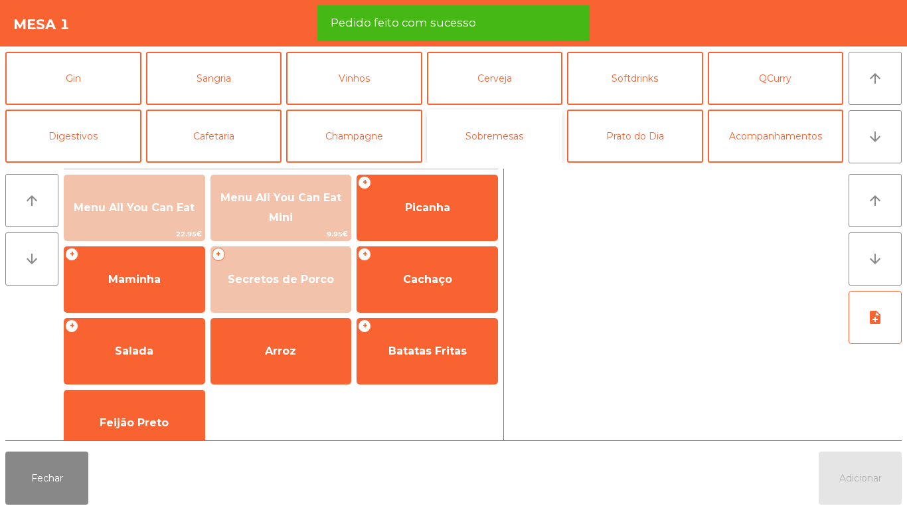
click at [480, 145] on button "Sobremesas" at bounding box center [495, 135] width 136 height 53
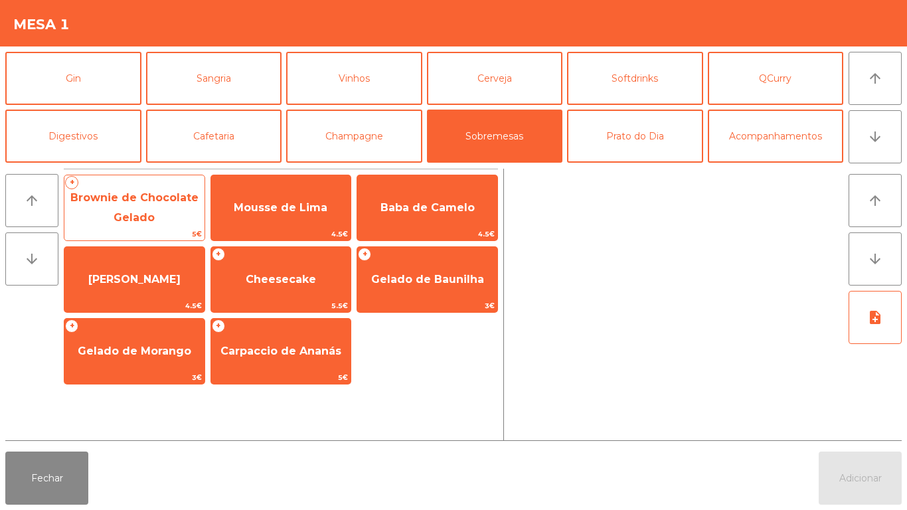
click at [129, 214] on span "Brownie de Chocolate Gelado" at bounding box center [134, 207] width 128 height 33
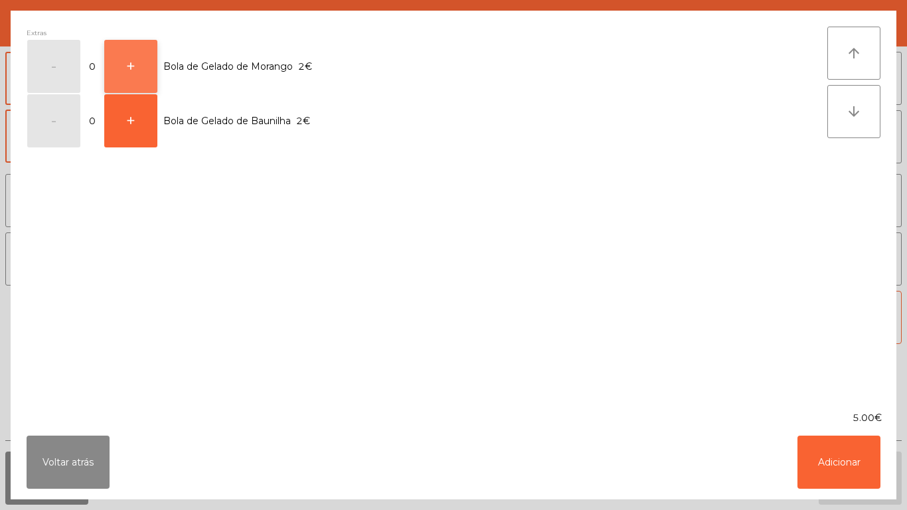
click at [143, 66] on button "+" at bounding box center [130, 66] width 53 height 53
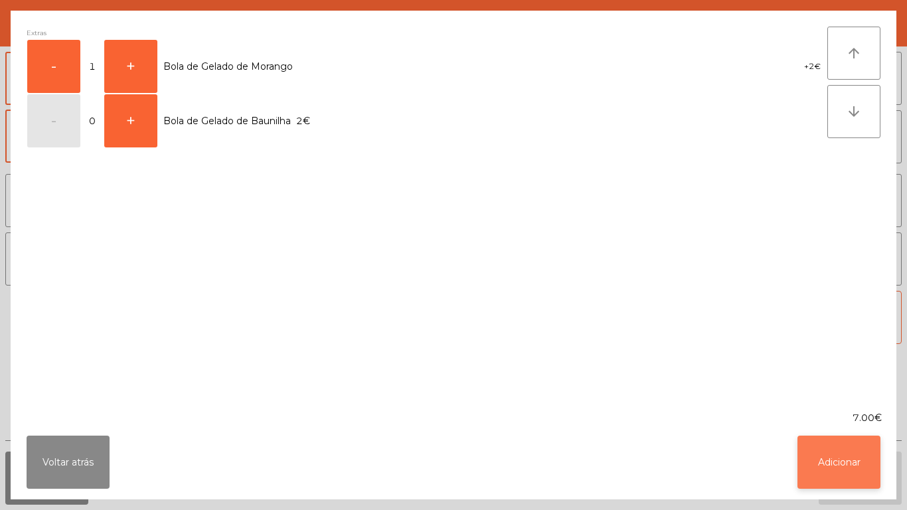
click at [817, 463] on button "Adicionar" at bounding box center [838, 461] width 83 height 53
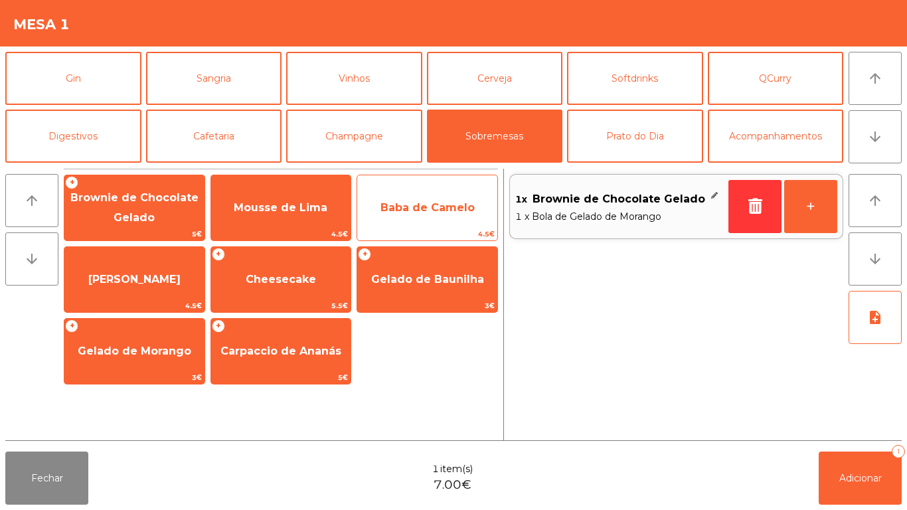
click at [419, 198] on span "Baba de Camelo" at bounding box center [427, 208] width 140 height 36
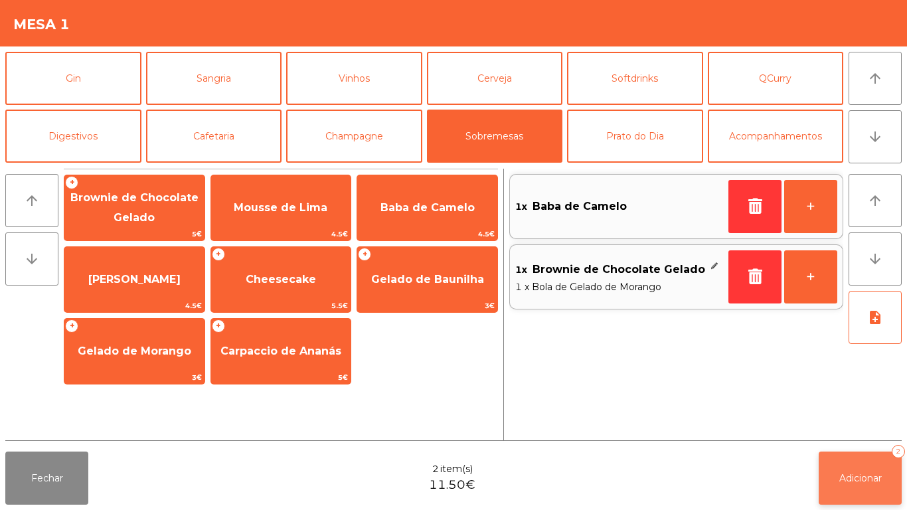
click at [849, 476] on span "Adicionar" at bounding box center [860, 478] width 42 height 12
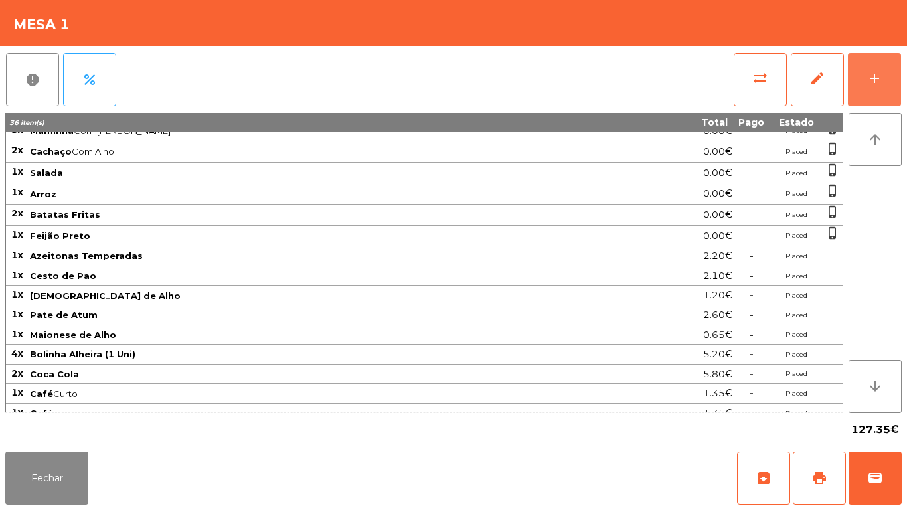
scroll to position [182, 0]
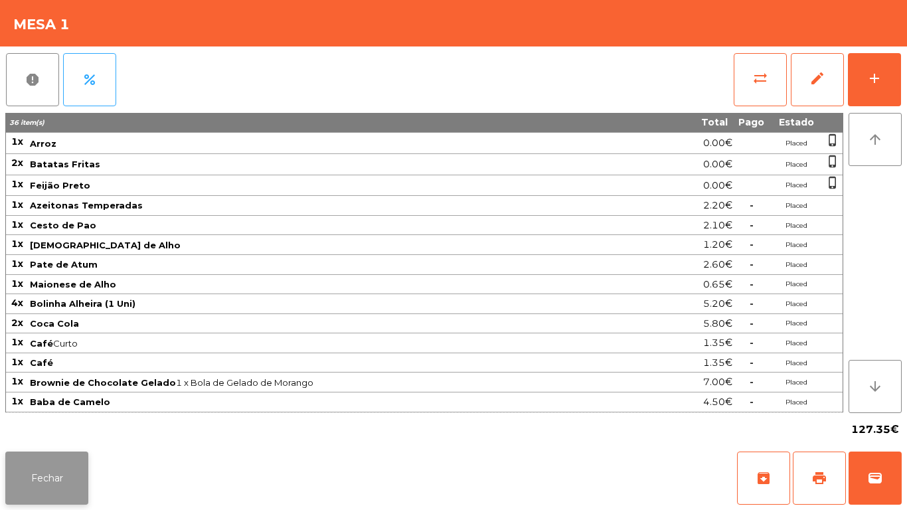
click at [35, 474] on button "Fechar" at bounding box center [46, 477] width 83 height 53
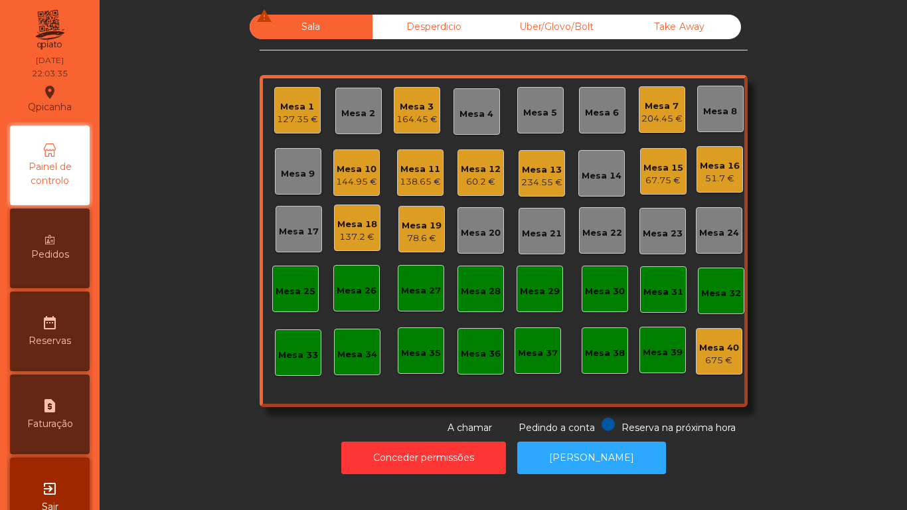
click at [368, 237] on div "137.2 €" at bounding box center [357, 236] width 40 height 13
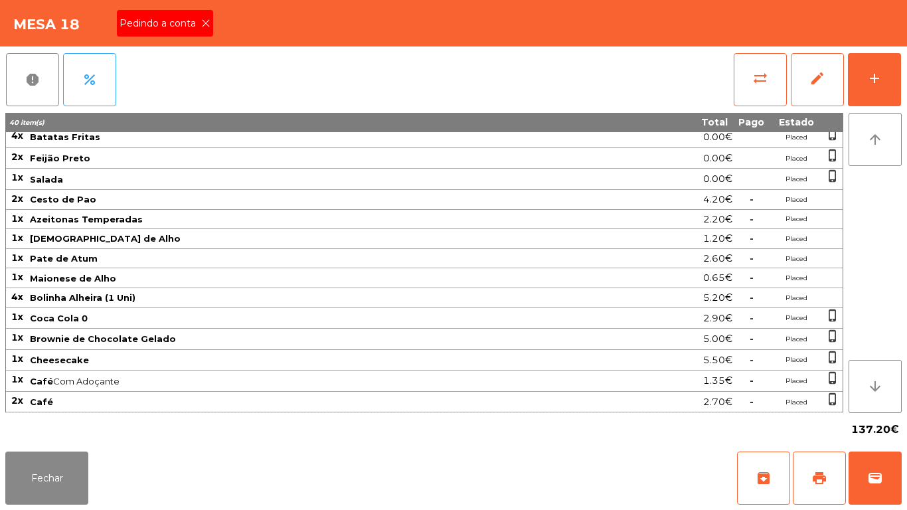
scroll to position [0, 0]
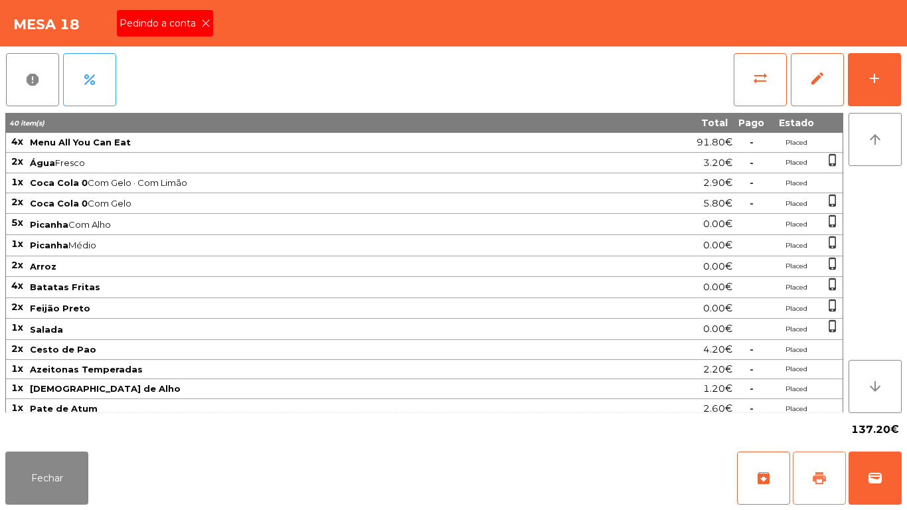
click at [812, 469] on button "print" at bounding box center [818, 477] width 53 height 53
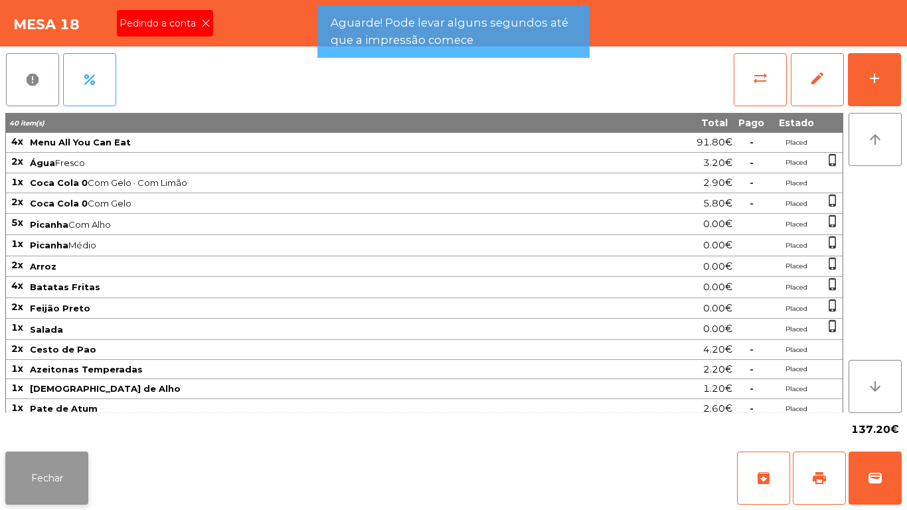
click at [51, 466] on button "Fechar" at bounding box center [46, 477] width 83 height 53
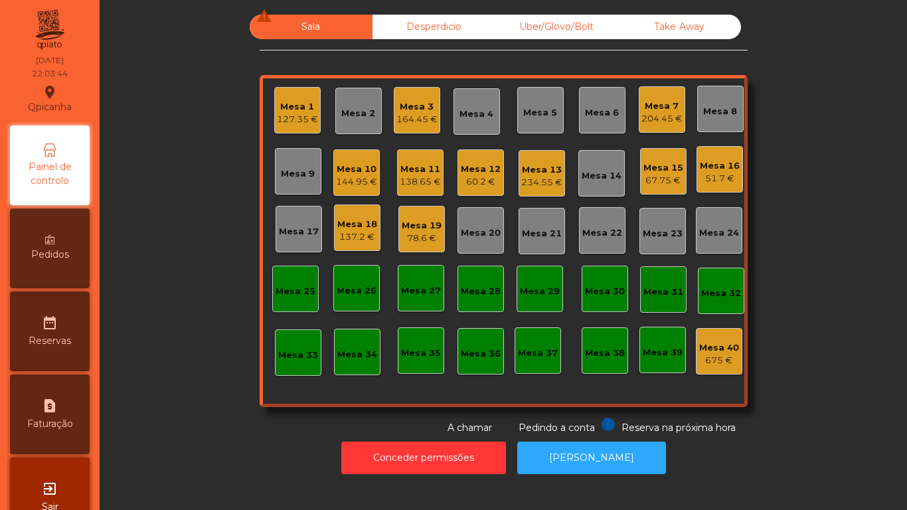
click at [364, 234] on div "137.2 €" at bounding box center [357, 236] width 40 height 13
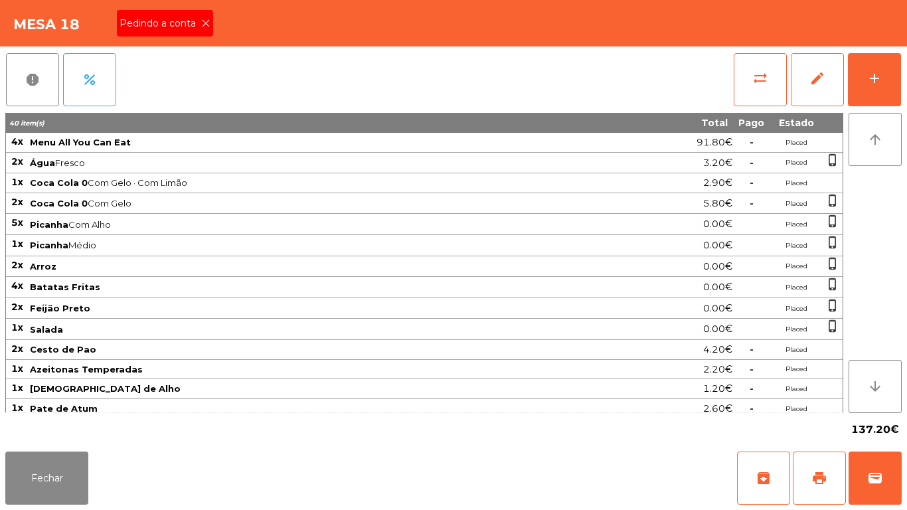
click at [210, 28] on div "Pedindo a conta" at bounding box center [165, 23] width 96 height 27
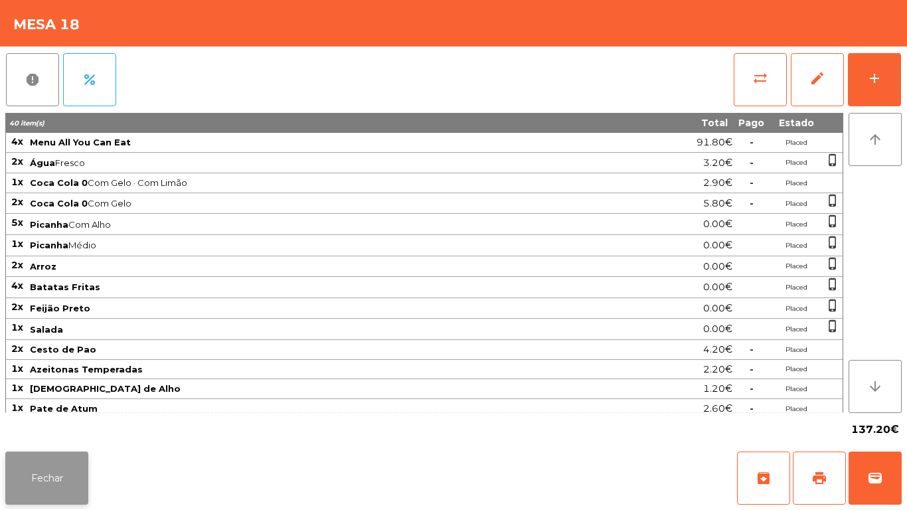
click at [59, 469] on button "Fechar" at bounding box center [46, 477] width 83 height 53
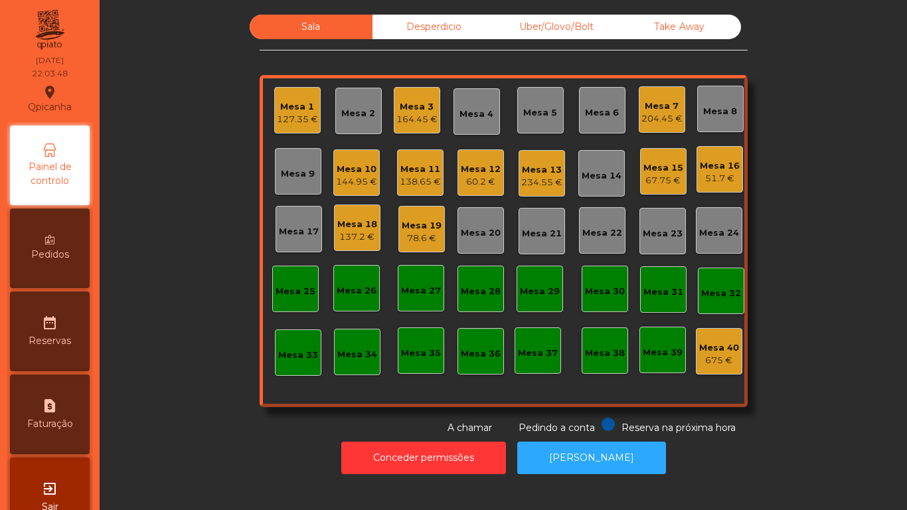
click at [481, 176] on div "60.2 €" at bounding box center [481, 181] width 40 height 13
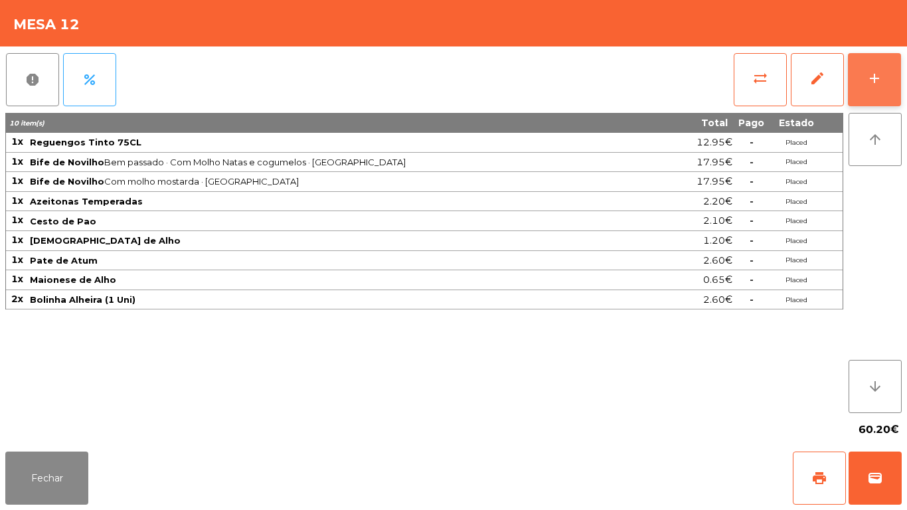
click at [871, 84] on div "add" at bounding box center [874, 78] width 16 height 16
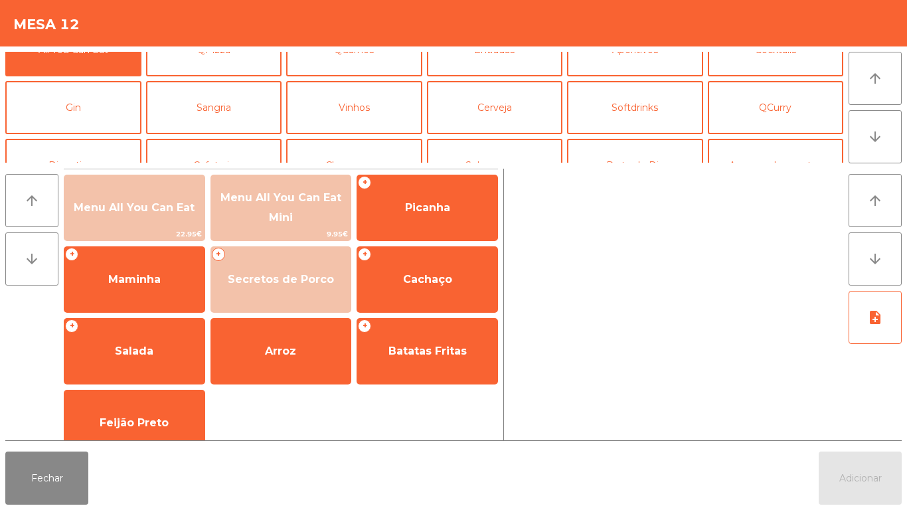
scroll to position [58, 0]
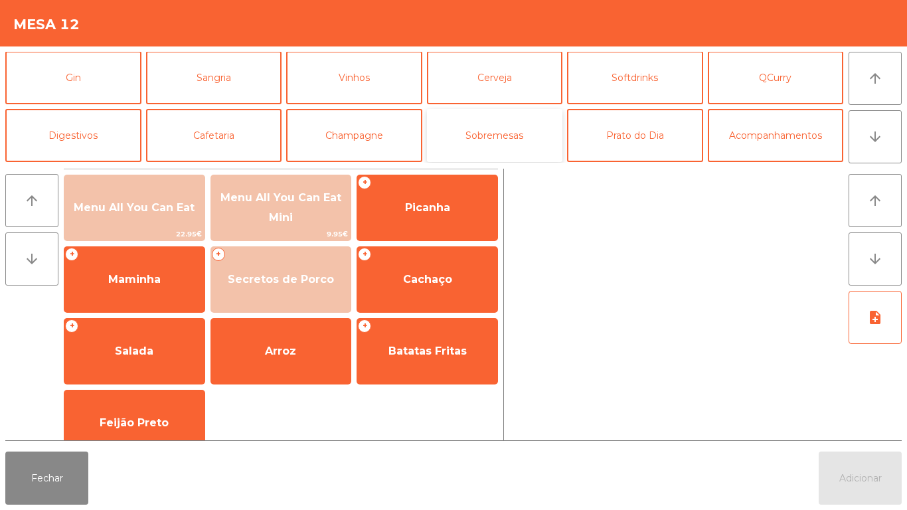
click at [495, 149] on button "Sobremesas" at bounding box center [495, 135] width 136 height 53
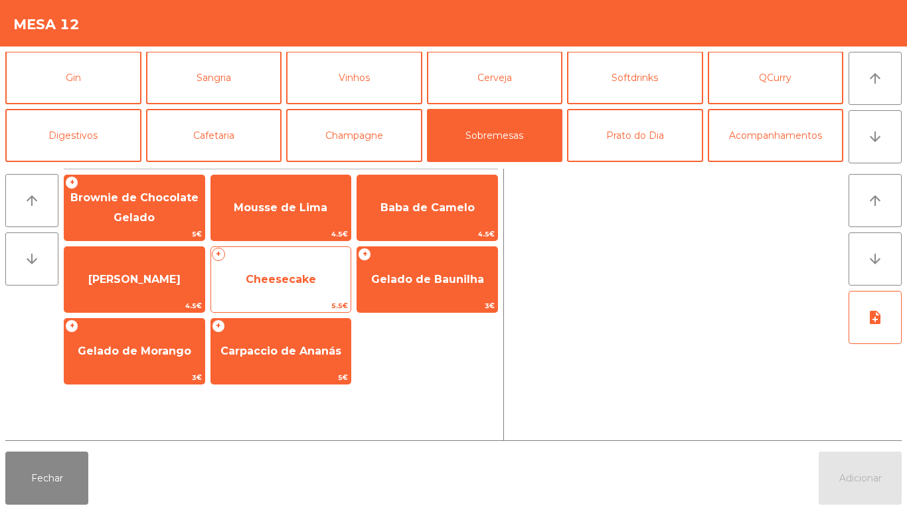
click at [278, 269] on span "Cheesecake" at bounding box center [281, 279] width 140 height 36
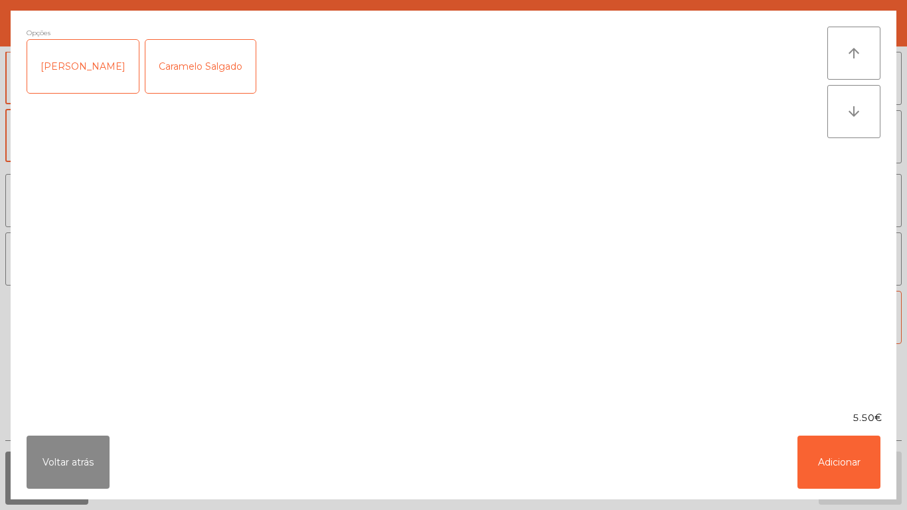
click at [87, 72] on div "Frutos Vermelhos" at bounding box center [82, 66] width 111 height 53
click at [59, 66] on div "Frutos Vermelhos" at bounding box center [82, 66] width 111 height 53
click at [202, 75] on div "Caramelo Salgado" at bounding box center [200, 66] width 110 height 53
click at [810, 467] on button "Adicionar" at bounding box center [838, 461] width 83 height 53
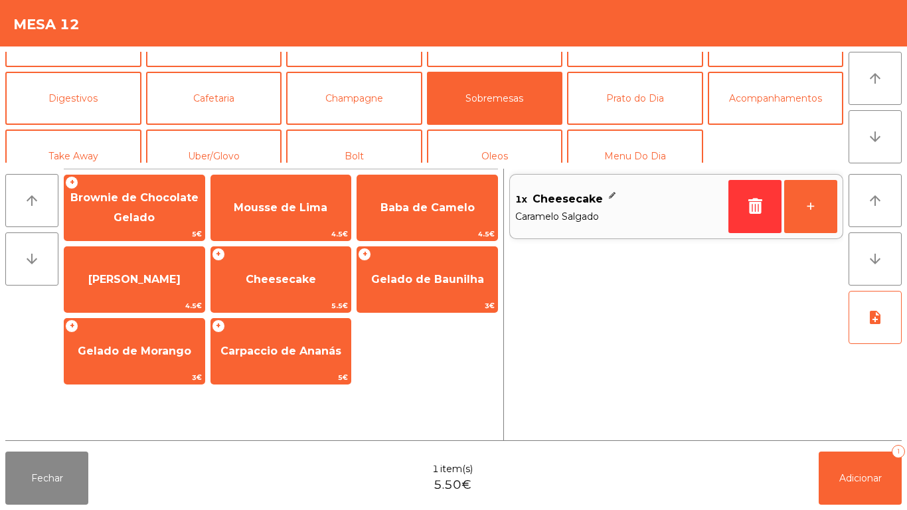
scroll to position [101, 0]
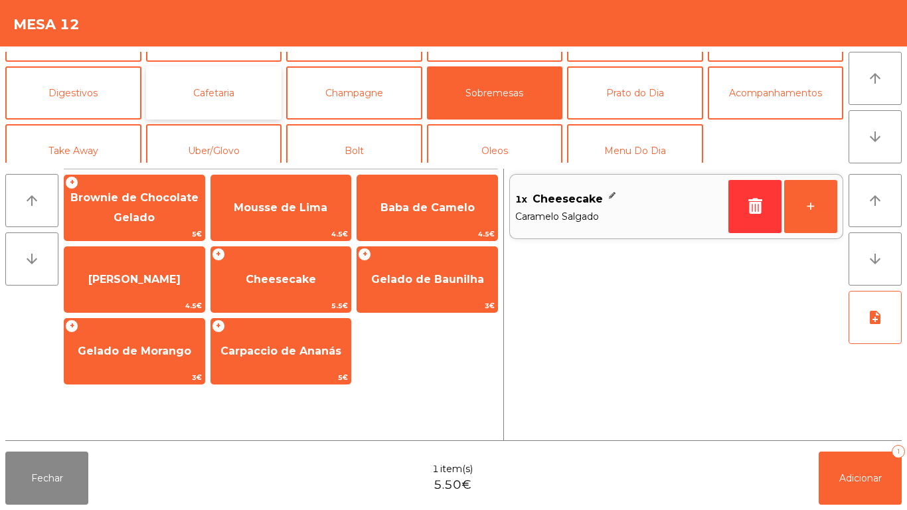
click at [209, 93] on button "Cafetaria" at bounding box center [214, 92] width 136 height 53
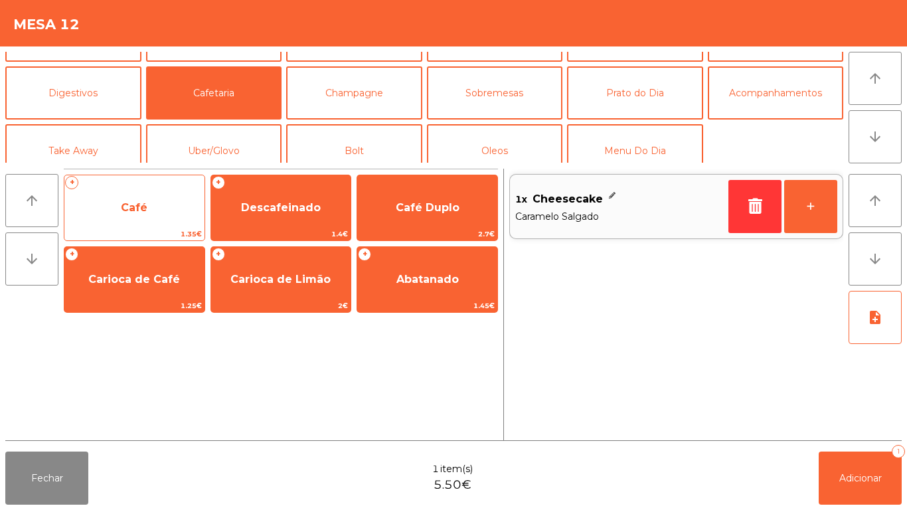
click at [119, 212] on span "Café" at bounding box center [134, 208] width 140 height 36
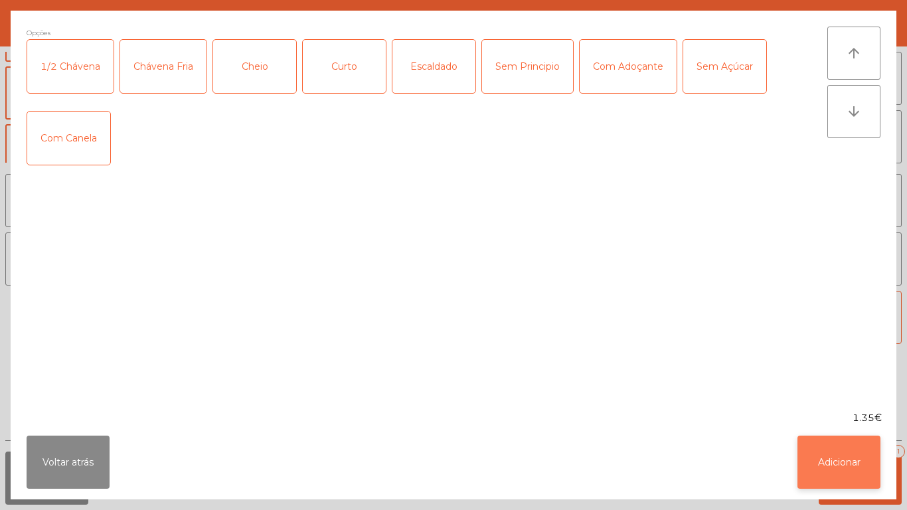
click at [840, 469] on button "Adicionar" at bounding box center [838, 461] width 83 height 53
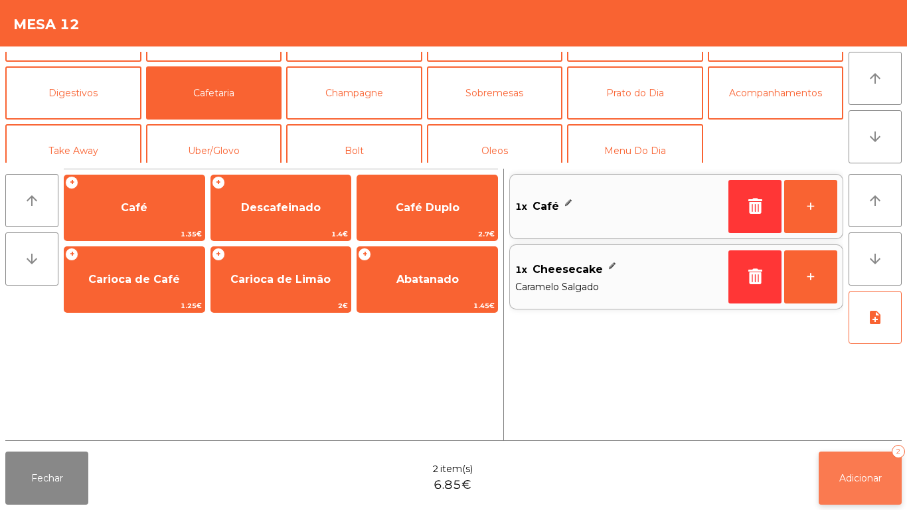
click at [826, 461] on button "Adicionar 2" at bounding box center [859, 477] width 83 height 53
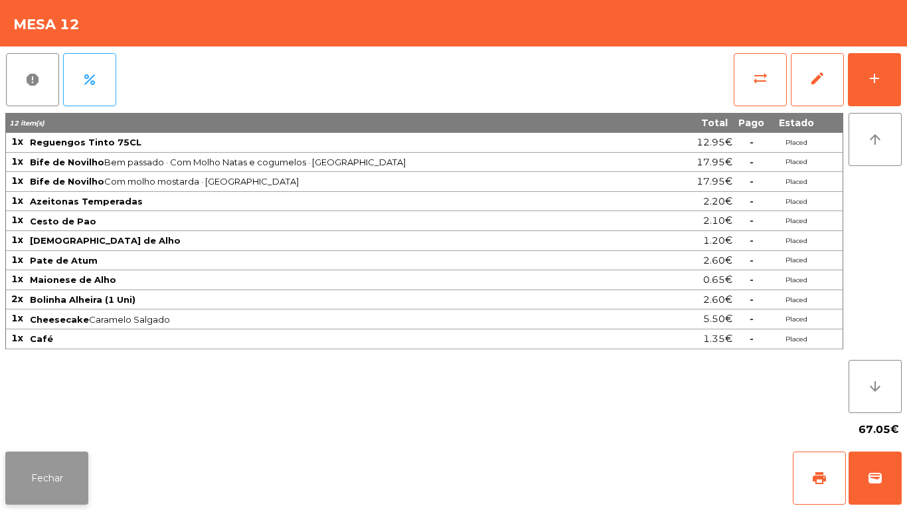
click at [51, 468] on button "Fechar" at bounding box center [46, 477] width 83 height 53
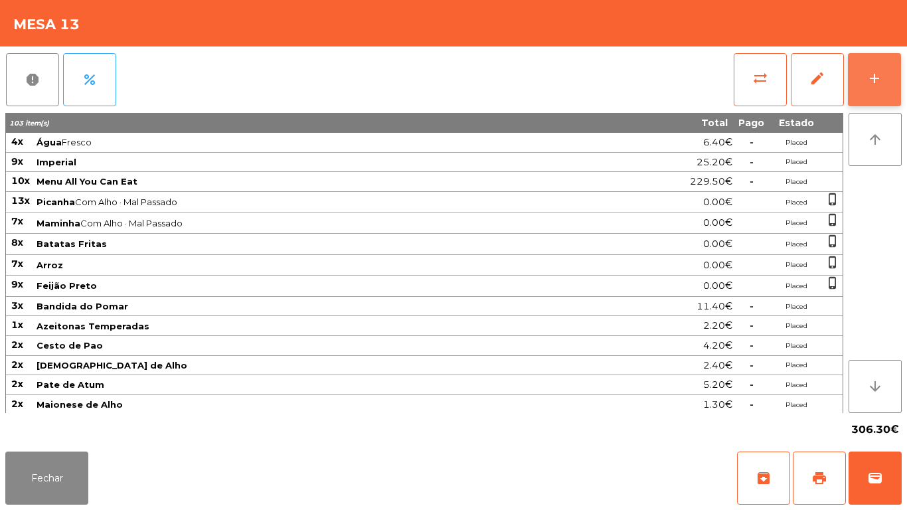
click at [873, 84] on div "add" at bounding box center [874, 78] width 16 height 16
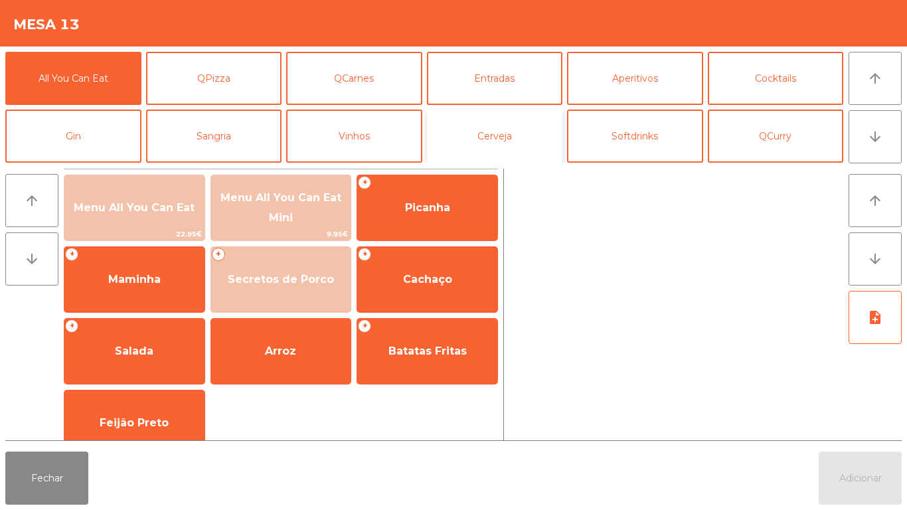
click at [496, 133] on button "Cerveja" at bounding box center [495, 135] width 136 height 53
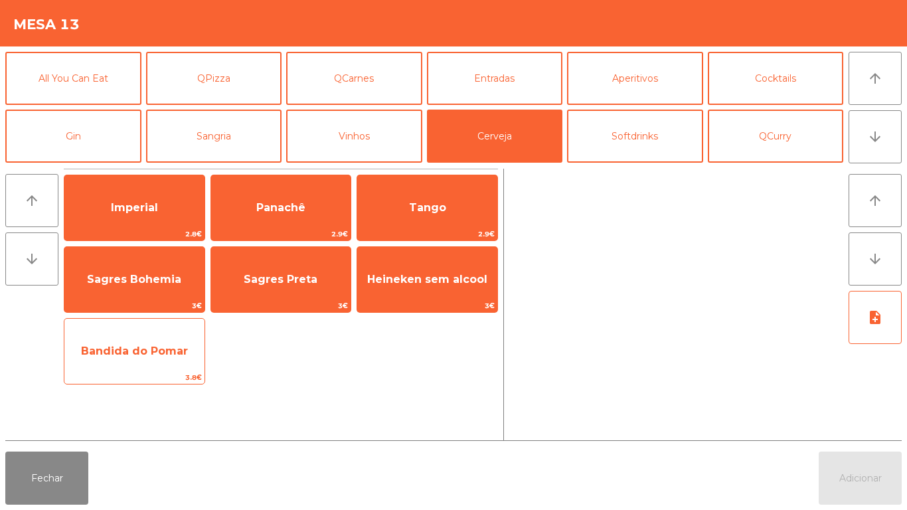
click at [127, 353] on span "Bandida do Pomar" at bounding box center [134, 350] width 107 height 13
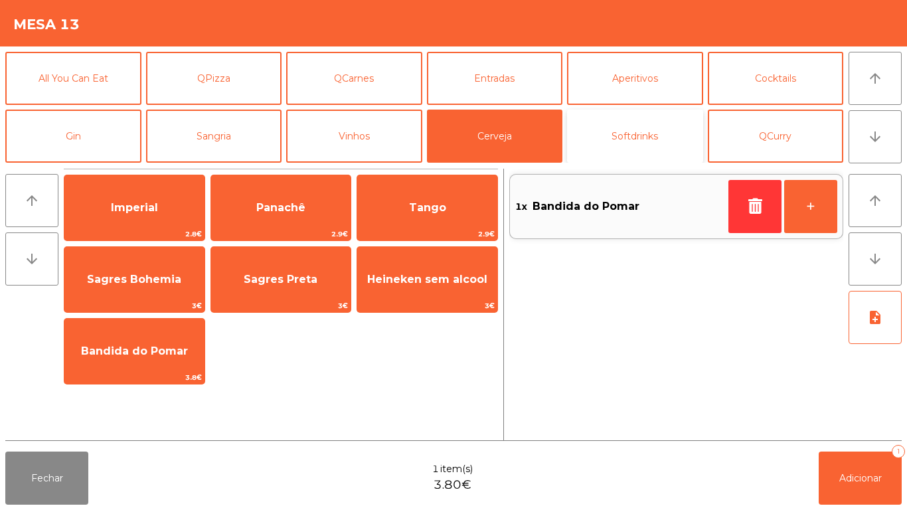
click at [634, 136] on button "Softdrinks" at bounding box center [635, 135] width 136 height 53
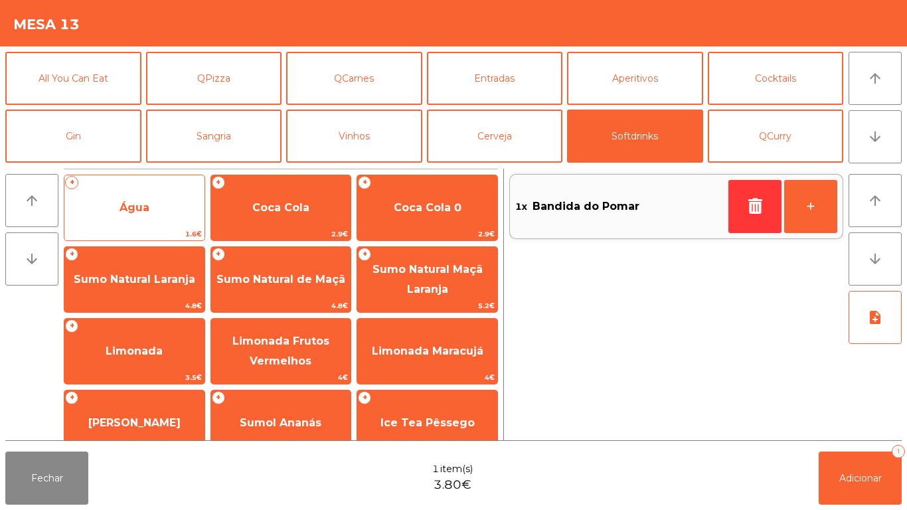
click at [136, 213] on span "Água" at bounding box center [134, 207] width 30 height 13
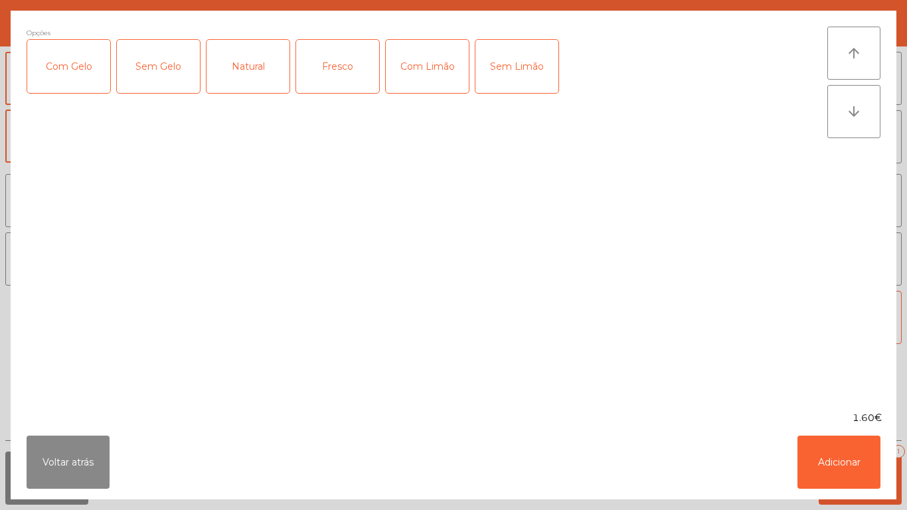
click at [359, 68] on div "Fresco" at bounding box center [337, 66] width 83 height 53
click at [842, 456] on button "Adicionar" at bounding box center [838, 461] width 83 height 53
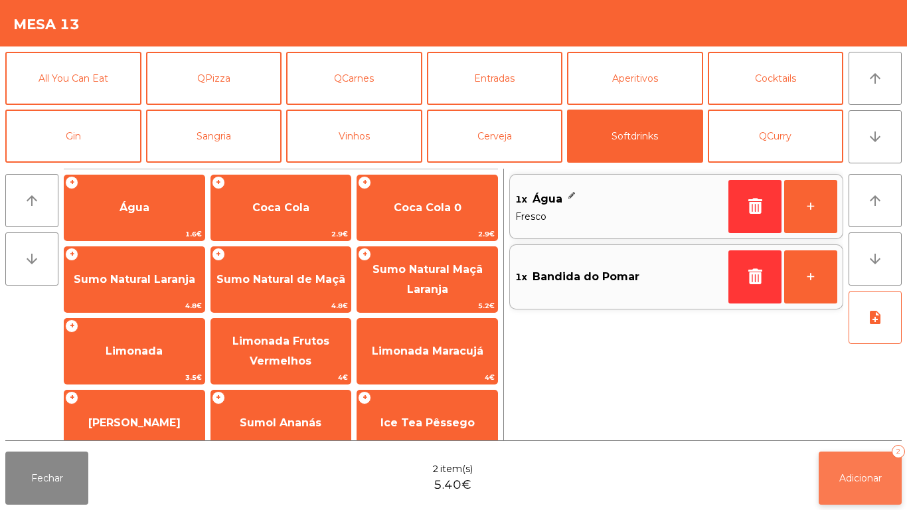
click at [863, 467] on button "Adicionar 2" at bounding box center [859, 477] width 83 height 53
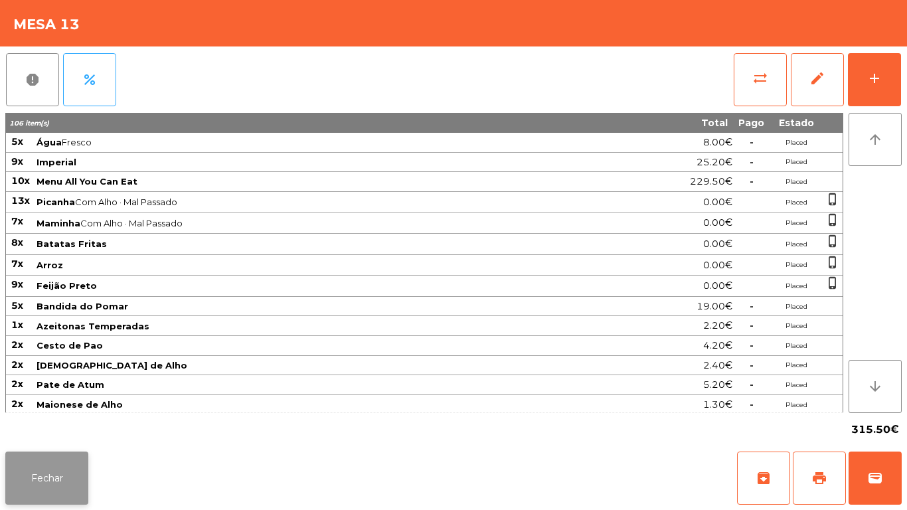
click at [50, 482] on button "Fechar" at bounding box center [46, 477] width 83 height 53
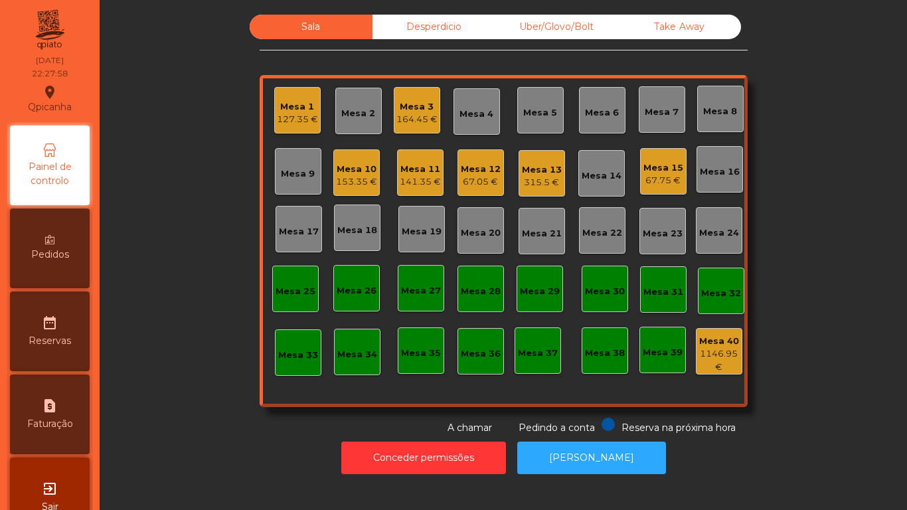
click at [291, 111] on div "Mesa 1" at bounding box center [297, 106] width 41 height 13
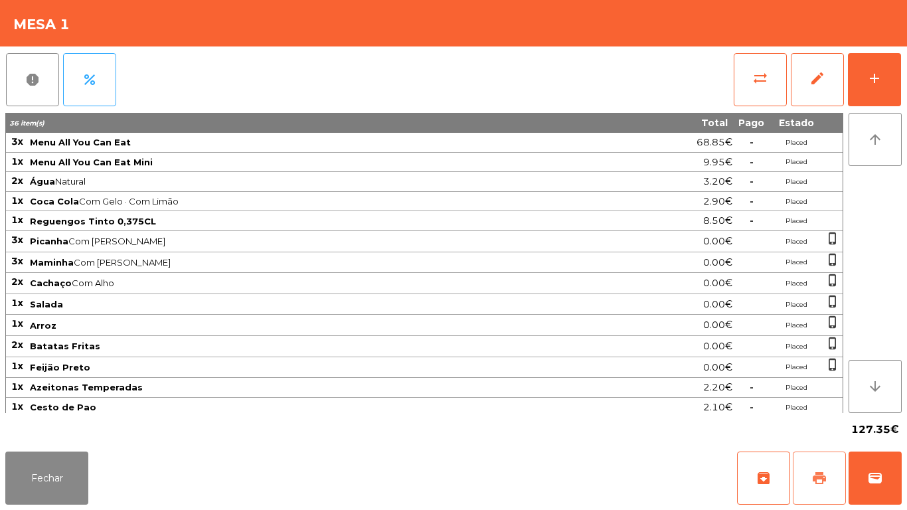
click at [798, 467] on button "print" at bounding box center [818, 477] width 53 height 53
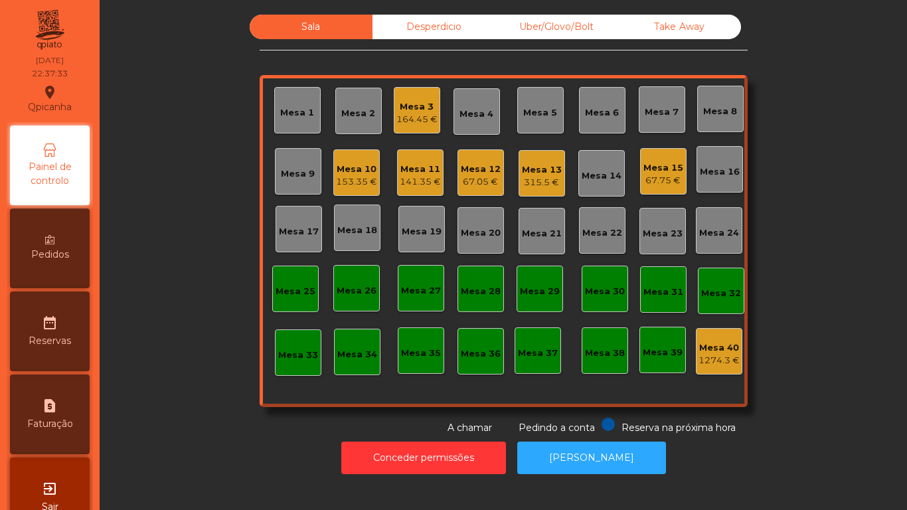
click at [486, 172] on div "Mesa 12" at bounding box center [481, 169] width 40 height 13
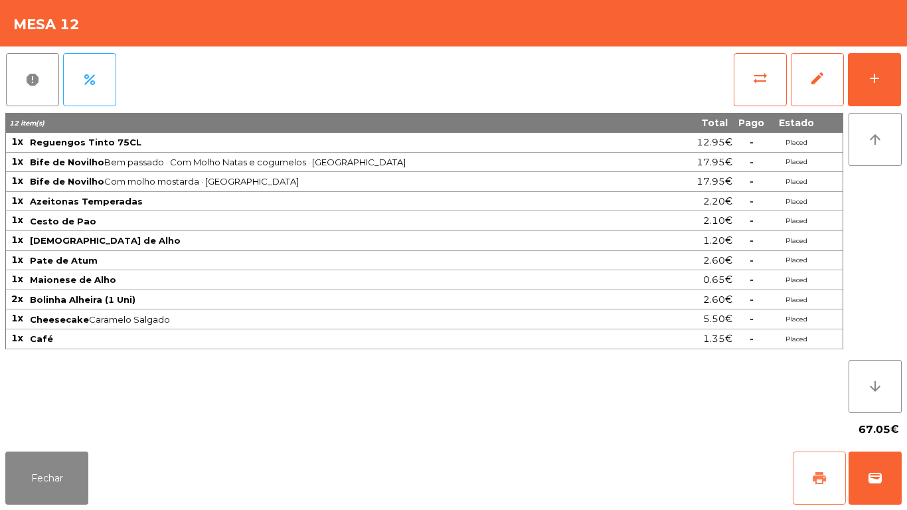
click at [808, 476] on button "print" at bounding box center [818, 477] width 53 height 53
click at [59, 489] on button "Fechar" at bounding box center [46, 477] width 83 height 53
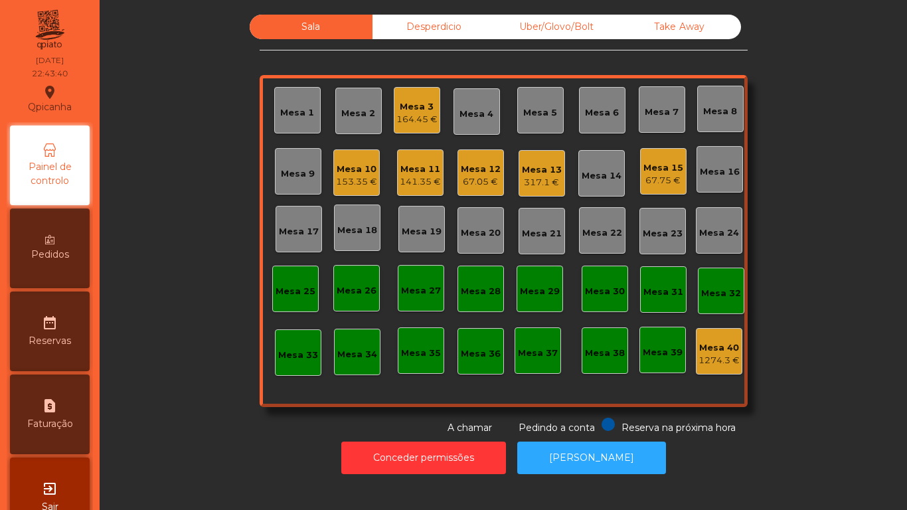
click at [419, 166] on div "Mesa 11" at bounding box center [419, 169] width 41 height 13
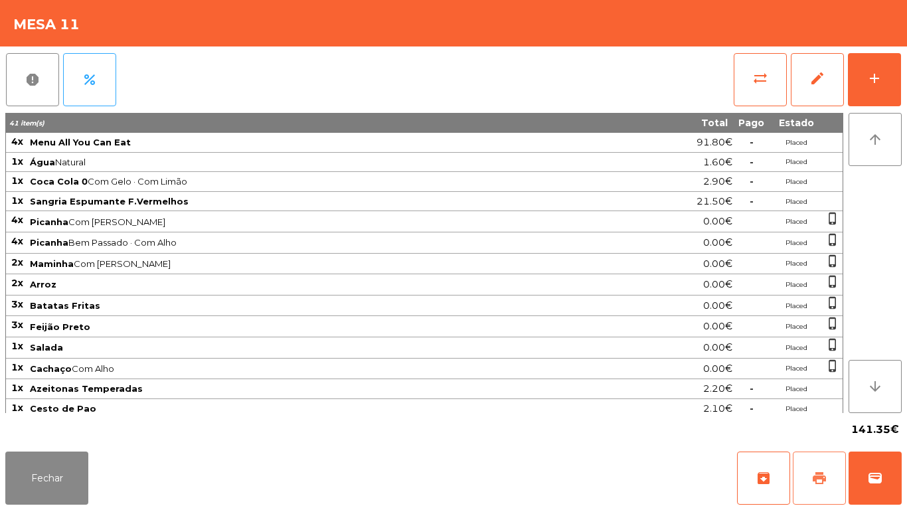
click at [814, 463] on button "print" at bounding box center [818, 477] width 53 height 53
click at [70, 463] on button "Fechar" at bounding box center [46, 477] width 83 height 53
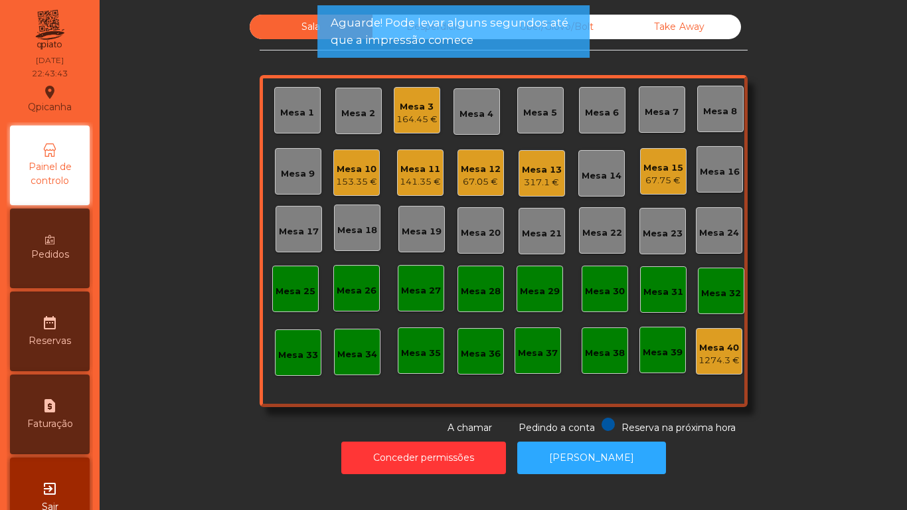
click at [474, 180] on div "67.05 €" at bounding box center [481, 181] width 40 height 13
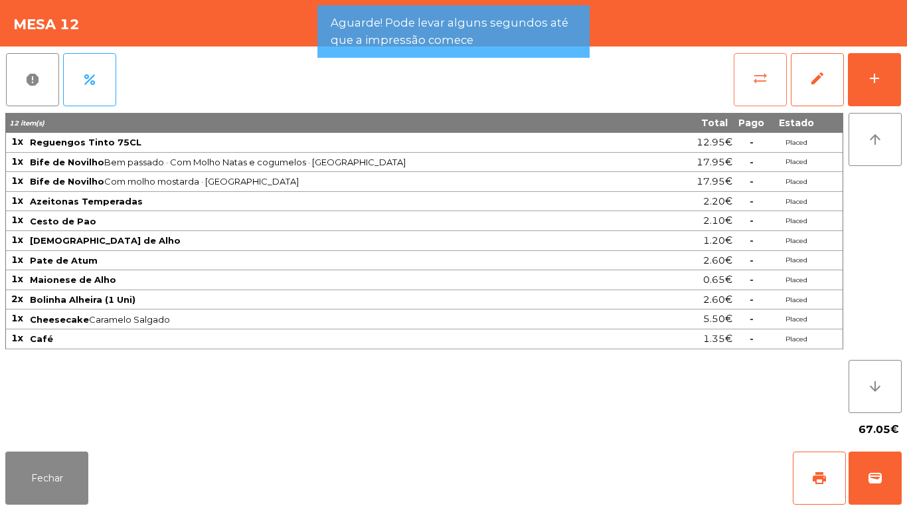
click at [745, 76] on button "sync_alt" at bounding box center [759, 79] width 53 height 53
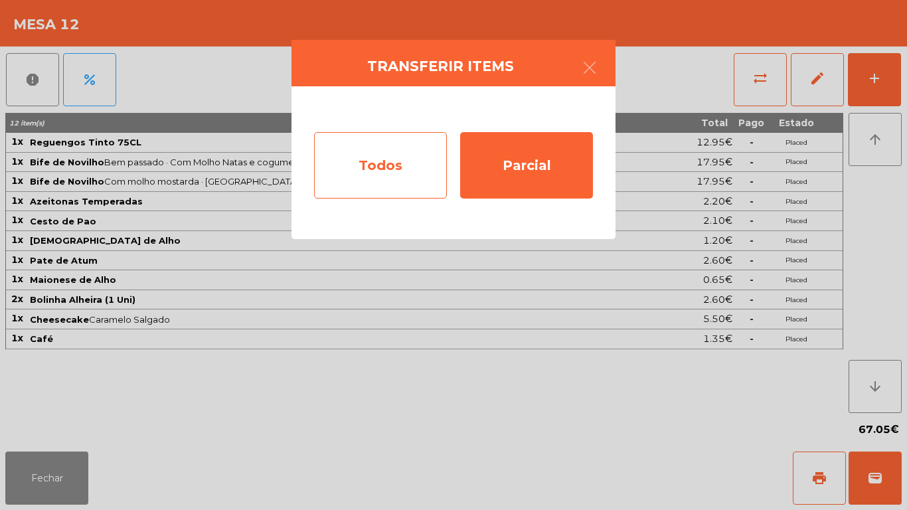
click at [396, 163] on div "Todos" at bounding box center [380, 165] width 133 height 66
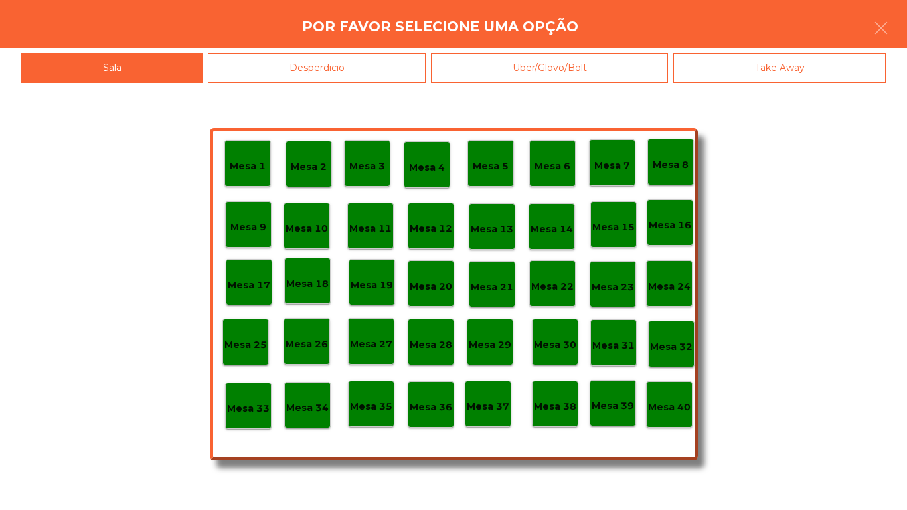
click at [679, 394] on div "Mesa 40" at bounding box center [669, 404] width 42 height 21
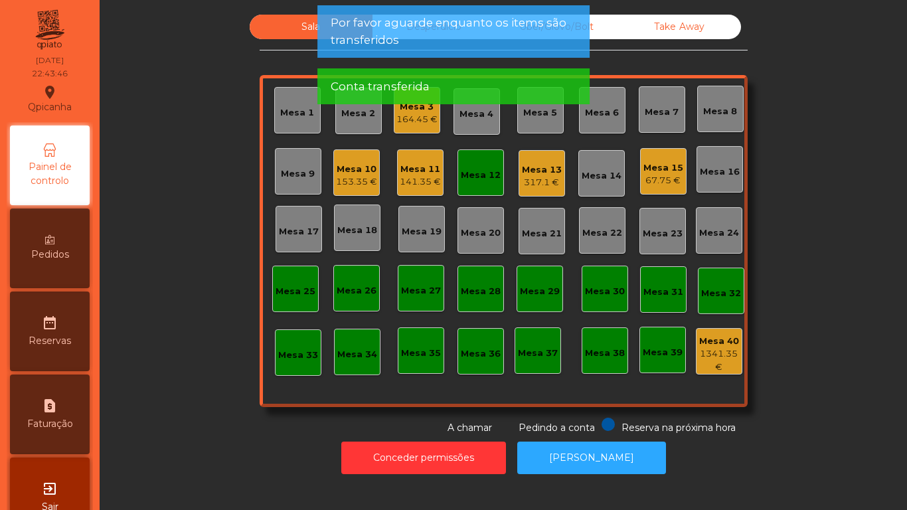
click at [475, 177] on div "Mesa 12" at bounding box center [481, 175] width 40 height 13
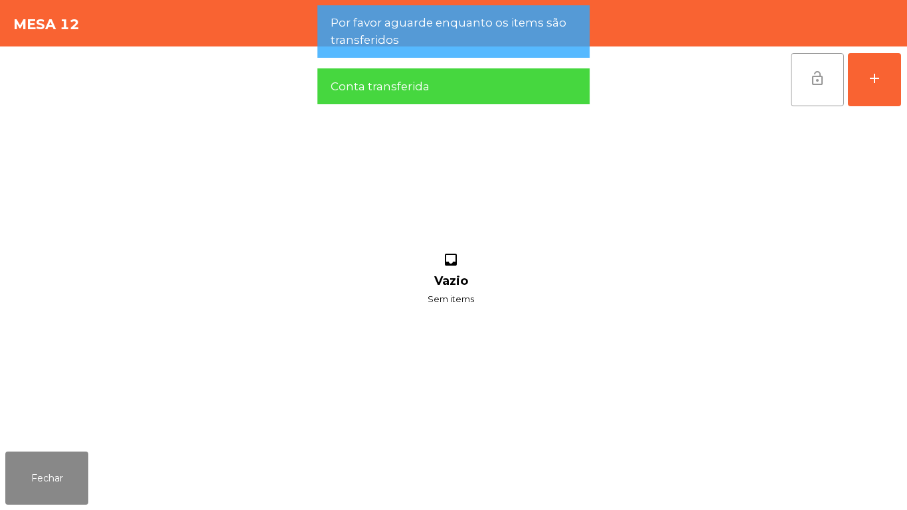
click at [820, 97] on button "lock_open" at bounding box center [816, 79] width 53 height 53
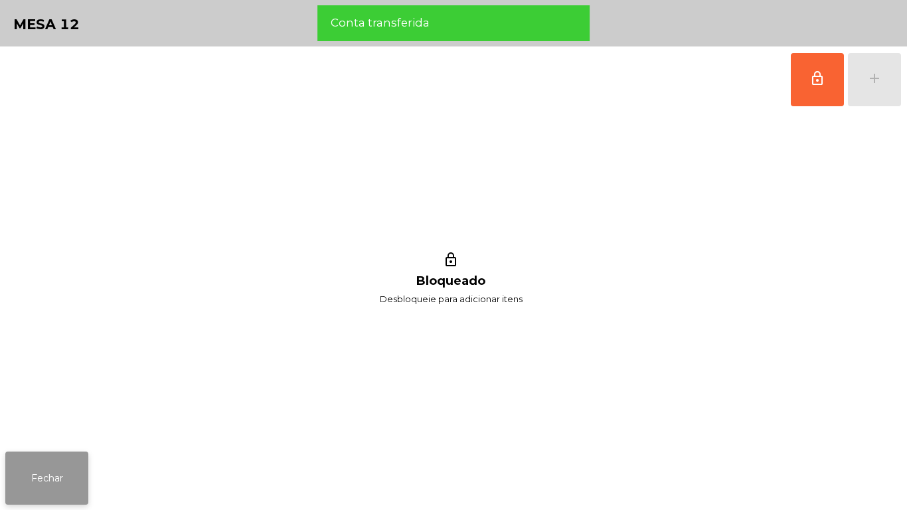
click at [60, 455] on button "Fechar" at bounding box center [46, 477] width 83 height 53
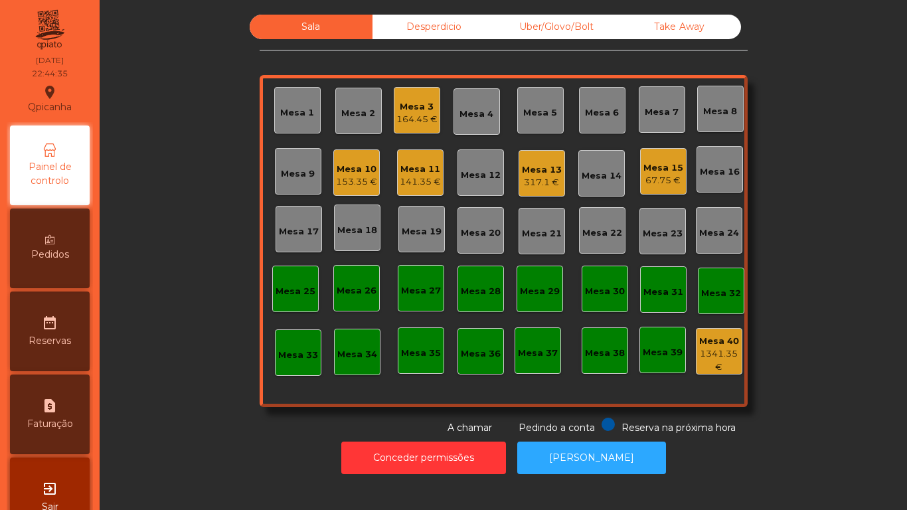
click at [546, 179] on div "317.1 €" at bounding box center [542, 182] width 40 height 13
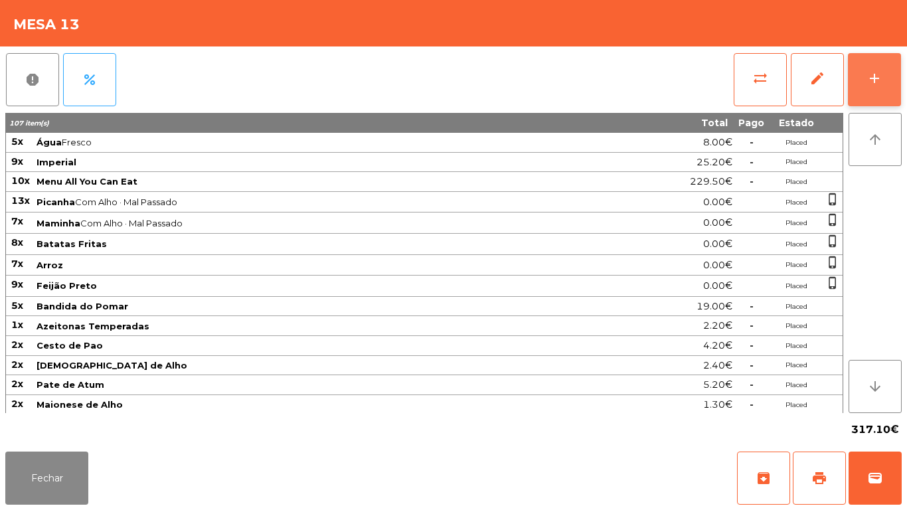
click at [885, 84] on button "add" at bounding box center [873, 79] width 53 height 53
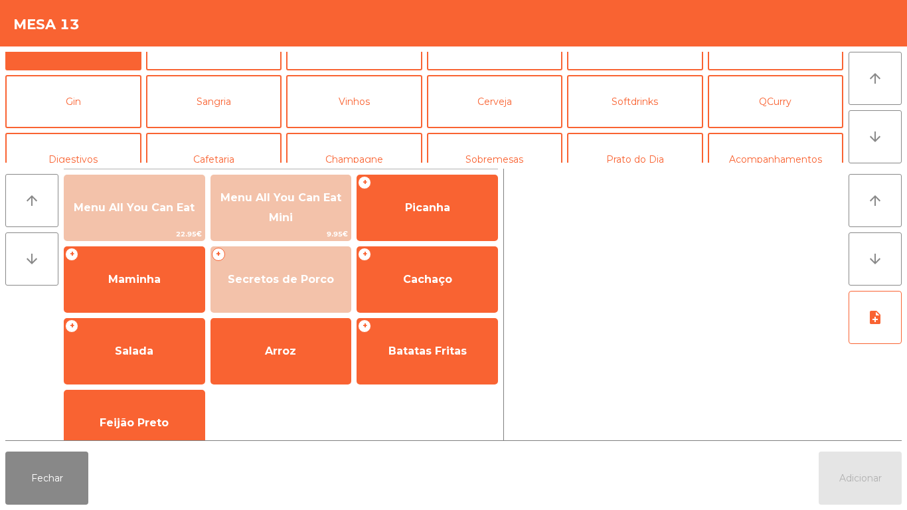
scroll to position [46, 0]
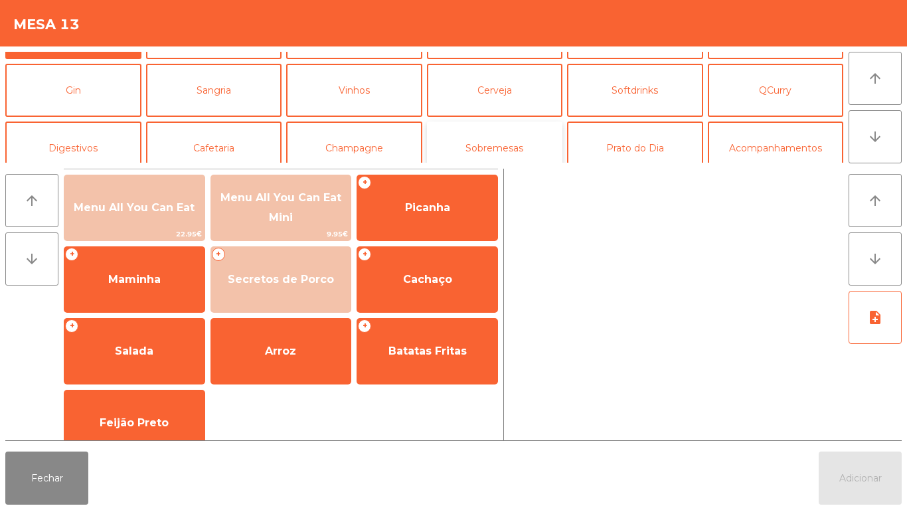
click at [497, 160] on button "Sobremesas" at bounding box center [495, 147] width 136 height 53
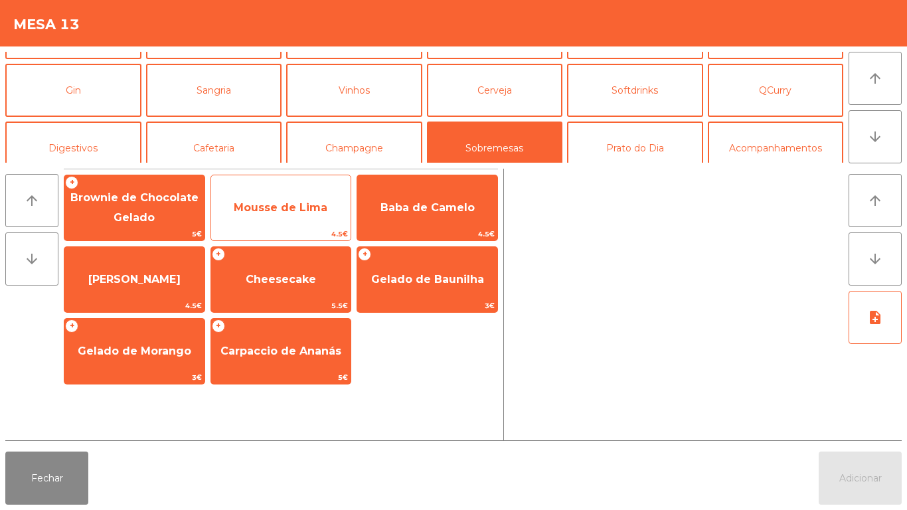
click at [281, 212] on span "Mousse de Lima" at bounding box center [281, 207] width 94 height 13
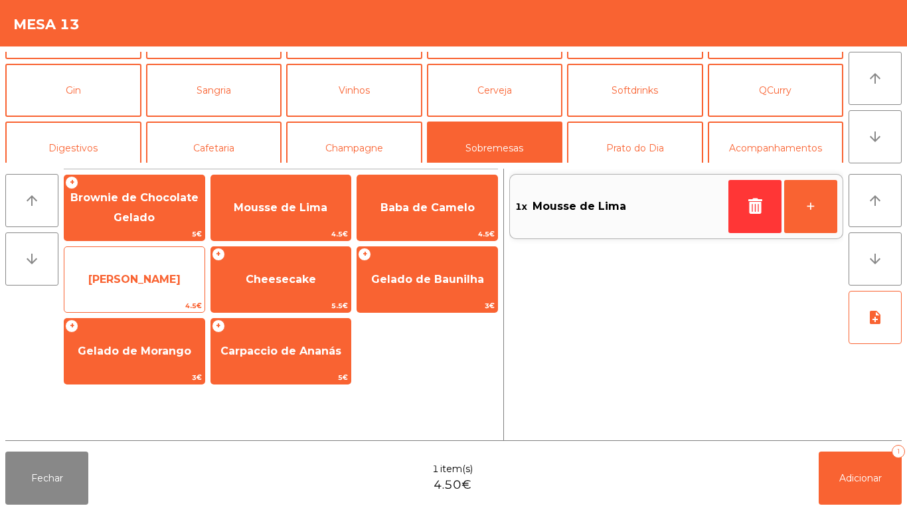
click at [135, 285] on span "Mousse Maracujá" at bounding box center [134, 279] width 140 height 36
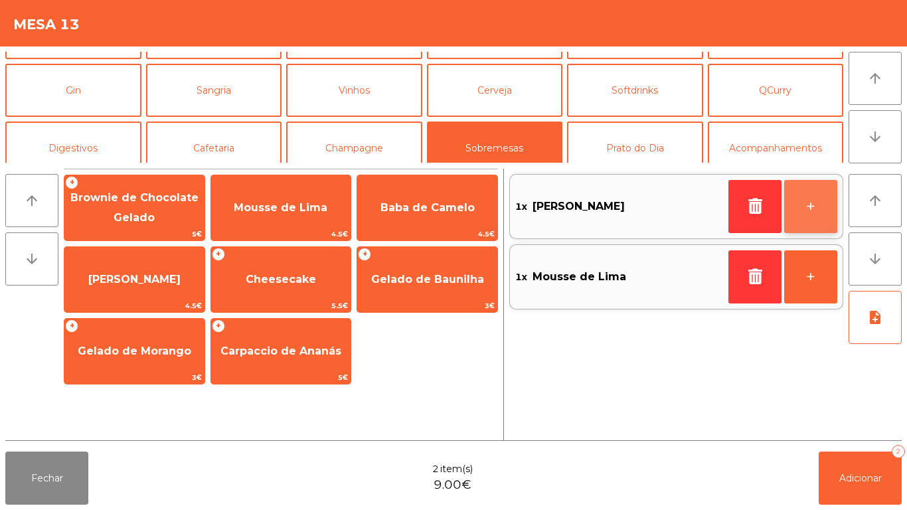
click at [814, 202] on button "+" at bounding box center [810, 206] width 53 height 53
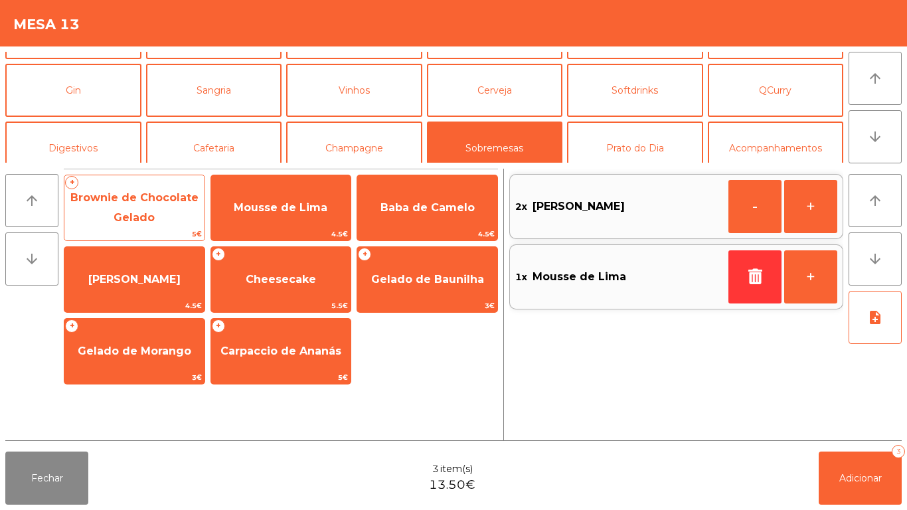
click at [142, 214] on span "Brownie de Chocolate Gelado" at bounding box center [134, 207] width 128 height 33
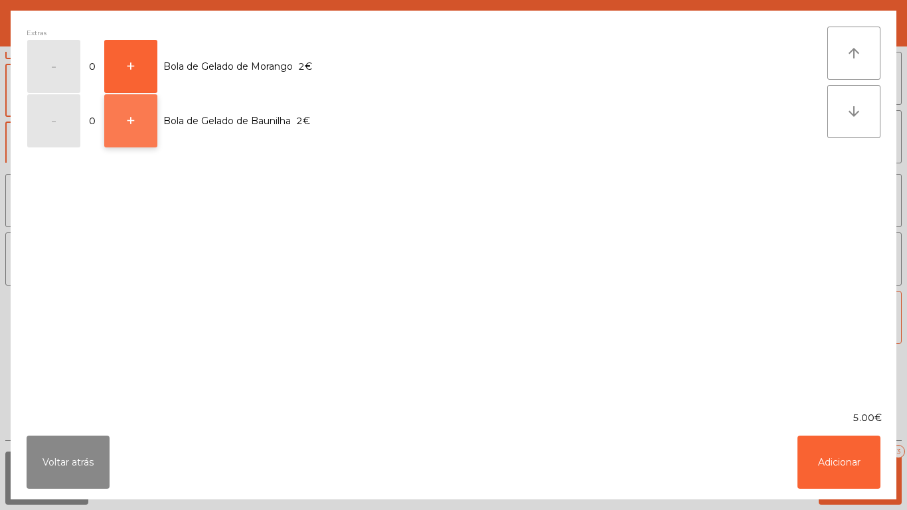
click at [145, 129] on button "+" at bounding box center [130, 120] width 53 height 53
click at [148, 128] on button "+" at bounding box center [130, 120] width 53 height 53
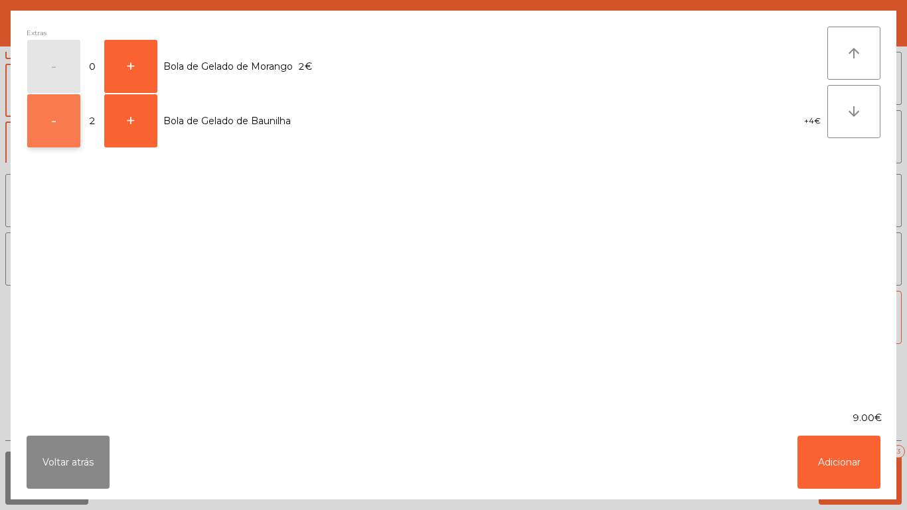
click at [59, 124] on button "-" at bounding box center [53, 120] width 53 height 53
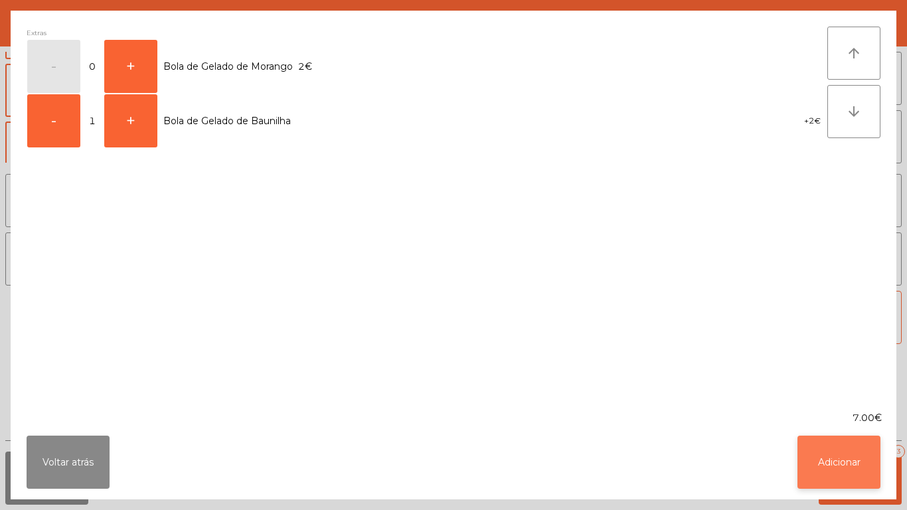
click at [818, 472] on button "Adicionar" at bounding box center [838, 461] width 83 height 53
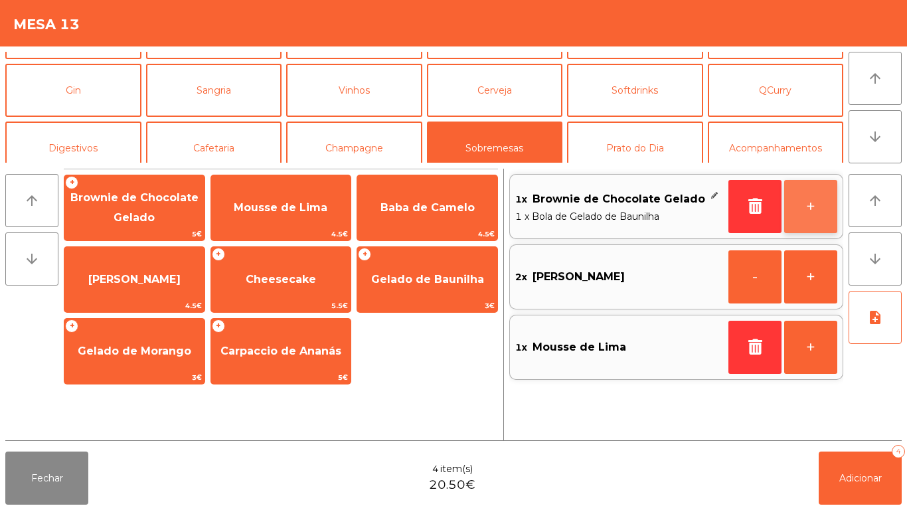
click at [805, 203] on button "+" at bounding box center [810, 206] width 53 height 53
click at [804, 210] on button "+" at bounding box center [810, 206] width 53 height 53
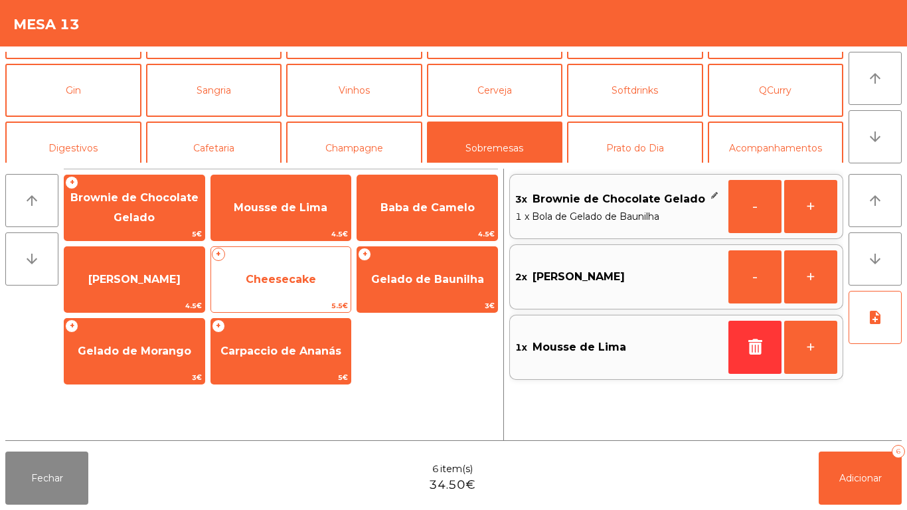
click at [283, 287] on span "Cheesecake" at bounding box center [281, 279] width 140 height 36
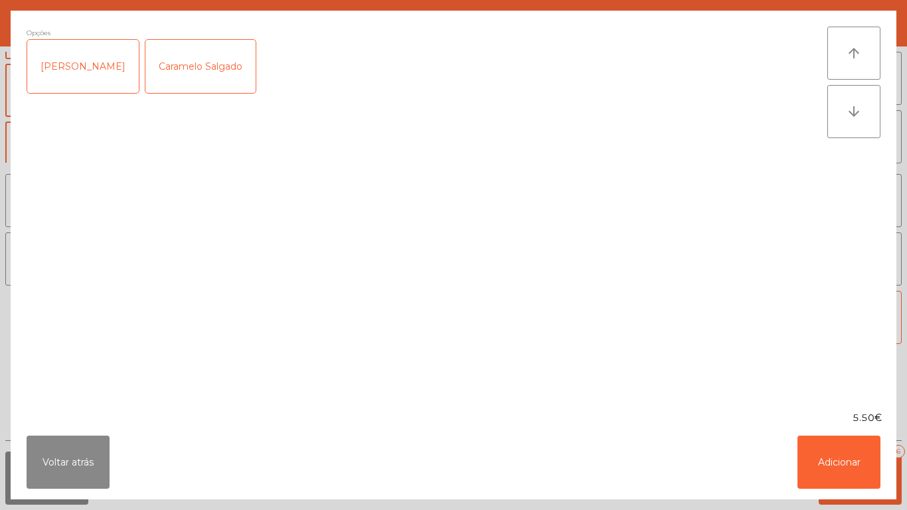
click at [206, 80] on div "Caramelo Salgado" at bounding box center [200, 66] width 110 height 53
click at [813, 476] on button "Adicionar" at bounding box center [838, 461] width 83 height 53
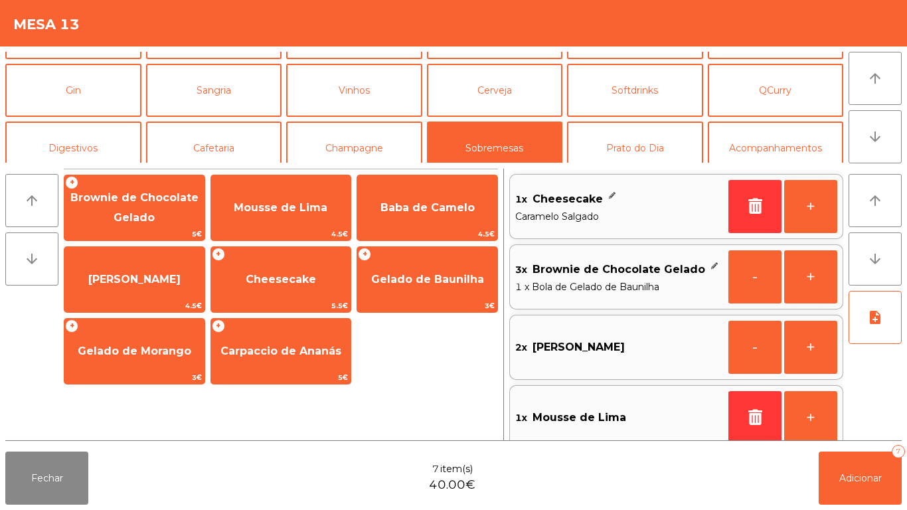
scroll to position [15, 0]
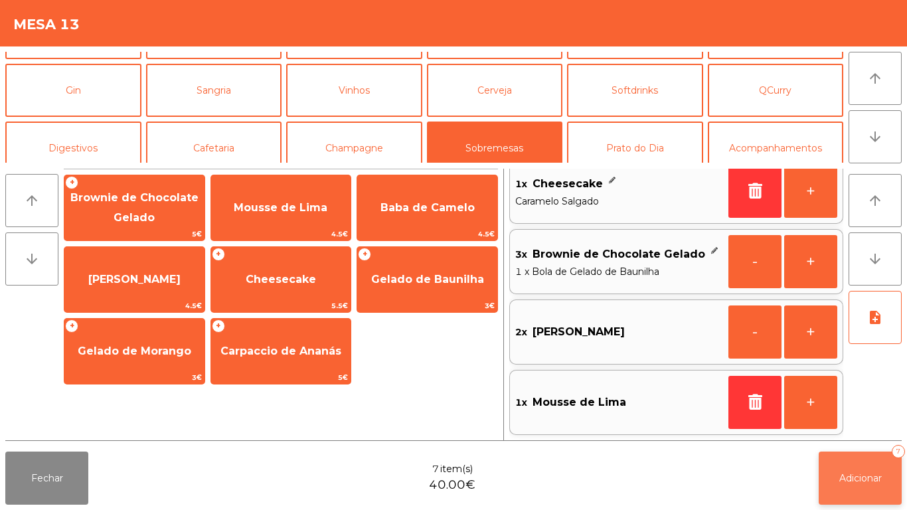
click at [836, 488] on button "Adicionar 7" at bounding box center [859, 477] width 83 height 53
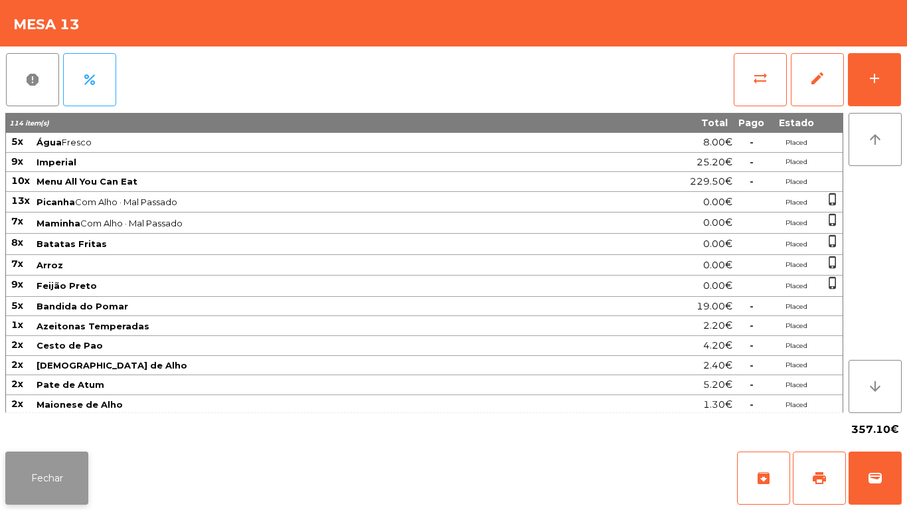
click at [38, 459] on button "Fechar" at bounding box center [46, 477] width 83 height 53
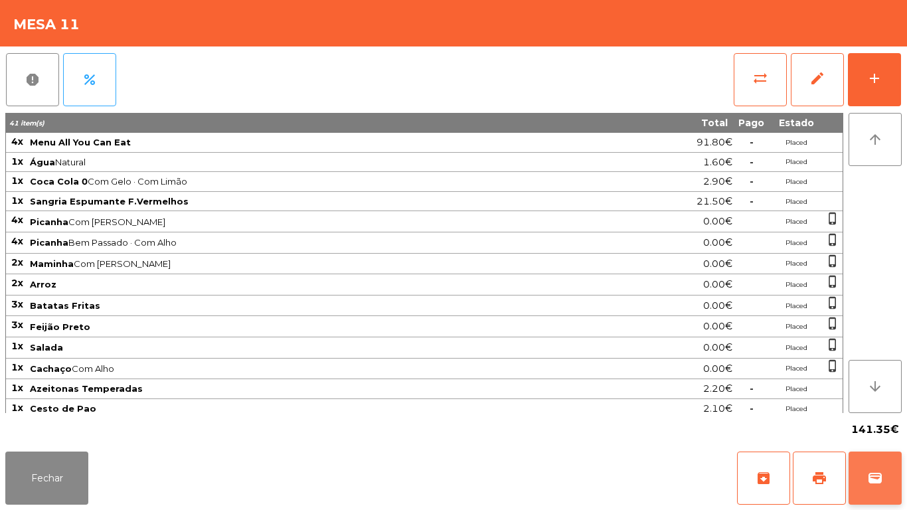
click at [879, 465] on button "wallet" at bounding box center [874, 477] width 53 height 53
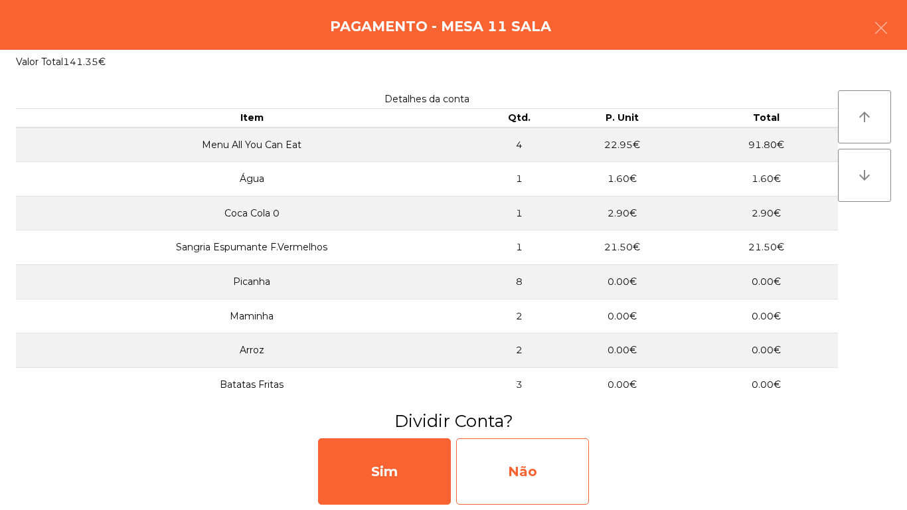
click at [540, 457] on div "Não" at bounding box center [522, 471] width 133 height 66
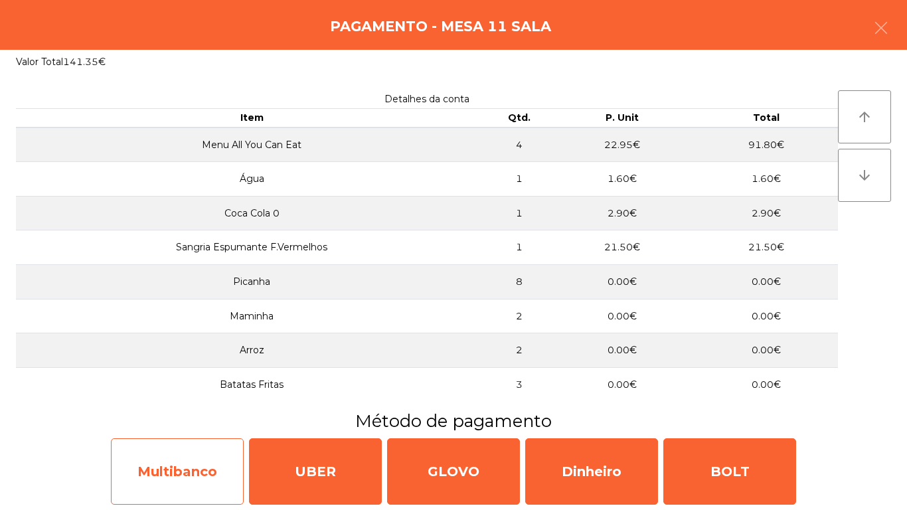
click at [213, 455] on div "Multibanco" at bounding box center [177, 471] width 133 height 66
select select "**"
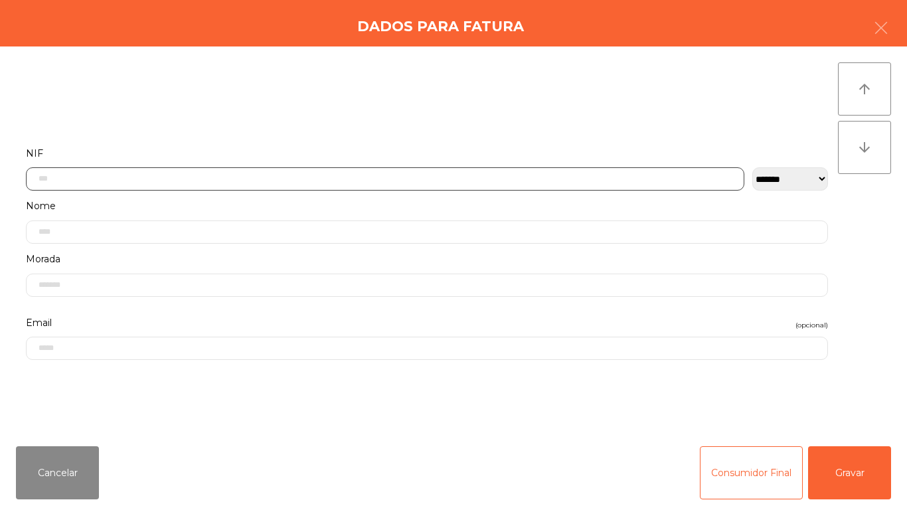
click at [287, 175] on input "text" at bounding box center [385, 178] width 718 height 23
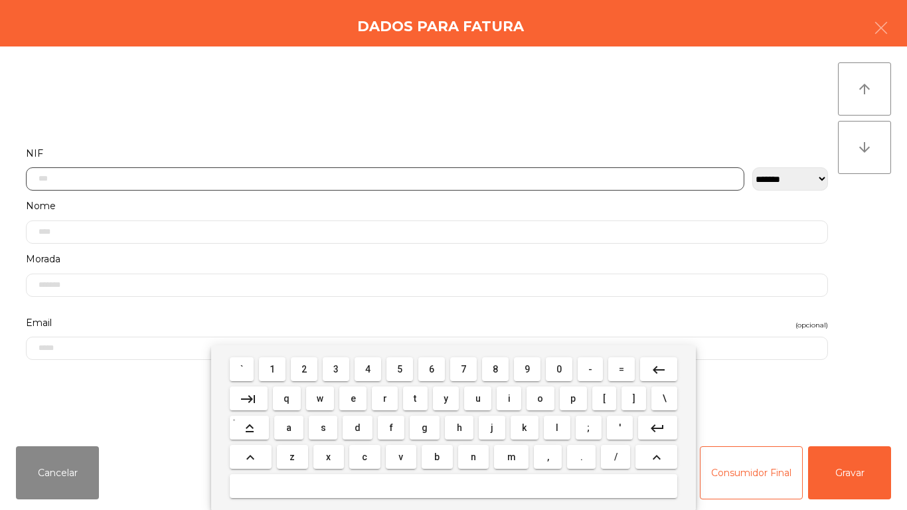
scroll to position [81, 0]
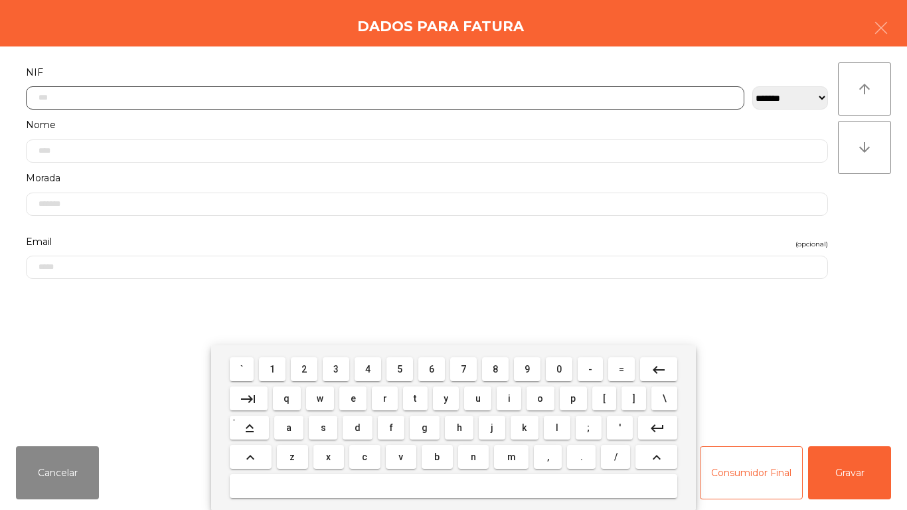
click at [303, 368] on span "2" at bounding box center [303, 369] width 5 height 11
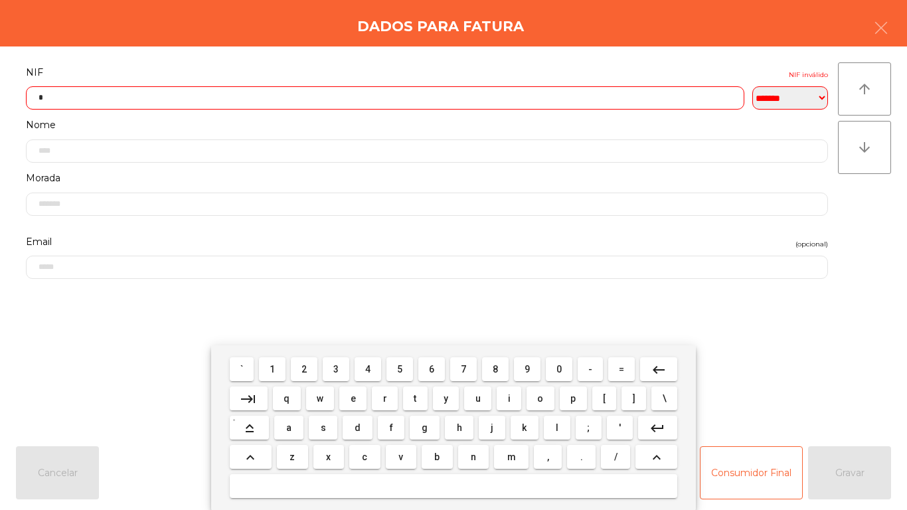
click at [429, 364] on span "6" at bounding box center [431, 369] width 5 height 11
click at [307, 365] on span "2" at bounding box center [303, 369] width 5 height 11
click at [273, 368] on span "1" at bounding box center [271, 369] width 5 height 11
click at [305, 368] on span "2" at bounding box center [303, 369] width 5 height 11
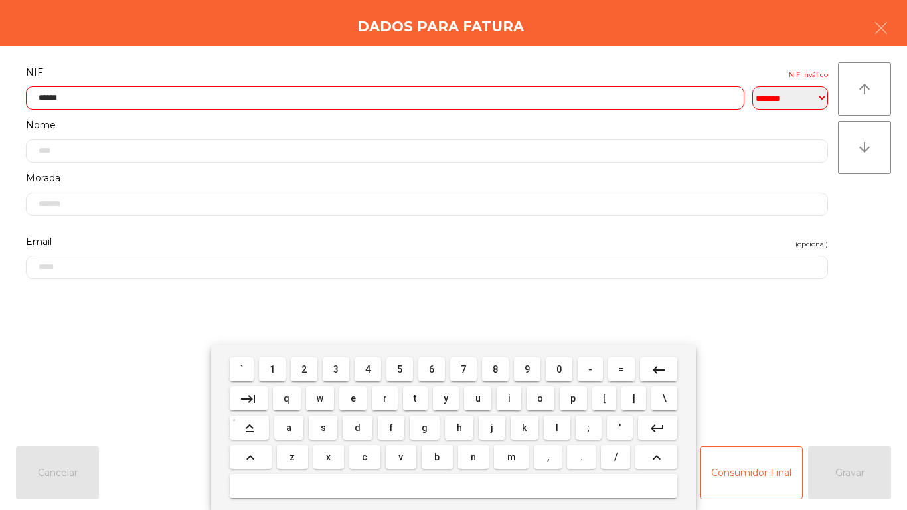
click at [400, 364] on span "5" at bounding box center [399, 369] width 5 height 11
click at [397, 364] on span "5" at bounding box center [399, 369] width 5 height 11
click at [494, 370] on span "8" at bounding box center [494, 369] width 5 height 11
type input "*********"
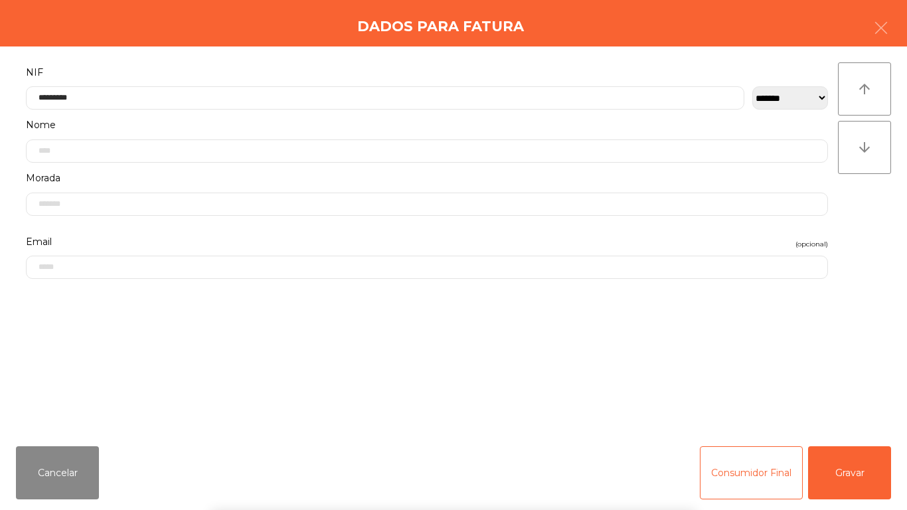
click at [822, 459] on div "` 1 2 3 4 5 6 7 8 9 0 - = keyboard_backspace keyboard_tab q w e r t y u i o p […" at bounding box center [453, 427] width 907 height 165
click at [861, 465] on button "Gravar" at bounding box center [849, 472] width 83 height 53
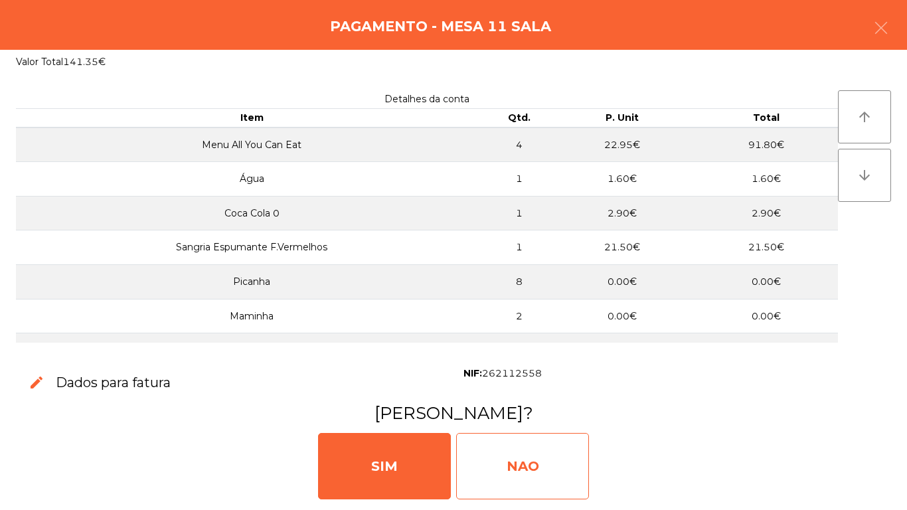
click at [551, 447] on div "NAO" at bounding box center [522, 466] width 133 height 66
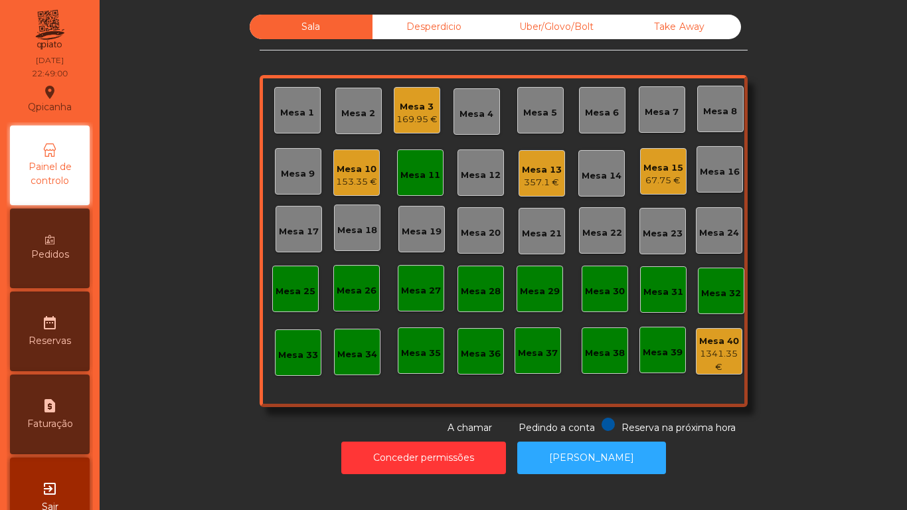
click at [541, 196] on div "Mesa 13 357.1 €" at bounding box center [541, 173] width 46 height 46
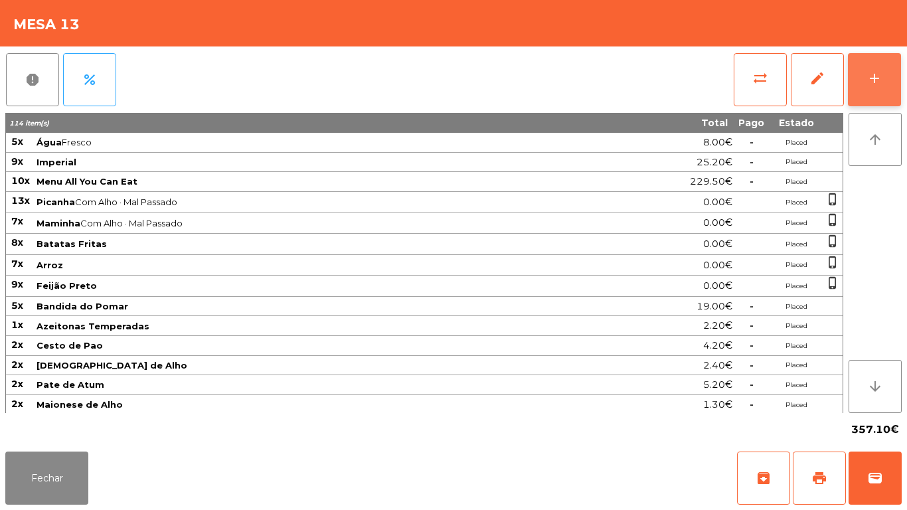
click at [871, 78] on div "add" at bounding box center [874, 78] width 16 height 16
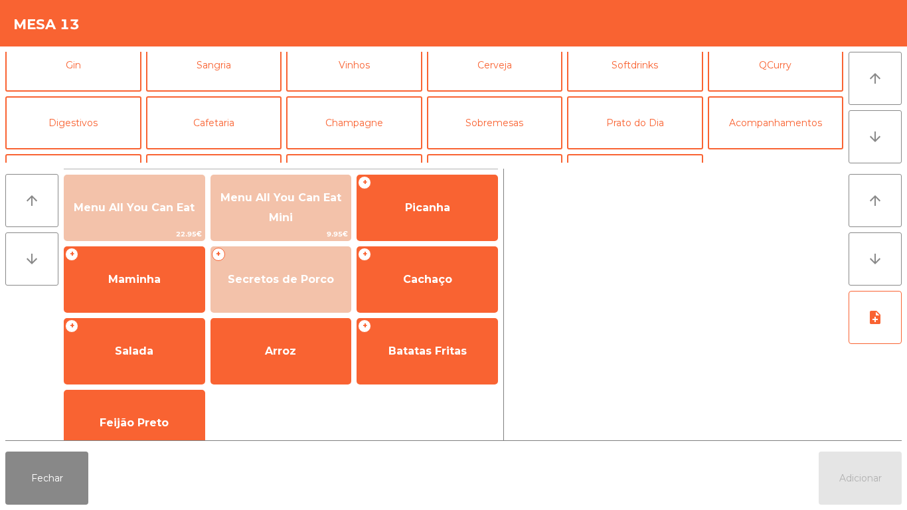
scroll to position [70, 0]
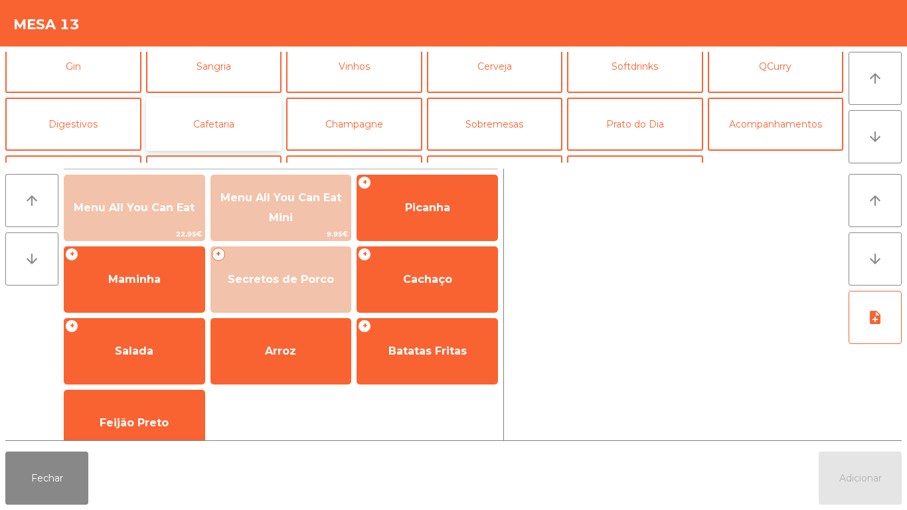
click at [225, 134] on button "Cafetaria" at bounding box center [214, 124] width 136 height 53
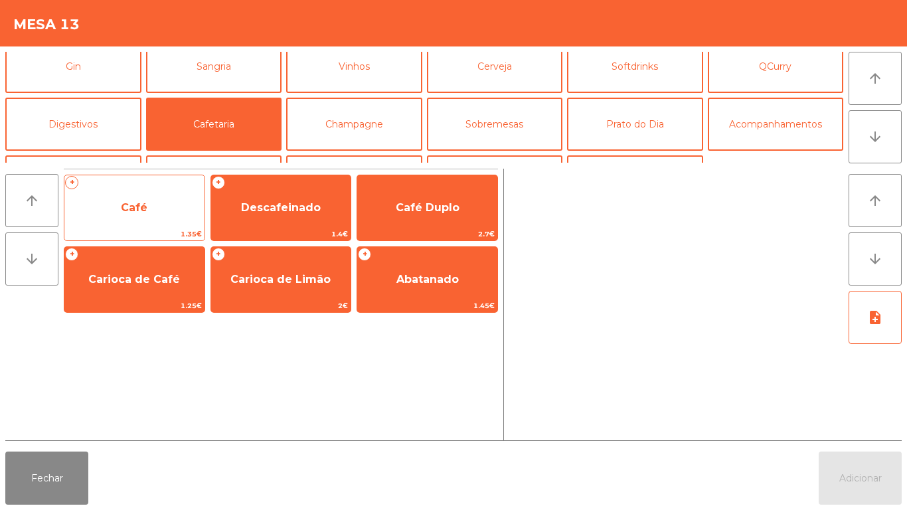
click at [145, 210] on span "Café" at bounding box center [134, 207] width 27 height 13
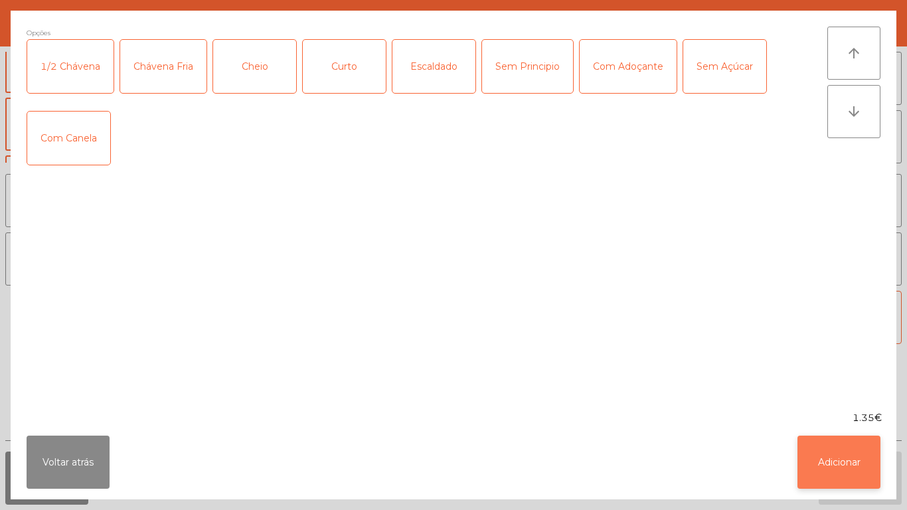
click at [843, 462] on button "Adicionar" at bounding box center [838, 461] width 83 height 53
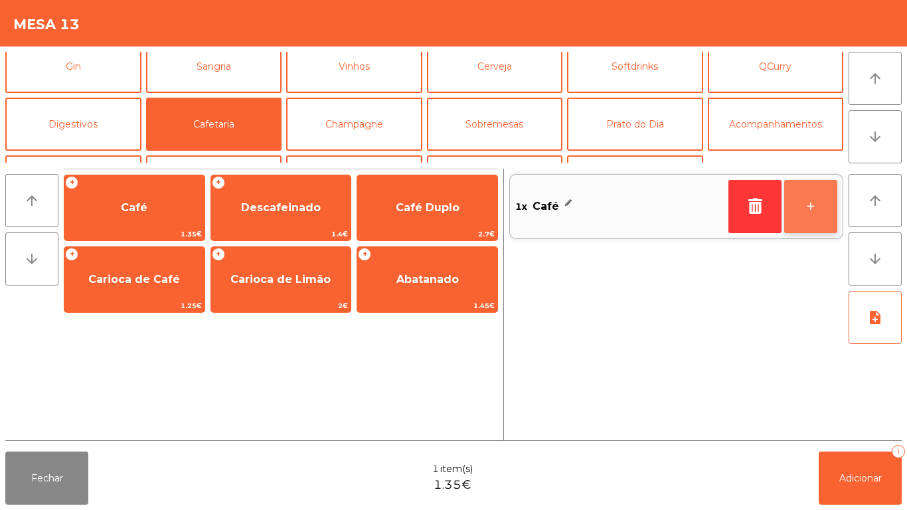
click at [818, 199] on button "+" at bounding box center [810, 206] width 53 height 53
click at [808, 214] on button "+" at bounding box center [810, 206] width 53 height 53
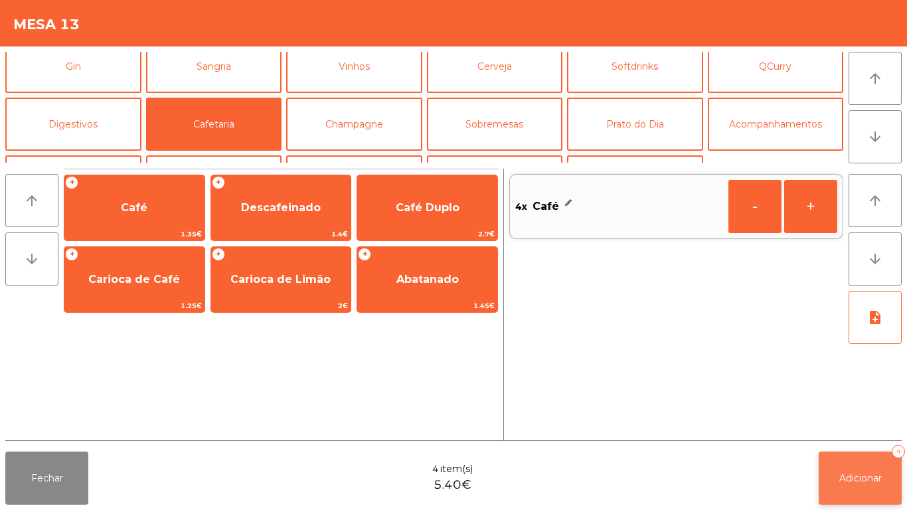
click at [858, 478] on span "Adicionar" at bounding box center [860, 478] width 42 height 12
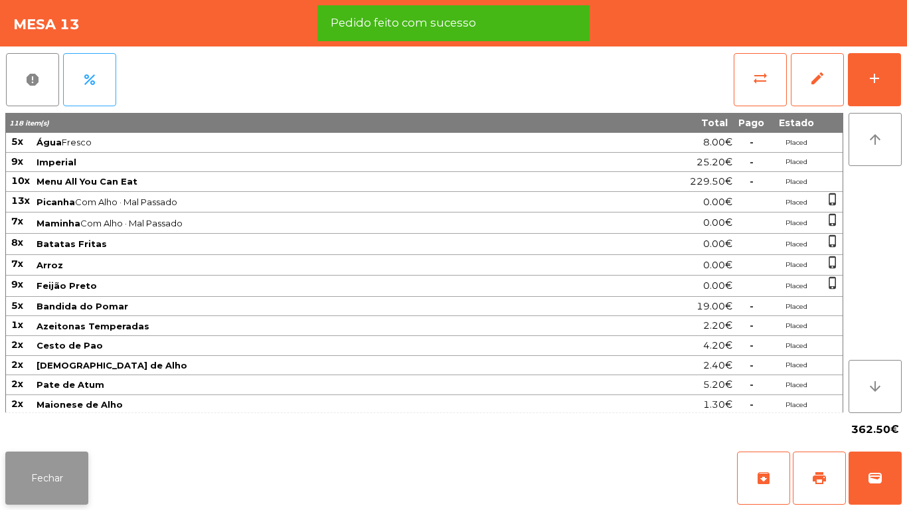
click at [77, 472] on button "Fechar" at bounding box center [46, 477] width 83 height 53
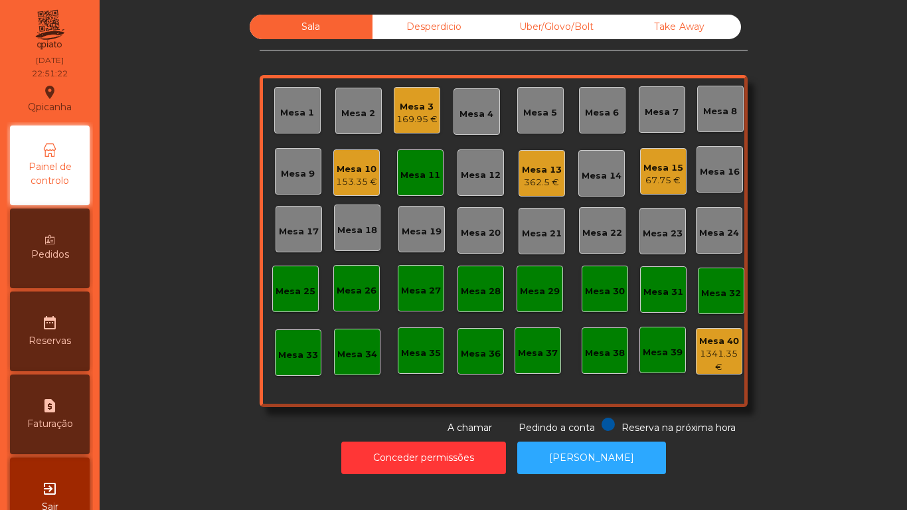
click at [417, 109] on div "Mesa 3" at bounding box center [416, 106] width 41 height 13
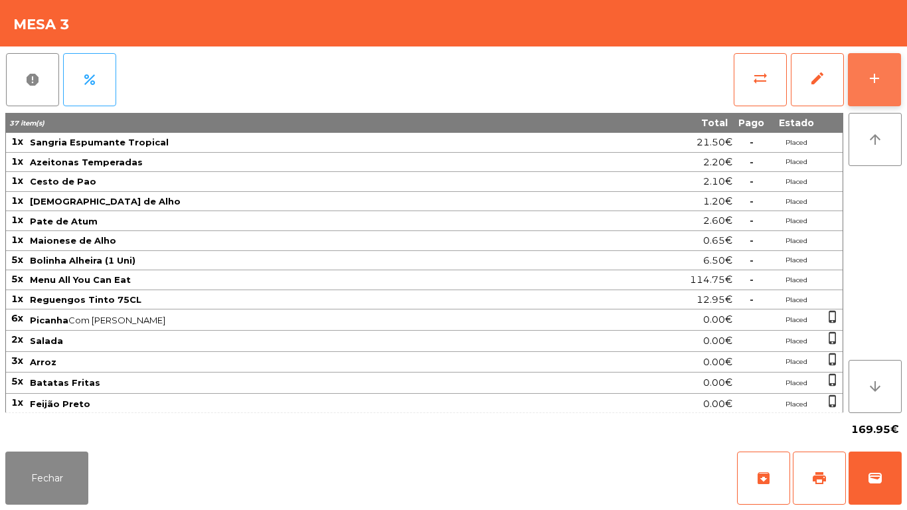
click at [880, 84] on div "add" at bounding box center [874, 78] width 16 height 16
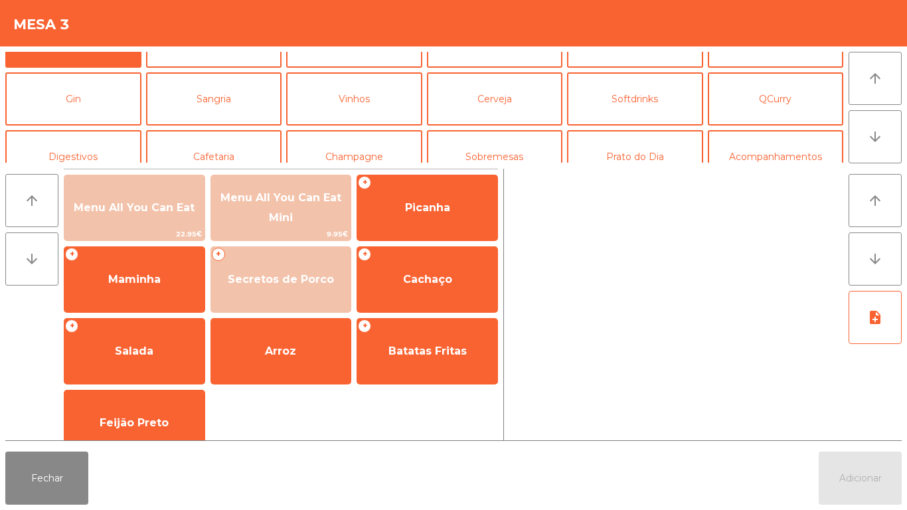
scroll to position [68, 0]
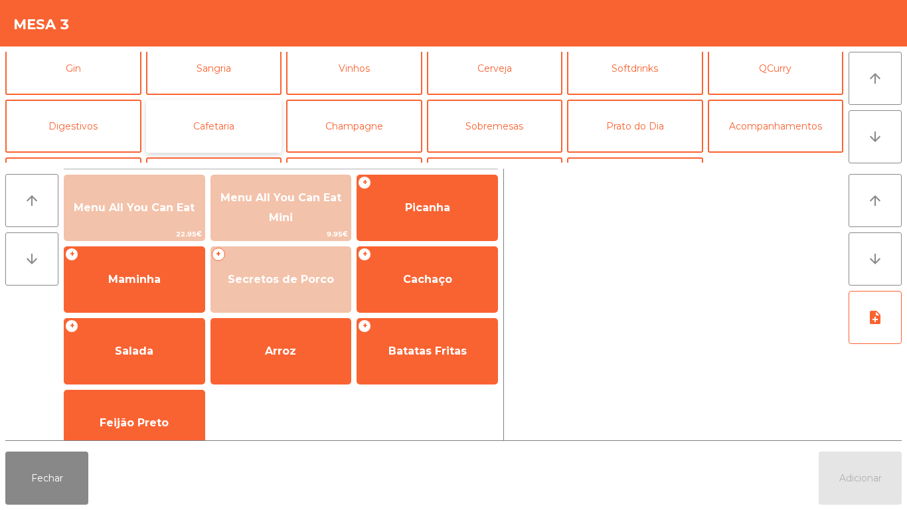
click at [221, 132] on button "Cafetaria" at bounding box center [214, 126] width 136 height 53
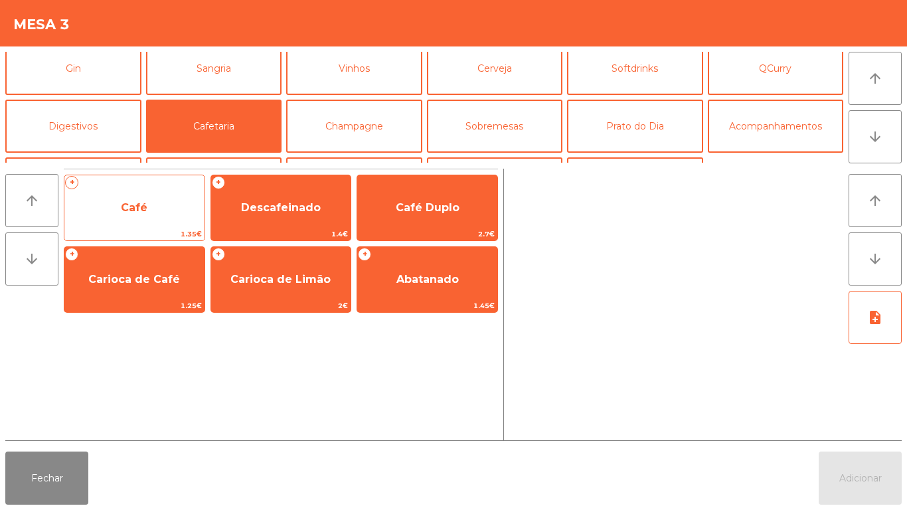
click at [140, 212] on span "Café" at bounding box center [134, 207] width 27 height 13
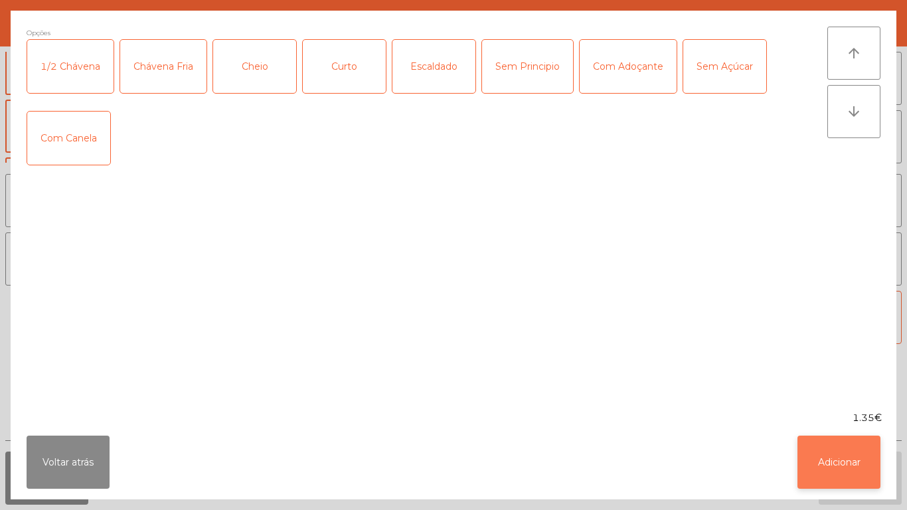
click at [847, 461] on button "Adicionar" at bounding box center [838, 461] width 83 height 53
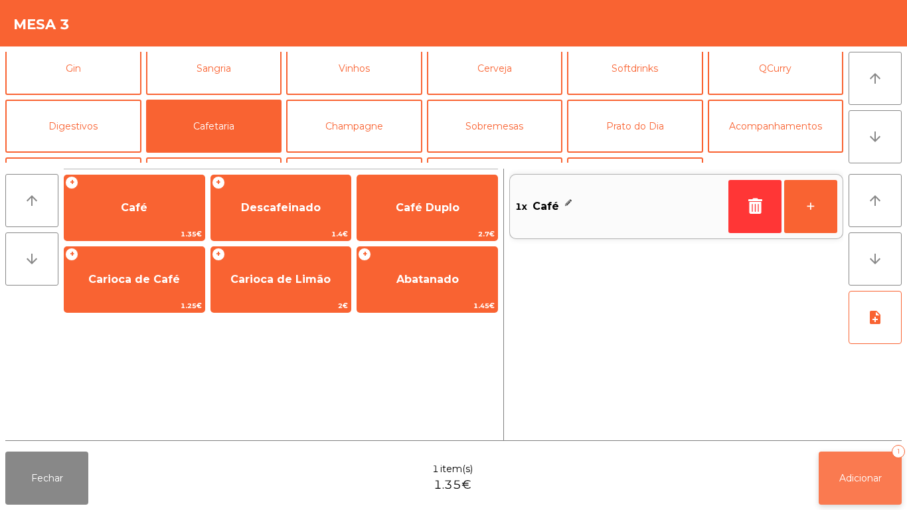
click at [860, 457] on button "Adicionar 1" at bounding box center [859, 477] width 83 height 53
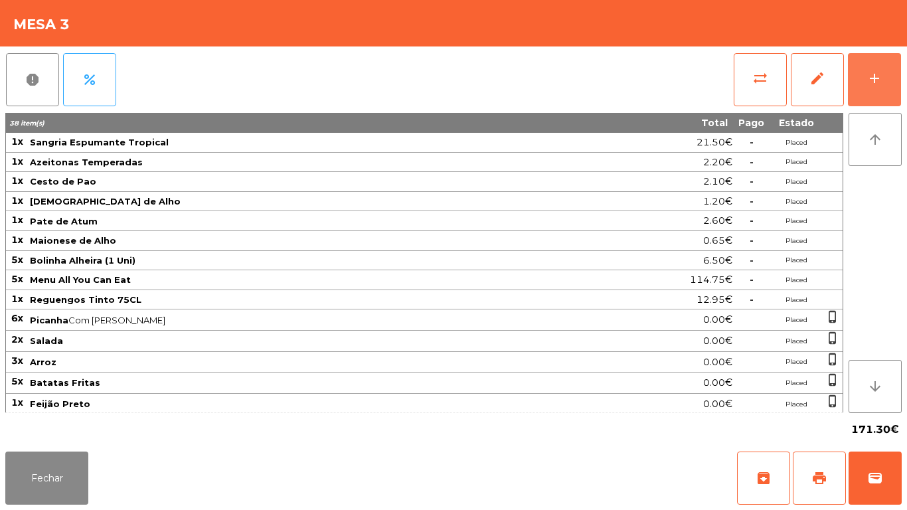
scroll to position [64, 0]
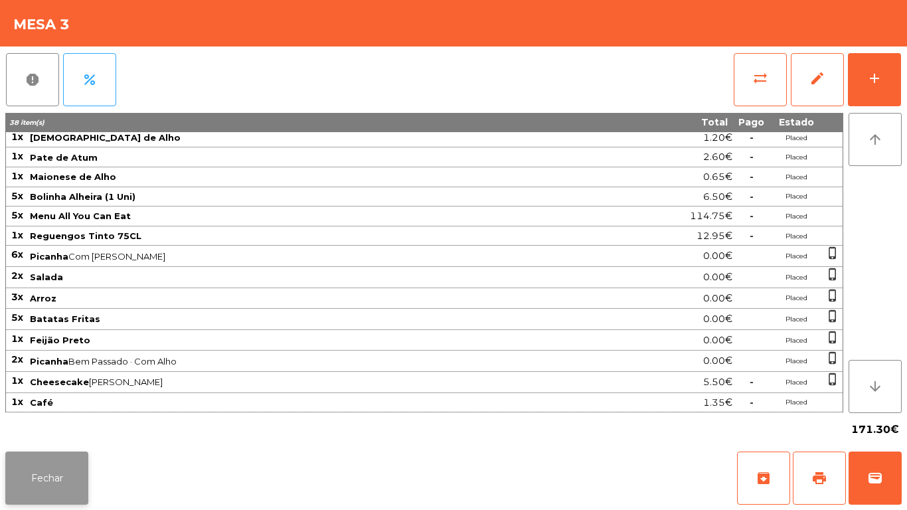
click at [86, 472] on button "Fechar" at bounding box center [46, 477] width 83 height 53
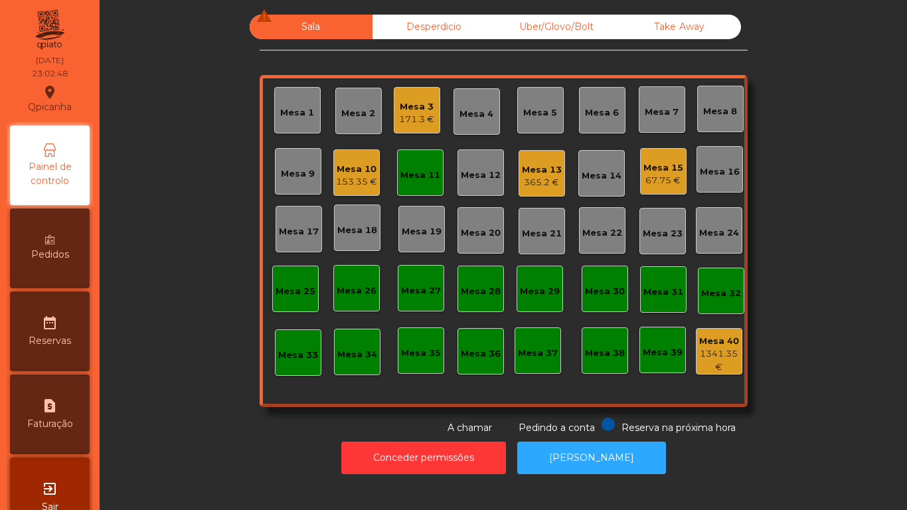
click at [412, 107] on div "Mesa 3" at bounding box center [416, 106] width 35 height 13
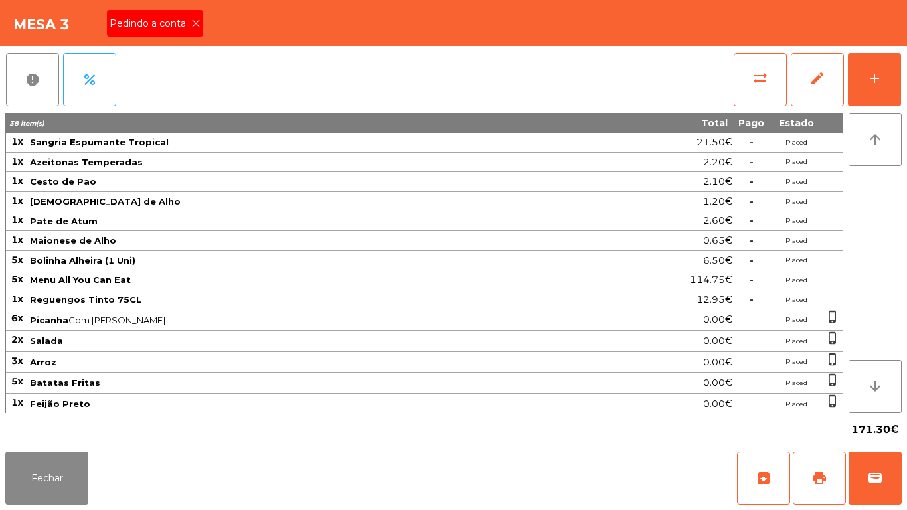
scroll to position [63, 0]
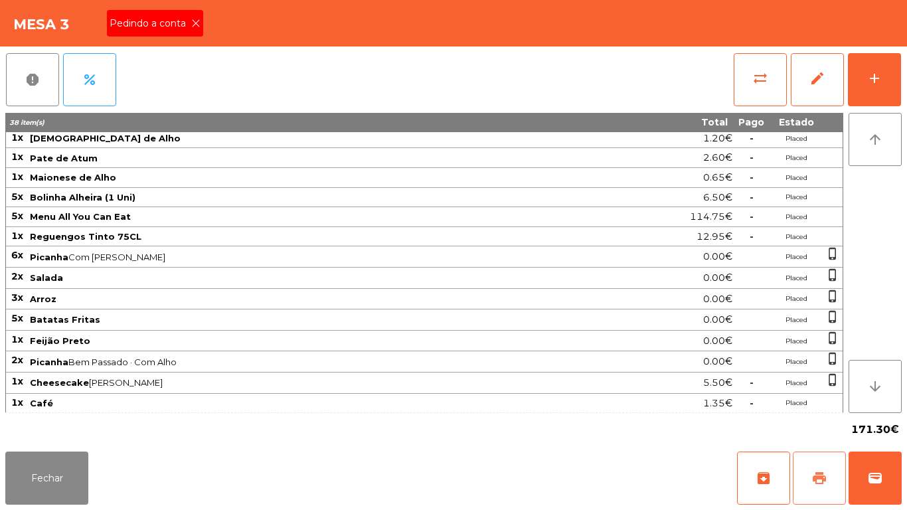
click at [812, 469] on button "print" at bounding box center [818, 477] width 53 height 53
click at [194, 23] on icon at bounding box center [195, 23] width 9 height 9
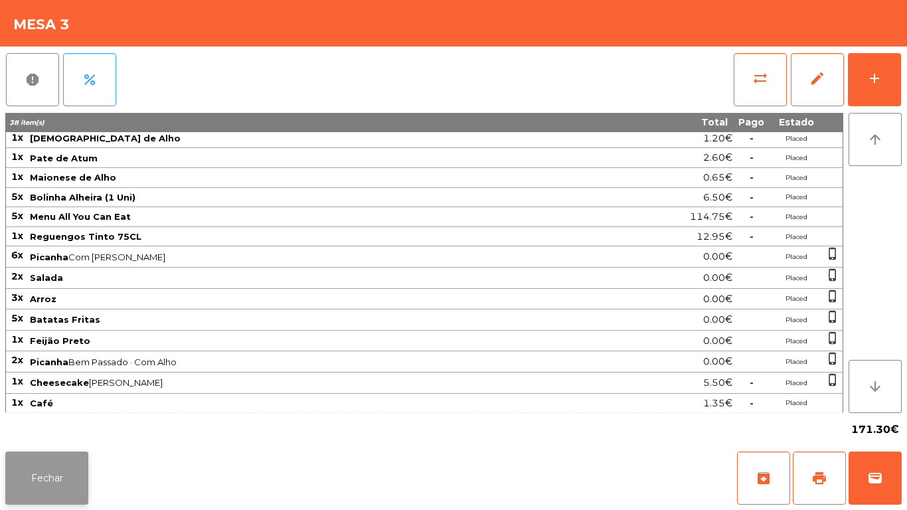
click at [58, 459] on button "Fechar" at bounding box center [46, 477] width 83 height 53
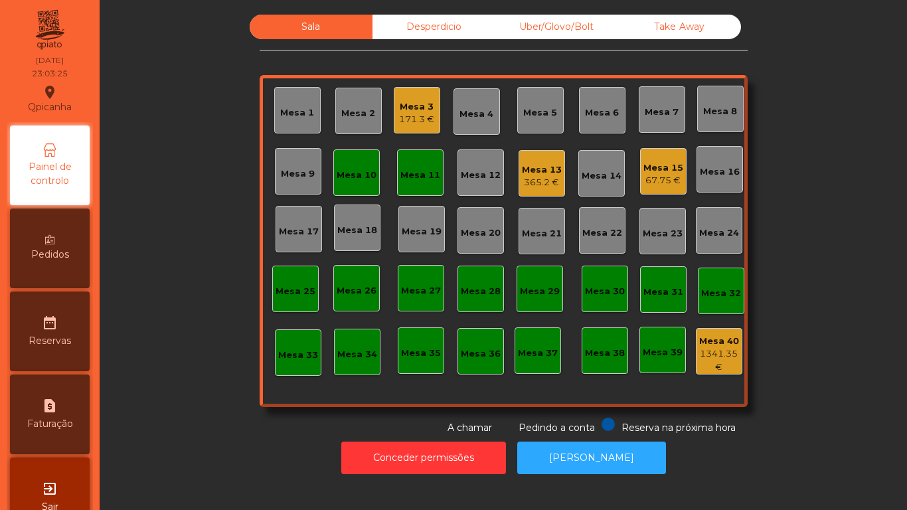
click at [400, 167] on div "Mesa 11" at bounding box center [420, 172] width 40 height 19
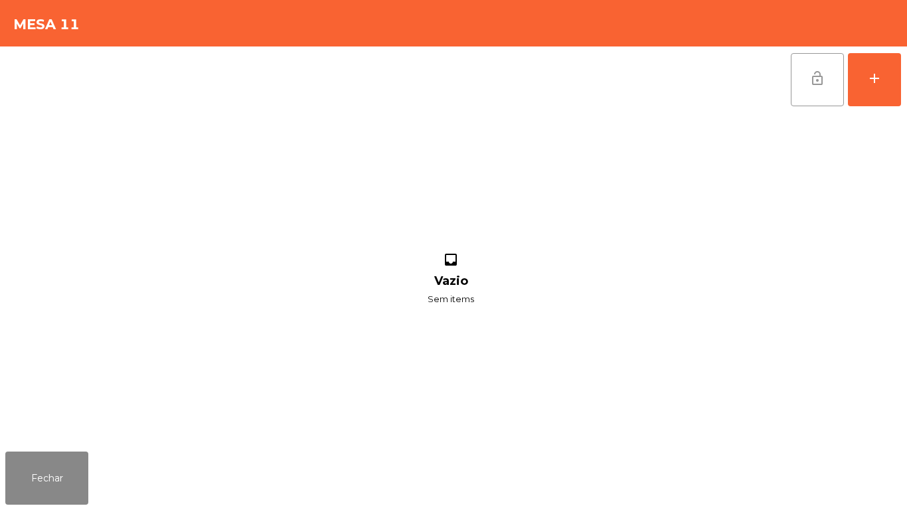
click at [820, 91] on button "lock_open" at bounding box center [816, 79] width 53 height 53
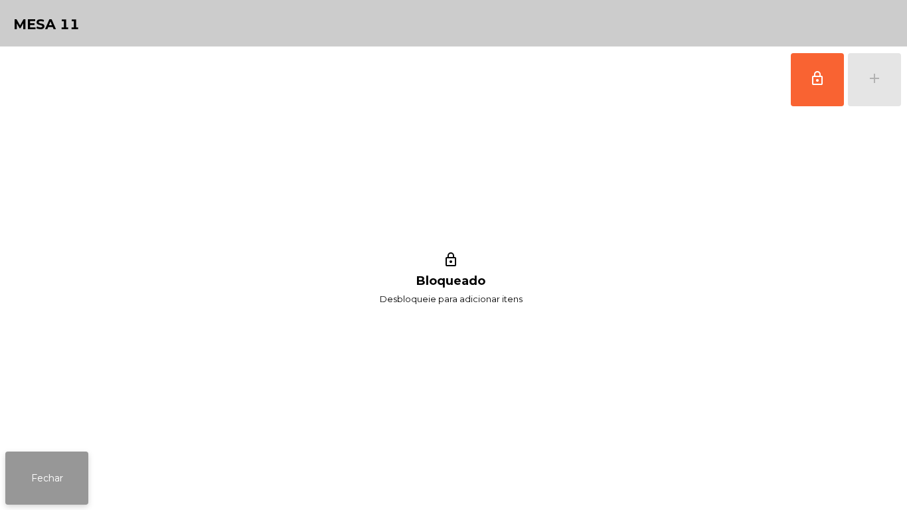
click at [50, 483] on button "Fechar" at bounding box center [46, 477] width 83 height 53
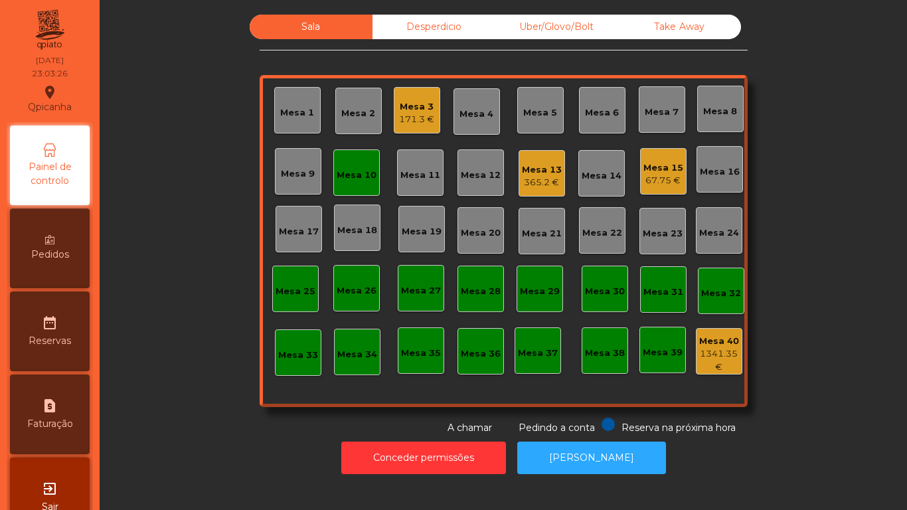
click at [372, 186] on div "Mesa 10" at bounding box center [356, 172] width 46 height 46
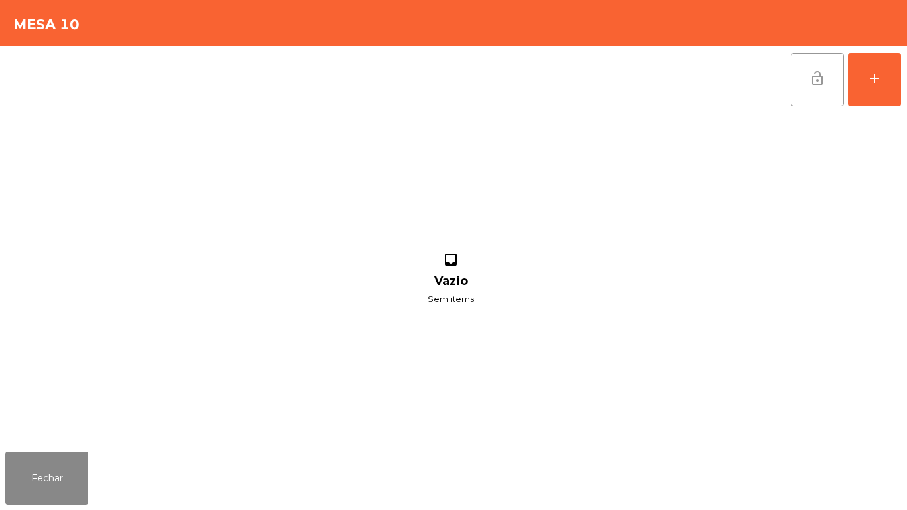
click at [823, 78] on span "lock_open" at bounding box center [817, 78] width 16 height 16
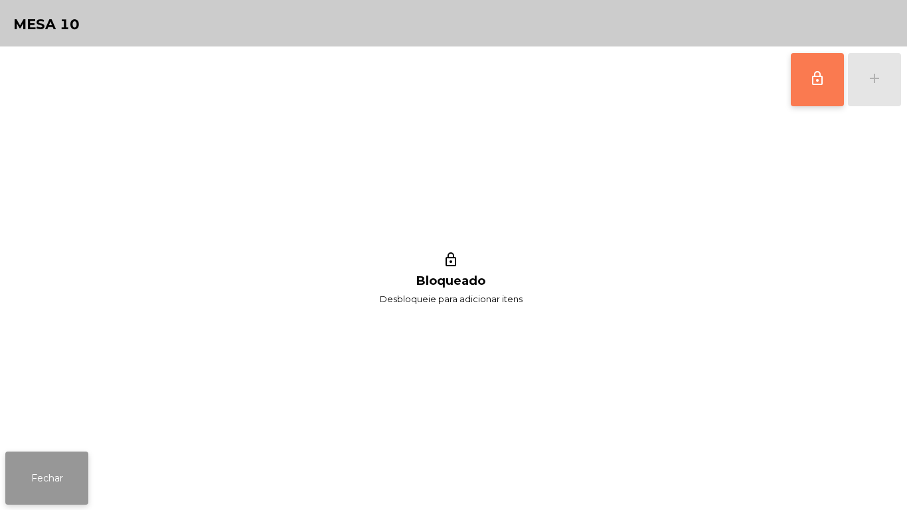
click at [66, 459] on button "Fechar" at bounding box center [46, 477] width 83 height 53
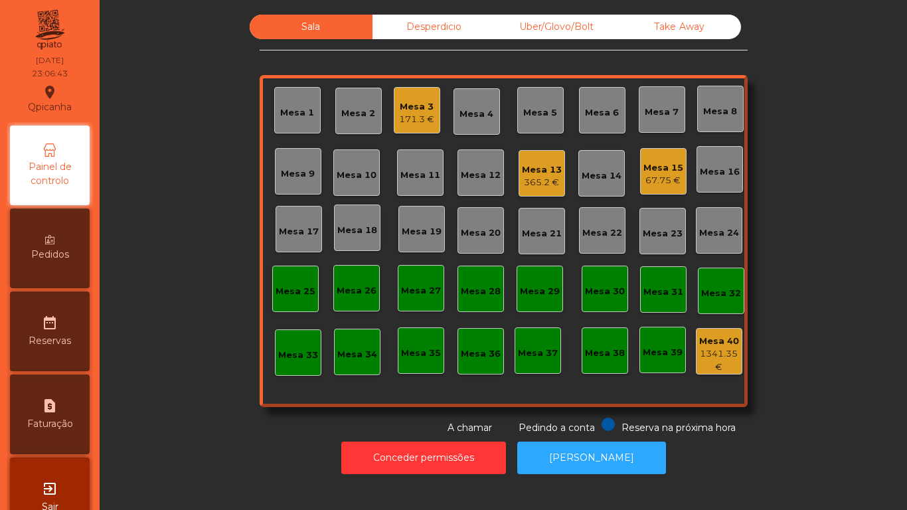
click at [417, 119] on div "171.3 €" at bounding box center [416, 119] width 35 height 13
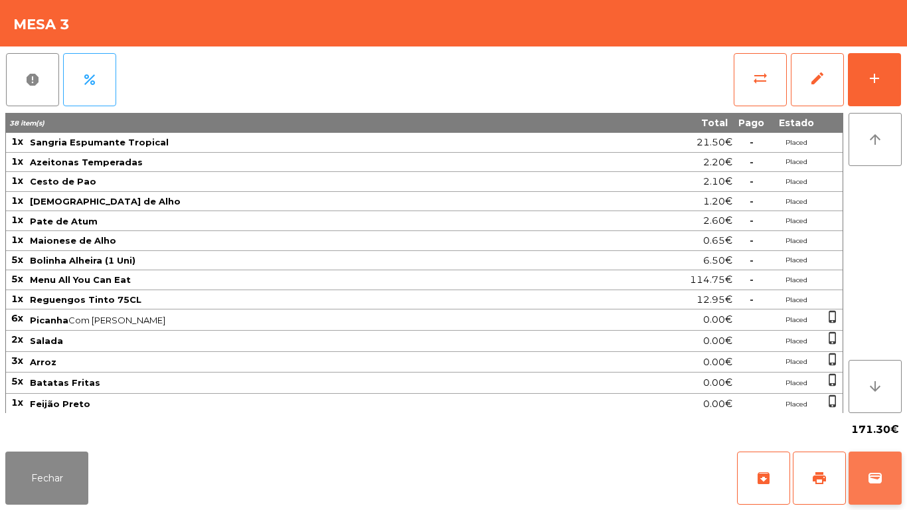
click at [879, 485] on span "wallet" at bounding box center [875, 478] width 16 height 16
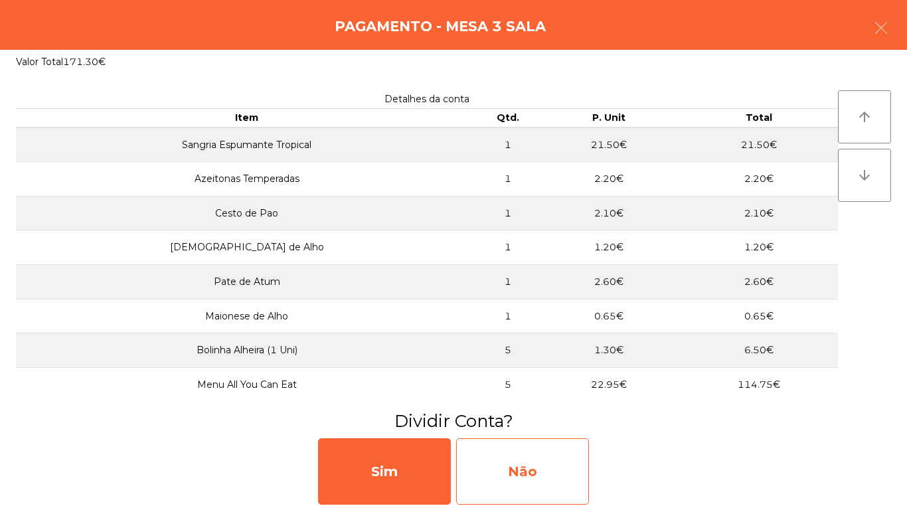
click at [547, 464] on div "Não" at bounding box center [522, 471] width 133 height 66
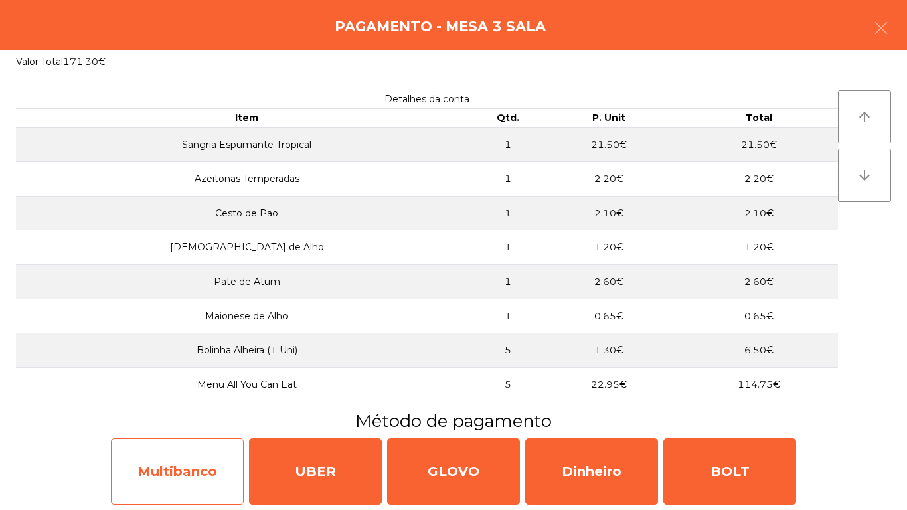
click at [216, 469] on div "Multibanco" at bounding box center [177, 471] width 133 height 66
select select "**"
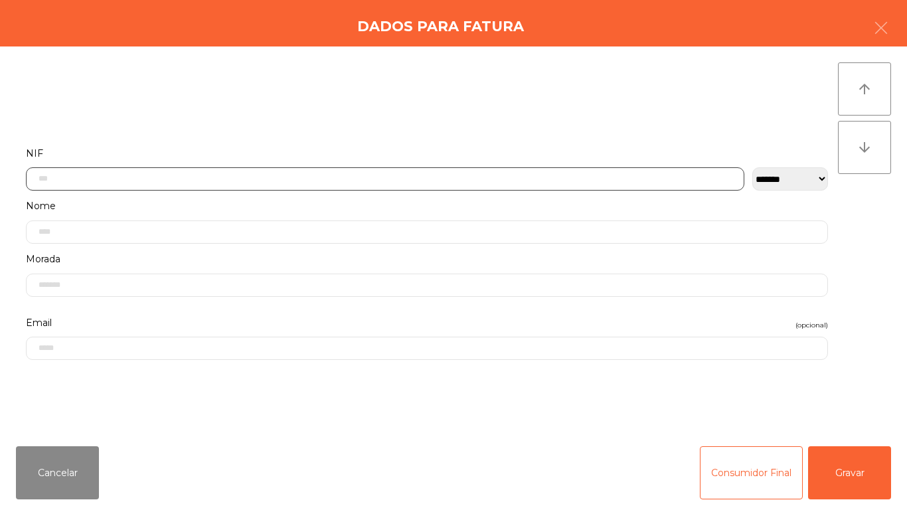
click at [264, 175] on input "text" at bounding box center [385, 178] width 718 height 23
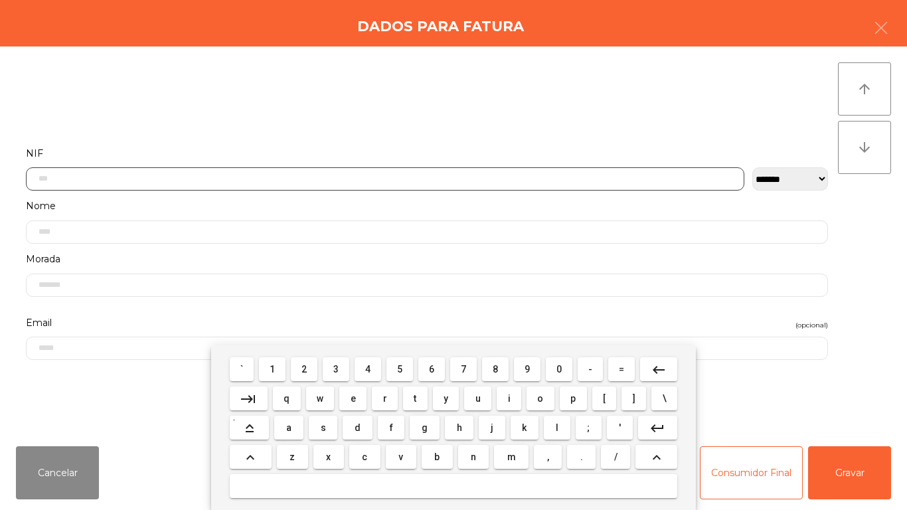
scroll to position [81, 0]
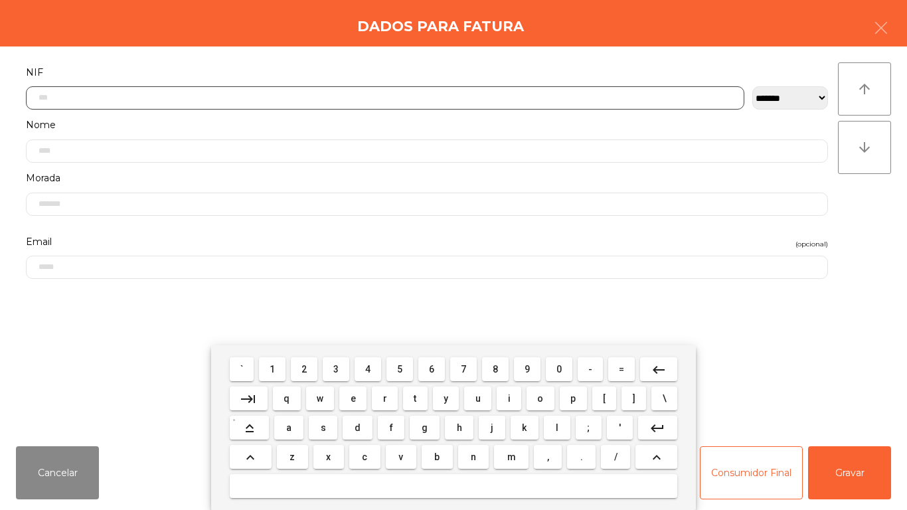
click at [282, 367] on button "1" at bounding box center [272, 369] width 27 height 24
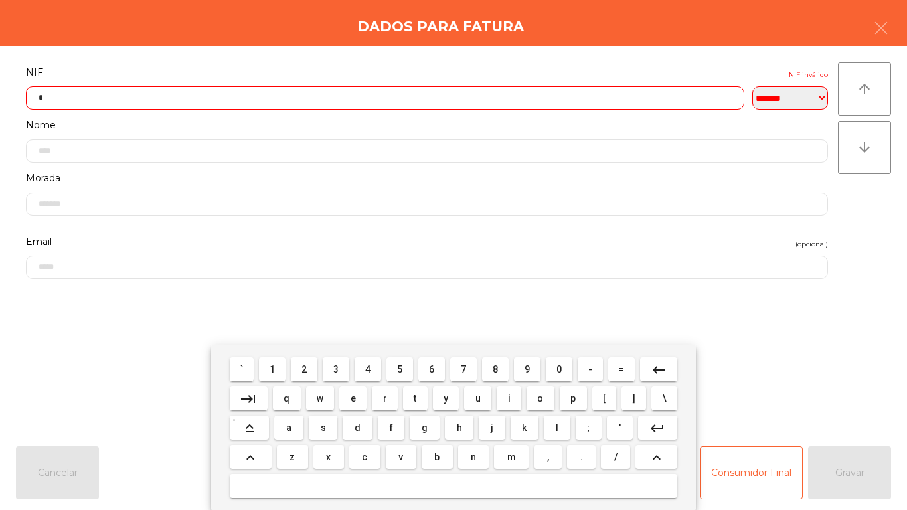
click at [464, 365] on span "7" at bounding box center [463, 369] width 5 height 11
click at [526, 359] on button "9" at bounding box center [527, 369] width 27 height 24
click at [527, 368] on span "9" at bounding box center [526, 369] width 5 height 11
click at [526, 368] on span "9" at bounding box center [526, 369] width 5 height 11
click at [305, 368] on span "2" at bounding box center [303, 369] width 5 height 11
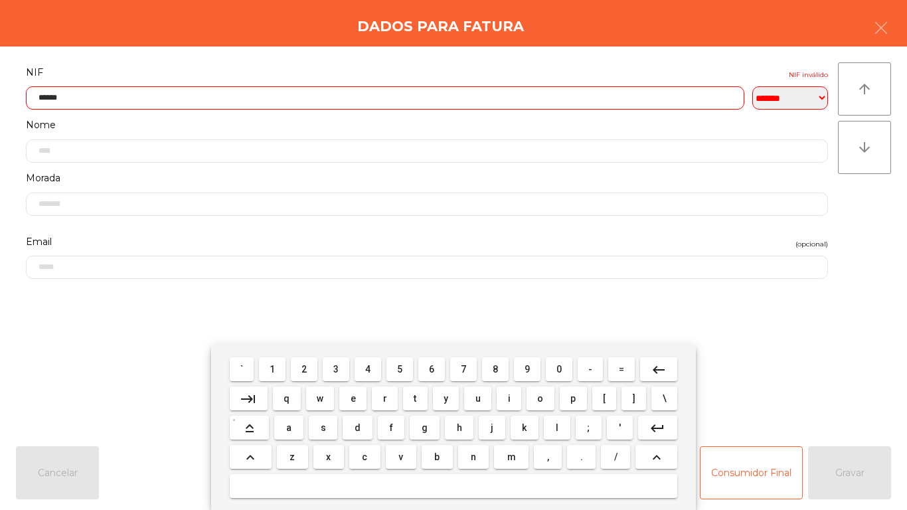
click at [368, 368] on span "4" at bounding box center [367, 369] width 5 height 11
click at [433, 364] on span "6" at bounding box center [431, 369] width 5 height 11
click at [402, 364] on span "5" at bounding box center [399, 369] width 5 height 11
type input "*********"
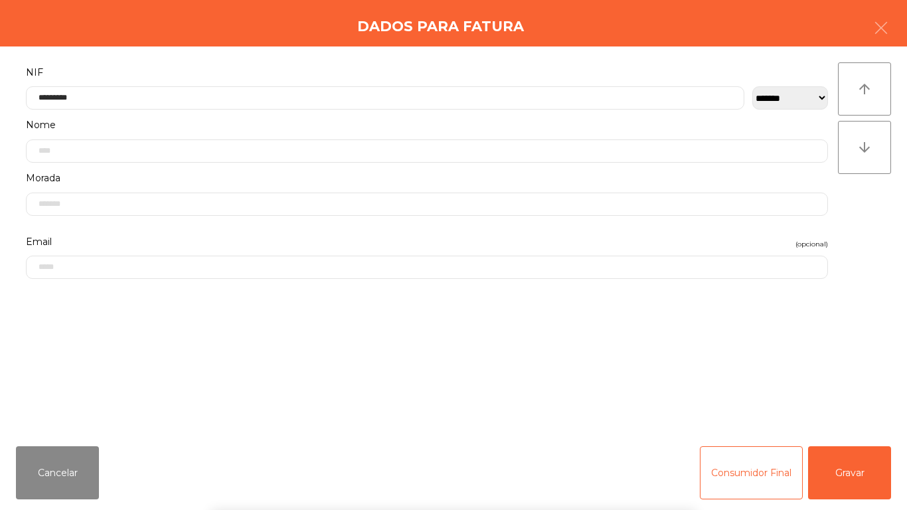
click at [855, 467] on div "` 1 2 3 4 5 6 7 8 9 0 - = keyboard_backspace keyboard_tab q w e r t y u i o p […" at bounding box center [453, 427] width 907 height 165
click at [856, 475] on button "Gravar" at bounding box center [849, 472] width 83 height 53
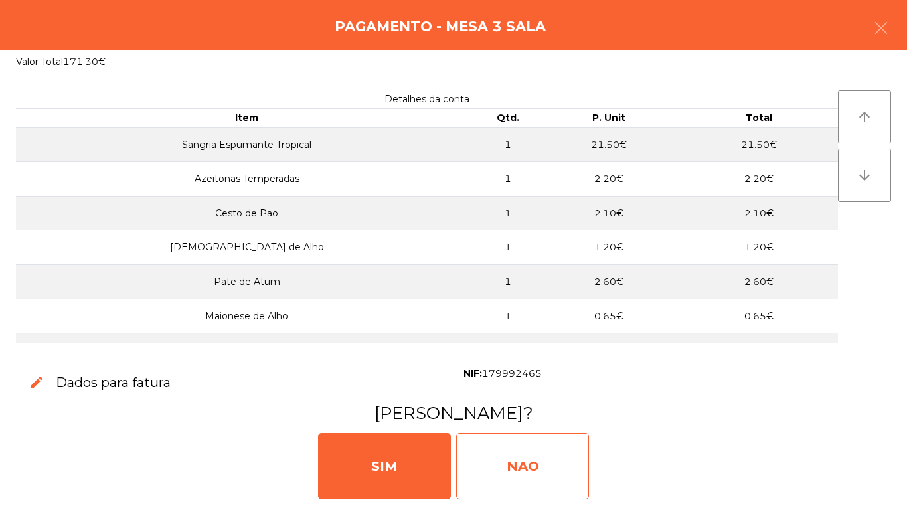
click at [540, 446] on div "NAO" at bounding box center [522, 466] width 133 height 66
